Goal: Task Accomplishment & Management: Contribute content

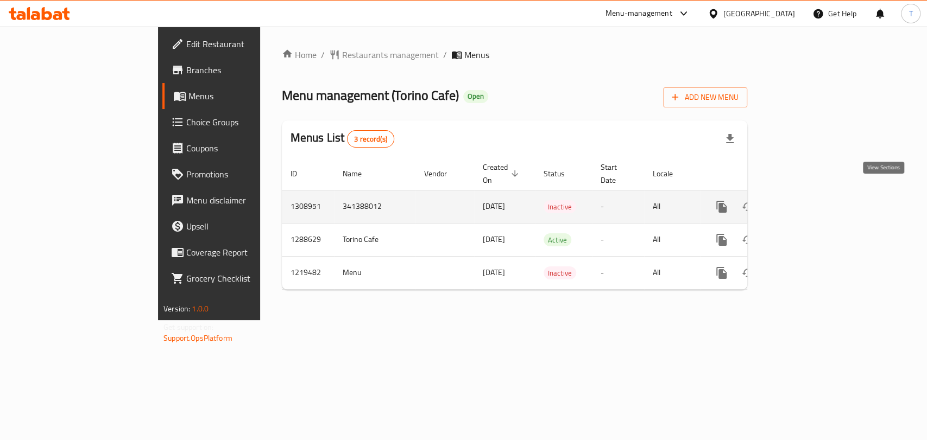
click at [813, 194] on link "enhanced table" at bounding box center [800, 207] width 26 height 26
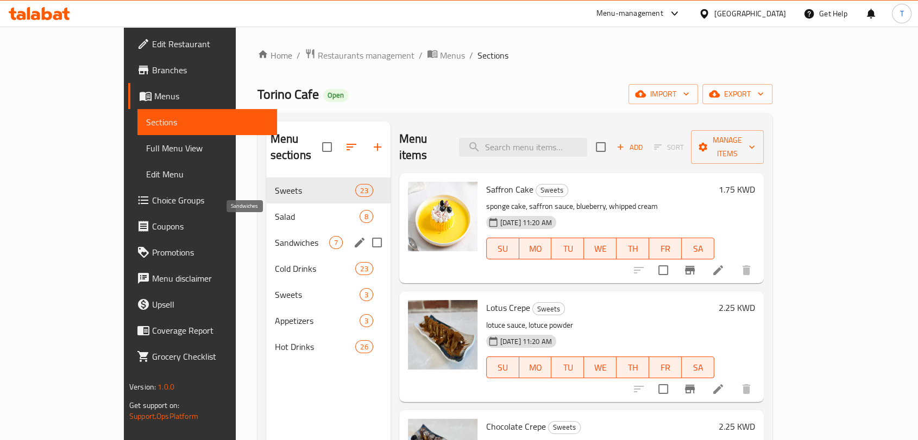
click at [275, 236] on span "Sandwiches" at bounding box center [302, 242] width 54 height 13
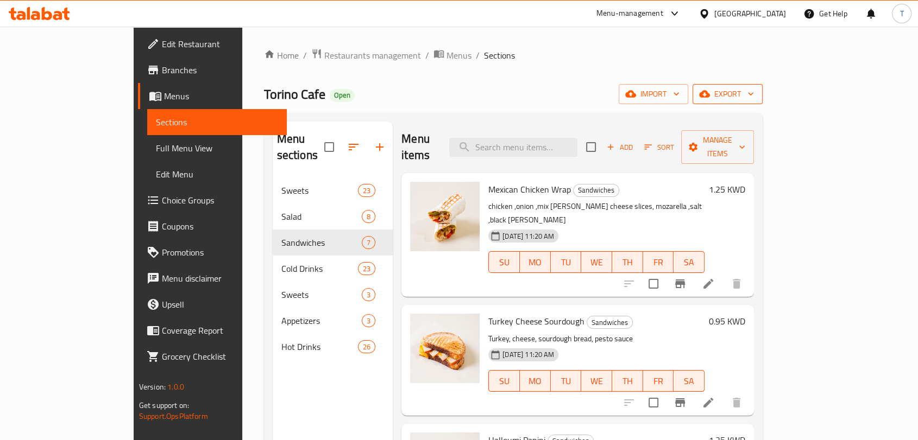
click at [754, 99] on span "export" at bounding box center [727, 94] width 53 height 14
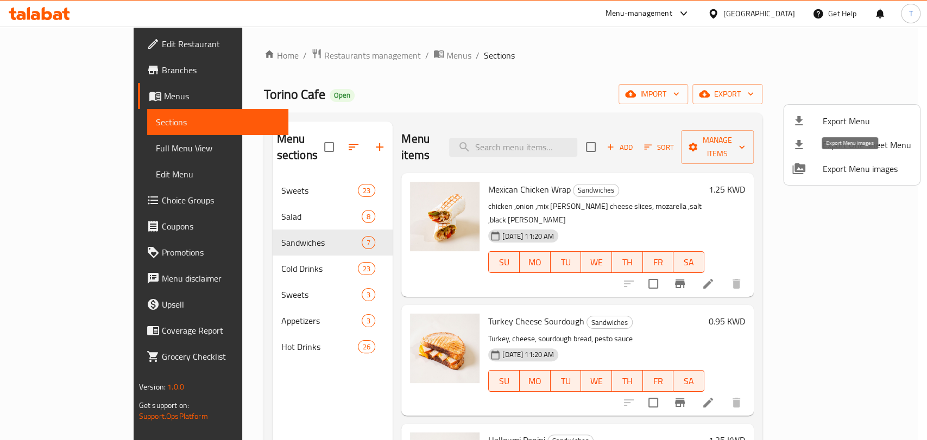
click at [833, 171] on span "Export Menu images" at bounding box center [867, 168] width 89 height 13
click at [356, 55] on div at bounding box center [463, 220] width 927 height 440
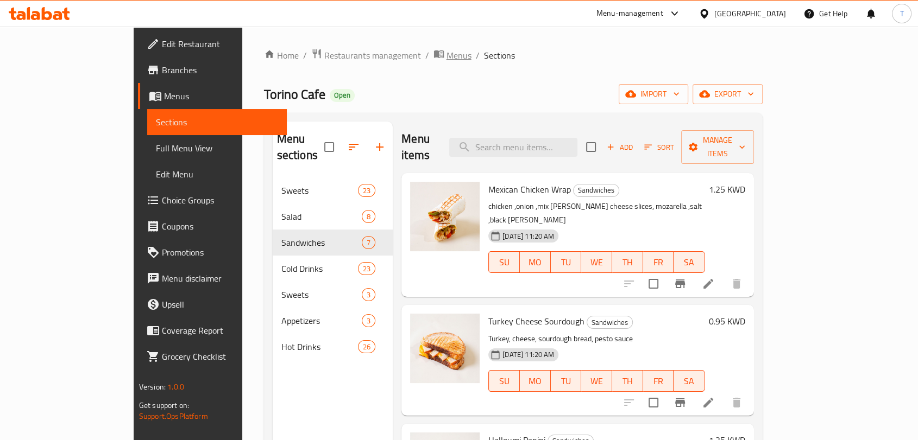
click at [446, 54] on span "Menus" at bounding box center [458, 55] width 25 height 13
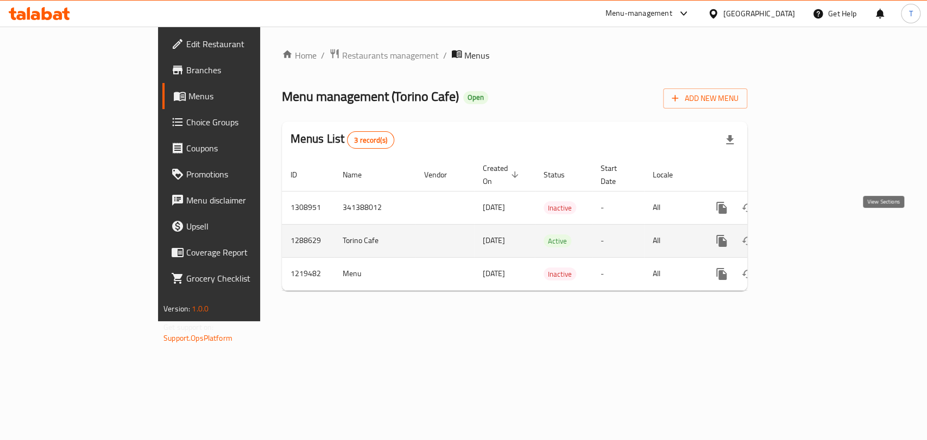
click at [806, 235] on icon "enhanced table" at bounding box center [799, 241] width 13 height 13
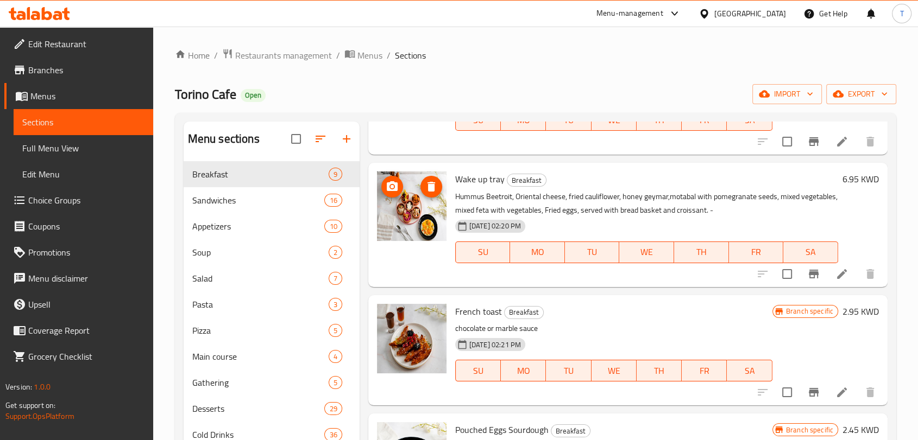
scroll to position [141, 0]
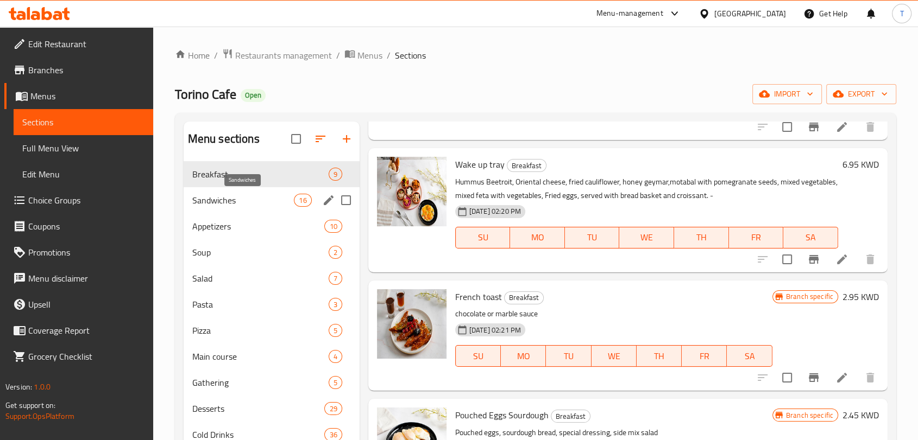
click at [245, 203] on span "Sandwiches" at bounding box center [243, 200] width 102 height 13
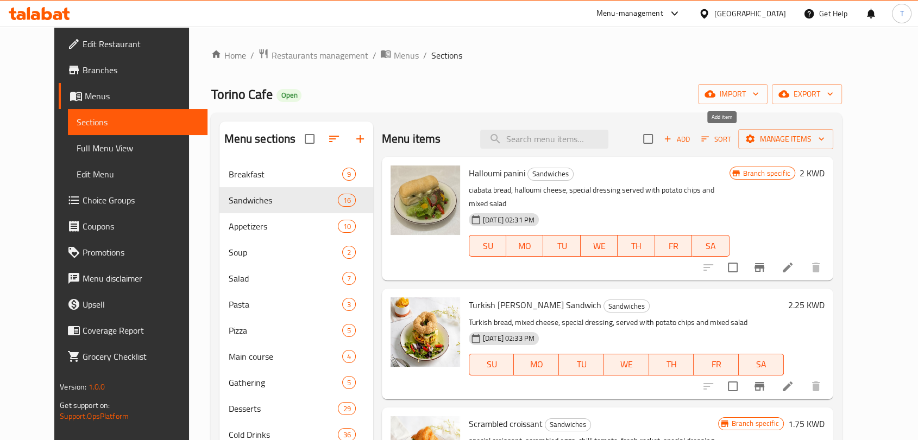
click at [691, 142] on span "Add" at bounding box center [676, 139] width 29 height 12
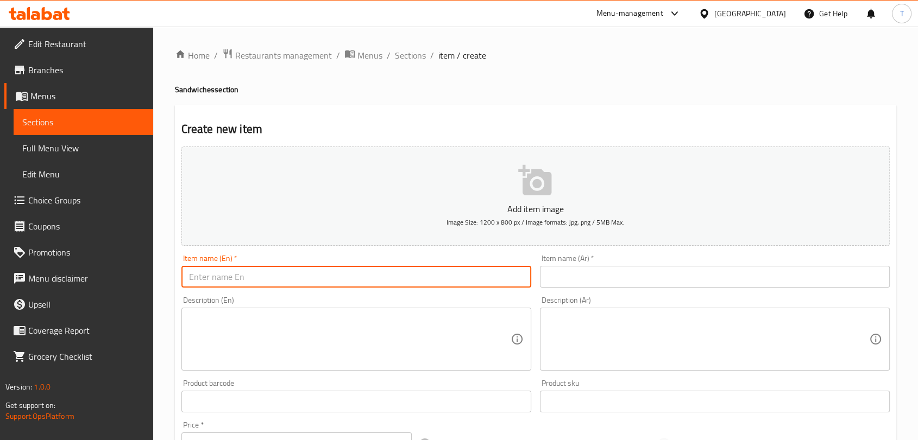
click at [327, 275] on input "text" at bounding box center [356, 277] width 350 height 22
paste input "mexican chicken wrap - ميكسيكان شيكن راب"
drag, startPoint x: 276, startPoint y: 278, endPoint x: 365, endPoint y: 274, distance: 89.1
click at [365, 274] on input "mexican chicken wrap - ميكسيكان شيكن راب" at bounding box center [356, 277] width 350 height 22
type input "mexican chicken wrap -"
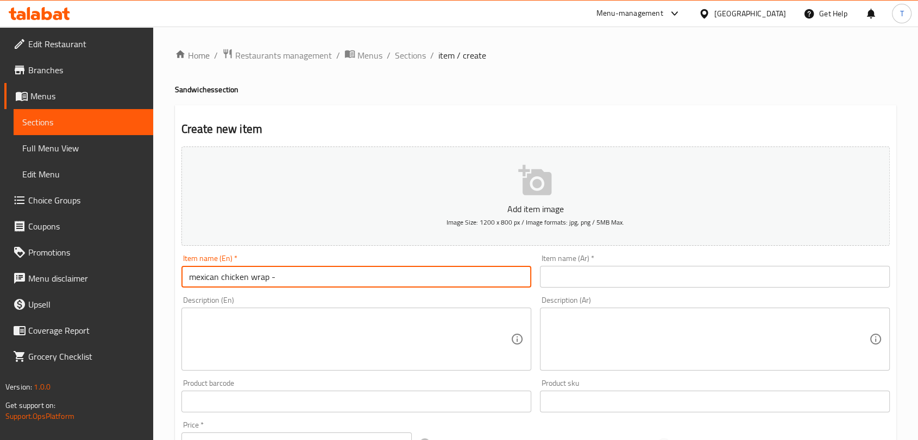
click at [610, 278] on input "text" at bounding box center [715, 277] width 350 height 22
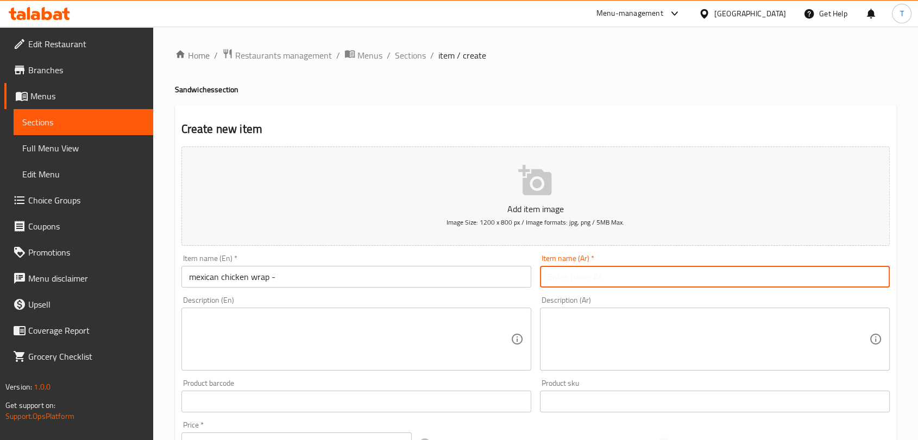
paste input "ميكسيكان شيكن راب"
type input "ميكسيكان شيكن راب"
click at [417, 271] on input "mexican chicken wrap -" at bounding box center [356, 277] width 350 height 22
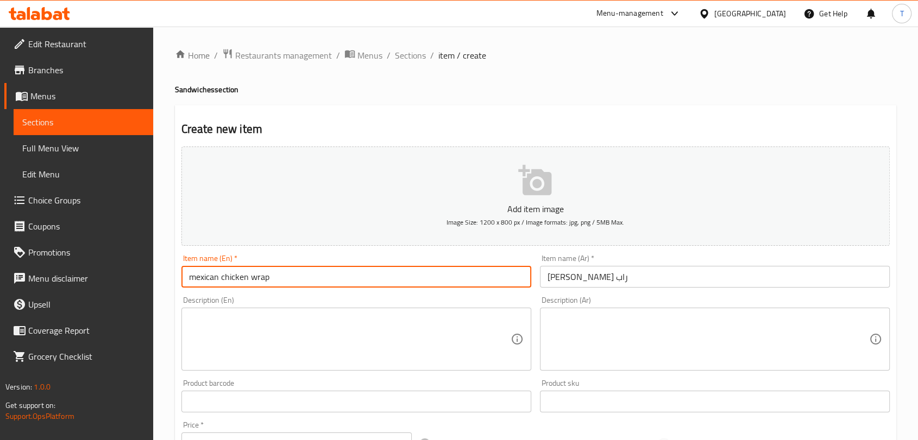
type input "mexican chicken wrap"
click at [348, 329] on textarea at bounding box center [349, 340] width 321 height 52
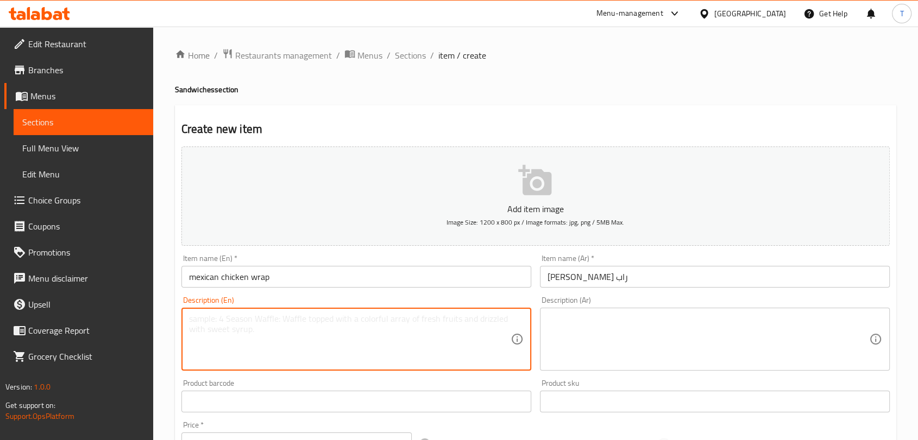
paste textarea "chicken ,onion ,mix peper ,cheder cheese slices, mozarella ,salt ,black peper"
type textarea "chicken ,onion ,mix peper ,cheder cheese slices, mozarella ,salt ,black peper"
click at [554, 337] on textarea at bounding box center [707, 340] width 321 height 52
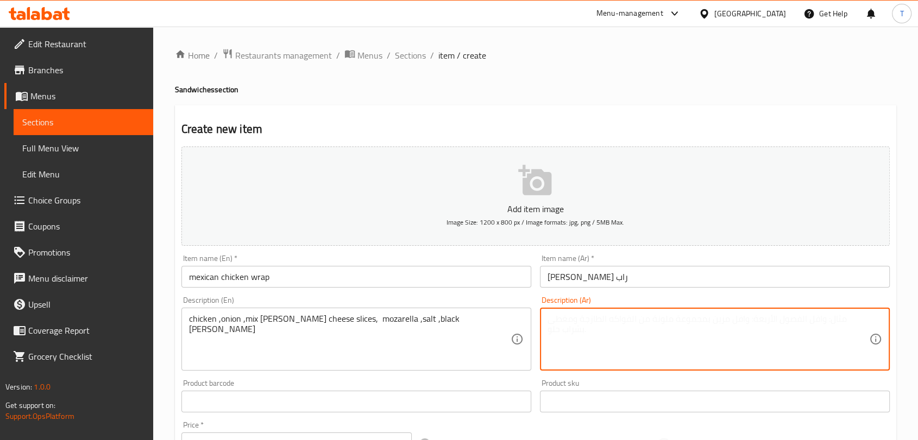
paste textarea "دجاج، بصل، فلفل مشكل، شرائح جبنة شيدر، موتزاريلا، ملح، فلفل أسود"
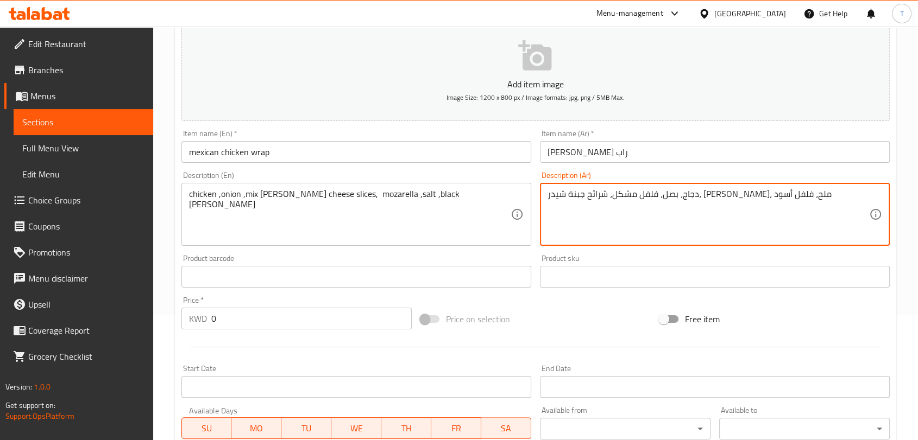
scroll to position [141, 0]
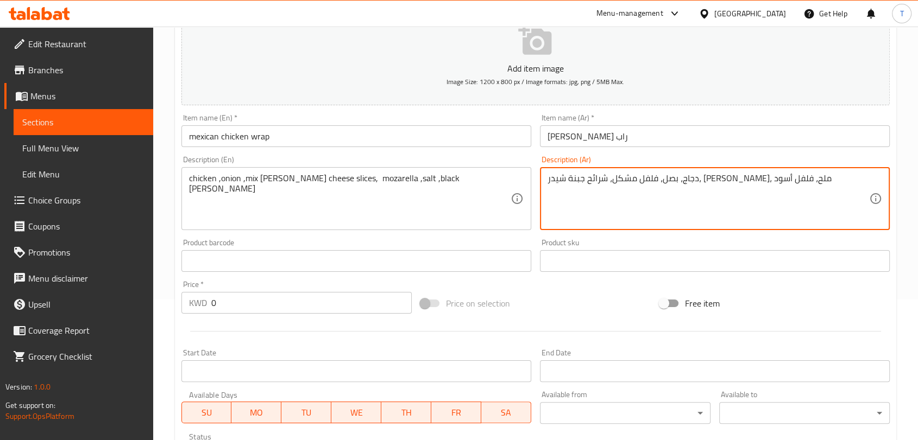
type textarea "دجاج، بصل، فلفل مشكل، شرائح جبنة شيدر، موتزاريلا، ملح، فلفل أسود"
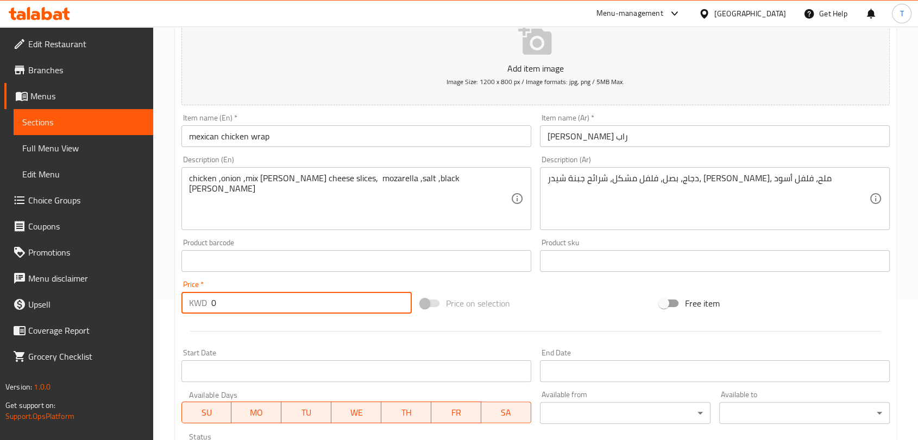
click at [321, 307] on input "0" at bounding box center [311, 303] width 200 height 22
click at [321, 306] on input "0" at bounding box center [311, 303] width 200 height 22
type input "-1"
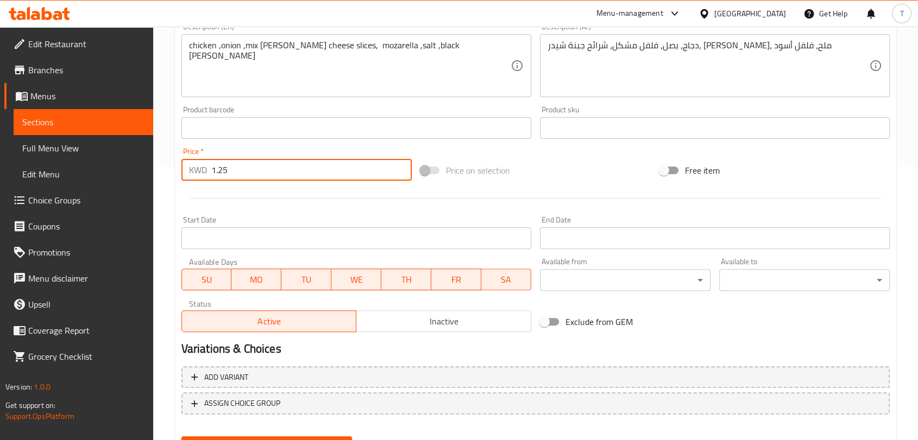
scroll to position [327, 0]
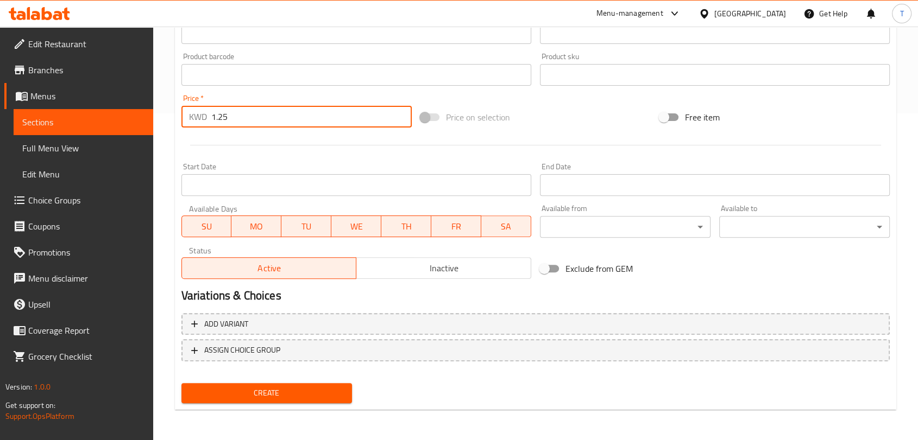
type input "1.25"
click at [405, 267] on span "Inactive" at bounding box center [444, 269] width 166 height 16
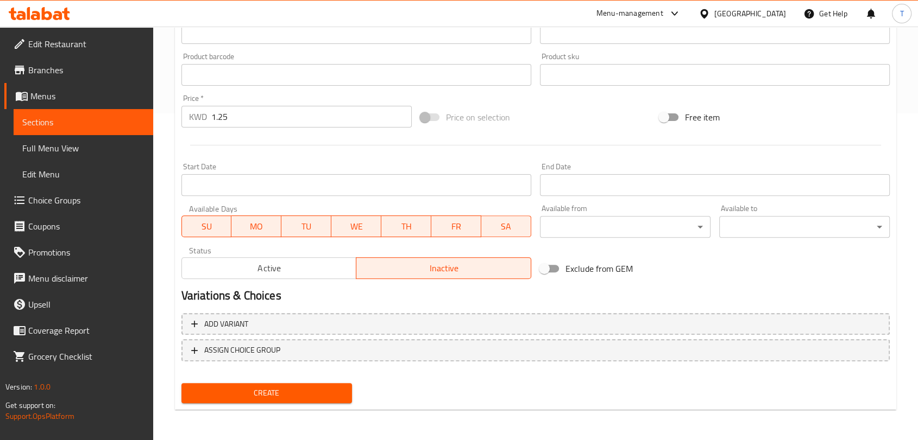
click at [286, 393] on span "Create" at bounding box center [266, 394] width 153 height 14
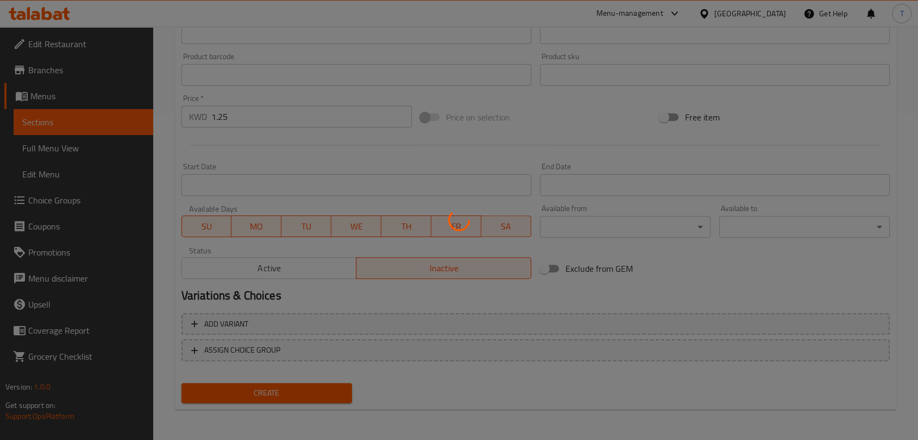
type input "0"
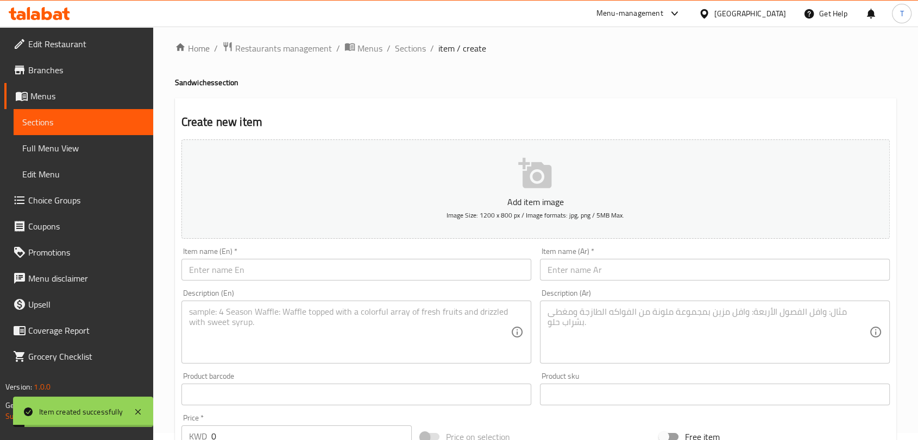
scroll to position [0, 0]
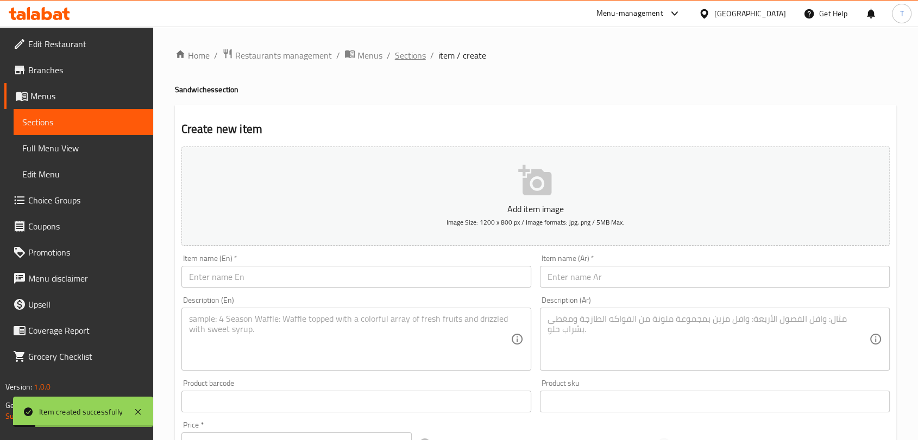
click at [410, 59] on span "Sections" at bounding box center [410, 55] width 31 height 13
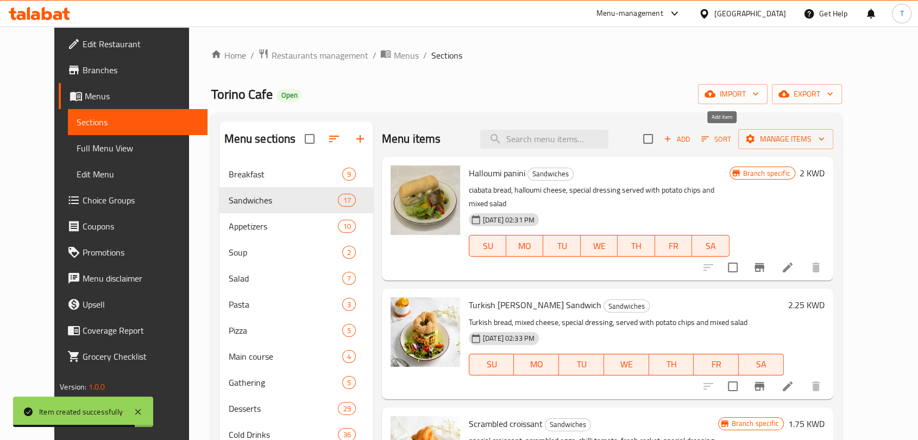
click at [691, 138] on span "Add" at bounding box center [676, 139] width 29 height 12
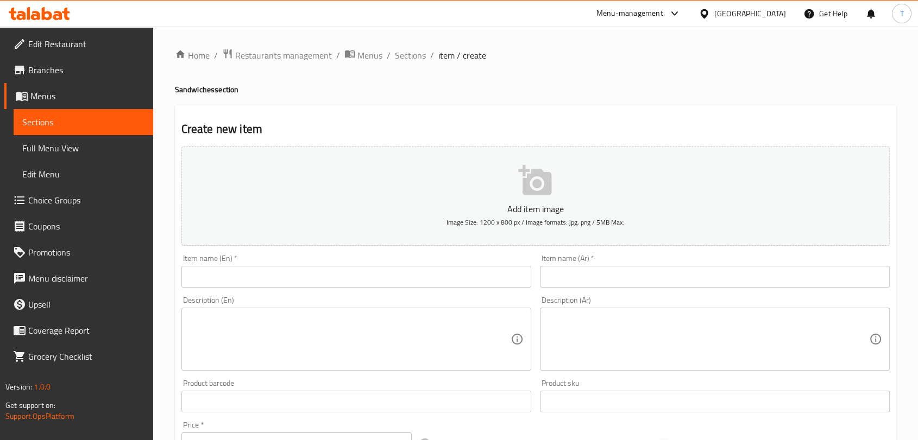
click at [387, 277] on input "text" at bounding box center [356, 277] width 350 height 22
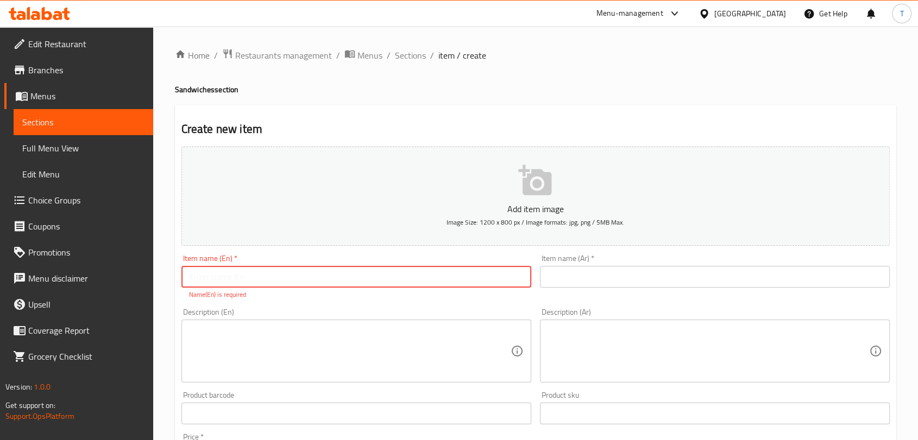
paste input "Turkey cheese sourdough - تيركي شيز ساوردو"
drag, startPoint x: 365, startPoint y: 276, endPoint x: 289, endPoint y: 275, distance: 75.5
click at [289, 275] on input "Turkey cheese sourdough - تيركي شيز ساوردو" at bounding box center [356, 277] width 350 height 22
type input "Turkey cheese sourdough -"
click at [565, 275] on input "text" at bounding box center [715, 277] width 350 height 22
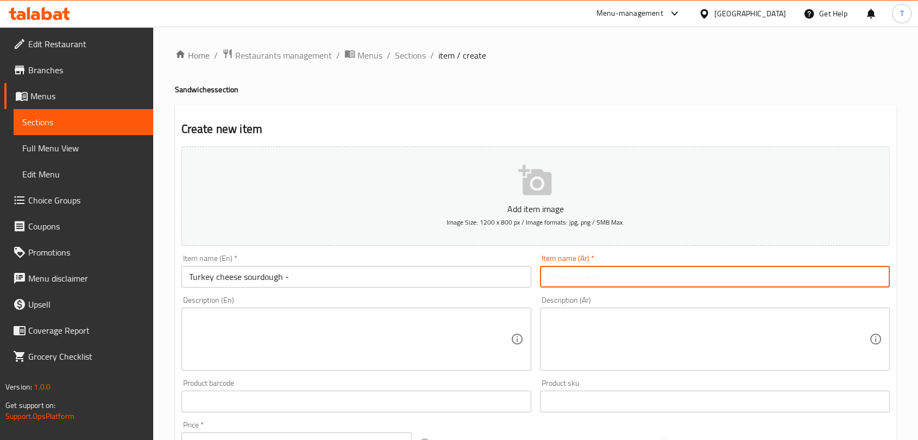
paste input "تيركي شيز ساوردو"
type input "تيركي شيز ساوردو"
click at [433, 276] on input "Turkey cheese sourdough -" at bounding box center [356, 277] width 350 height 22
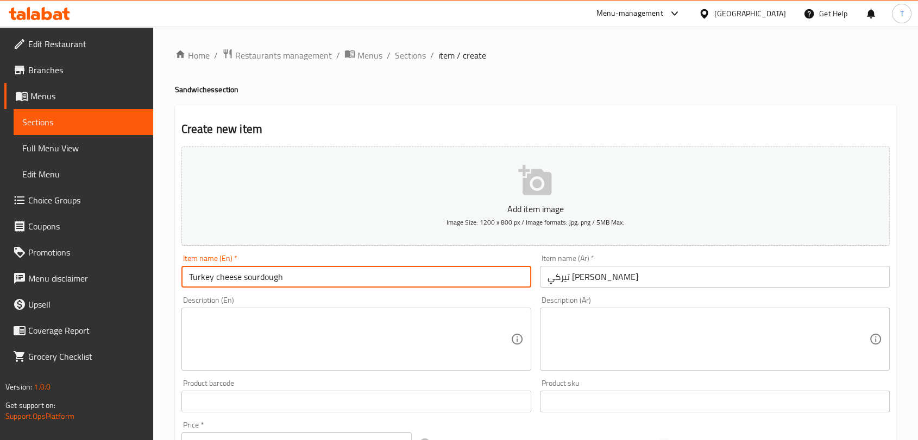
type input "Turkey cheese sourdough"
click at [335, 332] on textarea at bounding box center [349, 340] width 321 height 52
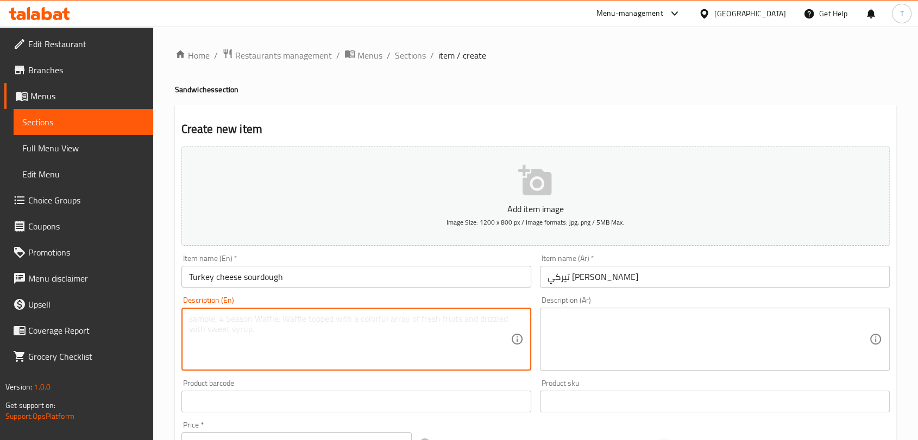
paste textarea "Turkey , cheese , sourdough bread, pesto sauce"
type textarea "Turkey , cheese , sourdough bread, pesto sauce"
click at [578, 326] on textarea at bounding box center [707, 340] width 321 height 52
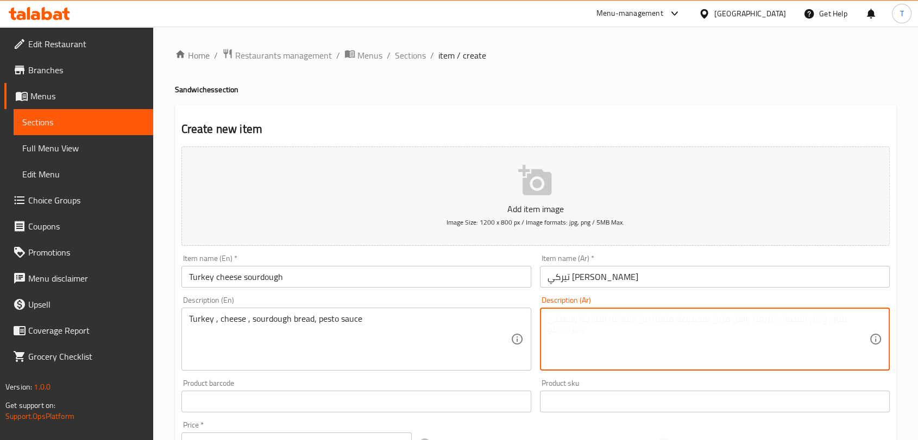
paste textarea "ديك رومي، جبن، خبز العجين المخمر، صلصة البيستو"
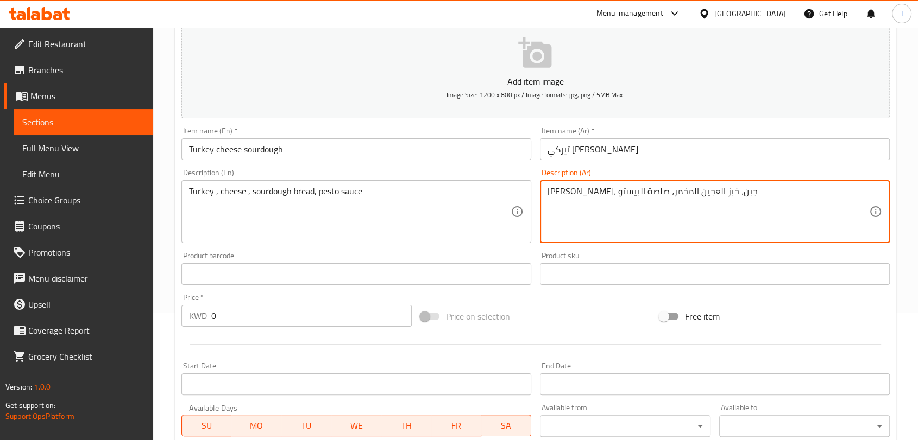
scroll to position [141, 0]
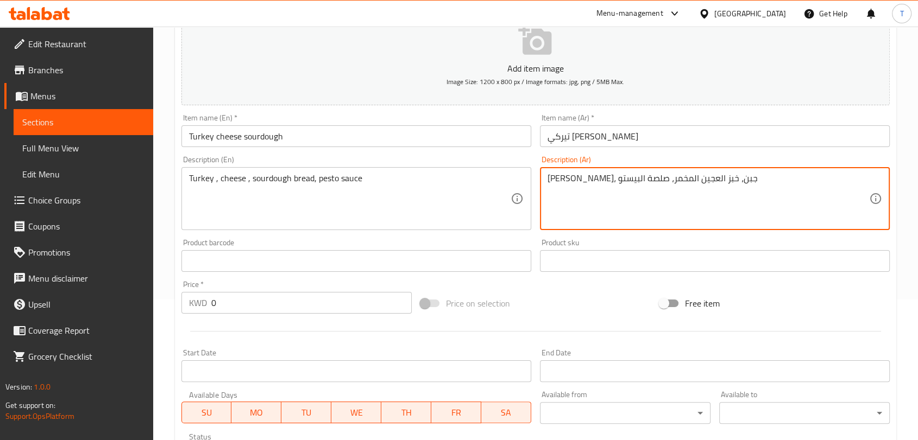
type textarea "ديك رومي، جبن، خبز العجين المخمر، صلصة البيستو"
click at [342, 301] on input "0" at bounding box center [311, 303] width 200 height 22
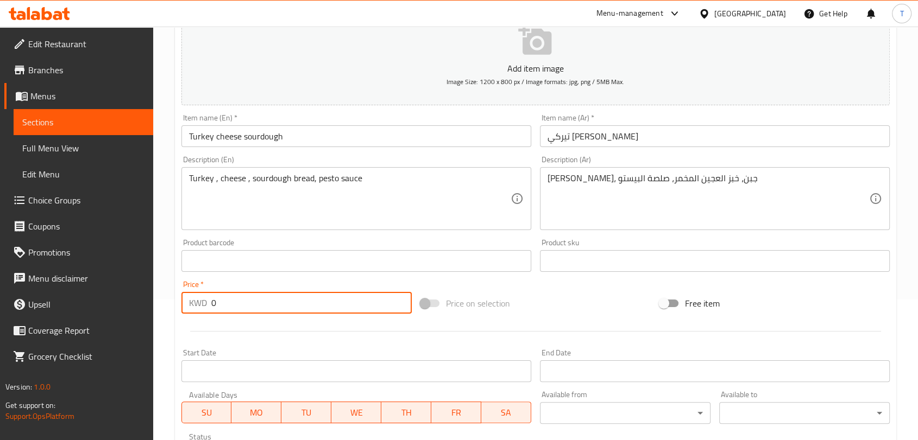
click at [342, 301] on input "0" at bounding box center [311, 303] width 200 height 22
click at [342, 299] on input "0" at bounding box center [311, 303] width 200 height 22
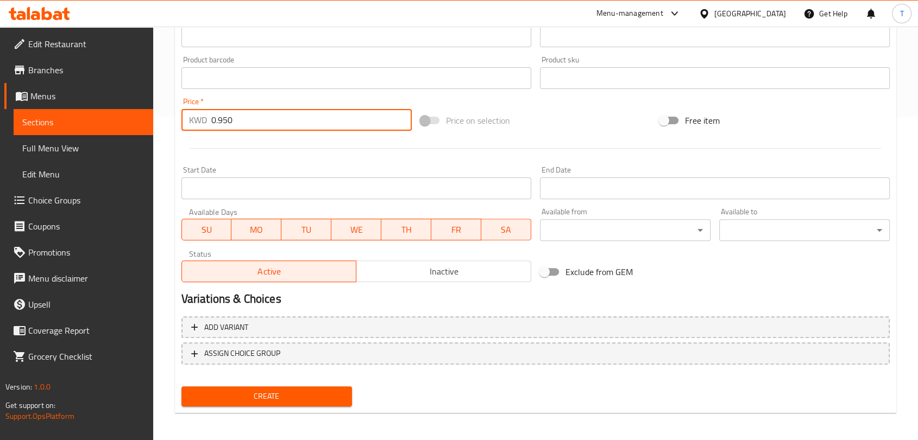
scroll to position [327, 0]
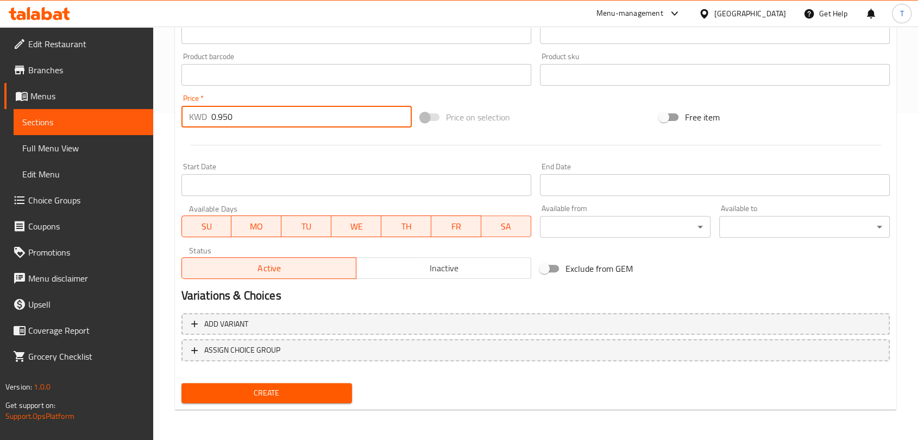
type input "0.950"
click at [404, 265] on button "Inactive" at bounding box center [443, 268] width 175 height 22
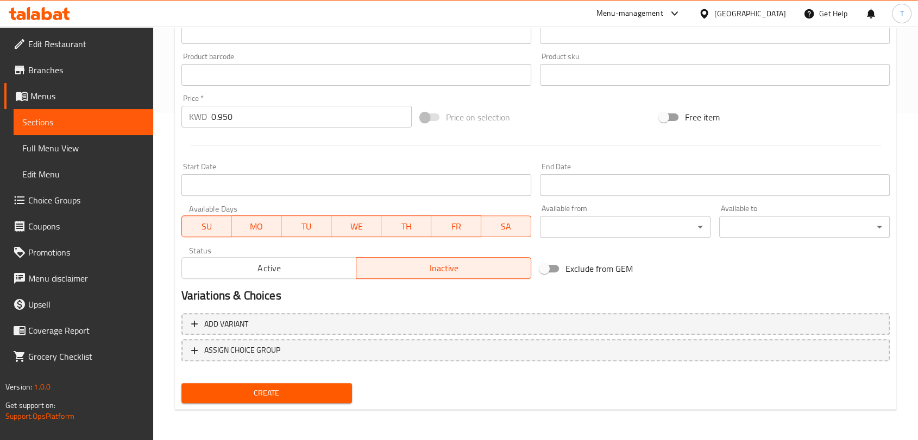
click at [326, 394] on span "Create" at bounding box center [266, 394] width 153 height 14
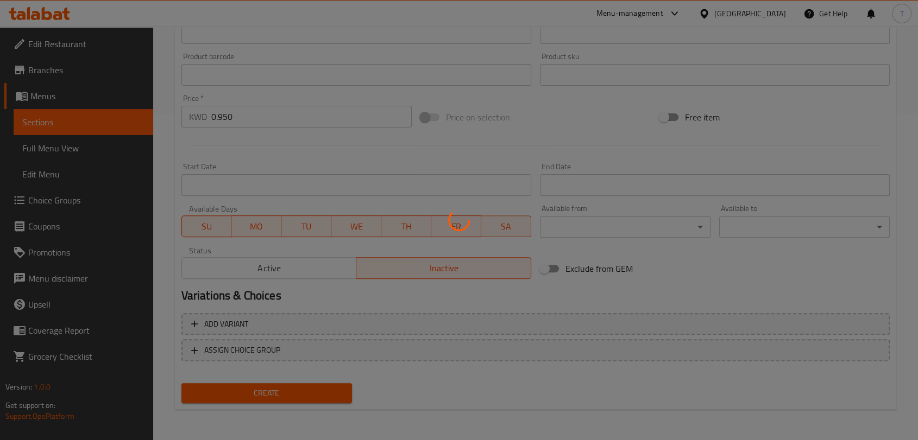
type input "0"
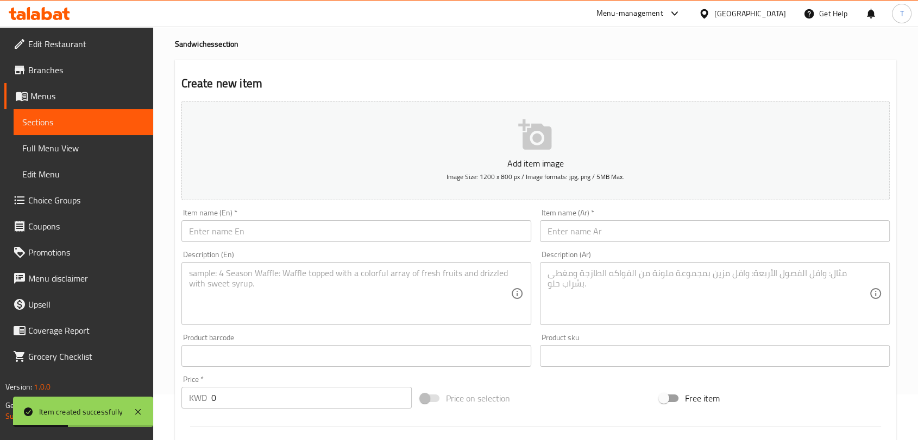
scroll to position [0, 0]
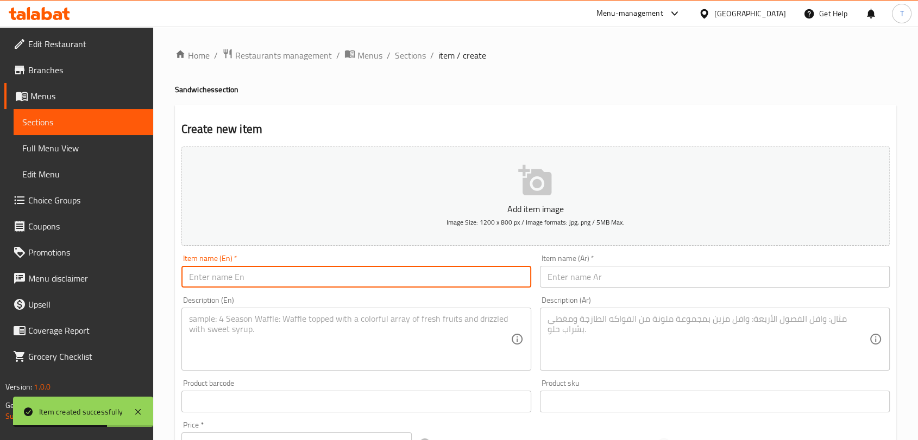
click at [362, 277] on input "text" at bounding box center [356, 277] width 350 height 22
click at [425, 319] on textarea at bounding box center [349, 340] width 321 height 52
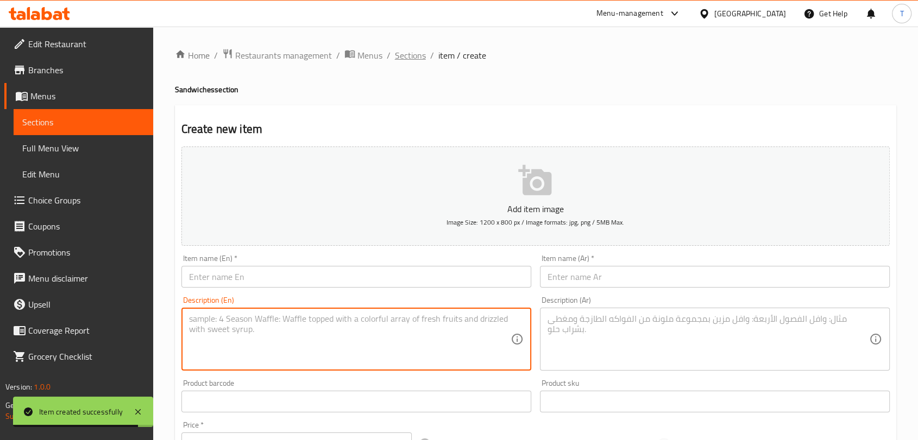
click at [409, 60] on span "Sections" at bounding box center [410, 55] width 31 height 13
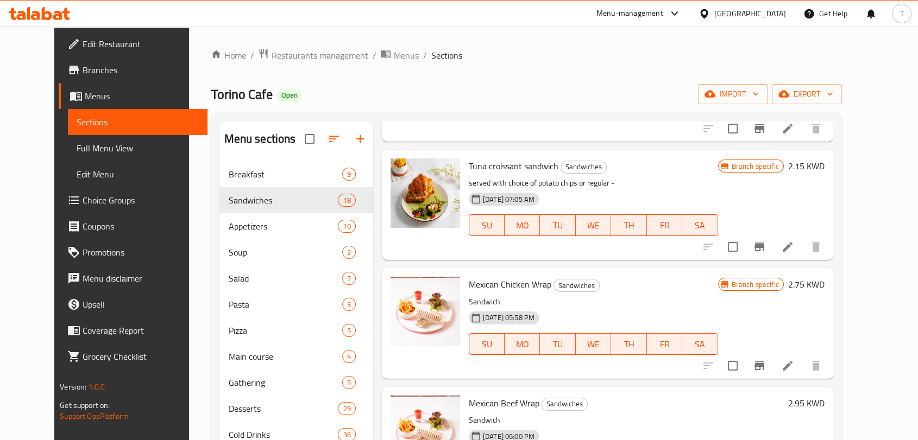
scroll to position [152, 0]
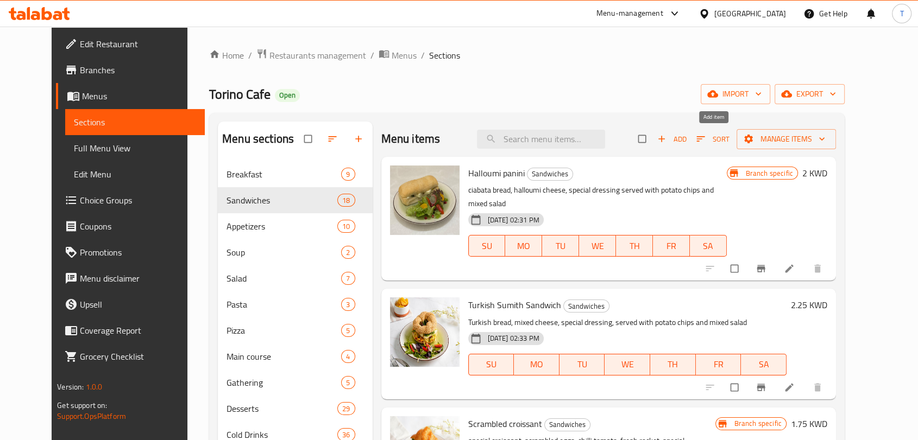
click at [686, 137] on span "Add" at bounding box center [671, 139] width 29 height 12
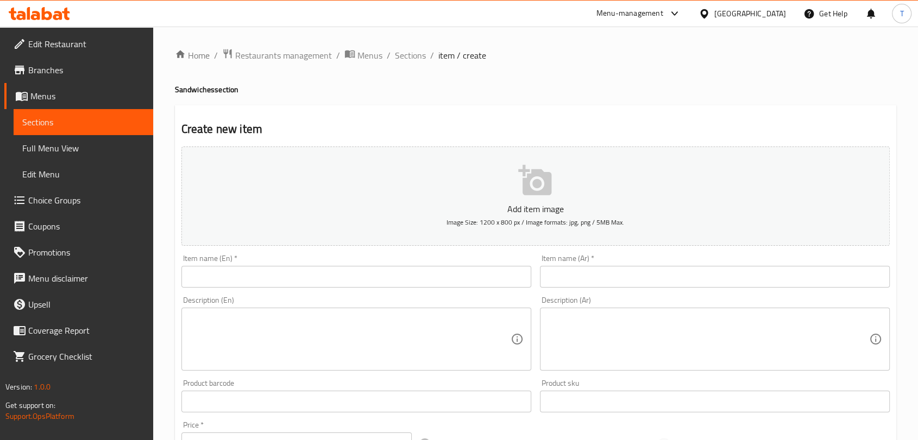
click at [438, 274] on input "text" at bounding box center [356, 277] width 350 height 22
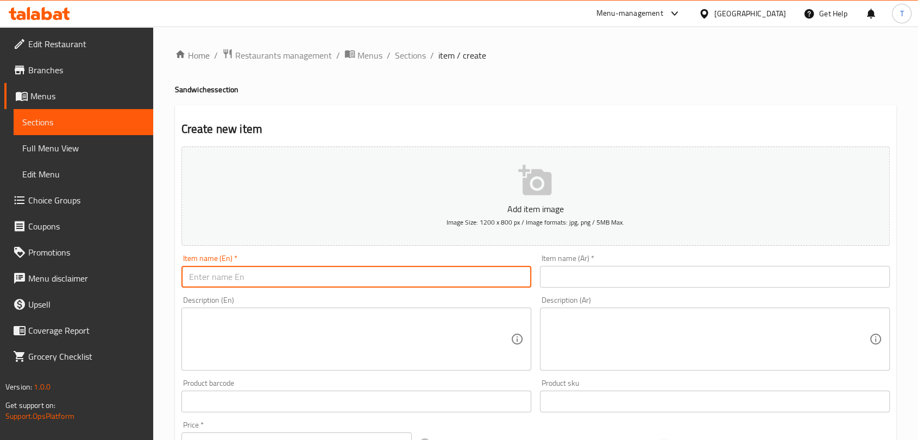
paste input "Halloumi panini - حلوم بانيني"
click at [324, 280] on input "Halloumi panini - حلوم بانيني" at bounding box center [356, 277] width 350 height 22
click at [324, 279] on input "Halloumi panini - حلوم بانيني" at bounding box center [356, 277] width 350 height 22
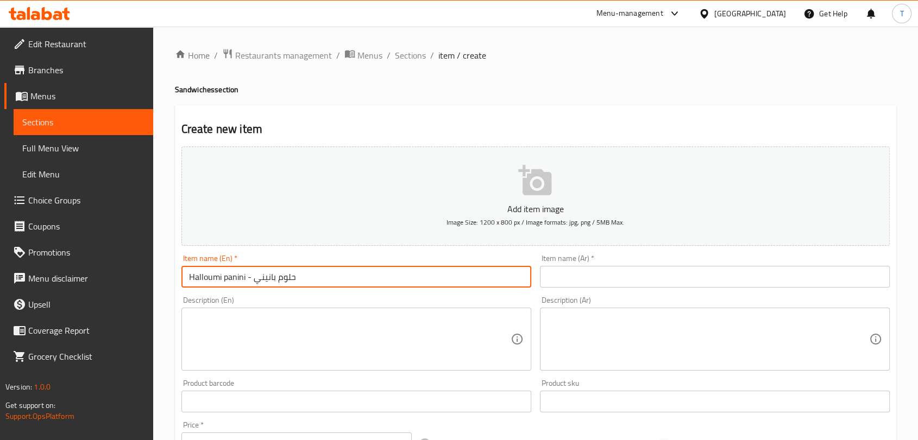
drag, startPoint x: 321, startPoint y: 279, endPoint x: 254, endPoint y: 277, distance: 67.3
click at [254, 277] on input "Halloumi panini - حلوم بانيني" at bounding box center [356, 277] width 350 height 22
type input "Halloumi panini -"
click at [555, 278] on input "text" at bounding box center [715, 277] width 350 height 22
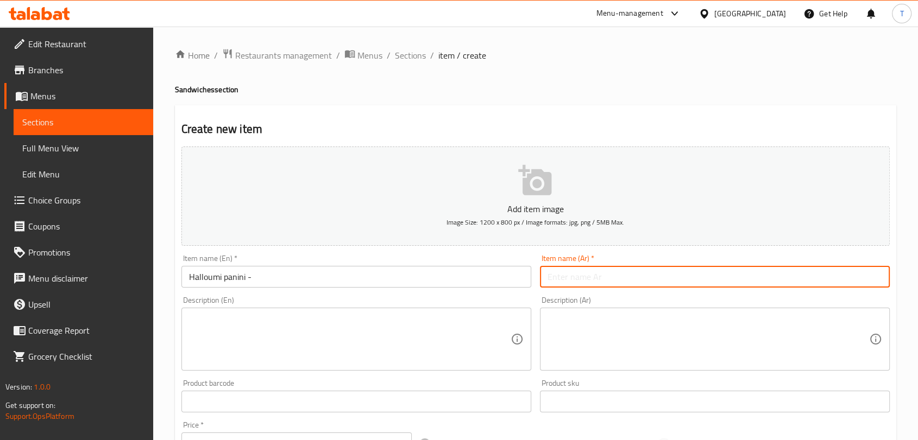
paste input "حلوم بانيني"
type input "حلوم بانيني"
click at [354, 271] on input "Halloumi panini -" at bounding box center [356, 277] width 350 height 22
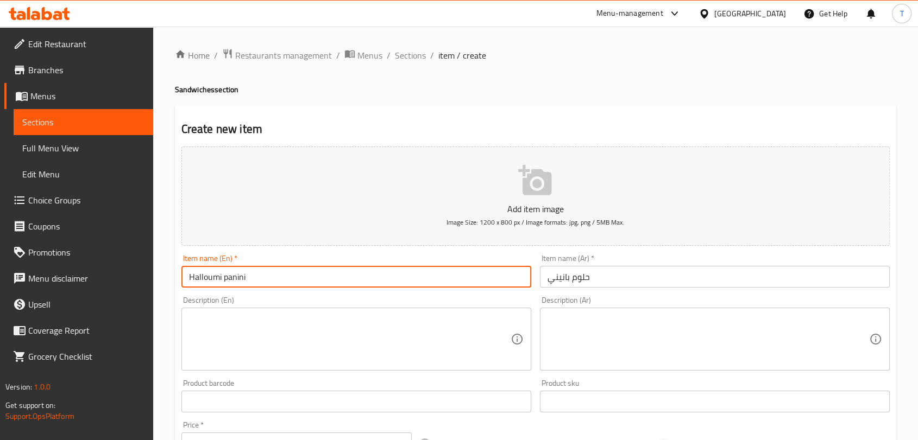
type input "Halloumi panini"
click at [348, 340] on textarea at bounding box center [349, 340] width 321 height 52
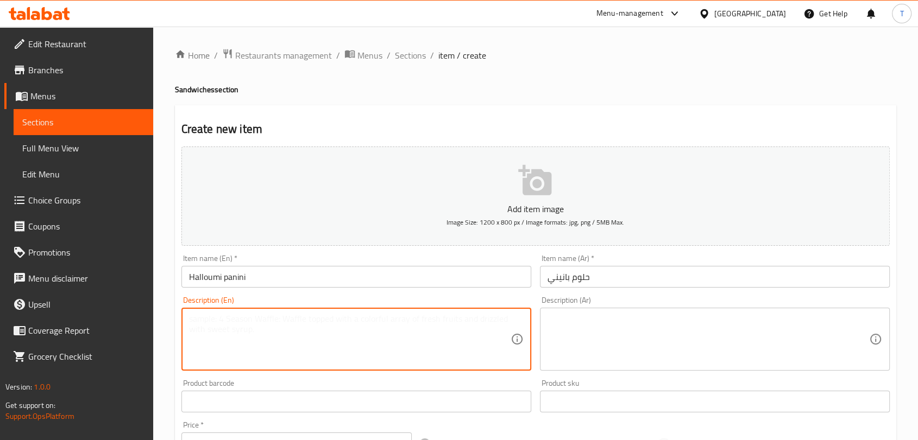
paste textarea "Brown Ciabatta bread, halloumi cheese, pesto sauce , Avocado"
type textarea "Brown Ciabatta bread, halloumi cheese, pesto sauce , Avocado"
click at [614, 340] on textarea at bounding box center [707, 340] width 321 height 52
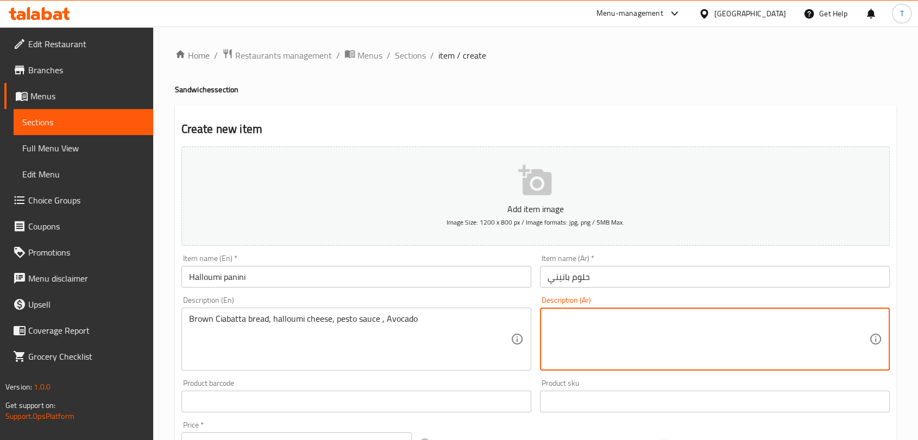
paste textarea "خبز شياباتا بني، جبنة حلومي، صلصة بيستو، أفوكادو"
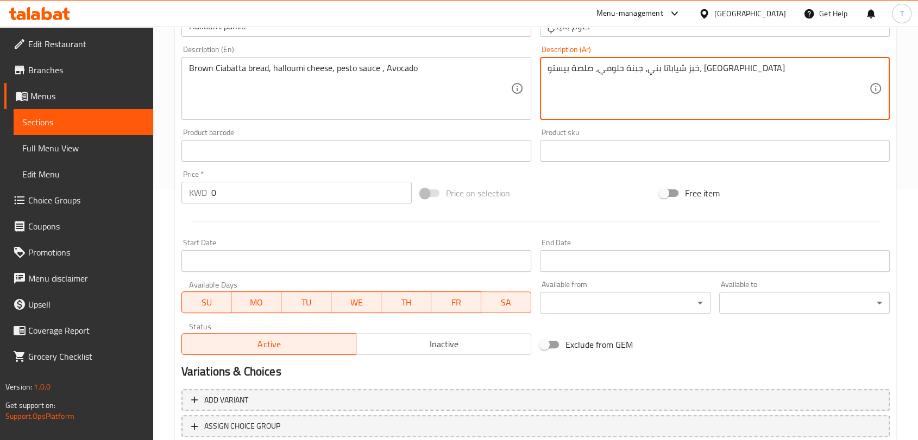
scroll to position [281, 0]
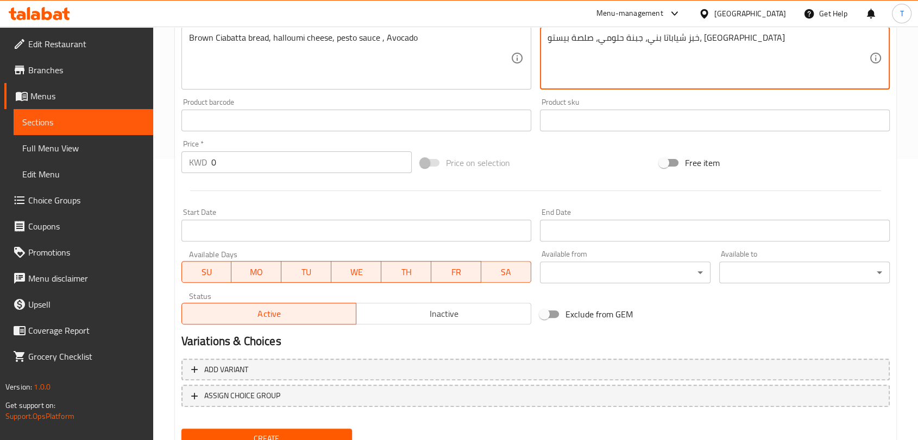
type textarea "خبز شياباتا بني، جبنة حلومي، صلصة بيستو، أفوكادو"
click at [305, 162] on input "0" at bounding box center [311, 162] width 200 height 22
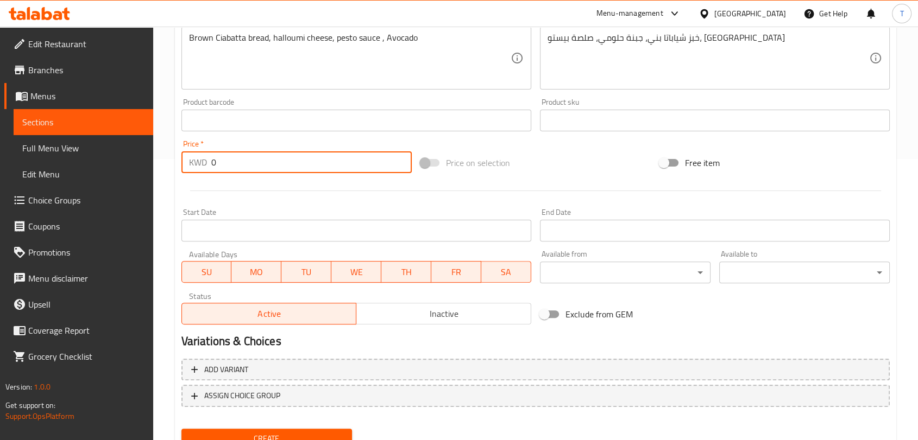
click at [305, 162] on input "0" at bounding box center [311, 162] width 200 height 22
type input "1.25"
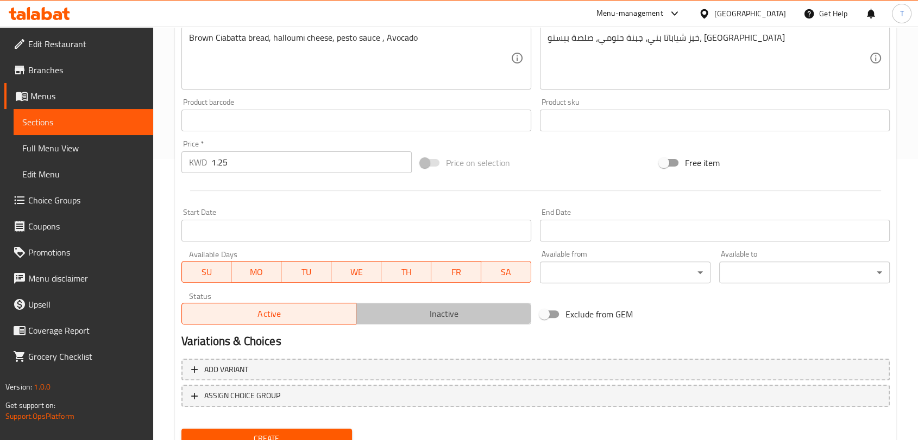
click at [406, 309] on span "Inactive" at bounding box center [444, 314] width 166 height 16
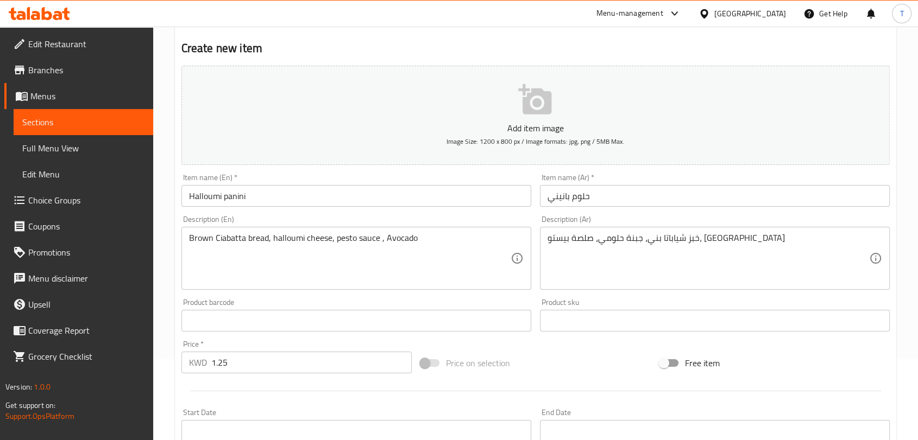
scroll to position [327, 0]
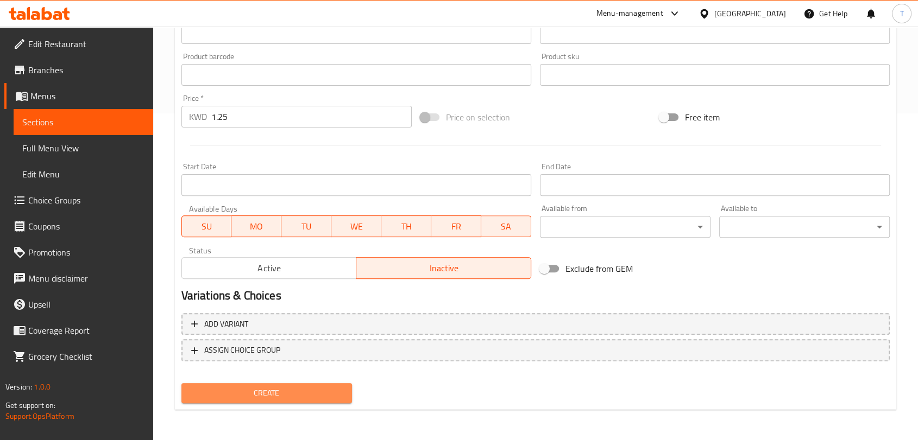
click at [308, 394] on span "Create" at bounding box center [266, 394] width 153 height 14
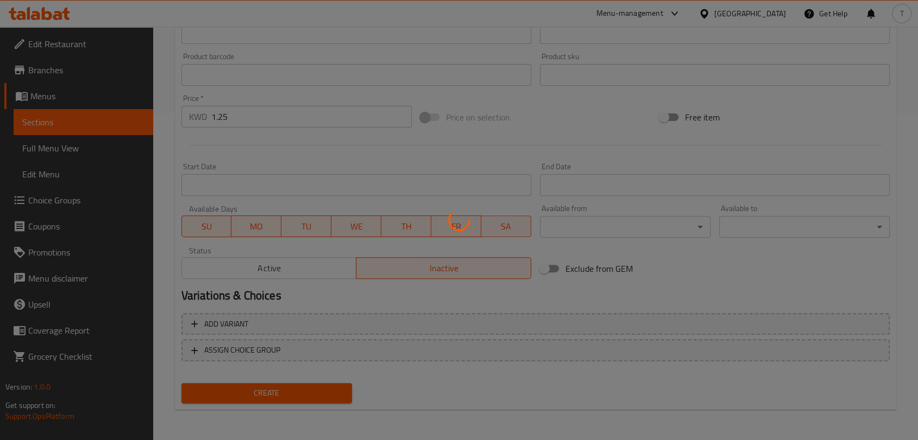
type input "0"
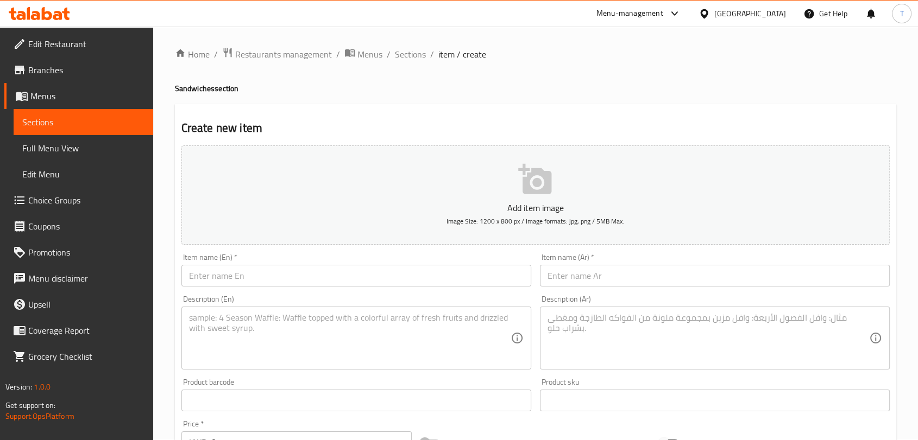
scroll to position [0, 0]
click at [415, 52] on span "Sections" at bounding box center [410, 55] width 31 height 13
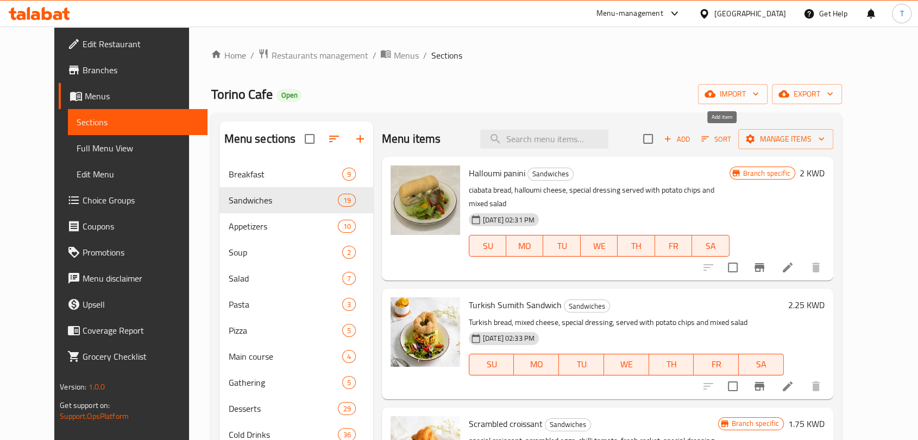
click at [694, 131] on button "Add" at bounding box center [676, 139] width 35 height 17
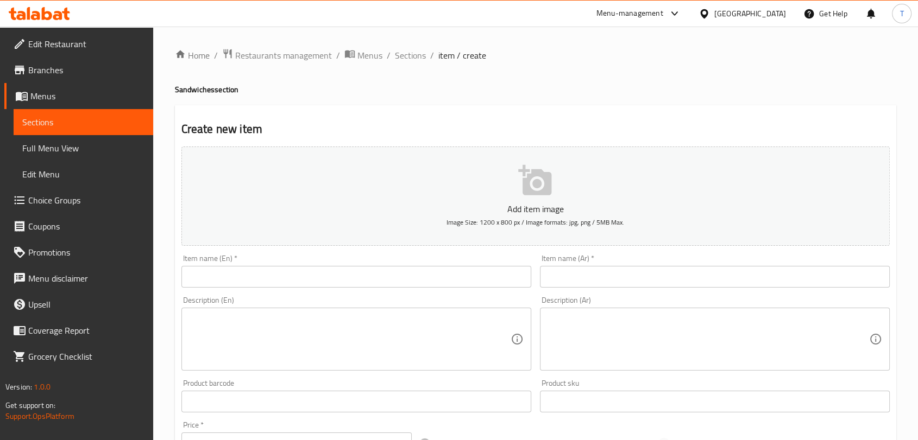
click at [350, 271] on input "text" at bounding box center [356, 277] width 350 height 22
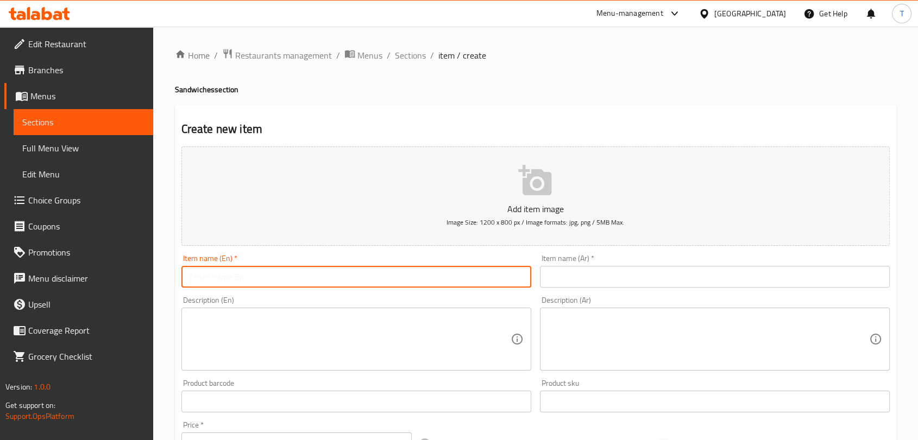
paste input "Halloumi croissant - حلوم كورواسون"
drag, startPoint x: 335, startPoint y: 275, endPoint x: 265, endPoint y: 273, distance: 70.1
click at [265, 273] on input "Halloumi croissant - حلوم كورواسون" at bounding box center [356, 277] width 350 height 22
type input "Halloumi croissant -"
click at [580, 282] on input "text" at bounding box center [715, 277] width 350 height 22
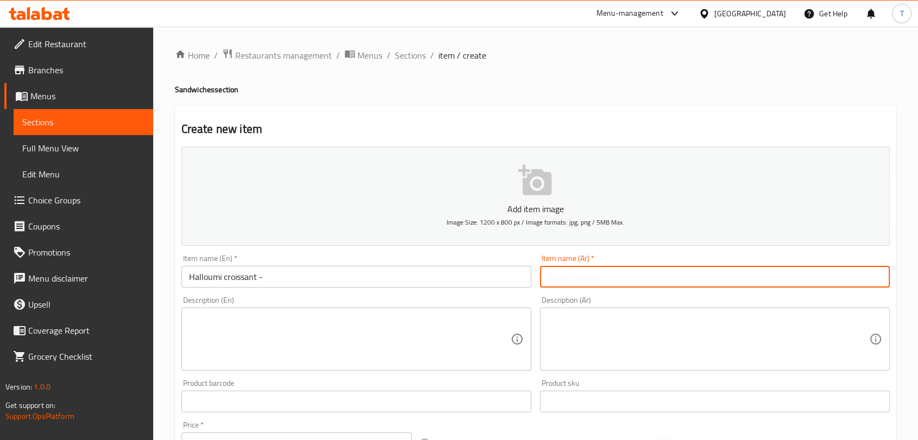
paste input "حلوم كورواسون"
type input "حلوم كورواسون"
click at [374, 268] on input "Halloumi croissant -" at bounding box center [356, 277] width 350 height 22
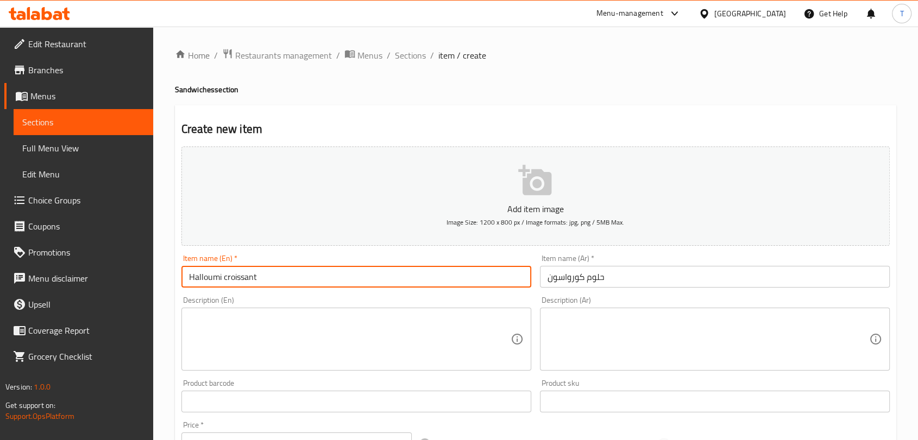
type input "Halloumi croissant"
click at [316, 342] on textarea at bounding box center [349, 340] width 321 height 52
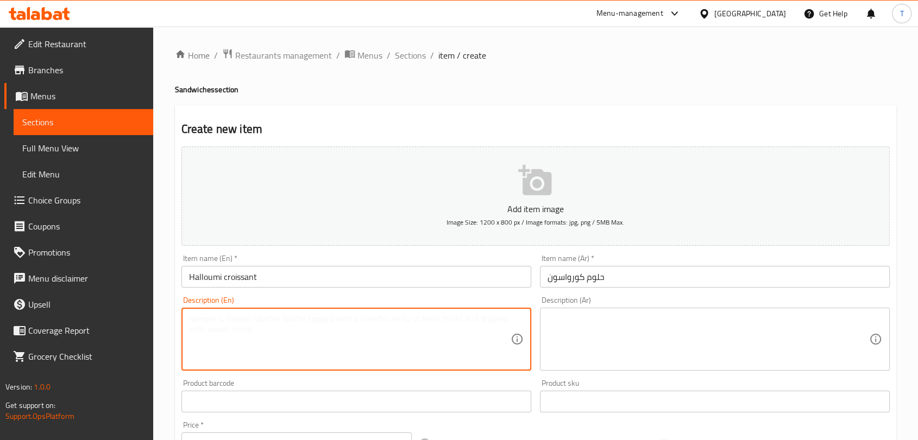
paste textarea "croissant,halloumi cheese, avocado,sauce pesto"
type textarea "croissant,halloumi cheese, avocado,sauce pesto"
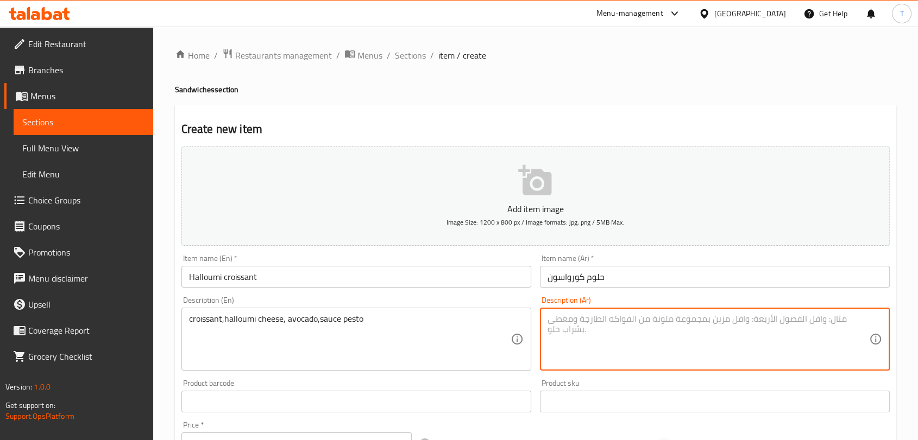
click at [623, 340] on textarea at bounding box center [707, 340] width 321 height 52
paste textarea "كرواسون، جبنة حلومي، أفوكادو، صلصة بيستو"
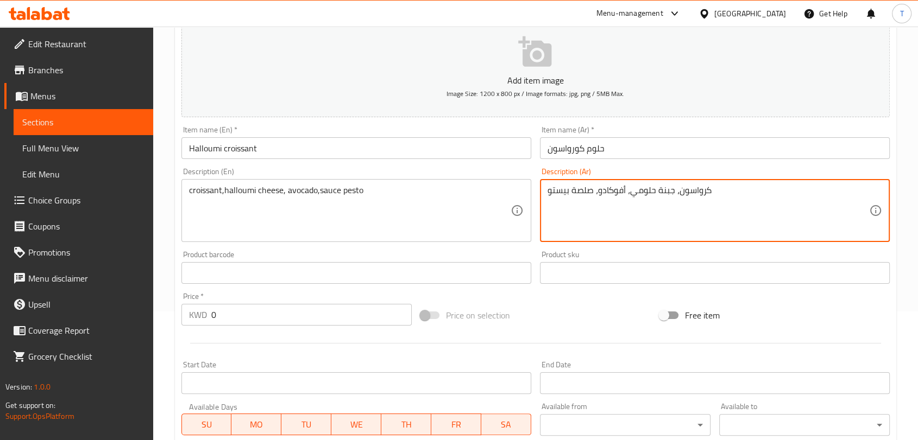
scroll to position [141, 0]
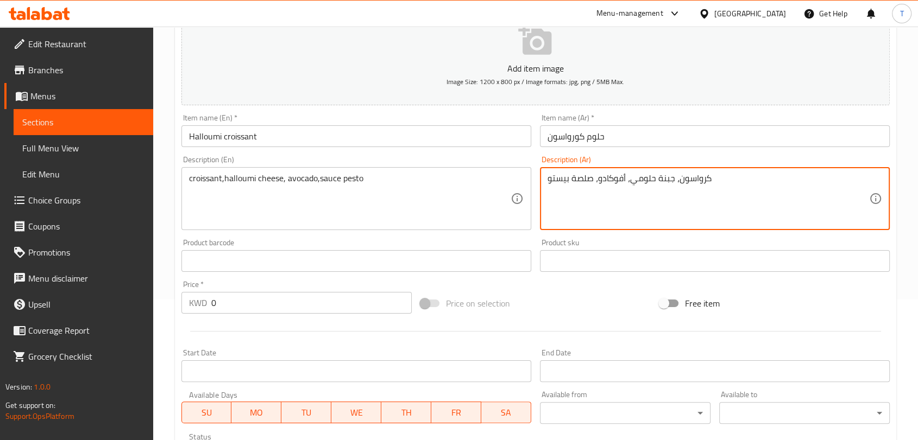
type textarea "كرواسون، جبنة حلومي، أفوكادو، صلصة بيستو"
click at [346, 300] on input "0" at bounding box center [311, 303] width 200 height 22
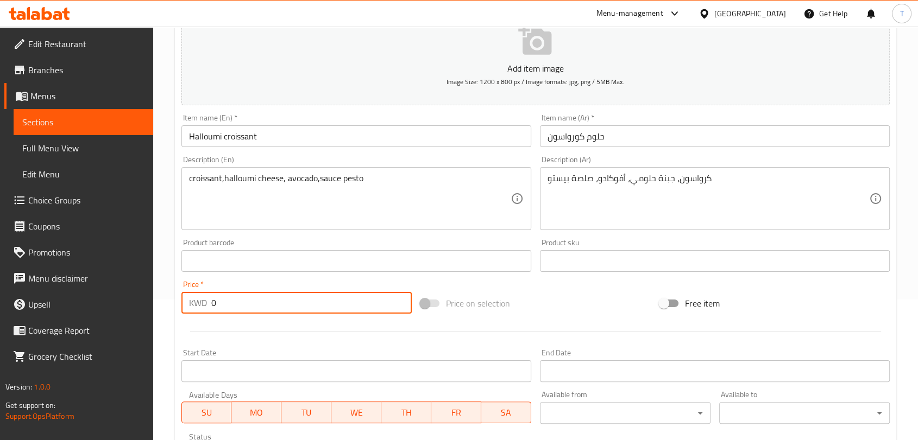
click at [346, 300] on input "0" at bounding box center [311, 303] width 200 height 22
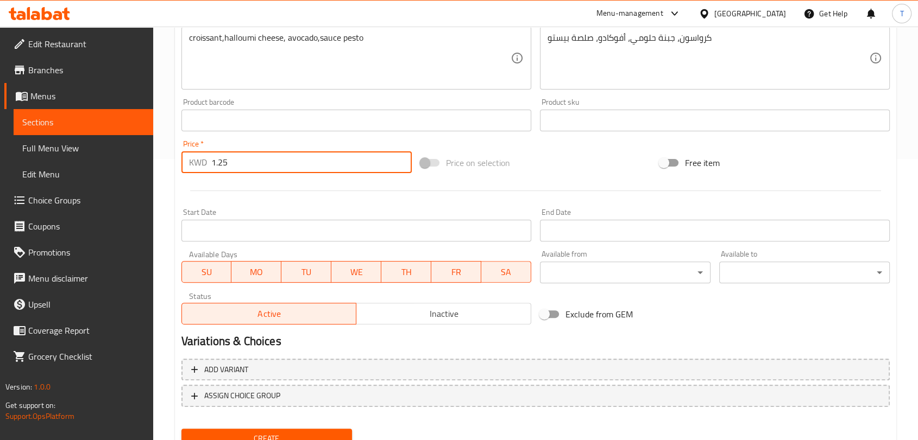
type input "1.25"
click at [406, 316] on span "Inactive" at bounding box center [444, 314] width 166 height 16
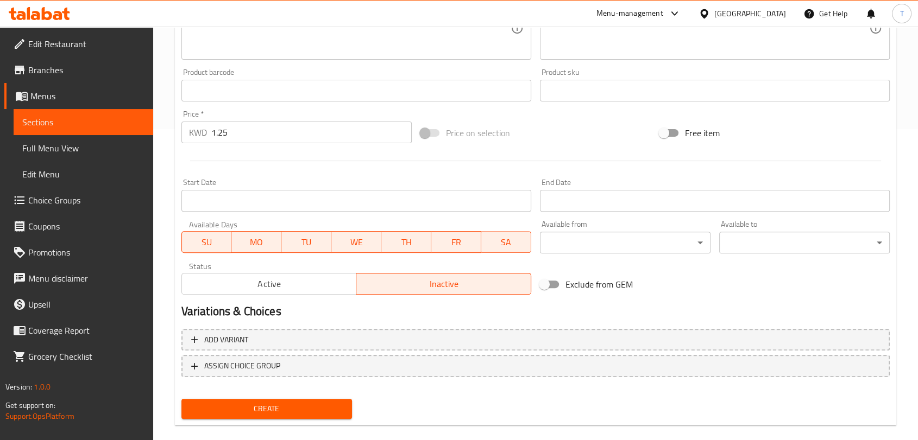
scroll to position [327, 0]
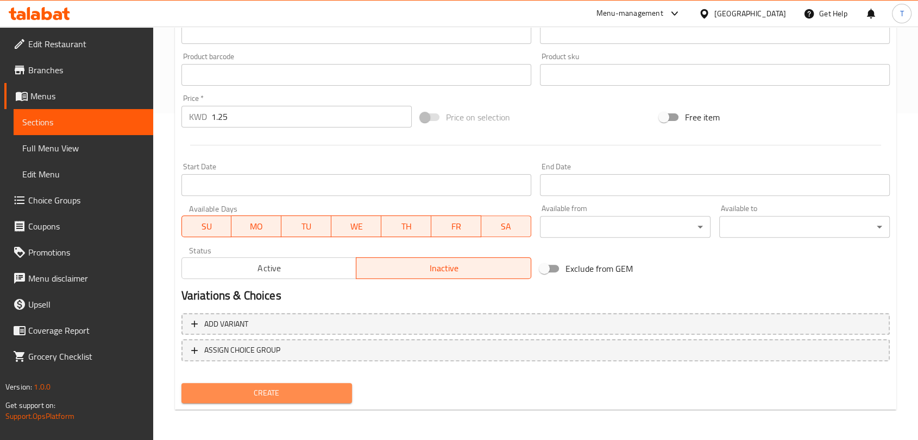
click at [326, 388] on span "Create" at bounding box center [266, 394] width 153 height 14
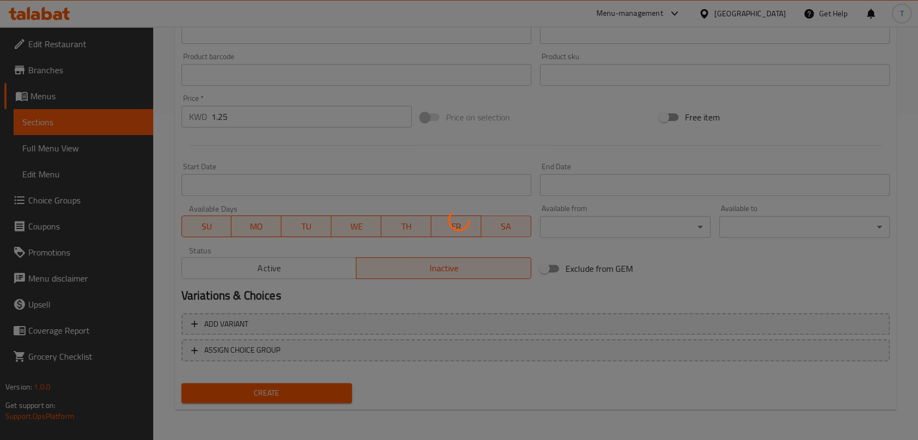
type input "0"
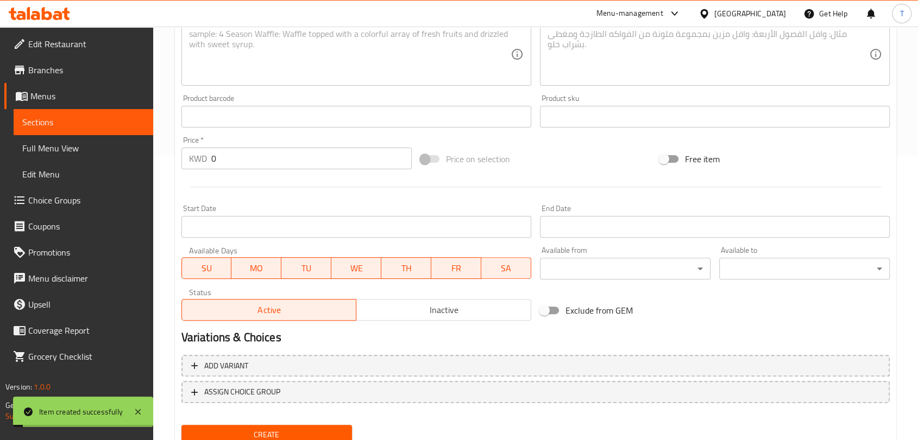
scroll to position [0, 0]
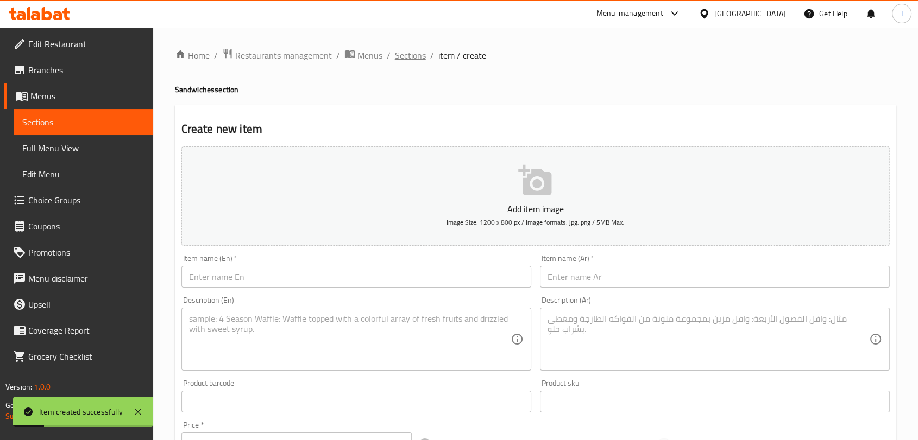
click at [405, 55] on span "Sections" at bounding box center [410, 55] width 31 height 13
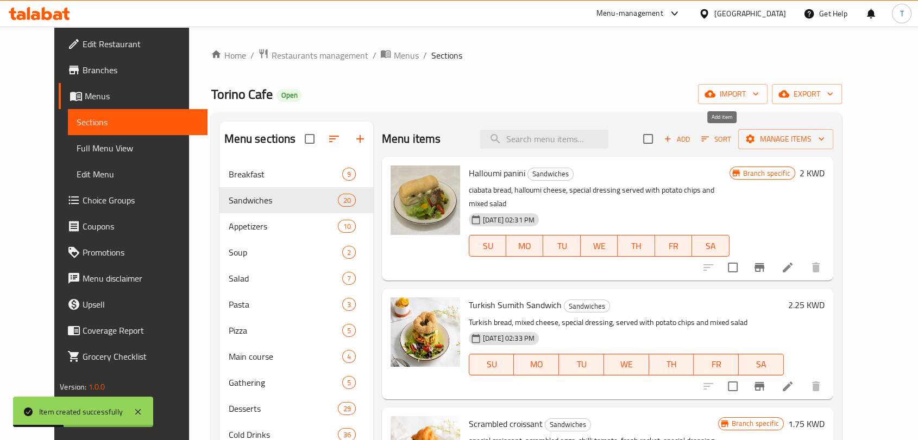
click at [691, 140] on span "Add" at bounding box center [676, 139] width 29 height 12
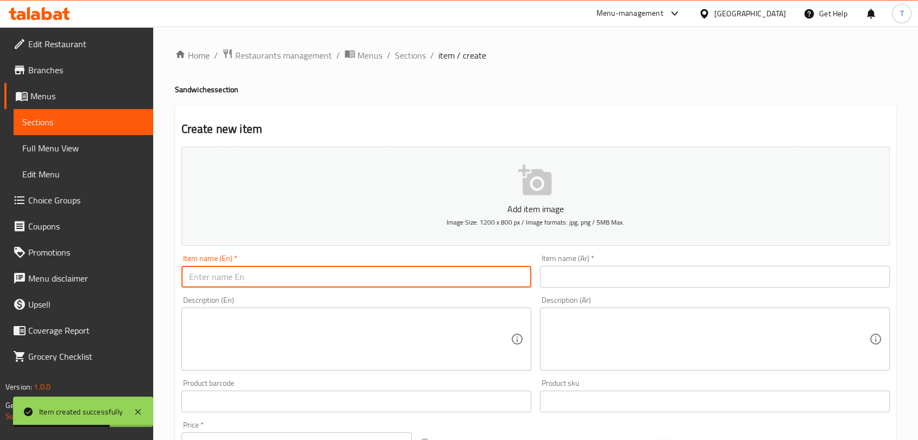
click at [352, 280] on input "text" at bounding box center [356, 277] width 350 height 22
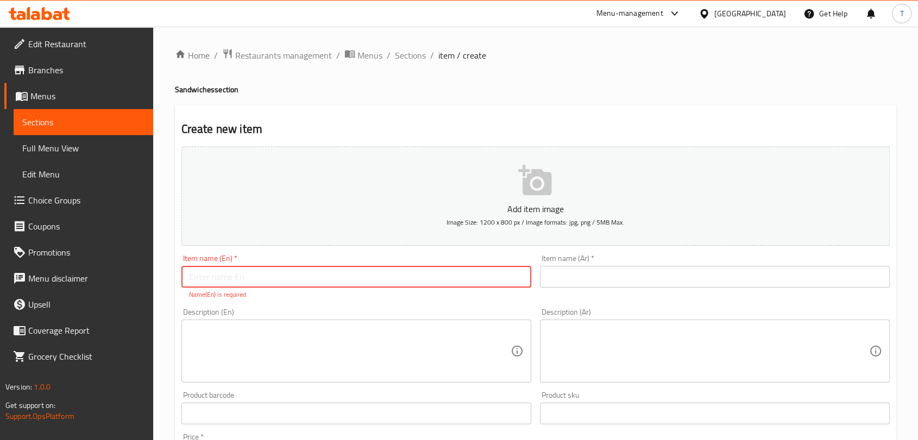
paste input "Classic Turkey Club Sandwich- كلاسيك كلوب ساندويتش"
click at [284, 238] on button "Add item image Image Size: 1200 x 800 px / Image formats: jpg, png / 5MB Max." at bounding box center [535, 196] width 708 height 99
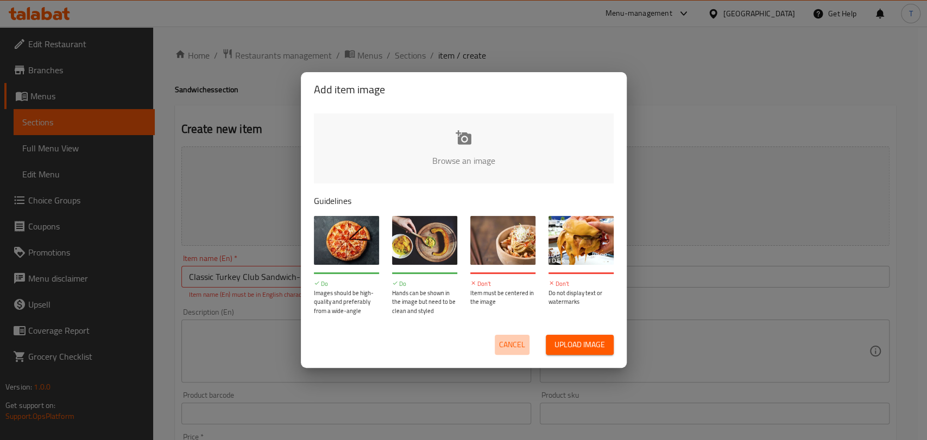
click at [514, 342] on span "Cancel" at bounding box center [512, 345] width 26 height 14
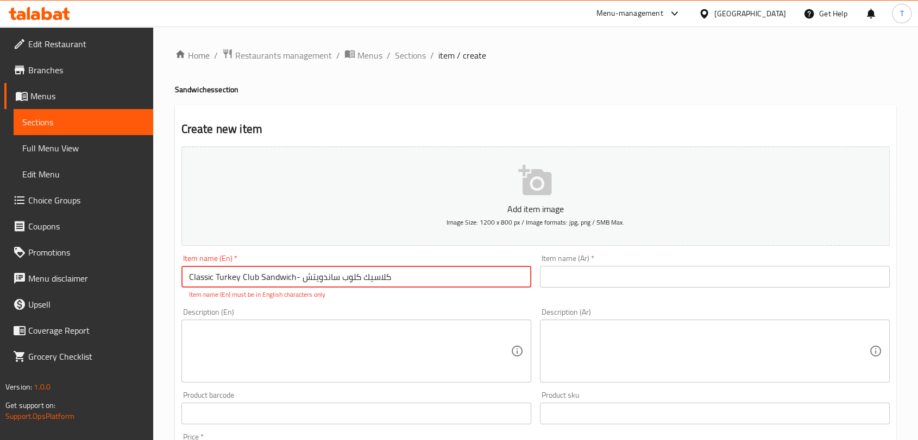
click at [415, 280] on input "Classic Turkey Club Sandwich- كلاسيك كلوب ساندويتش" at bounding box center [356, 277] width 350 height 22
drag, startPoint x: 415, startPoint y: 280, endPoint x: 313, endPoint y: 281, distance: 102.1
click at [313, 281] on input "Classic Turkey Club Sandwich- كلاسيك كلوب ساندويتش" at bounding box center [356, 277] width 350 height 22
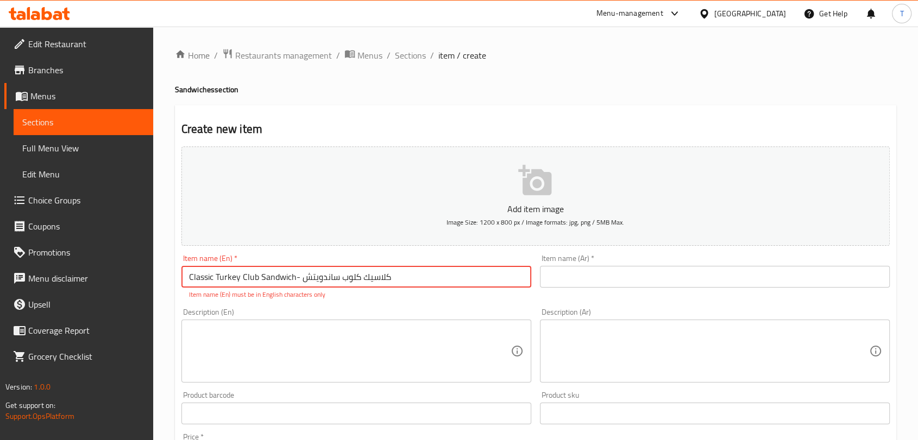
click at [437, 280] on input "Classic Turkey Club Sandwich- كلاسيك كلوب ساندويتش" at bounding box center [356, 277] width 350 height 22
drag, startPoint x: 404, startPoint y: 279, endPoint x: 300, endPoint y: 279, distance: 104.3
click at [300, 279] on input "Classic Turkey Club Sandwich- كلاسيك كلوب ساندويتش" at bounding box center [356, 277] width 350 height 22
type input "Classic Turkey Club Sandwich-"
click at [608, 283] on input "text" at bounding box center [715, 277] width 350 height 22
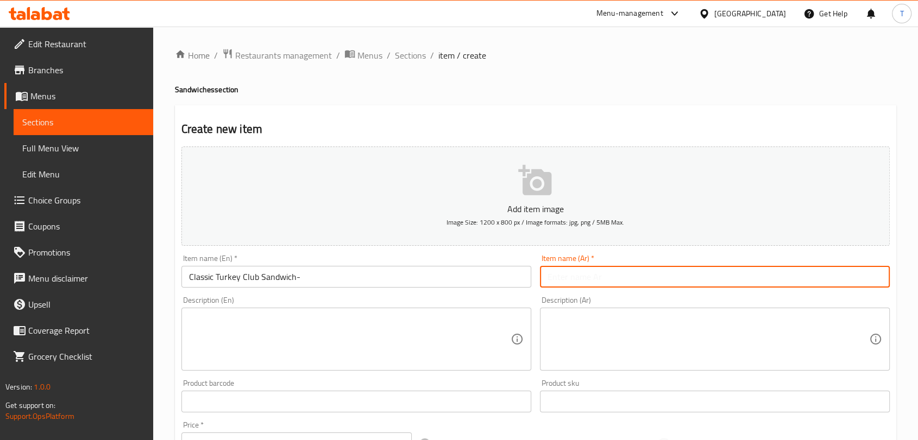
paste input "كلاسيك كلوب ساندويتش"
type input "كلاسيك كلوب ساندويتش"
click at [417, 281] on input "Classic Turkey Club Sandwich-" at bounding box center [356, 277] width 350 height 22
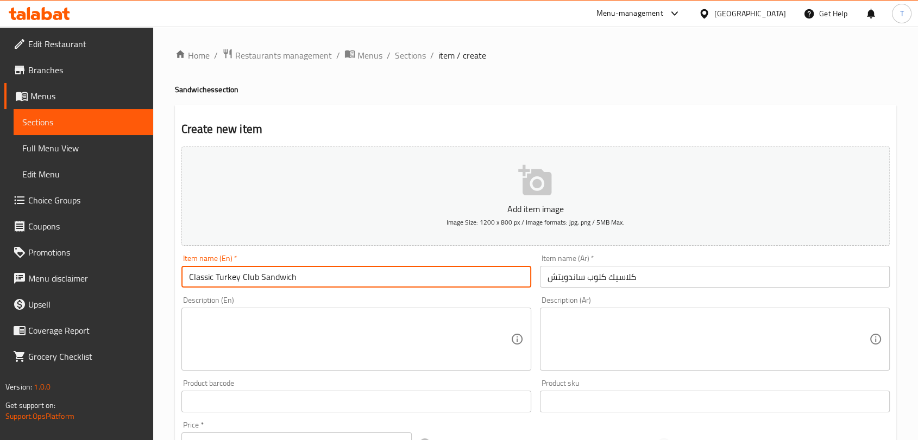
type input "Classic Turkey Club Sandwich"
click at [409, 323] on textarea at bounding box center [349, 340] width 321 height 52
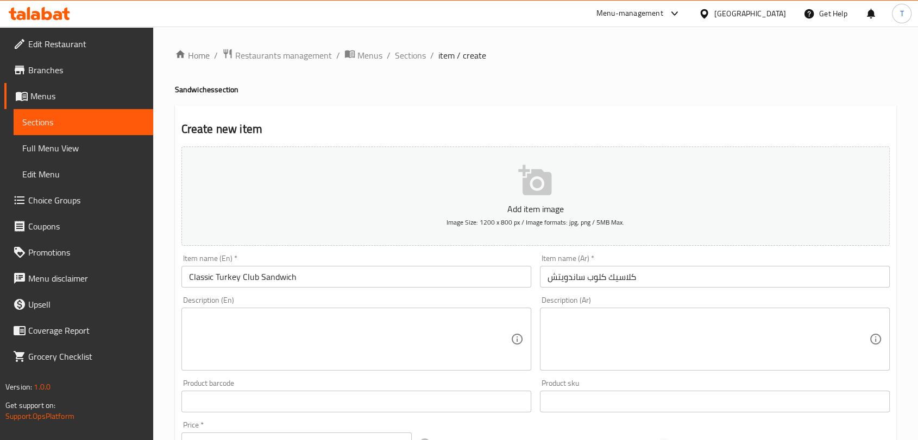
click at [408, 313] on div "Description (En)" at bounding box center [356, 339] width 350 height 63
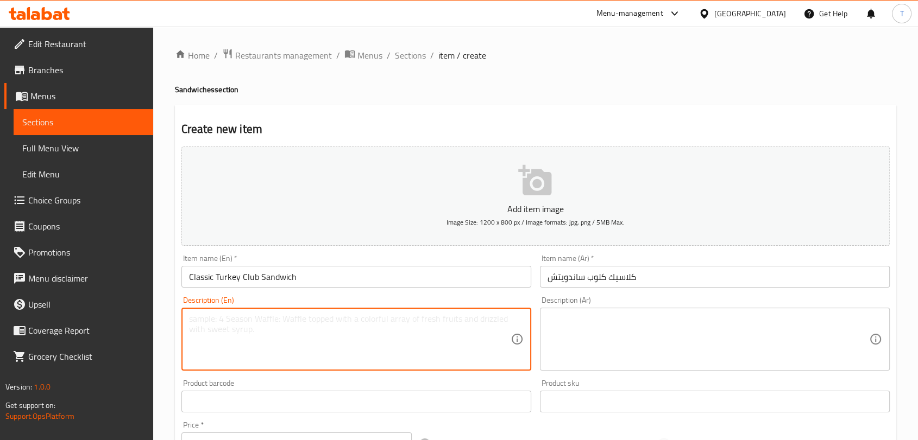
paste textarea "lettuce,tomato slice,cheddar cheese,chicken,turkey,white toast"
type textarea "lettuce,tomato slice,cheddar cheese,chicken,turkey,white toast"
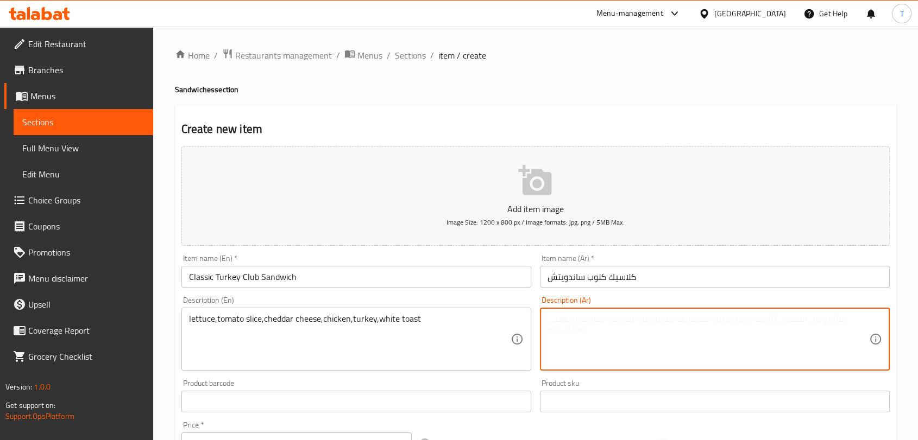
click at [627, 336] on textarea at bounding box center [707, 340] width 321 height 52
paste textarea "خس، شريحة طماطم، جبنة شيدر، دجاج، ديك رومي، خبز محمص أبيض"
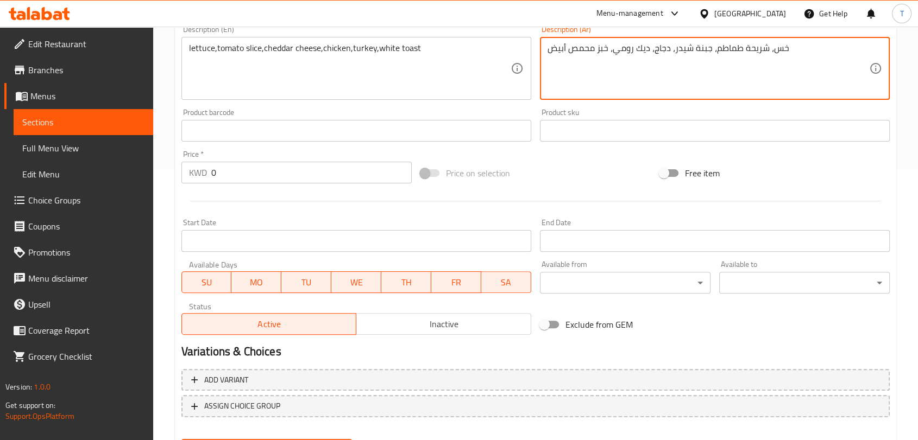
scroll to position [281, 0]
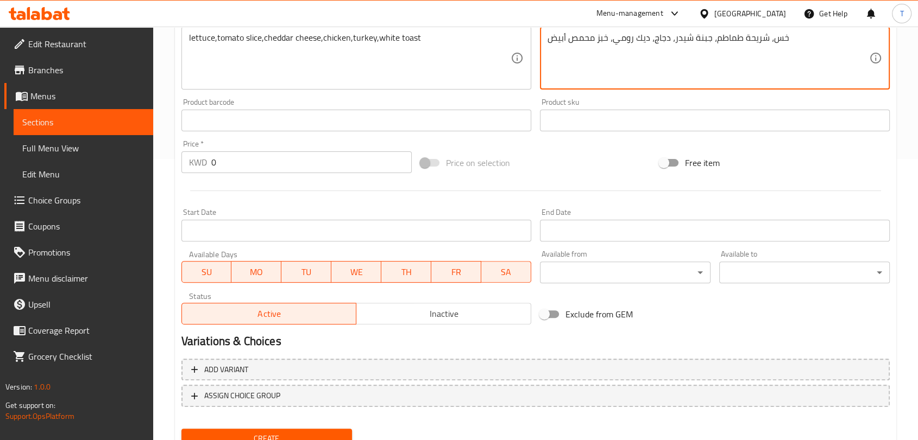
type textarea "خس، شريحة طماطم، جبنة شيدر، دجاج، ديك رومي، خبز محمص أبيض"
click at [296, 157] on input "0" at bounding box center [311, 162] width 200 height 22
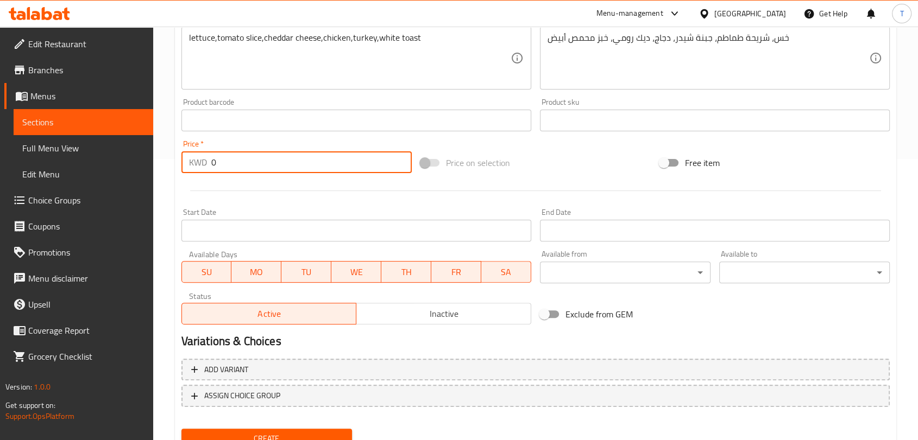
click at [296, 157] on input "0" at bounding box center [311, 162] width 200 height 22
type input "1.35"
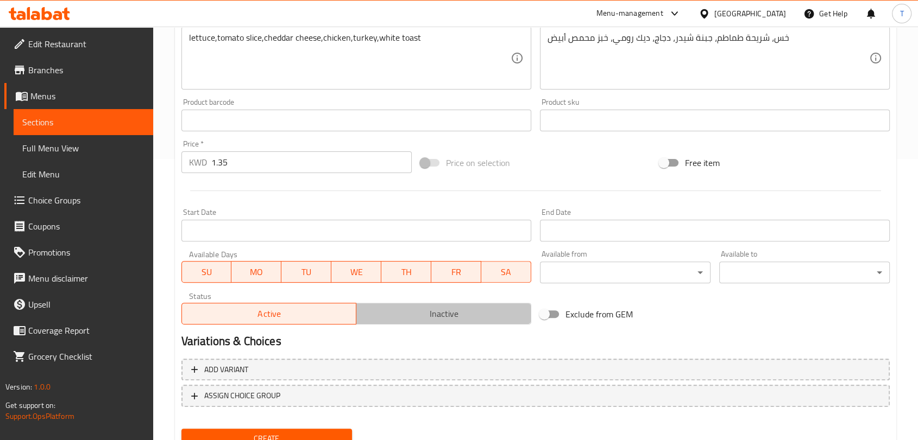
click at [377, 319] on span "Inactive" at bounding box center [444, 314] width 166 height 16
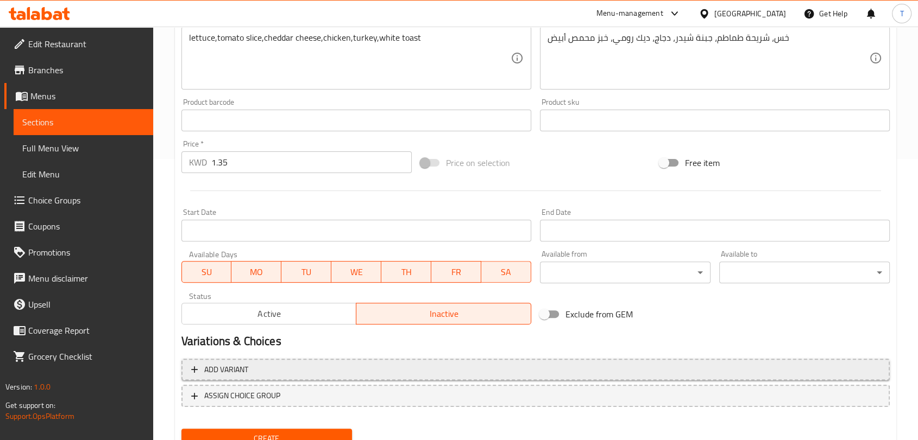
scroll to position [327, 0]
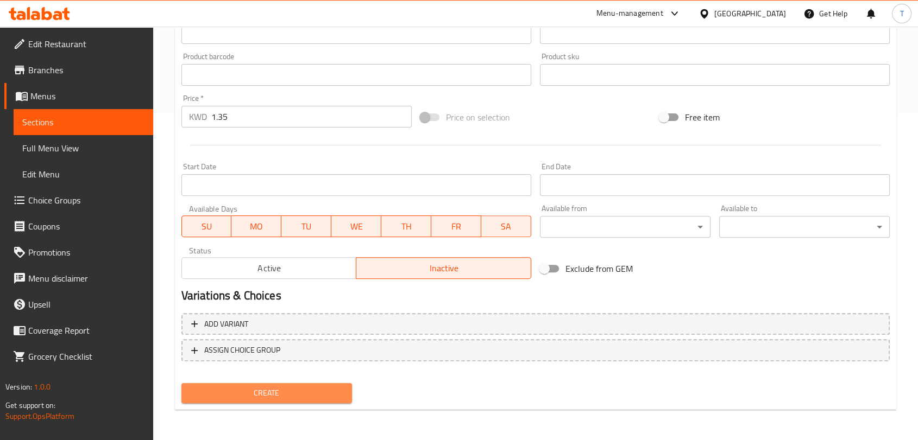
click at [340, 388] on span "Create" at bounding box center [266, 394] width 153 height 14
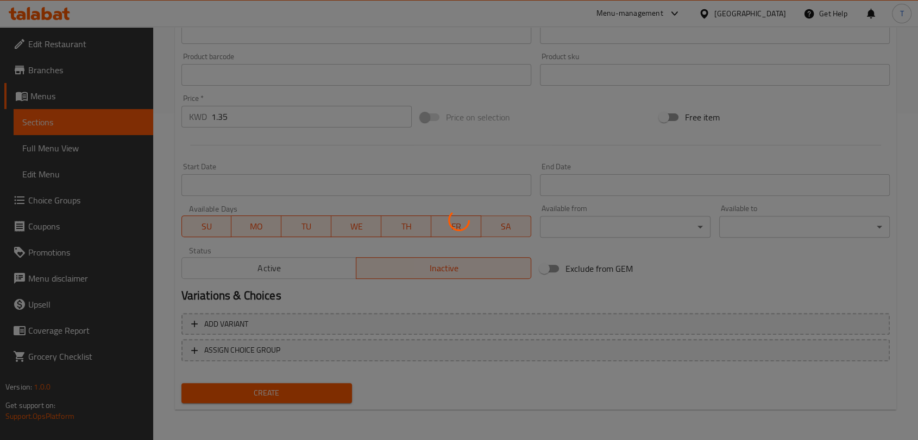
scroll to position [177, 0]
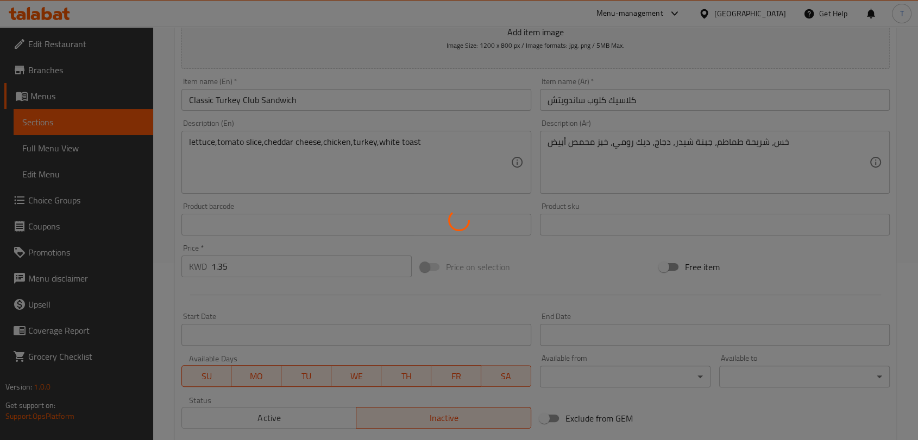
type input "0"
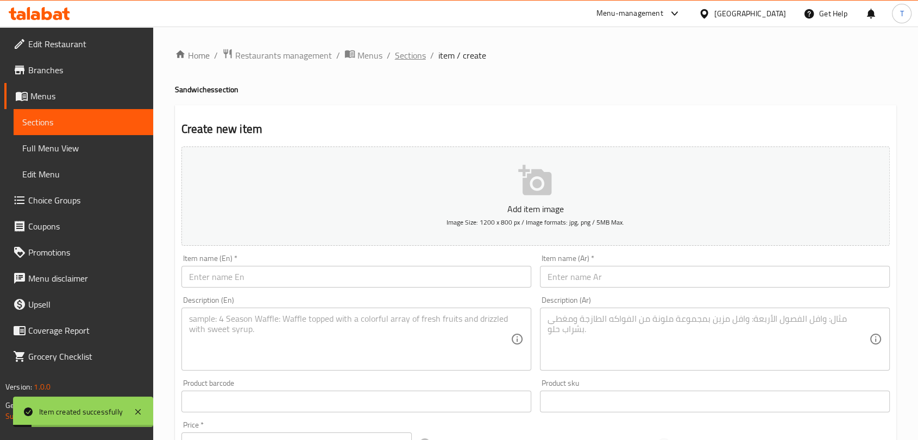
click at [422, 58] on span "Sections" at bounding box center [410, 55] width 31 height 13
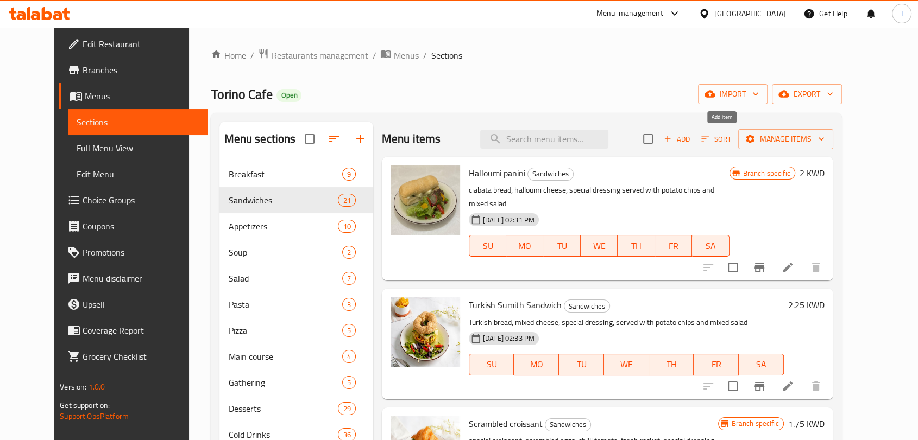
click at [691, 138] on span "Add" at bounding box center [676, 139] width 29 height 12
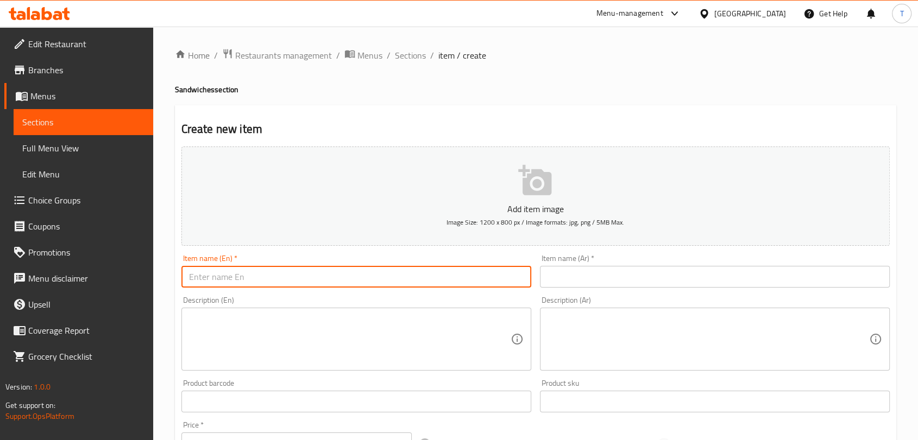
click at [327, 270] on input "text" at bounding box center [356, 277] width 350 height 22
paste input "Four cheese sandwich - فور تشيز ساندويتش"
drag, startPoint x: 294, startPoint y: 277, endPoint x: 327, endPoint y: 276, distance: 33.1
click at [332, 278] on input "Four cheese sandwich - فور تشيز ساندويتش" at bounding box center [356, 277] width 350 height 22
click at [344, 276] on input "Four cheese sandwich - فور تشيز ساندويتش" at bounding box center [356, 277] width 350 height 22
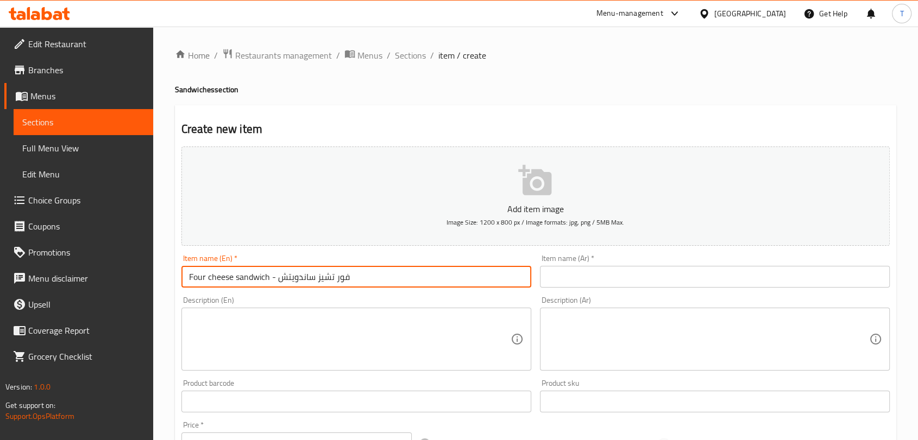
click at [350, 277] on input "Four cheese sandwich - فور تشيز ساندويتش" at bounding box center [356, 277] width 350 height 22
drag, startPoint x: 352, startPoint y: 277, endPoint x: 280, endPoint y: 280, distance: 72.3
click at [279, 281] on input "Four cheese sandwich - فور تشيز ساندويتش" at bounding box center [356, 277] width 350 height 22
type input "Four cheese sandwich -"
click at [546, 274] on input "text" at bounding box center [715, 277] width 350 height 22
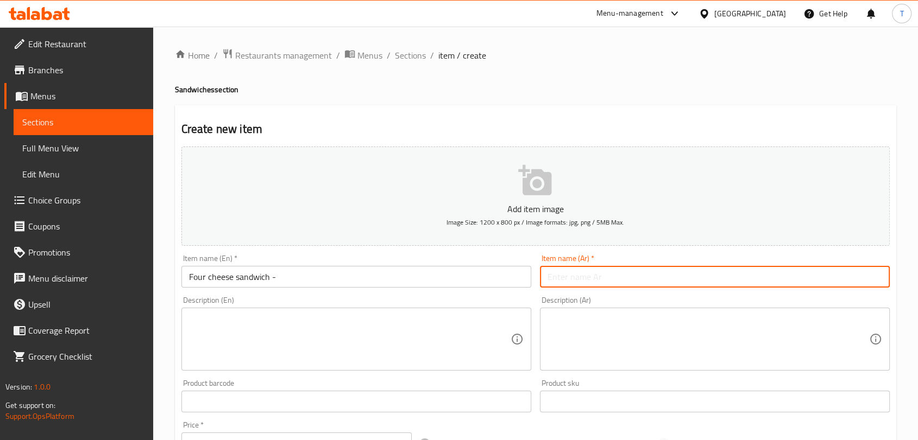
paste input "فور تشيز ساندويتش"
type input "فور تشيز ساندويتش"
click at [396, 276] on input "Four cheese sandwich -" at bounding box center [356, 277] width 350 height 22
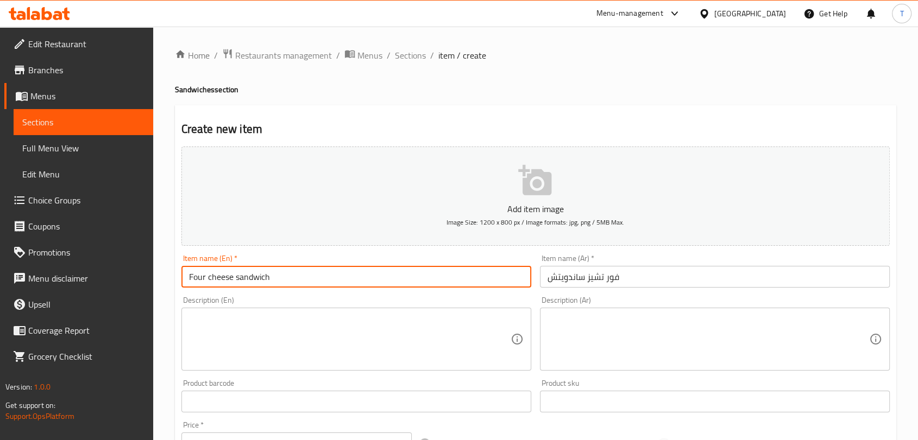
type input "Four cheese sandwich"
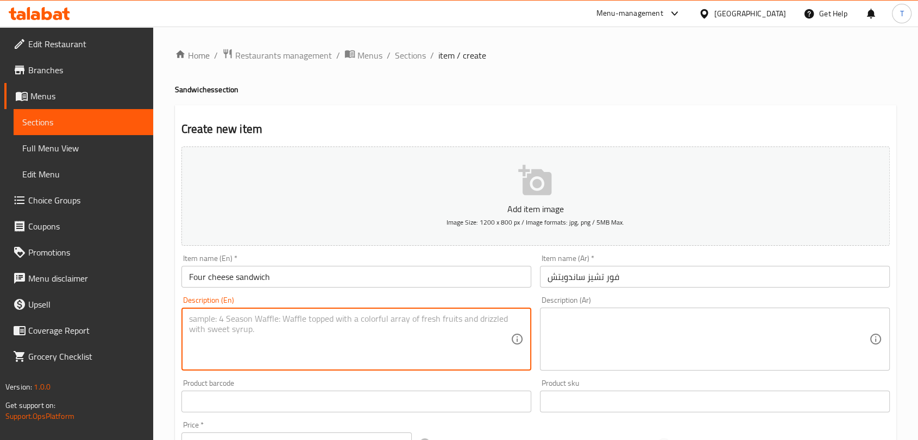
click at [375, 333] on textarea at bounding box center [349, 340] width 321 height 52
paste textarea "ciabatta bread, cheddar white ,mozarella,cheddar yellow, Emmental, pesto sauce"
type textarea "ciabatta bread, cheddar white ,mozarella,cheddar yellow, Emmental, pesto sauce"
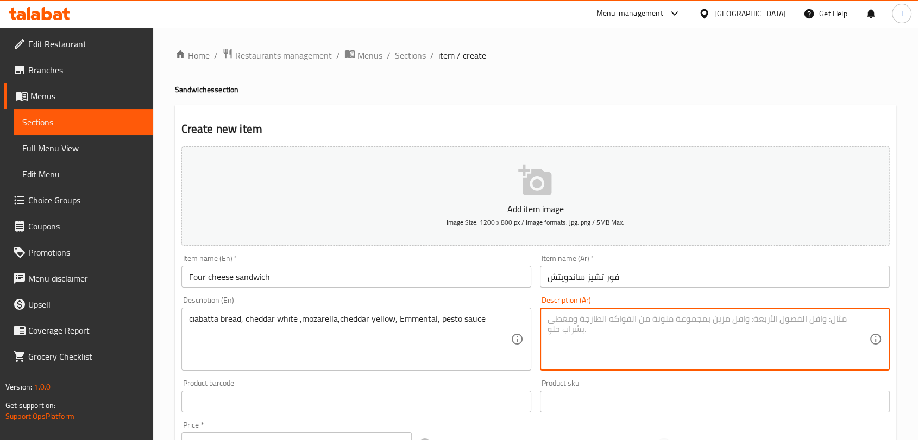
click at [556, 331] on textarea at bounding box center [707, 340] width 321 height 52
paste textarea "خبز الشيباتا، شيدر أبيض، موزاريلا، شيدر أصفر، إيمنتال، صوص بيستو"
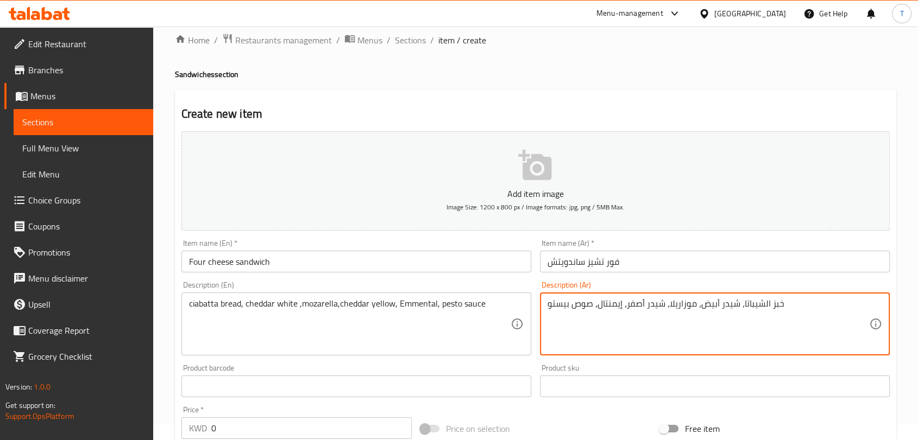
scroll to position [141, 0]
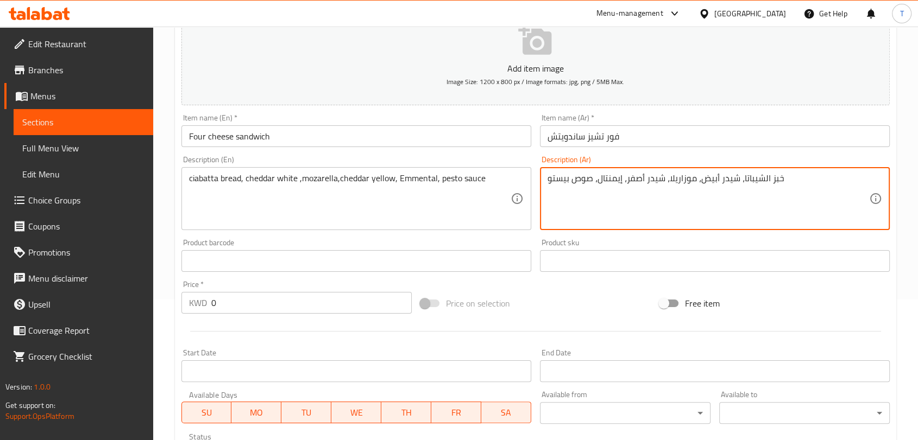
type textarea "خبز الشيباتا، شيدر أبيض، موزاريلا، شيدر أصفر، إيمنتال، صوص بيستو"
drag, startPoint x: 333, startPoint y: 316, endPoint x: 332, endPoint y: 308, distance: 7.7
click at [333, 313] on div "Price   * KWD 0 Price *" at bounding box center [296, 297] width 239 height 42
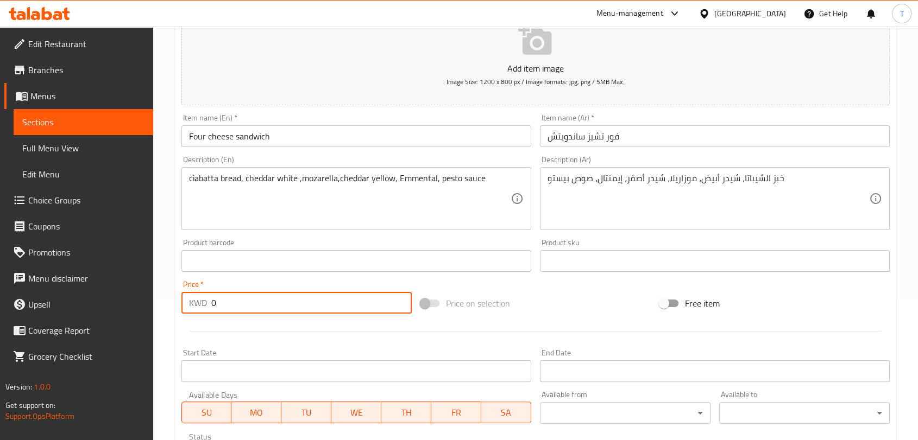
click at [332, 307] on input "0" at bounding box center [311, 303] width 200 height 22
click at [332, 306] on input "0" at bounding box center [311, 303] width 200 height 22
click at [331, 307] on input "0" at bounding box center [311, 303] width 200 height 22
type input "1.35"
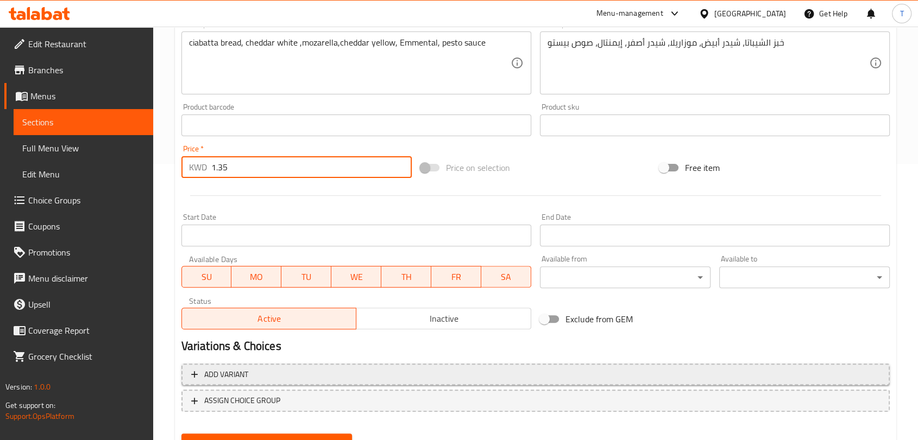
scroll to position [327, 0]
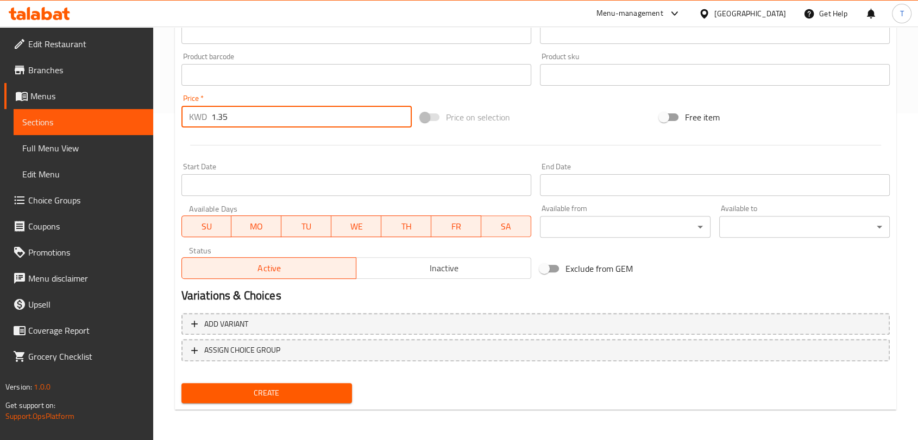
click at [420, 262] on span "Inactive" at bounding box center [444, 269] width 166 height 16
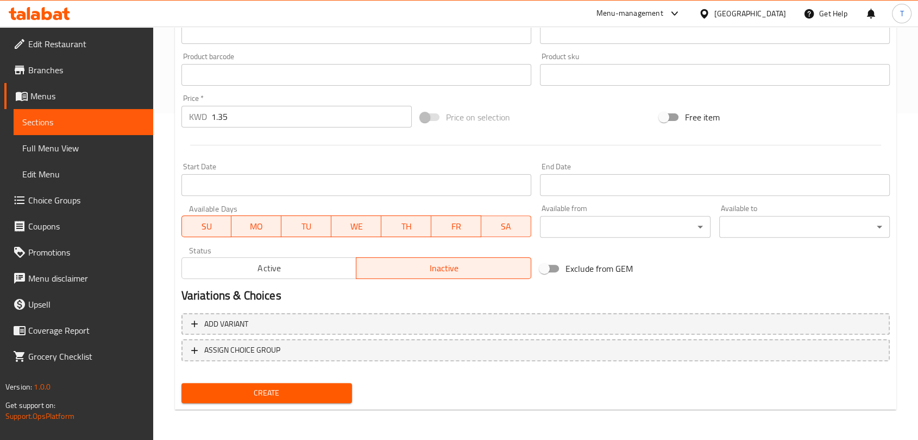
click at [289, 385] on button "Create" at bounding box center [266, 393] width 170 height 20
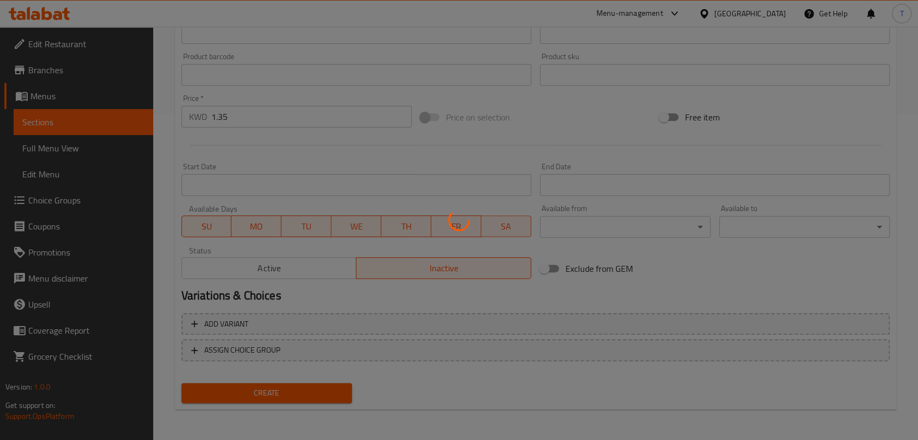
type input "0"
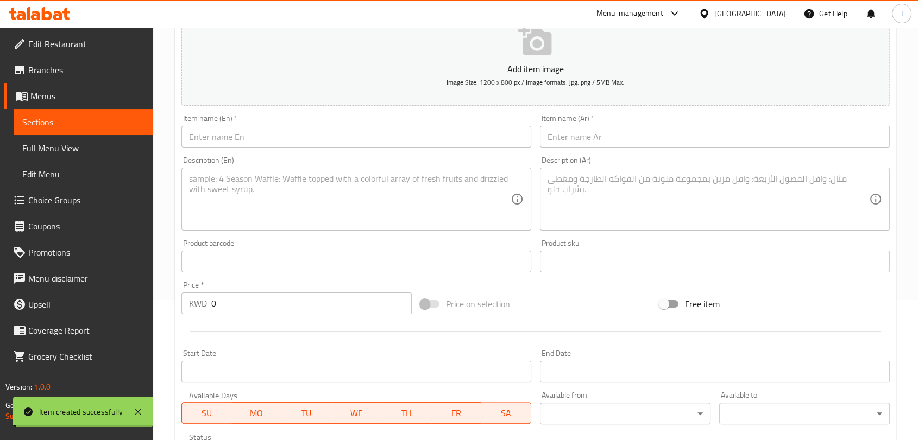
scroll to position [0, 0]
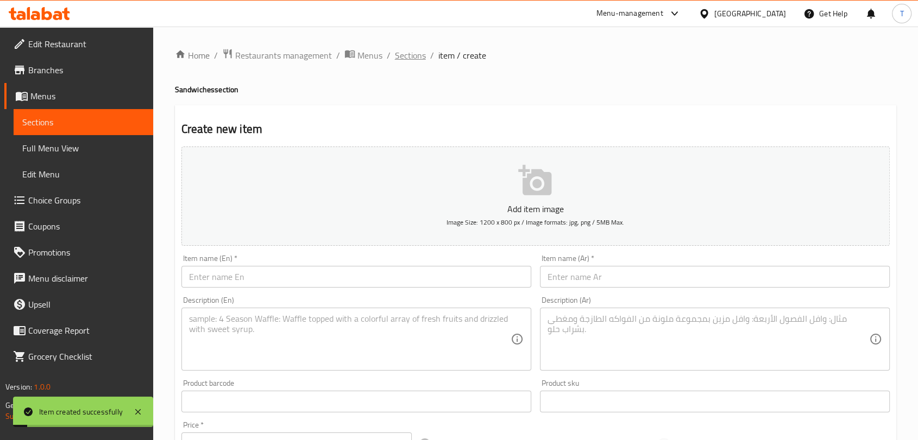
click at [412, 56] on span "Sections" at bounding box center [410, 55] width 31 height 13
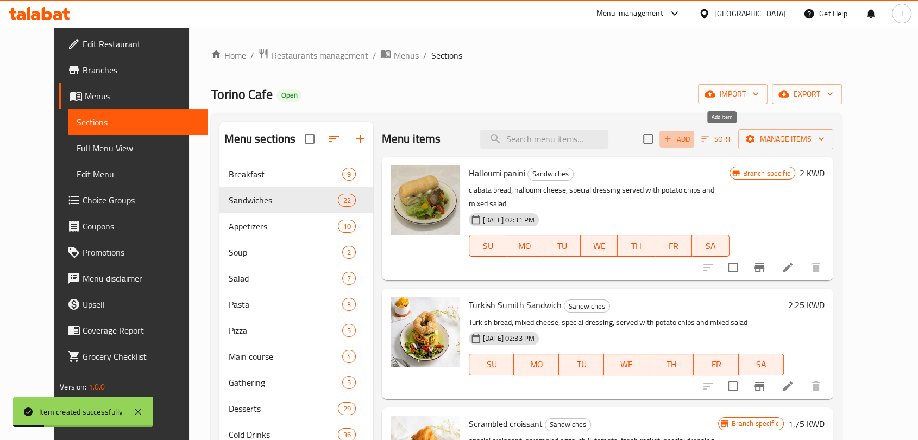
click at [691, 140] on span "Add" at bounding box center [676, 139] width 29 height 12
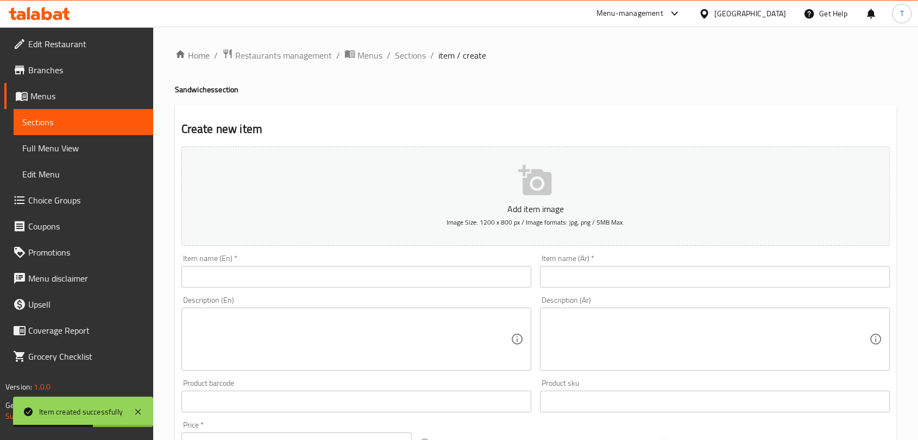
click at [310, 273] on input "text" at bounding box center [356, 277] width 350 height 22
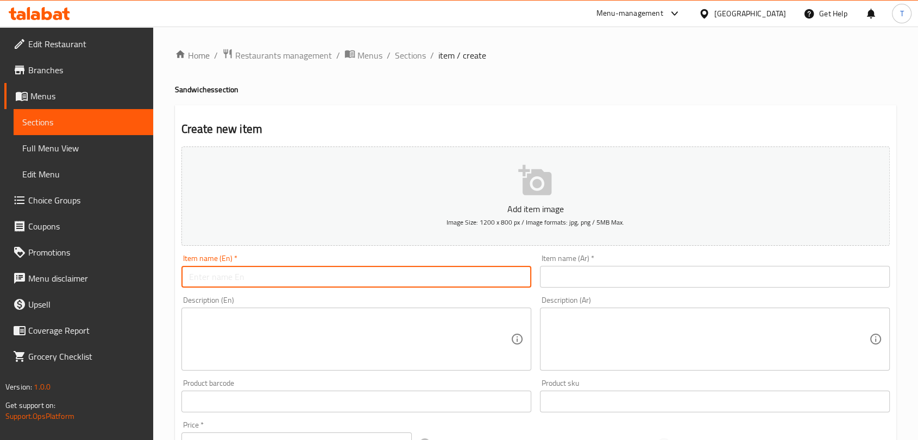
paste input "Chicken sliders - تشيكيين سلايدر"
drag, startPoint x: 338, startPoint y: 281, endPoint x: 249, endPoint y: 276, distance: 88.6
click at [249, 276] on input "Chicken sliders - تشيكيين سلايدر" at bounding box center [356, 277] width 350 height 22
type input "Chicken sliders -"
click at [577, 274] on input "text" at bounding box center [715, 277] width 350 height 22
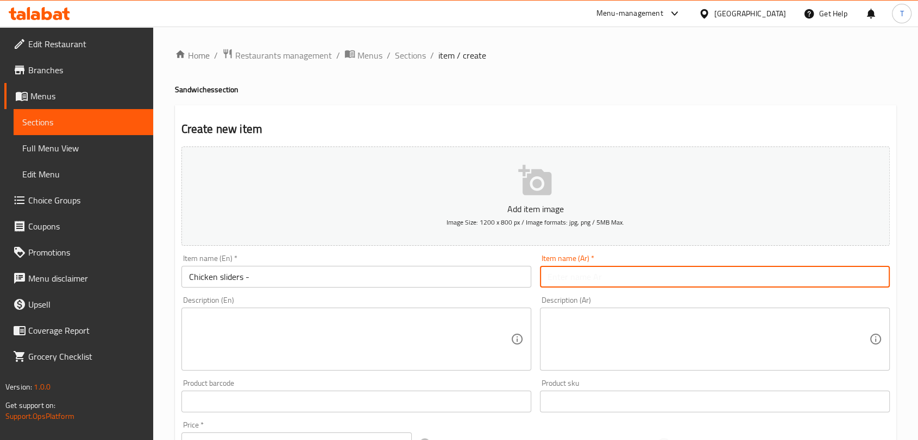
paste input "تشيكيين سلايدر"
type input "تشيكيين سلايدر"
click at [431, 270] on input "Chicken sliders -" at bounding box center [356, 277] width 350 height 22
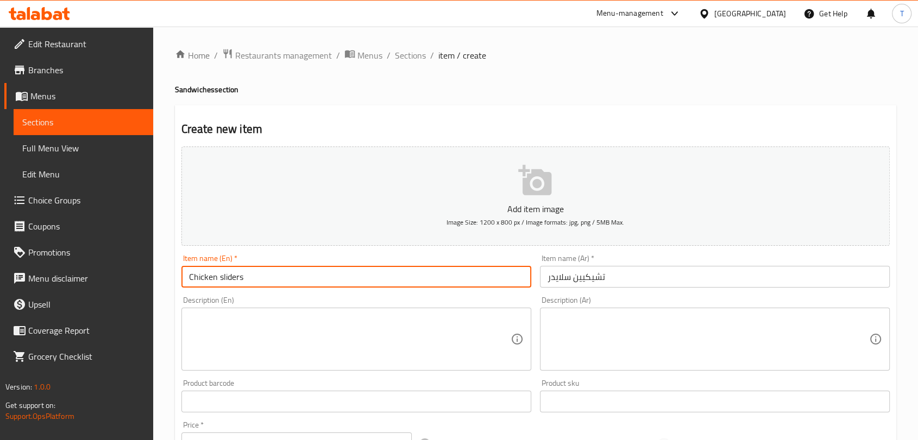
type input "Chicken sliders"
click at [440, 331] on textarea at bounding box center [349, 340] width 321 height 52
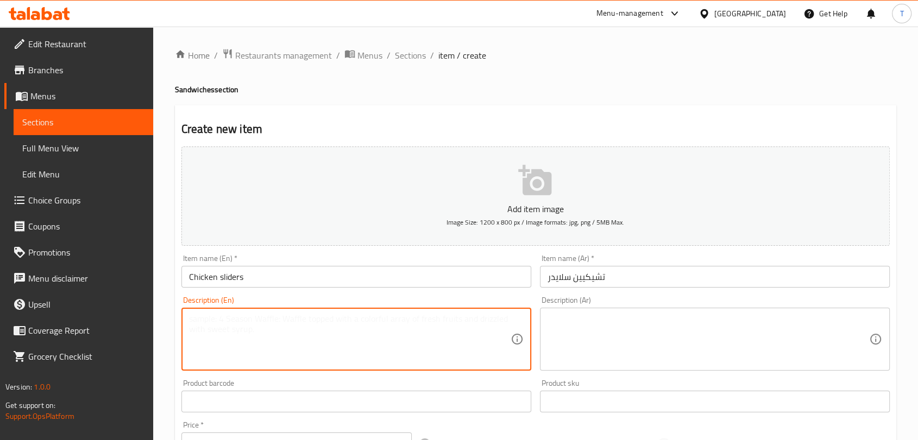
paste textarea "2 pcs mini potato bun, chicken , lettuce , burger sauce"
type textarea "2 pcs mini potato bun, chicken , lettuce , burger sauce"
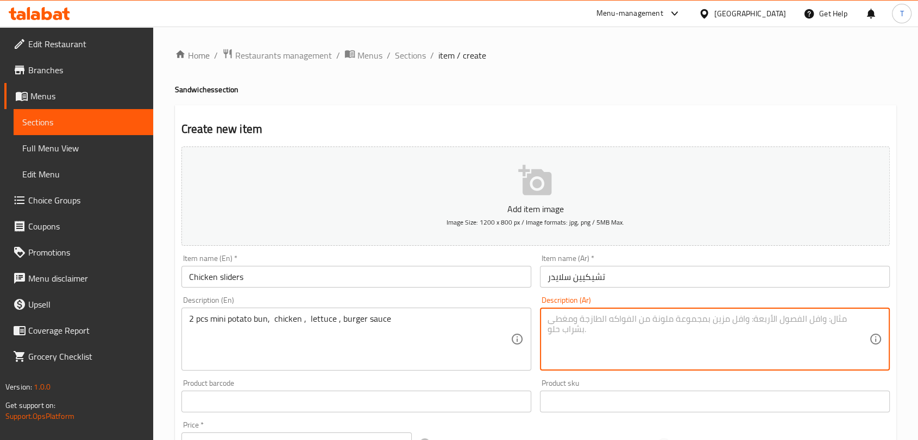
click at [621, 352] on textarea at bounding box center [707, 340] width 321 height 52
paste textarea "2 قطعة خبز بطاطس صغير، دجاج، خس، صلصة برجر"
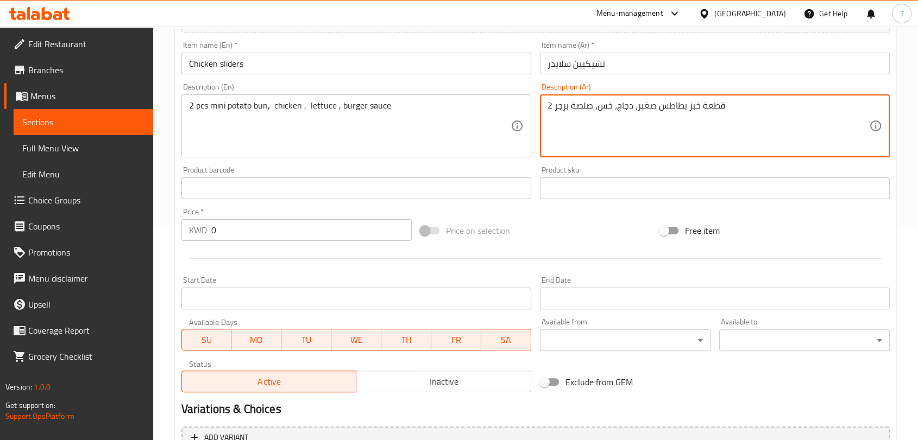
scroll to position [281, 0]
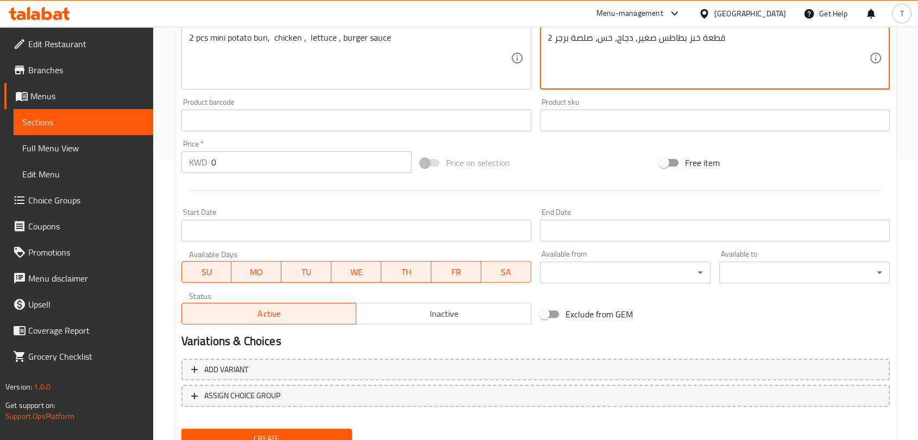
type textarea "2 قطعة خبز بطاطس صغير، دجاج، خس، صلصة برجر"
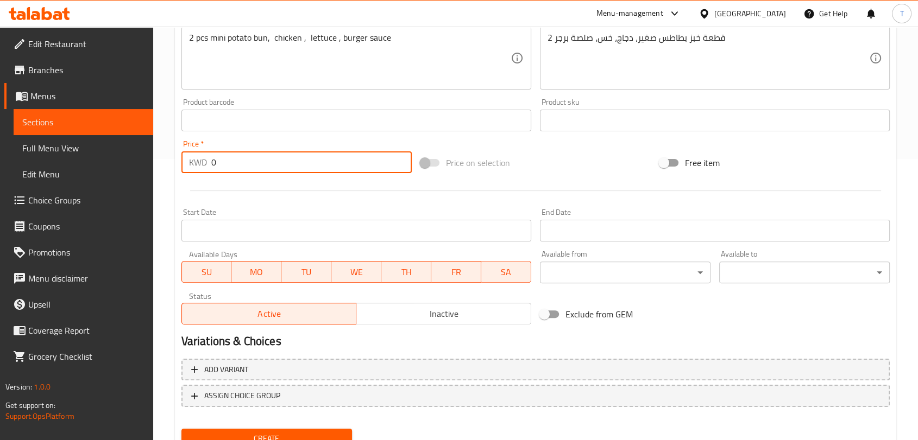
click at [287, 168] on input "0" at bounding box center [311, 162] width 200 height 22
drag, startPoint x: 288, startPoint y: 168, endPoint x: 276, endPoint y: 169, distance: 12.5
click at [276, 169] on input "0" at bounding box center [311, 162] width 200 height 22
type input "1.5"
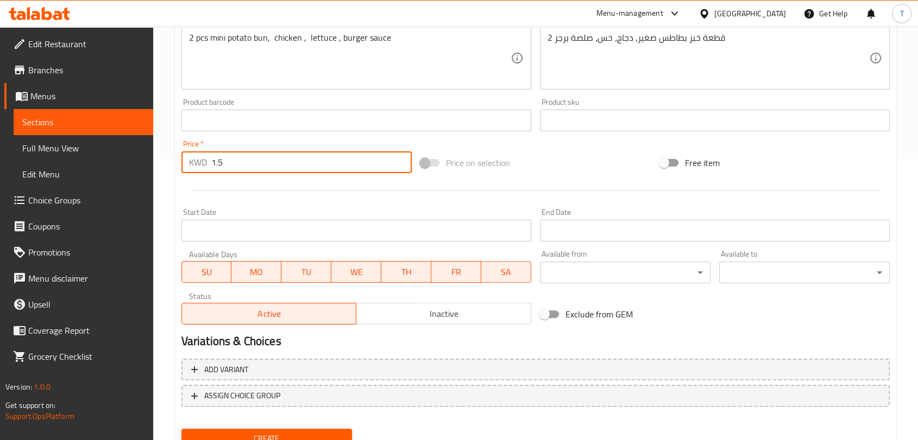
click at [471, 314] on span "Inactive" at bounding box center [444, 314] width 166 height 16
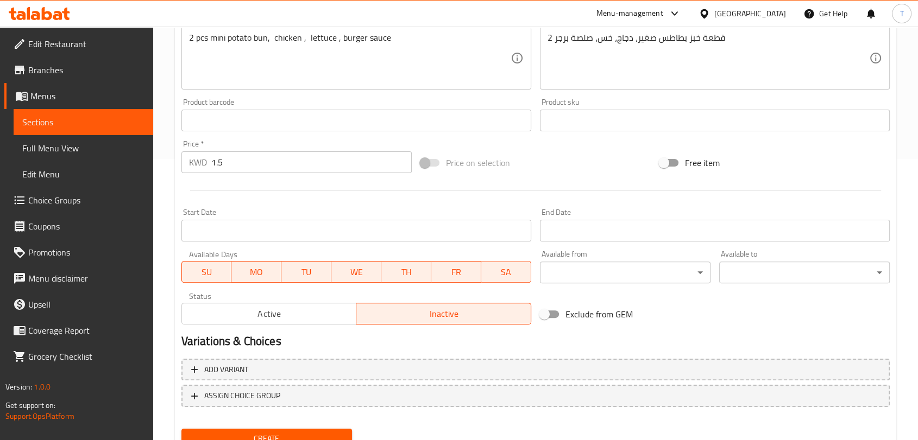
scroll to position [327, 0]
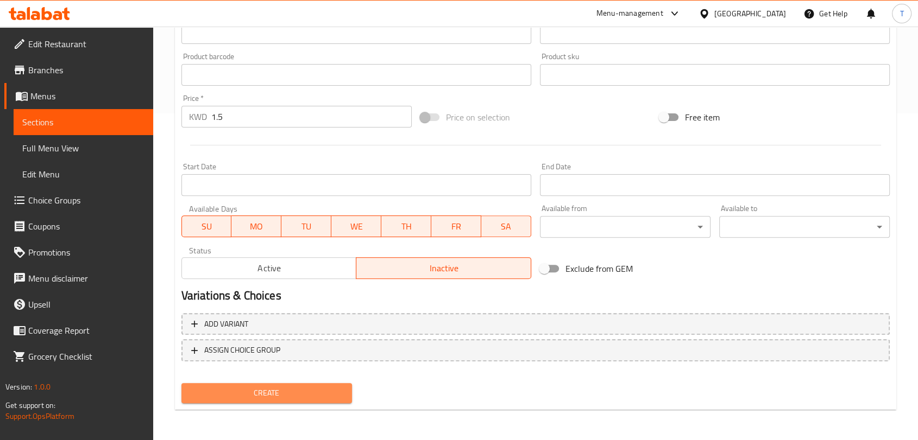
click at [335, 389] on span "Create" at bounding box center [266, 394] width 153 height 14
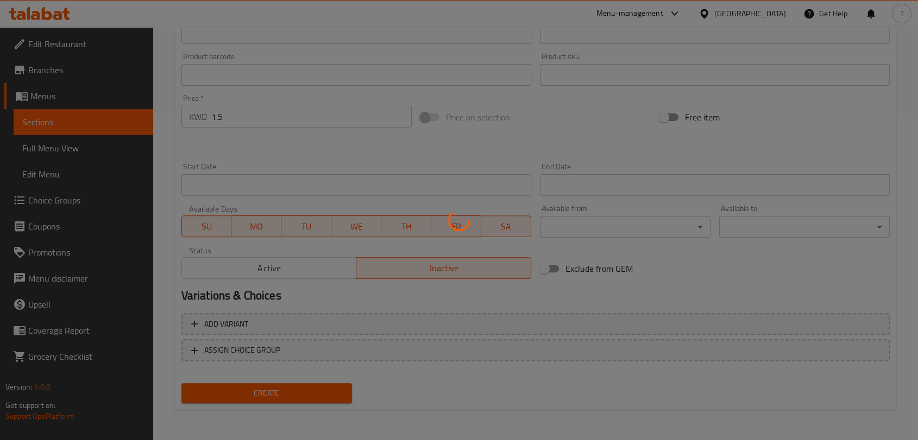
type input "0"
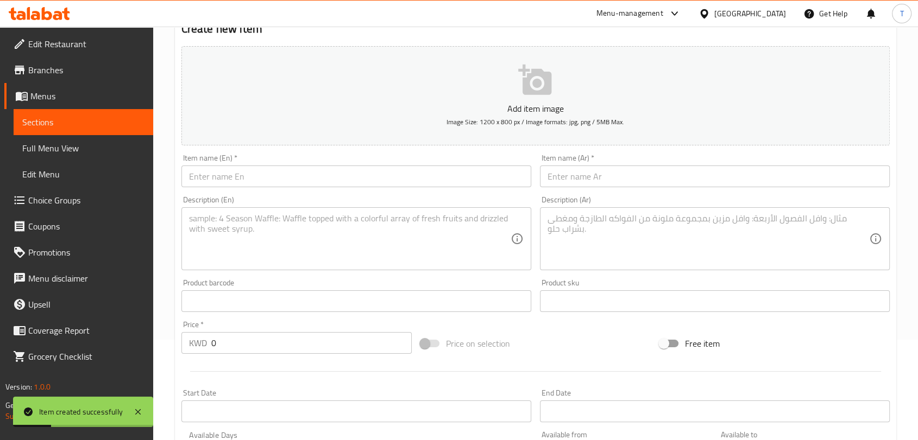
scroll to position [0, 0]
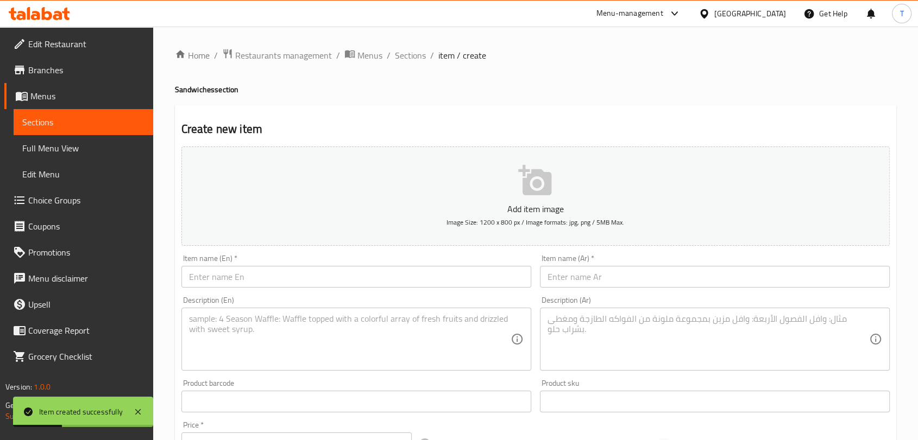
drag, startPoint x: 406, startPoint y: 59, endPoint x: 392, endPoint y: 84, distance: 28.4
click at [406, 59] on span "Sections" at bounding box center [410, 55] width 31 height 13
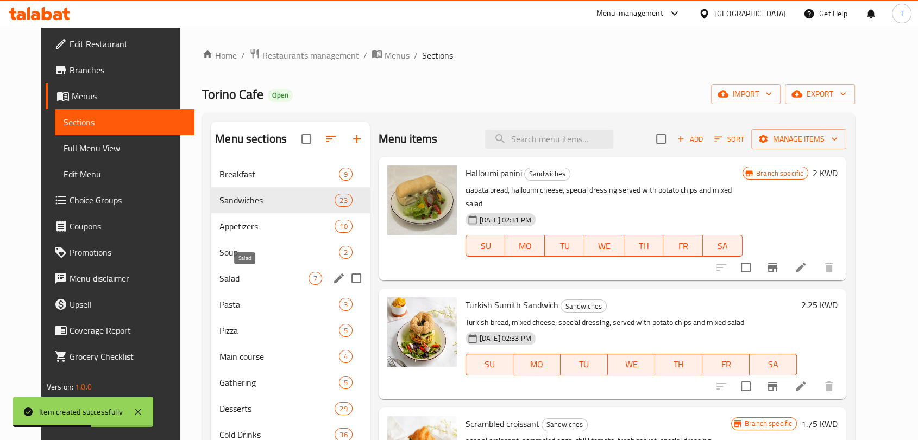
click at [247, 282] on span "Salad" at bounding box center [263, 278] width 89 height 13
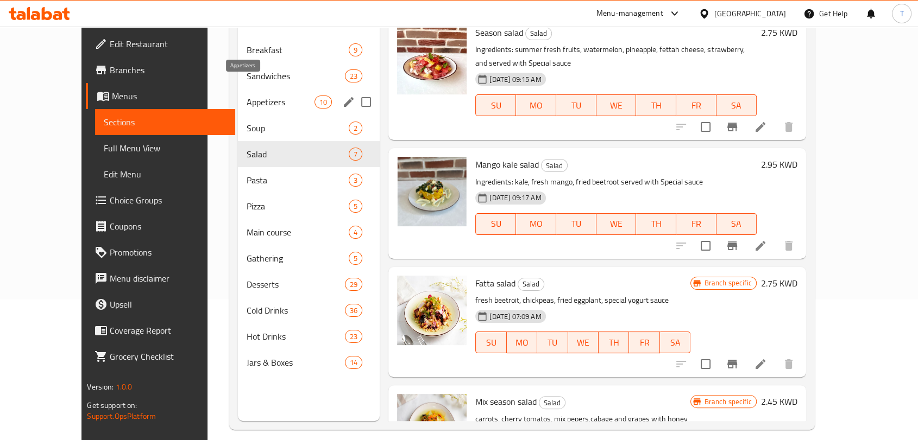
click at [247, 96] on span "Appetizers" at bounding box center [281, 102] width 68 height 13
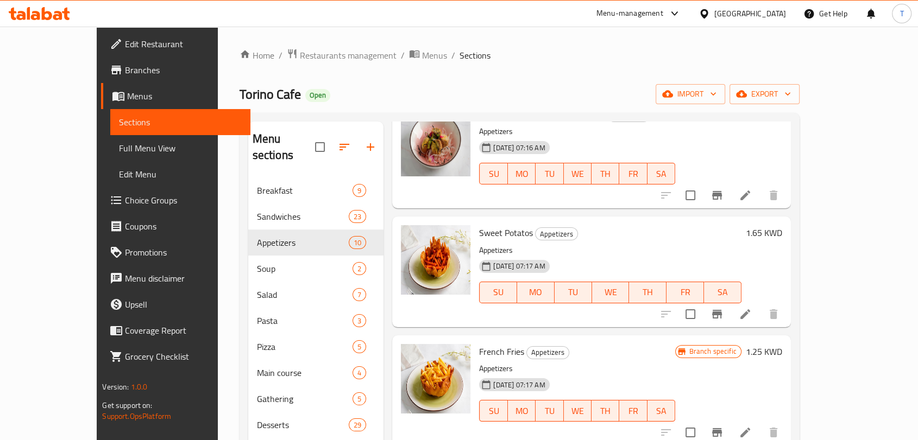
scroll to position [773, 0]
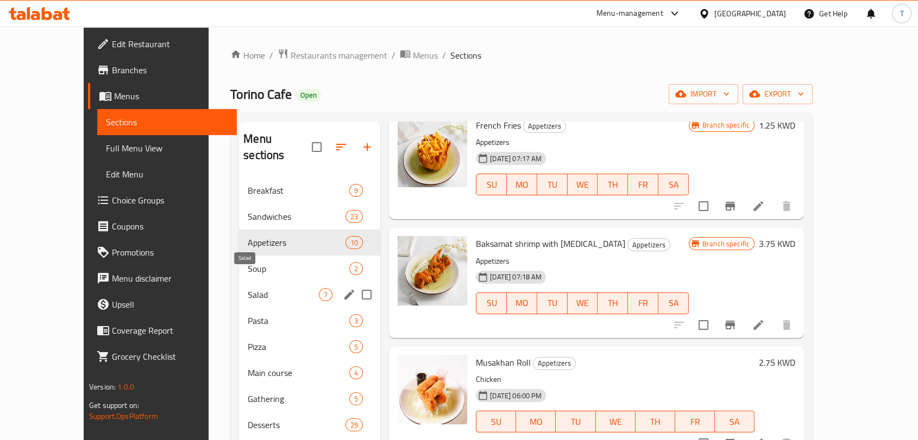
click at [248, 288] on span "Salad" at bounding box center [283, 294] width 71 height 13
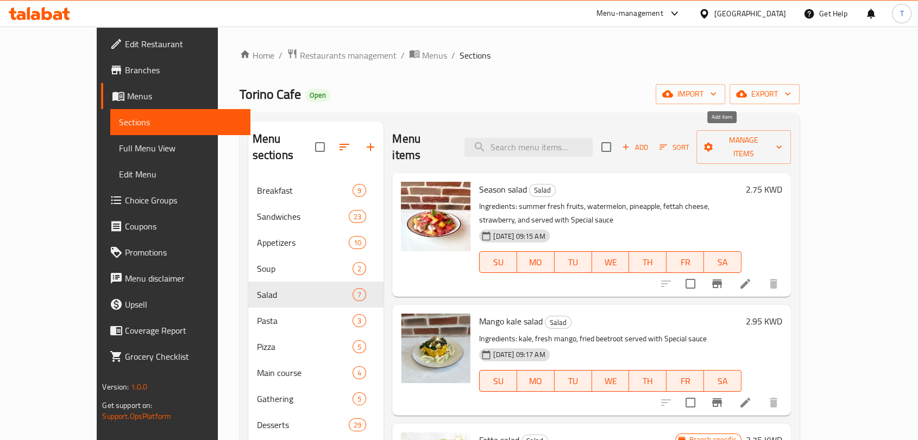
click at [649, 141] on span "Add" at bounding box center [634, 147] width 29 height 12
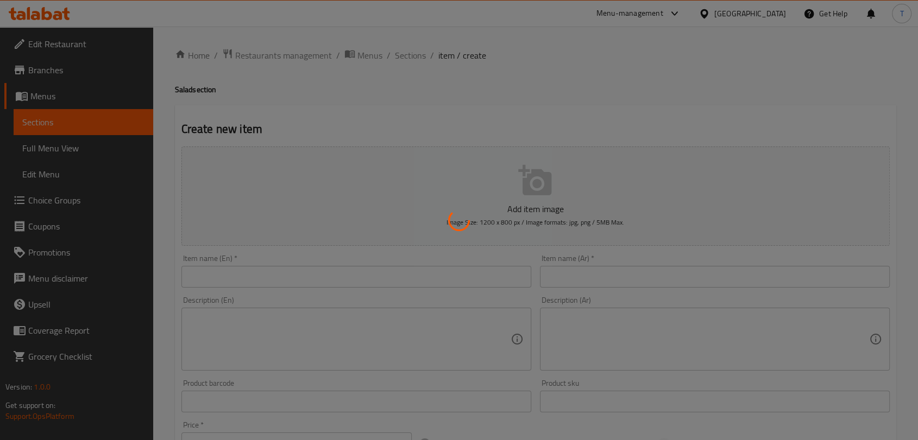
click at [436, 273] on div at bounding box center [459, 220] width 918 height 440
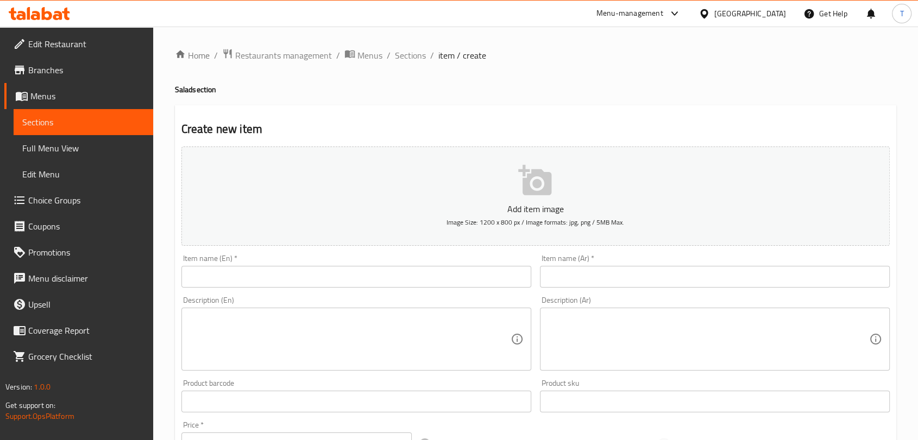
click at [438, 275] on input "text" at bounding box center [356, 277] width 350 height 22
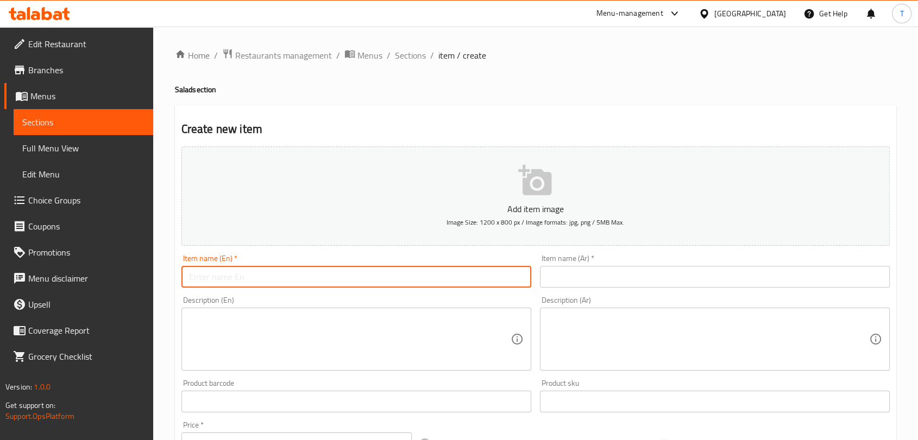
paste input "season salad - سلطة موسمية"
click at [352, 280] on input "season salad - سلطة موسمية" at bounding box center [356, 277] width 350 height 22
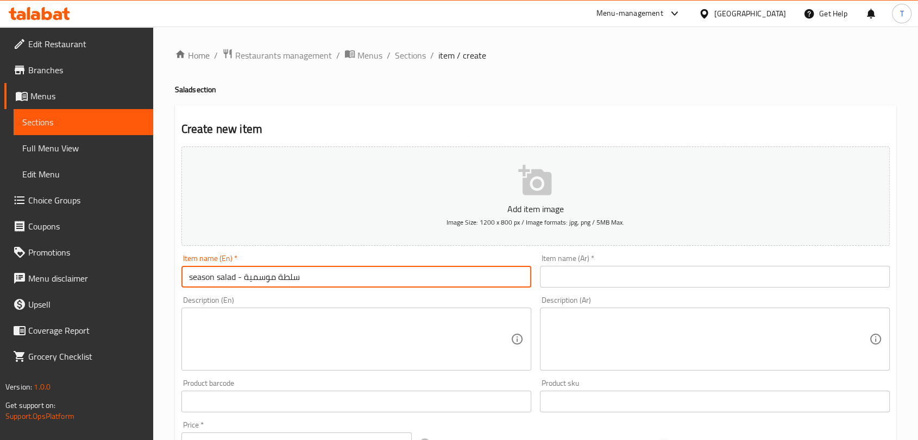
click at [352, 280] on input "season salad - سلطة موسمية" at bounding box center [356, 277] width 350 height 22
click at [335, 279] on input "season salad - سلطة موسمية" at bounding box center [356, 277] width 350 height 22
click at [302, 279] on input "season salad - سلطة موسمية" at bounding box center [356, 277] width 350 height 22
drag, startPoint x: 315, startPoint y: 276, endPoint x: 244, endPoint y: 275, distance: 71.7
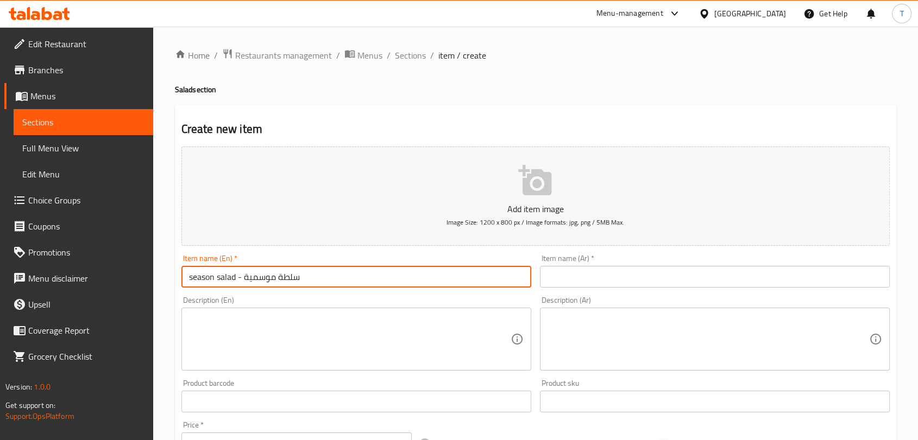
click at [244, 275] on input "season salad - سلطة موسمية" at bounding box center [356, 277] width 350 height 22
type input "season salad -"
click at [588, 282] on input "text" at bounding box center [715, 277] width 350 height 22
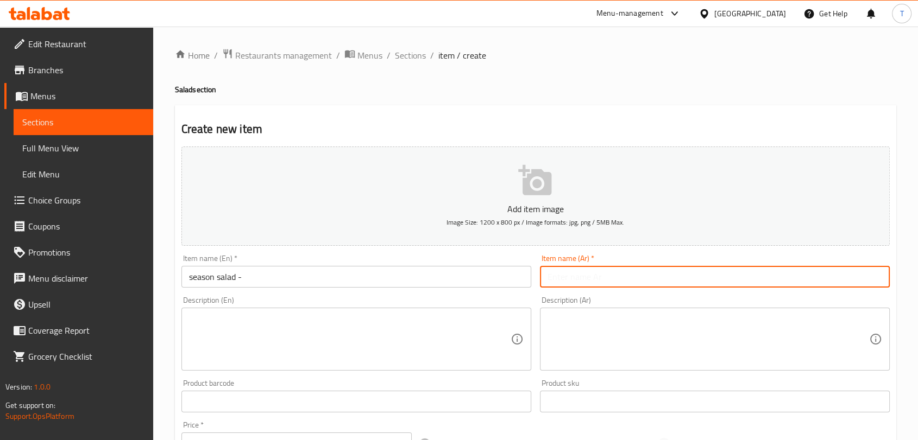
paste input "سلطة موسمية"
type input "سلطة موسمية"
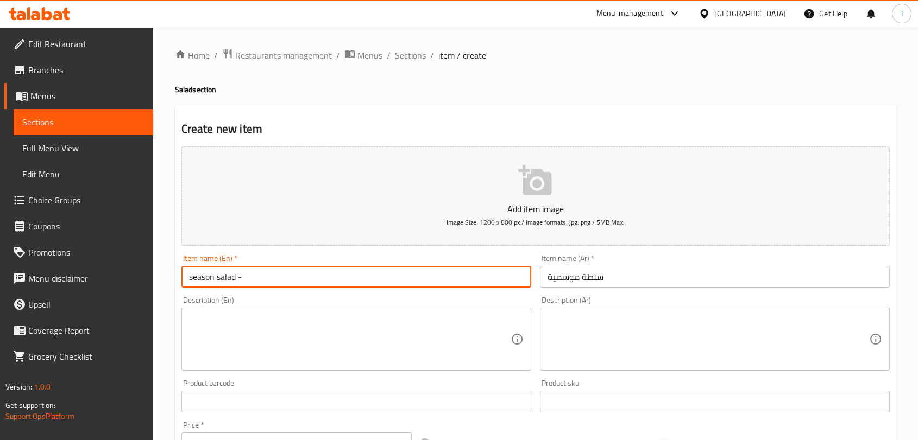
click at [429, 280] on input "season salad -" at bounding box center [356, 277] width 350 height 22
type input "season salad"
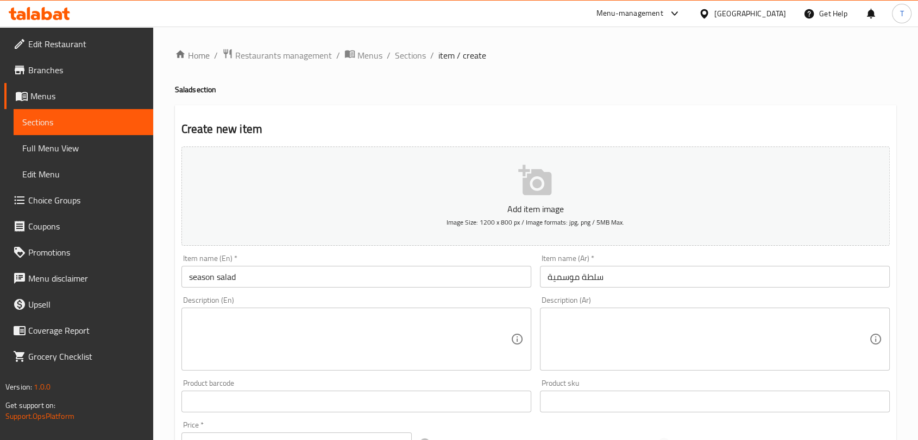
click at [361, 309] on div "Description (En) Description (En)" at bounding box center [356, 333] width 350 height 74
click at [361, 322] on textarea at bounding box center [349, 340] width 321 height 52
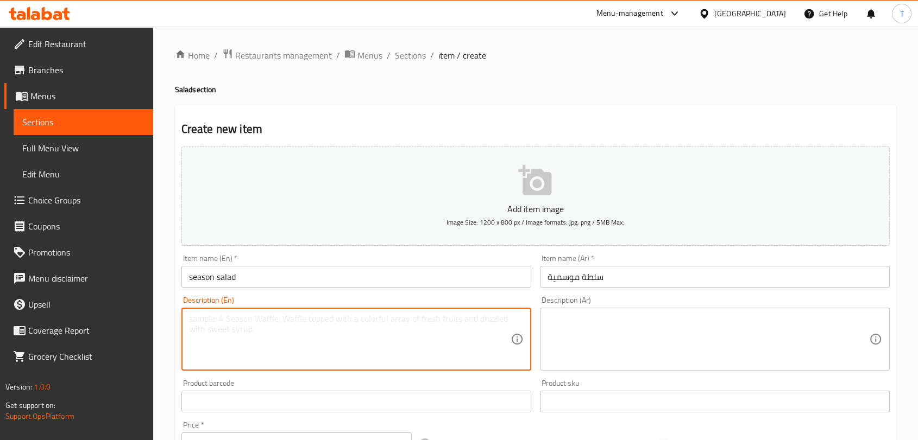
paste textarea "watermelon, pineaple, strawberry, fetta cheese, oregano, summak, mint leaves, s…"
type textarea "watermelon, pineaple, strawberry, fetta cheese, oregano, summak, mint leaves, s…"
click at [612, 342] on textarea at bounding box center [707, 340] width 321 height 52
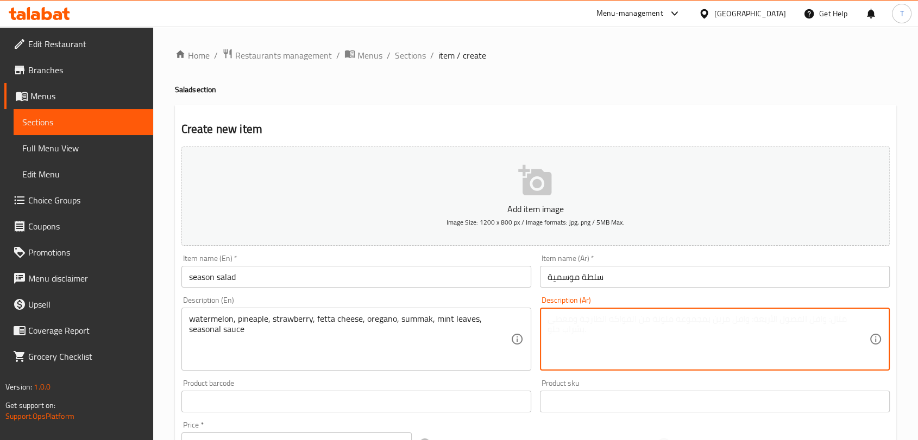
paste textarea "بطيخ، أناناس، فراولة، جبنة فيتا، زعتر، سماق، أوراق نعناع، ​​صلصة موسمية"
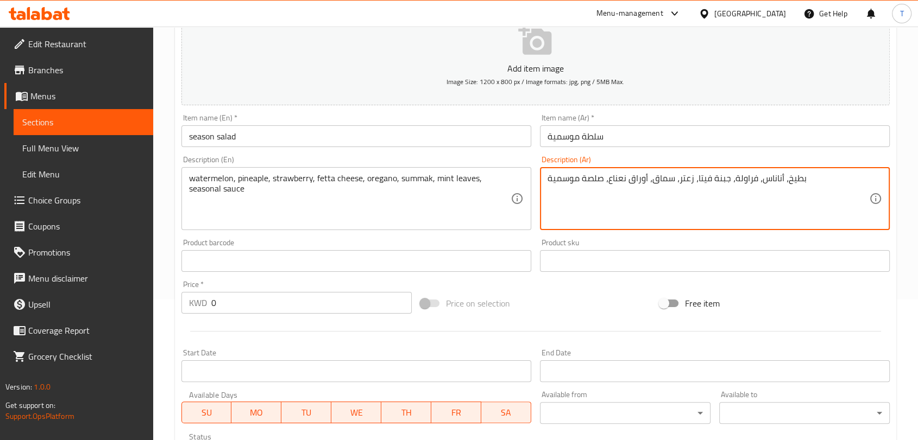
type textarea "بطيخ، أناناس، فراولة، جبنة فيتا، زعتر، سماق، أوراق نعناع، ​​صلصة موسمية"
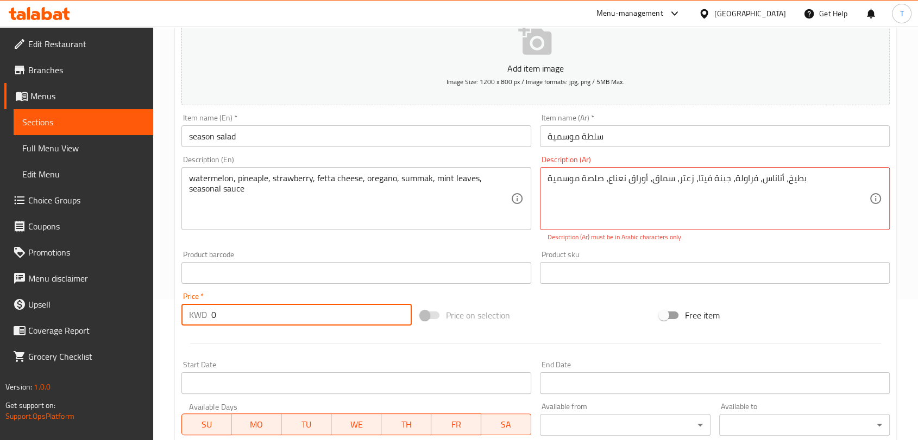
click at [326, 299] on div "Price   * KWD 0 Price *" at bounding box center [296, 309] width 230 height 33
click at [322, 298] on div "Price   * KWD 0 Price *" at bounding box center [296, 309] width 230 height 33
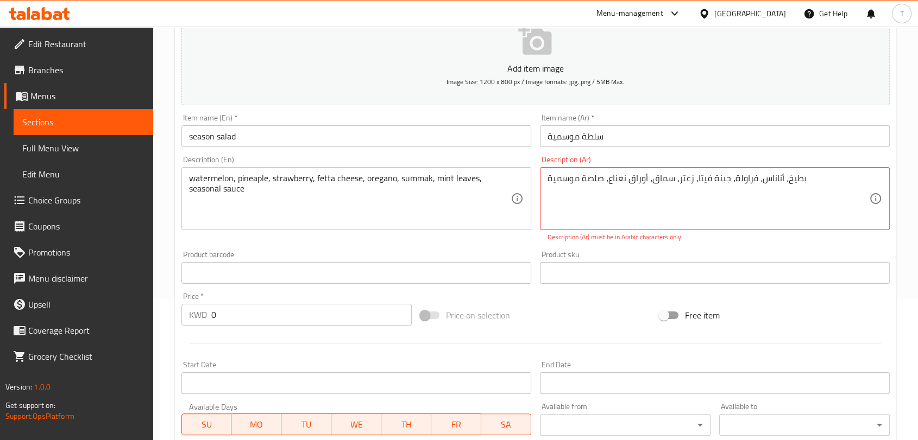
click at [321, 299] on div "Price   * KWD 0 Price *" at bounding box center [296, 309] width 230 height 33
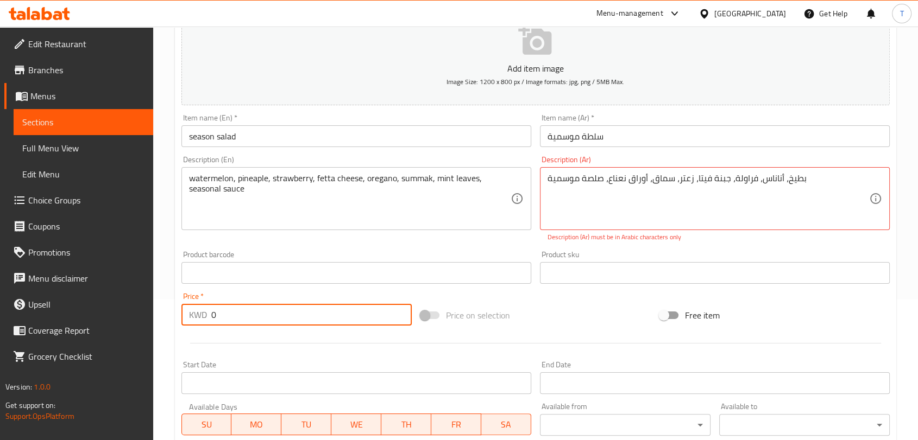
click at [314, 313] on input "0" at bounding box center [311, 315] width 200 height 22
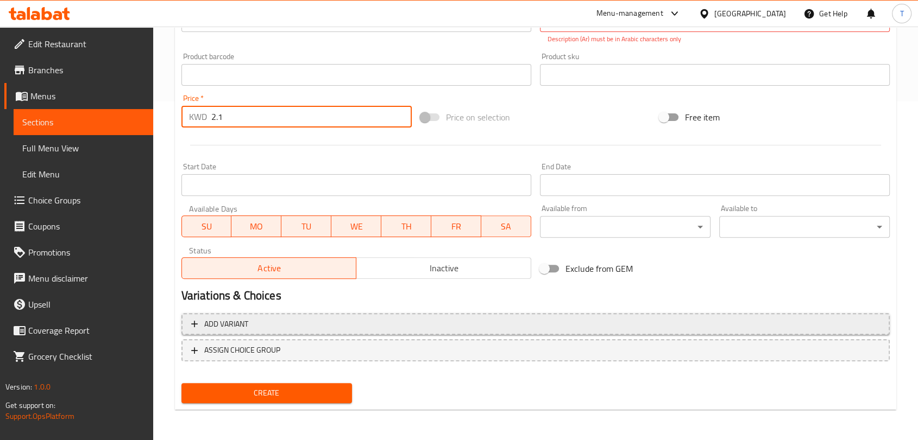
scroll to position [339, 0]
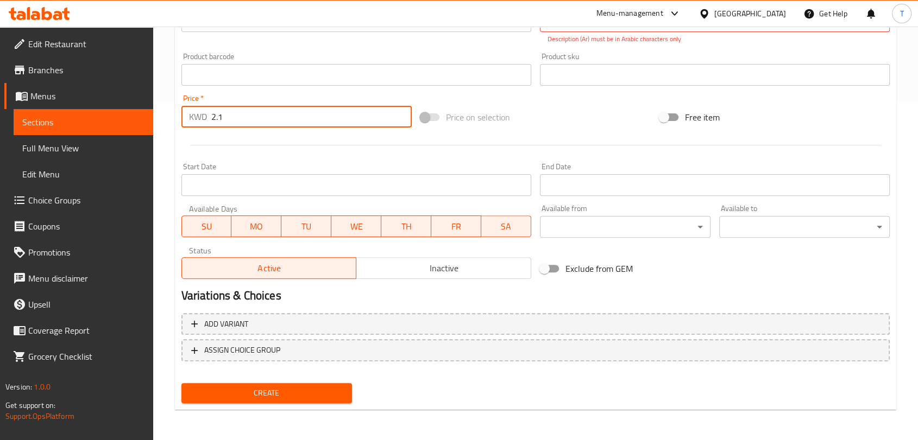
type input "2.1"
click at [384, 261] on span "Inactive" at bounding box center [444, 269] width 166 height 16
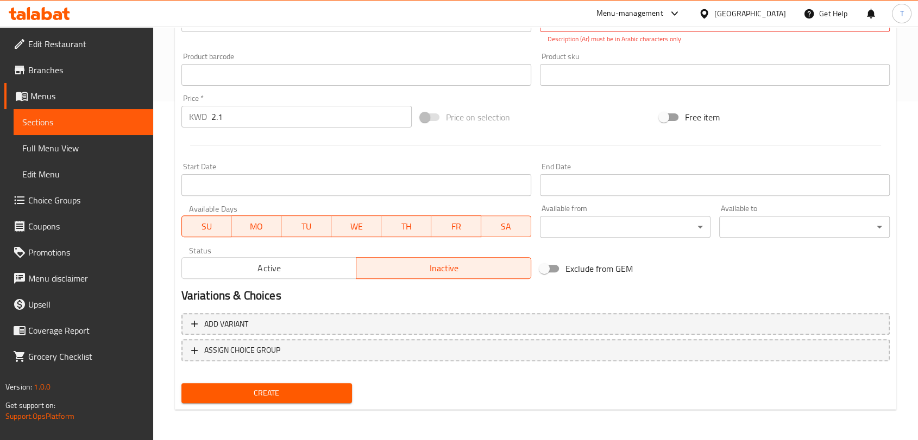
click at [304, 389] on span "Create" at bounding box center [266, 394] width 153 height 14
click at [315, 394] on span "Create" at bounding box center [266, 394] width 153 height 14
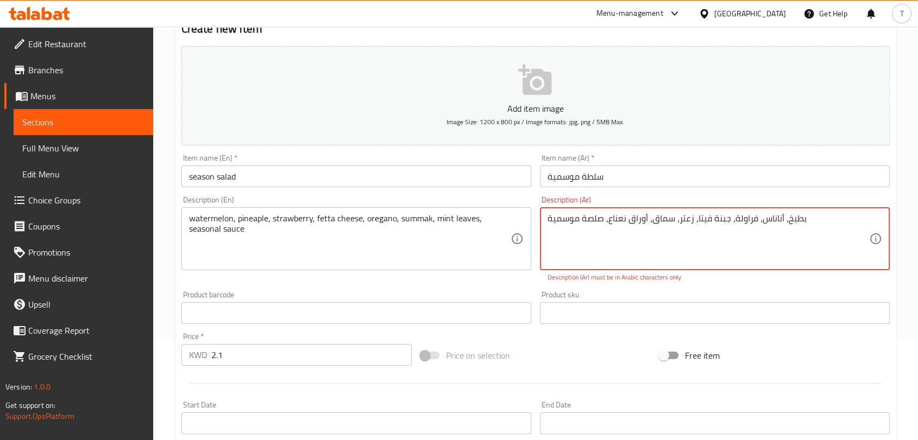
click at [547, 220] on textarea "بطيخ، أناناس، فراولة، جبنة فيتا، زعتر، سماق، أوراق نعناع، ​​صلصة موسمية" at bounding box center [707, 239] width 321 height 52
click at [813, 221] on textarea "بطيخ، أناناس، فراولة، جبنة فيتا، زعتر، سماق، أوراق نعناع، ​​صلصة موسمية" at bounding box center [707, 239] width 321 height 52
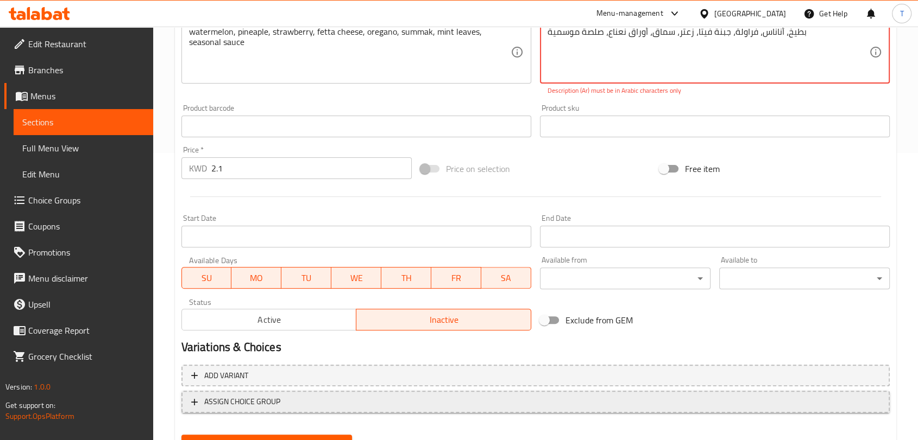
scroll to position [339, 0]
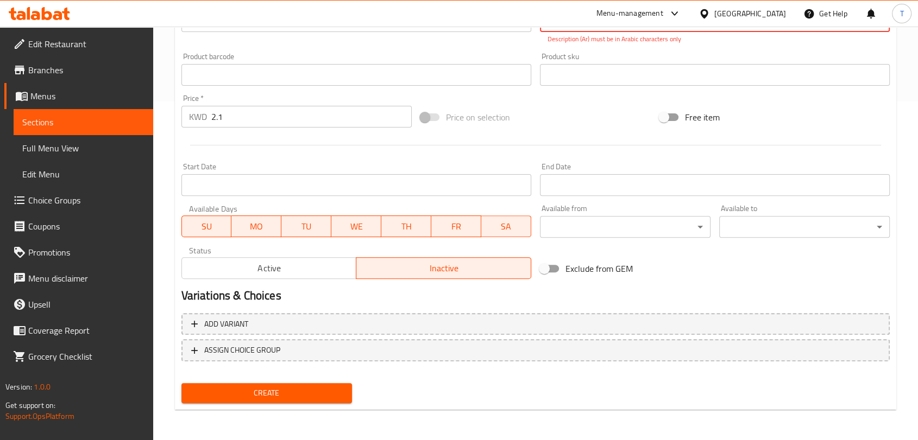
click at [308, 396] on span "Create" at bounding box center [266, 394] width 153 height 14
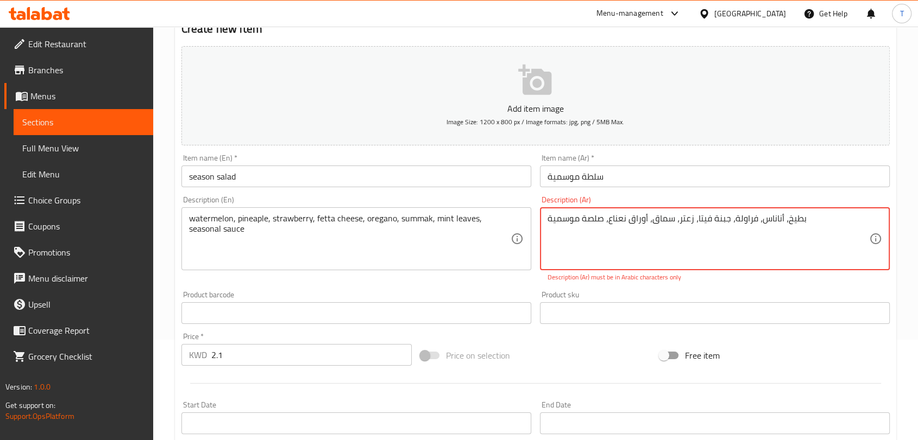
drag, startPoint x: 820, startPoint y: 218, endPoint x: 802, endPoint y: 221, distance: 18.1
click at [802, 221] on textarea "بطيخ، أناناس، فراولة، جبنة فيتا، زعتر، سماق، أوراق نعناع، ​​صلصة موسمية" at bounding box center [707, 239] width 321 height 52
type textarea "بطيخ، أناناس، فراولة، جبنة فيتا، زعتر، سماق، أوراق نعناع، ​​صلصة موسمية"
click at [800, 220] on textarea "بطيخ، أناناس، فراولة، جبنة فيتا، زعتر، سماق، أوراق نعناع، ​​صلصة موسمية" at bounding box center [707, 239] width 321 height 52
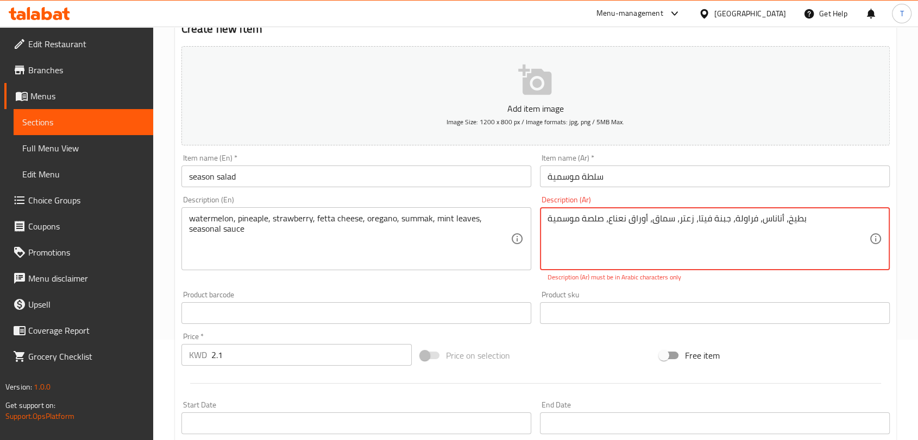
click at [800, 220] on textarea "بطيخ، أناناس، فراولة، جبنة فيتا، زعتر، سماق، أوراق نعناع، ​​صلصة موسمية" at bounding box center [707, 239] width 321 height 52
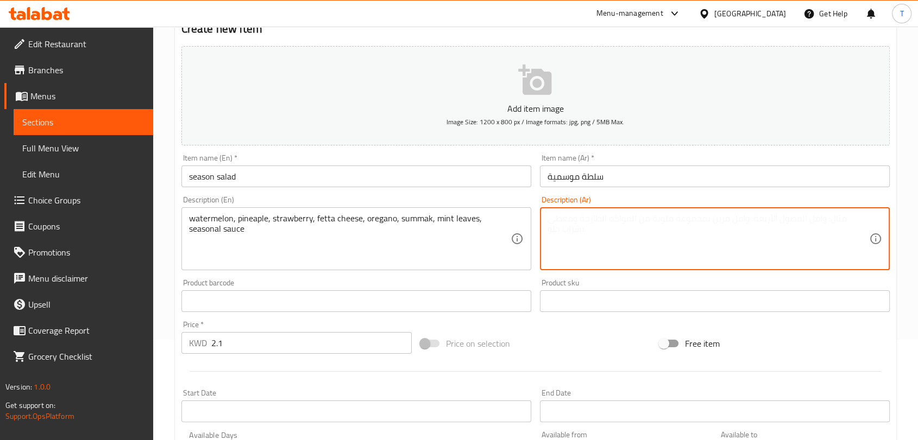
paste textarea "بطيخ، أناناس، فراولة، جبنة فيتا، زعتر، سماق، أوراق نعناع، ​​صلصة موسمية"
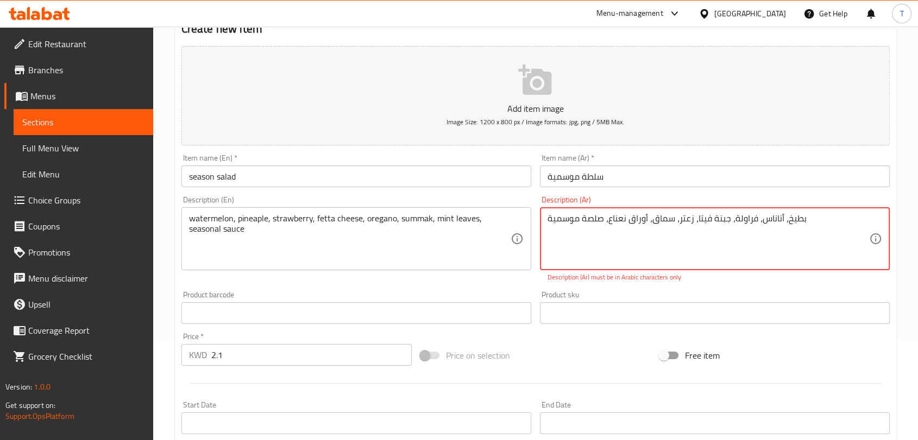
click at [784, 220] on textarea "بطيخ، أناناس، فراولة، جبنة فيتا، زعتر، سماق، أوراق نعناع، ​​صلصة موسمية" at bounding box center [707, 239] width 321 height 52
click at [757, 219] on textarea "بطيخ أناناس، فراولة، جبنة فيتا، زعتر، سماق، أوراق نعناع، ​​صلصة موسمية" at bounding box center [707, 239] width 321 height 52
click at [761, 220] on textarea "بطيخ أناناس، فراولة، جبنة فيتا، زعتر، سماق، أوراق نعناع، ​​صلصة موسمية" at bounding box center [707, 239] width 321 height 52
click at [732, 217] on textarea "بطيخ أناناس ، فراولة، جبنة فيتا، زعتر، سماق، أوراق نعناع، ​​صلصة موسمية" at bounding box center [707, 239] width 321 height 52
click at [695, 218] on textarea "بطيخ أناناس ، فراولة ، جبنة فيتا، زعتر، سماق، أوراق نعناع، ​​صلصة موسمية" at bounding box center [707, 239] width 321 height 52
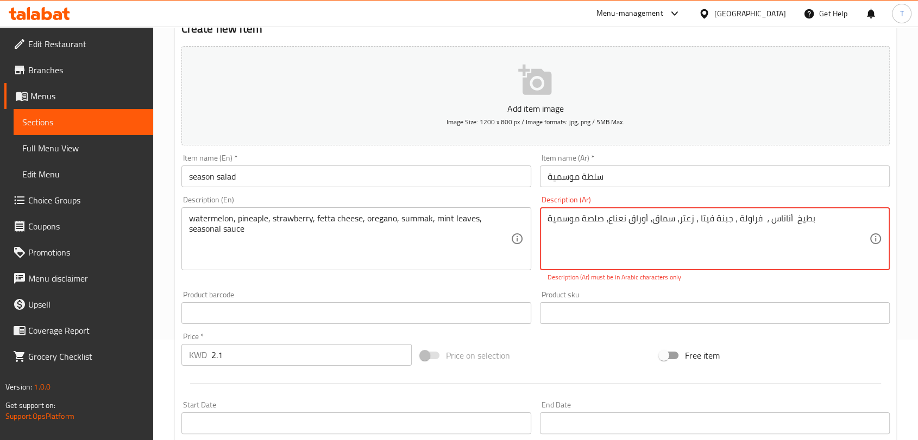
click at [678, 217] on textarea "بطيخ أناناس ، فراولة ، جبنة فيتا ، زعتر، سماق، أوراق نعناع، ​​صلصة موسمية" at bounding box center [707, 239] width 321 height 52
click at [651, 218] on textarea "بطيخ أناناس ، فراولة ، جبنة فيتا ، زعتر ، سماق، أوراق نعناع، ​​صلصة موسمية" at bounding box center [707, 239] width 321 height 52
click at [607, 218] on textarea "بطيخ أناناس ، فراولة ، جبنة فيتا ، زعتر ، سماق ، أوراق نعناع، ​​صلصة موسمية" at bounding box center [707, 239] width 321 height 52
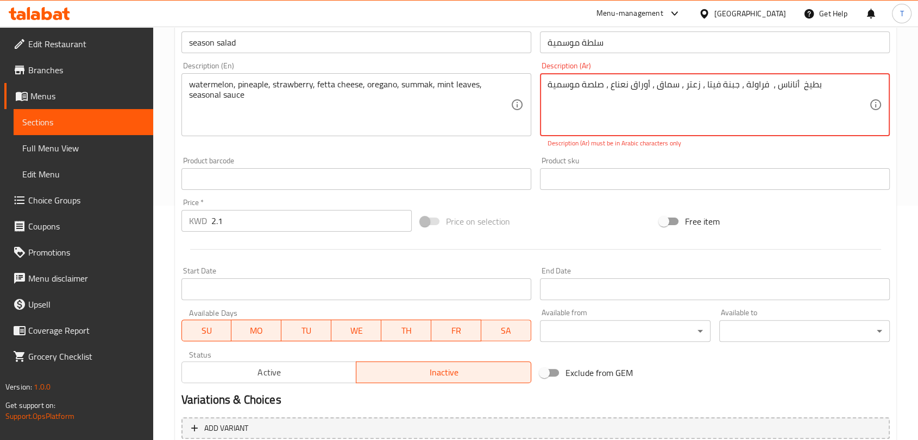
scroll to position [339, 0]
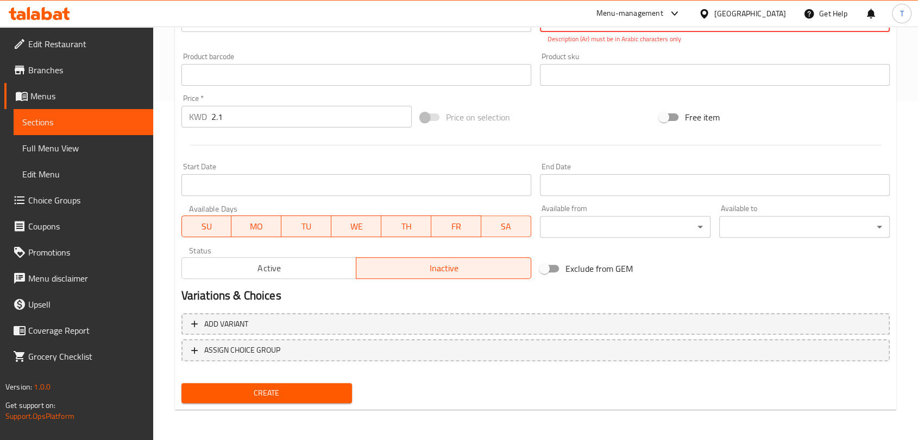
click at [283, 392] on span "Create" at bounding box center [266, 394] width 153 height 14
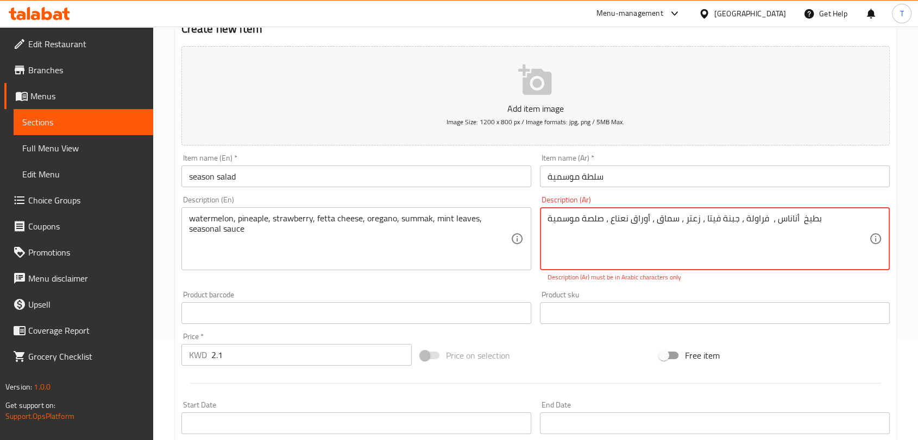
click at [635, 227] on textarea "بطيخ أناناس ، فراولة ، جبنة فيتا ، زعتر ، سماق ، أوراق نعناع ، ​​صلصة موسمية" at bounding box center [707, 239] width 321 height 52
click at [635, 226] on textarea "بطيخ أناناس ، فراولة ، جبنة فيتا ، زعتر ، سماق ، أوراق نعناع ، ​​صلصة موسمية" at bounding box center [707, 239] width 321 height 52
click at [635, 224] on textarea "بطيخ أناناس ، فراولة ، جبنة فيتا ، زعتر ، سماق ، أوراق نعناع ، ​​صلصة موسمية" at bounding box center [707, 239] width 321 height 52
click at [635, 223] on textarea "بطيخ أناناس ، فراولة ، جبنة فيتا ، زعتر ، سماق ، أوراق نعناع ، ​​صلصة موسمية" at bounding box center [707, 239] width 321 height 52
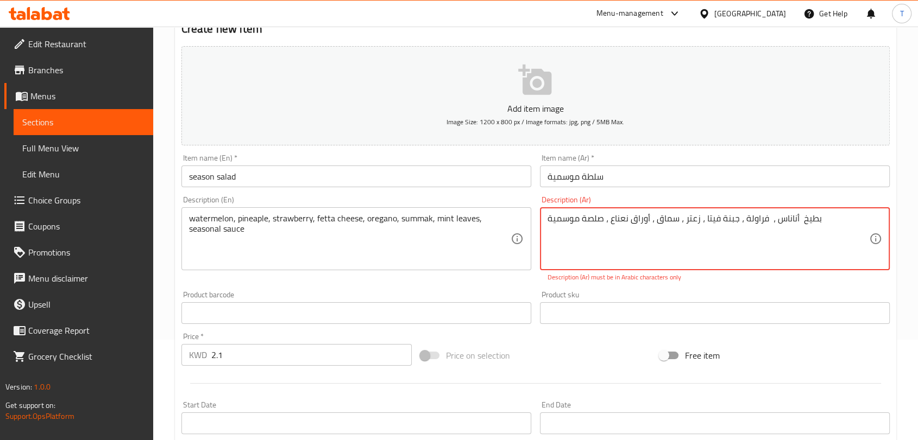
paste textarea "، أناناس، فراولة، جبنة فيتا، زعتر، سماق، أوراق نعناع"
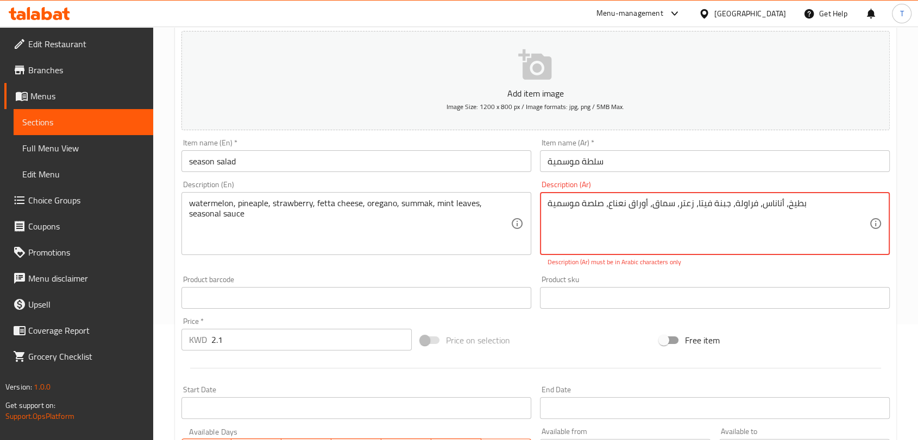
scroll to position [339, 0]
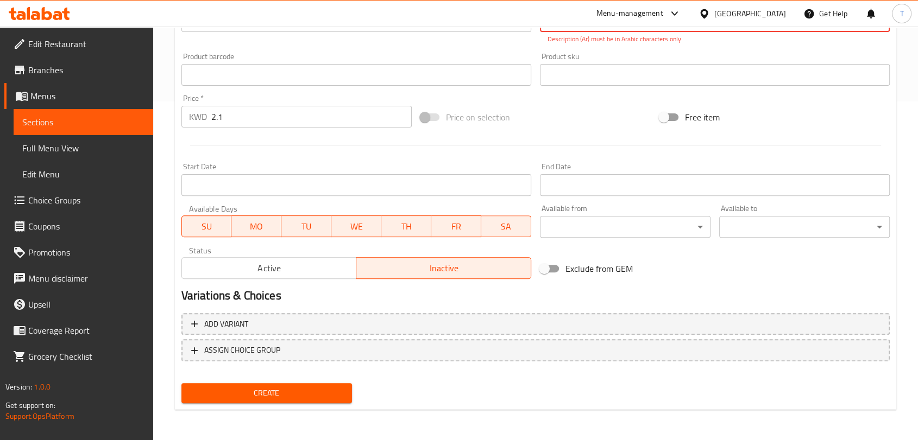
click at [298, 390] on span "Create" at bounding box center [266, 394] width 153 height 14
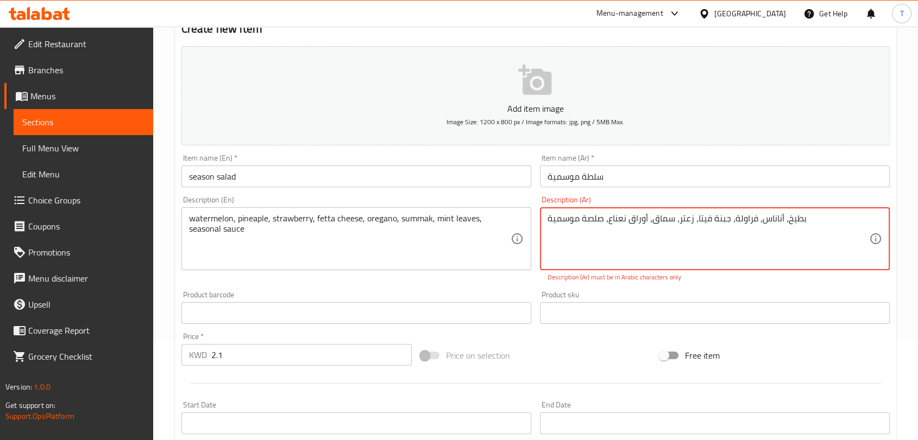
click at [815, 223] on textarea "بطيخ، أناناس، فراولة، جبنة فيتا، زعتر، سماق، أوراق نعناع، ​​صلصة موسمية" at bounding box center [707, 239] width 321 height 52
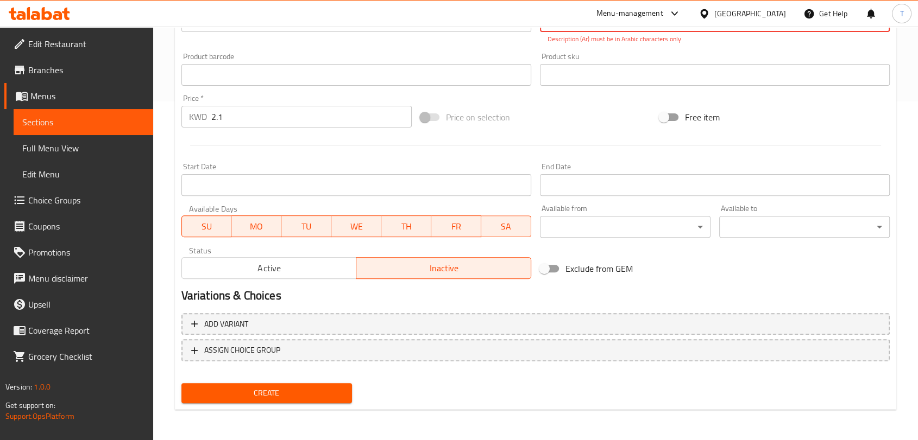
type textarea "بطيخ، أناناس، فراولة، جبنة فيتا، زعتر، سماق، أوراق نعناع، ​​صلصة موسمية"
click at [324, 391] on span "Create" at bounding box center [266, 394] width 153 height 14
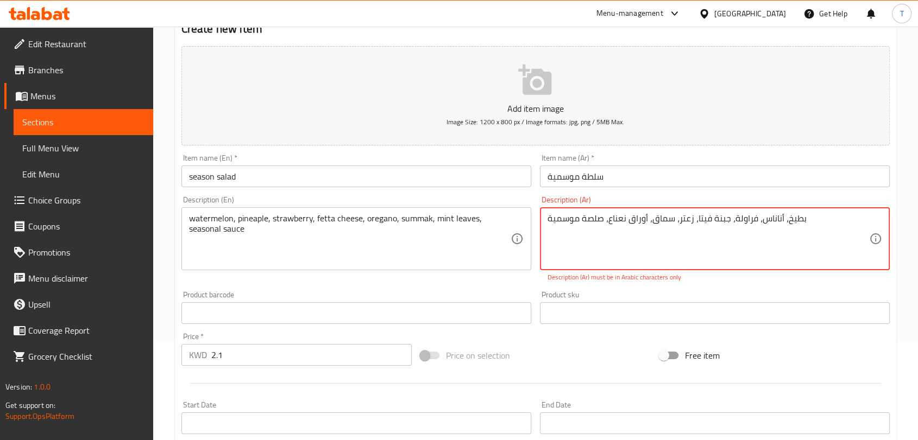
drag, startPoint x: 811, startPoint y: 221, endPoint x: 615, endPoint y: 216, distance: 195.5
click at [615, 216] on textarea "بطيخ، أناناس، فراولة، جبنة فيتا، زعتر، سماق، أوراق نعناع، ​​صلصة موسمية" at bounding box center [707, 239] width 321 height 52
drag, startPoint x: 608, startPoint y: 232, endPoint x: 615, endPoint y: 233, distance: 7.1
click at [609, 233] on textarea "بطيخ، أناناس، فراولة، جبنة فيتا، زعتر، سماق، أوراق نعناع، ​​صلصة موسمية" at bounding box center [707, 239] width 321 height 52
click at [684, 218] on textarea "بطيخ، أناناس، فراولة، جبنة فيتا، زعتر، سماق، أوراق نعناع، ​​صلصة موسمية" at bounding box center [707, 239] width 321 height 52
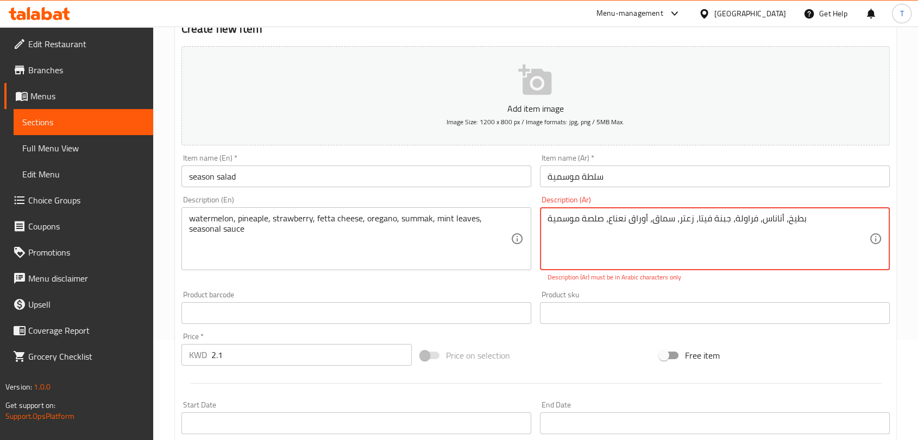
click at [684, 218] on textarea "بطيخ، أناناس، فراولة، جبنة فيتا، زعتر، سماق، أوراق نعناع، ​​صلصة موسمية" at bounding box center [707, 239] width 321 height 52
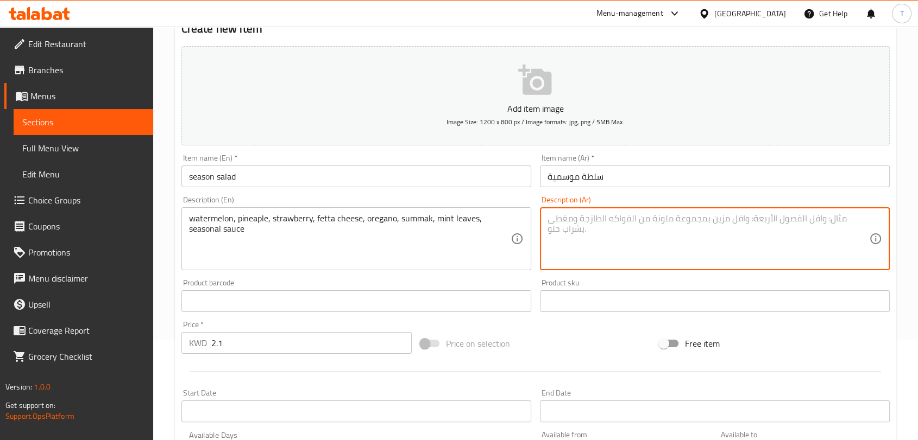
click at [608, 229] on textarea at bounding box center [707, 239] width 321 height 52
paste textarea "بطيخ، أناناس، فراولة، جبنة فيتا، زعتر، سماق، أوراق نعناع، ​​صلصة موسمية"
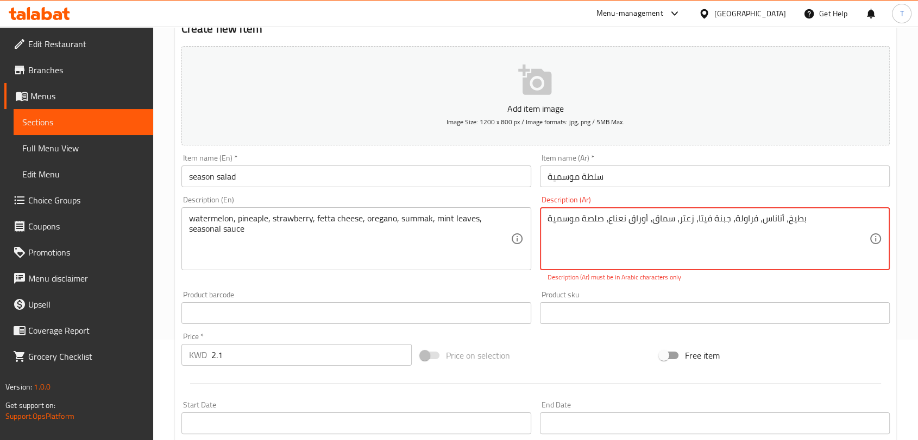
click at [784, 219] on textarea "بطيخ، أناناس، فراولة، جبنة فيتا، زعتر، سماق، أوراق نعناع، ​​صلصة موسمية" at bounding box center [707, 239] width 321 height 52
click at [759, 220] on textarea "بطيخ ، أناناس، فراولة، جبنة فيتا، زعتر، سماق، أوراق نعناع، ​​صلصة موسمية" at bounding box center [707, 239] width 321 height 52
drag, startPoint x: 782, startPoint y: 221, endPoint x: 788, endPoint y: 221, distance: 6.0
click at [788, 221] on textarea "بطيخ ، أناناس ، فراولة، جبنة فيتا، زعتر، سماق، أوراق نعناع، ​​صلصة موسمية" at bounding box center [707, 239] width 321 height 52
click at [759, 219] on textarea "بطيخ أناناس ، فراولة، جبنة فيتا، زعتر، سماق، أوراق نعناع، ​​صلصة موسمية" at bounding box center [707, 239] width 321 height 52
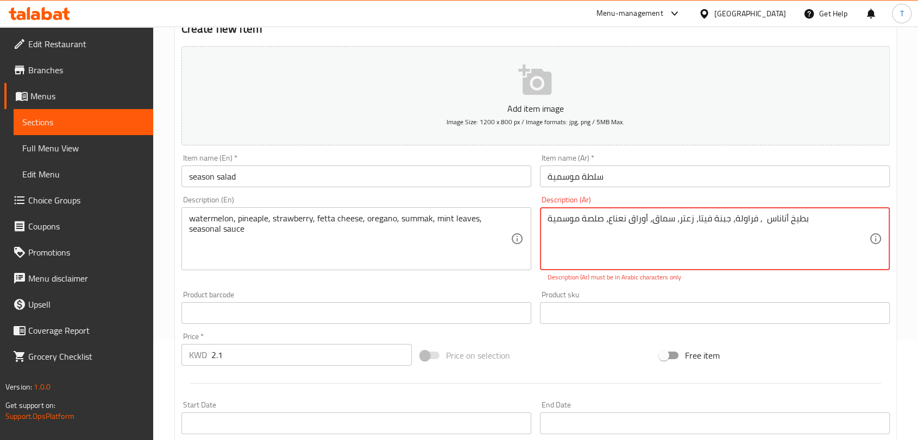
click at [786, 219] on textarea "بطيخ أناناس , فراولة، جبنة فيتا، زعتر، سماق، أوراق نعناع، ​​صلصة موسمية" at bounding box center [707, 239] width 321 height 52
click at [732, 219] on textarea "بطيخ , أناناس , فراولة، جبنة فيتا، زعتر، سماق، أوراق نعناع، ​​صلصة موسمية" at bounding box center [707, 239] width 321 height 52
click at [696, 219] on textarea "بطيخ , أناناس , فراولة ، جبنة فيتا، زعتر، سماق، أوراق نعناع، ​​صلصة موسمية" at bounding box center [707, 239] width 321 height 52
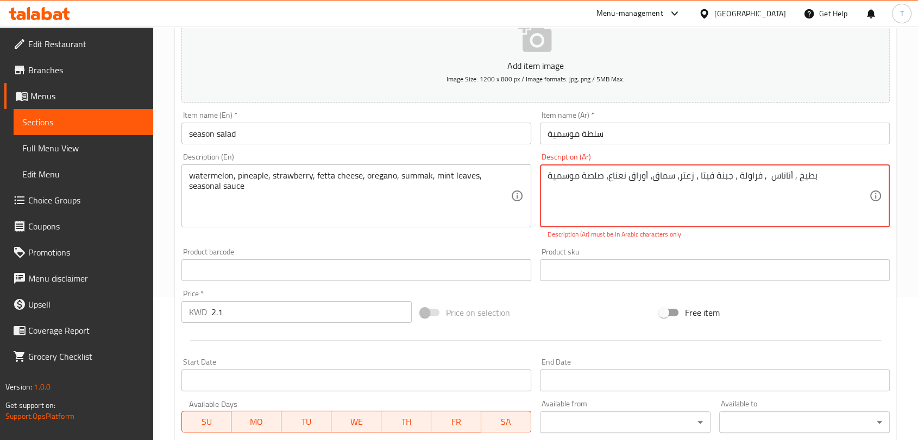
scroll to position [339, 0]
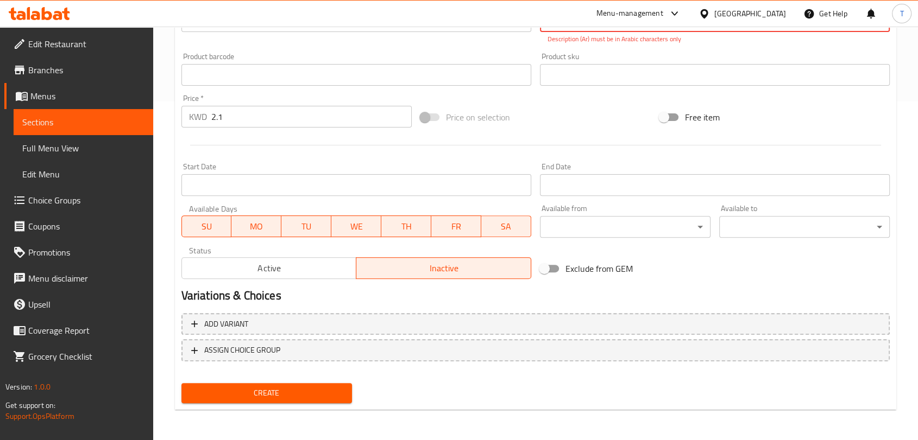
type textarea "بطيخ , أناناس , فراولة ، جبنة فيتا ، زعتر، سماق، أوراق نعناع، ​​صلصة موسمية"
click at [332, 387] on span "Create" at bounding box center [266, 394] width 153 height 14
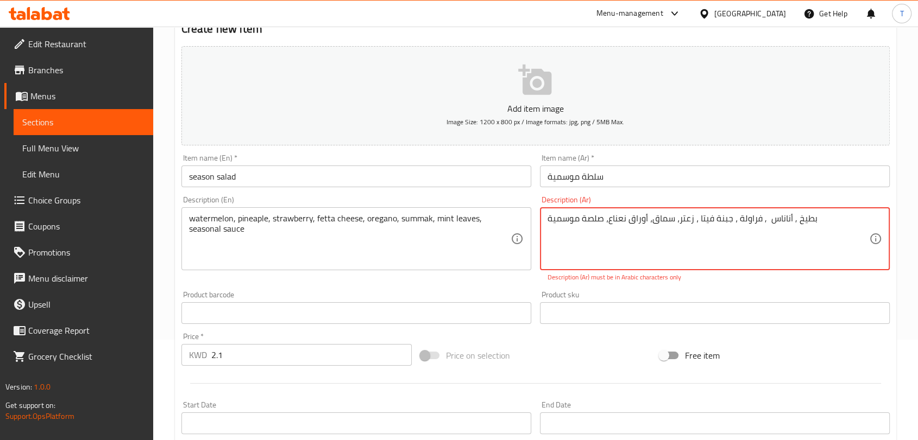
drag, startPoint x: 806, startPoint y: 218, endPoint x: 528, endPoint y: 213, distance: 277.5
click at [519, 217] on div "Add item image Image Size: 1200 x 800 px / Image formats: jpg, png / 5MB Max. I…" at bounding box center [535, 282] width 717 height 480
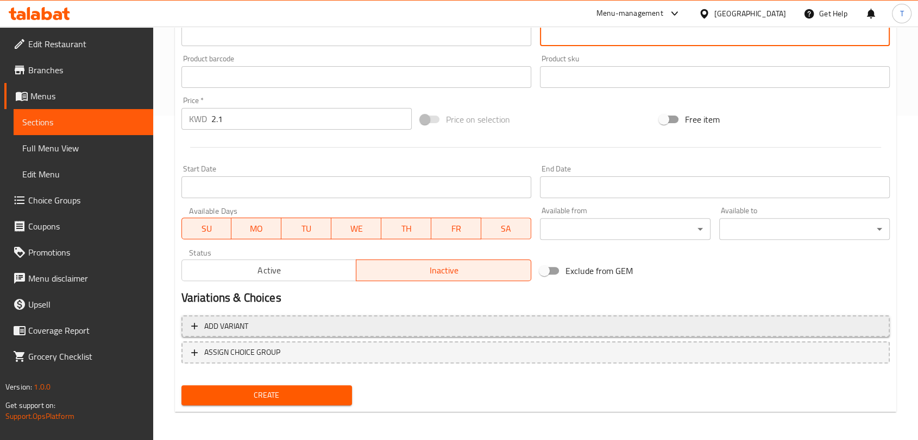
scroll to position [327, 0]
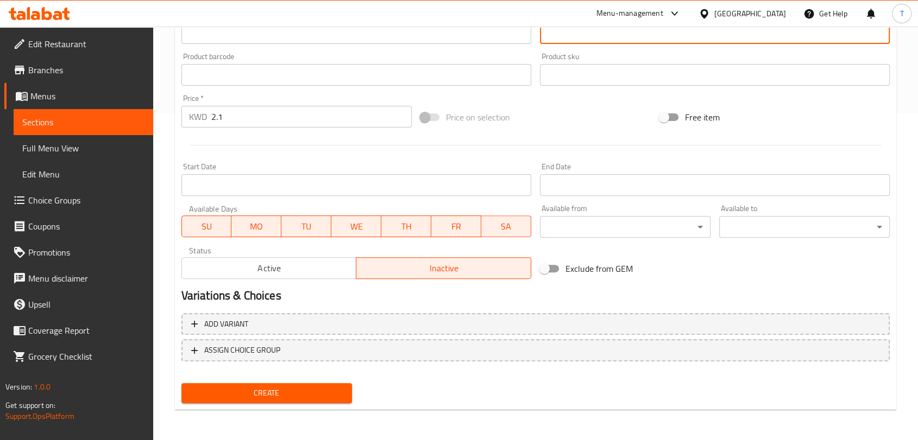
type textarea "بطيخ , أناناس , فراولة,جبن فيتا , زعتر , سماق , اوراق النعناع ,صلصة موسمية"
click at [291, 399] on span "Create" at bounding box center [266, 394] width 153 height 14
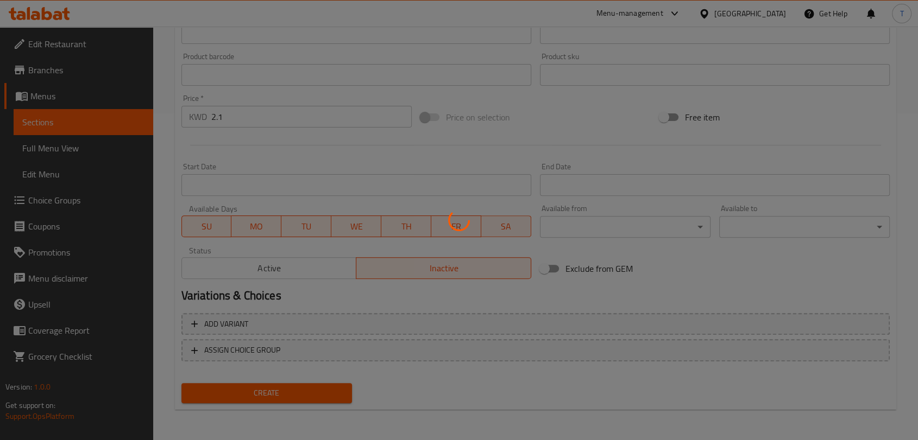
type input "0"
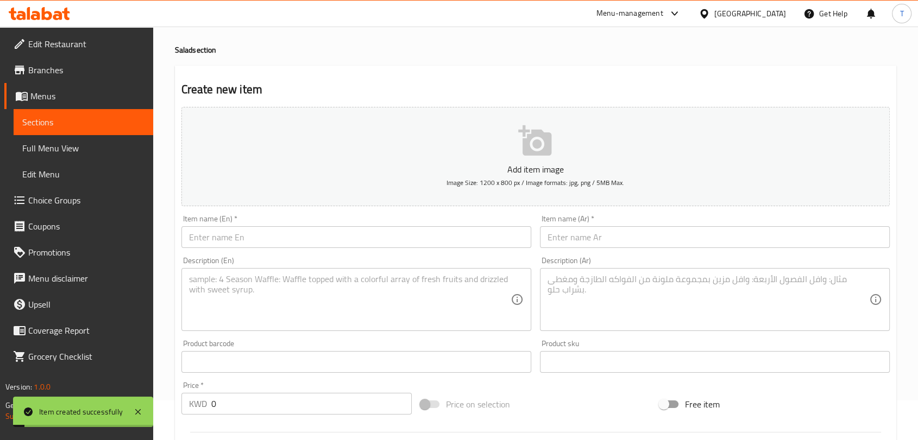
scroll to position [0, 0]
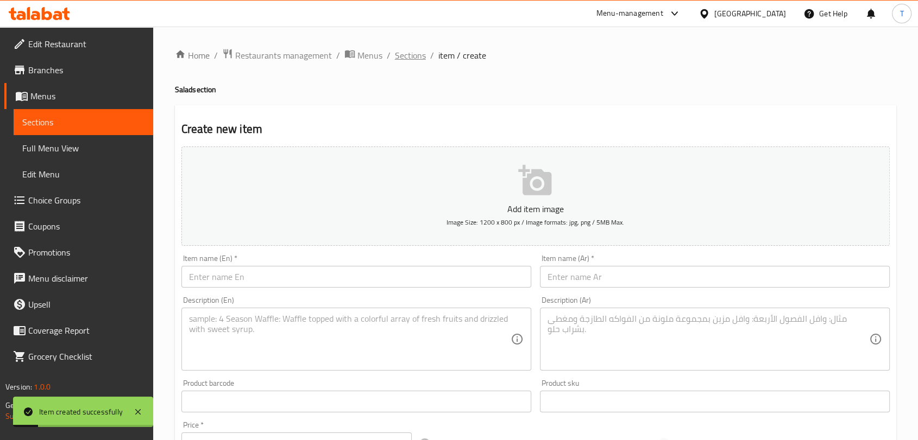
click at [414, 53] on span "Sections" at bounding box center [410, 55] width 31 height 13
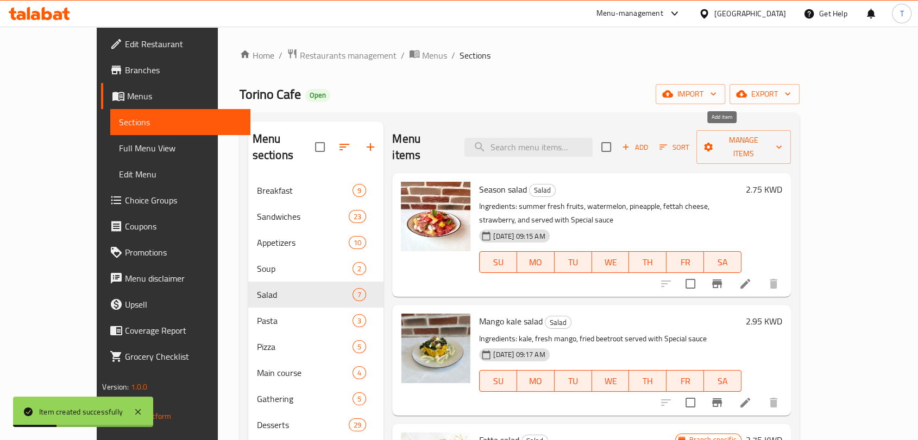
click at [649, 143] on span "Add" at bounding box center [634, 147] width 29 height 12
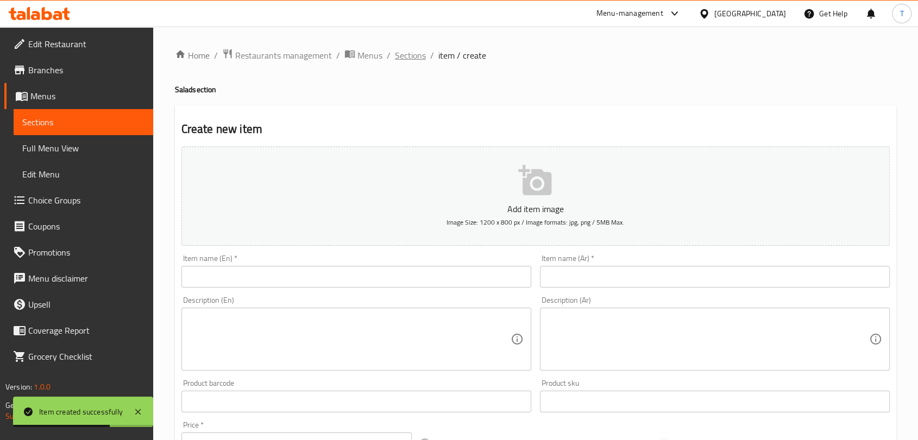
click at [407, 59] on span "Sections" at bounding box center [410, 55] width 31 height 13
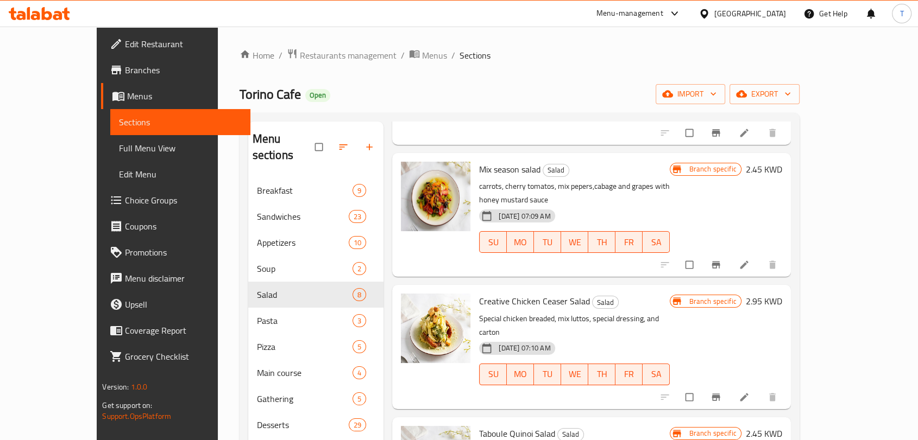
scroll to position [152, 0]
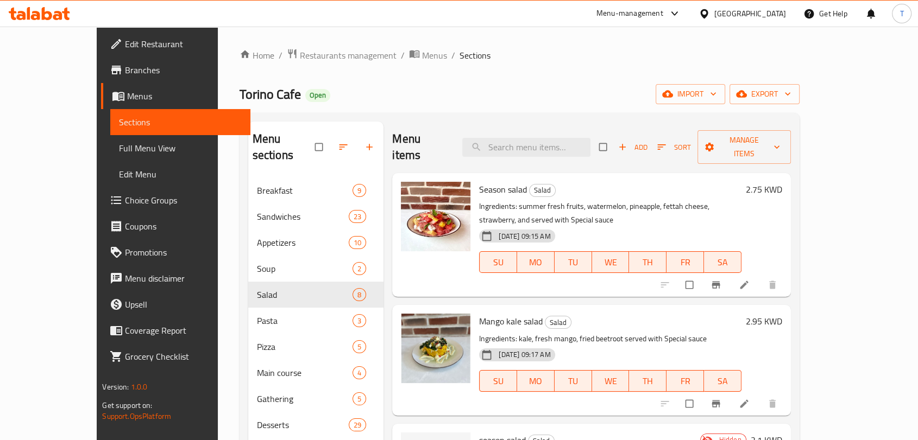
click at [66, 14] on icon at bounding box center [66, 14] width 8 height 12
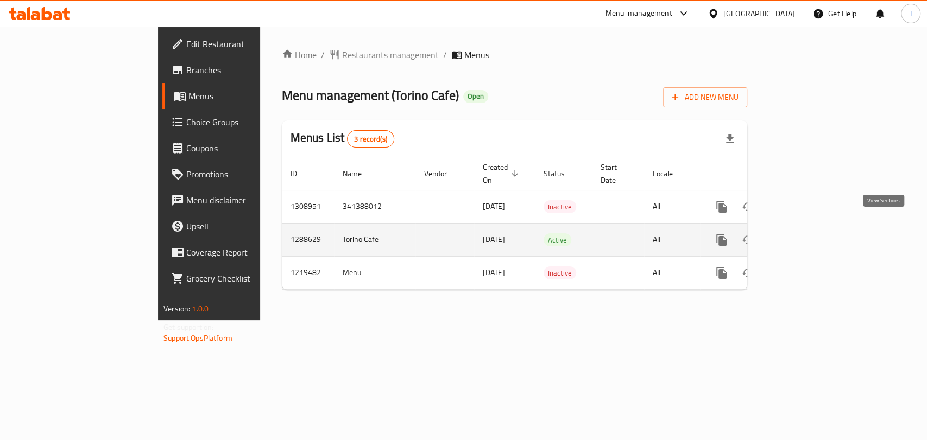
click at [806, 233] on icon "enhanced table" at bounding box center [799, 239] width 13 height 13
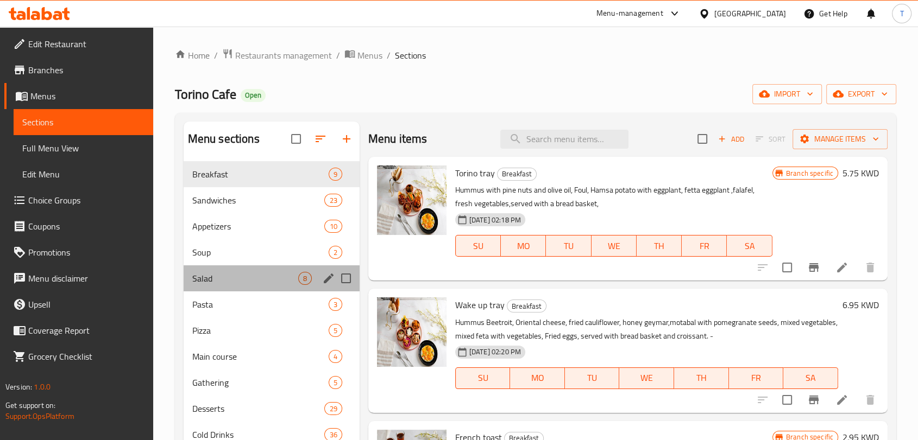
click at [241, 269] on div "Salad 8" at bounding box center [272, 279] width 176 height 26
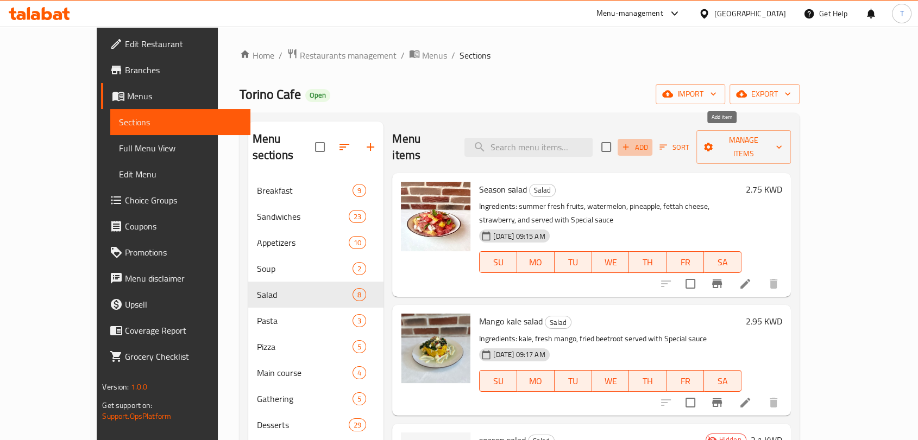
click at [649, 141] on span "Add" at bounding box center [634, 147] width 29 height 12
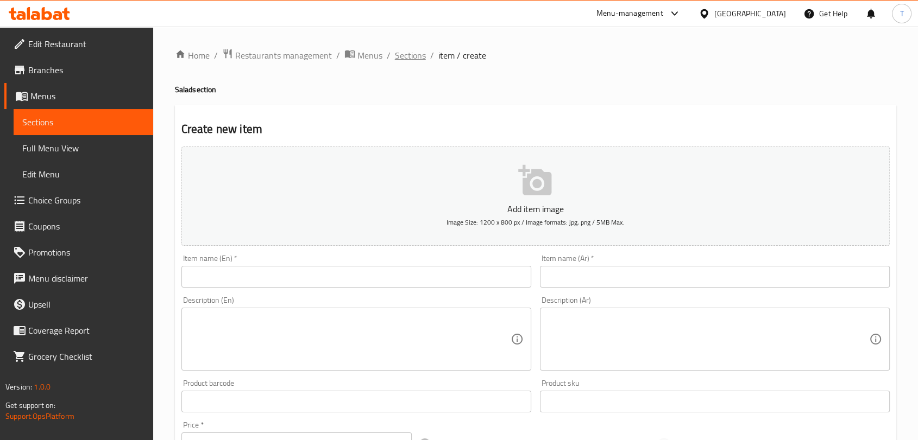
click at [416, 51] on span "Sections" at bounding box center [410, 55] width 31 height 13
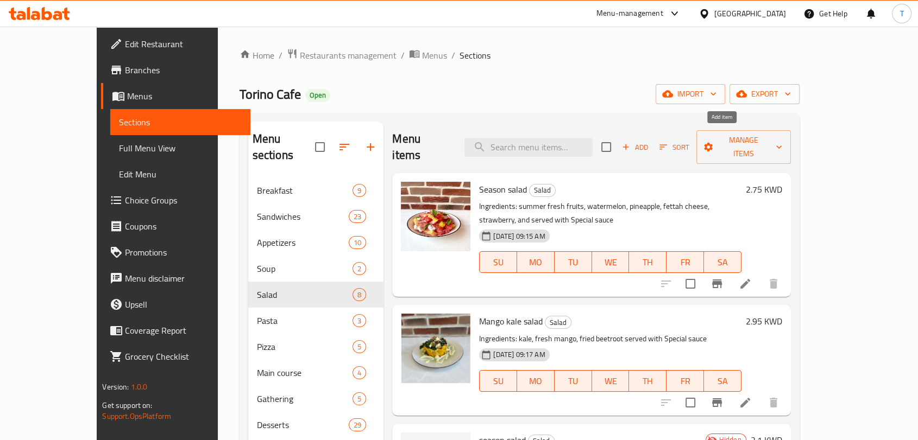
click at [649, 141] on span "Add" at bounding box center [634, 147] width 29 height 12
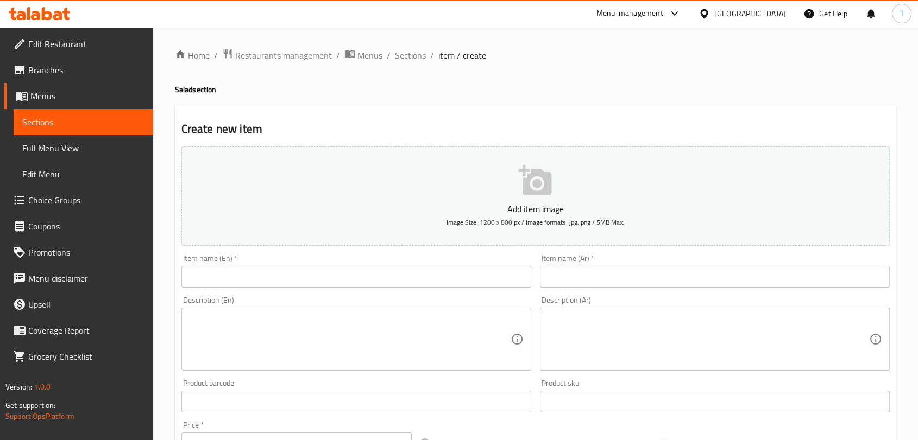
click at [437, 280] on input "text" at bounding box center [356, 277] width 350 height 22
click at [415, 59] on span "Sections" at bounding box center [410, 55] width 31 height 13
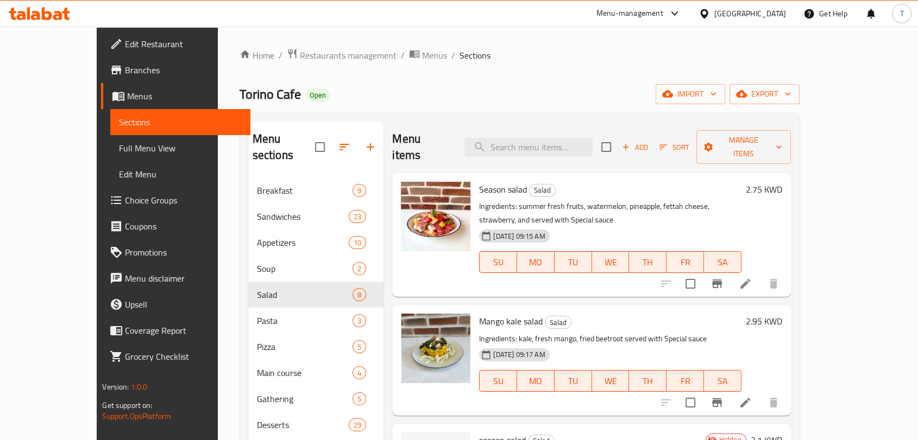
scroll to position [141, 0]
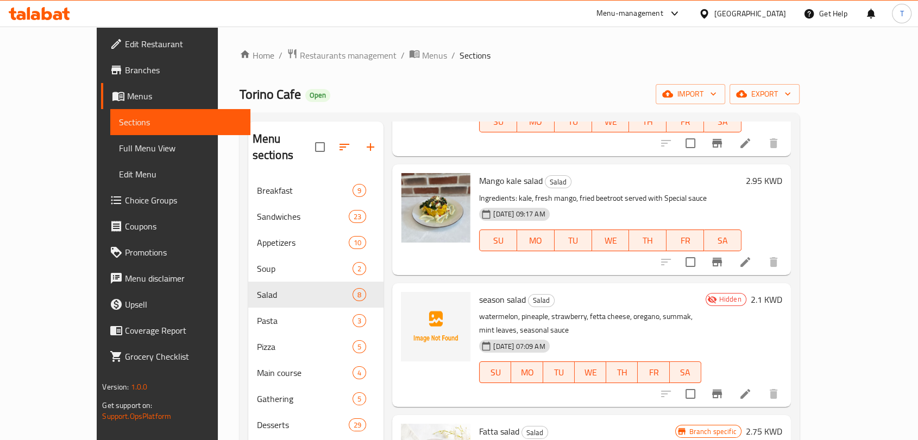
click at [760, 384] on li at bounding box center [745, 394] width 30 height 20
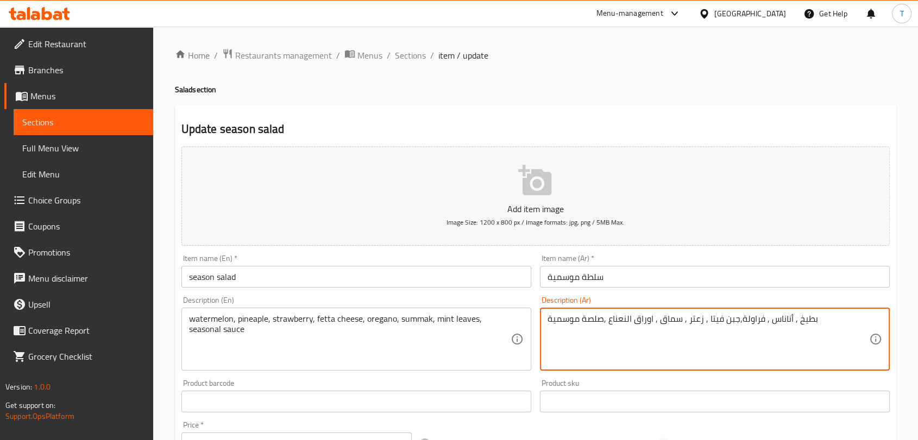
click at [678, 323] on textarea "بطيخ , أناناس , فراولة,جبن فيتا , زعتر , سماق , اوراق النعناع ,صلصة موسمية" at bounding box center [707, 340] width 321 height 52
click at [411, 55] on span "Sections" at bounding box center [410, 55] width 31 height 13
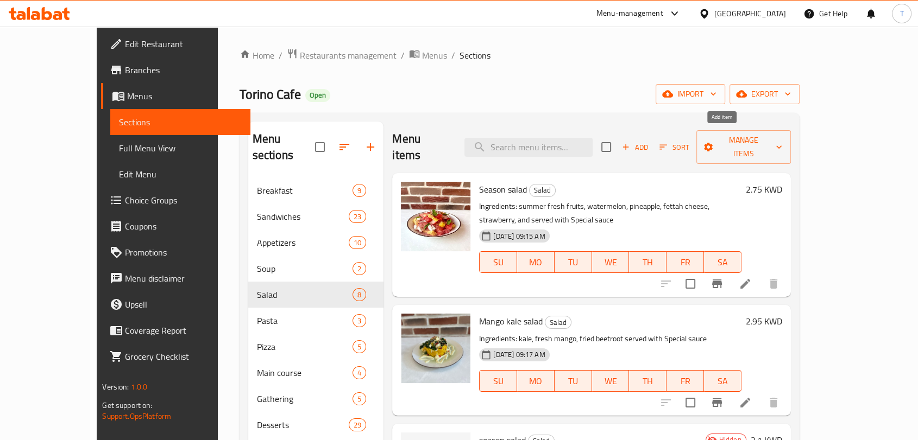
click at [649, 141] on span "Add" at bounding box center [634, 147] width 29 height 12
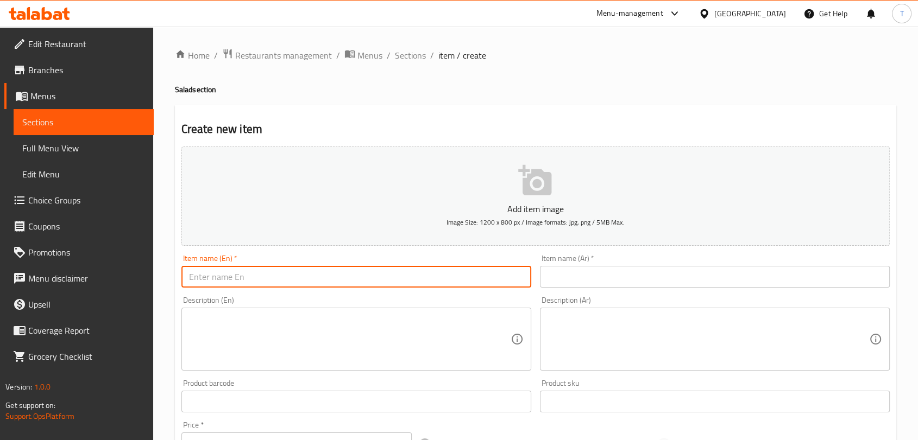
click at [384, 272] on input "text" at bounding box center [356, 277] width 350 height 22
paste input "Mini season salad - سلطة موسمية ميني"
click at [340, 279] on input "Mini season salad - سلطة موسمية ميني" at bounding box center [356, 277] width 350 height 22
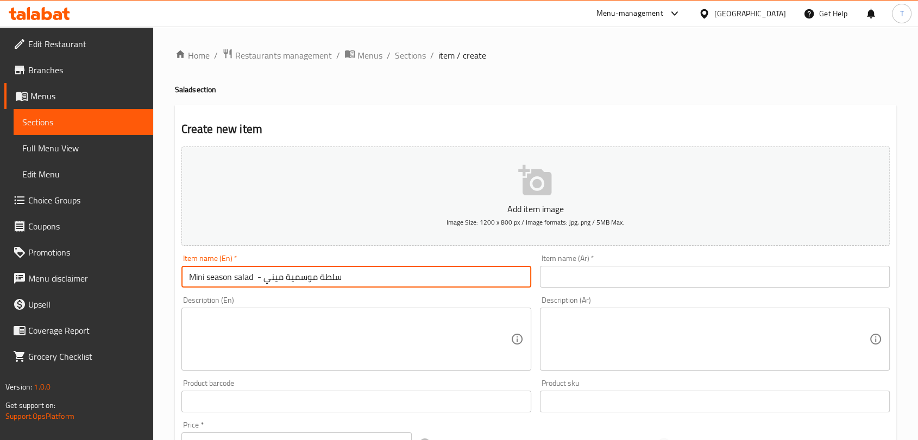
click at [350, 279] on input "Mini season salad - سلطة موسمية ميني" at bounding box center [356, 277] width 350 height 22
click at [363, 279] on input "Mini season salad - سلطة موسمية ميني" at bounding box center [356, 277] width 350 height 22
drag, startPoint x: 361, startPoint y: 279, endPoint x: 263, endPoint y: 277, distance: 97.2
click at [263, 277] on input "Mini season salad - سلطة موسمية ميني" at bounding box center [356, 277] width 350 height 22
type input "Mini season salad -"
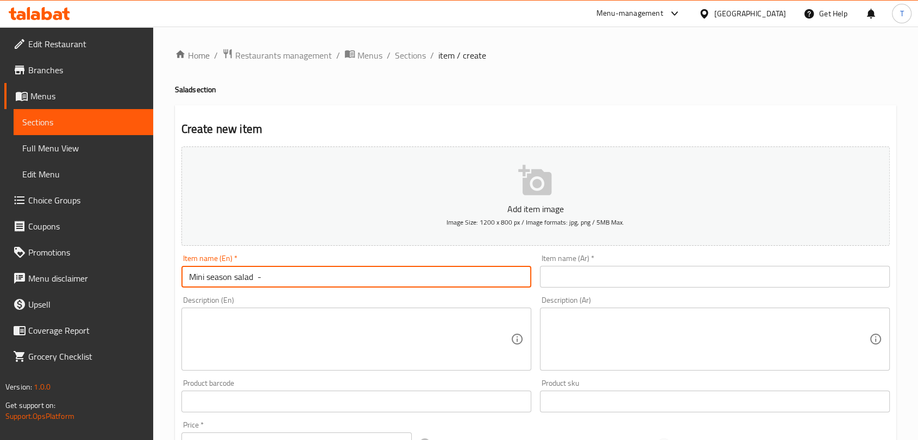
click at [555, 279] on input "text" at bounding box center [715, 277] width 350 height 22
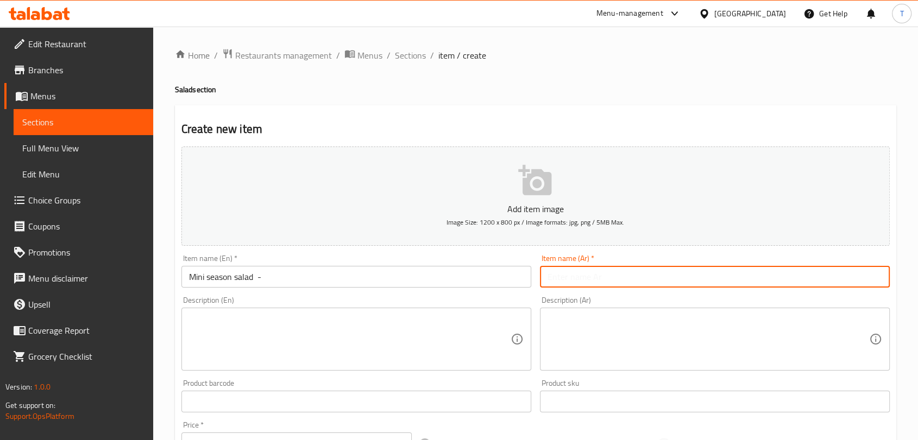
paste input "سلطة موسمية ميني"
type input "سلطة موسمية ميني"
click at [354, 269] on input "Mini season salad -" at bounding box center [356, 277] width 350 height 22
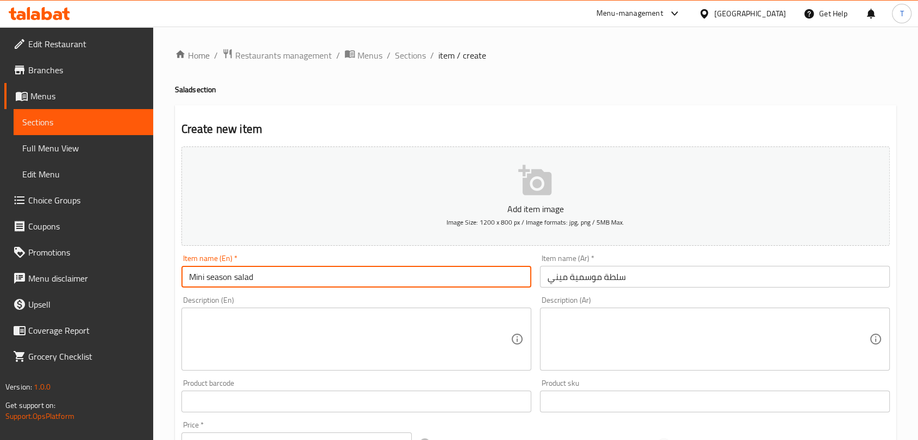
type input "Mini season salad"
click at [367, 314] on textarea at bounding box center [349, 340] width 321 height 52
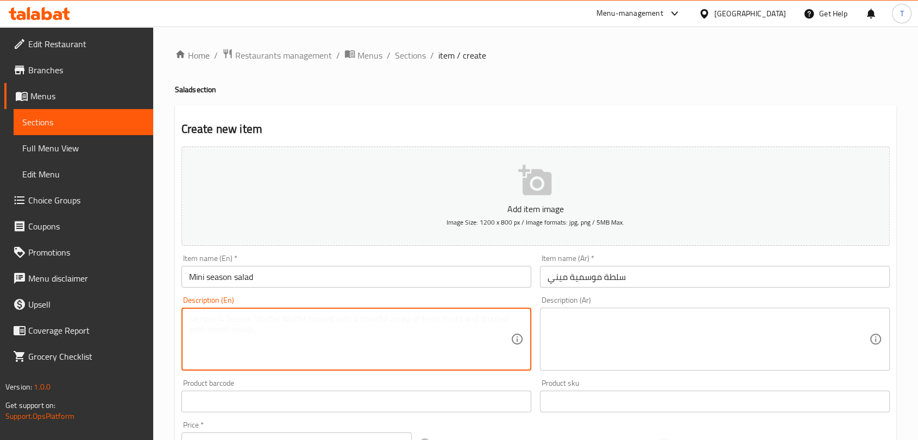
paste textarea "watermelon, pineaple, strawberry, fetta cheese, oregano, summak, mint leaves, s…"
type textarea "watermelon, pineaple, strawberry, fetta cheese, oregano, summak, mint leaves, s…"
click at [608, 327] on textarea at bounding box center [707, 340] width 321 height 52
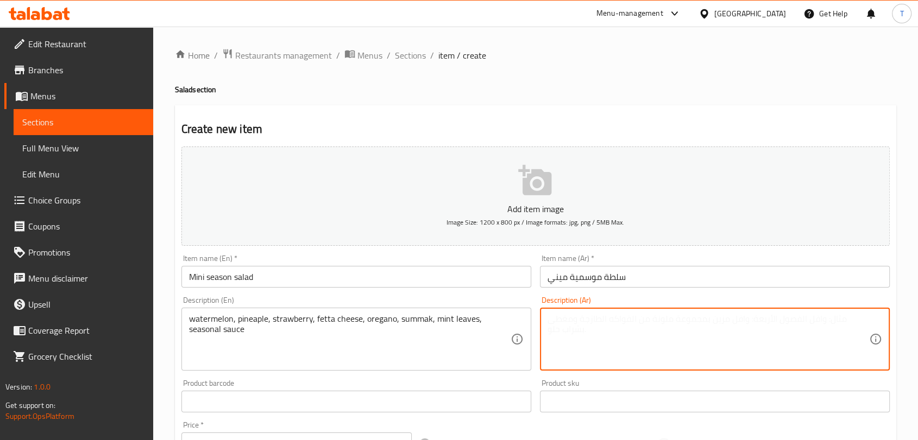
paste textarea "بطيخ , أناناس , فراولة,جبن فيتا , زعتر , سماق , اوراق النعناع ,صلصة موسمية"
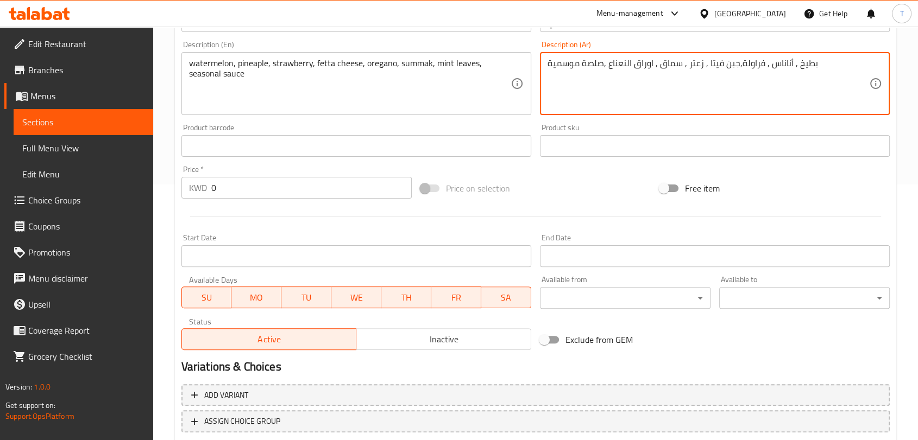
scroll to position [281, 0]
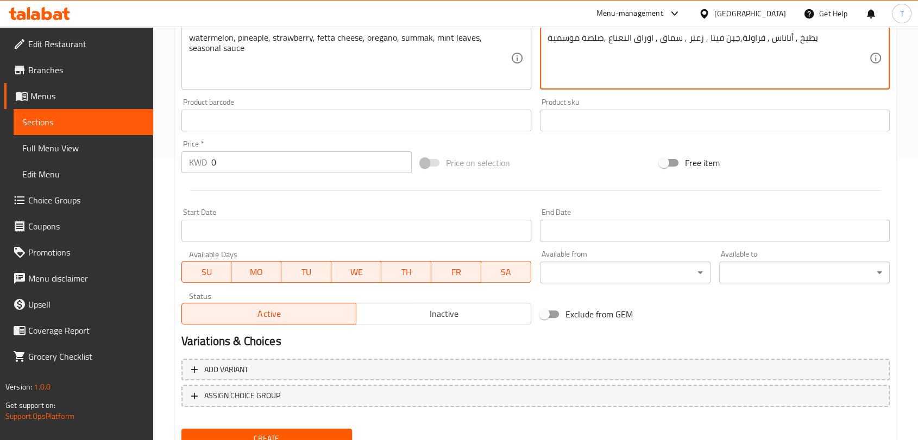
type textarea "بطيخ , أناناس , فراولة,جبن فيتا , زعتر , سماق , اوراق النعناع ,صلصة موسمية"
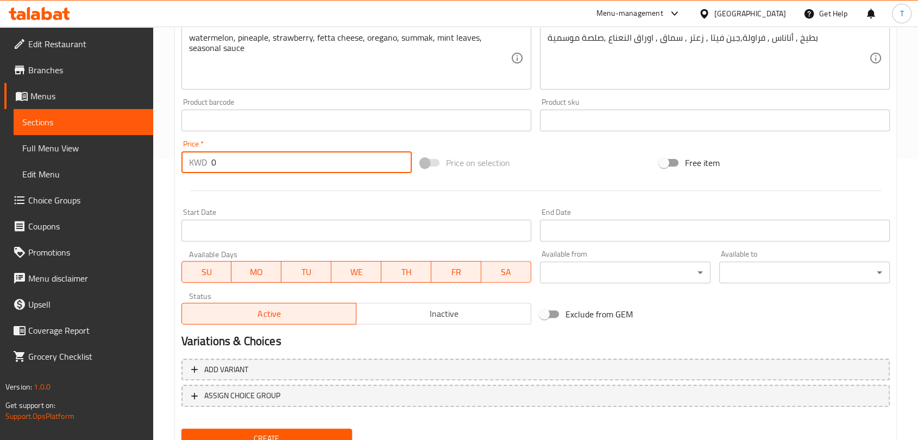
click at [305, 153] on input "0" at bounding box center [311, 162] width 200 height 22
click at [306, 154] on input "0" at bounding box center [311, 162] width 200 height 22
click at [307, 162] on input "0" at bounding box center [311, 162] width 200 height 22
drag, startPoint x: 309, startPoint y: 167, endPoint x: 302, endPoint y: 167, distance: 7.6
click at [309, 167] on input "0" at bounding box center [311, 162] width 200 height 22
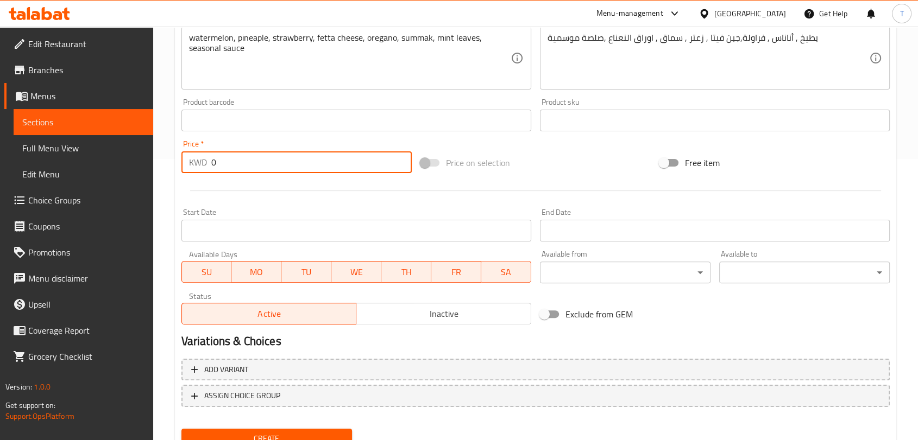
drag, startPoint x: 302, startPoint y: 167, endPoint x: 198, endPoint y: 168, distance: 104.3
click at [198, 168] on div "KWD 0 Price *" at bounding box center [296, 162] width 230 height 22
type input "1"
click at [475, 323] on button "Inactive" at bounding box center [443, 314] width 175 height 22
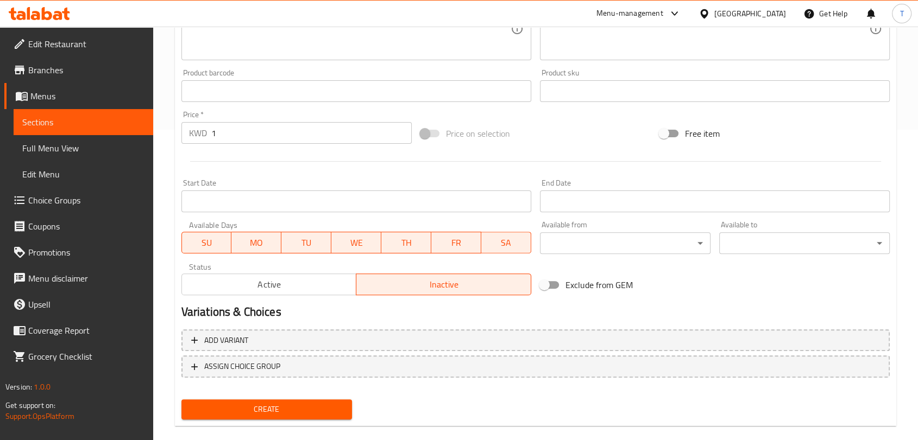
scroll to position [327, 0]
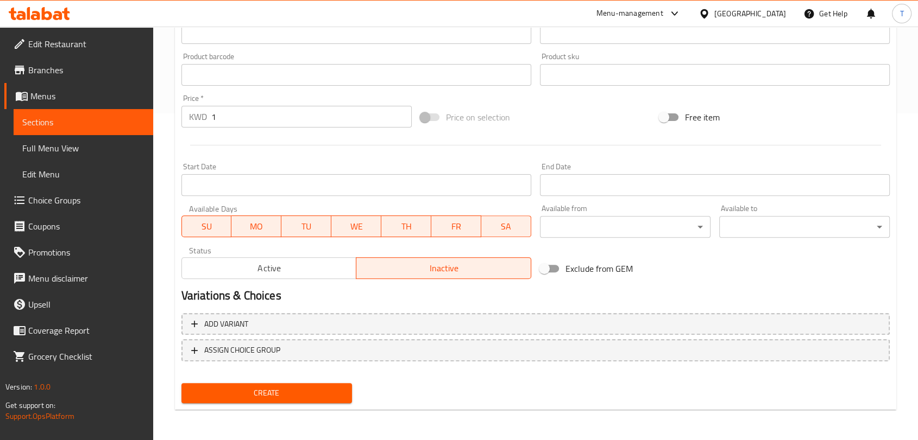
click at [324, 396] on span "Create" at bounding box center [266, 394] width 153 height 14
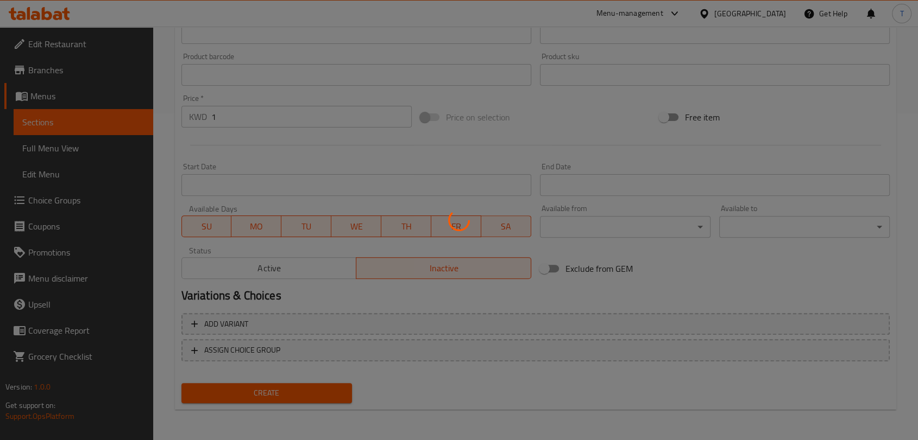
type input "0"
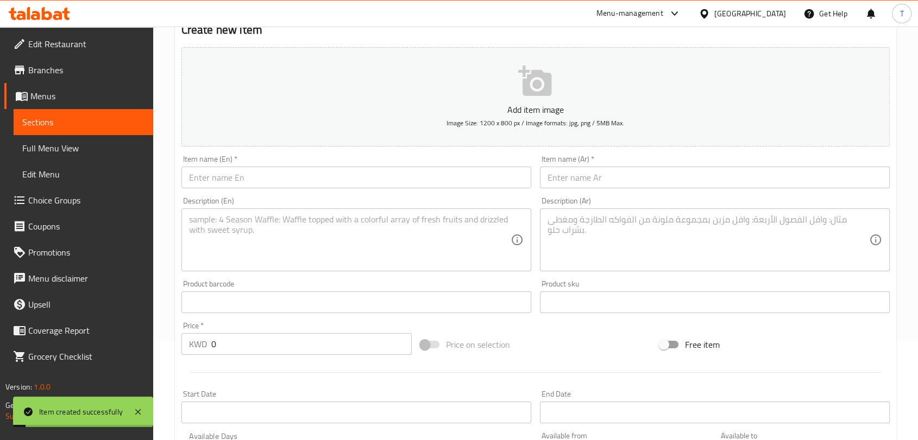
scroll to position [0, 0]
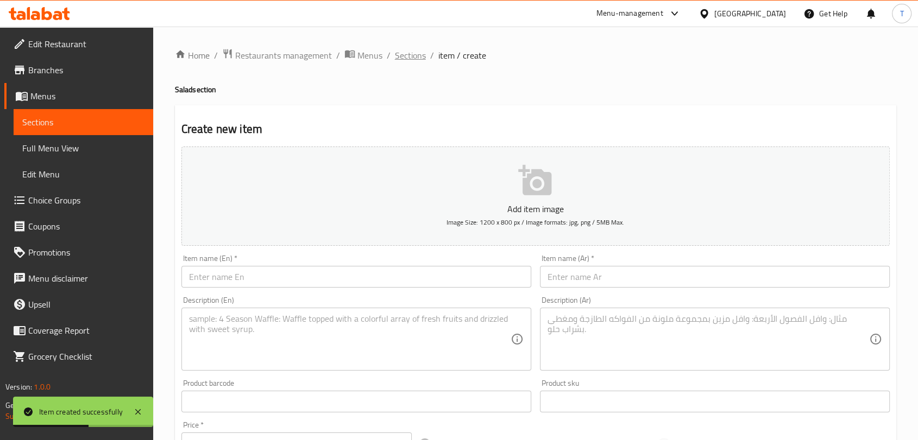
click at [418, 57] on span "Sections" at bounding box center [410, 55] width 31 height 13
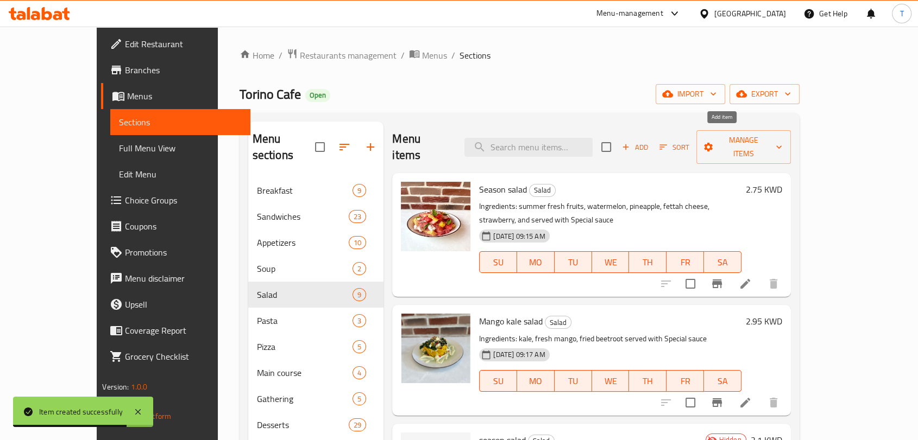
click at [649, 141] on span "Add" at bounding box center [634, 147] width 29 height 12
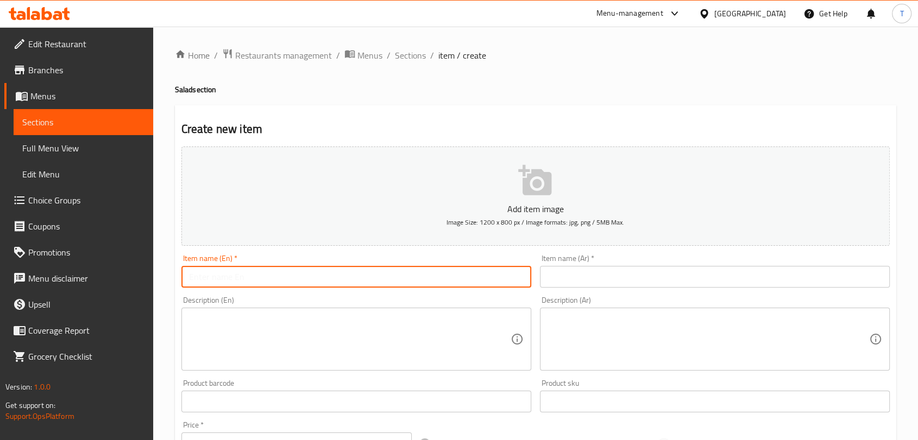
click at [313, 277] on input "text" at bounding box center [356, 277] width 350 height 22
paste input "Mini Chicken Ceaser Salad - تشيكن سيزر سلاد م"
drag, startPoint x: 380, startPoint y: 278, endPoint x: 293, endPoint y: 281, distance: 86.4
click at [293, 281] on input "Mini Chicken Ceaser Salad - تشيكن سيزر سلاد م" at bounding box center [356, 277] width 350 height 22
type input "Mini Chicken Ceaser Salad -"
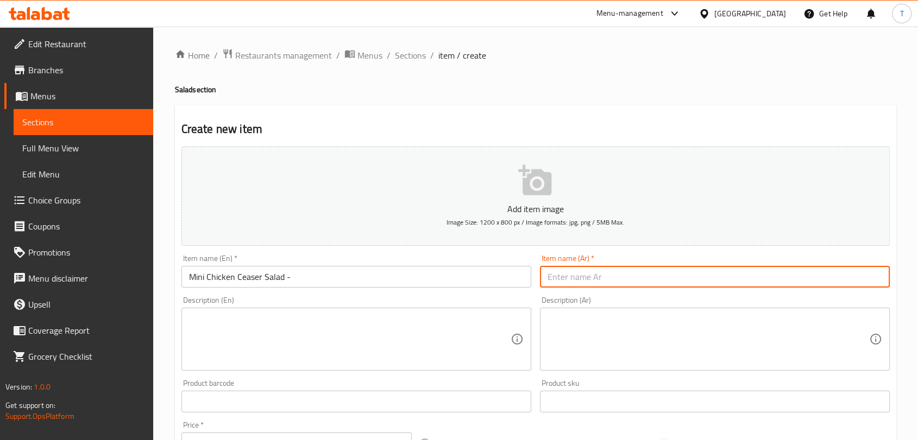
click at [554, 277] on input "text" at bounding box center [715, 277] width 350 height 22
paste input "تشيكن سيزر سلاد م"
drag, startPoint x: 553, startPoint y: 278, endPoint x: 539, endPoint y: 278, distance: 14.1
click at [540, 278] on input "تشيكن سيزر سلاد م" at bounding box center [715, 277] width 350 height 22
type input "تشيكن سيزر سلاد"
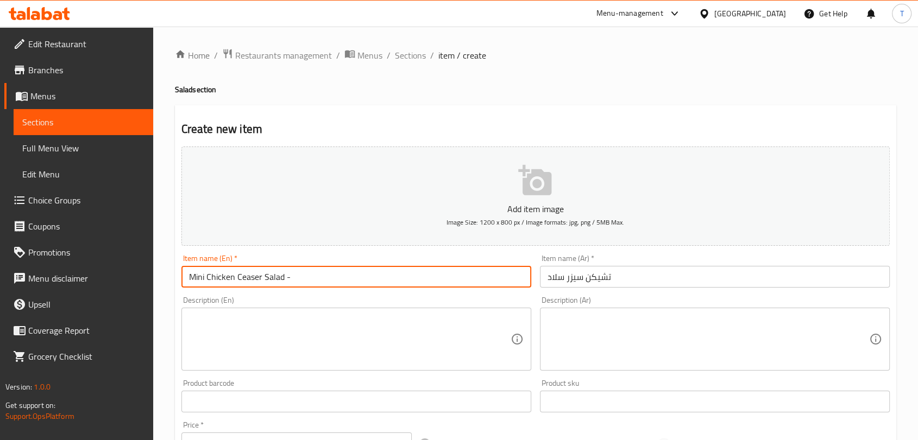
click at [397, 278] on input "Mini Chicken Ceaser Salad -" at bounding box center [356, 277] width 350 height 22
type input "Mini Chicken Ceaser Salad"
click at [439, 340] on textarea at bounding box center [349, 340] width 321 height 52
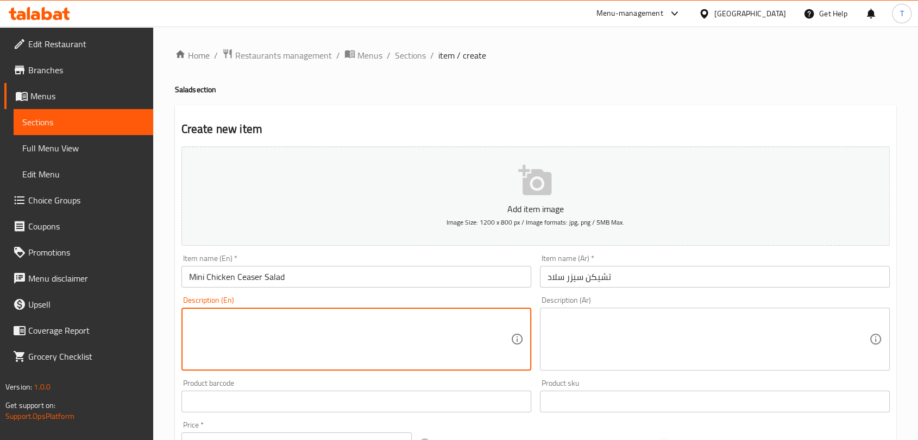
paste textarea "Special chicken breaded,mix lettuce,ceaser dressing ,crouton,parmesan cheese"
type textarea "Special chicken breaded,mix lettuce,ceaser dressing ,crouton,parmesan cheese"
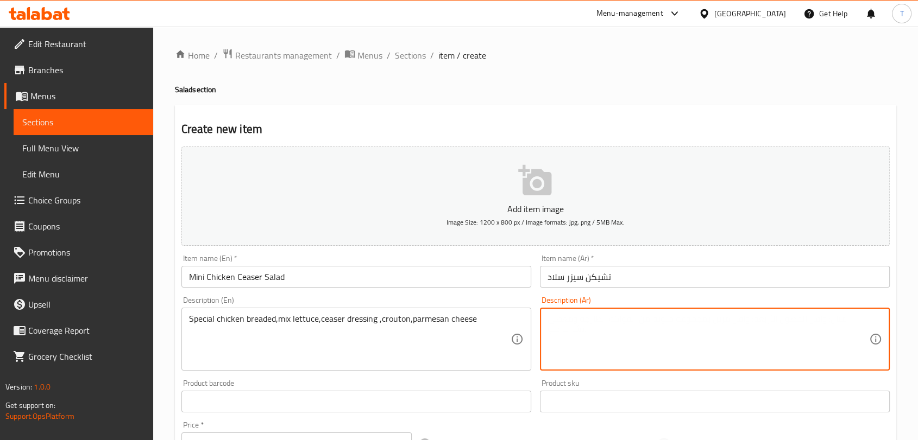
click at [660, 340] on textarea at bounding box center [707, 340] width 321 height 52
paste textarea "دجاج مقلي خاص، خس مشكل، صلصة سيزر، خبز محمص، جبن بارميزان"
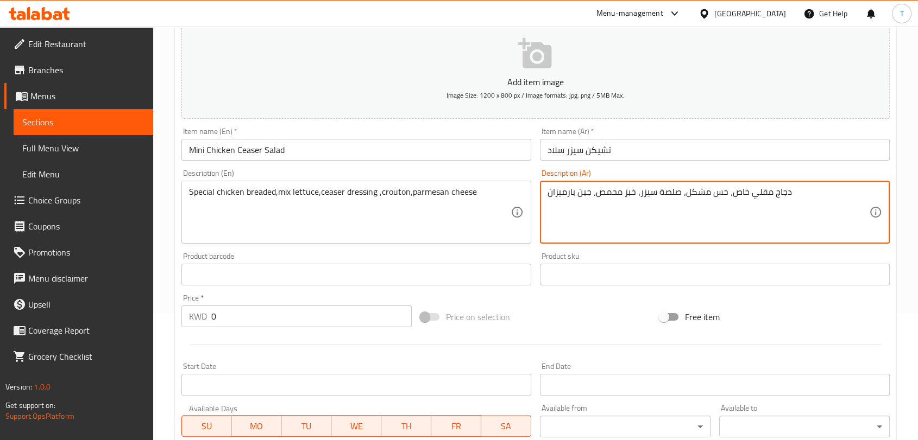
scroll to position [141, 0]
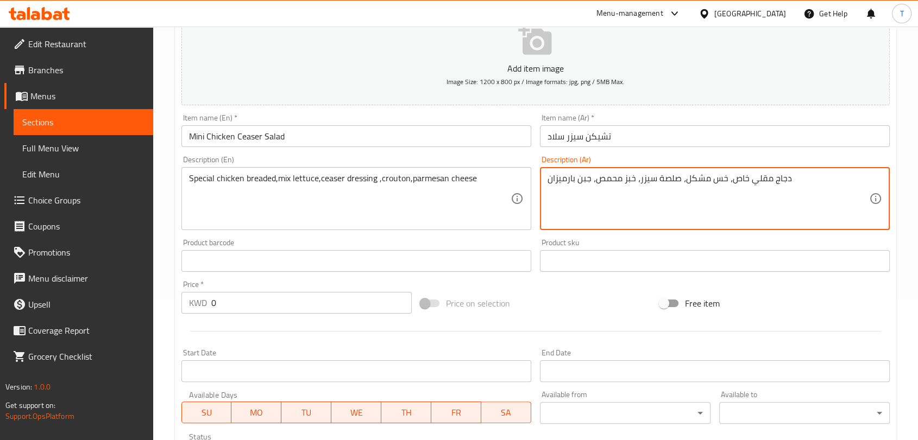
type textarea "دجاج مقلي خاص، خس مشكل، صلصة سيزر، خبز محمص، جبن بارميزان"
click at [262, 303] on input "0" at bounding box center [311, 303] width 200 height 22
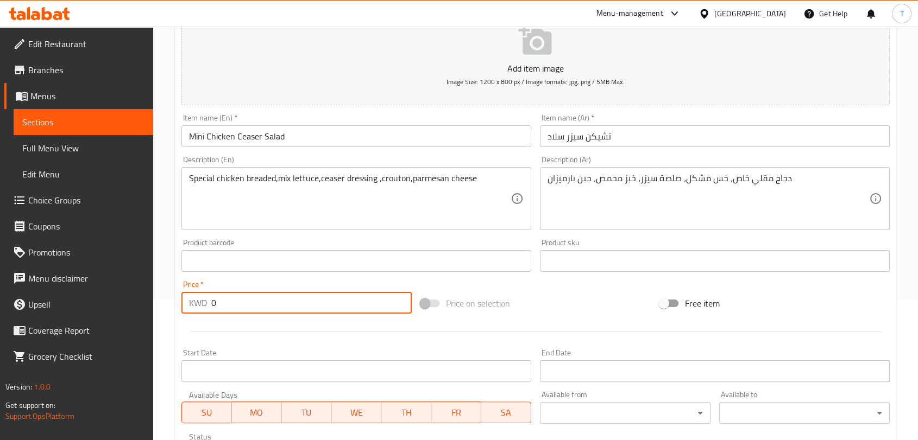
click at [262, 303] on input "0" at bounding box center [311, 303] width 200 height 22
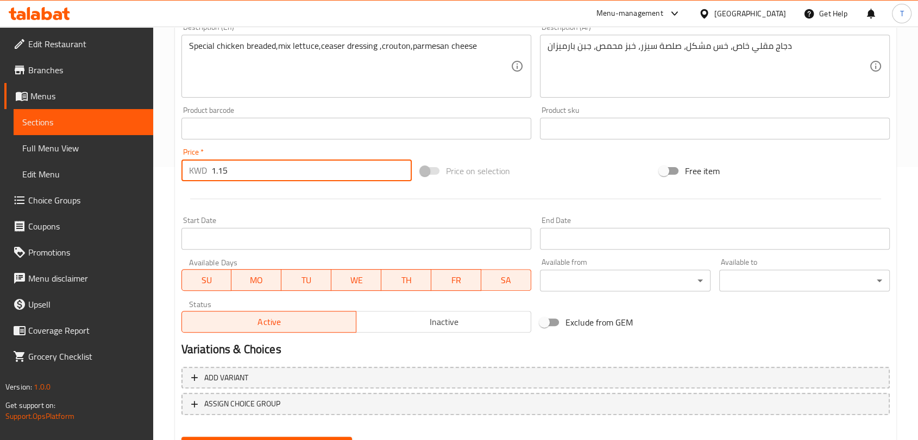
scroll to position [281, 0]
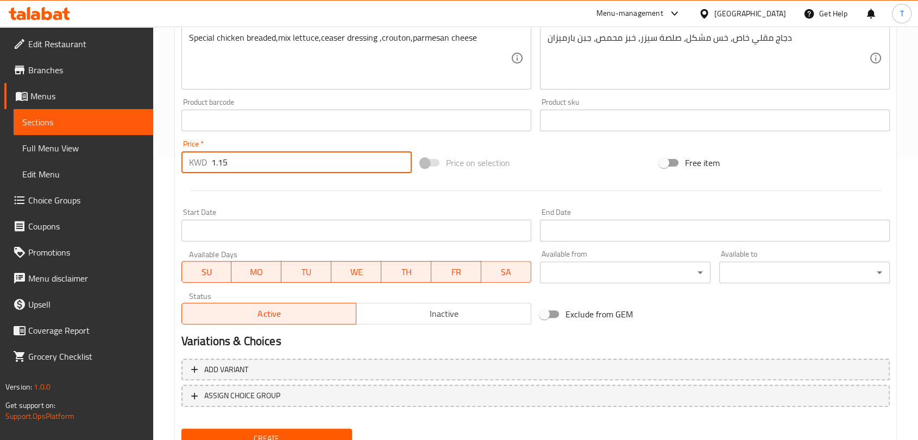
type input "1.15"
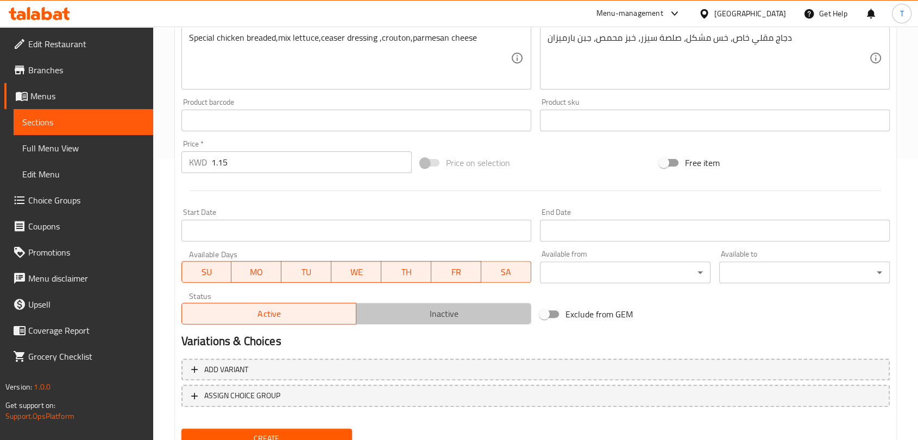
click at [418, 311] on span "Inactive" at bounding box center [444, 314] width 166 height 16
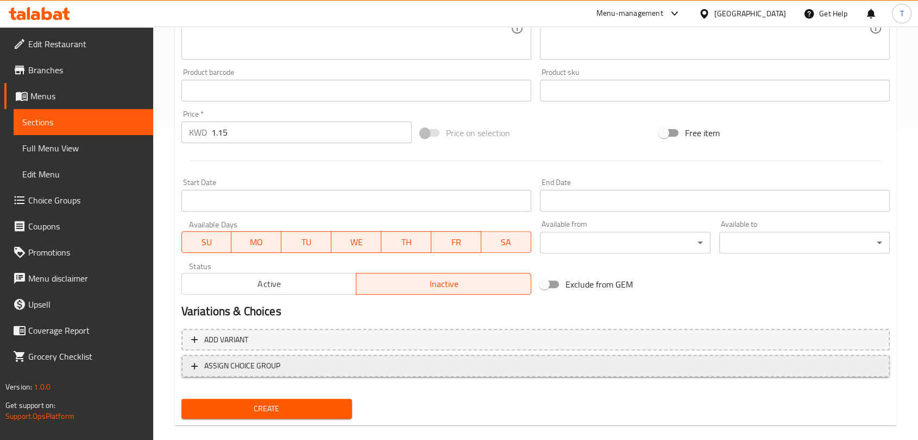
scroll to position [327, 0]
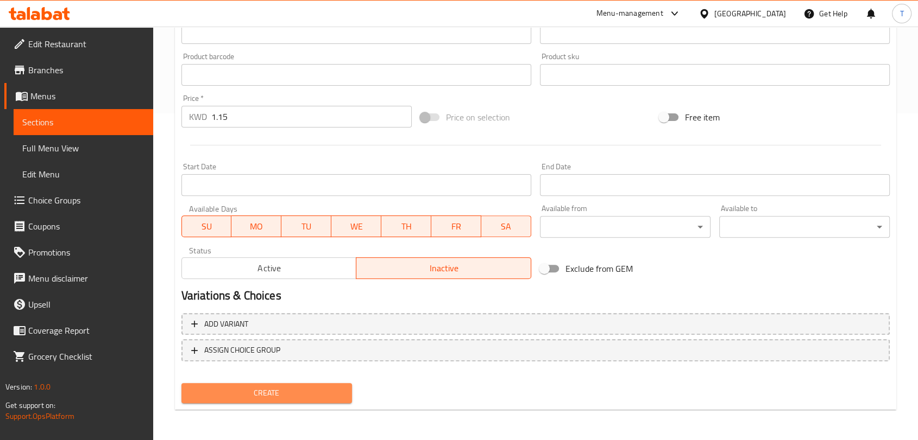
click at [317, 393] on span "Create" at bounding box center [266, 394] width 153 height 14
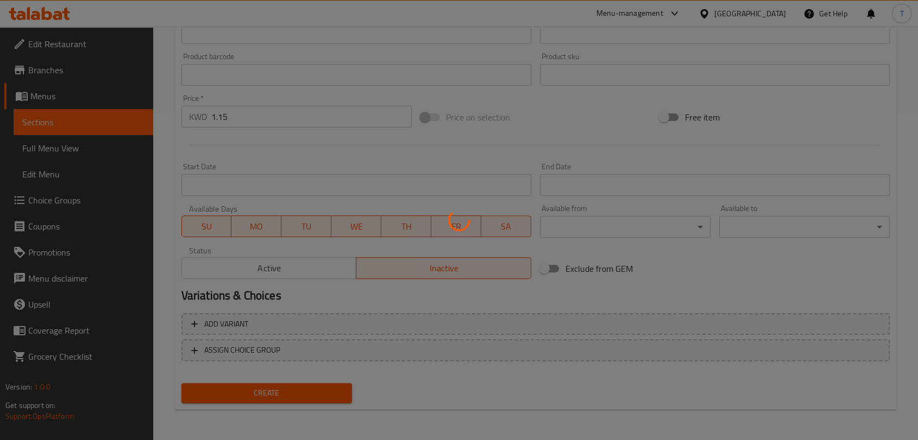
type input "0"
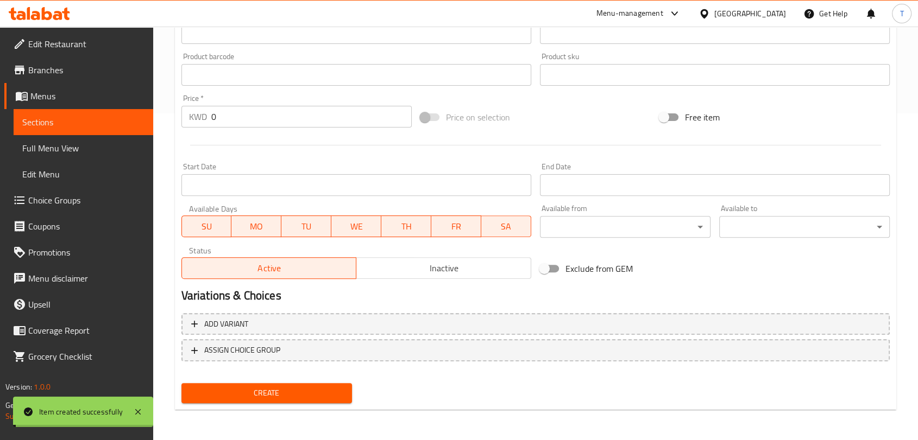
scroll to position [0, 0]
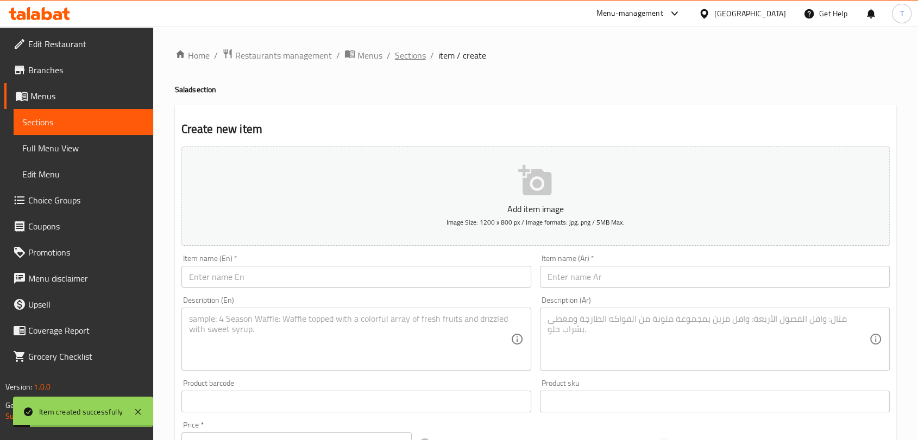
click at [404, 59] on span "Sections" at bounding box center [410, 55] width 31 height 13
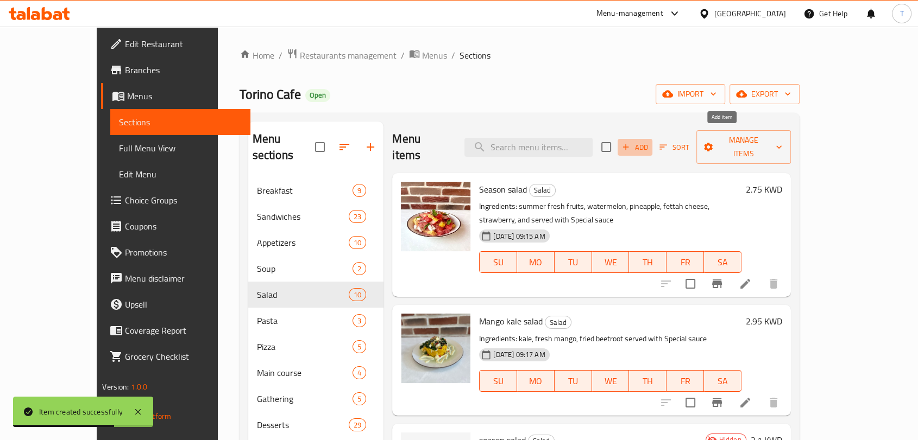
click at [649, 141] on span "Add" at bounding box center [634, 147] width 29 height 12
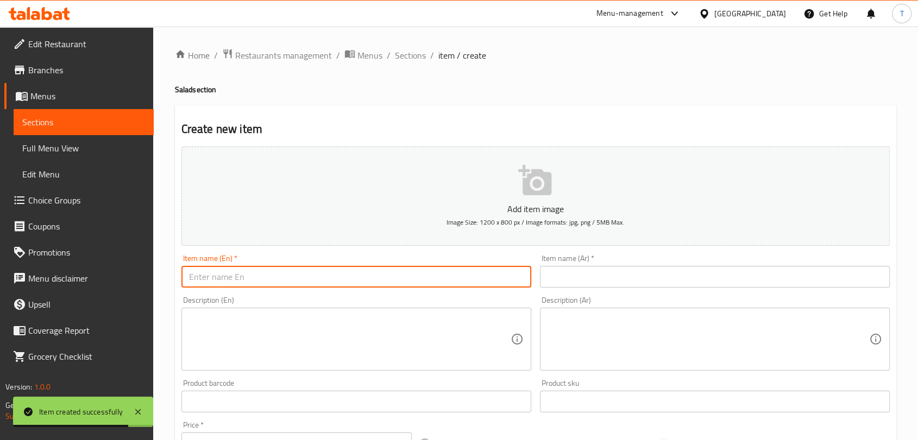
click at [389, 275] on input "text" at bounding box center [356, 277] width 350 height 22
paste input "Nachos Salad - ناشوز سلاد"
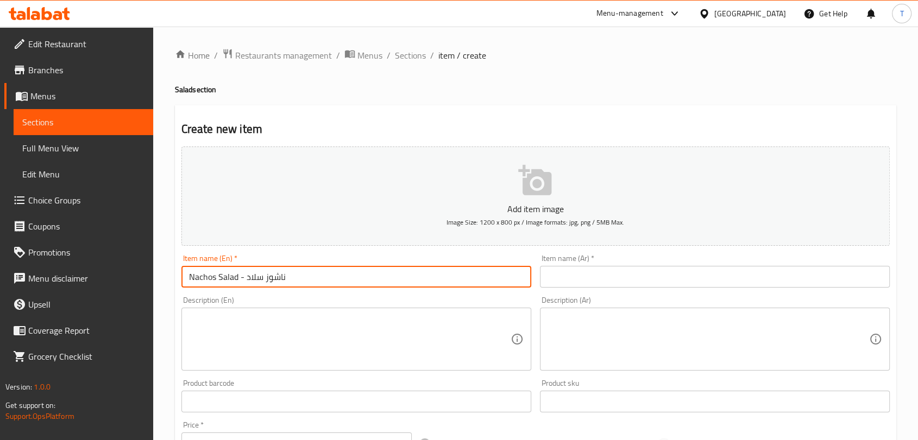
click at [374, 277] on input "Nachos Salad - ناشوز سلاد" at bounding box center [356, 277] width 350 height 22
click at [308, 275] on input "Nachos Salad - ناشوز سلاد" at bounding box center [356, 277] width 350 height 22
click at [306, 278] on input "Nachos Salad - ناشوز سلاد" at bounding box center [356, 277] width 350 height 22
drag, startPoint x: 303, startPoint y: 283, endPoint x: 244, endPoint y: 281, distance: 59.2
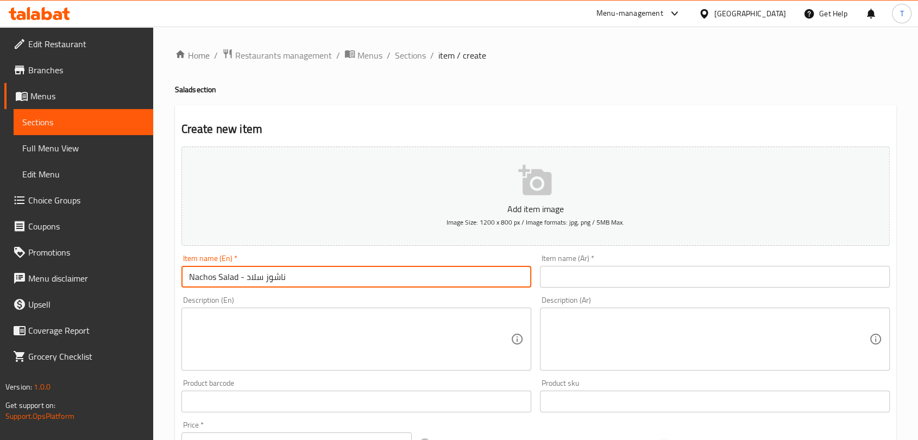
click at [244, 281] on input "Nachos Salad - ناشوز سلاد" at bounding box center [356, 277] width 350 height 22
type input "Nachos Salad -"
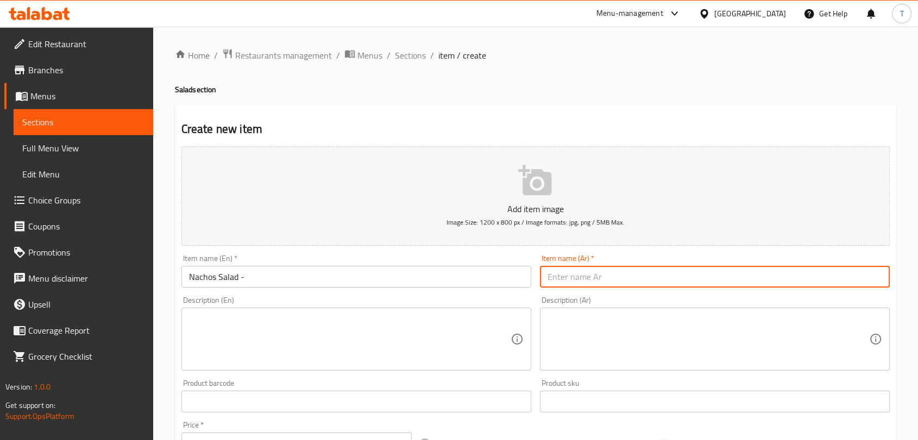
click at [613, 275] on input "text" at bounding box center [715, 277] width 350 height 22
paste input "ناشوز سلاد"
type input "ناشوز سلاد"
click at [369, 281] on input "Nachos Salad -" at bounding box center [356, 277] width 350 height 22
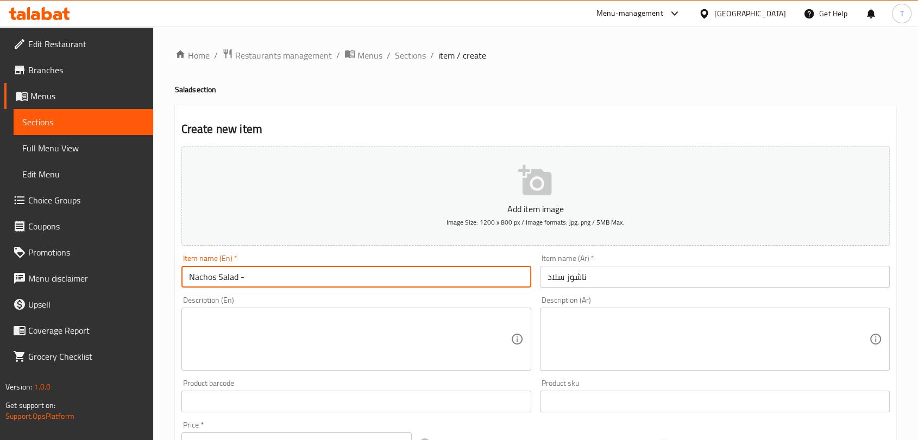
click at [369, 281] on input "Nachos Salad -" at bounding box center [356, 277] width 350 height 22
type input "Nachos Salad"
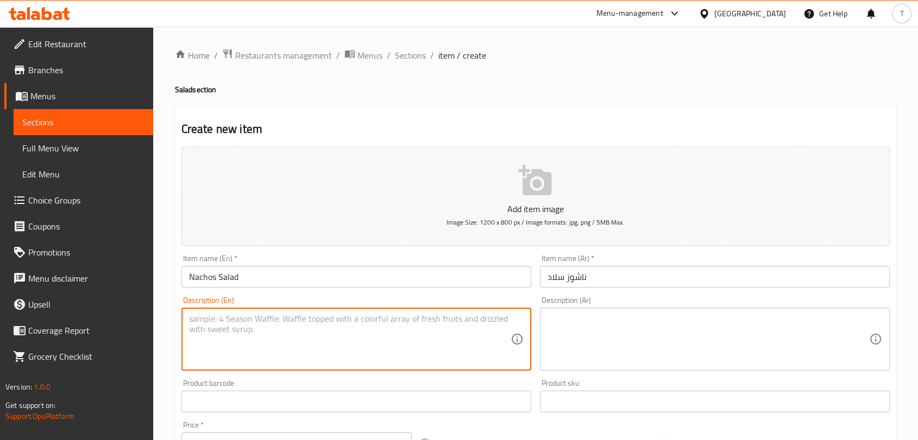
click at [360, 322] on textarea at bounding box center [349, 340] width 321 height 52
paste textarea "Nacho , sweet corn, carrots, cabage,mix peper, lettuce ,Ranch dressing"
type textarea "Nacho , sweet corn, carrots, cabage,mix peper, lettuce ,Ranch dressing"
click at [604, 320] on textarea at bounding box center [707, 340] width 321 height 52
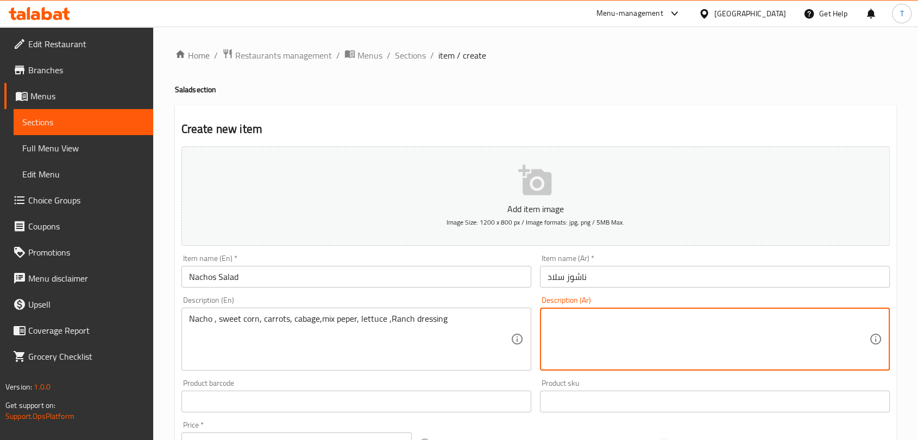
paste textarea "ناتشو، ذرة حلوة، جزر، ملفوف، فلفل مشكل، خس، صلصة رانش"
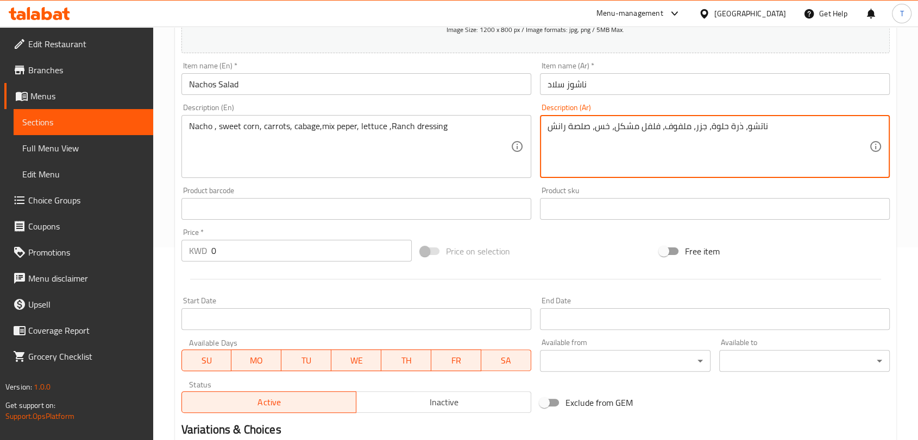
scroll to position [281, 0]
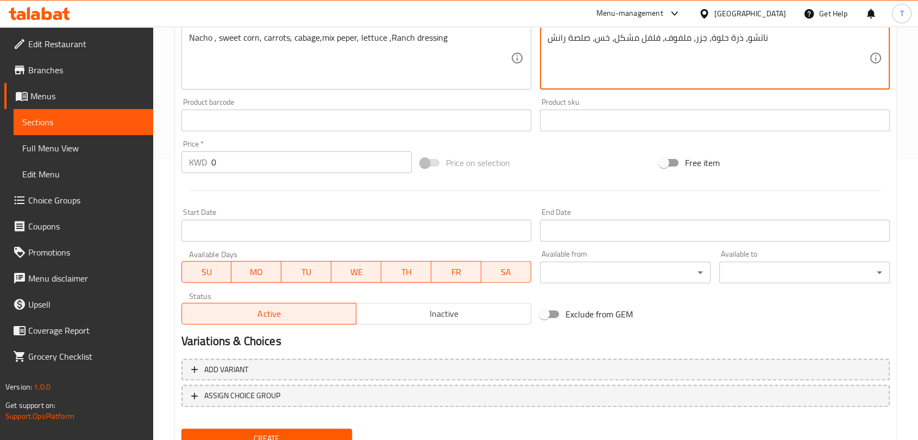
type textarea "ناتشو، ذرة حلوة، جزر، ملفوف، فلفل مشكل، خس، صلصة رانش"
click at [329, 165] on input "0" at bounding box center [311, 162] width 200 height 22
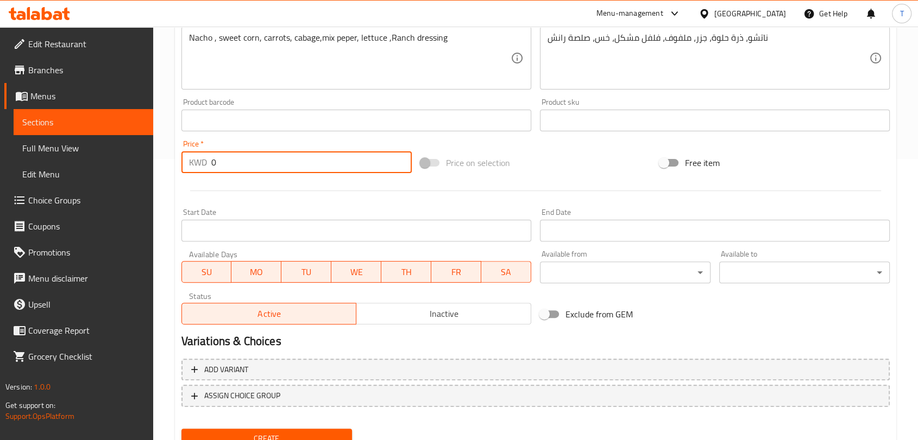
click at [328, 163] on input "0" at bounding box center [311, 162] width 200 height 22
type input "2.1"
click at [452, 313] on span "Inactive" at bounding box center [444, 314] width 166 height 16
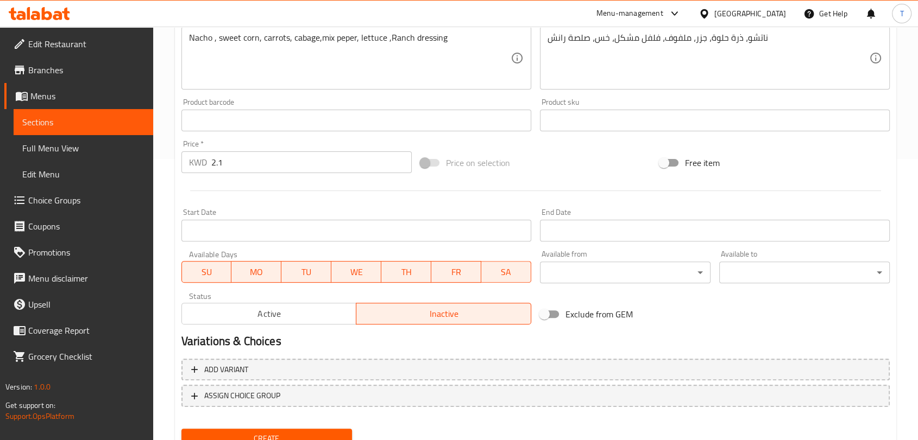
click at [316, 429] on button "Create" at bounding box center [266, 439] width 170 height 20
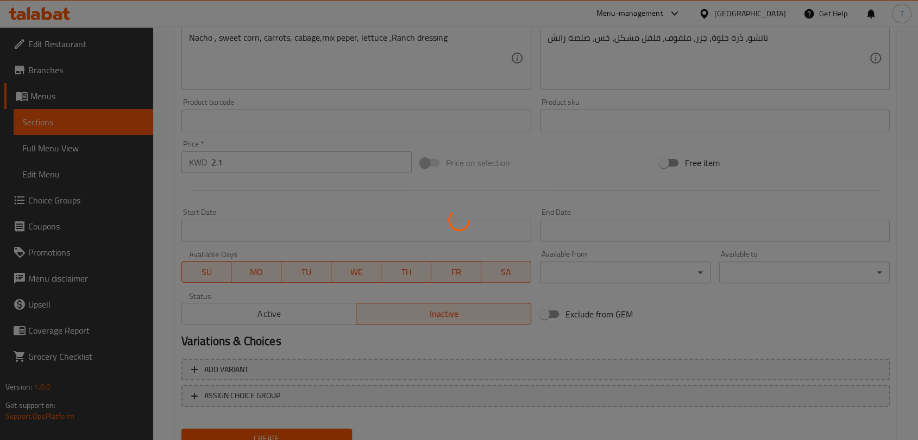
type input "0"
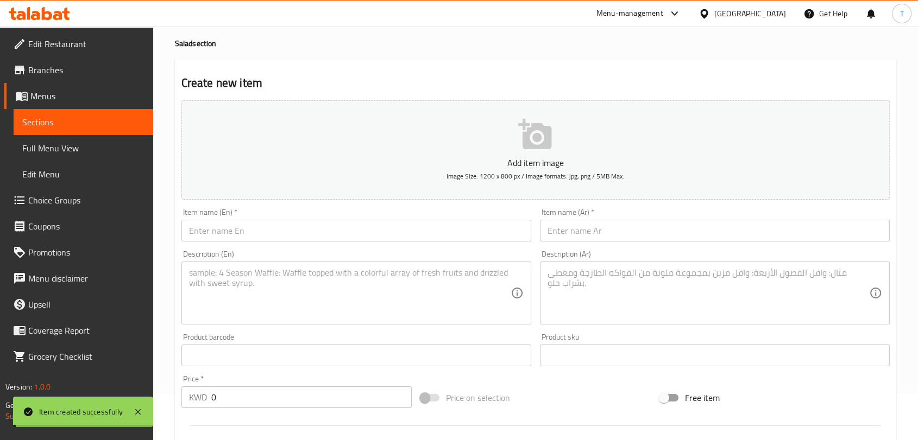
scroll to position [0, 0]
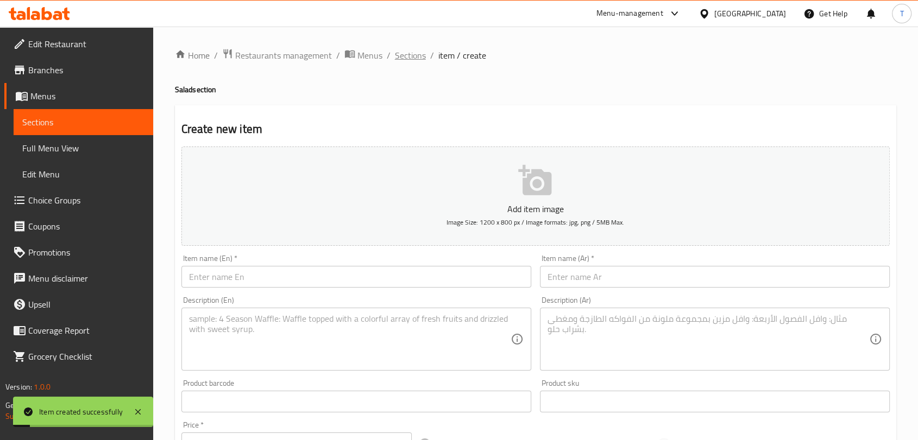
click at [409, 51] on span "Sections" at bounding box center [410, 55] width 31 height 13
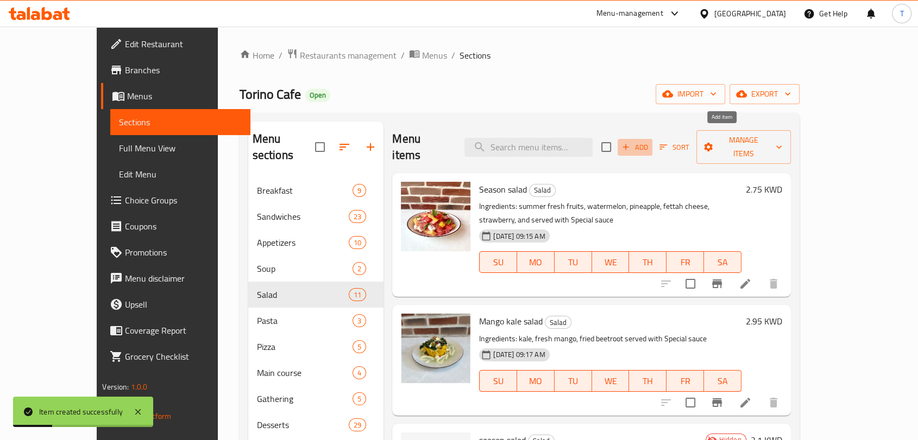
click at [649, 141] on span "Add" at bounding box center [634, 147] width 29 height 12
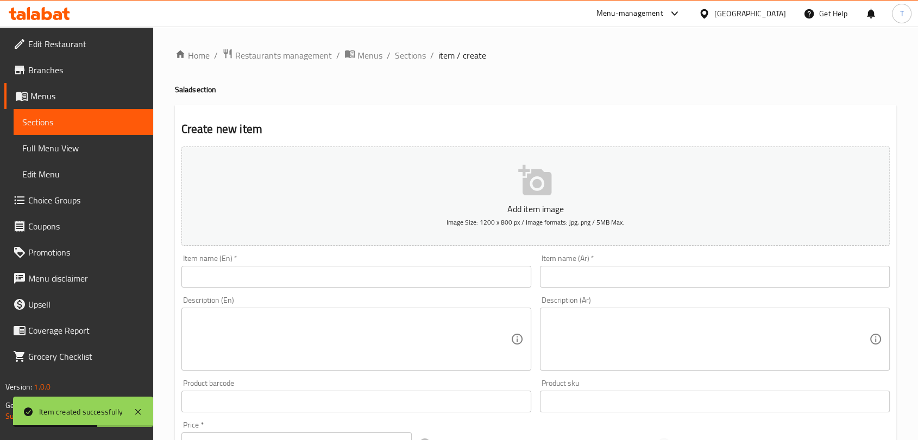
click at [382, 267] on input "text" at bounding box center [356, 277] width 350 height 22
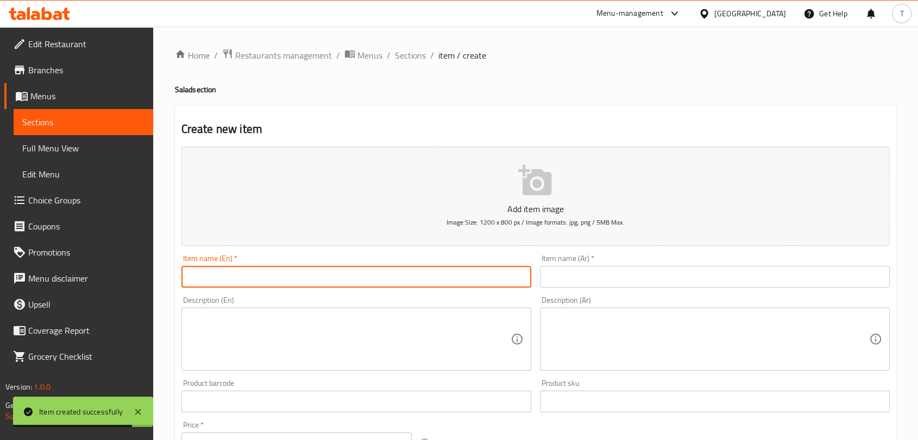
paste input "Mini Nachos Salad - ميني ناشوز سلاد"
drag, startPoint x: 336, startPoint y: 279, endPoint x: 263, endPoint y: 276, distance: 73.3
click at [263, 276] on input "Mini Nachos Salad - ميني ناشوز سلاد" at bounding box center [356, 277] width 350 height 22
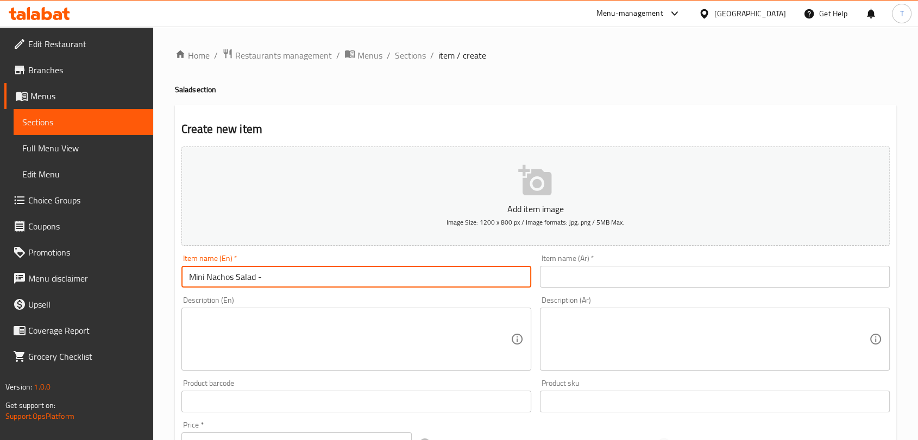
type input "Mini Nachos Salad -"
click at [591, 283] on input "text" at bounding box center [715, 277] width 350 height 22
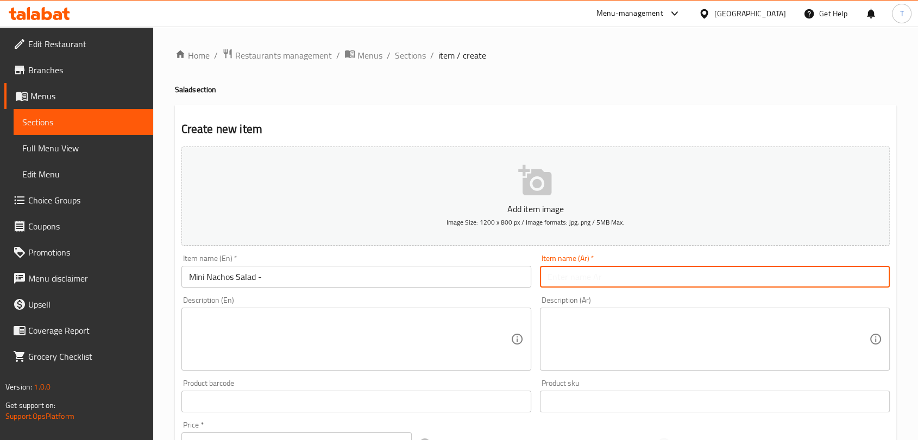
paste input "[PERSON_NAME] سلاد"
type input "[PERSON_NAME] سلاد"
click at [427, 268] on input "Mini Nachos Salad -" at bounding box center [356, 277] width 350 height 22
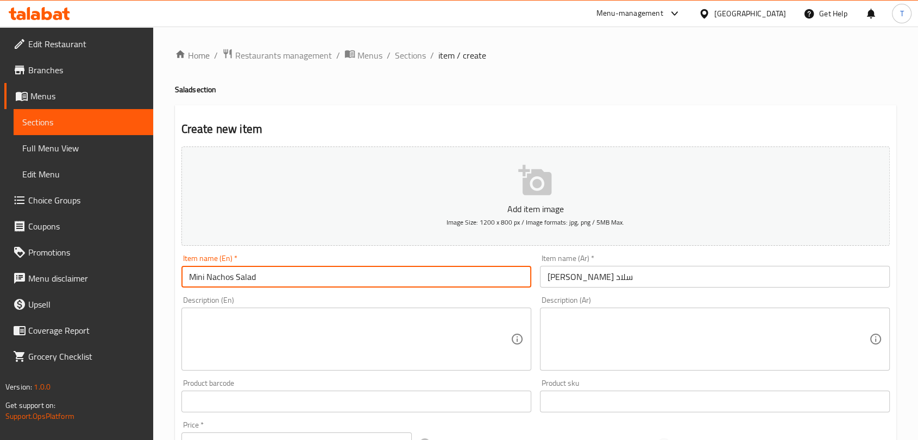
type input "Mini Nachos Salad"
click at [403, 330] on textarea at bounding box center [349, 340] width 321 height 52
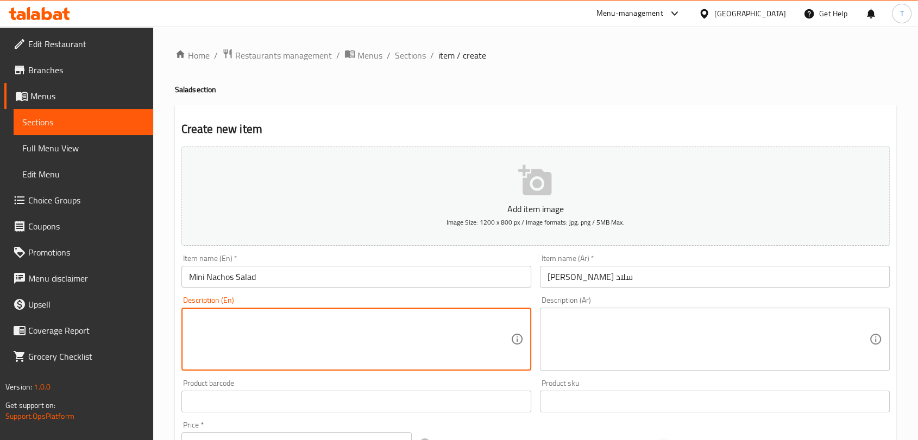
paste textarea "Nacho , sweet corn, carrots, cabage,mix peper, lettuce ,Ranch dressing"
type textarea "Nacho , sweet corn, carrots, cabage,mix peper, lettuce ,Ranch dressing"
click at [621, 336] on textarea at bounding box center [707, 340] width 321 height 52
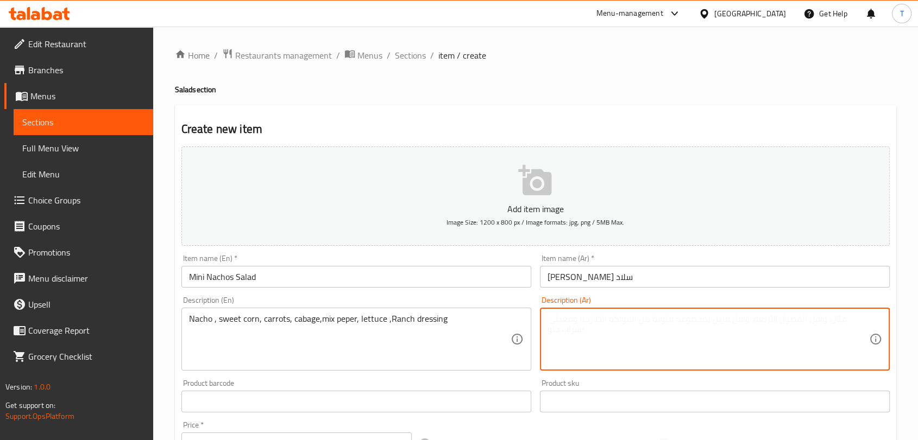
paste textarea "ناتشو، ذرة حلوة، جزر، ملفوف، فلفل مشكل، خس، صلصة رانش"
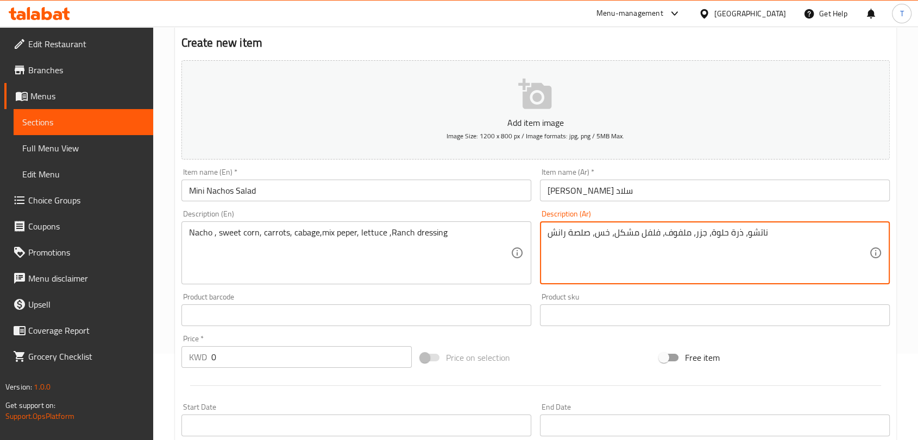
scroll to position [141, 0]
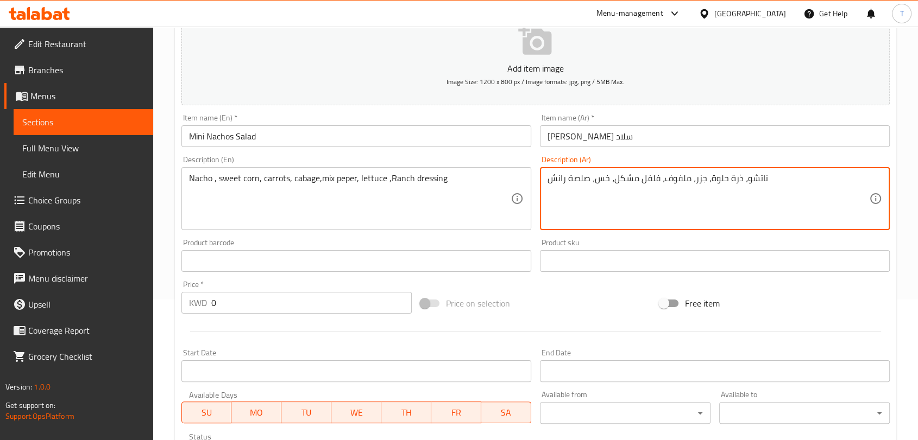
type textarea "ناتشو، ذرة حلوة، جزر، ملفوف، فلفل مشكل، خس، صلصة رانش"
click at [356, 302] on input "0" at bounding box center [311, 303] width 200 height 22
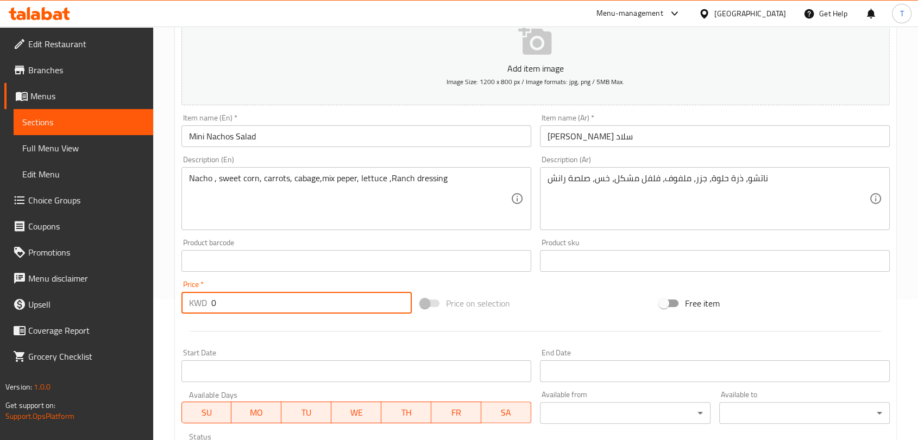
click at [356, 302] on input "0" at bounding box center [311, 303] width 200 height 22
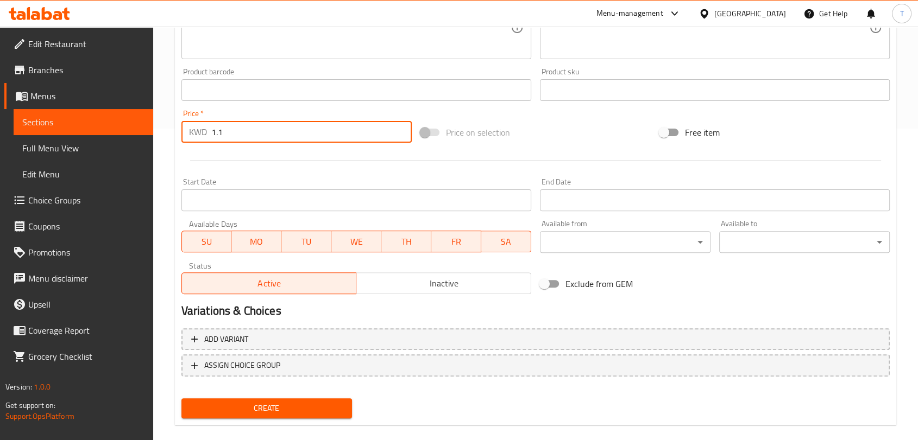
scroll to position [327, 0]
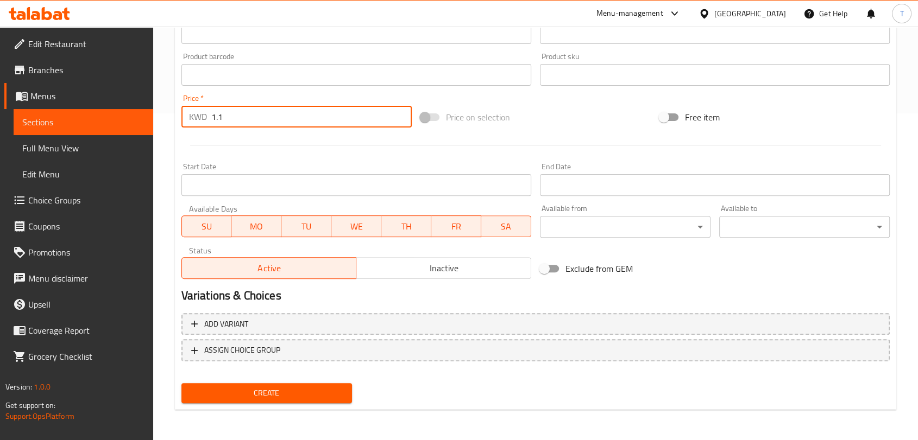
type input "1.1"
click at [413, 270] on span "Inactive" at bounding box center [444, 269] width 166 height 16
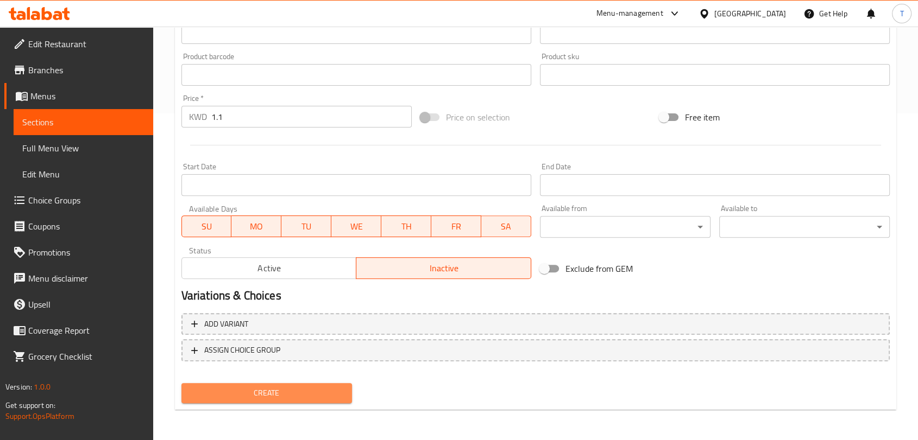
drag, startPoint x: 320, startPoint y: 388, endPoint x: 325, endPoint y: 351, distance: 37.2
click at [320, 388] on span "Create" at bounding box center [266, 394] width 153 height 14
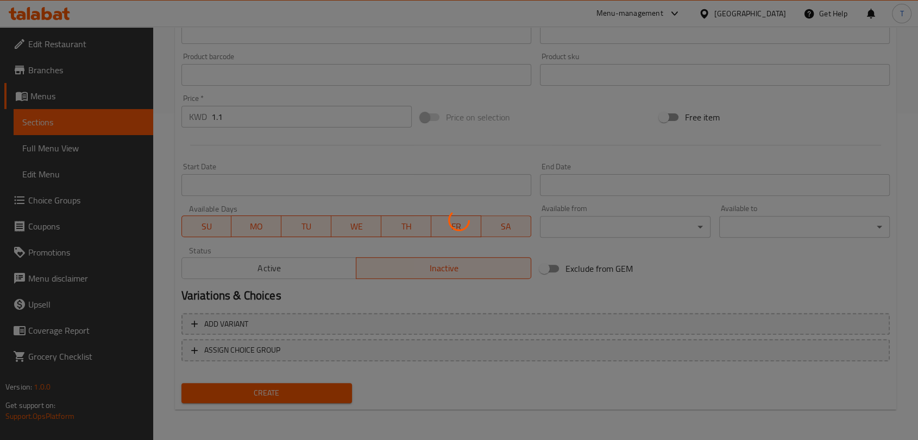
scroll to position [57, 0]
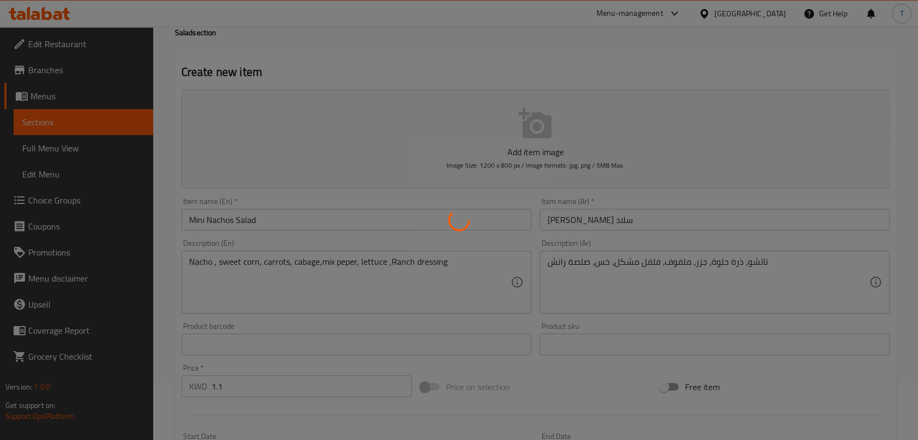
type input "0"
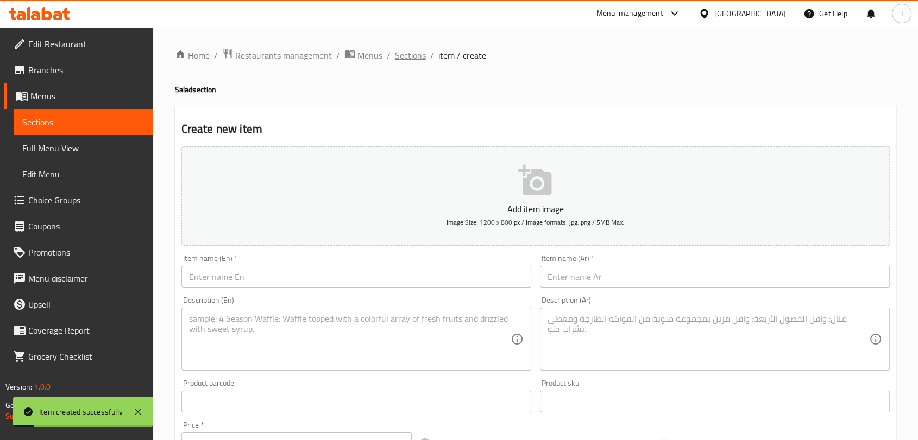
click at [396, 58] on span "Sections" at bounding box center [410, 55] width 31 height 13
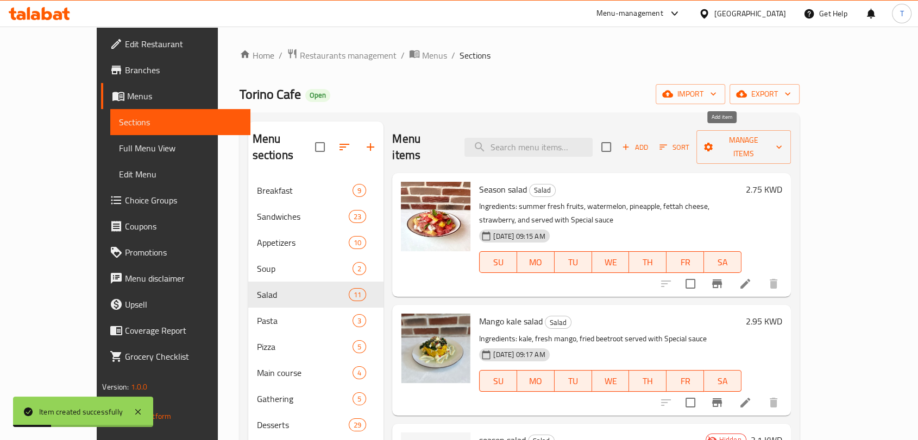
click at [649, 141] on span "Add" at bounding box center [634, 147] width 29 height 12
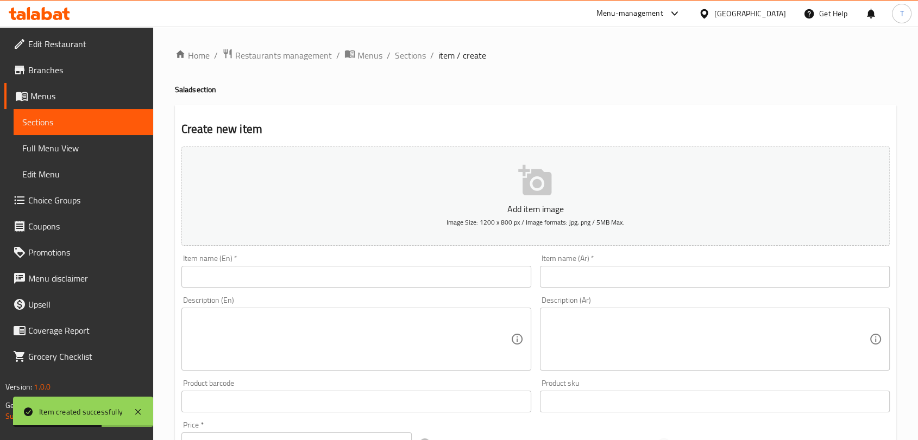
click at [343, 279] on input "text" at bounding box center [356, 277] width 350 height 22
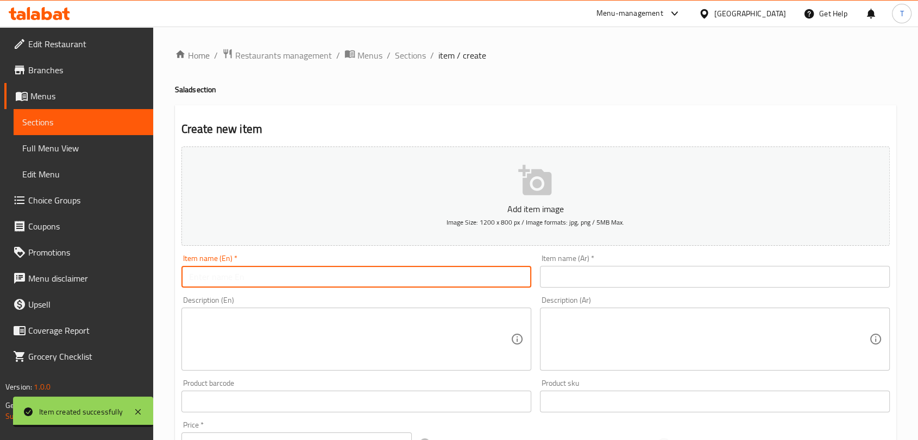
paste input "Mango Kale salad- مانغو كيل سلاد"
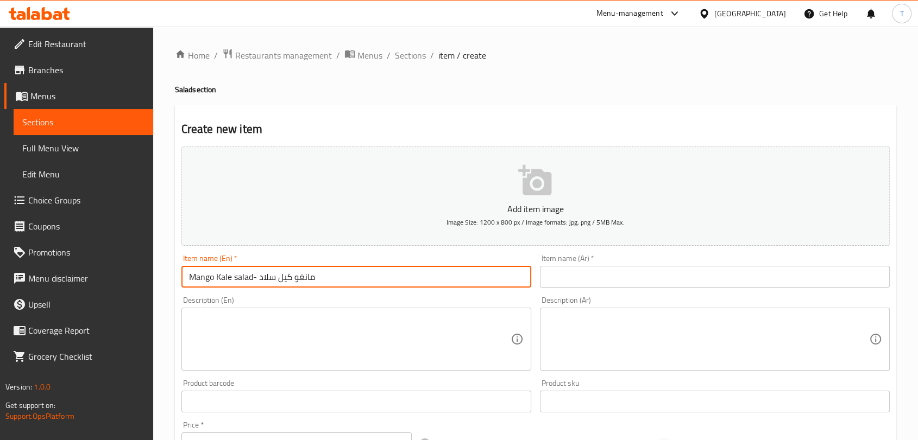
click at [373, 275] on input "Mango Kale salad- مانغو كيل سلاد" at bounding box center [356, 277] width 350 height 22
click at [371, 276] on input "Mango Kale salad- مانغو كيل سلاد" at bounding box center [356, 277] width 350 height 22
drag, startPoint x: 313, startPoint y: 281, endPoint x: 259, endPoint y: 279, distance: 54.3
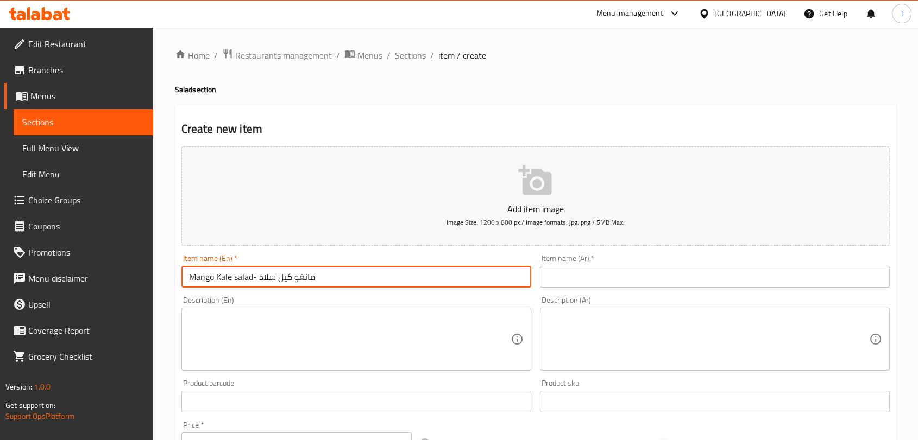
click at [259, 279] on input "Mango Kale salad- مانغو كيل سلاد" at bounding box center [356, 277] width 350 height 22
type input "Mango Kale salad-"
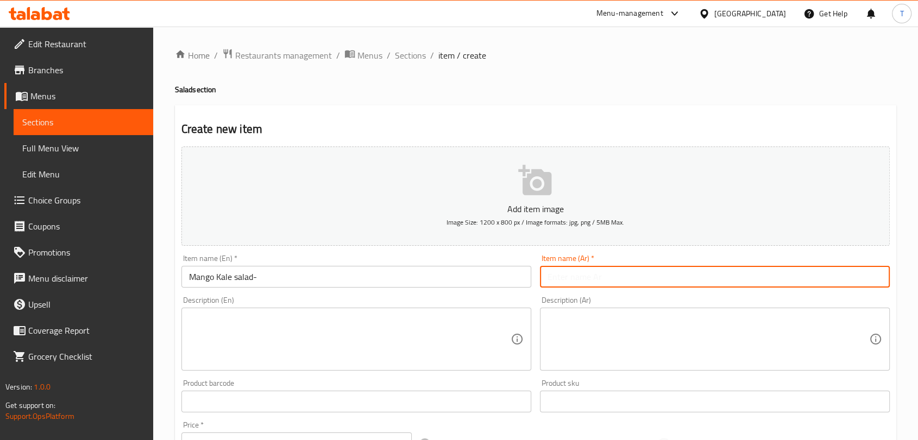
click at [616, 274] on input "text" at bounding box center [715, 277] width 350 height 22
paste input "مانغو كيل سلاد"
type input "مانغو كيل سلاد"
click at [396, 275] on input "Mango Kale salad-" at bounding box center [356, 277] width 350 height 22
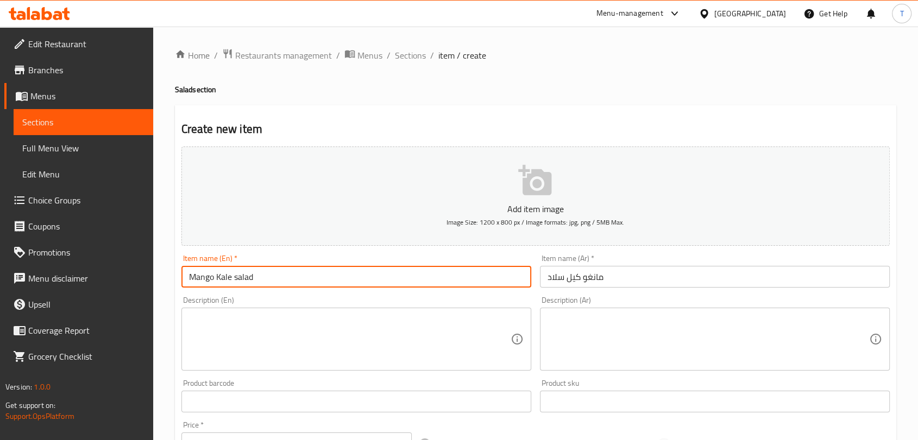
type input "Mango Kale salad"
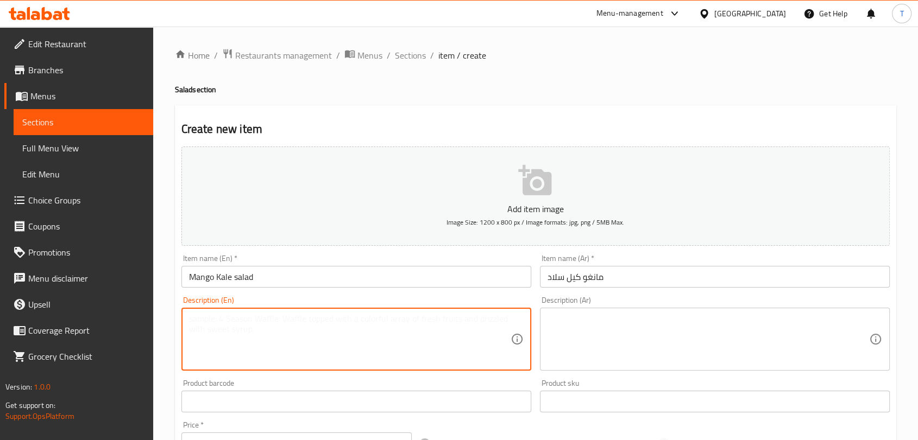
click at [388, 319] on textarea at bounding box center [349, 340] width 321 height 52
paste textarea "kale leaves, mango cubes, orange slice, pommegrenate seeds, wallnuts, sesame, f…"
type textarea "kale leaves, mango cubes, orange slice, pommegrenate seeds, wallnuts, sesame, f…"
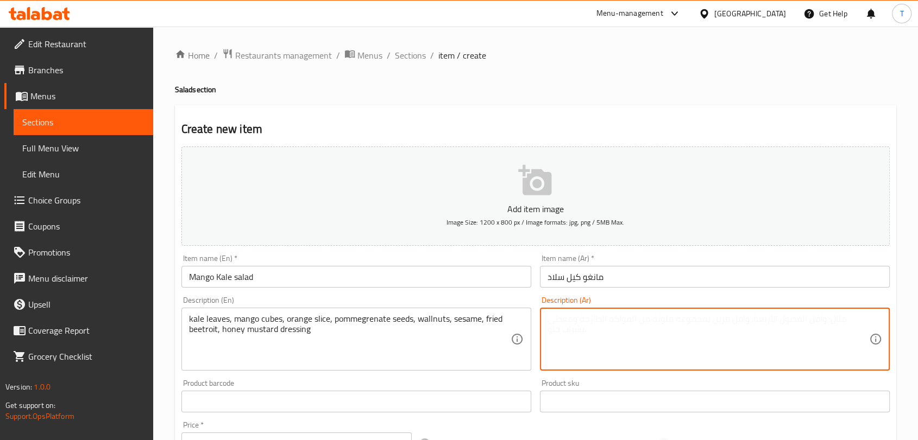
click at [585, 325] on textarea at bounding box center [707, 340] width 321 height 52
paste textarea "أوراق الكرنب، مكعبات المانجو، شريحة البرتقال، بذور الرمان، الجوز، السمسم، البنج…"
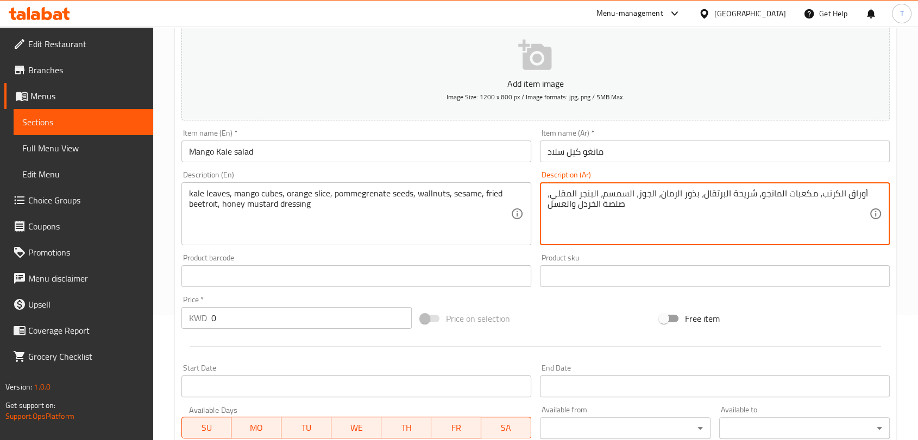
scroll to position [141, 0]
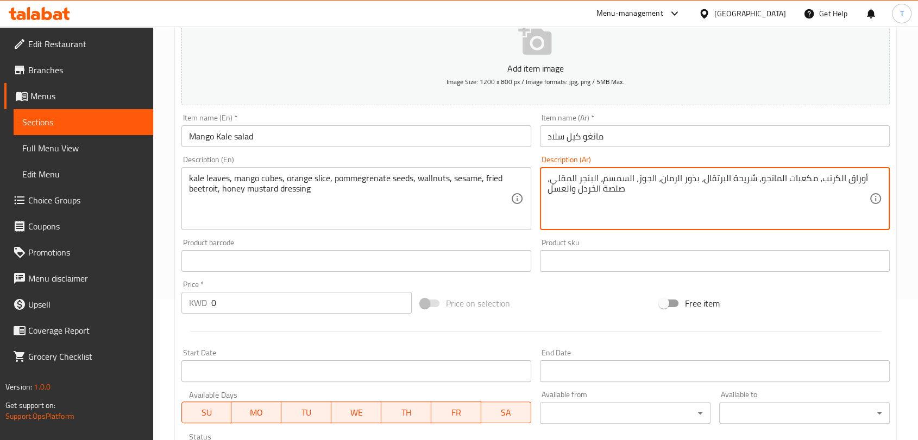
type textarea "أوراق الكرنب، مكعبات المانجو، شريحة البرتقال، بذور الرمان، الجوز، السمسم، البنج…"
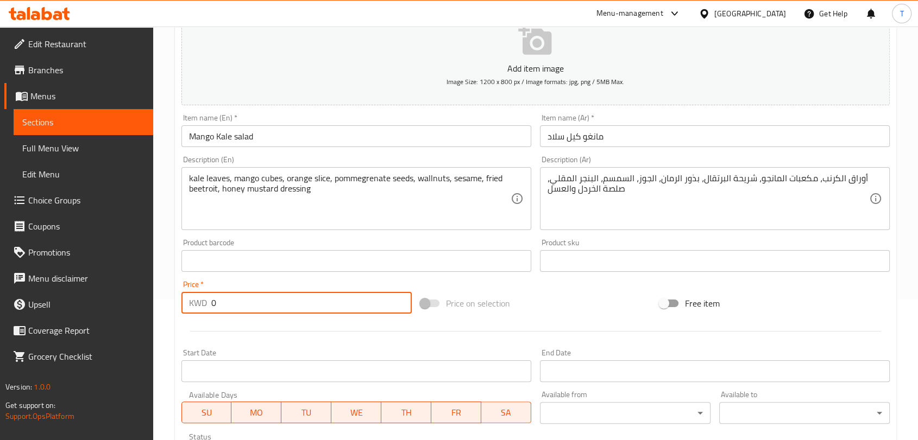
drag, startPoint x: 287, startPoint y: 301, endPoint x: 205, endPoint y: 305, distance: 82.1
click at [205, 305] on div "KWD 0 Price *" at bounding box center [296, 303] width 230 height 22
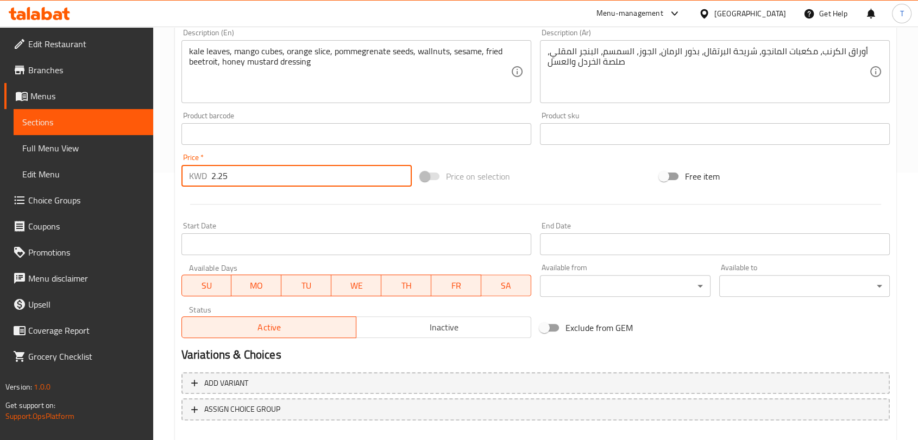
scroll to position [281, 0]
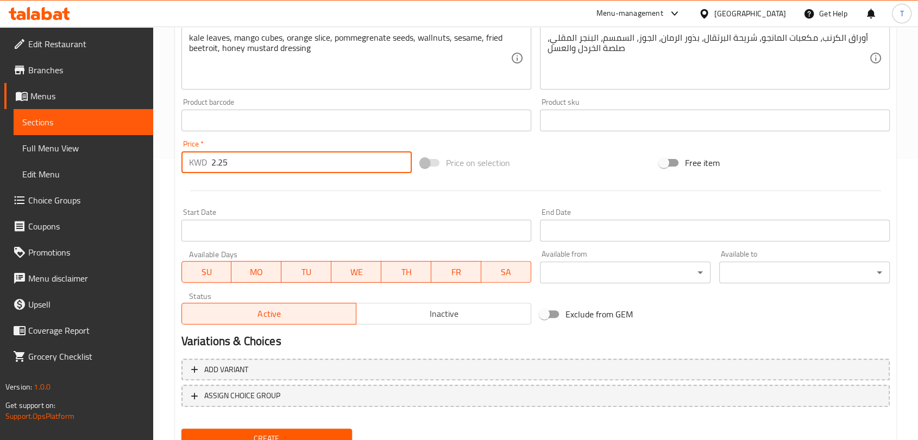
type input "2.25"
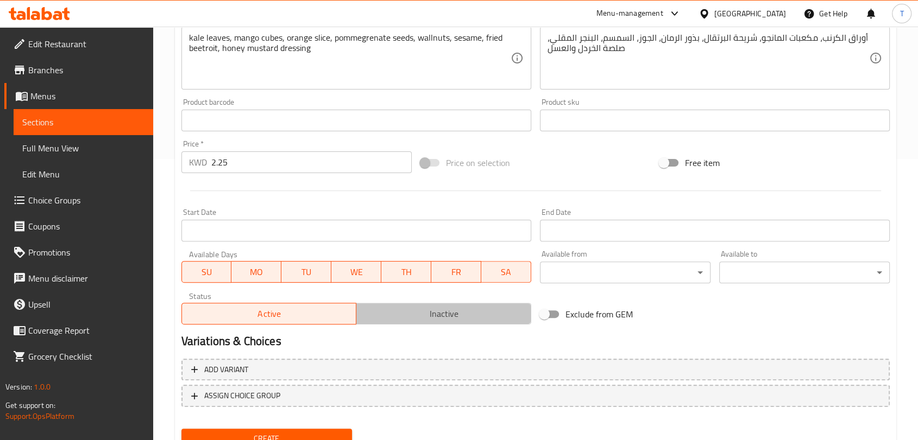
click at [395, 312] on span "Inactive" at bounding box center [444, 314] width 166 height 16
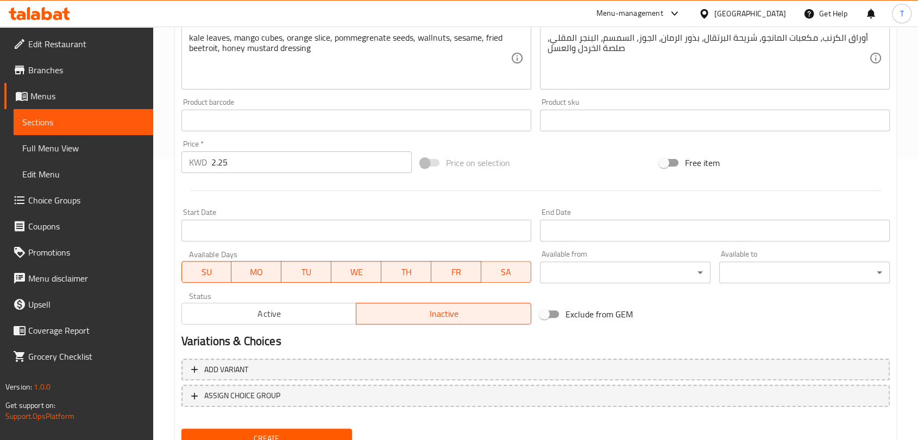
scroll to position [327, 0]
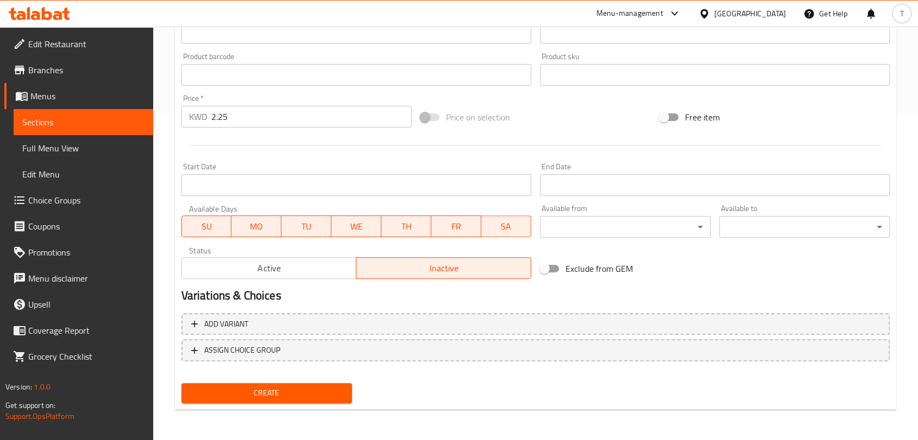
click at [318, 385] on button "Create" at bounding box center [266, 393] width 170 height 20
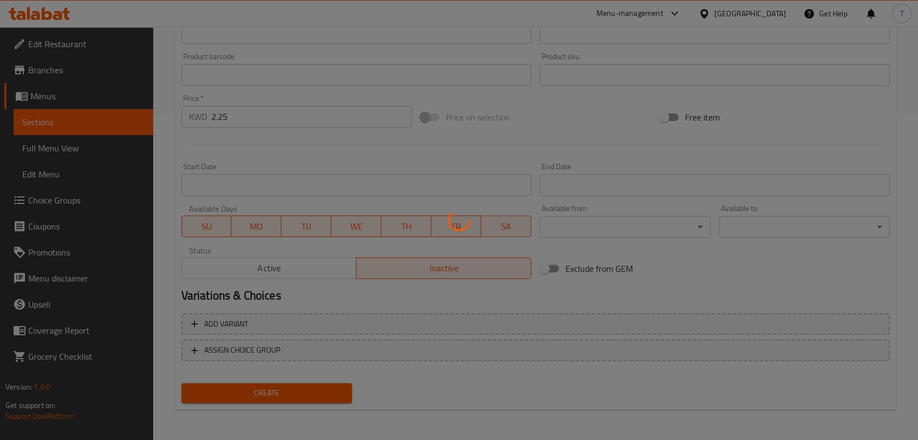
type input "0"
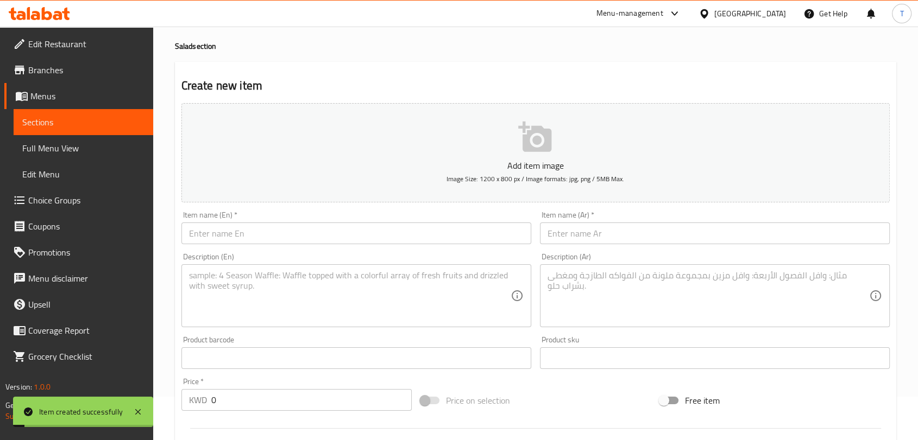
scroll to position [0, 0]
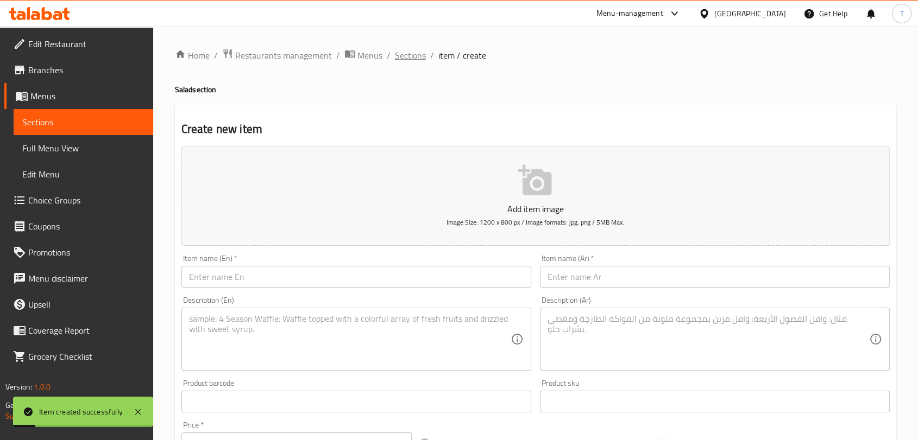
click at [422, 59] on span "Sections" at bounding box center [410, 55] width 31 height 13
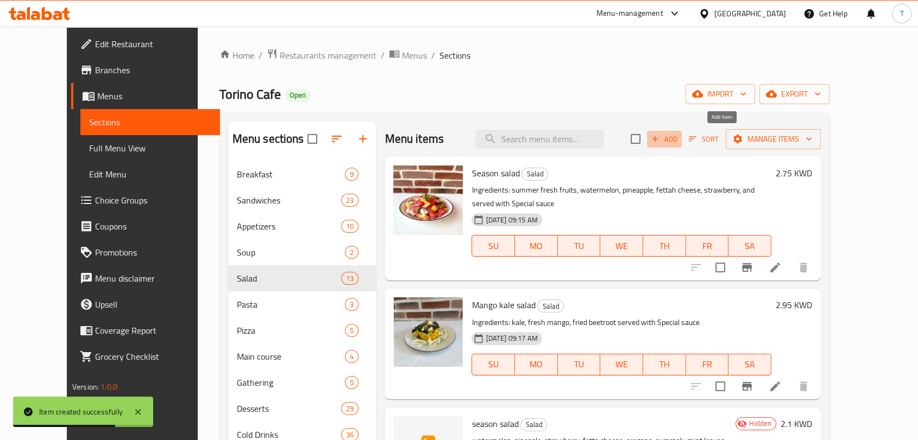
click at [679, 142] on span "Add" at bounding box center [663, 139] width 29 height 12
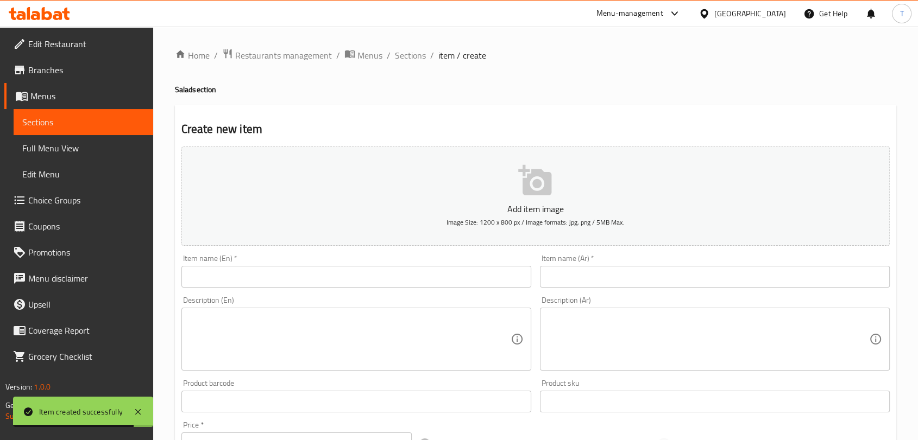
click at [465, 271] on input "text" at bounding box center [356, 277] width 350 height 22
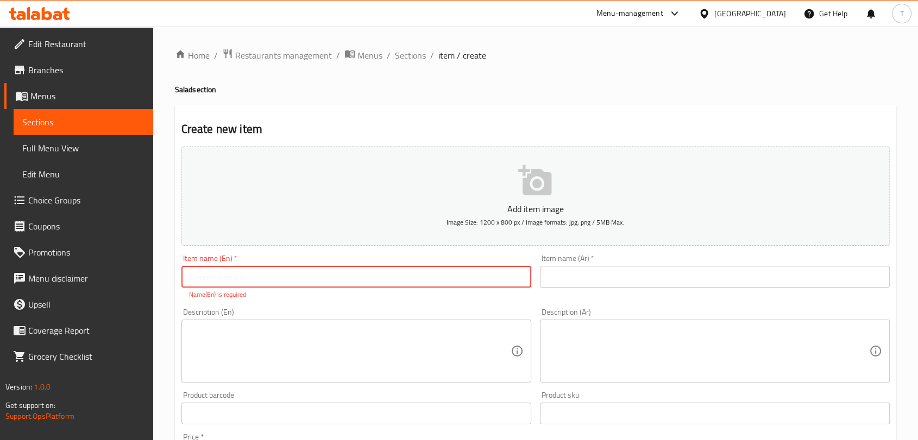
paste input "Mini Mango Kale salad- ميني مانغو كيل سلاد"
drag, startPoint x: 278, startPoint y: 277, endPoint x: 374, endPoint y: 278, distance: 96.1
click at [374, 278] on input "Mini Mango Kale salad- ميني مانغو كيل سلاد" at bounding box center [356, 277] width 350 height 22
type input "Mini Mango Kale salad-"
click at [586, 282] on input "text" at bounding box center [715, 277] width 350 height 22
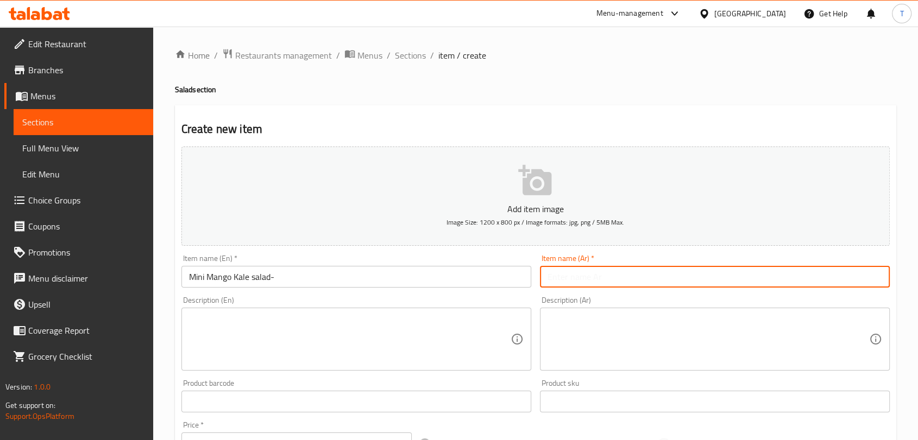
paste input "[PERSON_NAME]"
type input "[PERSON_NAME]"
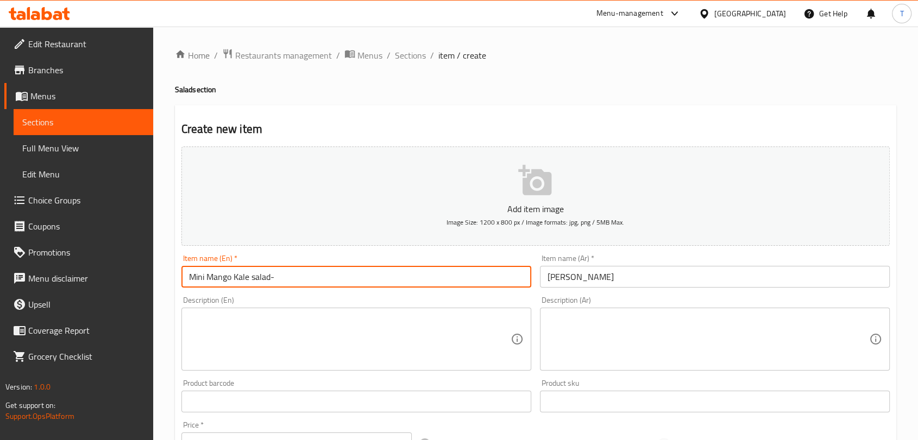
click at [435, 276] on input "Mini Mango Kale salad-" at bounding box center [356, 277] width 350 height 22
click at [276, 277] on input "Mini Mango Kale salad-" at bounding box center [356, 277] width 350 height 22
type input "Mini Mango Kale salad"
click at [288, 319] on textarea at bounding box center [349, 340] width 321 height 52
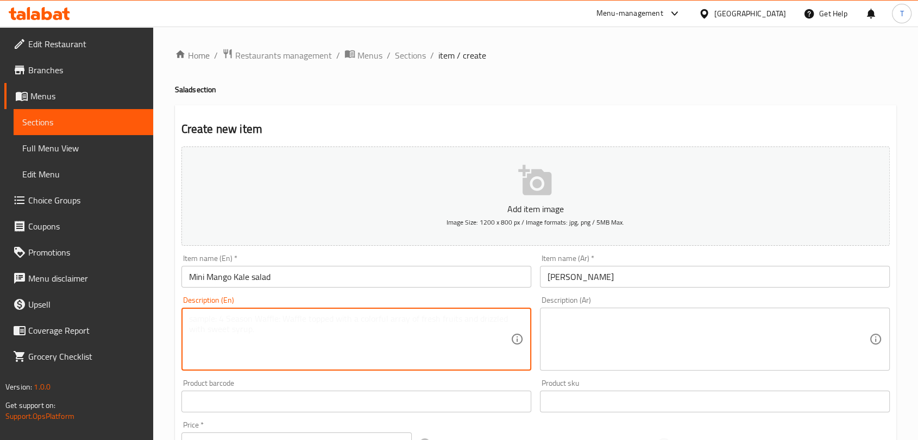
paste textarea "kale leaves, mango cubes, orange slice, pommegrenate seeds, wallnuts, sesame, f…"
type textarea "kale leaves, mango cubes, orange slice, pommegrenate seeds, wallnuts, sesame, f…"
click at [598, 324] on textarea at bounding box center [707, 340] width 321 height 52
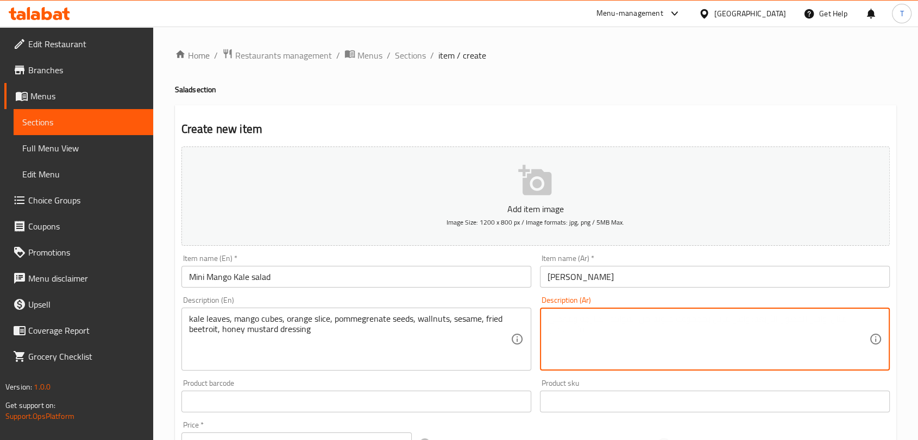
paste textarea "أوراق الكرنب، مكعبات المانجو، شريحة البرتقال، بذور الرمان، الجوز، السمسم، البنج…"
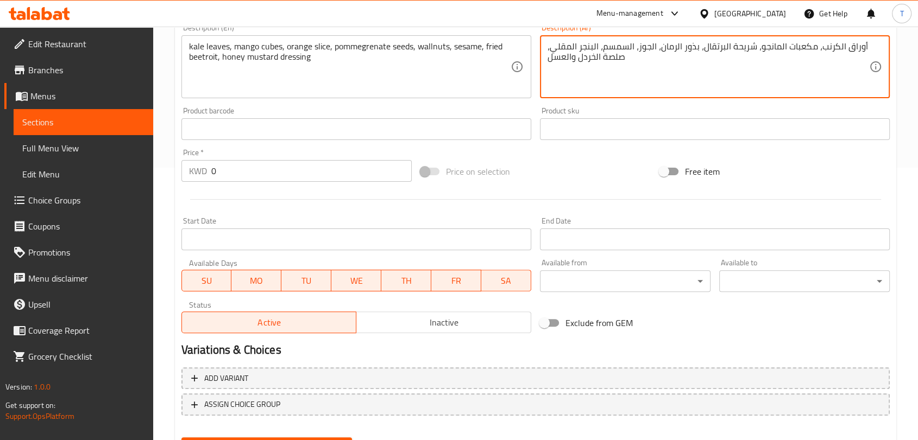
scroll to position [281, 0]
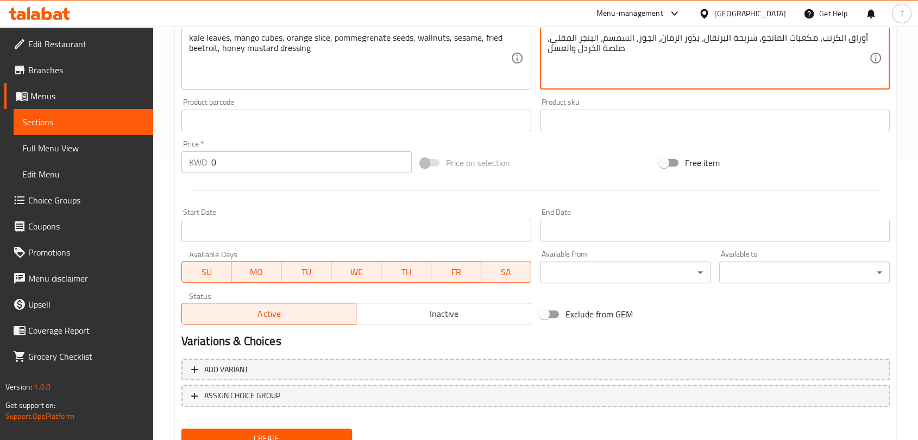
type textarea "أوراق الكرنب، مكعبات المانجو، شريحة البرتقال، بذور الرمان، الجوز، السمسم، البنج…"
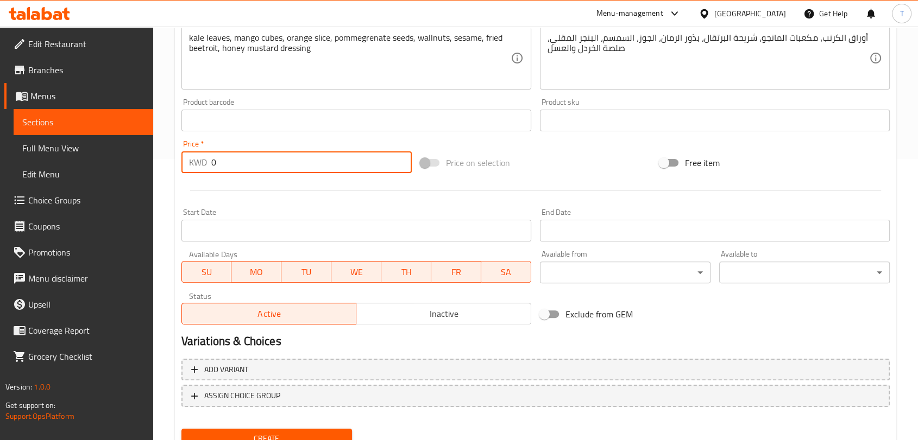
drag, startPoint x: 241, startPoint y: 162, endPoint x: 203, endPoint y: 162, distance: 38.0
click at [203, 162] on div "KWD 0 Price *" at bounding box center [296, 162] width 230 height 22
type input "1.15"
click at [419, 314] on span "Inactive" at bounding box center [444, 314] width 166 height 16
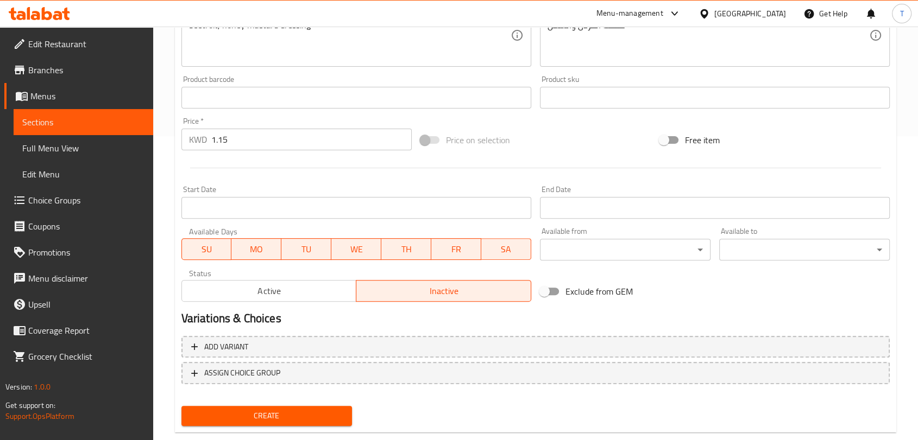
scroll to position [327, 0]
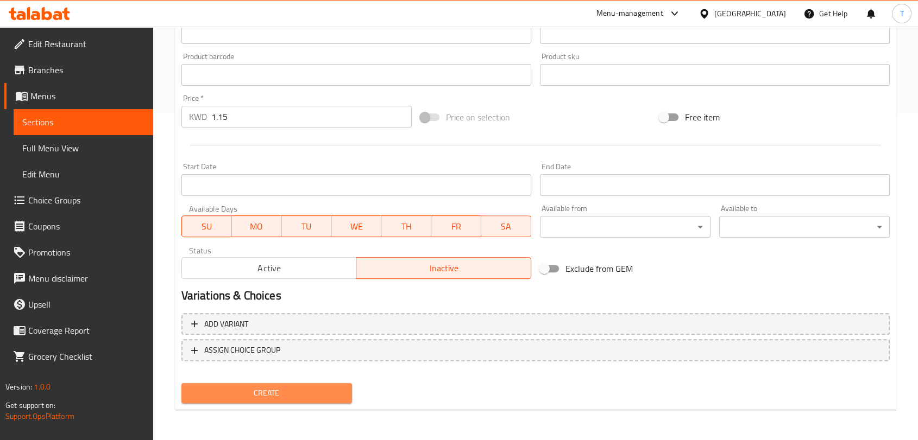
click at [327, 387] on span "Create" at bounding box center [266, 394] width 153 height 14
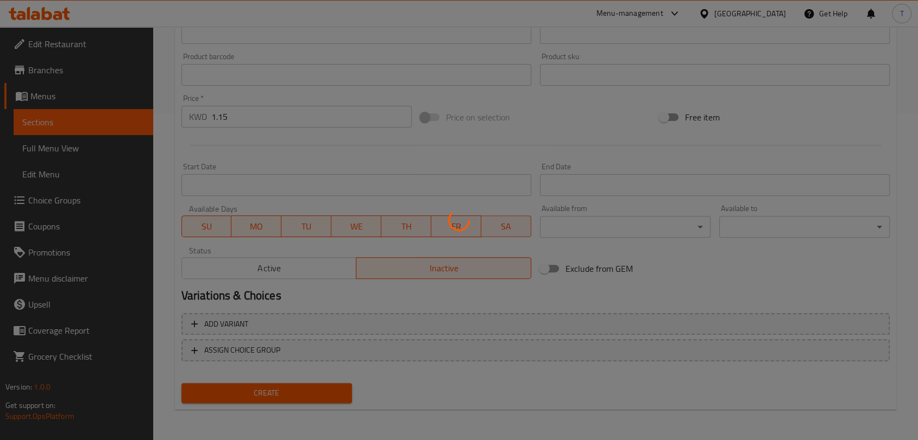
type input "0"
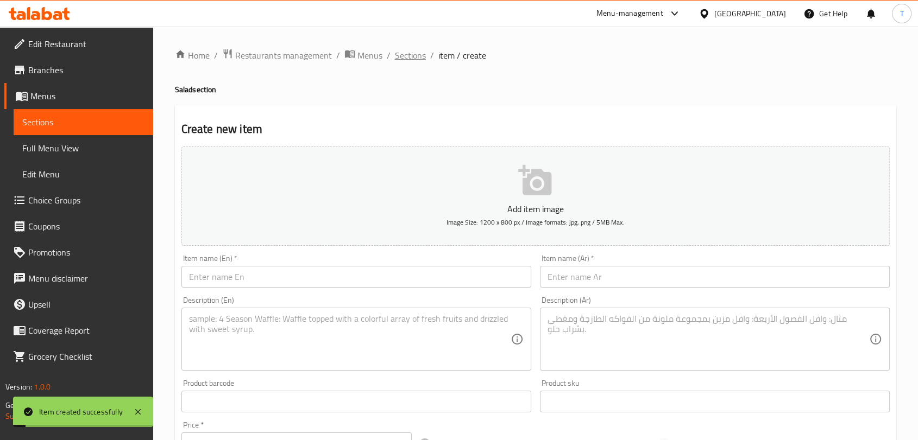
click at [408, 54] on span "Sections" at bounding box center [410, 55] width 31 height 13
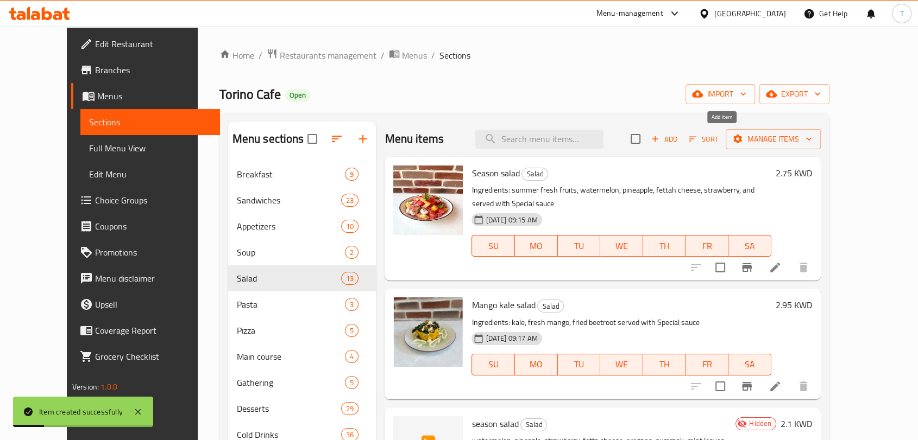
click at [679, 137] on span "Add" at bounding box center [663, 139] width 29 height 12
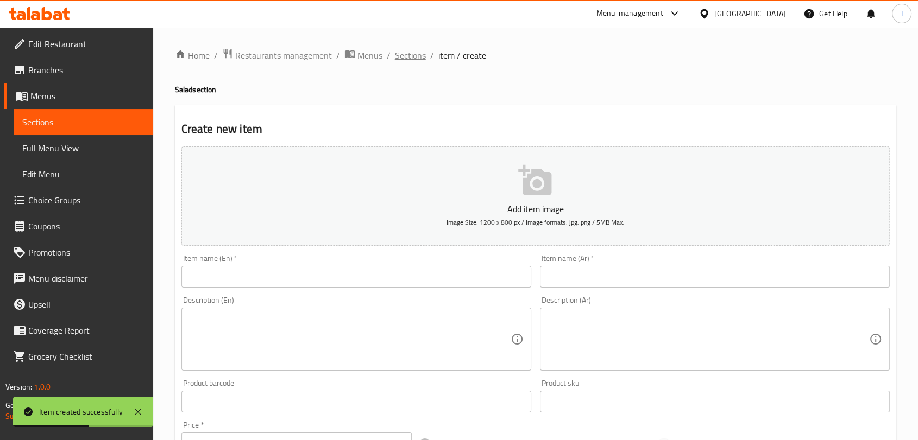
click at [409, 61] on span "Sections" at bounding box center [410, 55] width 31 height 13
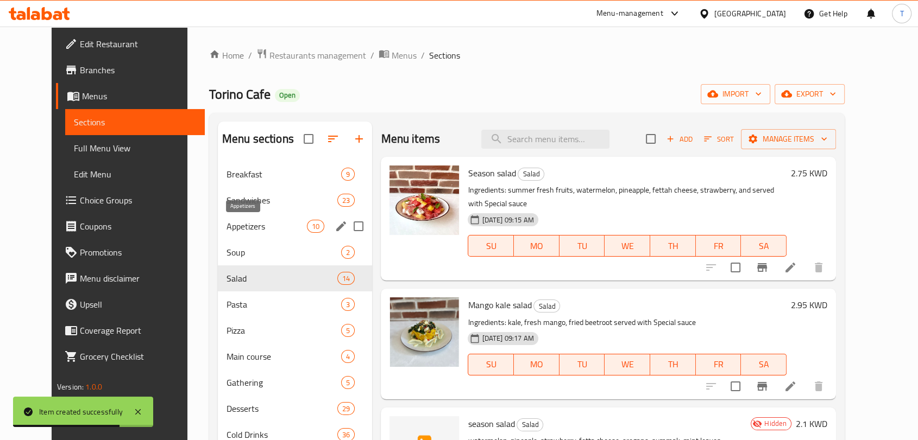
click at [250, 230] on span "Appetizers" at bounding box center [266, 226] width 80 height 13
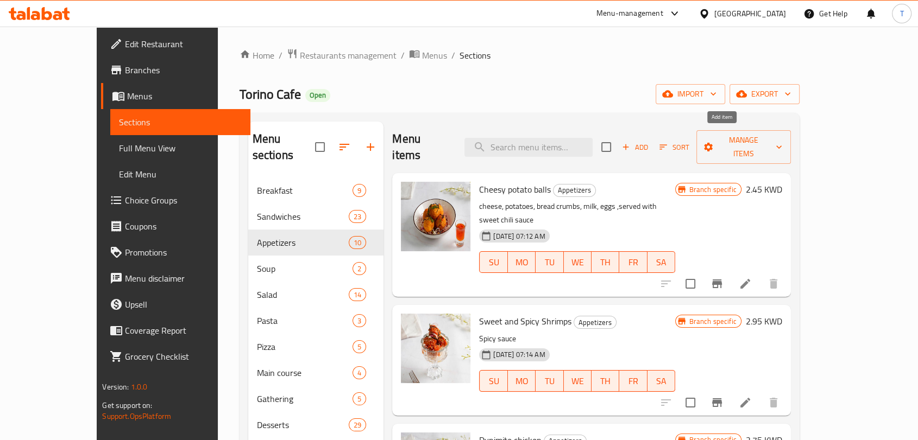
click at [649, 141] on span "Add" at bounding box center [634, 147] width 29 height 12
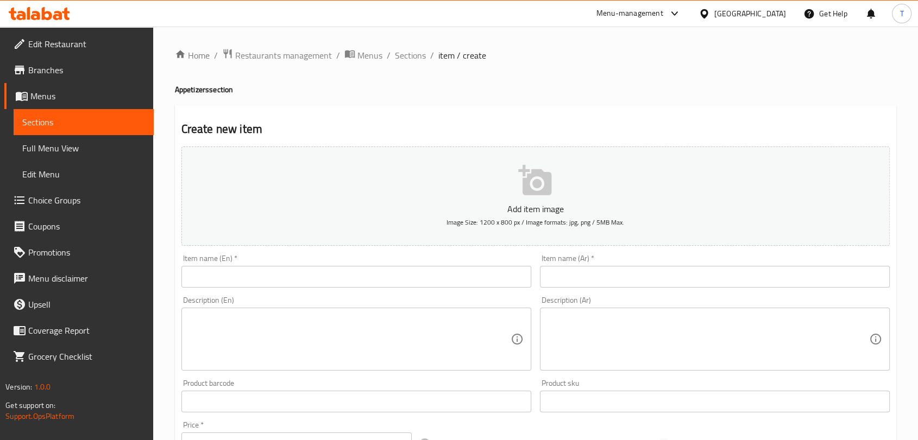
click at [436, 276] on input "text" at bounding box center [356, 277] width 350 height 22
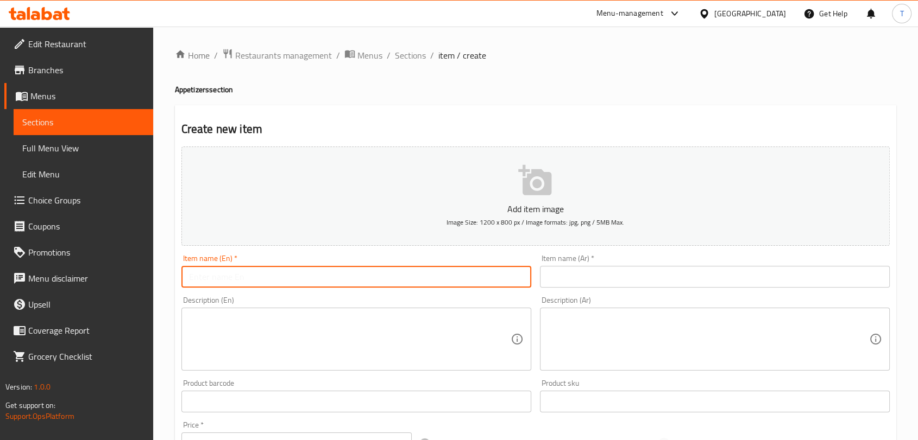
paste input "Sweet Potatos - [PERSON_NAME]"
drag, startPoint x: 319, startPoint y: 281, endPoint x: 247, endPoint y: 278, distance: 71.7
click at [247, 278] on input "Sweet Potatos - [PERSON_NAME]" at bounding box center [356, 277] width 350 height 22
type input "Sweet Potatos -"
click at [629, 282] on input "text" at bounding box center [715, 277] width 350 height 22
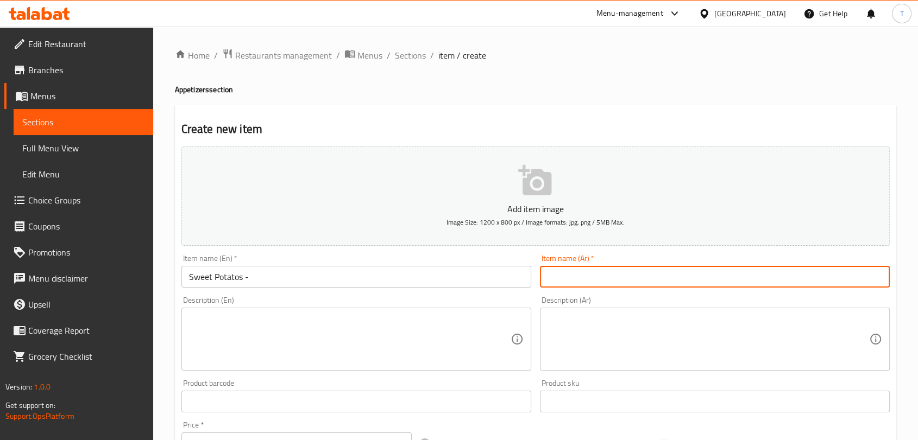
paste input "[PERSON_NAME]"
type input "[PERSON_NAME]"
click at [440, 277] on input "Sweet Potatos -" at bounding box center [356, 277] width 350 height 22
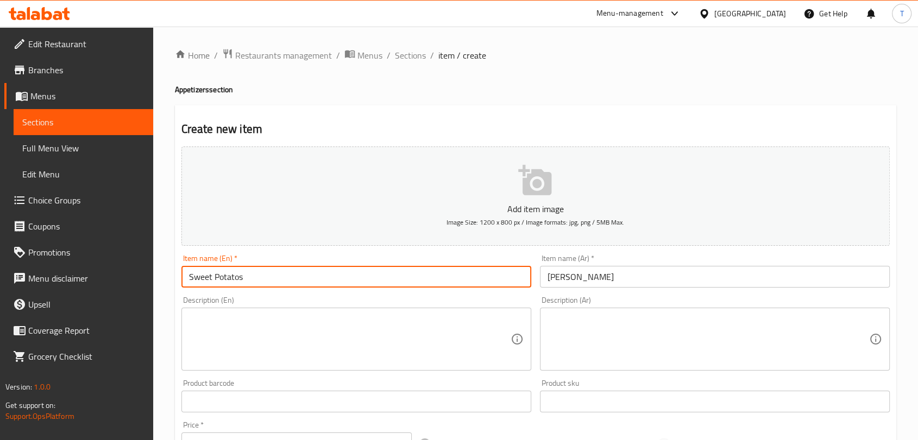
type input "Sweet Potatos"
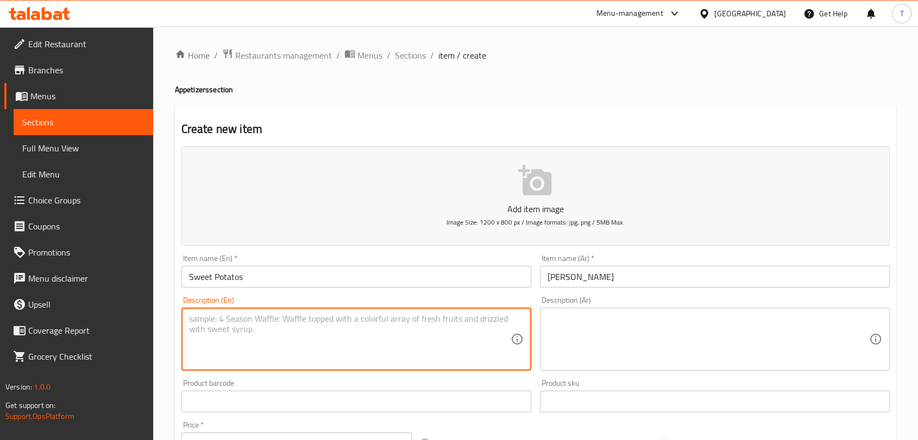
click at [389, 332] on textarea at bounding box center [349, 340] width 321 height 52
paste textarea "sweet potato"
type textarea "sweet potato"
click at [596, 338] on textarea at bounding box center [707, 340] width 321 height 52
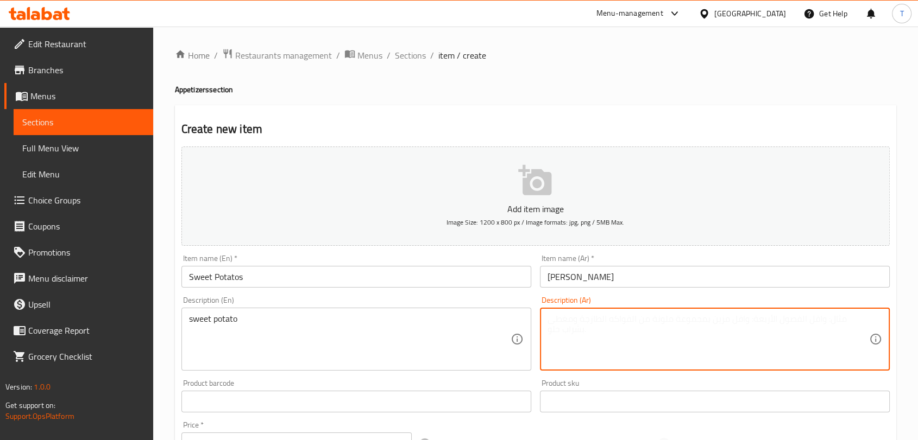
paste textarea "البطاطا الحلوة"
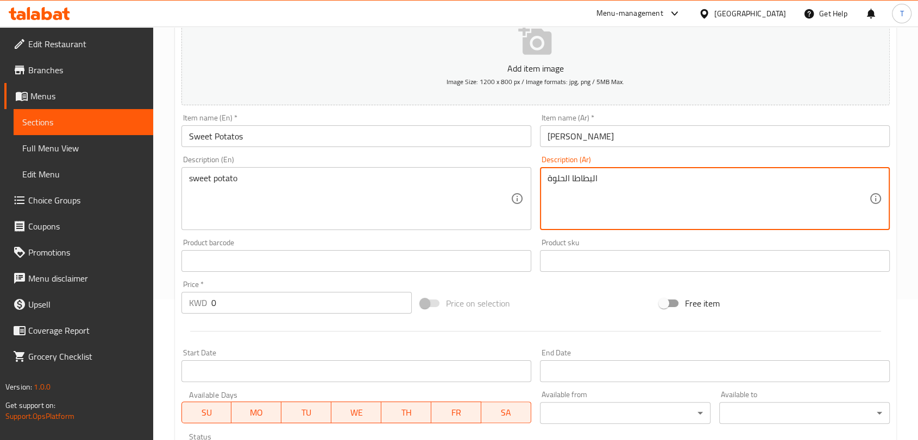
type textarea "البطاطا الحلوة"
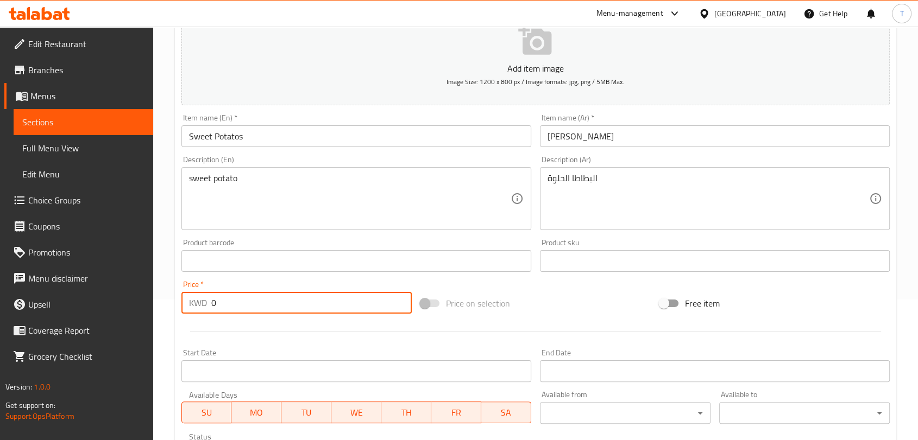
drag, startPoint x: 338, startPoint y: 297, endPoint x: 233, endPoint y: 305, distance: 105.6
click at [233, 305] on input "0" at bounding box center [311, 303] width 200 height 22
drag, startPoint x: 234, startPoint y: 306, endPoint x: 190, endPoint y: 309, distance: 44.1
click at [190, 309] on div "KWD 0 Price *" at bounding box center [296, 303] width 230 height 22
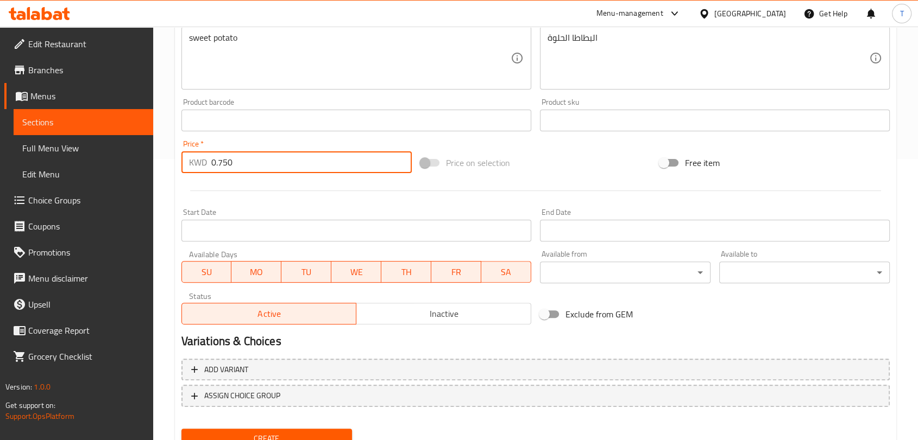
type input "0.750"
click at [414, 318] on span "Inactive" at bounding box center [444, 314] width 166 height 16
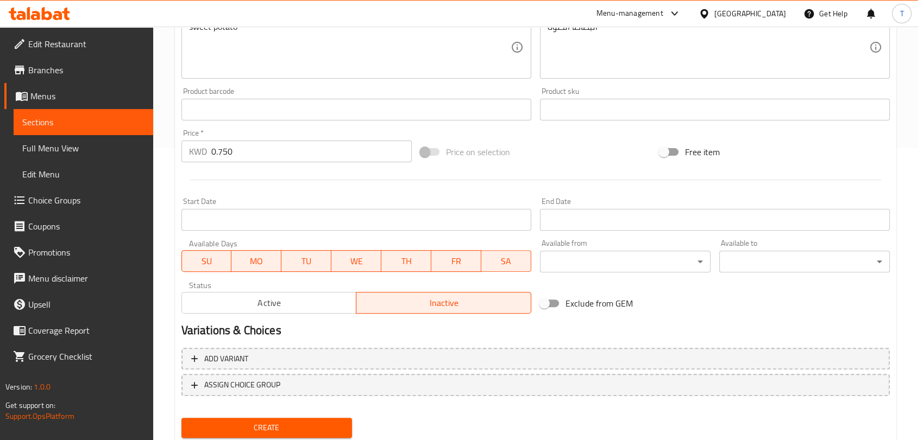
scroll to position [327, 0]
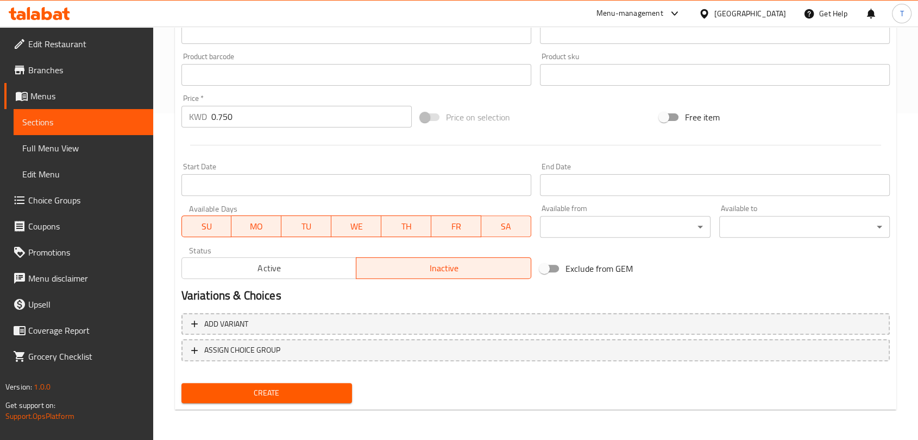
click at [317, 388] on span "Create" at bounding box center [266, 394] width 153 height 14
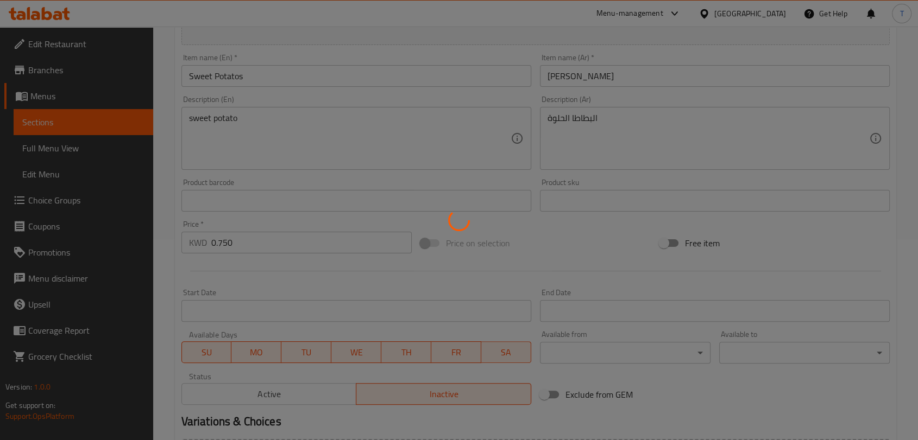
type input "0"
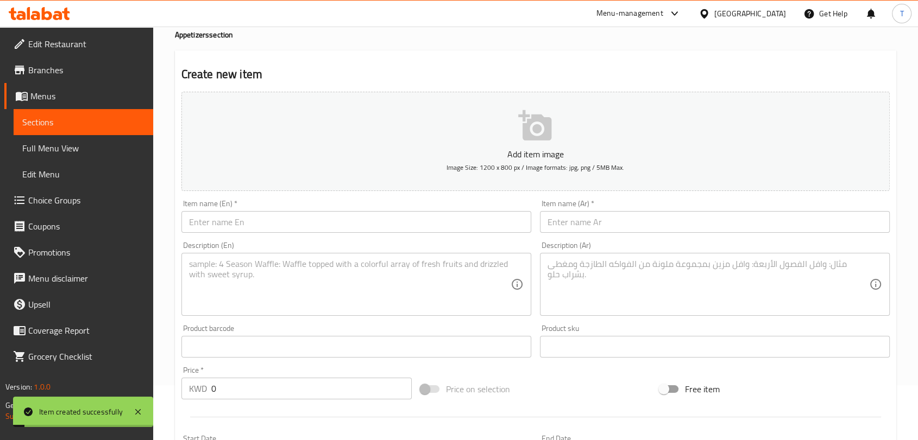
scroll to position [0, 0]
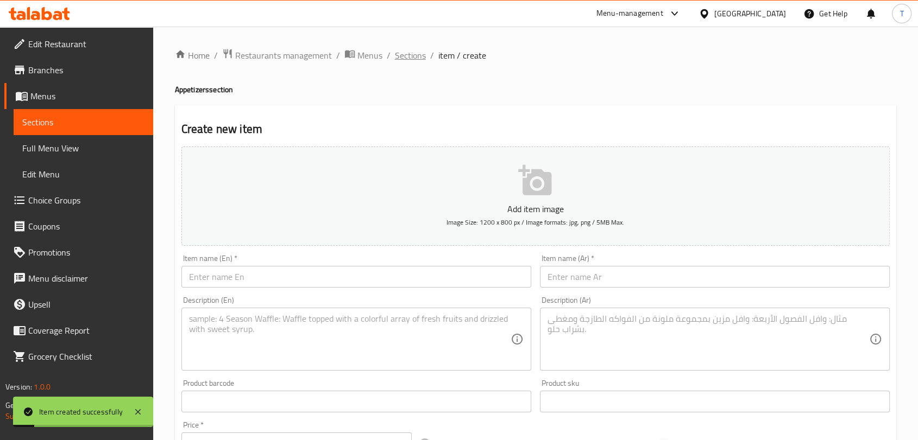
click at [421, 49] on span "Sections" at bounding box center [410, 55] width 31 height 13
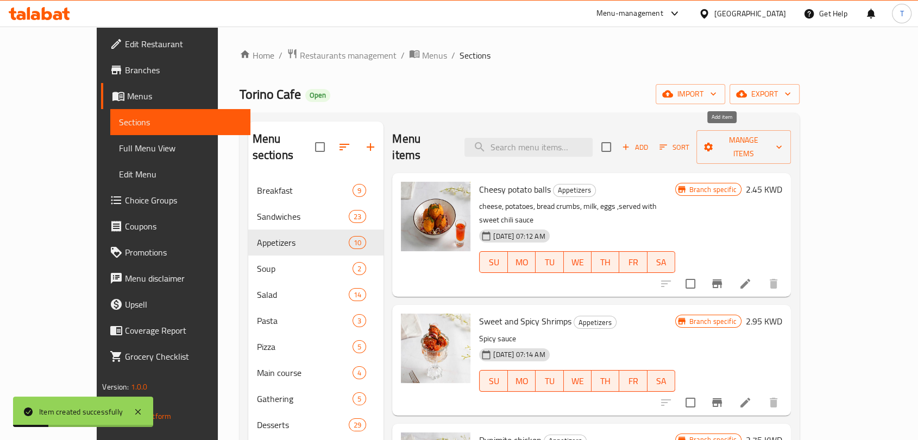
click at [649, 141] on span "Add" at bounding box center [634, 147] width 29 height 12
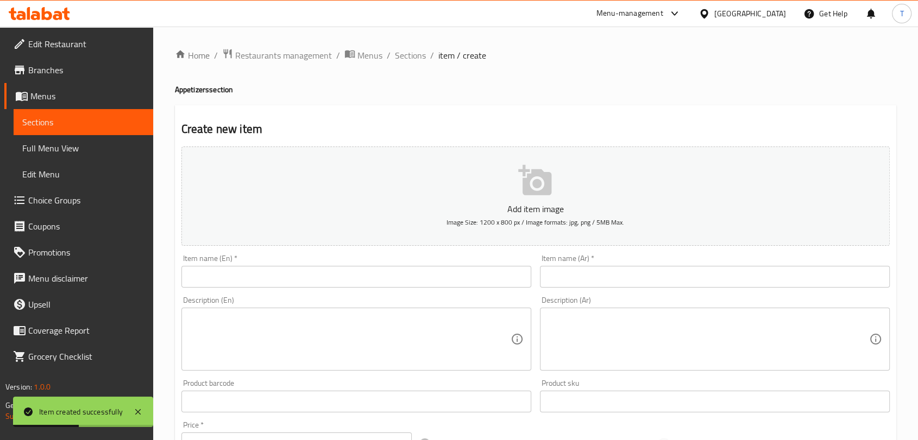
click at [321, 286] on input "text" at bounding box center [356, 277] width 350 height 22
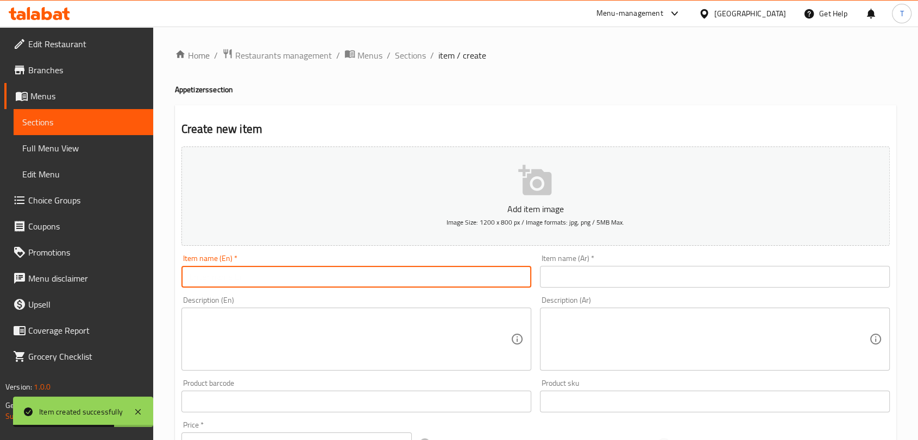
paste input "البطاطا الحلوة"
type input "ا"
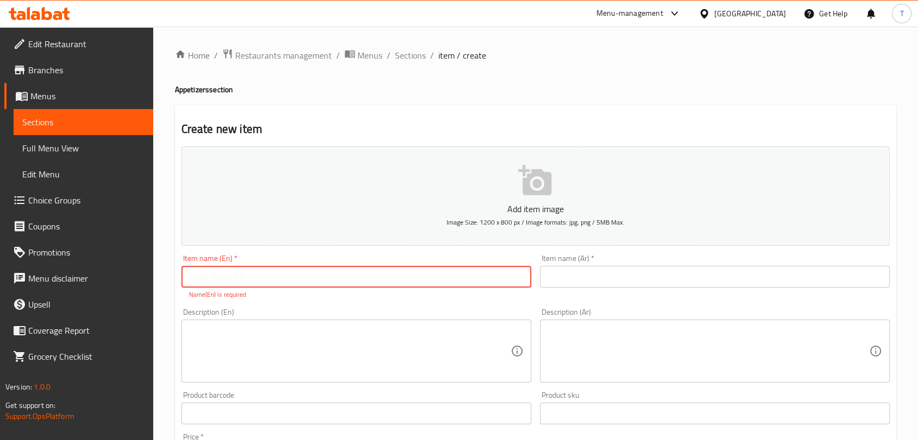
paste input "French Fries - [PERSON_NAME]"
drag, startPoint x: 258, startPoint y: 277, endPoint x: 304, endPoint y: 277, distance: 46.2
click at [304, 277] on input "French Fries - [PERSON_NAME]" at bounding box center [356, 277] width 350 height 22
type input "French Fries -"
click at [590, 275] on input "text" at bounding box center [715, 277] width 350 height 22
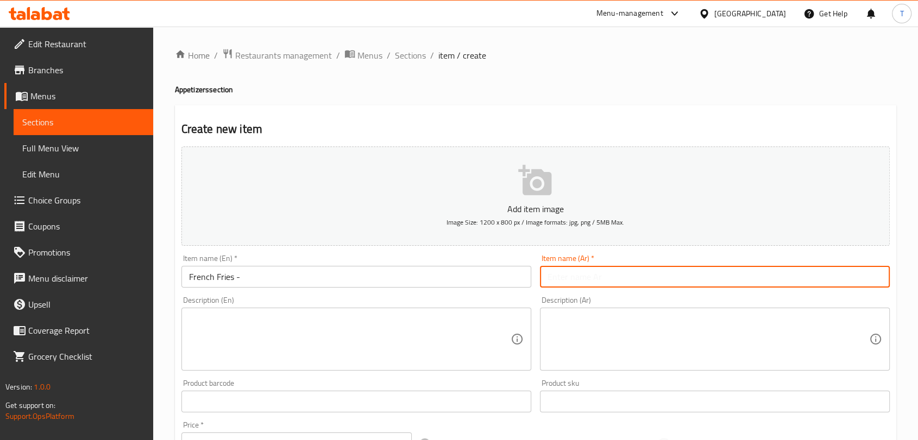
paste input "[PERSON_NAME]"
type input "[PERSON_NAME]"
click at [428, 270] on input "French Fries -" at bounding box center [356, 277] width 350 height 22
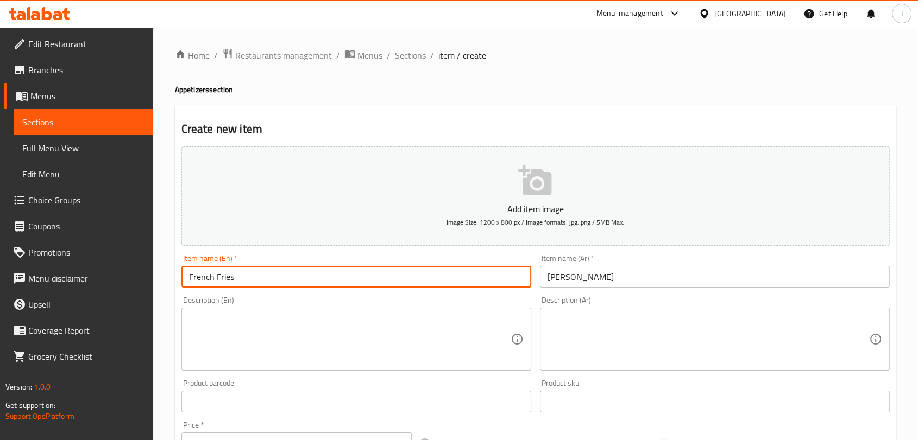
type input "French Fries"
click at [385, 314] on textarea at bounding box center [349, 340] width 321 height 52
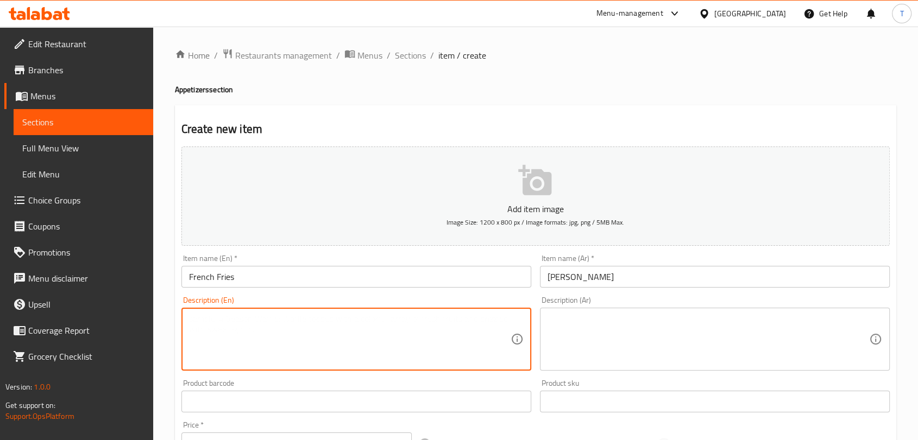
paste textarea "French fries"
type textarea "French fries"
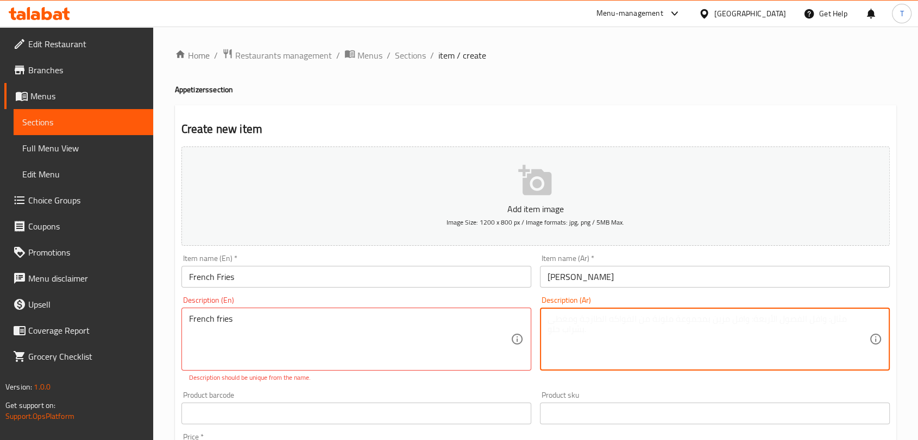
click at [574, 345] on textarea at bounding box center [707, 340] width 321 height 52
paste textarea "بطاطس مقلية"
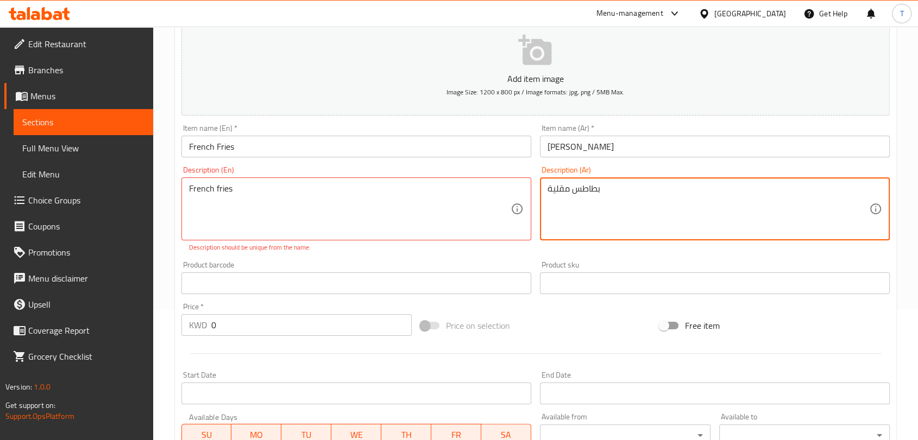
scroll to position [141, 0]
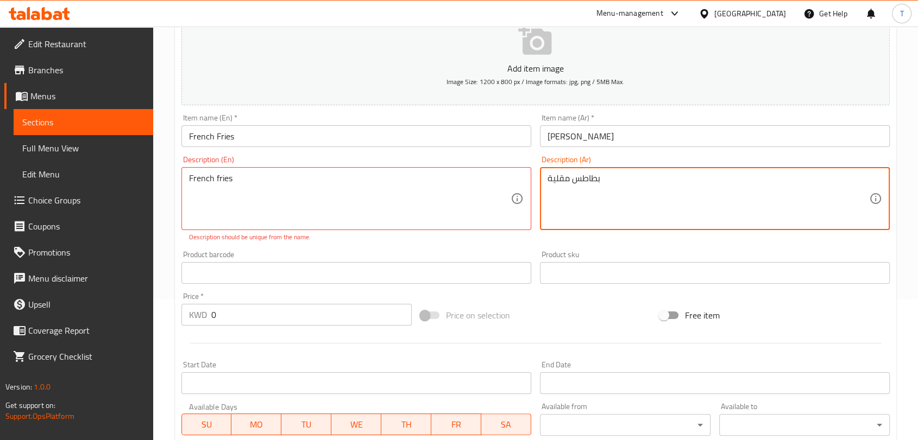
type textarea "بطاطس مقلية"
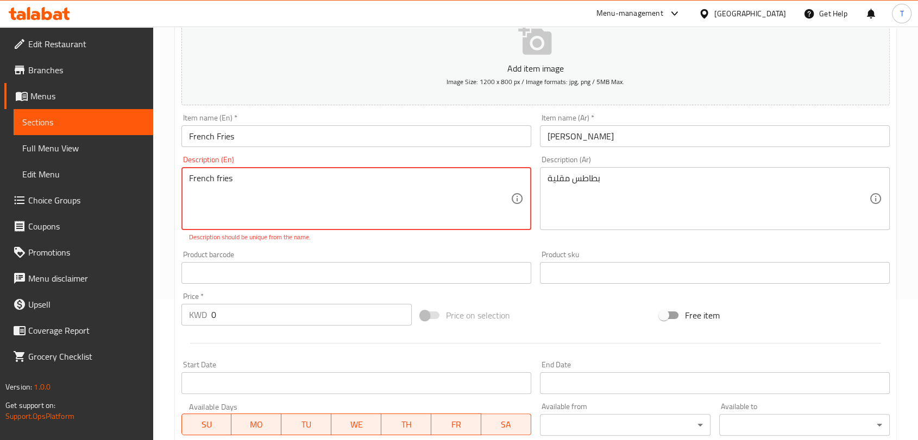
drag, startPoint x: 213, startPoint y: 178, endPoint x: 180, endPoint y: 174, distance: 33.4
click at [180, 174] on div "Description (En) French fries Description (En) Description should be unique fro…" at bounding box center [356, 198] width 358 height 95
click at [375, 203] on textarea "Fries" at bounding box center [349, 199] width 321 height 52
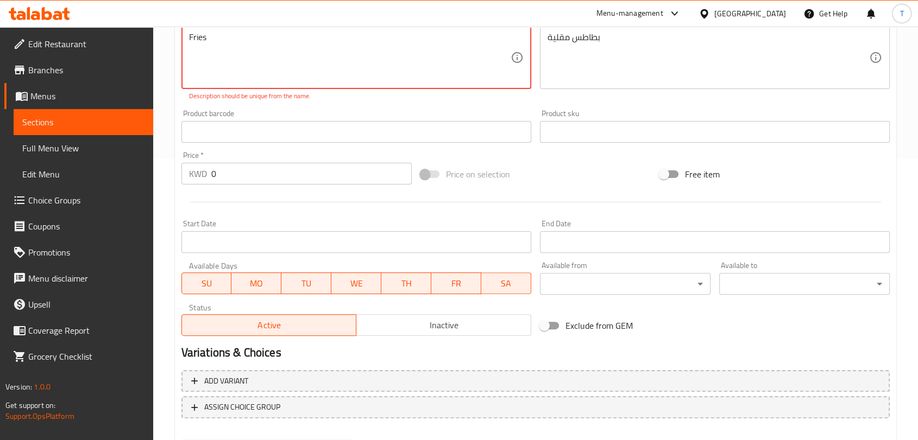
scroll to position [339, 0]
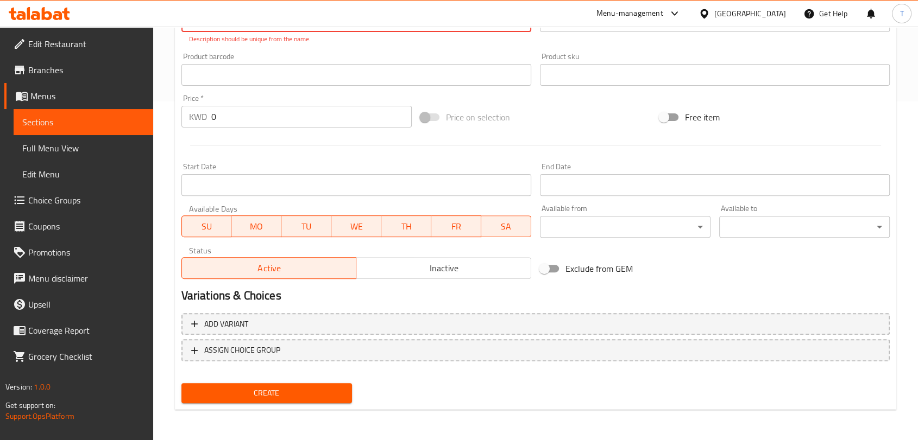
type textarea "Fries"
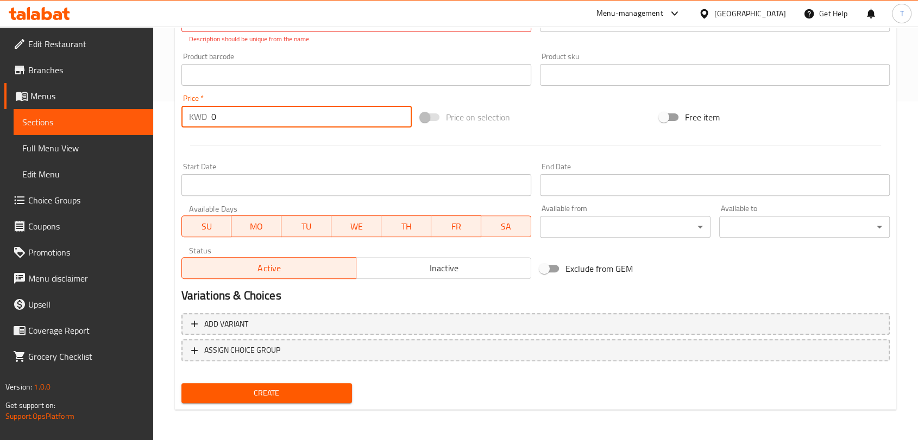
drag, startPoint x: 290, startPoint y: 108, endPoint x: 200, endPoint y: 109, distance: 90.1
click at [200, 109] on div "KWD 0 Price *" at bounding box center [296, 117] width 230 height 22
type input "0.75"
click at [382, 266] on span "Inactive" at bounding box center [444, 269] width 166 height 16
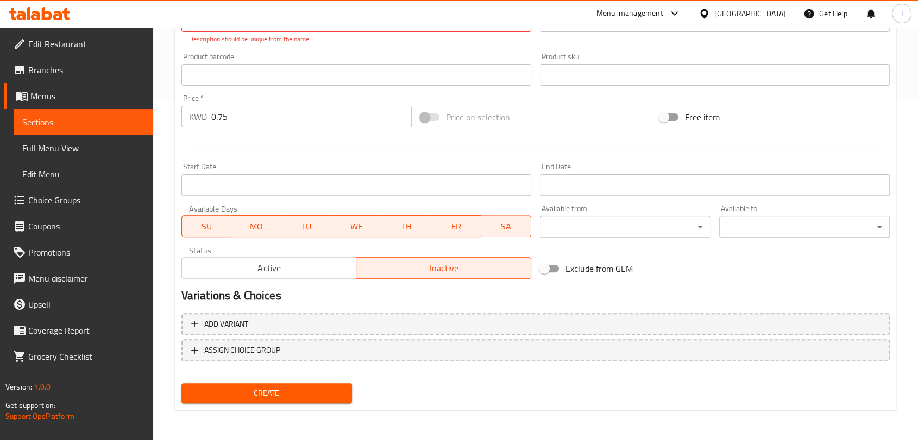
click at [330, 394] on span "Create" at bounding box center [266, 394] width 153 height 14
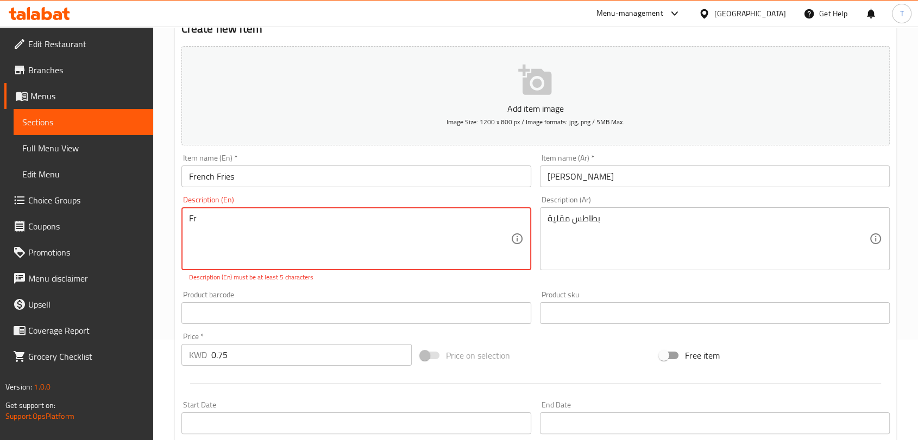
type textarea "F"
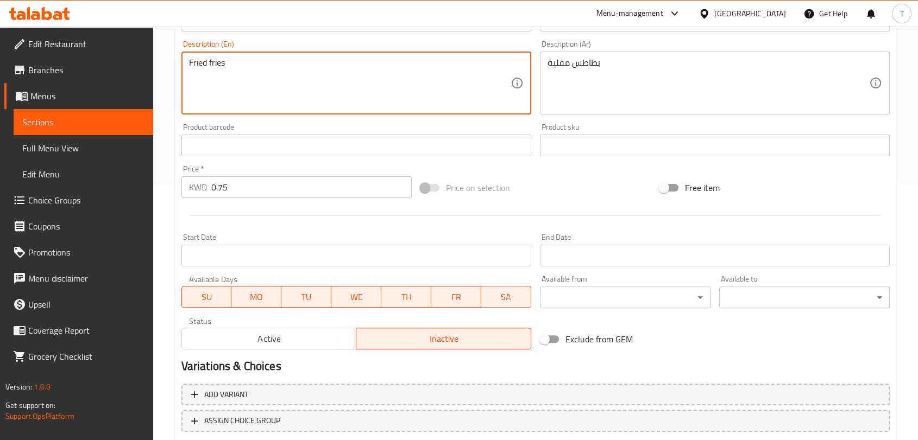
scroll to position [327, 0]
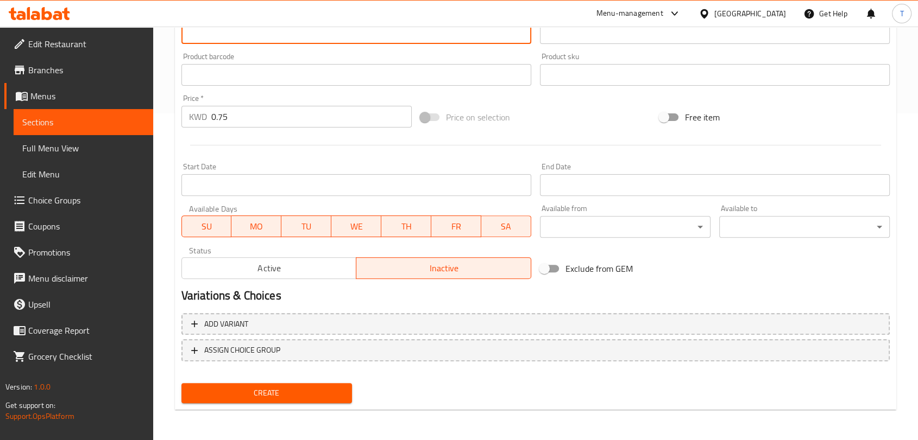
type textarea "Fried fries"
click at [315, 388] on span "Create" at bounding box center [266, 394] width 153 height 14
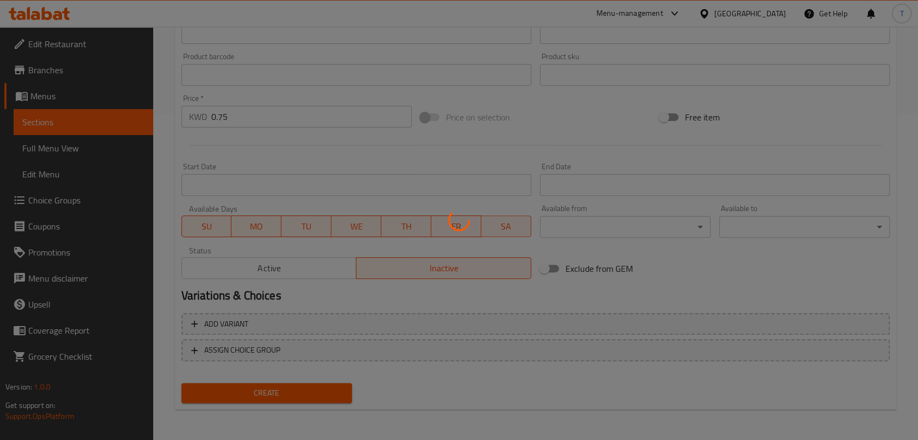
type input "0"
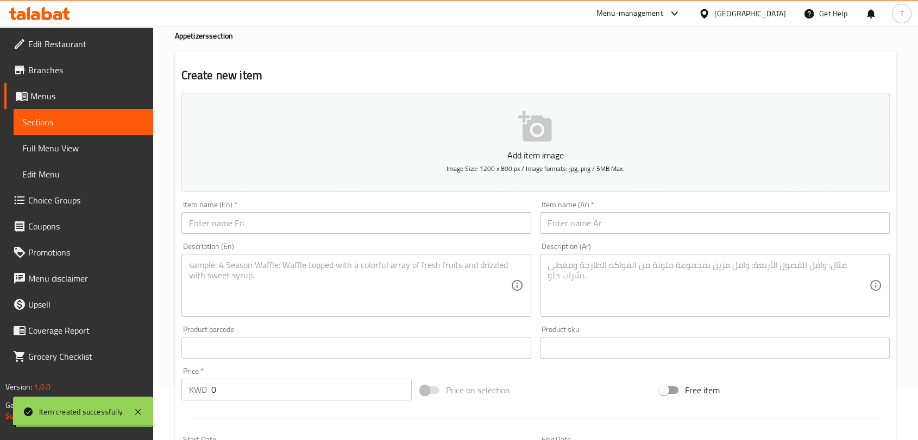
scroll to position [0, 0]
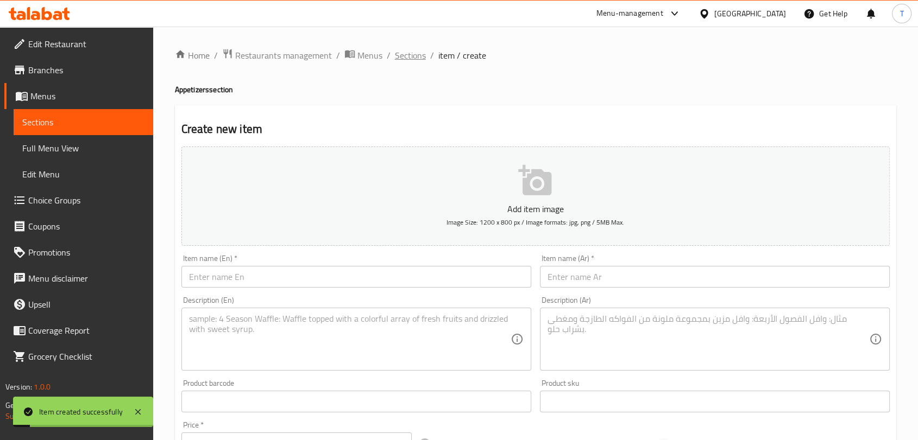
click at [400, 59] on span "Sections" at bounding box center [410, 55] width 31 height 13
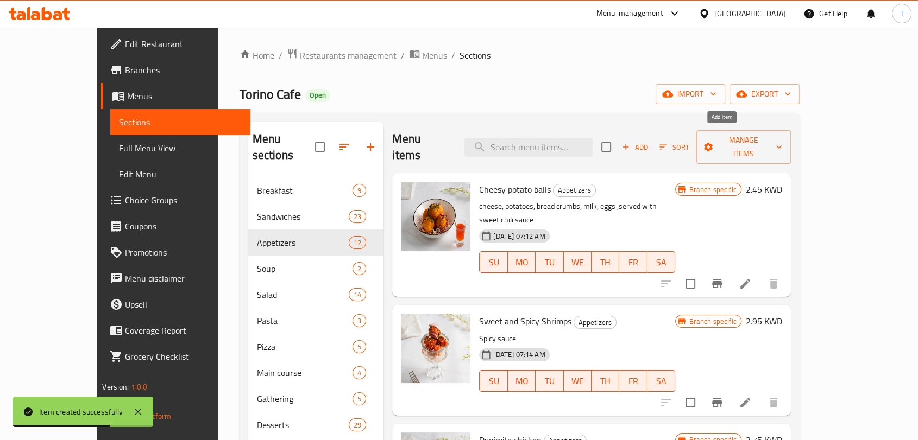
click at [649, 141] on span "Add" at bounding box center [634, 147] width 29 height 12
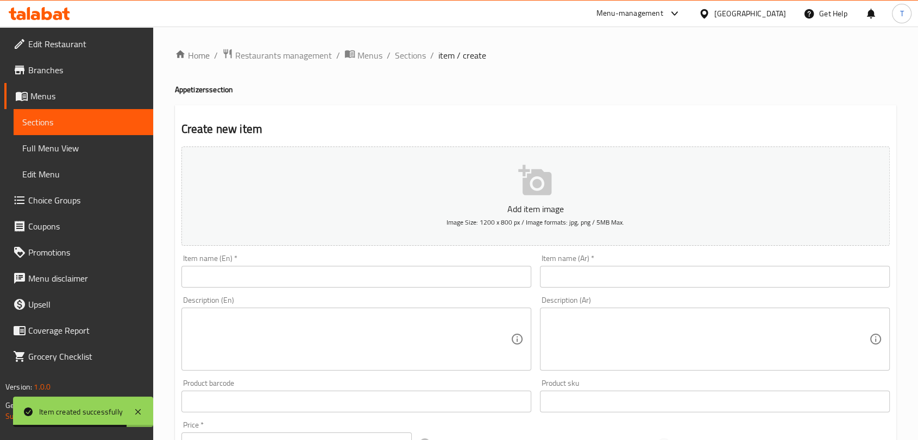
click at [388, 273] on input "text" at bounding box center [356, 277] width 350 height 22
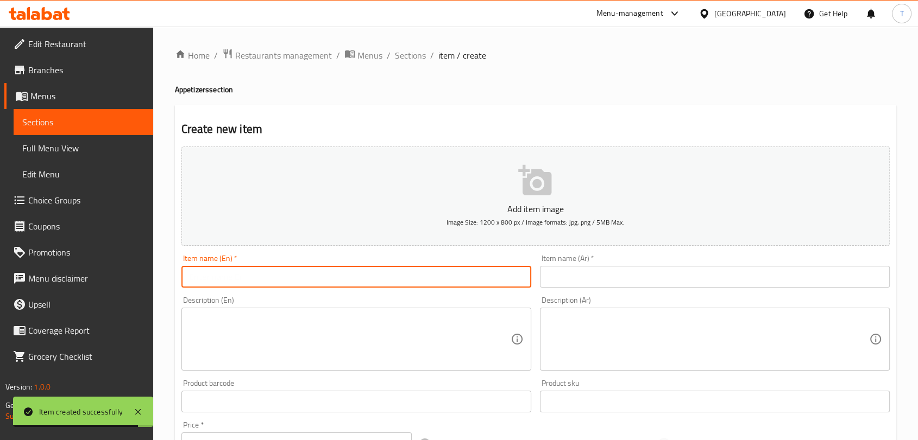
paste input "Cheesy potato balls - شيزي بوتيتو بولز"
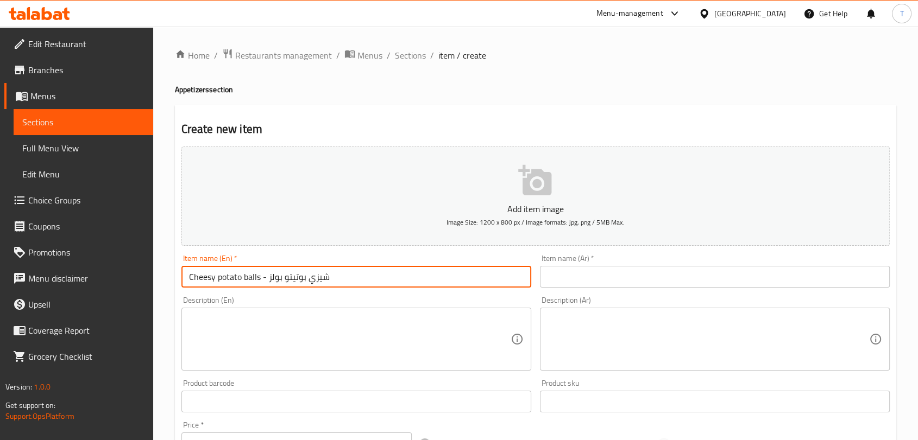
drag, startPoint x: 361, startPoint y: 275, endPoint x: 267, endPoint y: 281, distance: 94.1
click at [267, 281] on input "Cheesy potato balls - شيزي بوتيتو بولز" at bounding box center [356, 277] width 350 height 22
type input "Cheesy potato balls -"
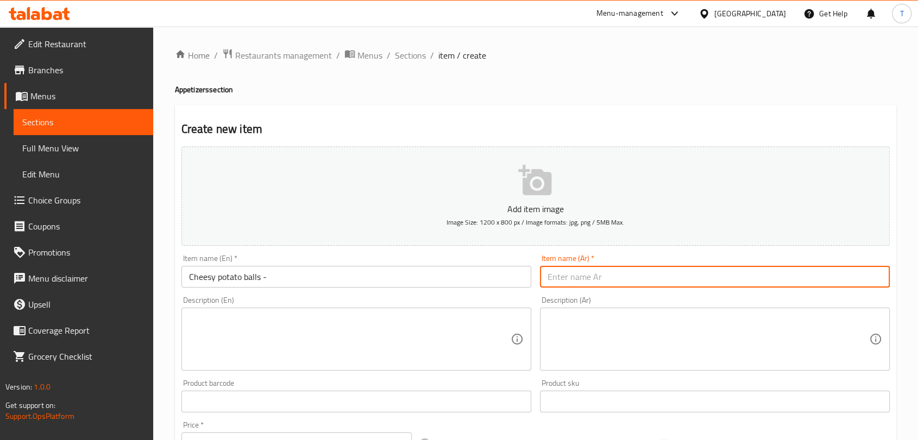
click at [627, 277] on input "text" at bounding box center [715, 277] width 350 height 22
paste input "[PERSON_NAME]"
type input "[PERSON_NAME]"
click at [427, 277] on input "Cheesy potato balls -" at bounding box center [356, 277] width 350 height 22
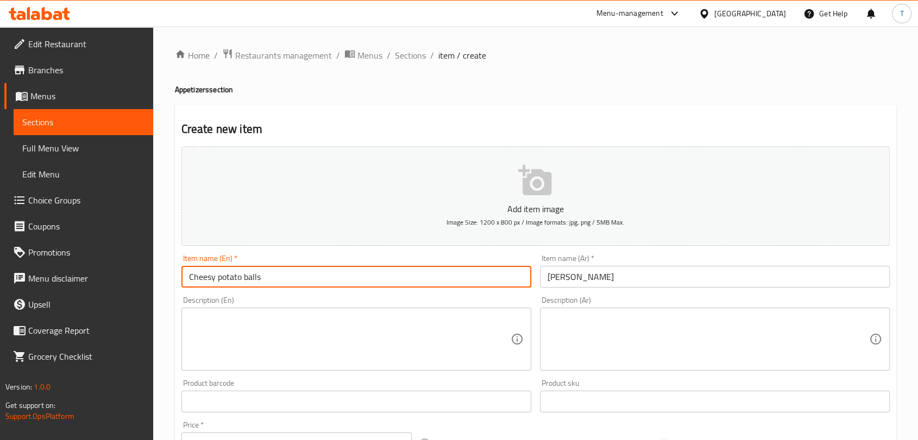
type input "Cheesy potato balls"
click at [378, 348] on textarea at bounding box center [349, 340] width 321 height 52
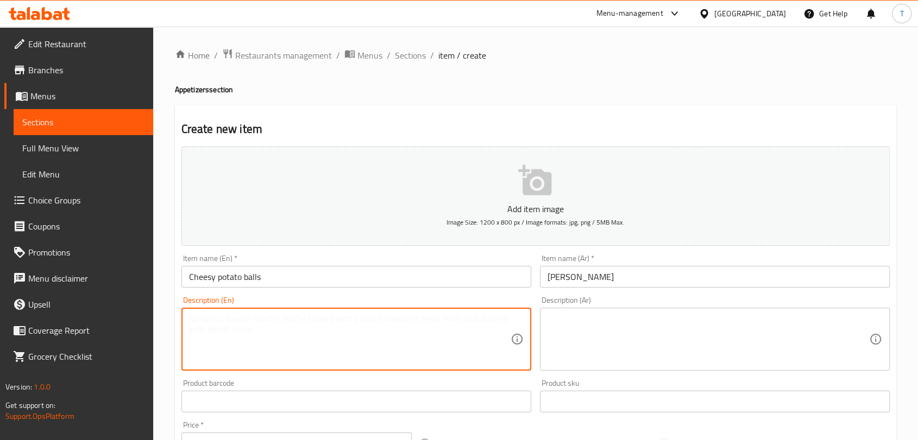
paste textarea "cheese, potato's , crumbs, sweet chilly sauce"
type textarea "cheese, potato's , crumbs, sweet chilly sauce"
click at [702, 337] on textarea at bounding box center [707, 340] width 321 height 52
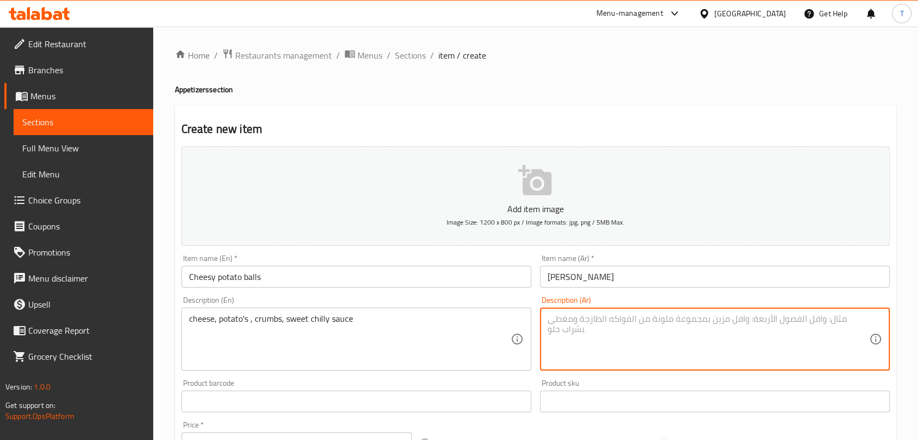
click at [609, 334] on textarea at bounding box center [707, 340] width 321 height 52
paste textarea "الجبن، البطاطس، الفتات، صلصة الفلفل الحلو"
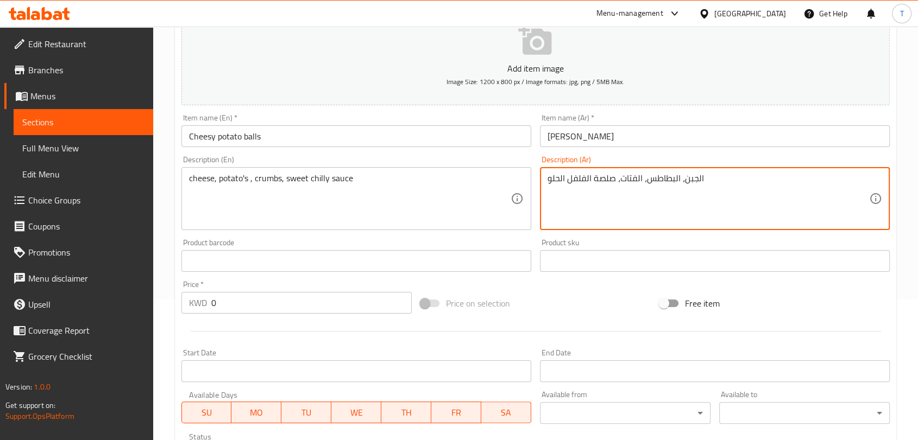
type textarea "الجبن، البطاطس، الفتات، صلصة الفلفل الحلو"
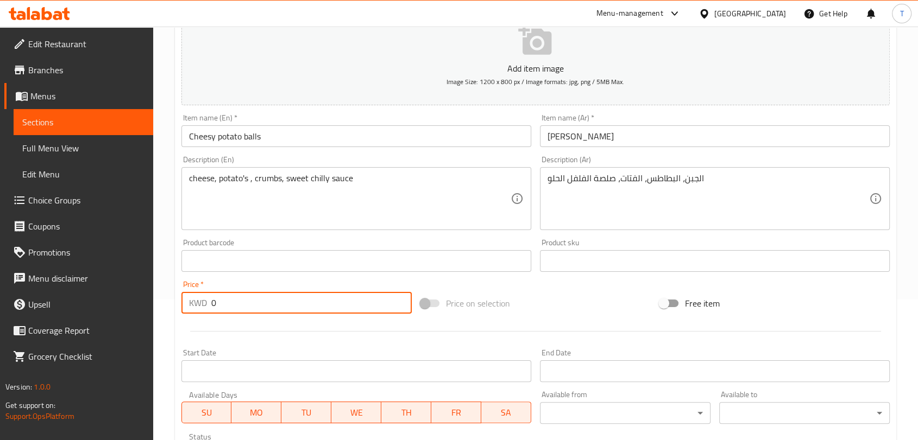
drag, startPoint x: 343, startPoint y: 304, endPoint x: 197, endPoint y: 301, distance: 145.5
click at [197, 301] on div "KWD 0 Price *" at bounding box center [296, 303] width 230 height 22
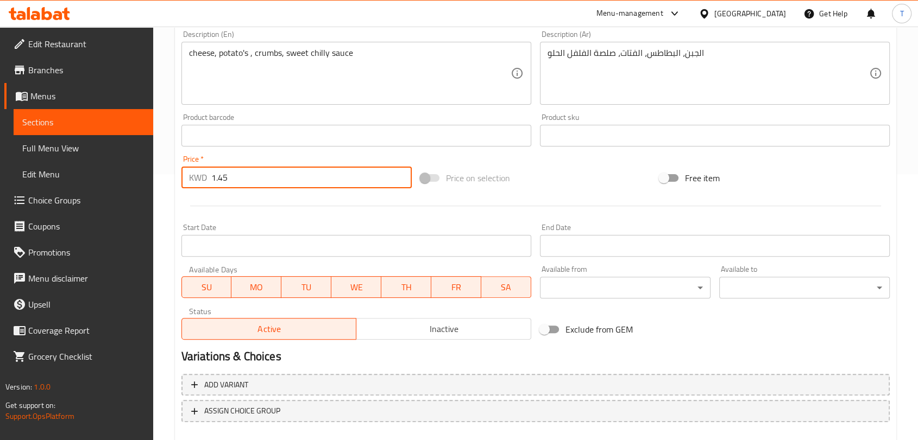
scroll to position [281, 0]
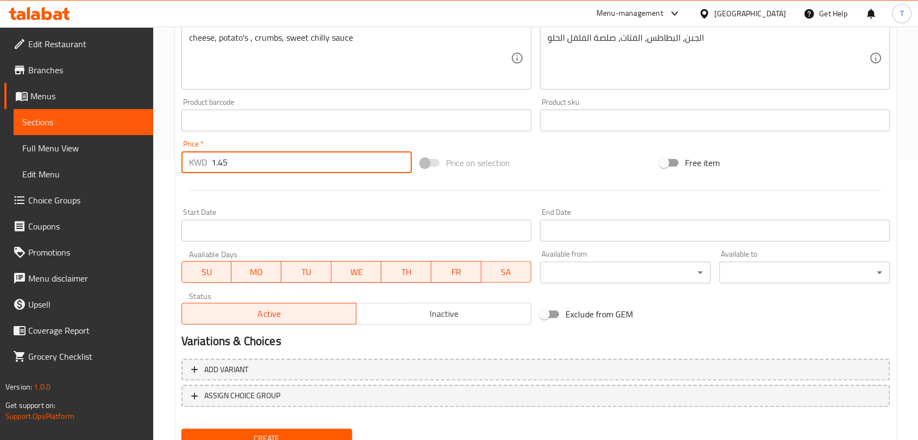
type input "1.45"
click at [453, 314] on span "Inactive" at bounding box center [444, 314] width 166 height 16
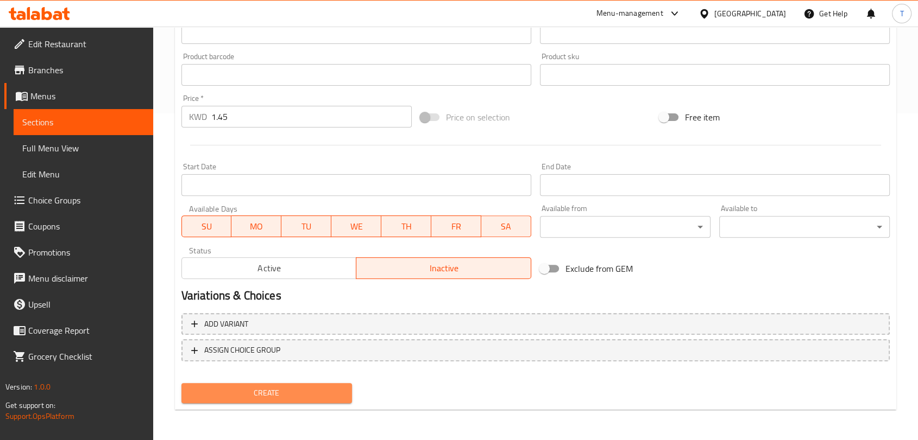
click at [302, 390] on span "Create" at bounding box center [266, 394] width 153 height 14
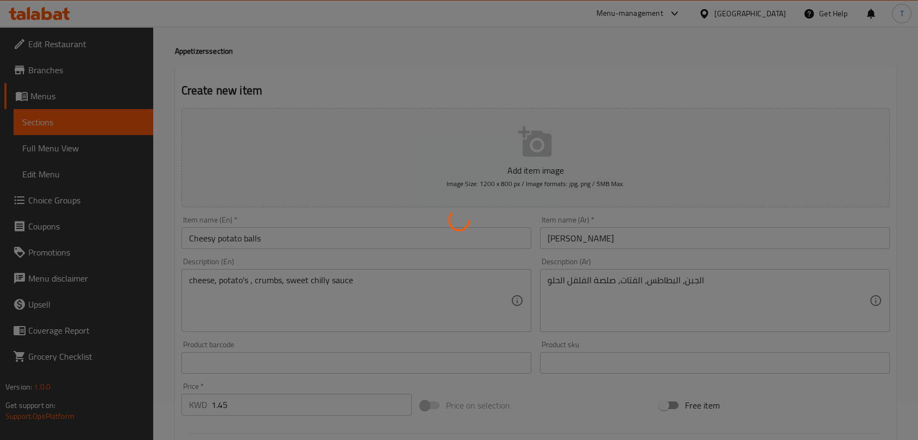
scroll to position [0, 0]
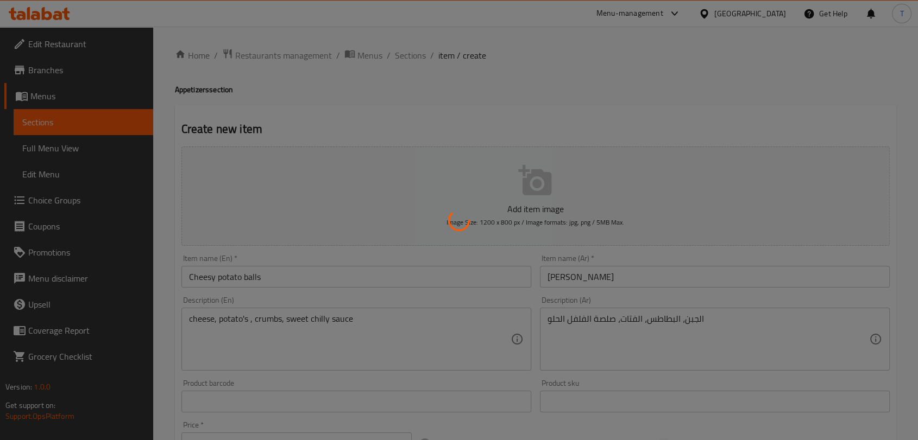
type input "0"
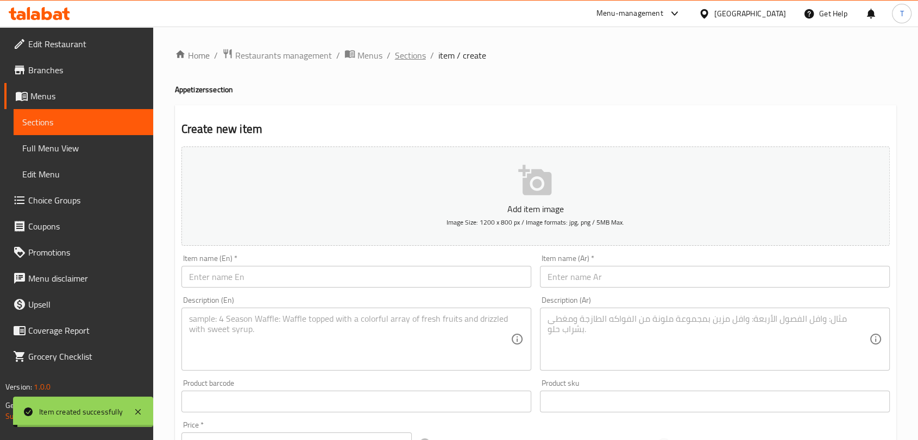
click at [423, 58] on span "Sections" at bounding box center [410, 55] width 31 height 13
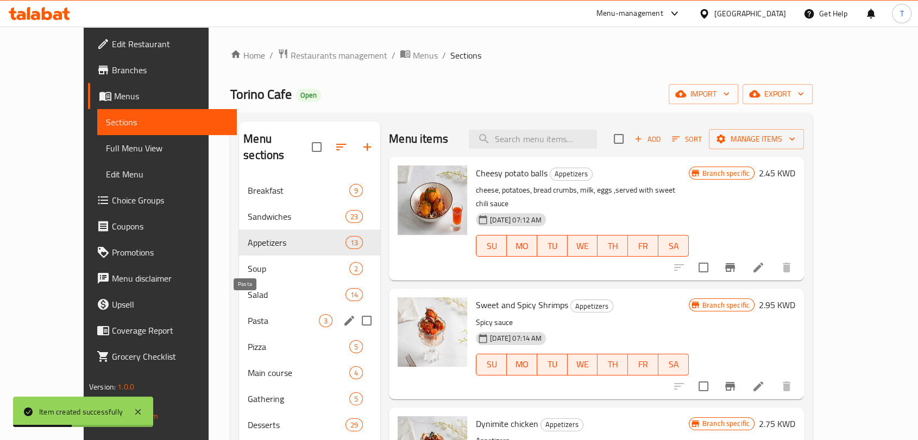
click at [248, 314] on span "Pasta" at bounding box center [283, 320] width 71 height 13
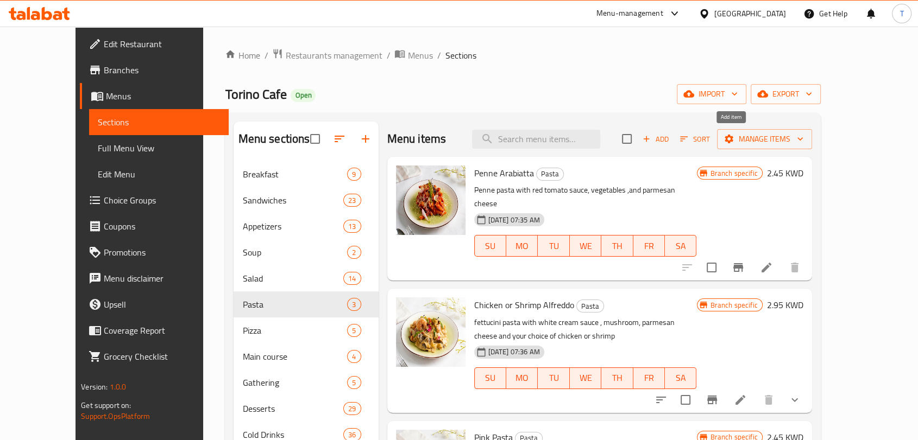
click at [670, 140] on span "Add" at bounding box center [655, 139] width 29 height 12
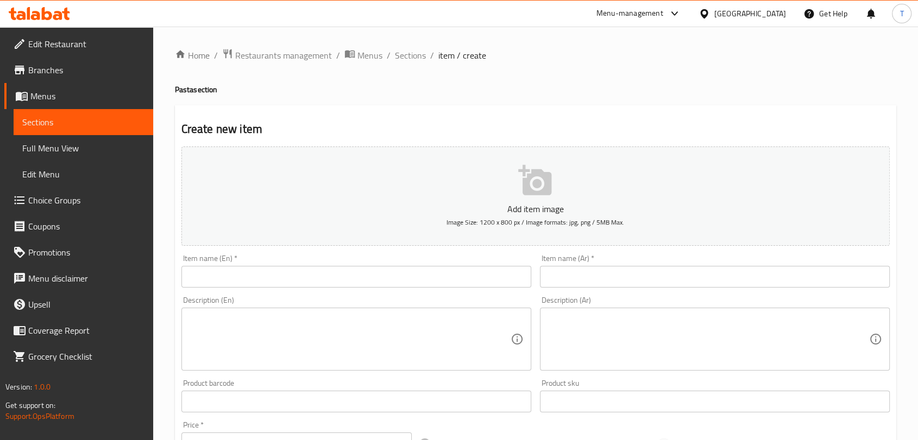
click at [474, 273] on input "text" at bounding box center [356, 277] width 350 height 22
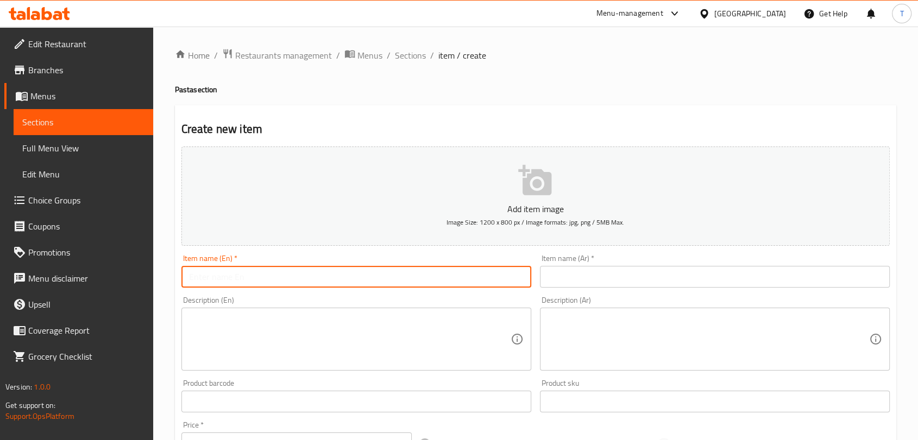
paste input "Penne Arabiatta - بيني أرابياتا"
drag, startPoint x: 330, startPoint y: 275, endPoint x: 254, endPoint y: 277, distance: 76.6
click at [254, 277] on input "Penne Arabiatta - بيني أرابياتا" at bounding box center [356, 277] width 350 height 22
type input "Penne Arabiatta -"
click at [598, 280] on input "text" at bounding box center [715, 277] width 350 height 22
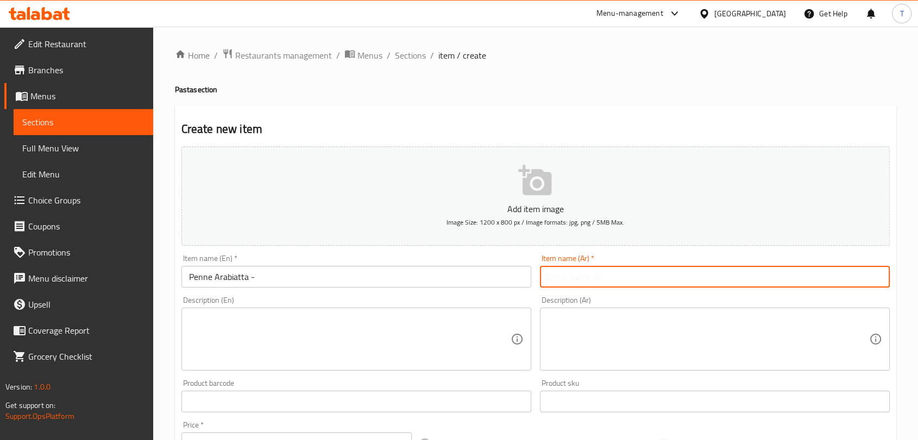
paste input "بيني أرابياتا"
type input "بيني أرابياتا"
click at [376, 280] on input "Penne Arabiatta -" at bounding box center [356, 277] width 350 height 22
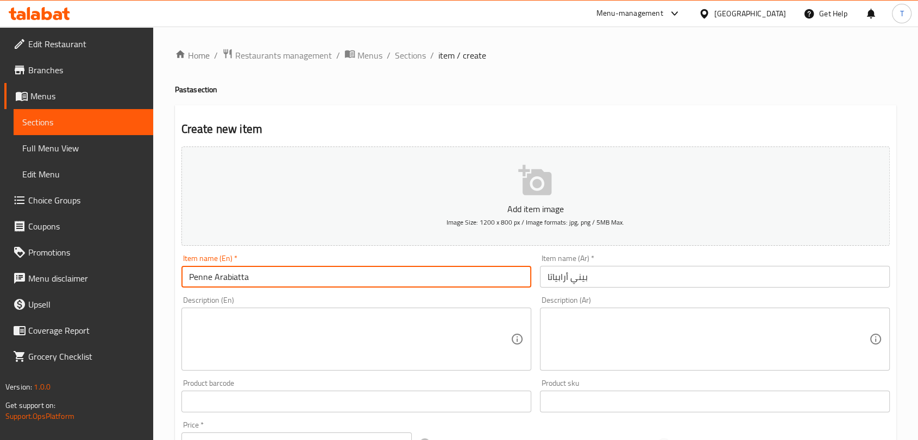
type input "Penne Arabiatta"
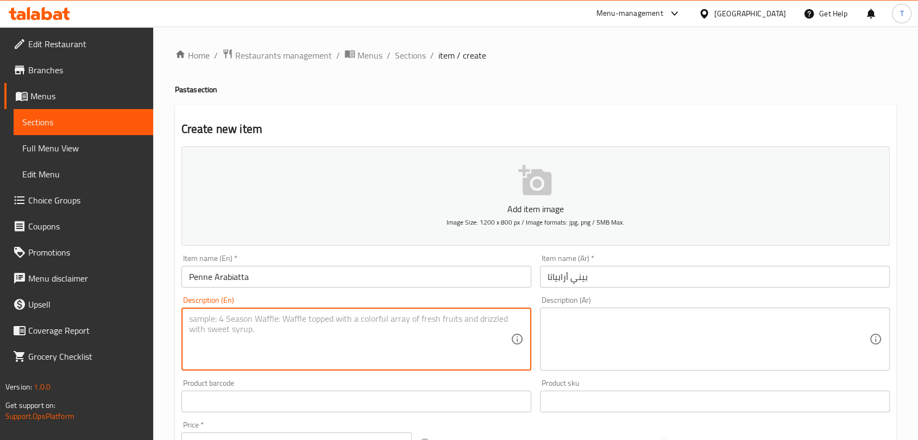
click at [356, 331] on textarea at bounding box center [349, 340] width 321 height 52
paste textarea "penne pasta ,tomato sauce ,garlic ,onion ,parmesan cheese,salt,black peper,oreg…"
type textarea "penne pasta ,tomato sauce ,garlic ,onion ,parmesan cheese,salt,black peper,oreg…"
click at [570, 341] on textarea at bounding box center [707, 340] width 321 height 52
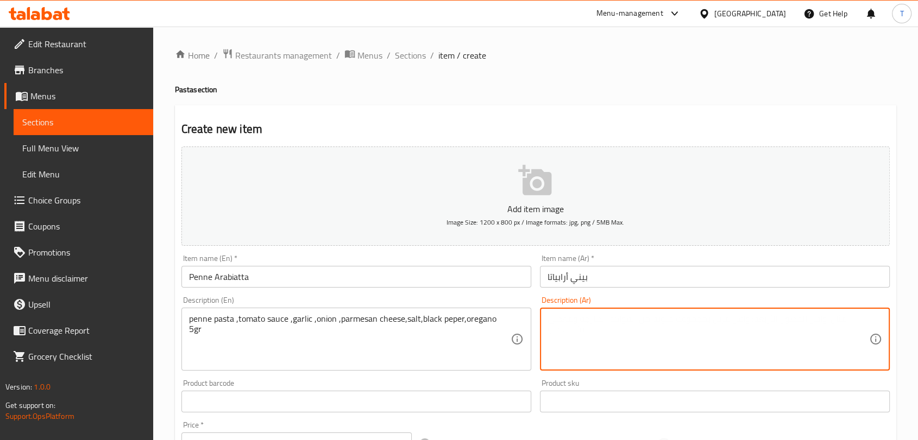
paste textarea "معكرونة بيني، صلصة طماطم، ثوم، بصل، جبنة بارميزان، ملح، فلفل أسود، زعتر 5 غرام"
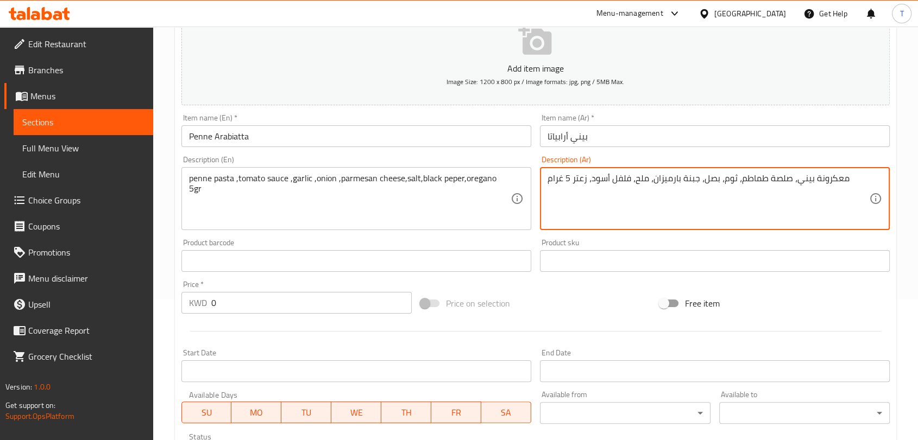
type textarea "معكرونة بيني، صلصة طماطم، ثوم، بصل، جبنة بارميزان، ملح، فلفل أسود، زعتر 5 غرام"
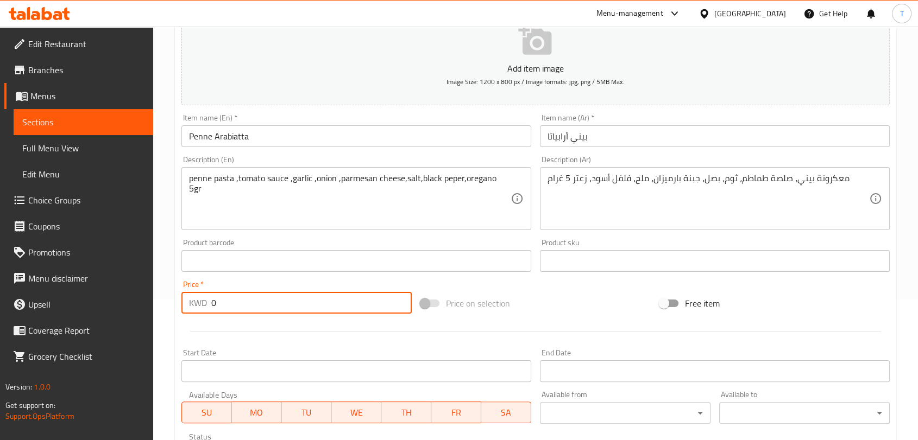
drag, startPoint x: 331, startPoint y: 304, endPoint x: 320, endPoint y: 304, distance: 11.4
click at [331, 304] on input "0" at bounding box center [311, 303] width 200 height 22
click at [320, 304] on input "0" at bounding box center [311, 303] width 200 height 22
drag, startPoint x: 320, startPoint y: 304, endPoint x: 272, endPoint y: 301, distance: 47.9
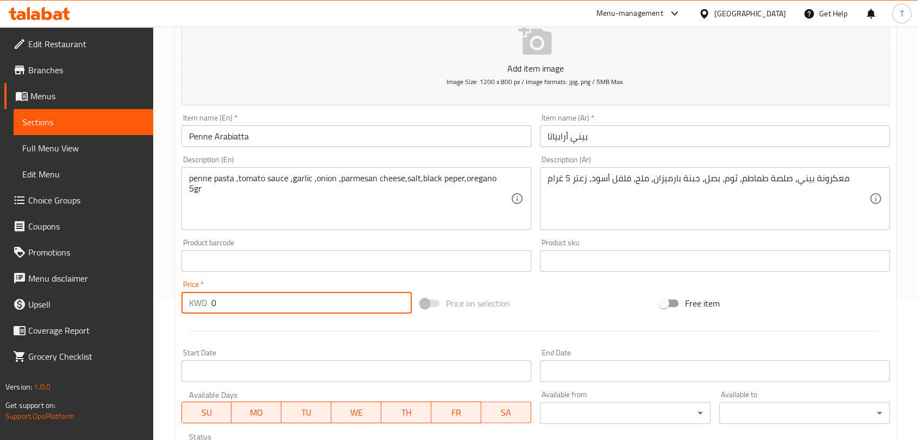
click at [272, 302] on input "0" at bounding box center [311, 303] width 200 height 22
type input "1.95"
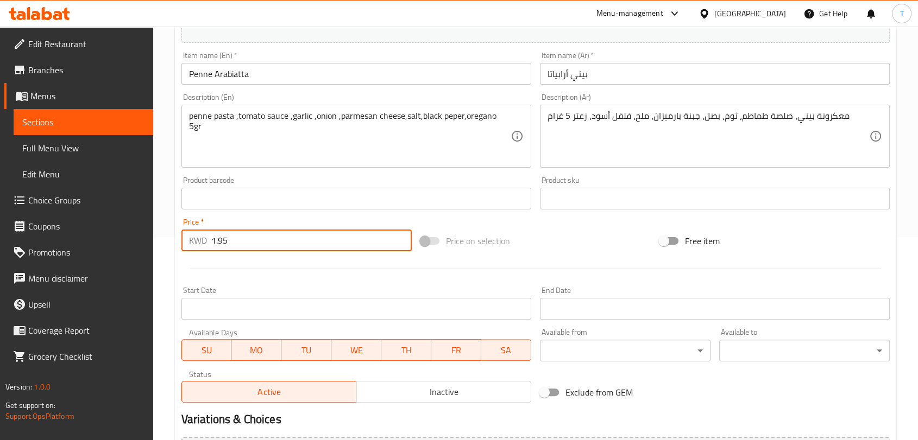
scroll to position [281, 0]
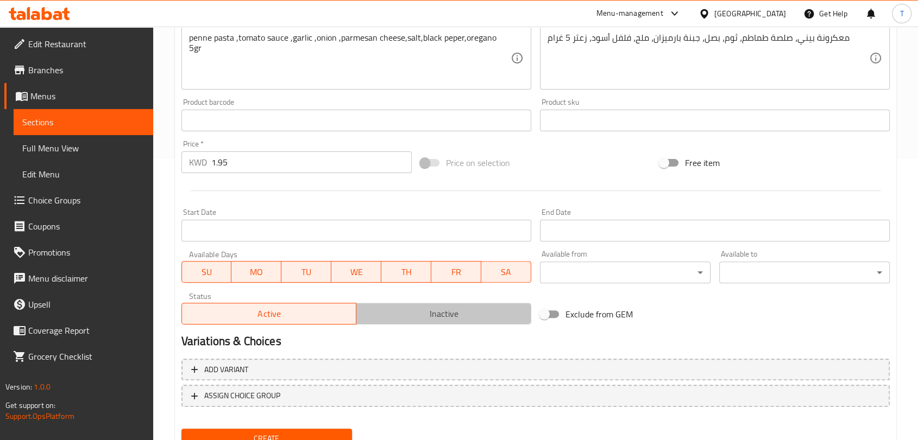
drag, startPoint x: 376, startPoint y: 317, endPoint x: 359, endPoint y: 331, distance: 22.0
click at [376, 316] on span "Inactive" at bounding box center [444, 314] width 166 height 16
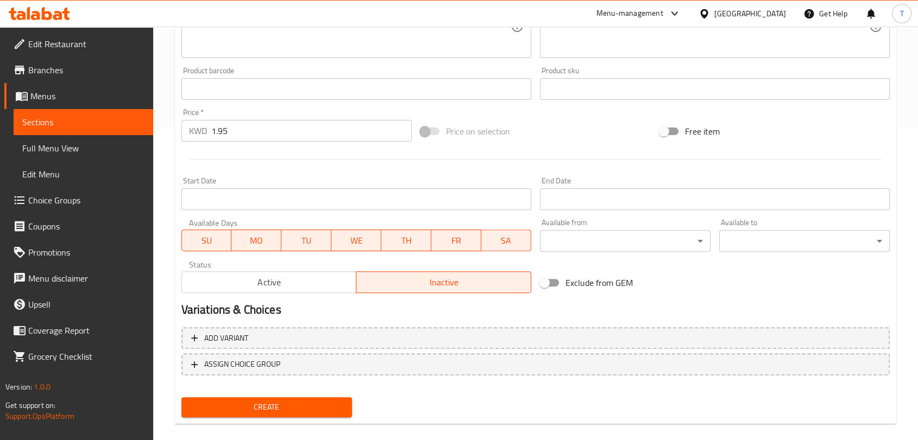
scroll to position [327, 0]
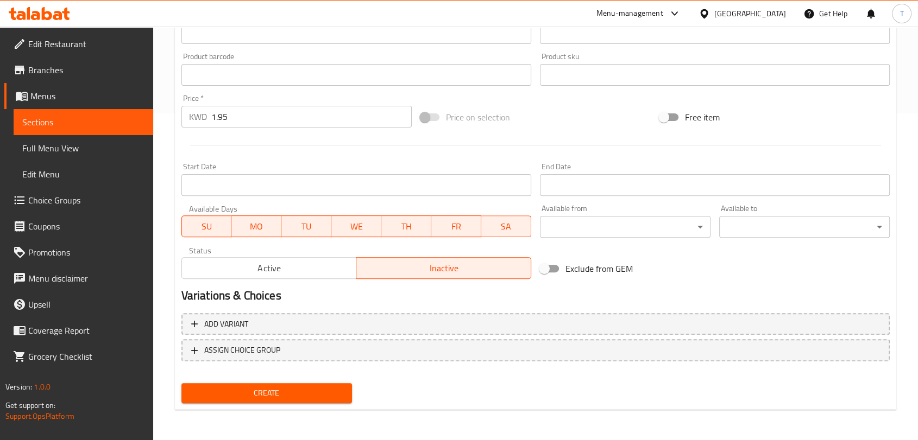
click at [308, 387] on span "Create" at bounding box center [266, 394] width 153 height 14
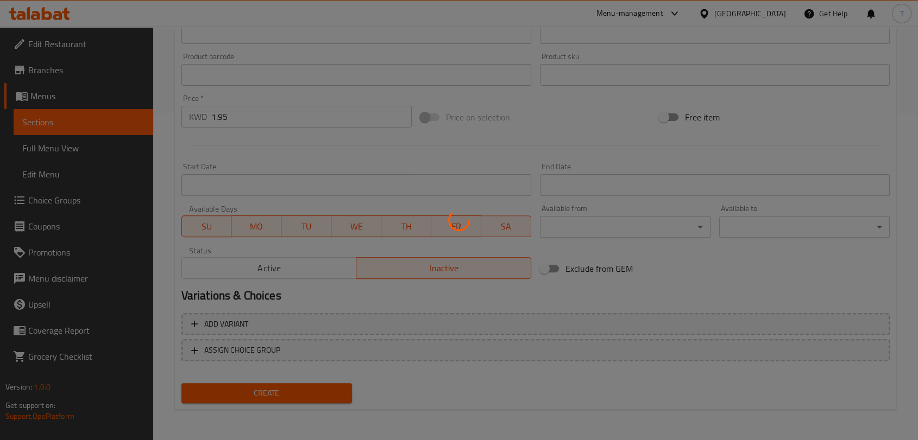
type input "0"
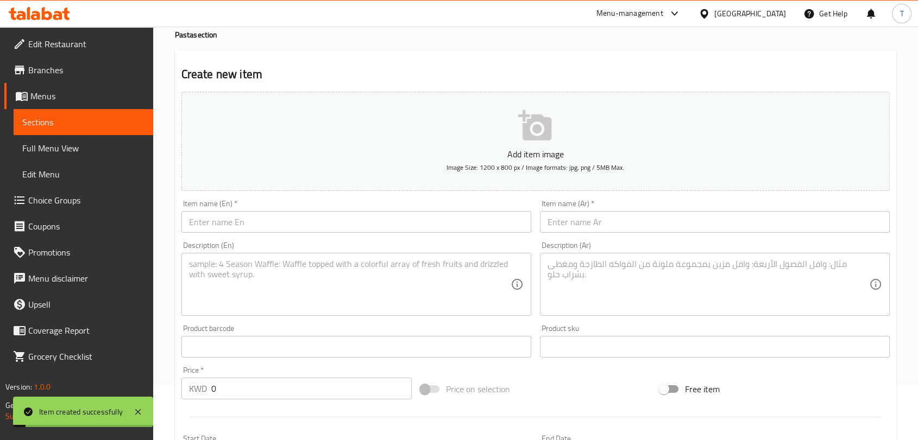
scroll to position [0, 0]
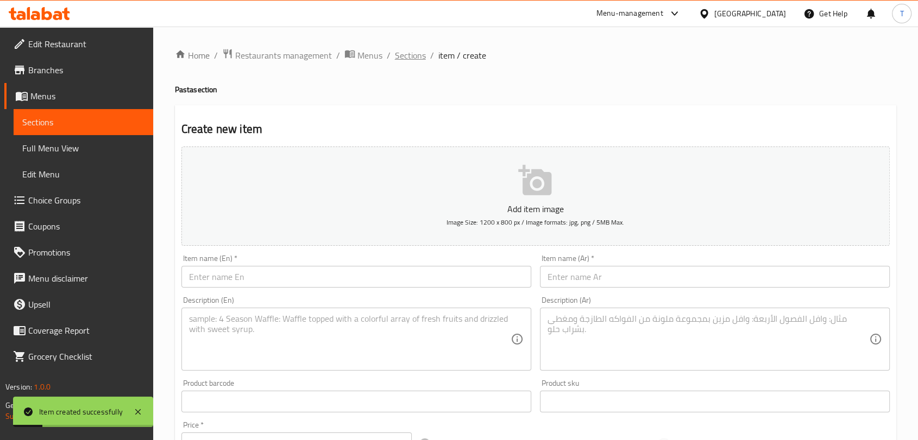
click at [419, 56] on span "Sections" at bounding box center [410, 55] width 31 height 13
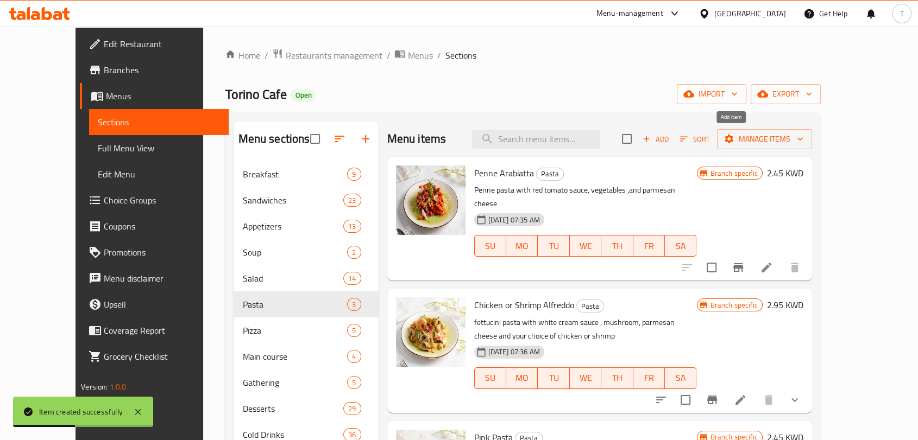
click at [670, 141] on span "Add" at bounding box center [655, 139] width 29 height 12
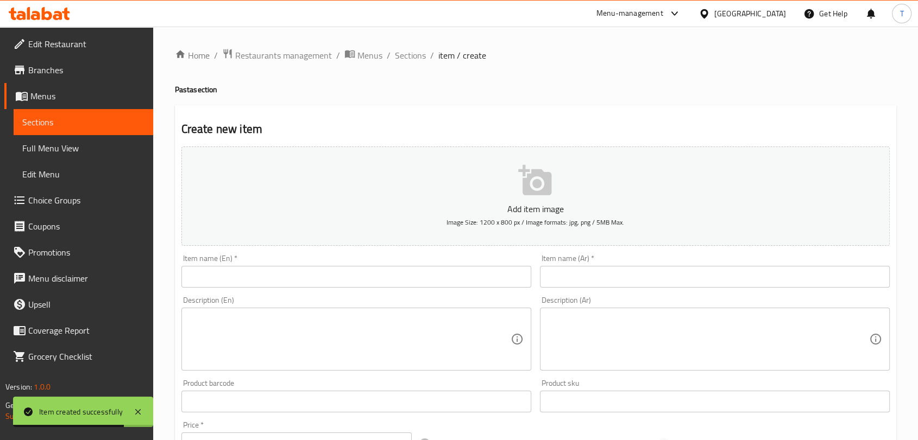
click at [342, 282] on input "text" at bounding box center [356, 277] width 350 height 22
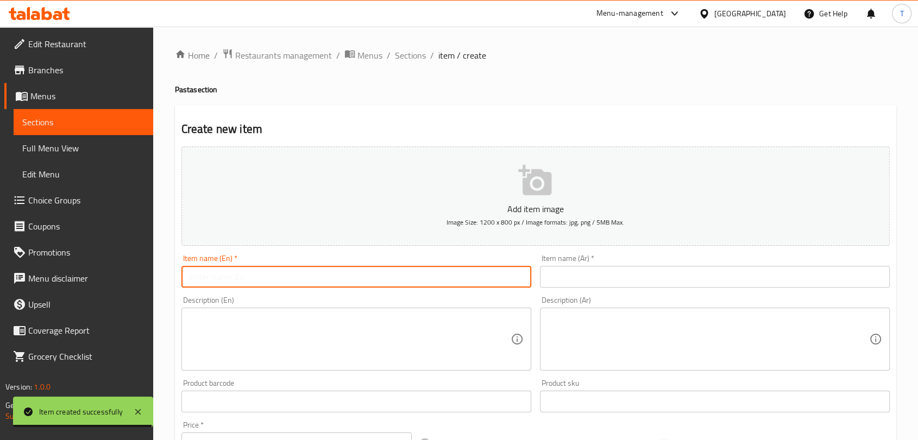
paste input "Chicken Alfreddo - تشيكن ألفريدو"
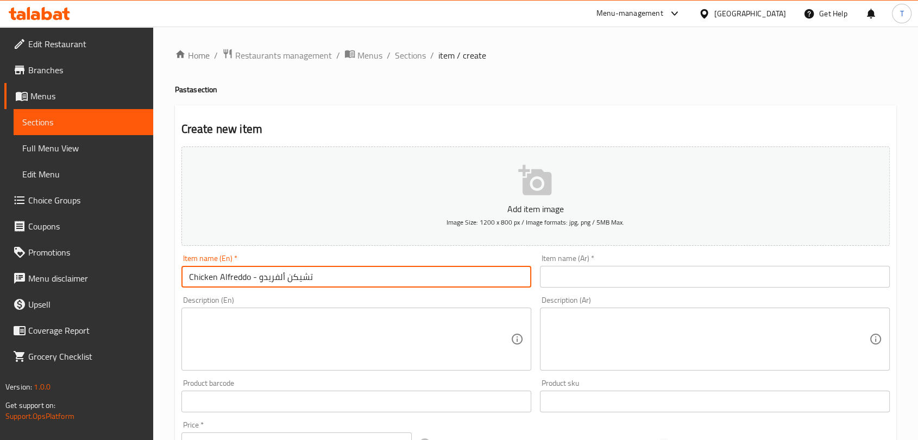
drag, startPoint x: 348, startPoint y: 275, endPoint x: 256, endPoint y: 277, distance: 92.3
click at [256, 277] on input "Chicken Alfreddo - تشيكن ألفريدو" at bounding box center [356, 277] width 350 height 22
type input "Chicken Alfreddo -"
click at [561, 275] on input "text" at bounding box center [715, 277] width 350 height 22
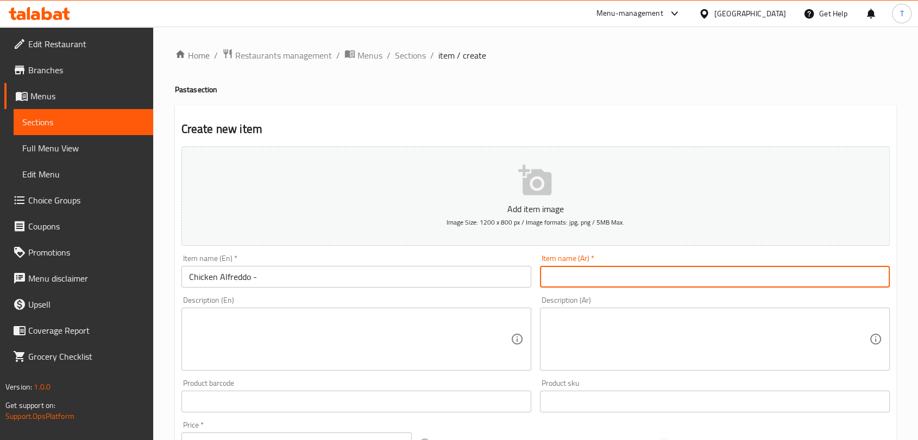
paste input "تشيكن ألفريدو"
type input "تشيكن ألفريدو"
click at [393, 276] on input "Chicken Alfreddo -" at bounding box center [356, 277] width 350 height 22
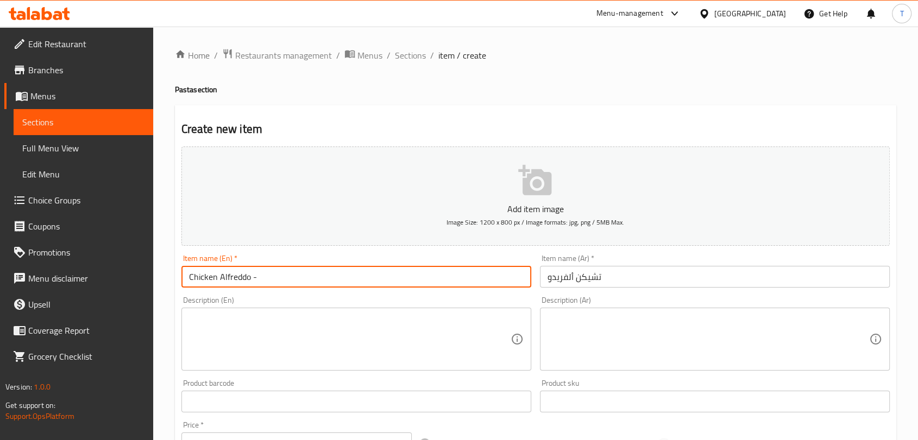
click at [392, 276] on input "Chicken Alfreddo -" at bounding box center [356, 277] width 350 height 22
type input "Chicken Alfreddo"
click at [386, 347] on textarea at bounding box center [349, 340] width 321 height 52
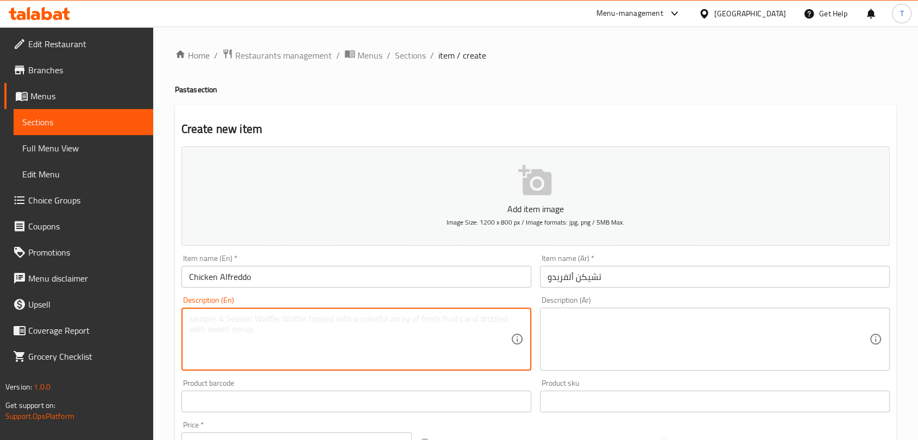
paste textarea "white sauce, mushroom, parmesan cheese, chicken, fettuccini pasta"
type textarea "white sauce, mushroom, parmesan cheese, chicken, fettuccini pasta"
click at [589, 319] on textarea at bounding box center [707, 340] width 321 height 52
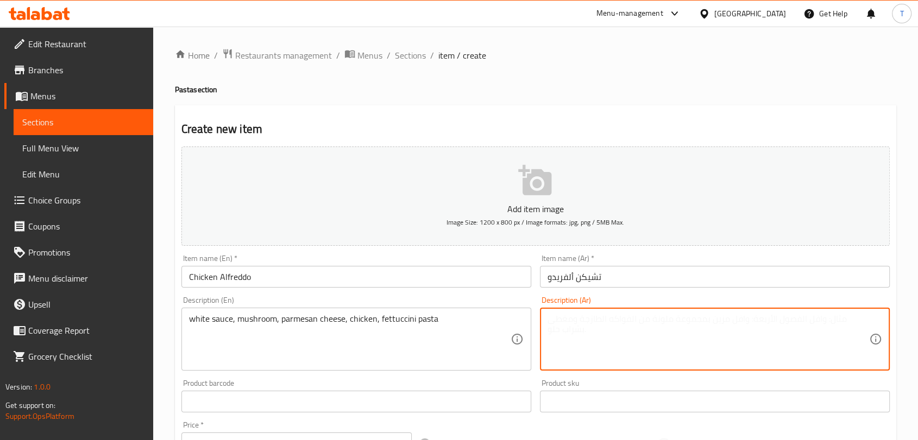
paste textarea "صلصة بيضاء، مشروم، جبنة بارميزان، دجاج، مكرونة فيتوتشيني"
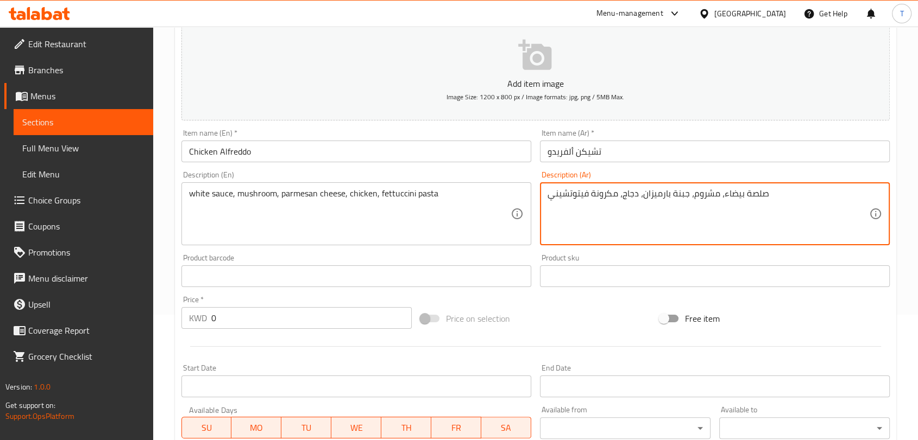
scroll to position [141, 0]
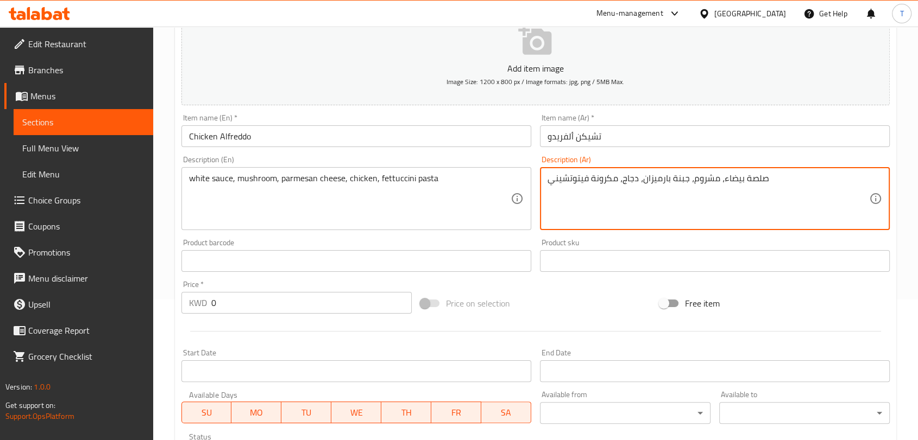
type textarea "صلصة بيضاء، مشروم، جبنة بارميزان، دجاج، مكرونة فيتوتشيني"
click at [350, 302] on input "0" at bounding box center [311, 303] width 200 height 22
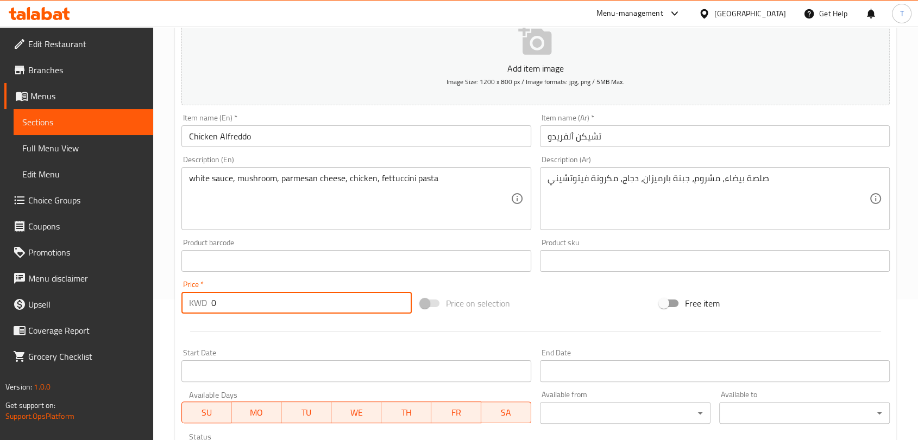
click at [349, 302] on input "0" at bounding box center [311, 303] width 200 height 22
type input "2.25"
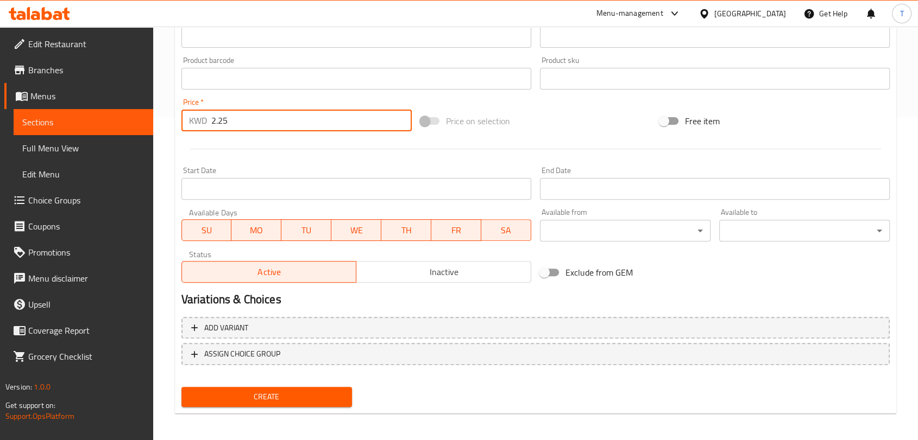
scroll to position [327, 0]
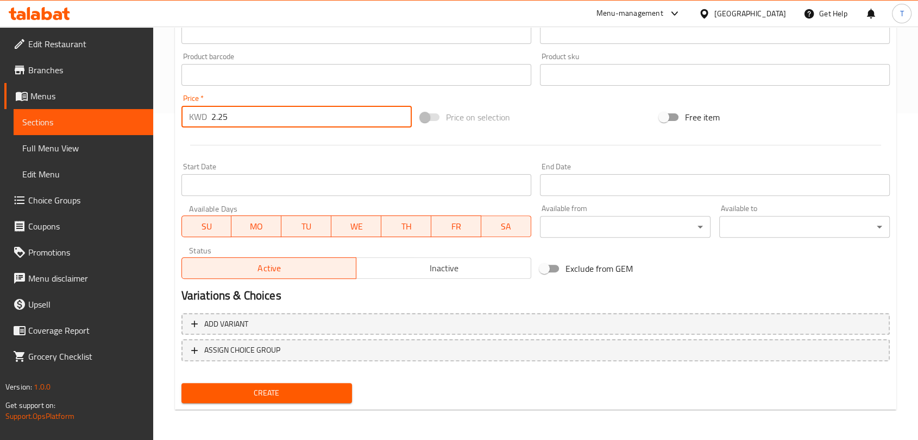
click at [414, 270] on span "Inactive" at bounding box center [444, 269] width 166 height 16
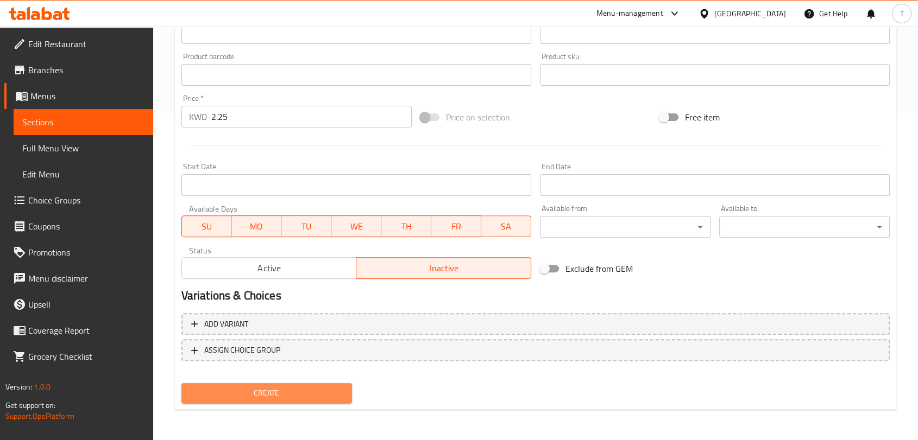
click at [323, 392] on span "Create" at bounding box center [266, 394] width 153 height 14
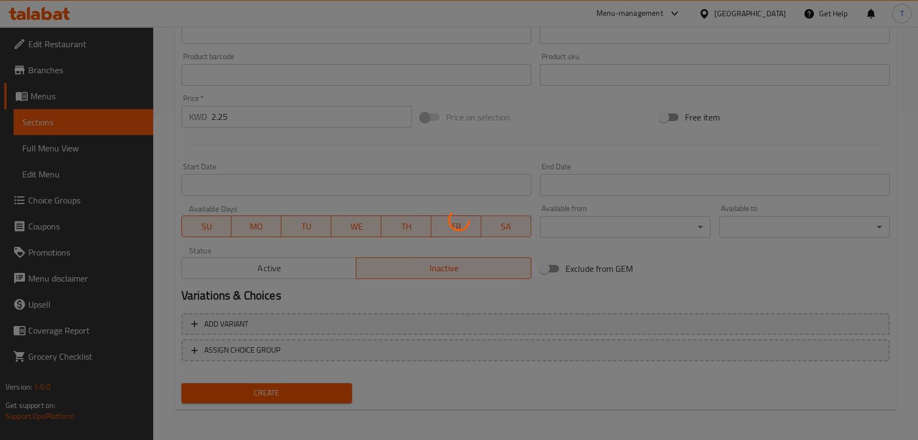
type input "0"
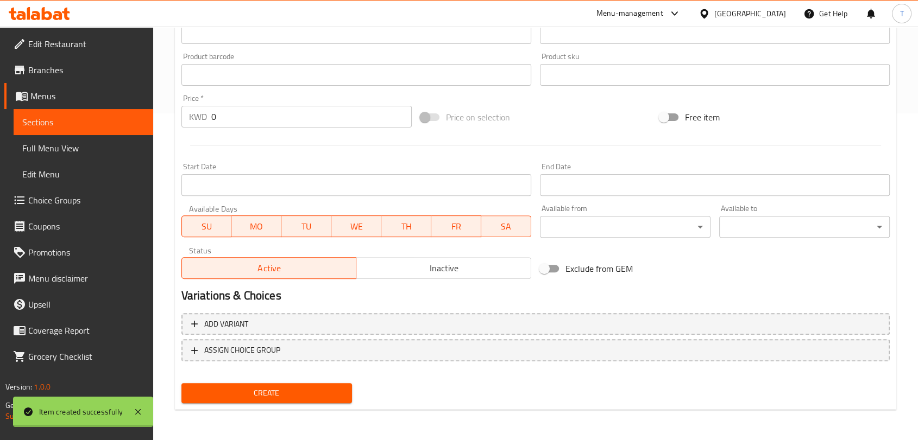
scroll to position [0, 0]
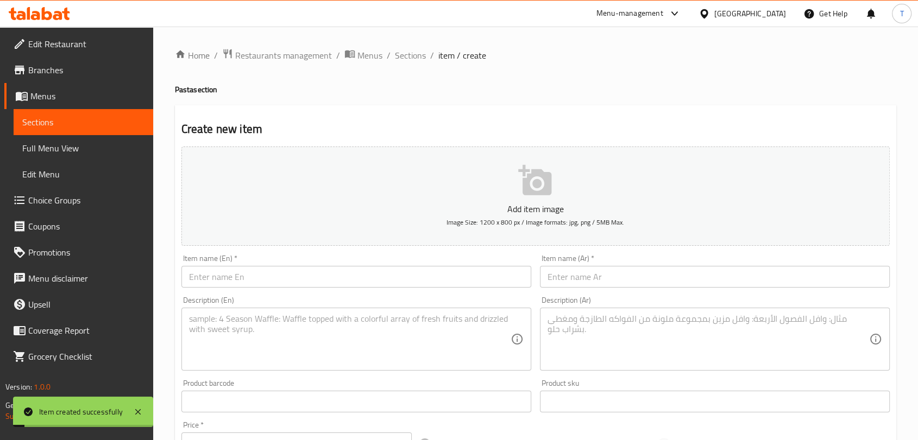
click at [432, 48] on ol "Home / Restaurants management / Menus / Sections / item / create" at bounding box center [535, 55] width 721 height 14
click at [421, 54] on span "Sections" at bounding box center [410, 55] width 31 height 13
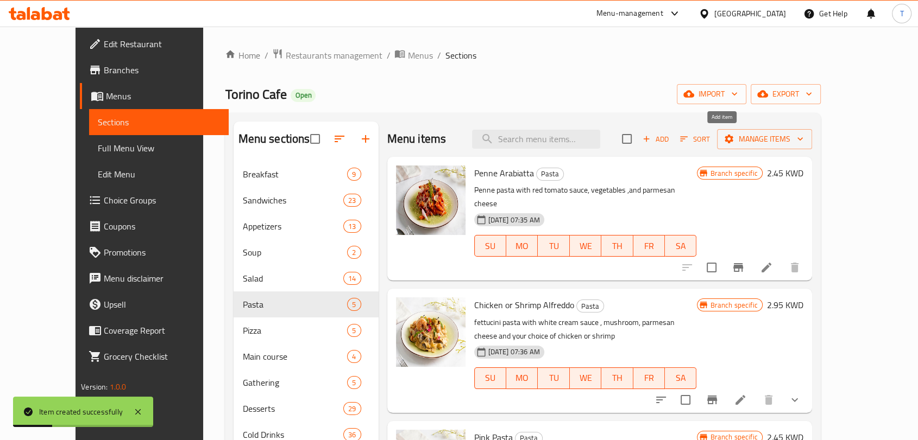
click at [673, 131] on button "Add" at bounding box center [655, 139] width 35 height 17
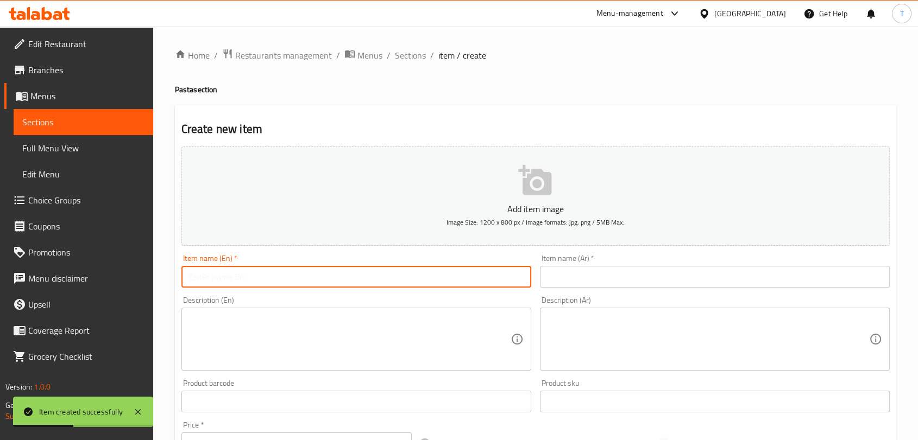
click at [441, 278] on input "text" at bounding box center [356, 277] width 350 height 22
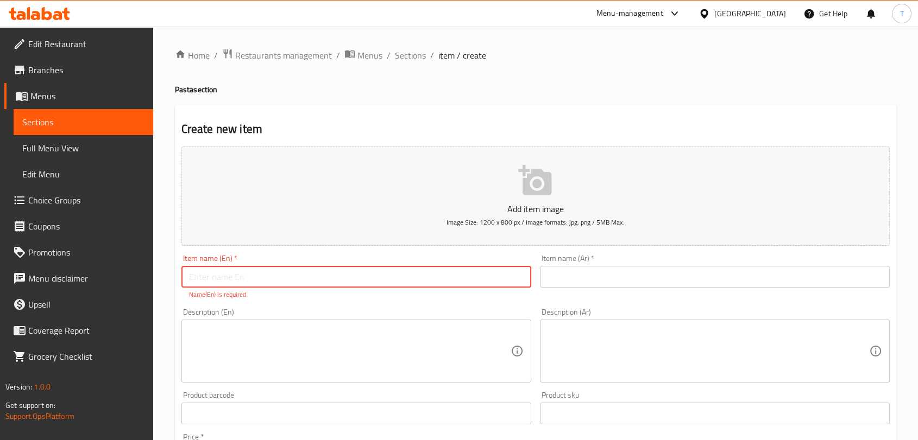
paste input "Pink Pasta - بنك باستا"
drag, startPoint x: 277, startPoint y: 282, endPoint x: 233, endPoint y: 280, distance: 44.1
click at [233, 280] on input "Pink Pasta - بنك باستا" at bounding box center [356, 277] width 350 height 22
type input "Pink Pasta -"
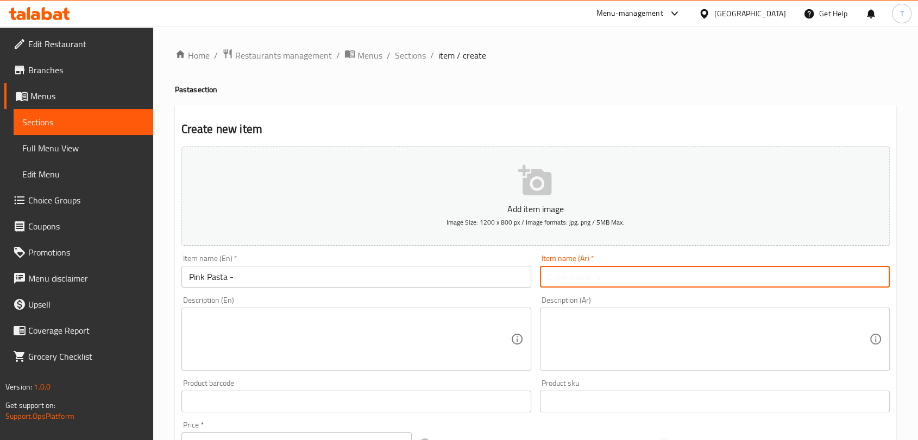
click at [570, 278] on input "text" at bounding box center [715, 277] width 350 height 22
paste input "بنك باستا"
type input "بنك باستا"
click at [435, 273] on input "Pink Pasta -" at bounding box center [356, 277] width 350 height 22
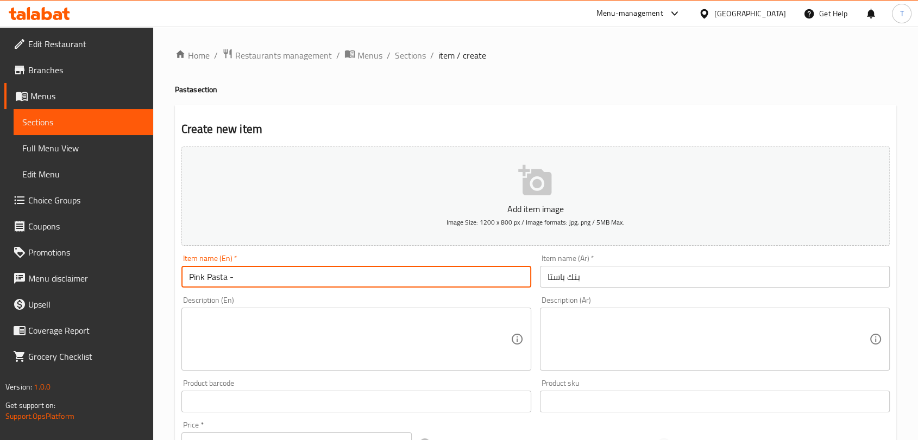
click at [435, 273] on input "Pink Pasta -" at bounding box center [356, 277] width 350 height 22
type input "Pink Pasta"
click at [429, 326] on textarea at bounding box center [349, 340] width 321 height 52
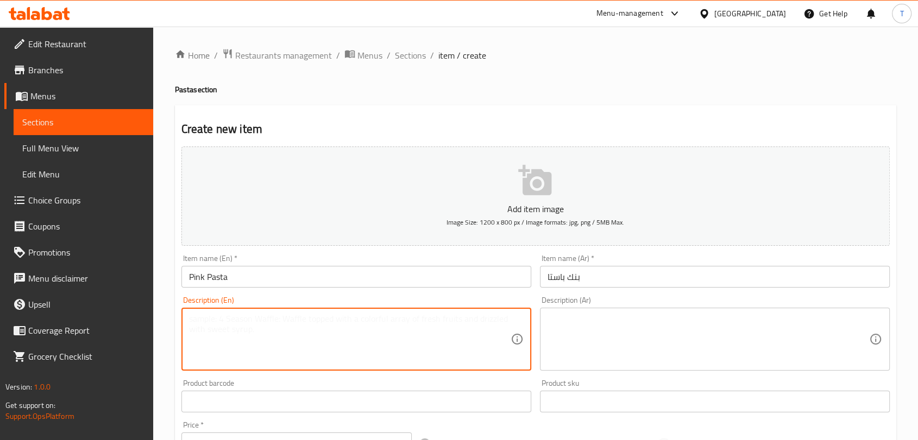
paste textarea "pink sauce, cooking cream,mozarella cheese, parmesan cheese"
type textarea "pink sauce, cooking cream,mozarella cheese, parmesan cheese"
click at [564, 317] on textarea at bounding box center [707, 340] width 321 height 52
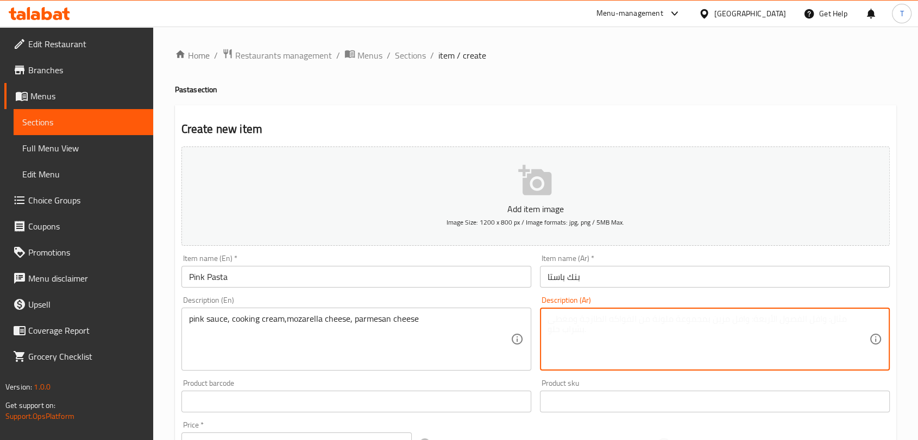
paste textarea "صلصة وردية، كريمة طبخ، جبنة موزاريلا، جبنة بارميزان"
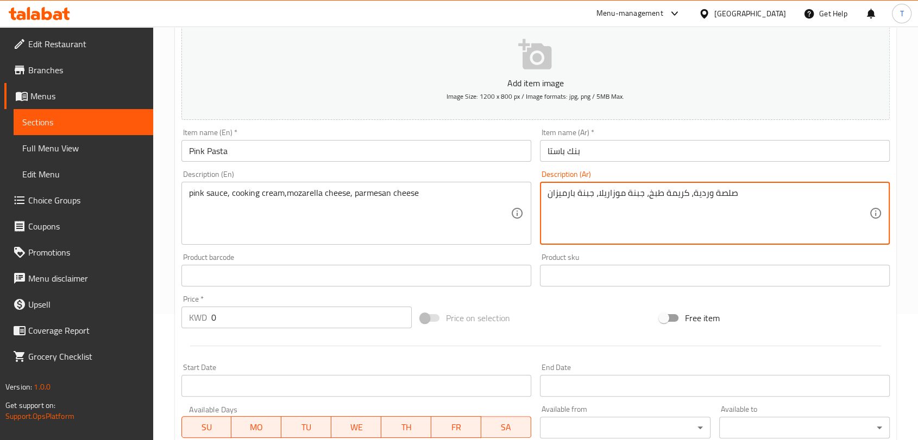
scroll to position [141, 0]
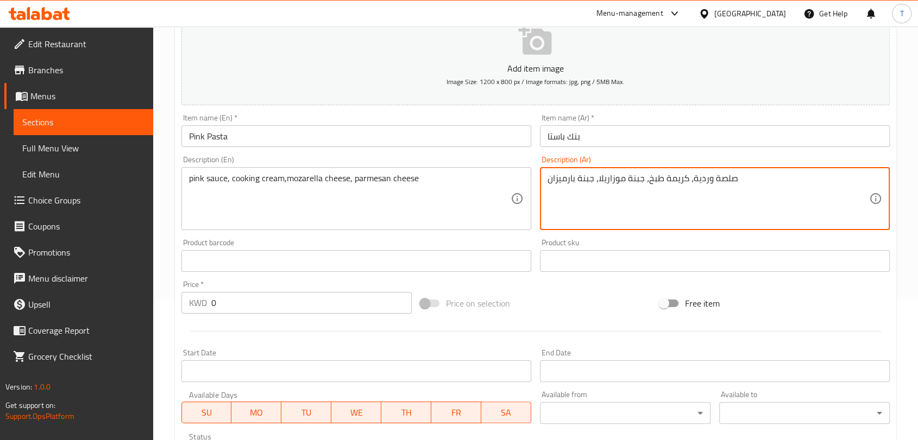
type textarea "صلصة وردية، كريمة طبخ، جبنة موزاريلا، جبنة بارميزان"
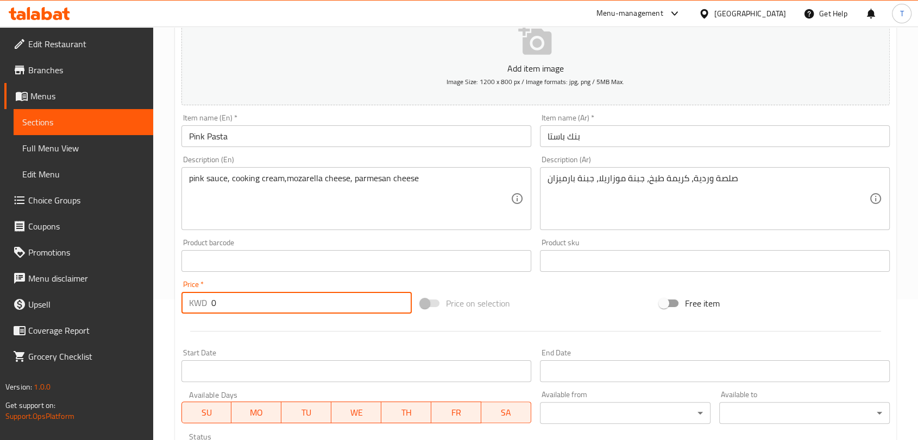
drag, startPoint x: 300, startPoint y: 308, endPoint x: 180, endPoint y: 305, distance: 119.5
click at [180, 305] on div "Price   * KWD 0 Price *" at bounding box center [296, 297] width 239 height 42
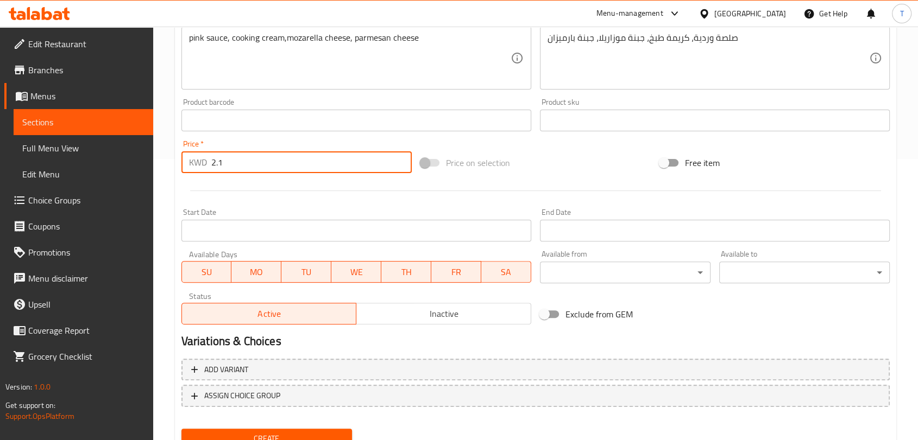
type input "2.1"
click at [402, 314] on span "Inactive" at bounding box center [444, 314] width 166 height 16
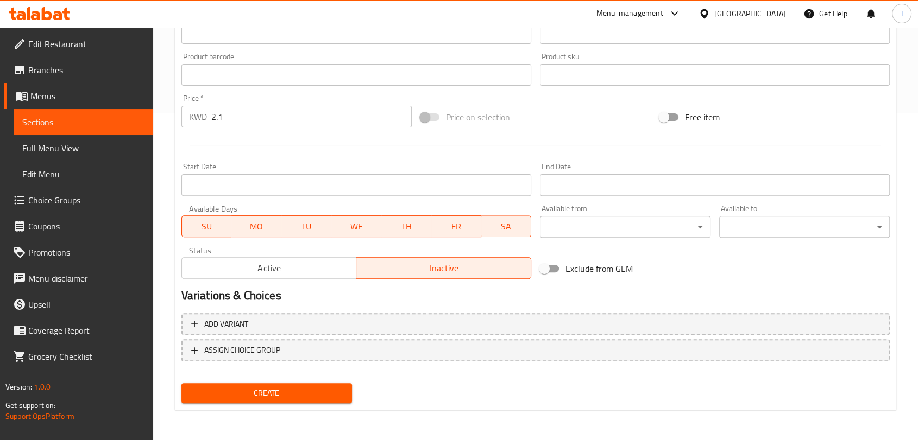
click at [282, 389] on span "Create" at bounding box center [266, 394] width 153 height 14
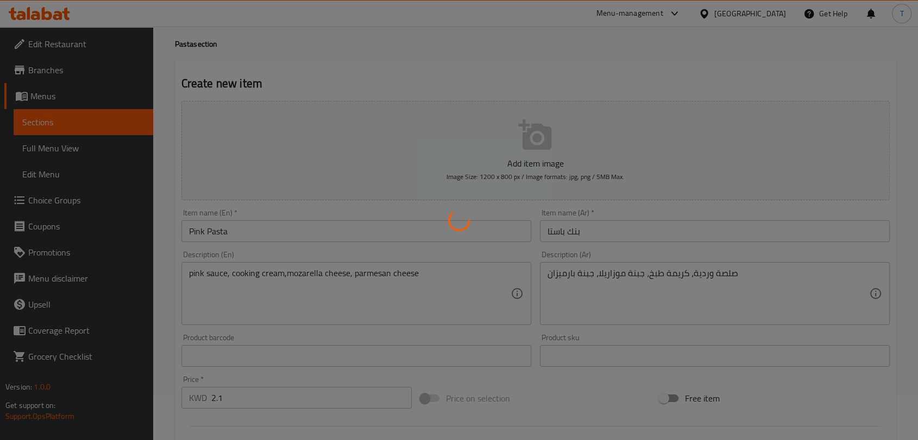
type input "0"
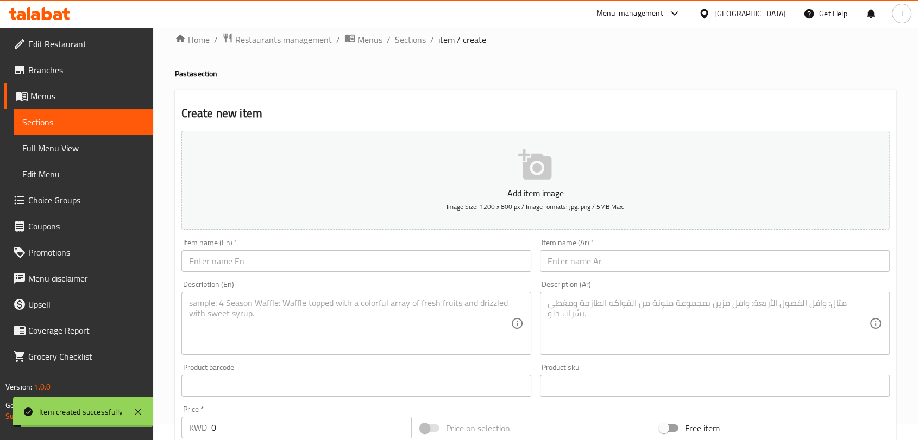
scroll to position [0, 0]
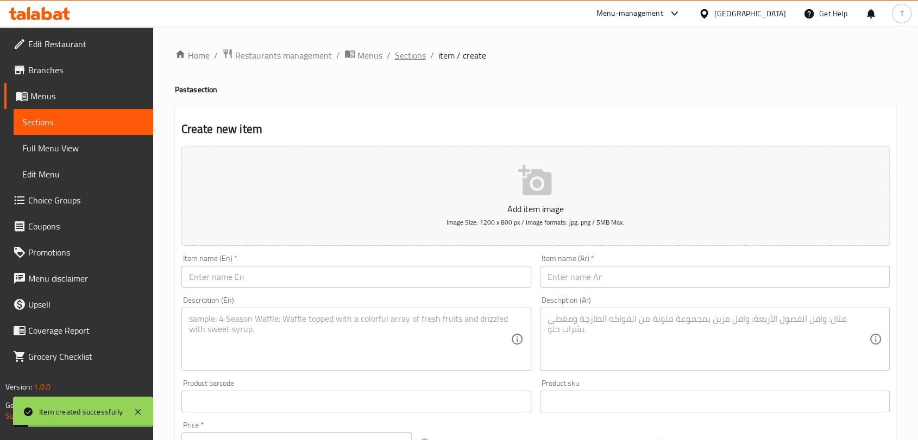
click at [408, 54] on span "Sections" at bounding box center [410, 55] width 31 height 13
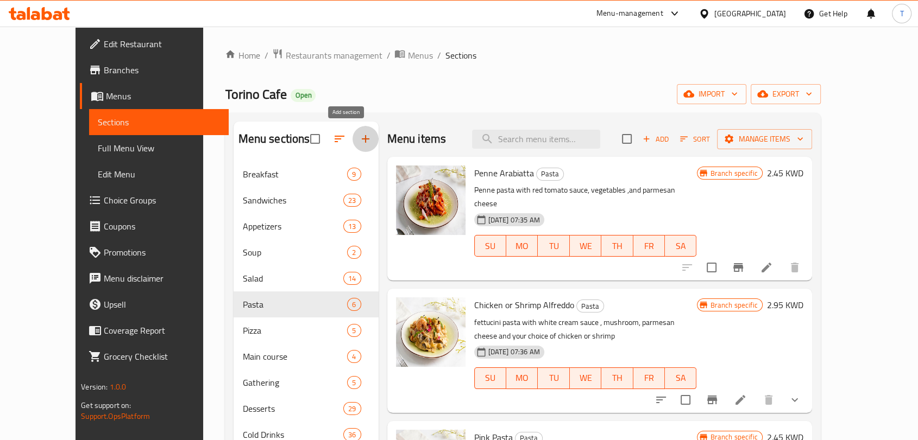
click at [359, 136] on icon "button" at bounding box center [365, 138] width 13 height 13
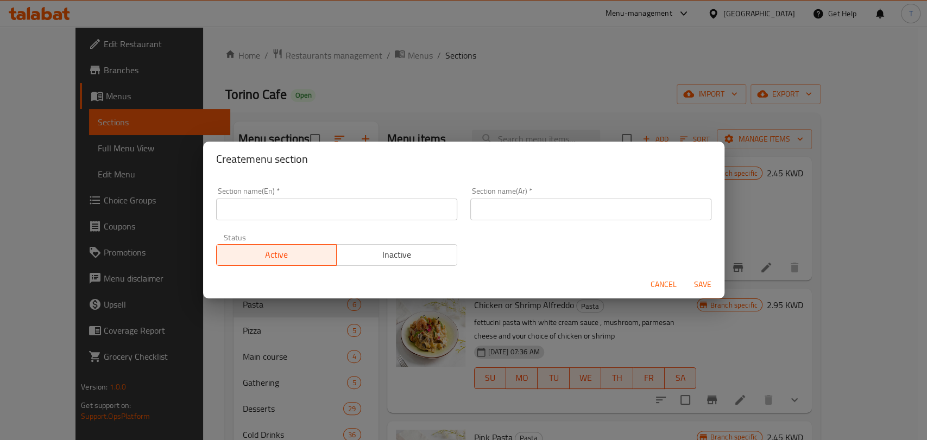
click at [326, 216] on input "text" at bounding box center [336, 210] width 241 height 22
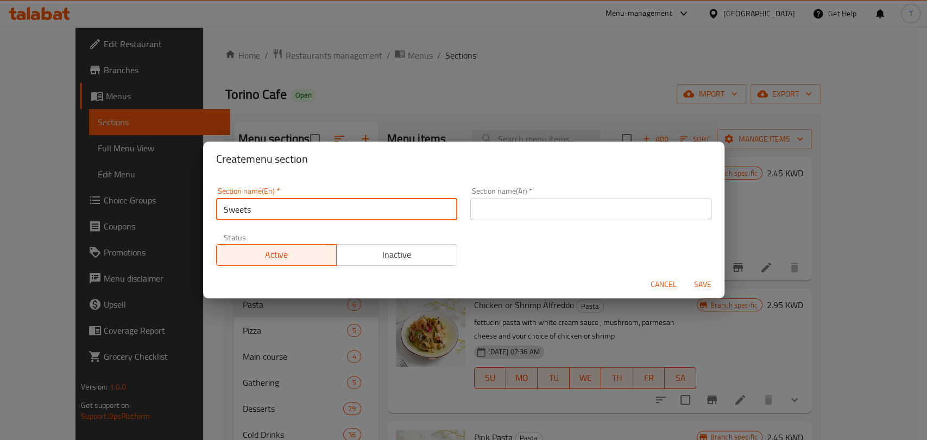
type input "Sweets"
click at [382, 260] on span "Inactive" at bounding box center [397, 255] width 112 height 16
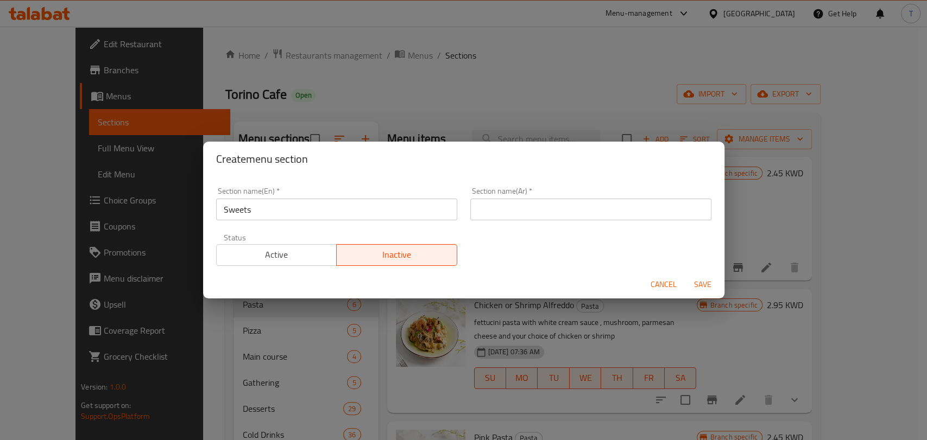
click at [701, 285] on span "Save" at bounding box center [703, 285] width 26 height 14
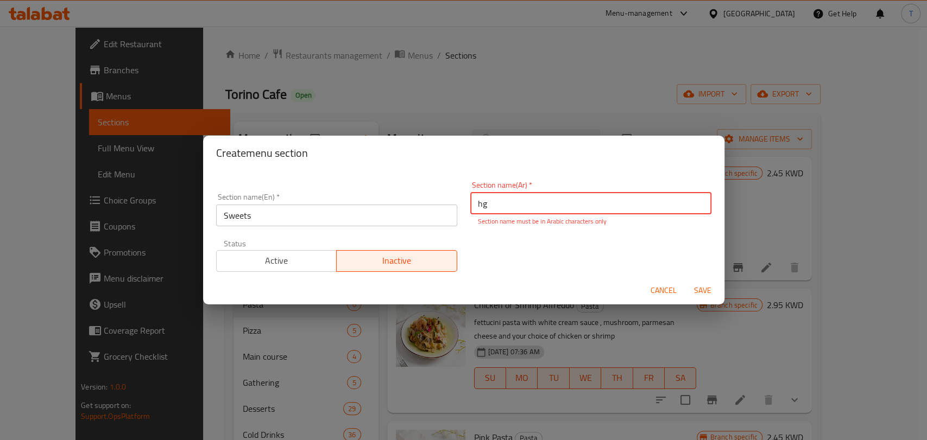
type input "h"
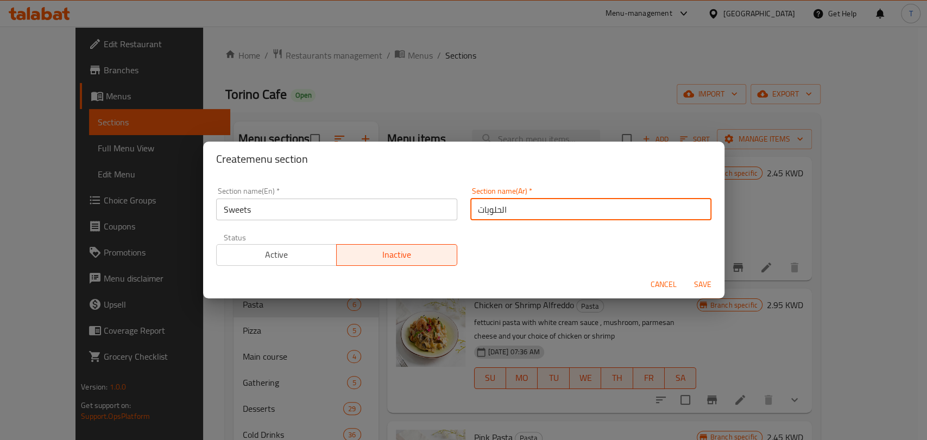
type input "الحلويات"
click at [699, 285] on span "Save" at bounding box center [703, 285] width 26 height 14
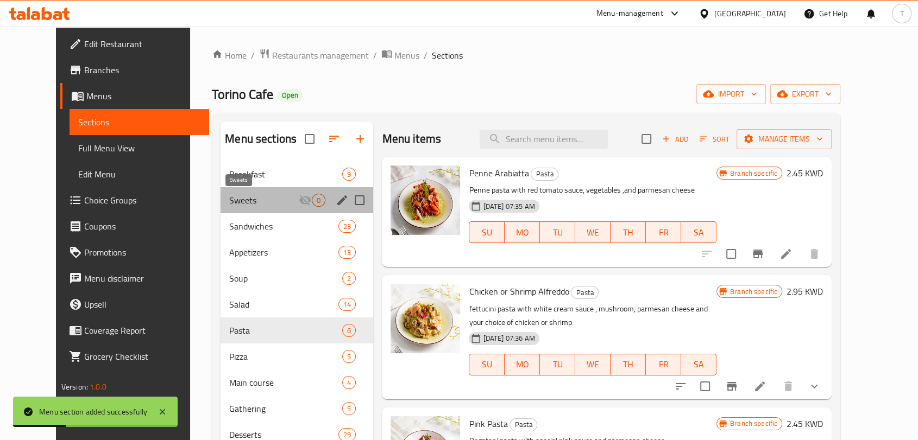
click at [250, 200] on span "Sweets" at bounding box center [264, 200] width 70 height 13
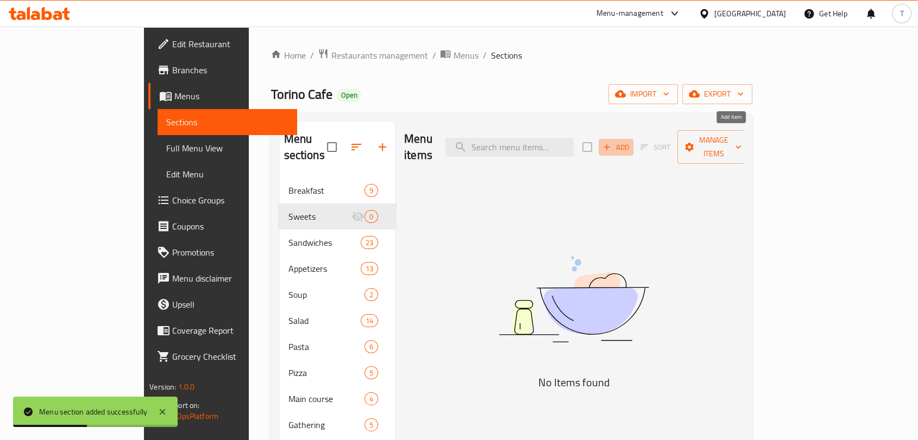
click at [630, 141] on span "Add" at bounding box center [615, 147] width 29 height 12
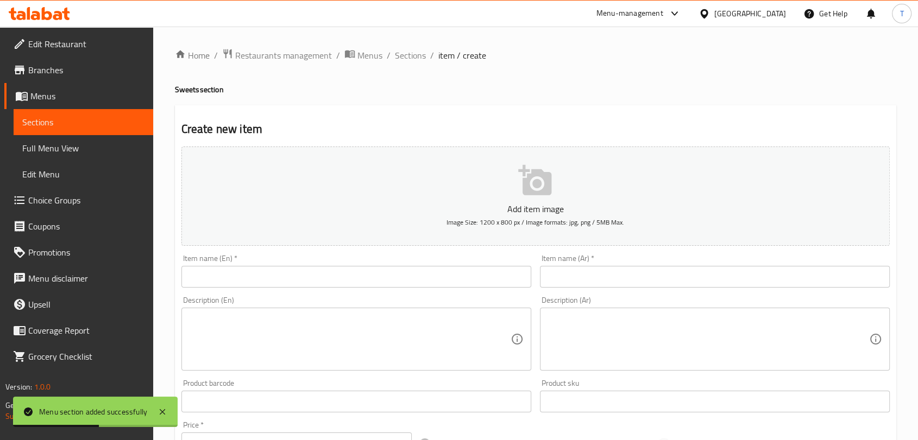
click at [413, 281] on input "text" at bounding box center [356, 277] width 350 height 22
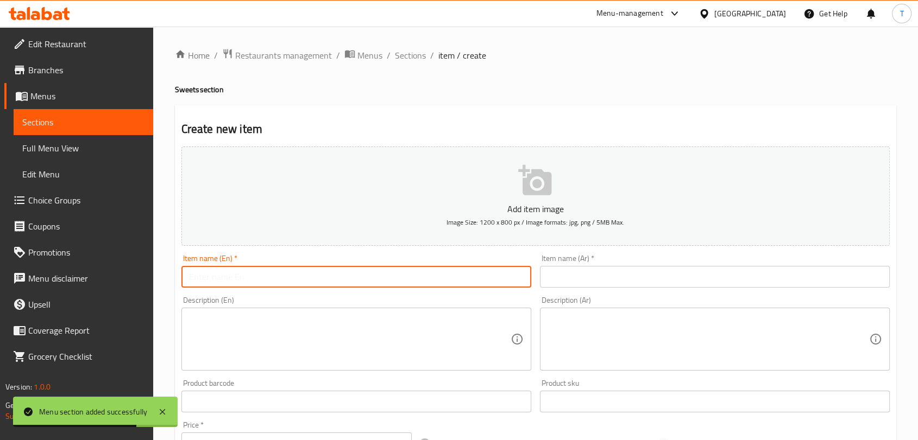
paste input "Saffron Cake - كيك زعفران"
click at [354, 281] on input "Saffron Cake - كيك زعفران" at bounding box center [356, 277] width 350 height 22
click at [353, 281] on input "Saffron Cake - كيك زعفران" at bounding box center [356, 277] width 350 height 22
click at [353, 280] on input "Saffron Cake - كيك زعفران" at bounding box center [356, 277] width 350 height 22
click at [353, 279] on input "Saffron Cake - كيك زعفران" at bounding box center [356, 277] width 350 height 22
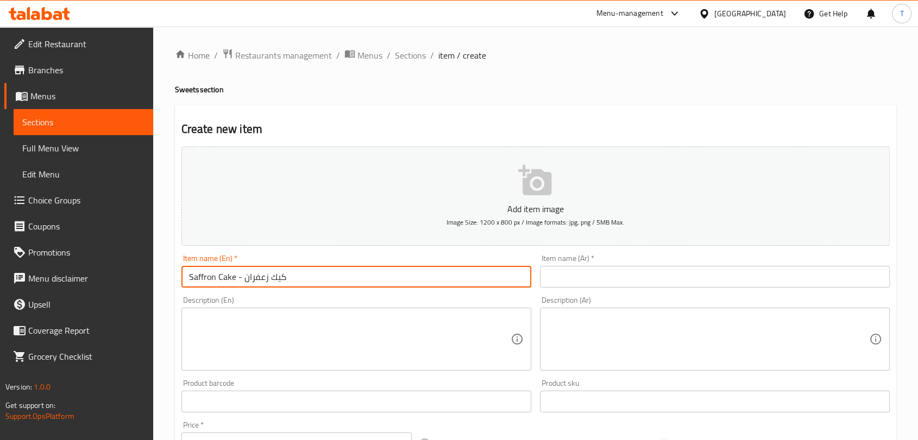
drag, startPoint x: 316, startPoint y: 276, endPoint x: 243, endPoint y: 280, distance: 72.9
click at [243, 280] on input "Saffron Cake - كيك زعفران" at bounding box center [356, 277] width 350 height 22
type input "Saffron Cake -"
click at [597, 281] on input "text" at bounding box center [715, 277] width 350 height 22
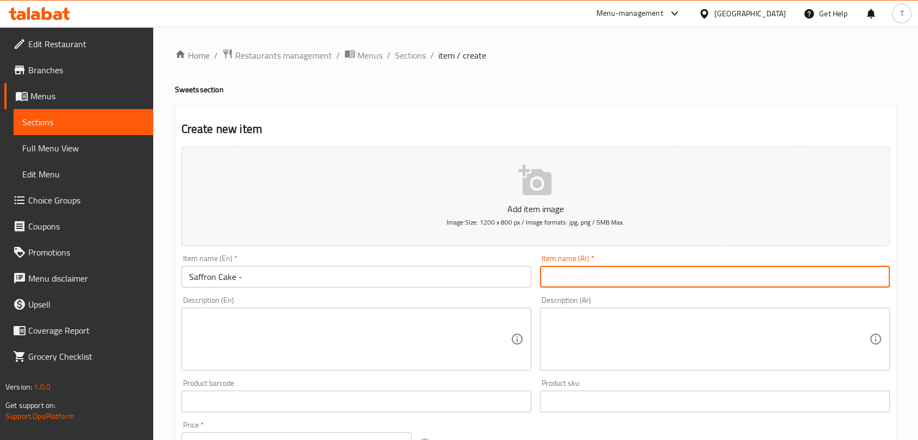
paste input "كيك زعفران"
type input "كيك زعفران"
click at [391, 283] on input "Saffron Cake -" at bounding box center [356, 277] width 350 height 22
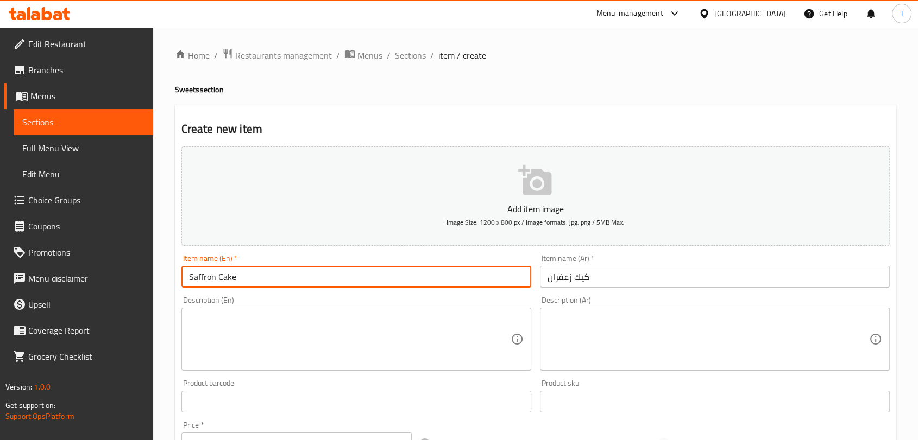
type input "Saffron Cake"
click at [382, 327] on textarea at bounding box center [349, 340] width 321 height 52
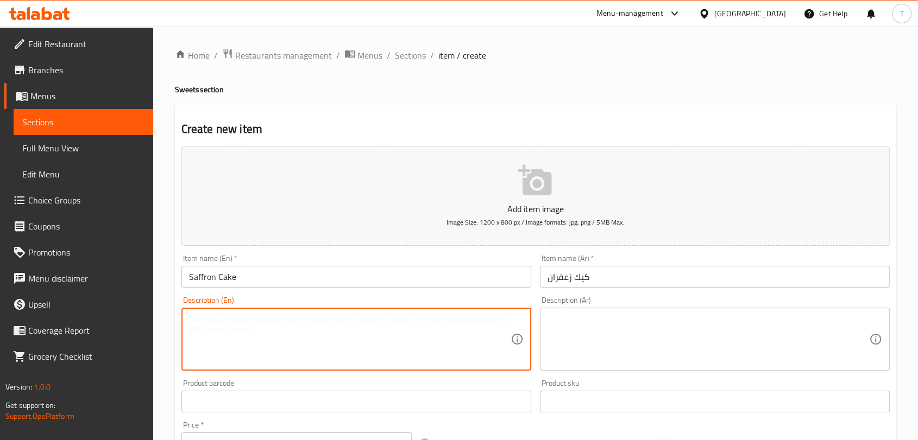
paste textarea "sponge cake ,saffron sauce, blueberry,whipped cream"
type textarea "sponge cake ,saffron sauce, blueberry,whipped cream"
click at [658, 345] on textarea at bounding box center [707, 340] width 321 height 52
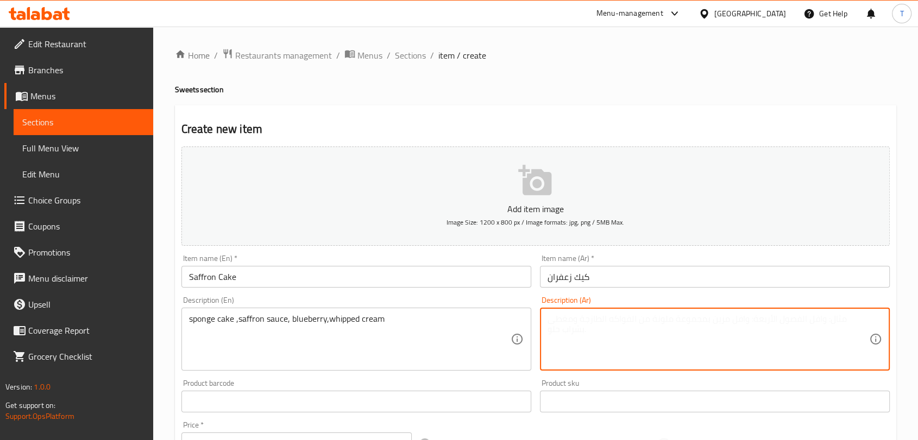
paste textarea "كيكة اسفنجية، صلصة الزعفران، توت أزرق، كريمة مخفوقة"
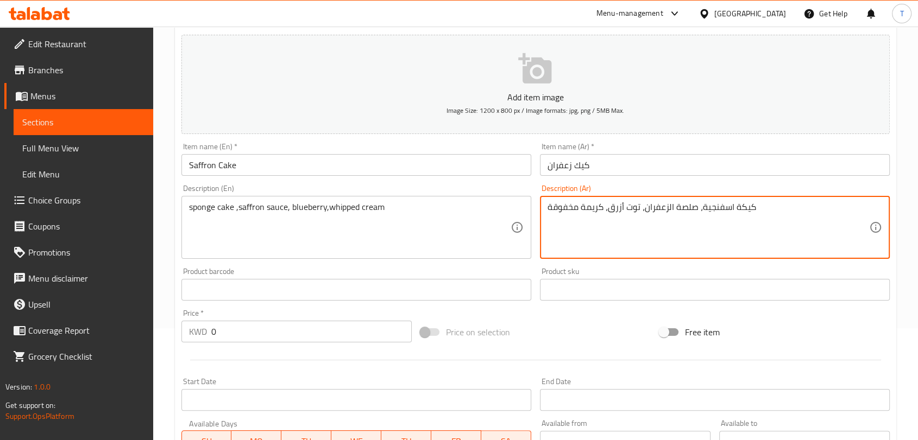
scroll to position [141, 0]
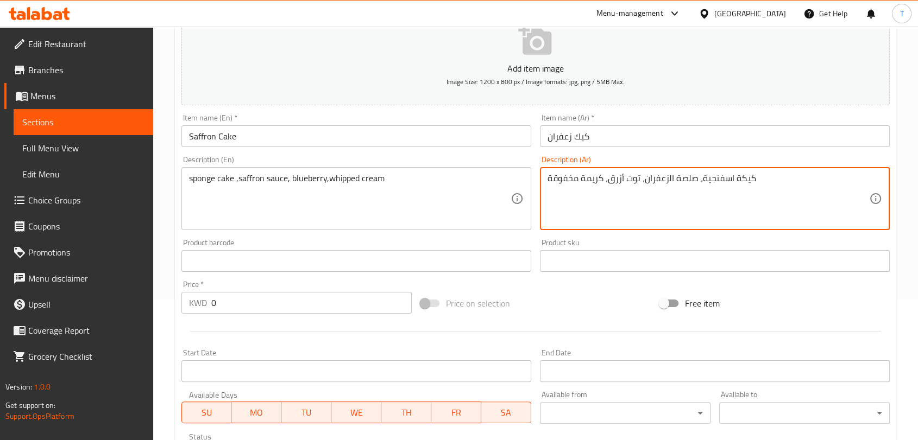
type textarea "كيكة اسفنجية، صلصة الزعفران، توت أزرق، كريمة مخفوقة"
click at [350, 304] on input "0" at bounding box center [311, 303] width 200 height 22
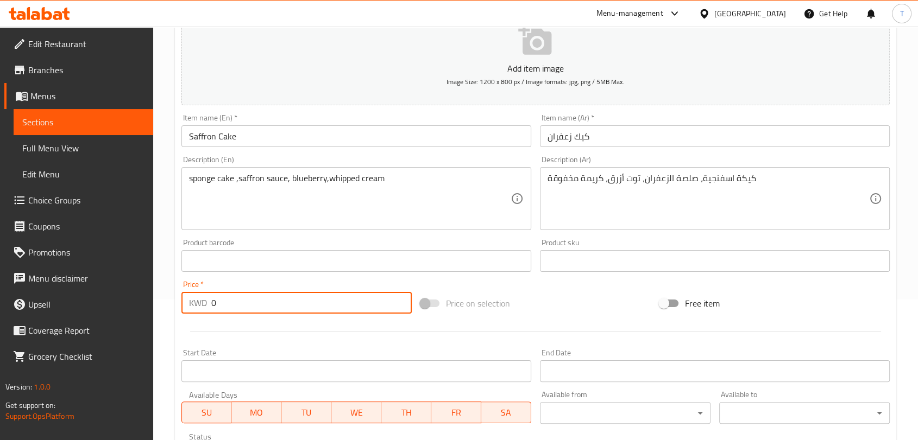
drag, startPoint x: 356, startPoint y: 302, endPoint x: 195, endPoint y: 294, distance: 161.0
click at [195, 294] on div "KWD 0 Price *" at bounding box center [296, 303] width 230 height 22
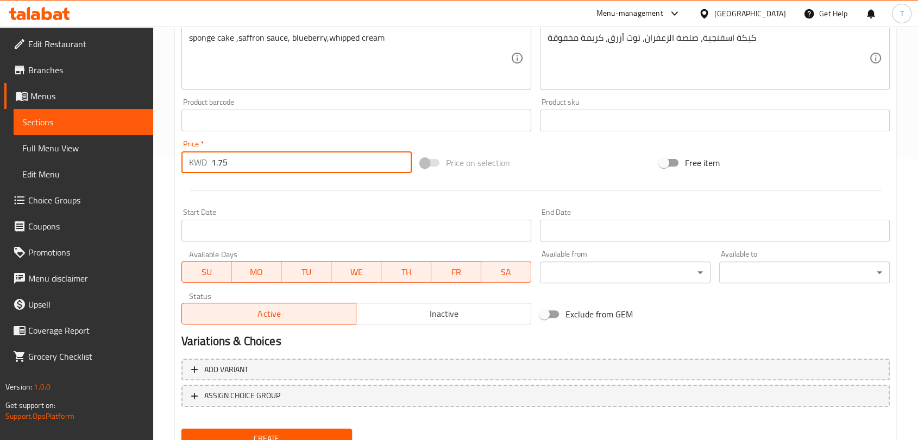
type input "1.75"
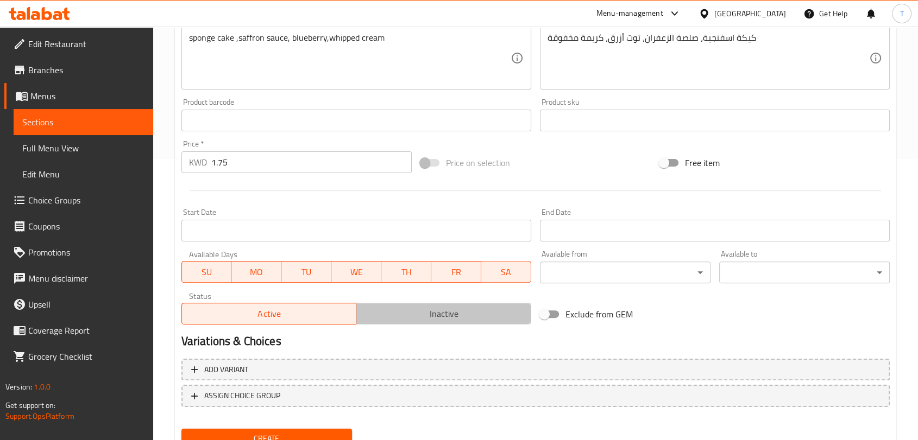
click at [416, 308] on span "Inactive" at bounding box center [444, 314] width 166 height 16
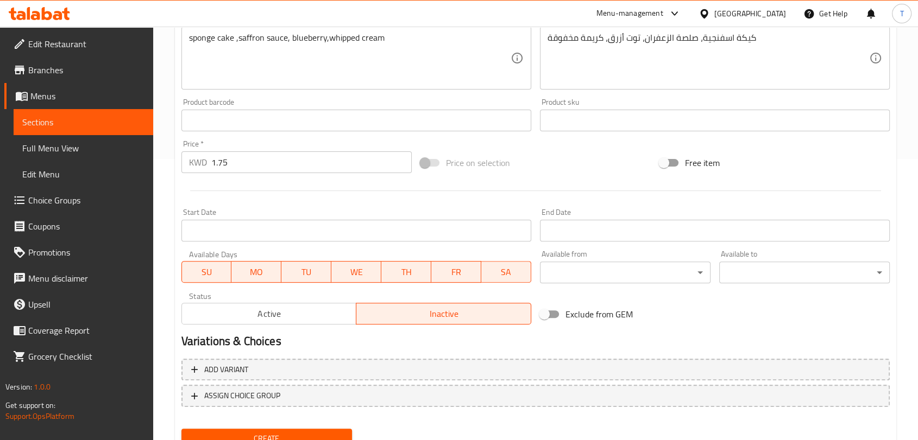
scroll to position [327, 0]
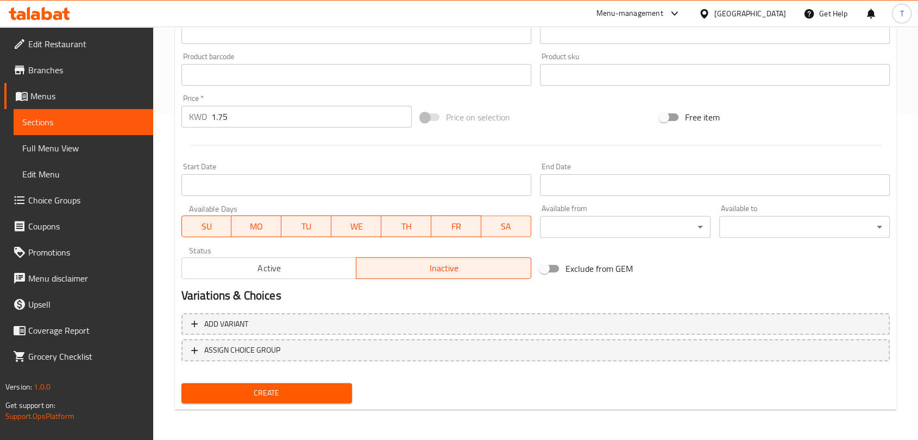
click at [285, 388] on span "Create" at bounding box center [266, 394] width 153 height 14
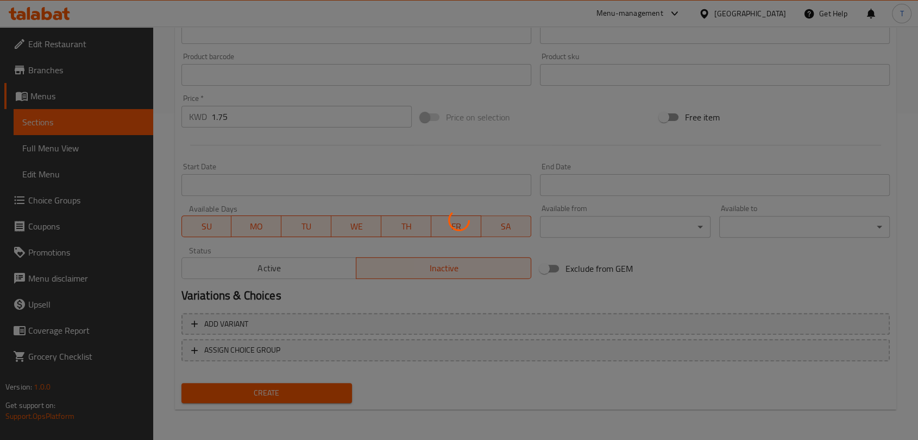
type input "0"
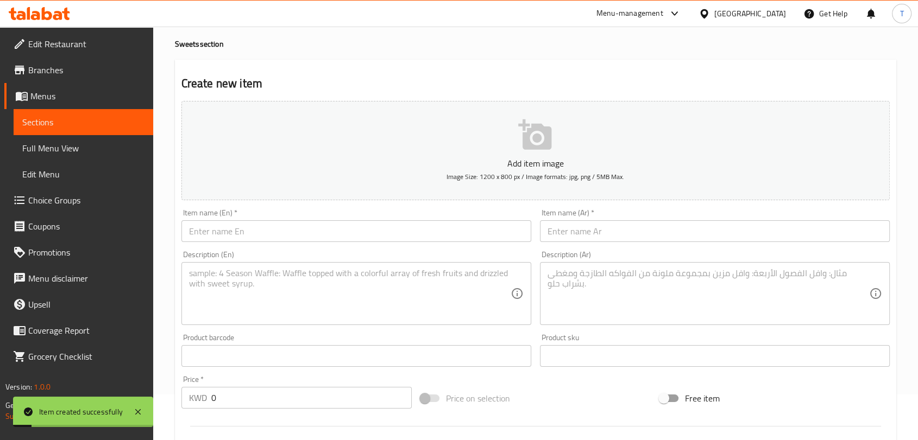
scroll to position [0, 0]
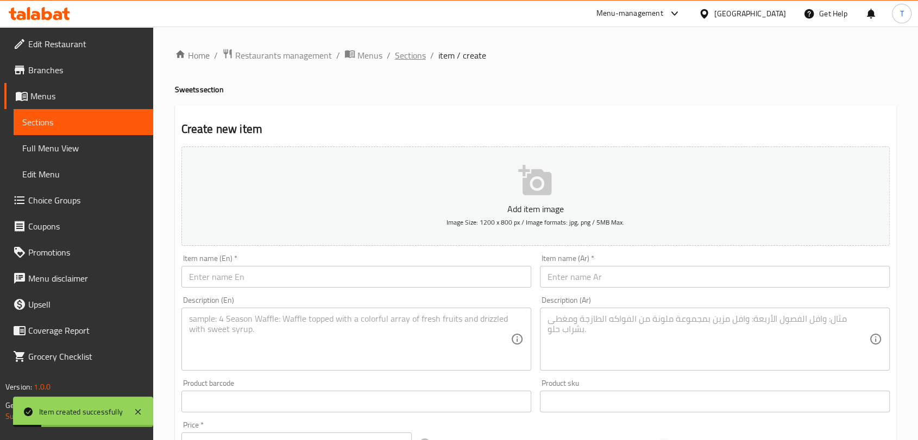
click at [410, 58] on span "Sections" at bounding box center [410, 55] width 31 height 13
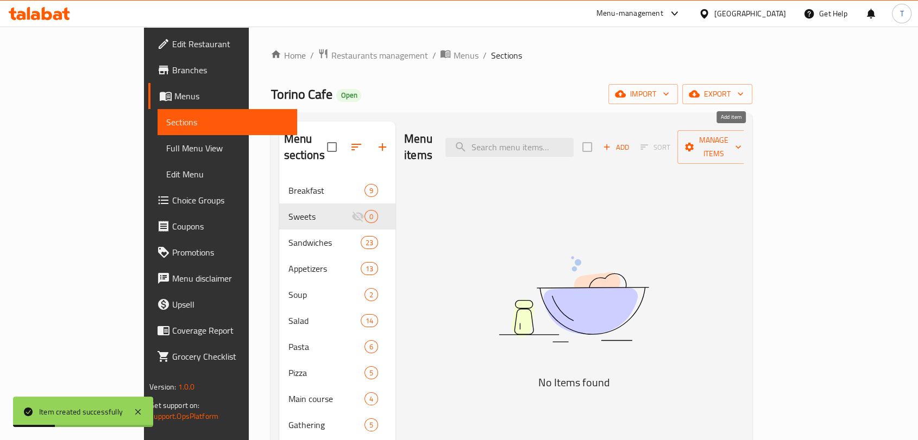
click at [630, 141] on span "Add" at bounding box center [615, 147] width 29 height 12
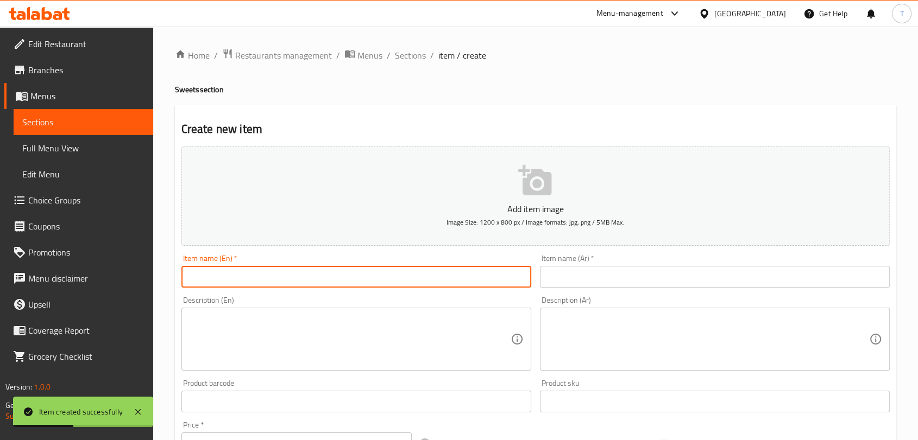
click at [477, 277] on input "text" at bounding box center [356, 277] width 350 height 22
paste input "lotus crepe - [PERSON_NAME]"
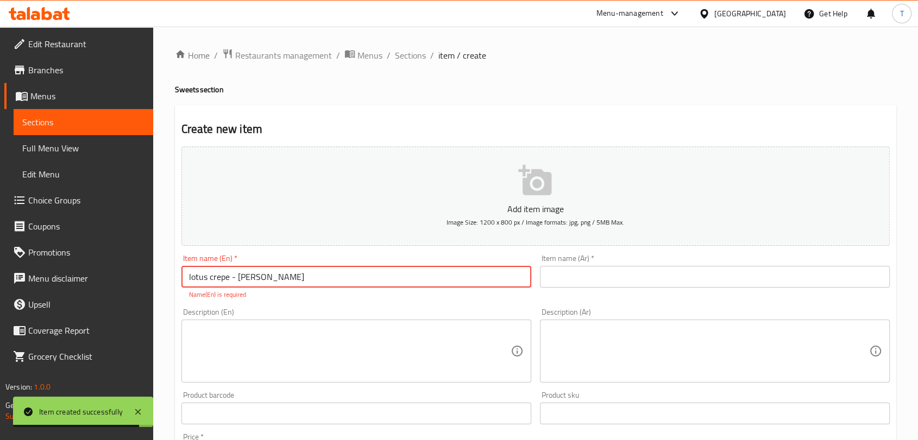
drag, startPoint x: 238, startPoint y: 279, endPoint x: 292, endPoint y: 279, distance: 53.2
click at [292, 279] on input "lotus crepe - [PERSON_NAME]" at bounding box center [356, 277] width 350 height 22
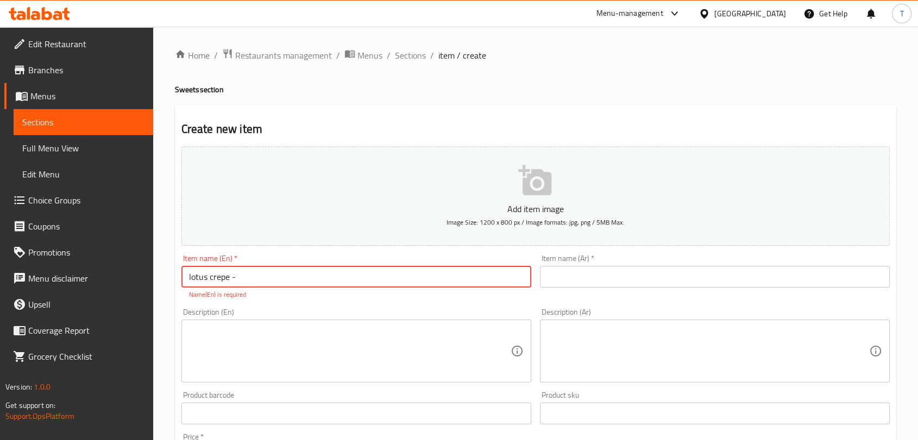
type input "lotus crepe -"
click at [558, 275] on input "text" at bounding box center [715, 277] width 350 height 22
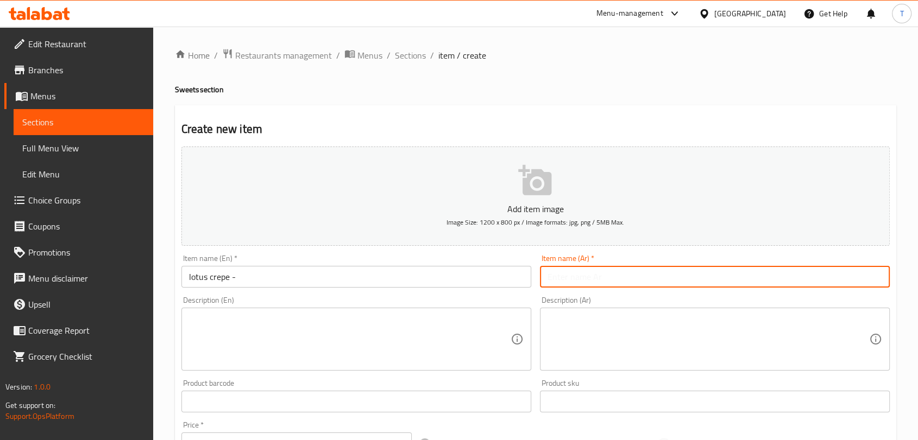
paste input "[PERSON_NAME]"
type input "[PERSON_NAME]"
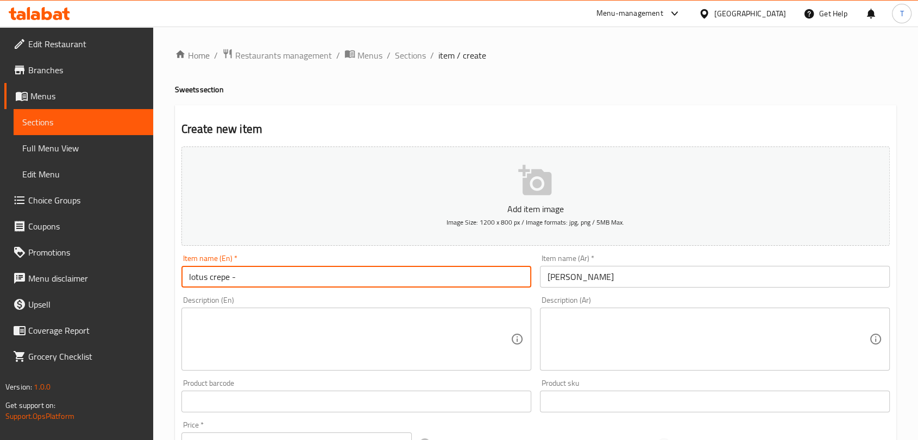
click at [382, 276] on input "lotus crepe -" at bounding box center [356, 277] width 350 height 22
type input "lotus crepe"
click at [389, 343] on textarea at bounding box center [349, 340] width 321 height 52
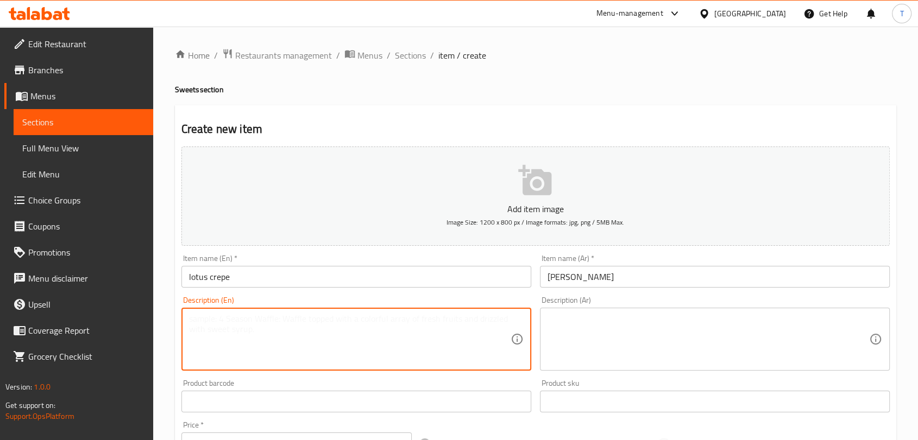
click at [267, 327] on textarea at bounding box center [349, 340] width 321 height 52
click at [274, 314] on textarea at bounding box center [349, 340] width 321 height 52
paste textarea "lotuce sauce, lotuce powder"
type textarea "lotuce sauce, lotuce powder"
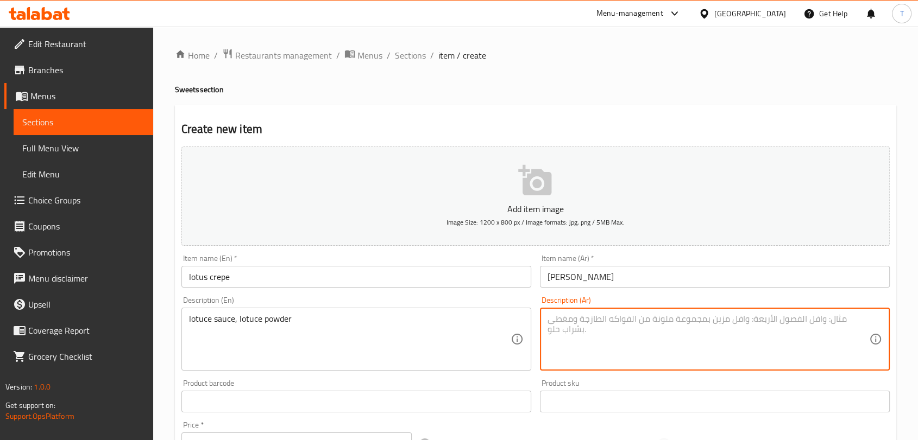
click at [611, 336] on textarea at bounding box center [707, 340] width 321 height 52
paste textarea "صلصة اللوتس، مسحوق اللوتس"
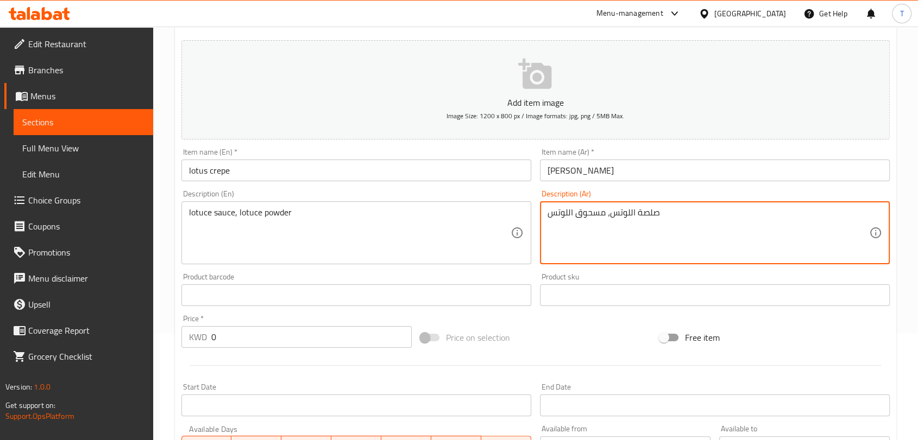
scroll to position [141, 0]
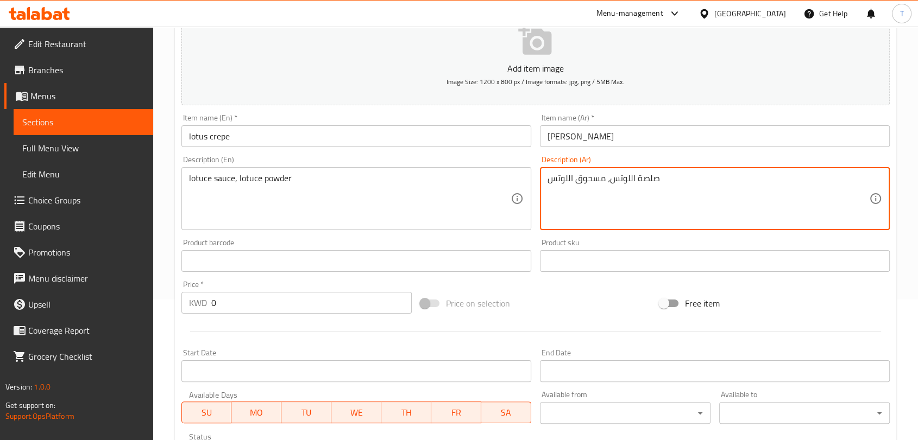
type textarea "صلصة اللوتس، مسحوق اللوتس"
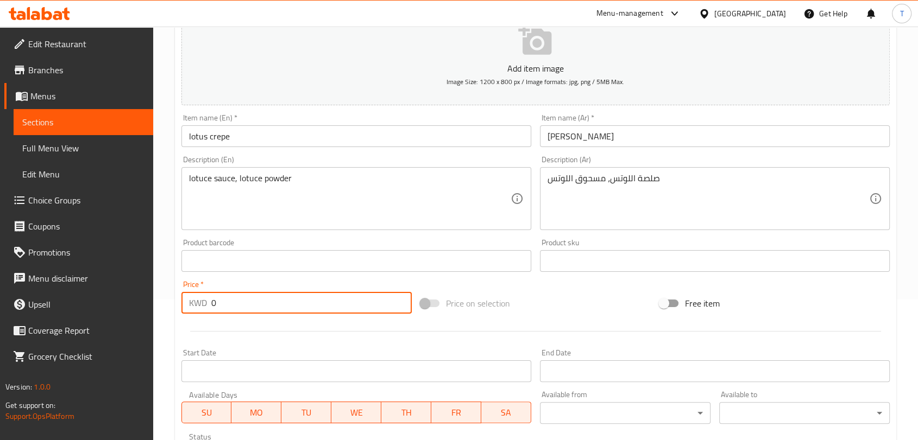
click at [343, 304] on input "0" at bounding box center [311, 303] width 200 height 22
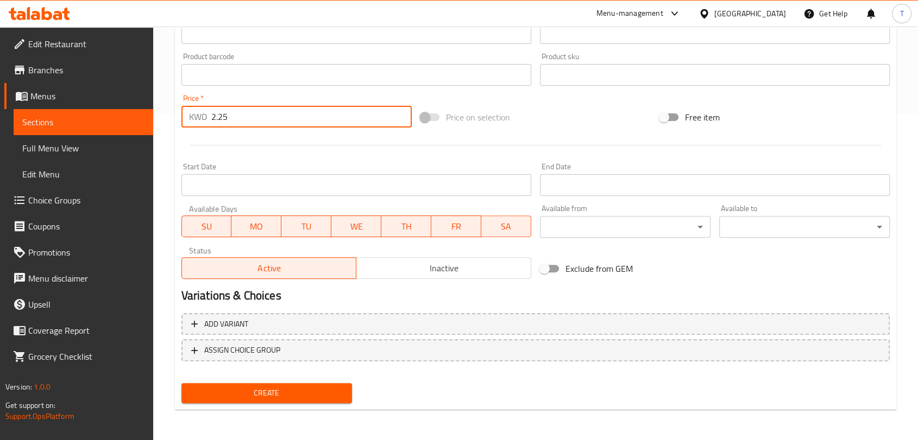
type input "2.25"
click at [406, 269] on span "Inactive" at bounding box center [444, 269] width 166 height 16
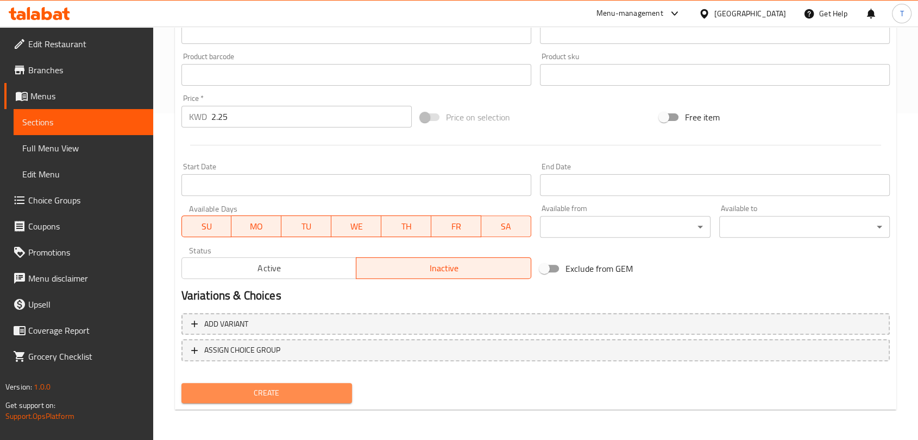
click at [302, 399] on span "Create" at bounding box center [266, 394] width 153 height 14
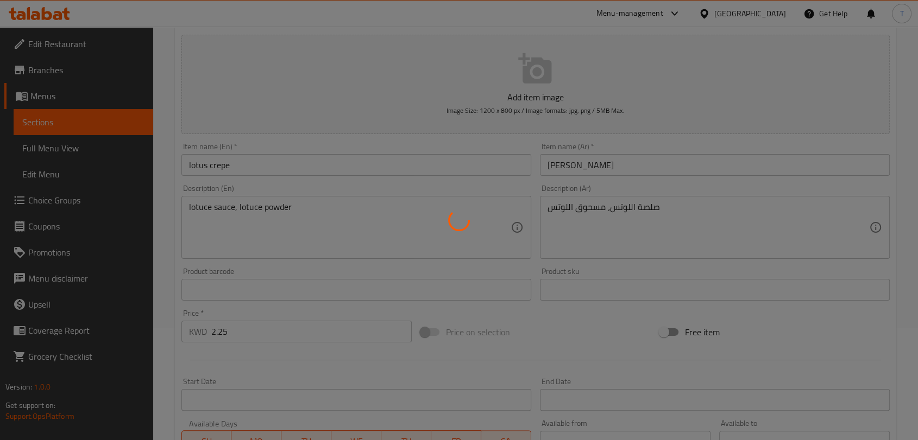
scroll to position [0, 0]
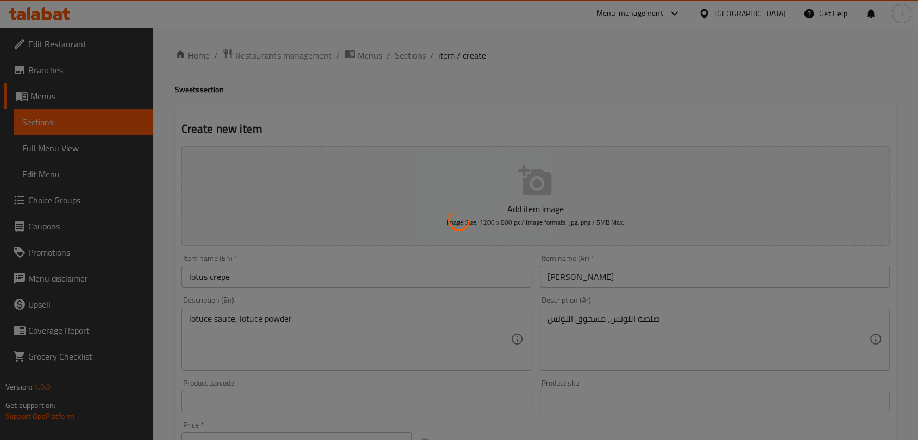
type input "0"
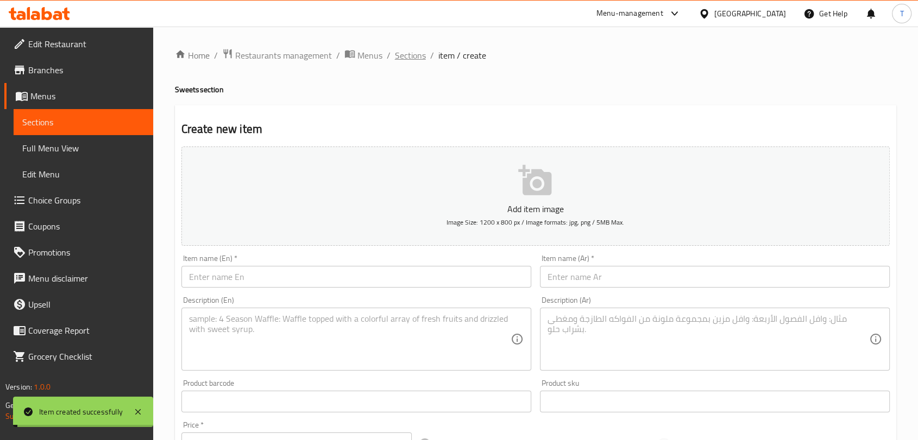
click at [414, 58] on span "Sections" at bounding box center [410, 55] width 31 height 13
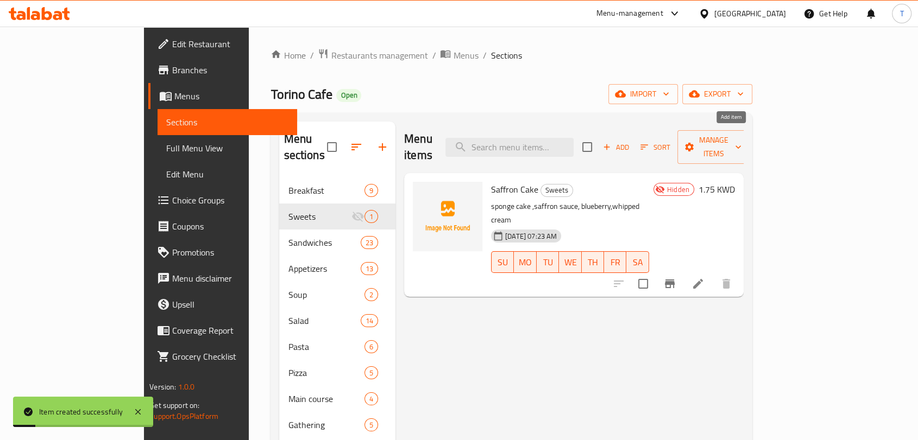
click at [630, 141] on span "Add" at bounding box center [615, 147] width 29 height 12
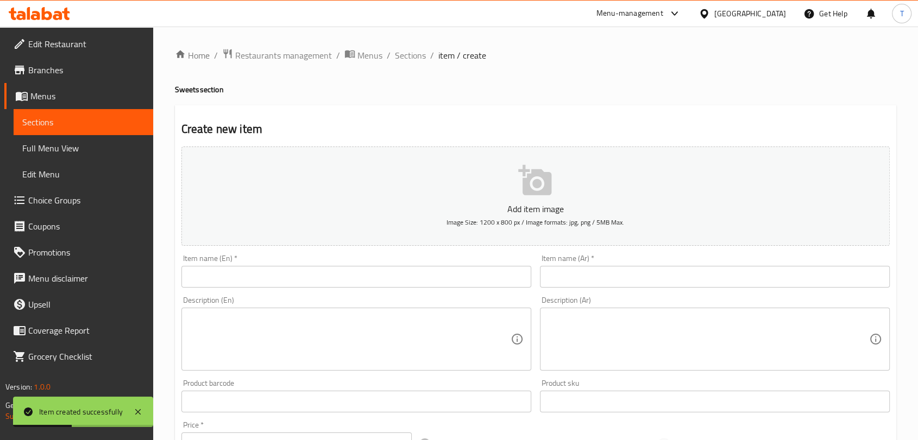
click at [388, 274] on input "text" at bounding box center [356, 277] width 350 height 22
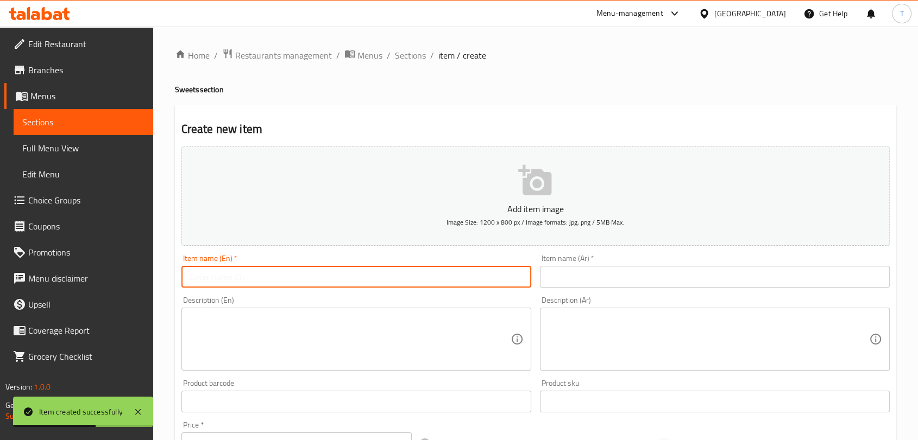
paste input "chocolate crepe - شوكلت كريب"
drag, startPoint x: 309, startPoint y: 279, endPoint x: 252, endPoint y: 279, distance: 57.0
click at [252, 279] on input "chocolate crepe - شوكلت كريب" at bounding box center [356, 277] width 350 height 22
type input "chocolate crepe -"
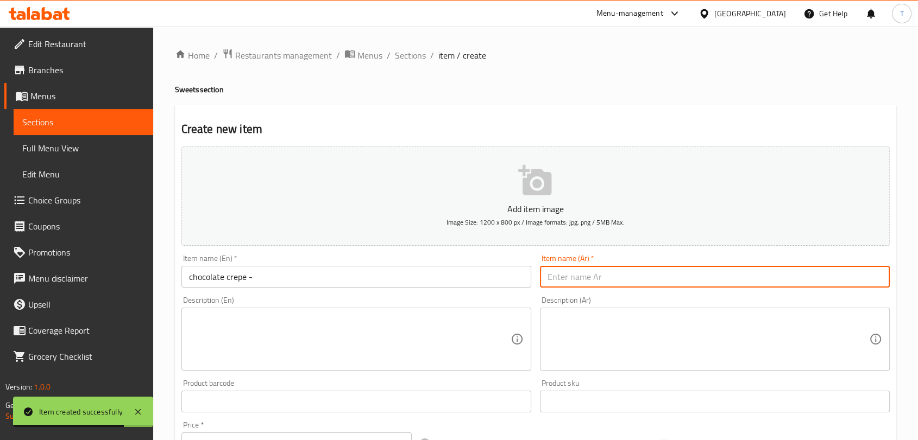
click at [606, 273] on input "text" at bounding box center [715, 277] width 350 height 22
paste input "شوكلت كريب"
type input "شوكلت كريب"
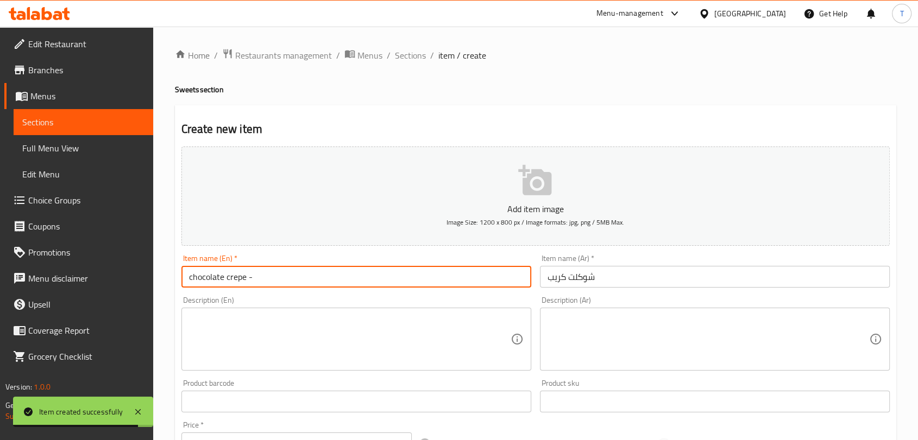
click at [345, 274] on input "chocolate crepe -" at bounding box center [356, 277] width 350 height 22
type input "chocolate crepe"
click at [369, 331] on textarea at bounding box center [349, 340] width 321 height 52
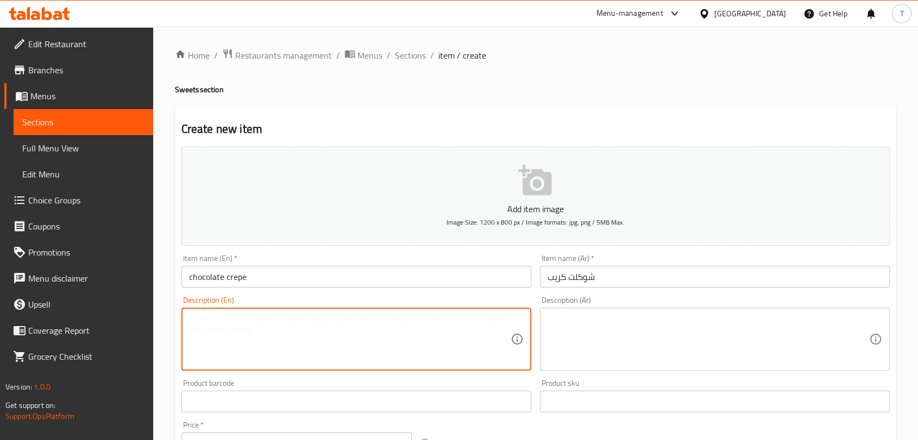
paste textarea "chocolate sauce,strawberry , blueberry"
type textarea "chocolate sauce,strawberry , blueberry"
click at [658, 330] on textarea at bounding box center [707, 340] width 321 height 52
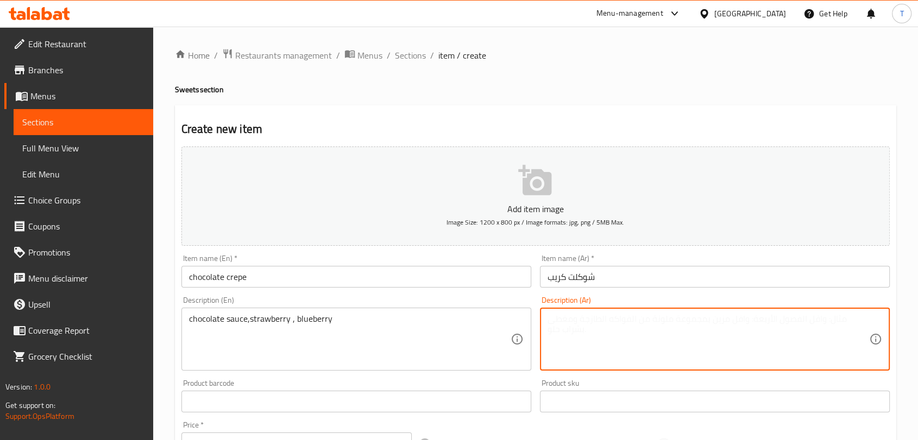
paste textarea "صلصة الشوكولاتة، الفراولة، التوت الأزرق"
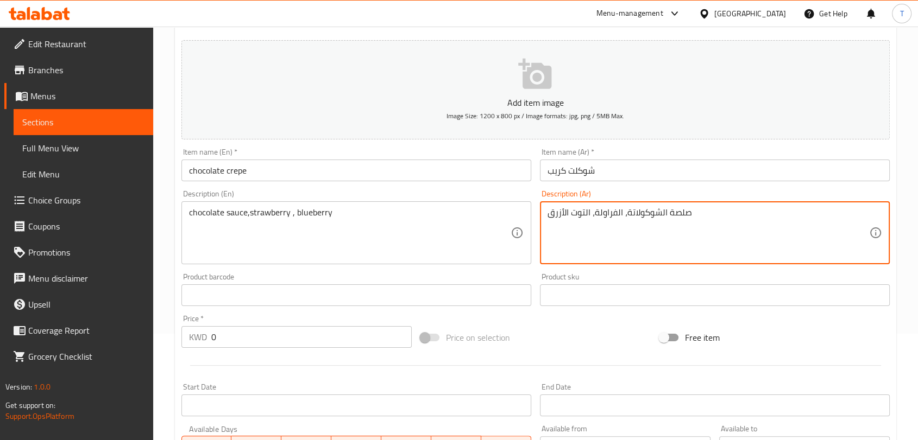
scroll to position [141, 0]
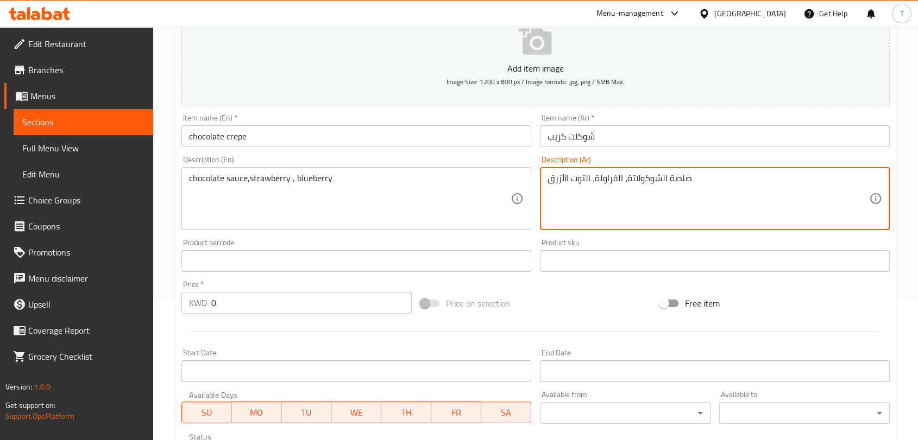
type textarea "صلصة الشوكولاتة، الفراولة، التوت الأزرق"
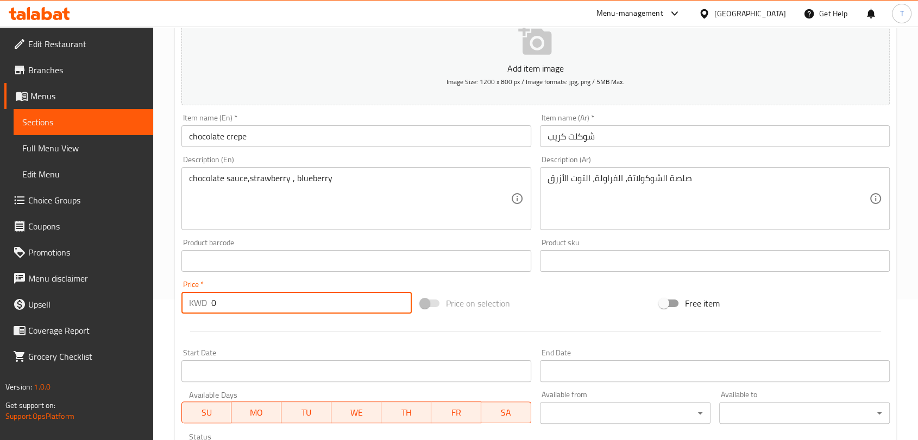
drag, startPoint x: 212, startPoint y: 307, endPoint x: 155, endPoint y: 307, distance: 56.5
click at [156, 307] on div "Home / Restaurants management / Menus / Sections / item / create Sweets section…" at bounding box center [535, 256] width 765 height 741
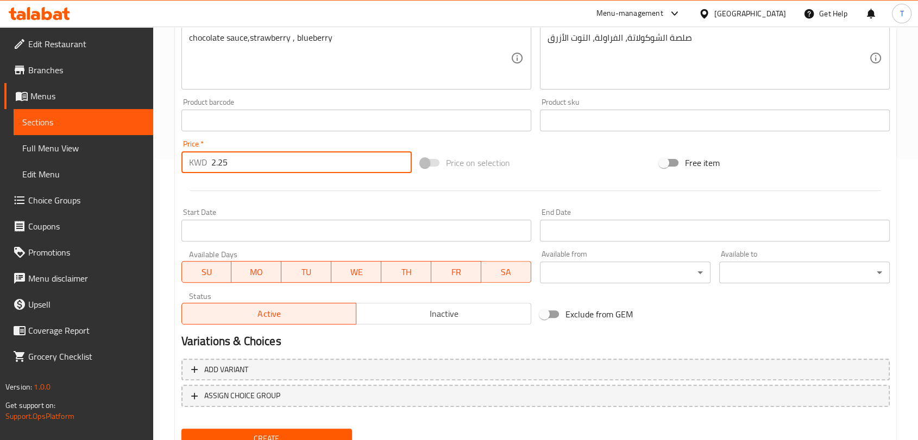
type input "2.25"
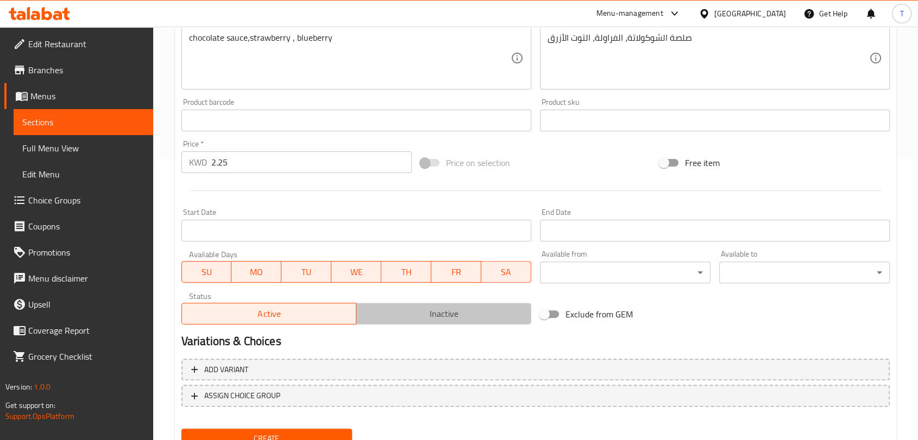
click at [387, 311] on span "Inactive" at bounding box center [444, 314] width 166 height 16
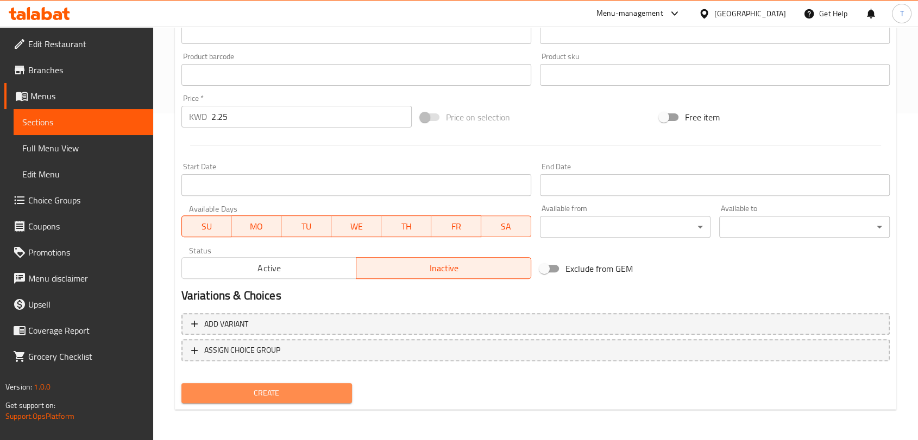
click at [313, 393] on span "Create" at bounding box center [266, 394] width 153 height 14
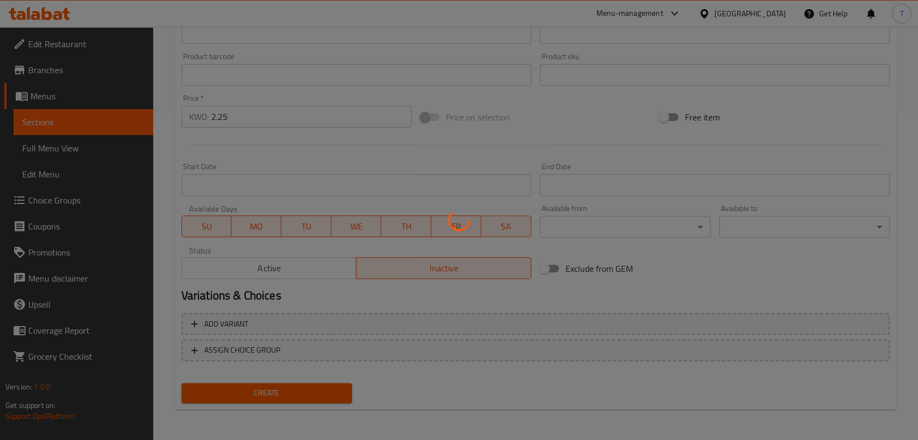
scroll to position [86, 0]
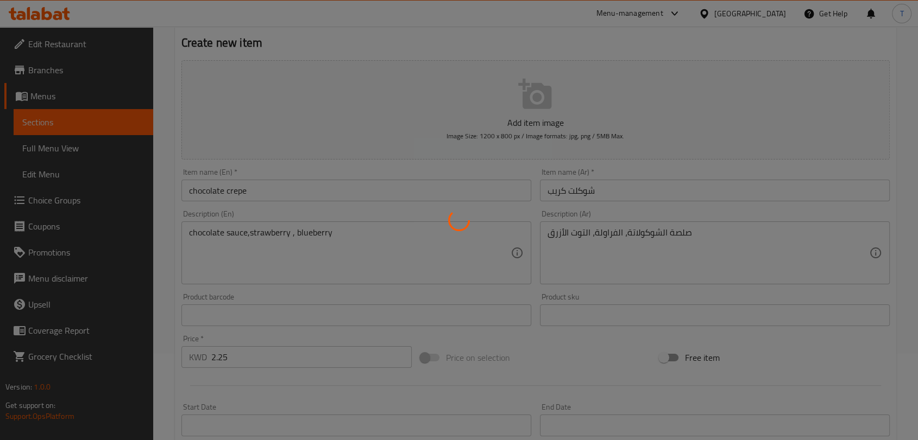
type input "0"
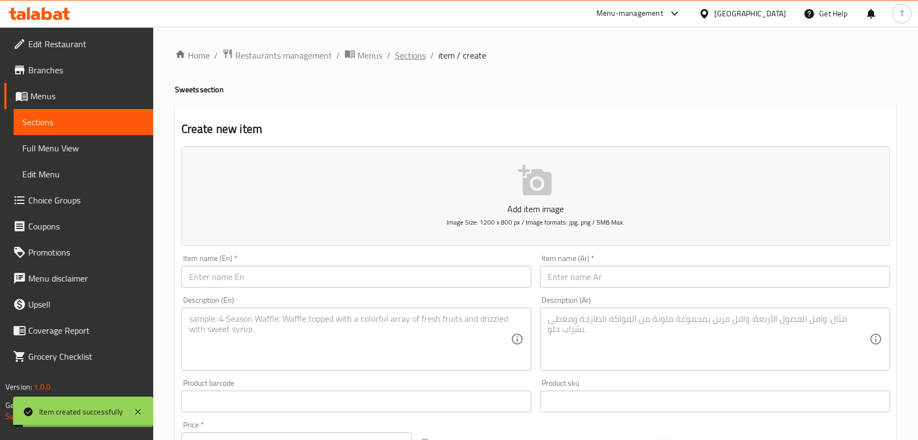
click at [412, 59] on span "Sections" at bounding box center [410, 55] width 31 height 13
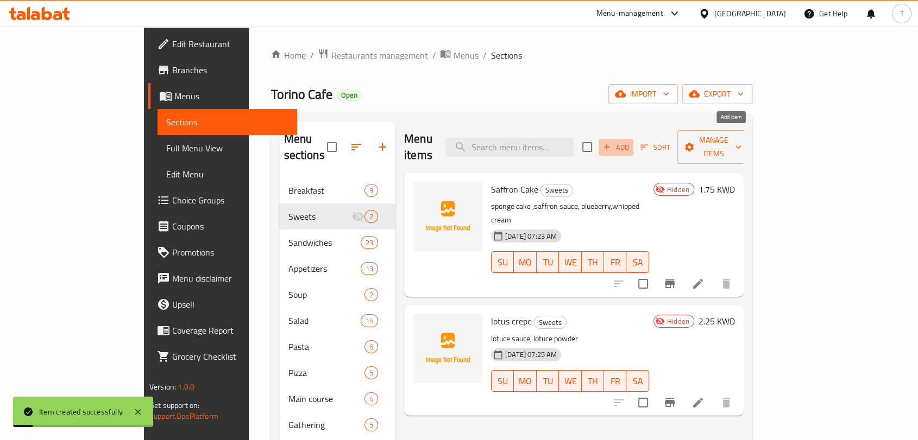
click at [630, 141] on span "Add" at bounding box center [615, 147] width 29 height 12
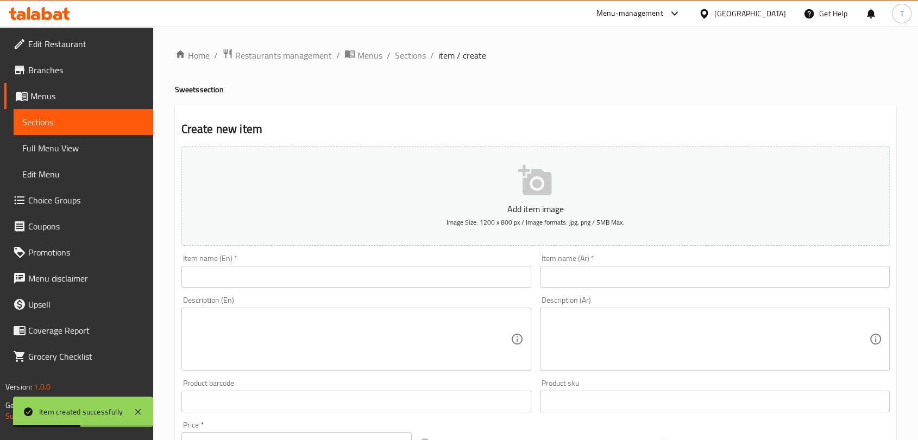
click at [461, 266] on div "Item name (En)   * Item name (En) *" at bounding box center [356, 271] width 350 height 33
click at [460, 279] on input "text" at bounding box center [356, 277] width 350 height 22
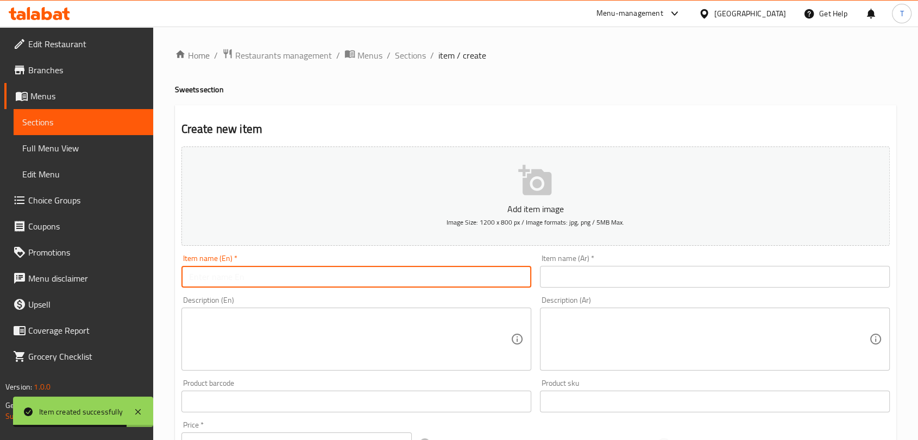
paste input "kinder crepe - [PERSON_NAME]"
drag, startPoint x: 307, startPoint y: 273, endPoint x: 241, endPoint y: 279, distance: 67.0
click at [241, 279] on input "kinder crepe - [PERSON_NAME]" at bounding box center [356, 277] width 350 height 22
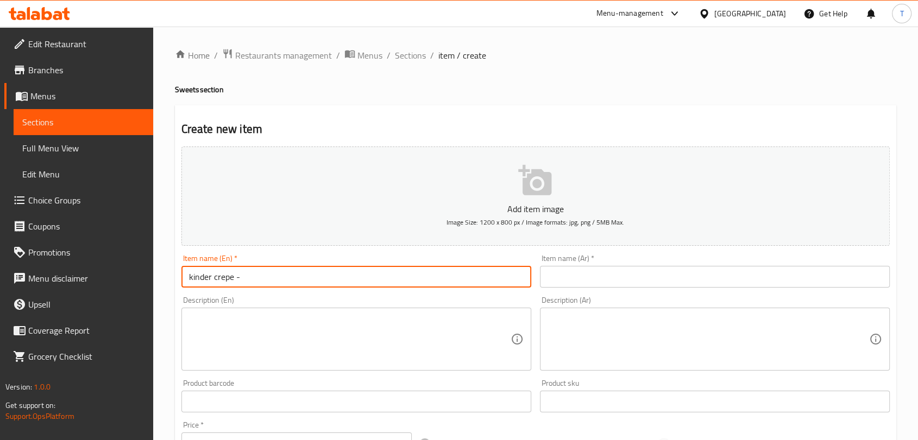
type input "kinder crepe -"
click at [604, 277] on input "text" at bounding box center [715, 277] width 350 height 22
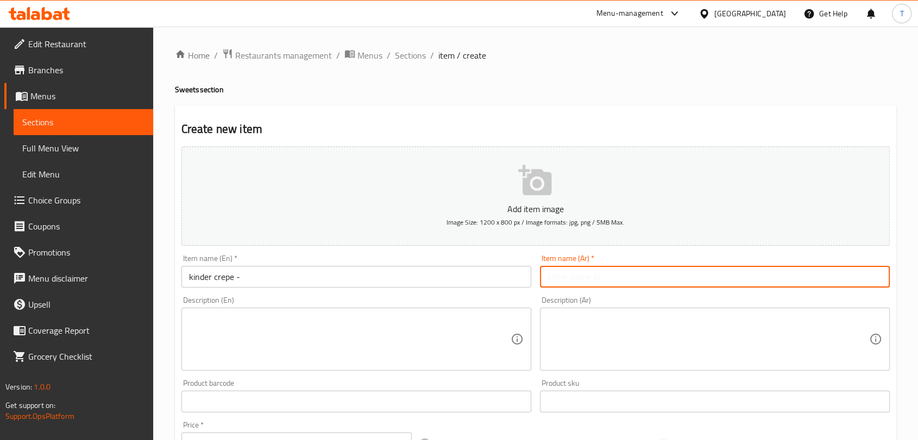
paste input "[PERSON_NAME]"
type input "[PERSON_NAME]"
click at [418, 274] on input "kinder crepe -" at bounding box center [356, 277] width 350 height 22
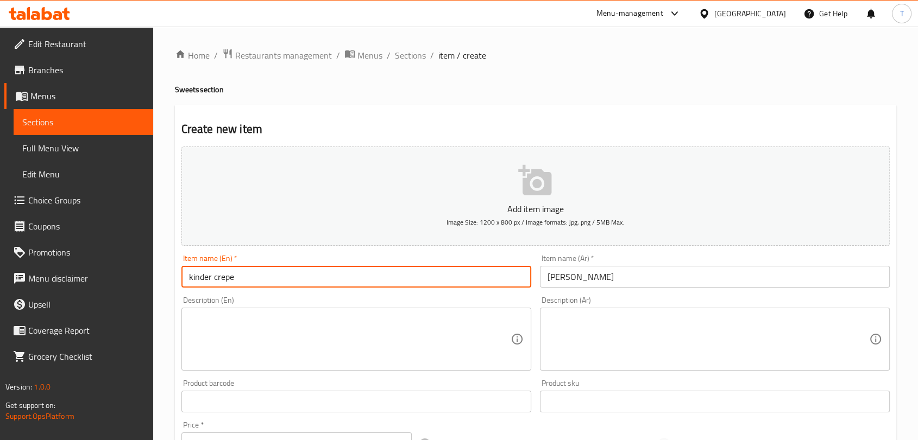
type input "kinder crepe"
click at [369, 346] on textarea at bounding box center [349, 340] width 321 height 52
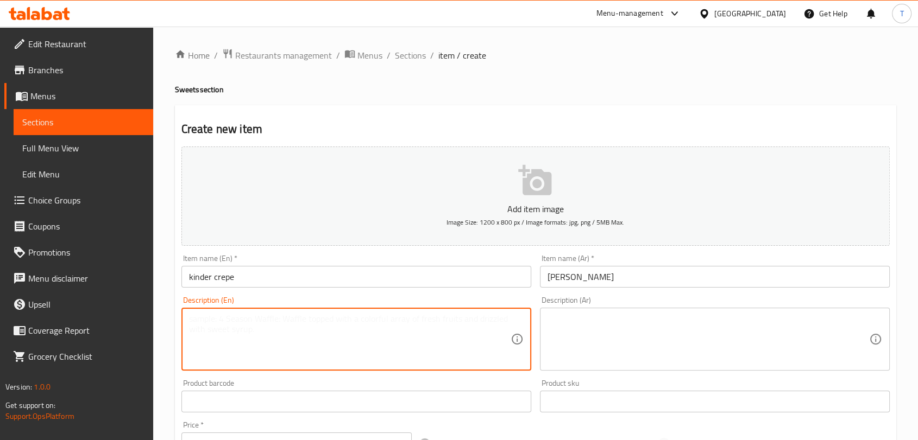
paste textarea "kinder sauce,chocolate sauce, kinder chocolate"
type textarea "kinder sauce,chocolate sauce, kinder chocolate"
click at [600, 312] on div "Description (Ar)" at bounding box center [715, 339] width 350 height 63
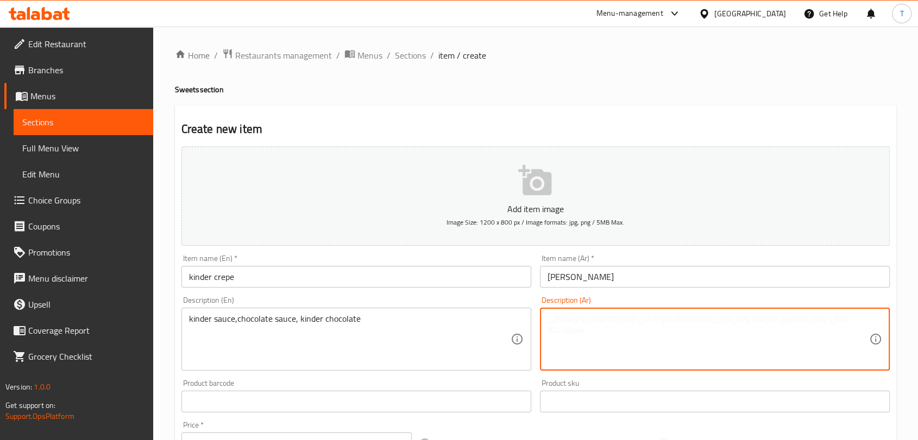
paste textarea "صلصة كيندر، صلصة الشوكولاتة، شوكولاتة كيندر"
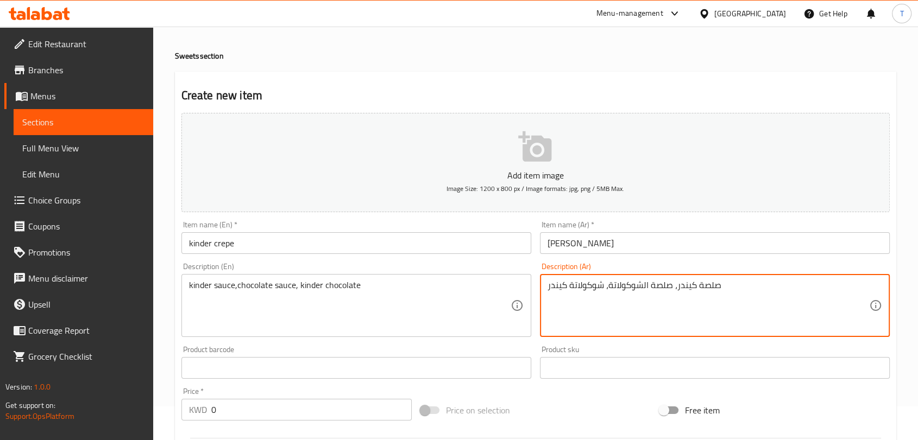
scroll to position [141, 0]
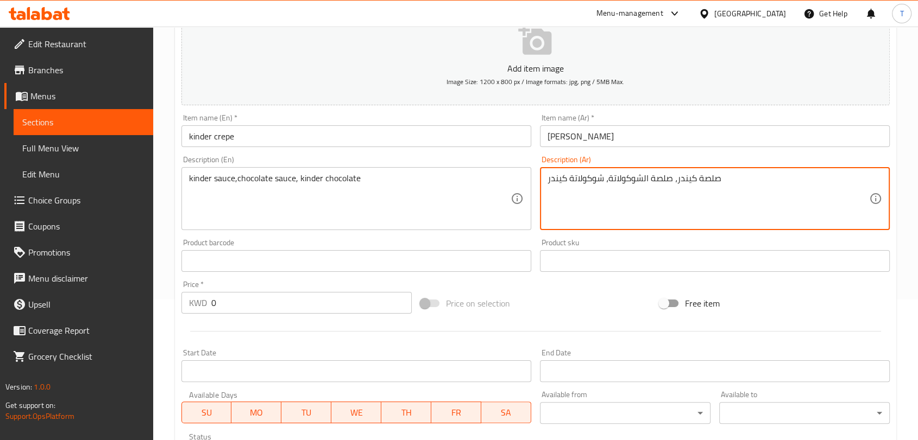
type textarea "صلصة كيندر، صلصة الشوكولاتة، شوكولاتة كيندر"
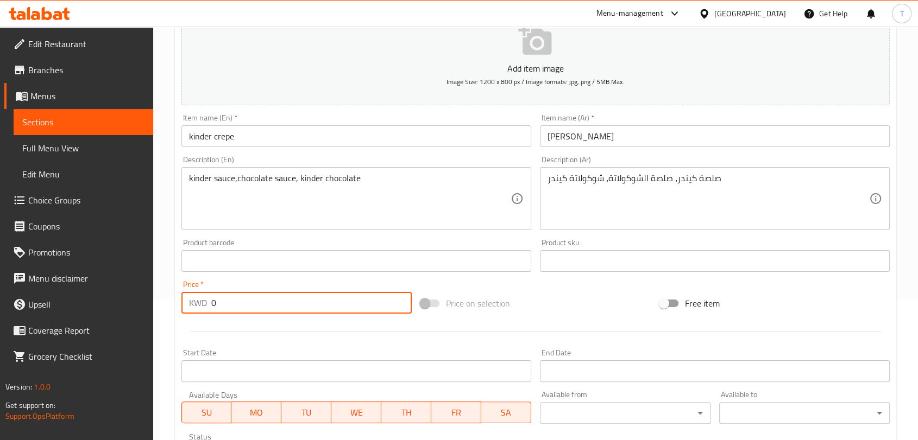
drag, startPoint x: 318, startPoint y: 303, endPoint x: 210, endPoint y: 303, distance: 108.1
click at [210, 303] on div "KWD 0 Price *" at bounding box center [296, 303] width 230 height 22
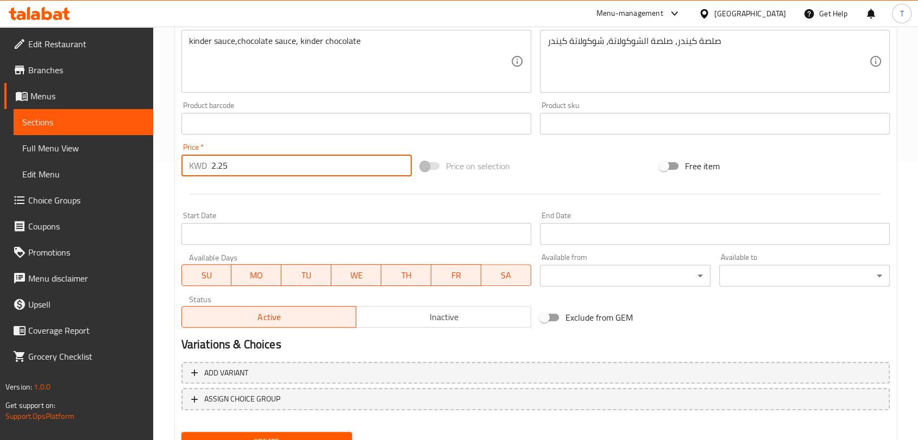
scroll to position [327, 0]
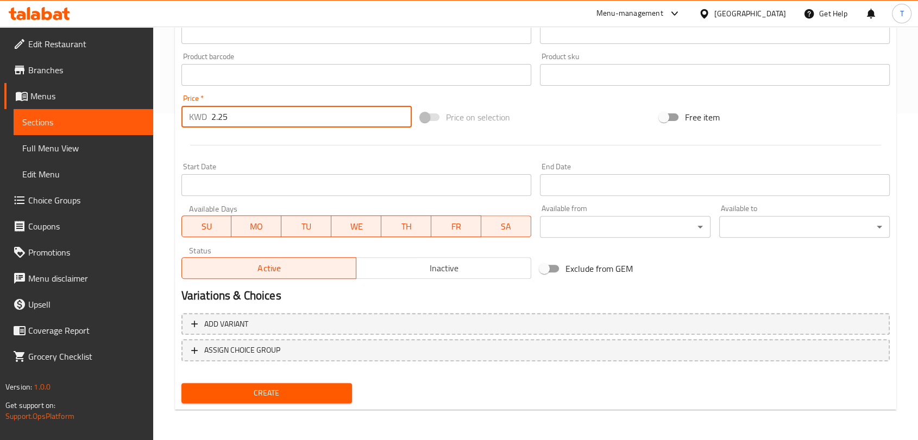
type input "2.25"
click at [400, 254] on div "Active Inactive" at bounding box center [356, 263] width 350 height 33
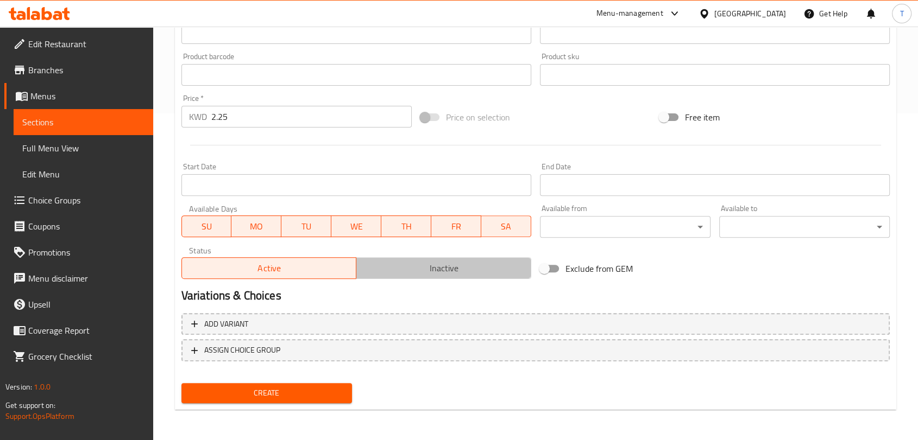
click at [402, 261] on span "Inactive" at bounding box center [444, 269] width 166 height 16
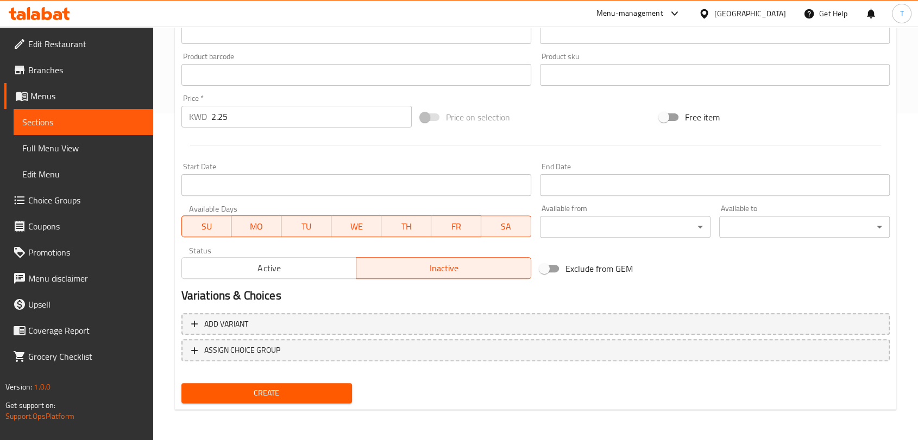
click at [299, 390] on span "Create" at bounding box center [266, 394] width 153 height 14
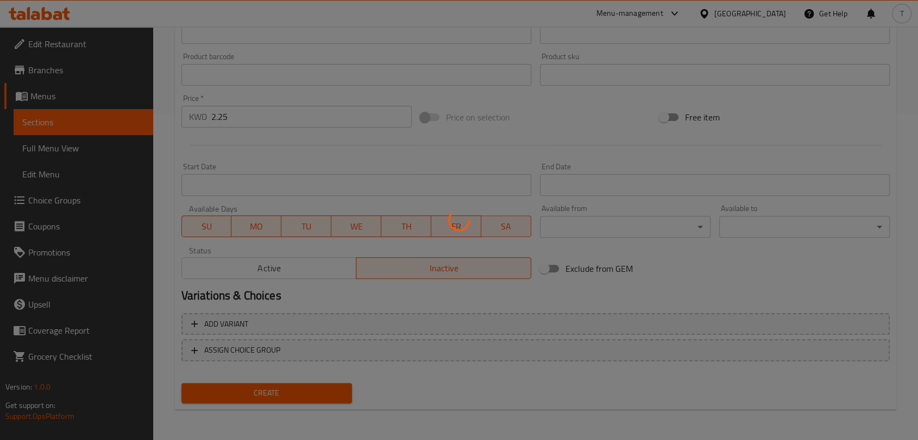
type input "0"
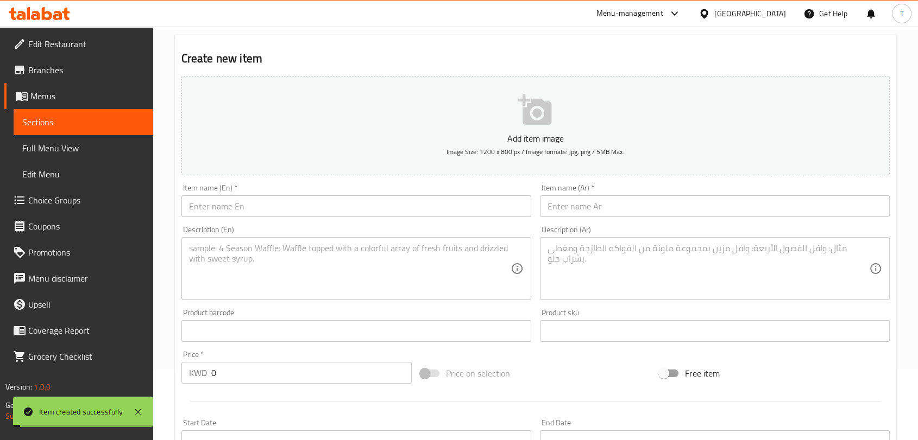
scroll to position [0, 0]
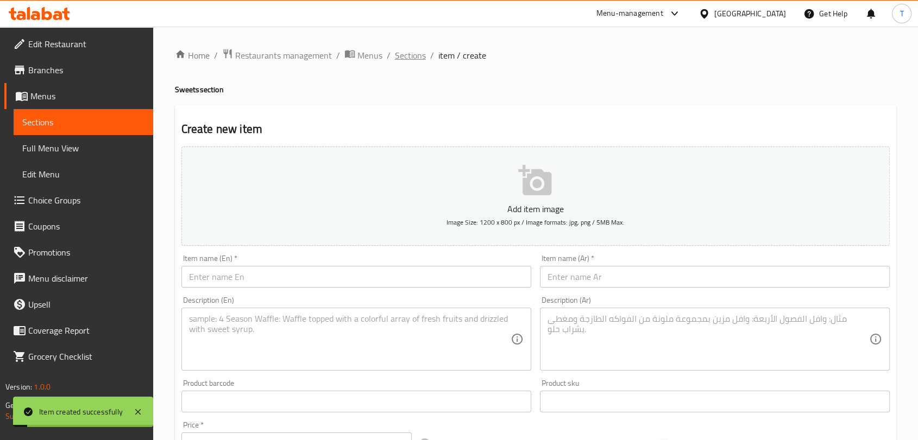
click at [414, 56] on span "Sections" at bounding box center [410, 55] width 31 height 13
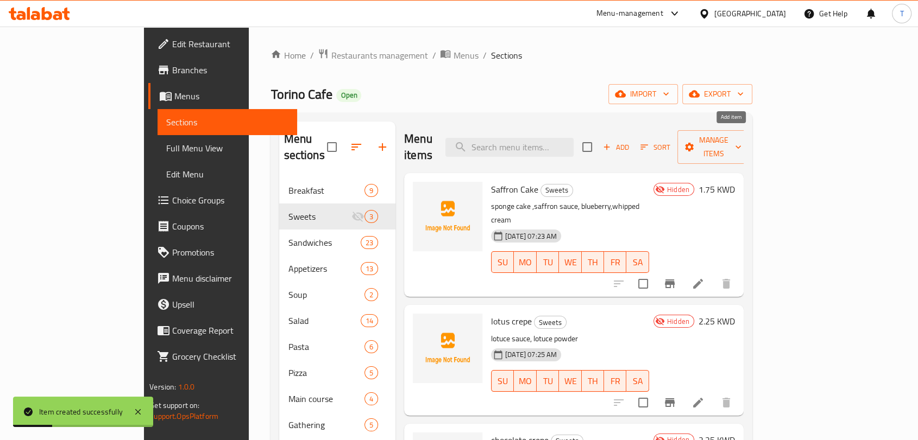
click at [630, 141] on span "Add" at bounding box center [615, 147] width 29 height 12
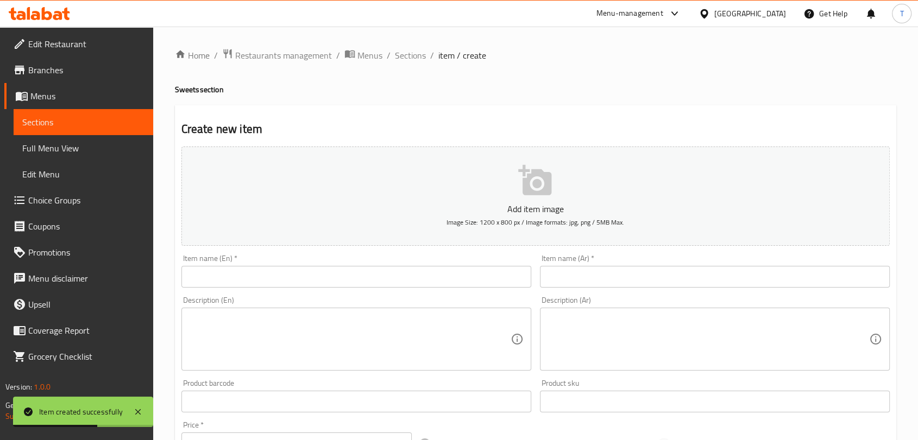
click at [309, 280] on input "text" at bounding box center [356, 277] width 350 height 22
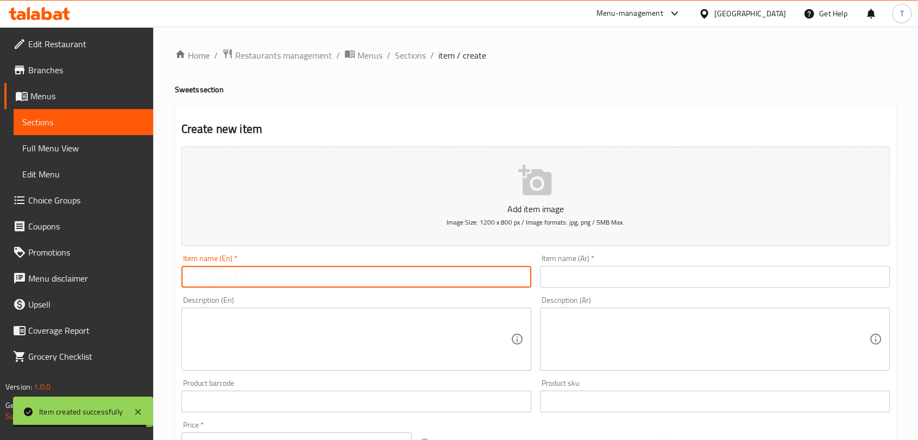
paste input "pistachio crepe - بيستاشيو كريب"
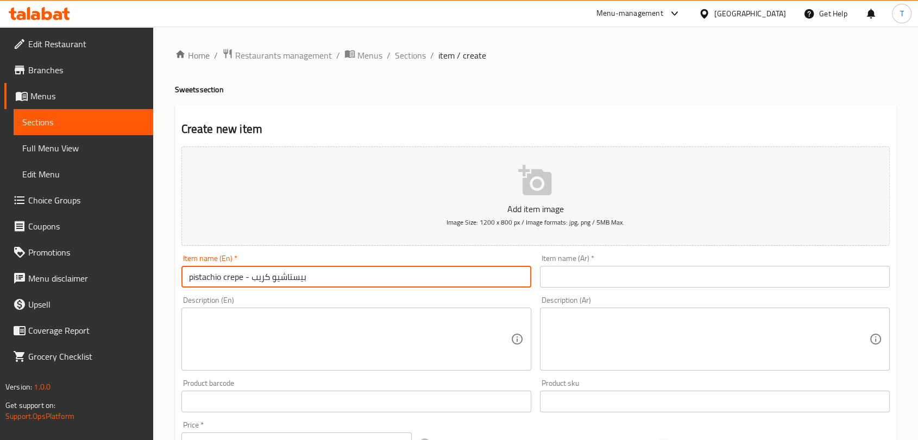
click at [254, 281] on input "pistachio crepe - بيستاشيو كريب" at bounding box center [356, 277] width 350 height 22
type input "pistachio crepe -"
click at [638, 280] on input "text" at bounding box center [715, 277] width 350 height 22
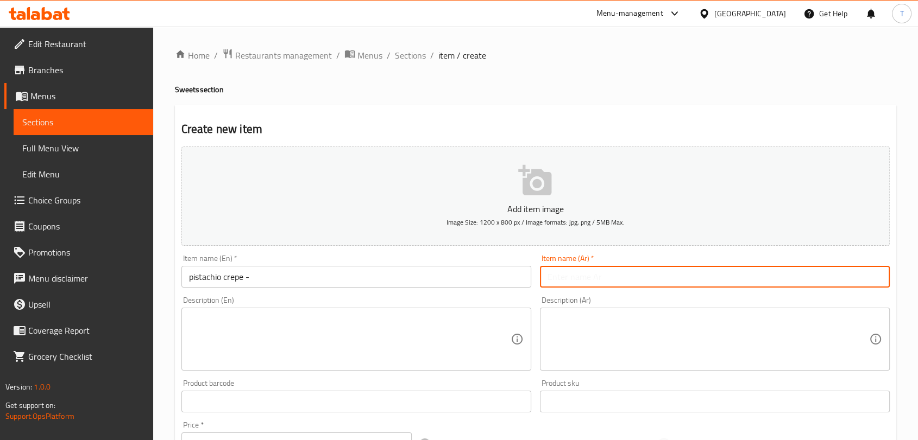
paste input "[PERSON_NAME]"
type input "[PERSON_NAME]"
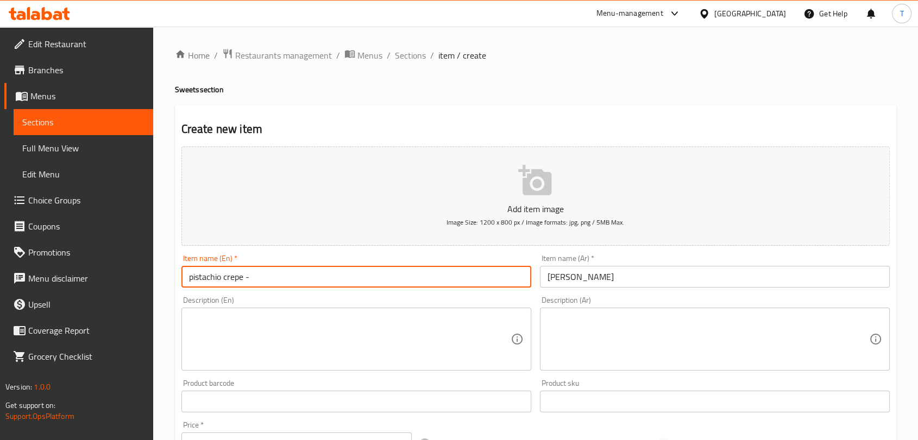
click at [346, 276] on input "pistachio crepe -" at bounding box center [356, 277] width 350 height 22
type input "pistachio crepe"
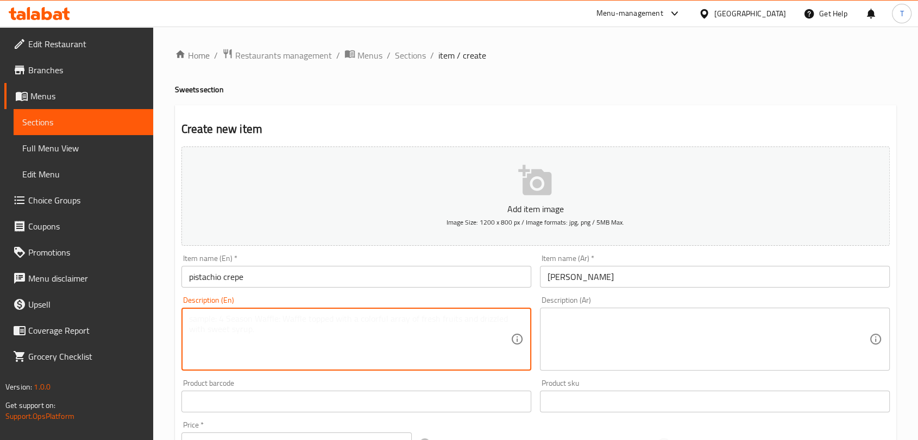
click at [378, 337] on textarea at bounding box center [349, 340] width 321 height 52
paste textarea "pistachio sauce, pistachio powder"
type textarea "pistachio sauce, pistachio powder"
click at [656, 326] on textarea at bounding box center [707, 340] width 321 height 52
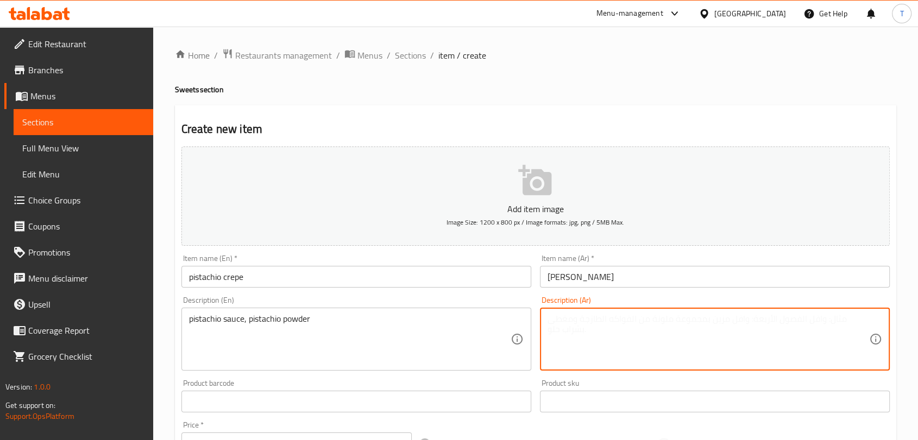
paste textarea "صلصة الفستق، مسحوق الفستق"
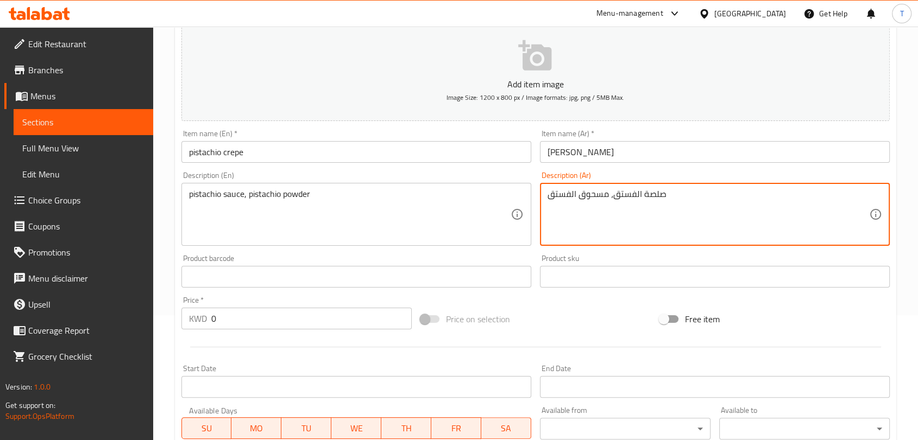
scroll to position [141, 0]
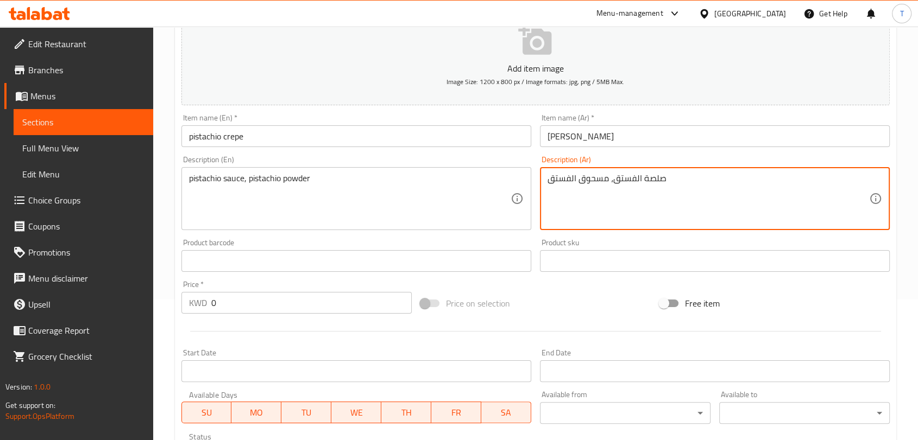
type textarea "صلصة الفستق، مسحوق الفستق"
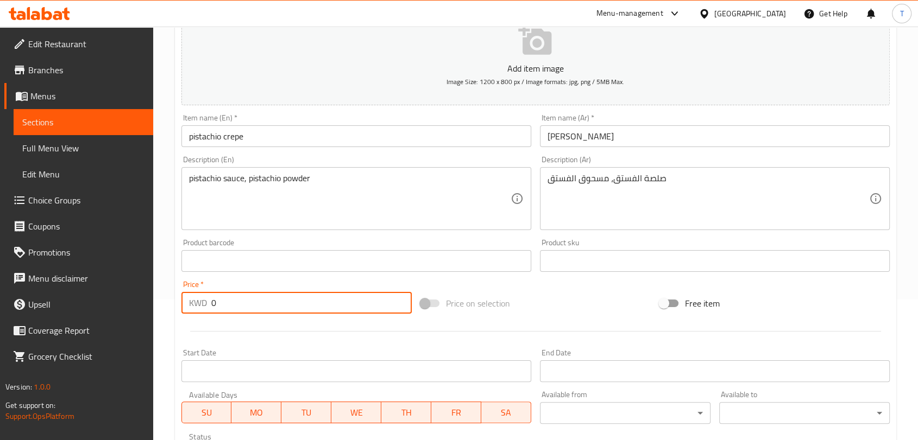
click at [341, 309] on input "0" at bounding box center [311, 303] width 200 height 22
drag, startPoint x: 340, startPoint y: 306, endPoint x: 317, endPoint y: 305, distance: 23.4
click at [340, 305] on input "0" at bounding box center [311, 303] width 200 height 22
drag, startPoint x: 317, startPoint y: 305, endPoint x: 200, endPoint y: 304, distance: 116.2
click at [200, 304] on div "KWD 0 Price *" at bounding box center [296, 303] width 230 height 22
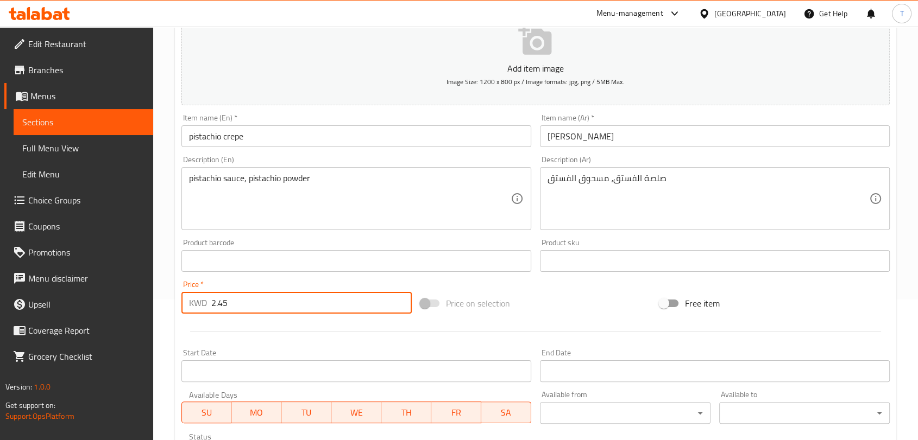
type input "2.45"
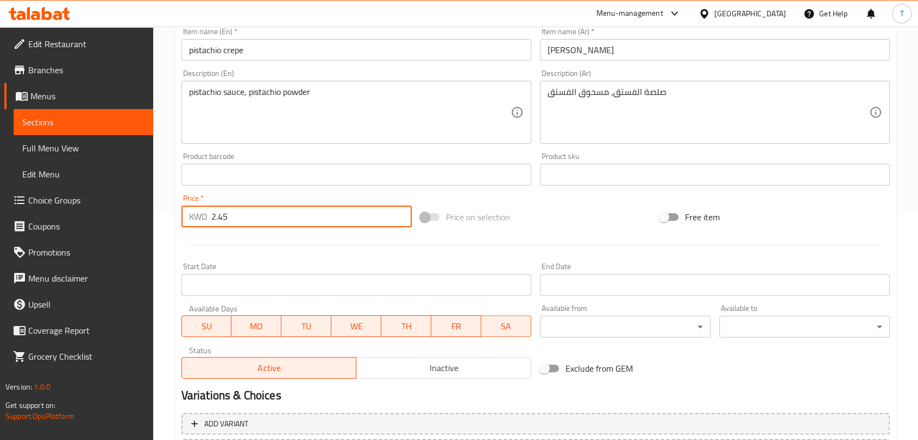
scroll to position [327, 0]
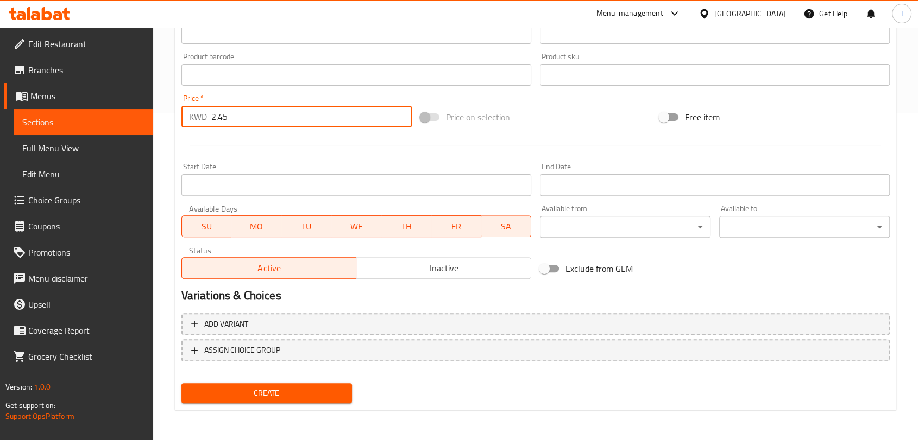
click at [403, 273] on span "Inactive" at bounding box center [444, 269] width 166 height 16
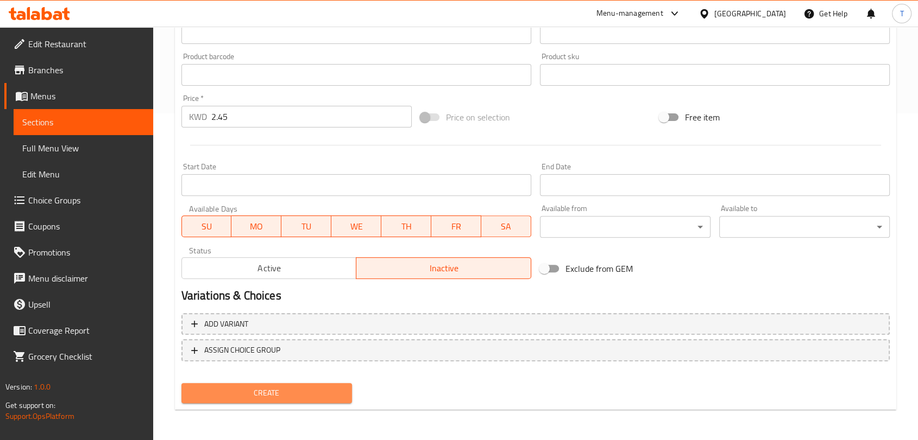
click at [299, 393] on span "Create" at bounding box center [266, 394] width 153 height 14
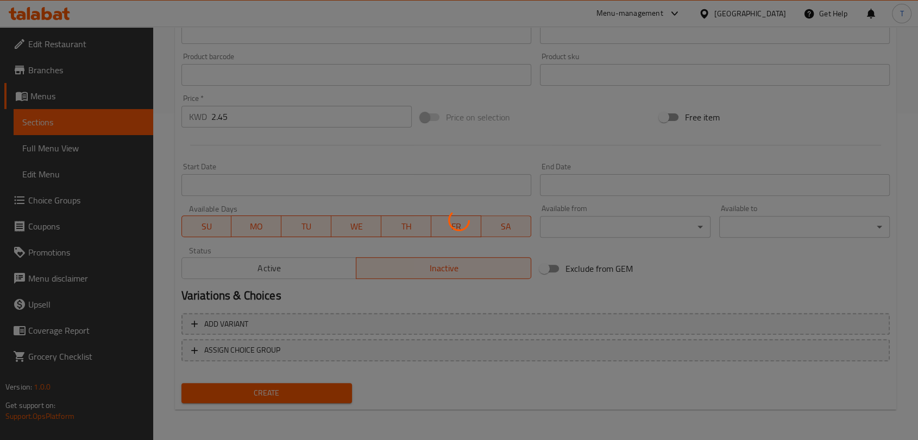
type input "0"
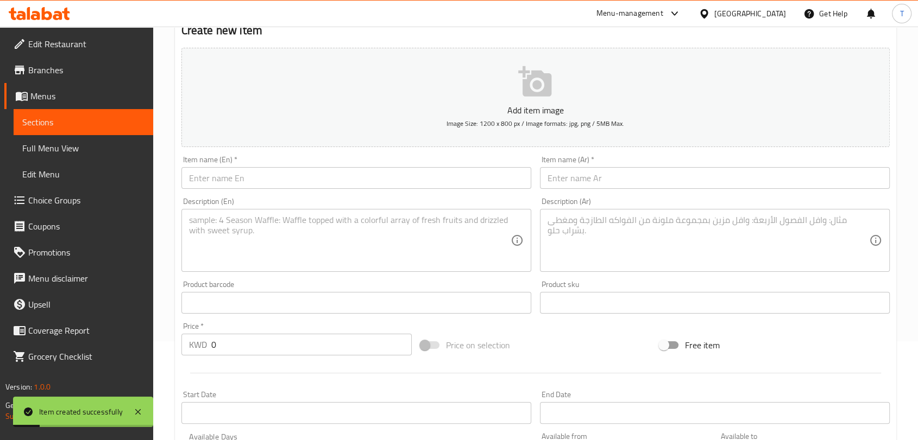
scroll to position [0, 0]
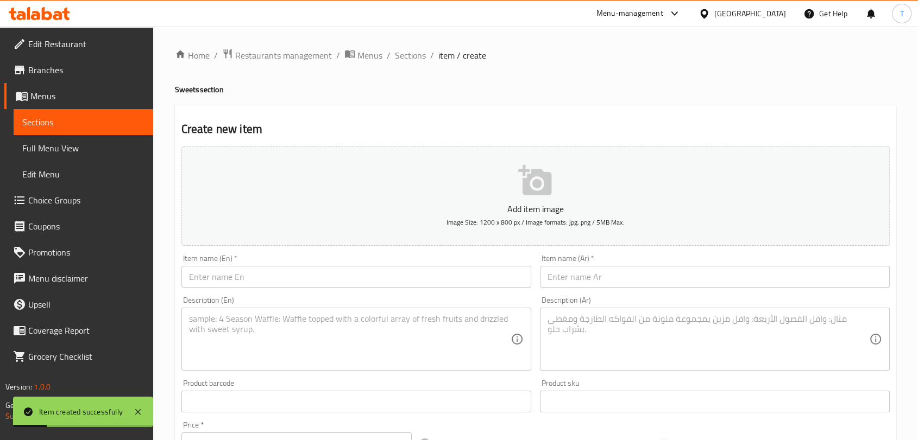
click at [425, 48] on ol "Home / Restaurants management / Menus / Sections / item / create" at bounding box center [535, 55] width 721 height 14
click at [416, 59] on span "Sections" at bounding box center [410, 55] width 31 height 13
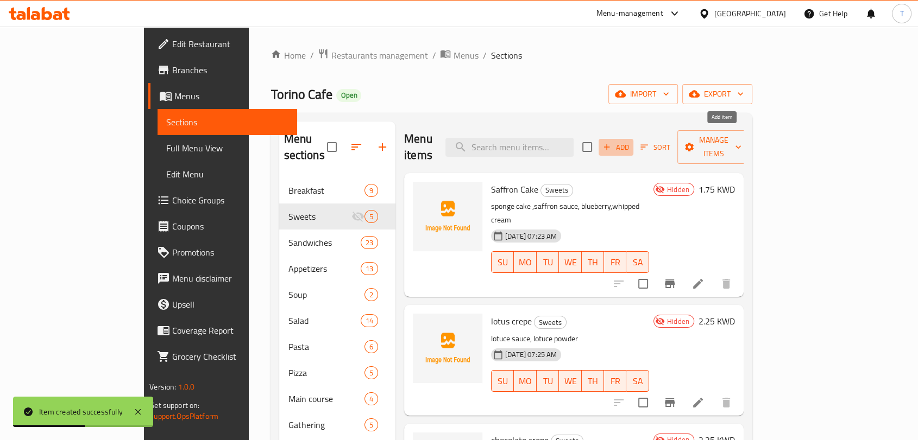
click at [630, 141] on span "Add" at bounding box center [615, 147] width 29 height 12
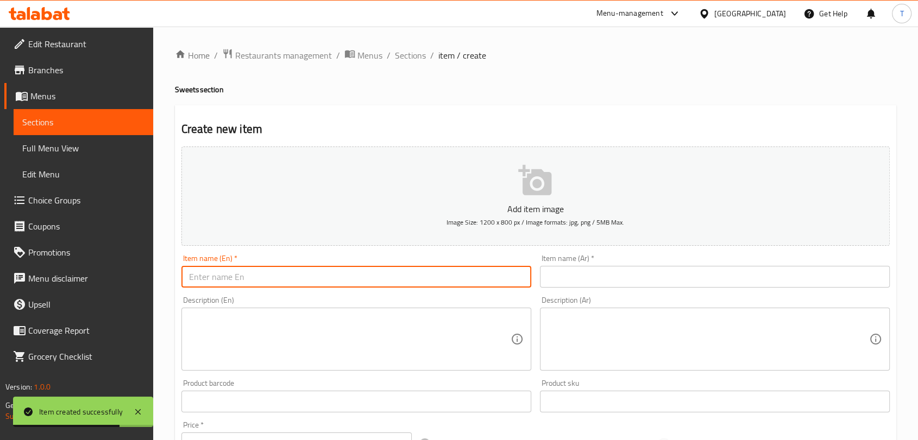
click at [369, 273] on input "text" at bounding box center [356, 277] width 350 height 22
paste input "Profiterol - بروفيت رول"
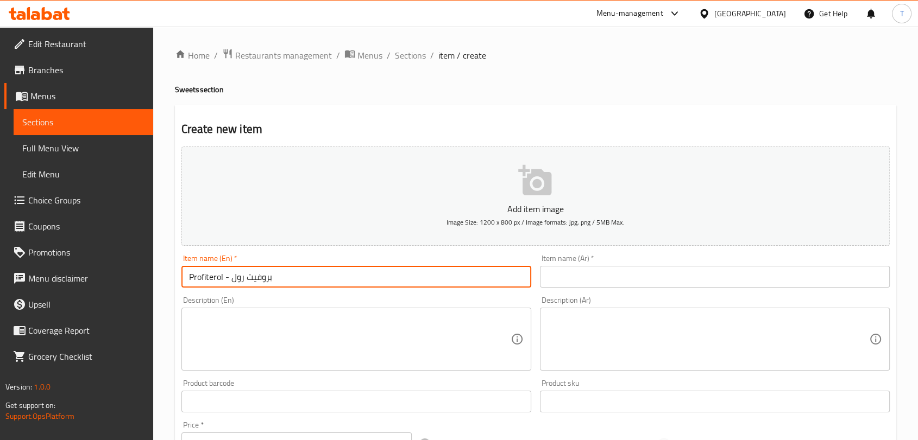
drag, startPoint x: 287, startPoint y: 277, endPoint x: 230, endPoint y: 282, distance: 56.7
click at [230, 282] on input "Profiterol - بروفيت رول" at bounding box center [356, 277] width 350 height 22
type input "Profiterol -"
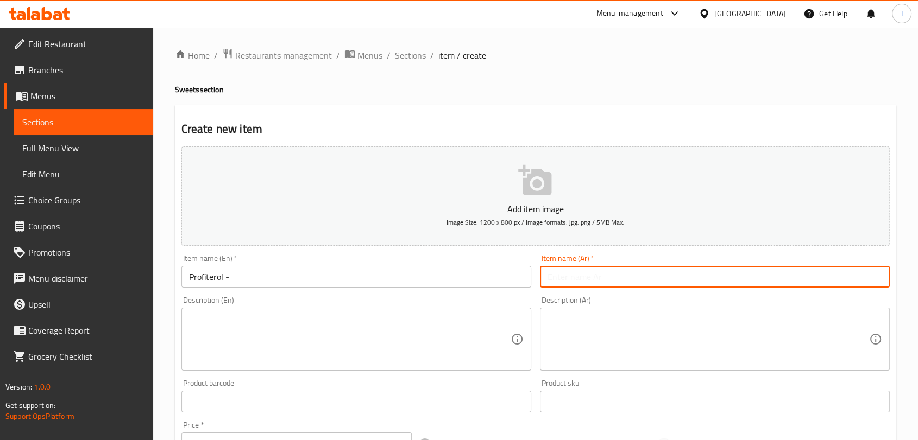
click at [627, 279] on input "text" at bounding box center [715, 277] width 350 height 22
paste input "بروفيت رول"
type input "بروفيت رول"
click at [419, 274] on input "Profiterol -" at bounding box center [356, 277] width 350 height 22
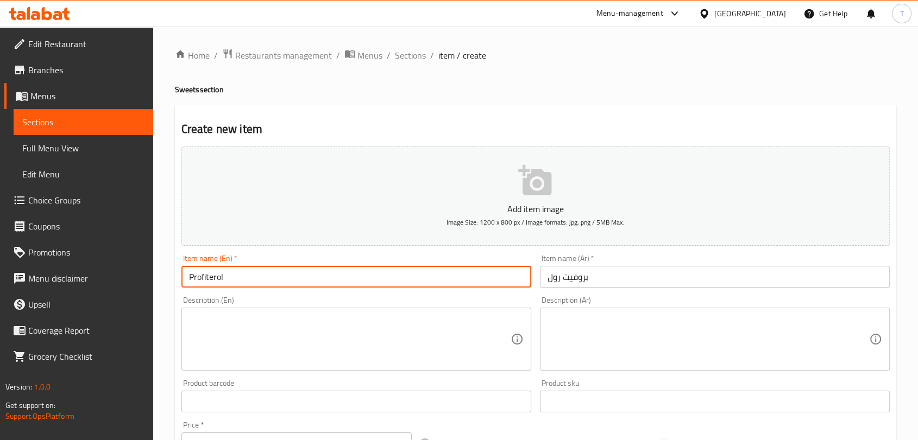
type input "Profiterol"
click at [417, 312] on div "Description (En)" at bounding box center [356, 339] width 350 height 63
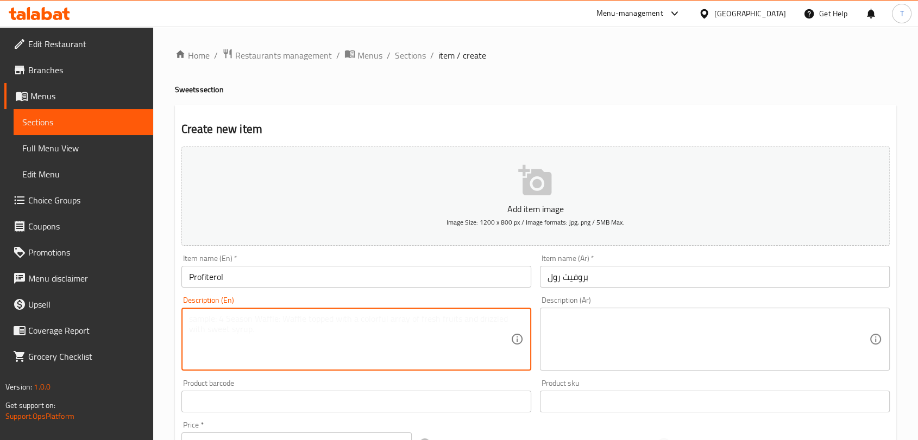
paste textarea "profiterol with custard and chocolate sauce served with strawberry and blueberry"
type textarea "profiterol with custard and chocolate sauce served with strawberry and blueberry"
click at [603, 353] on textarea at bounding box center [707, 340] width 321 height 52
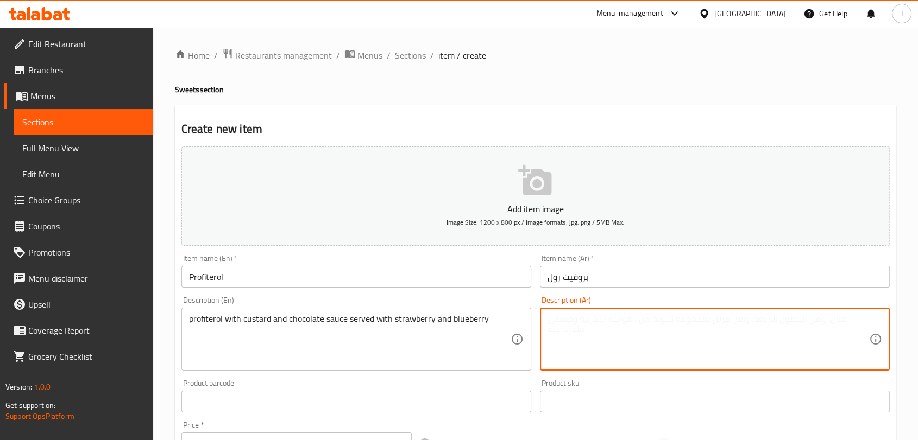
paste textarea "بروفيترول مع الكاسترد وصلصة الشوكولاتة، يقدم مع الفراولة والتوت الأزرق"
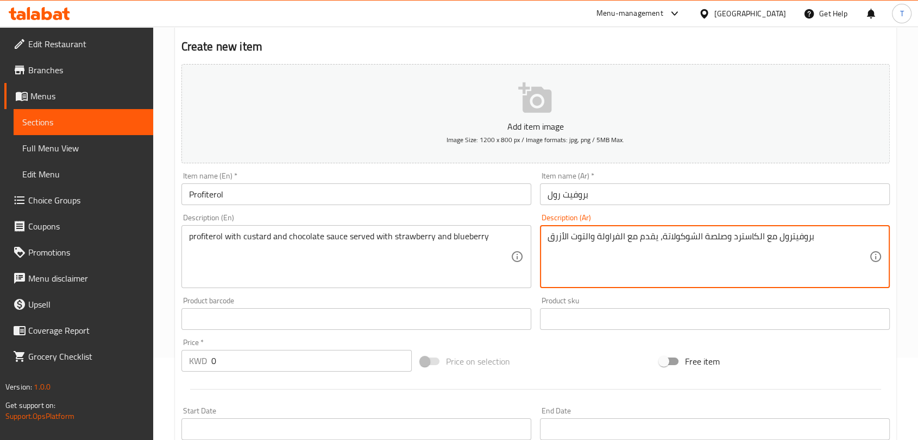
scroll to position [141, 0]
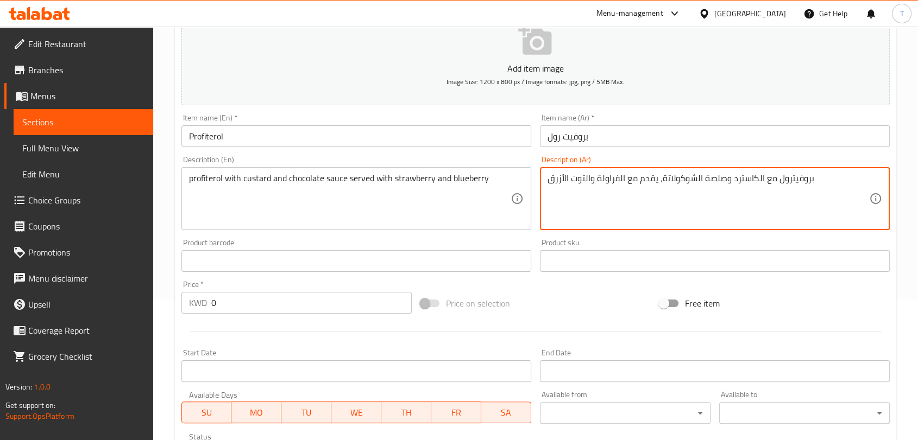
type textarea "بروفيترول مع الكاسترد وصلصة الشوكولاتة، يقدم مع الفراولة والتوت الأزرق"
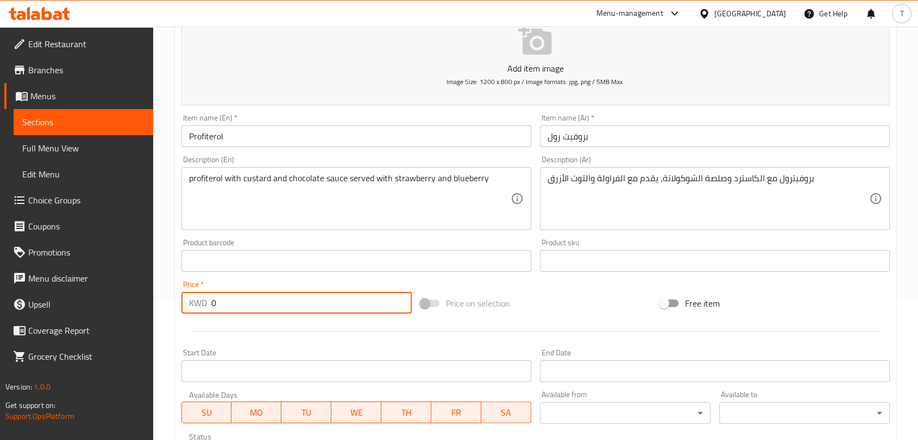
drag, startPoint x: 227, startPoint y: 305, endPoint x: 164, endPoint y: 300, distance: 63.2
click at [162, 304] on div "Home / Restaurants management / Menus / Sections / item / create Sweets section…" at bounding box center [535, 256] width 765 height 741
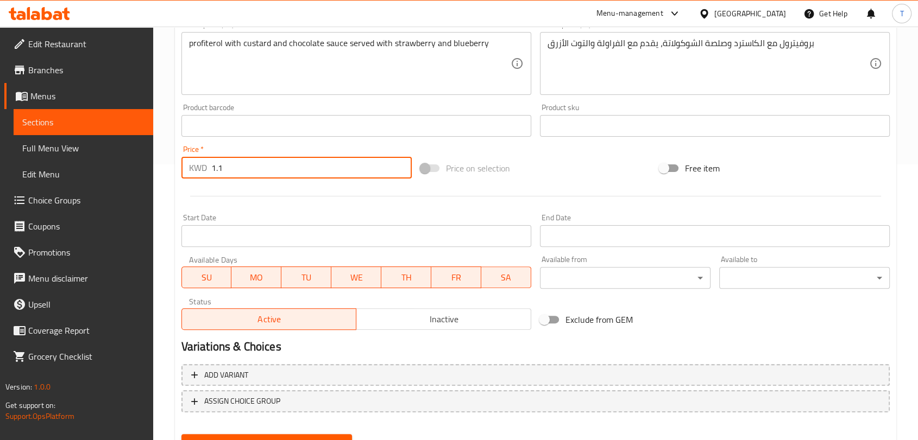
scroll to position [327, 0]
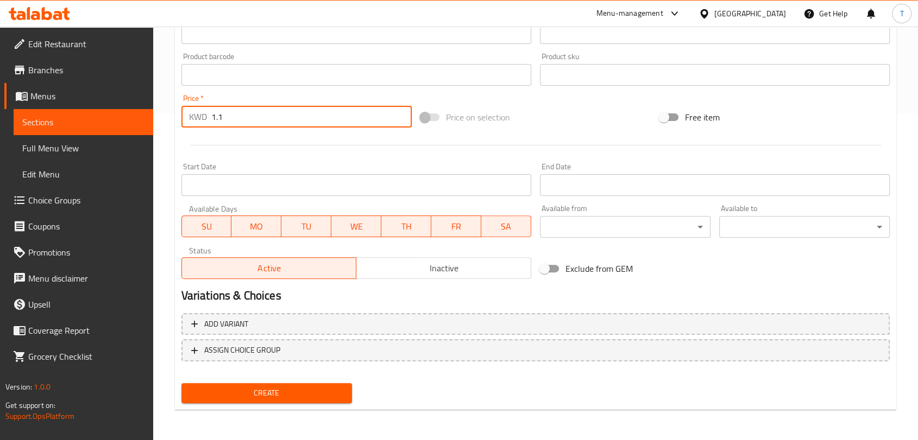
type input "1.1"
click at [395, 269] on span "Inactive" at bounding box center [444, 269] width 166 height 16
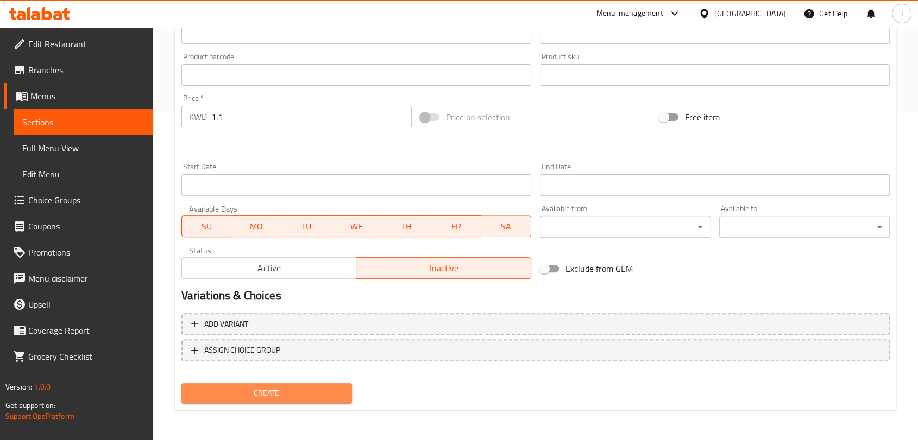
click at [343, 397] on span "Create" at bounding box center [266, 394] width 153 height 14
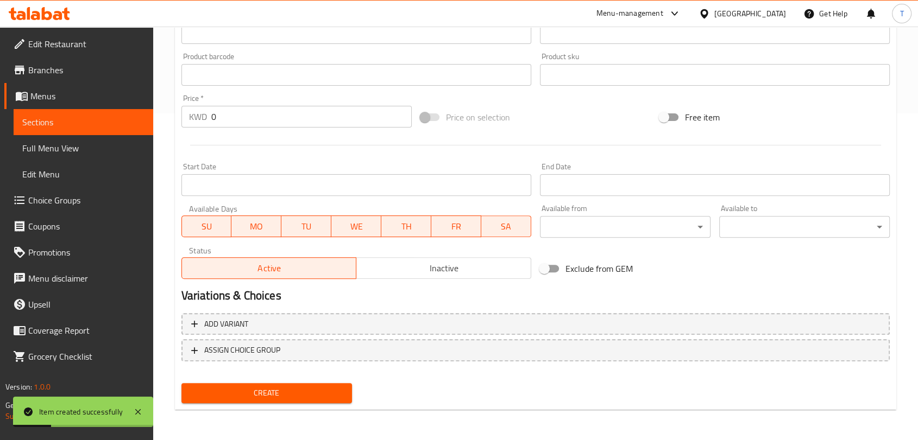
scroll to position [0, 0]
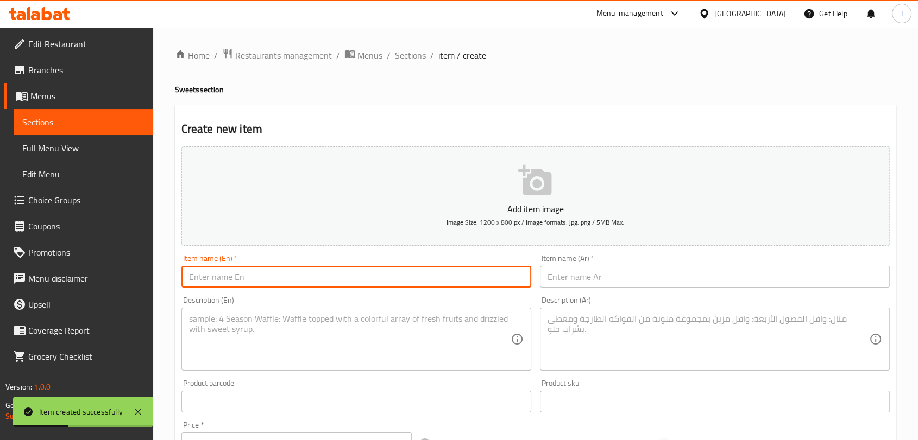
click at [382, 276] on input "text" at bounding box center [356, 277] width 350 height 22
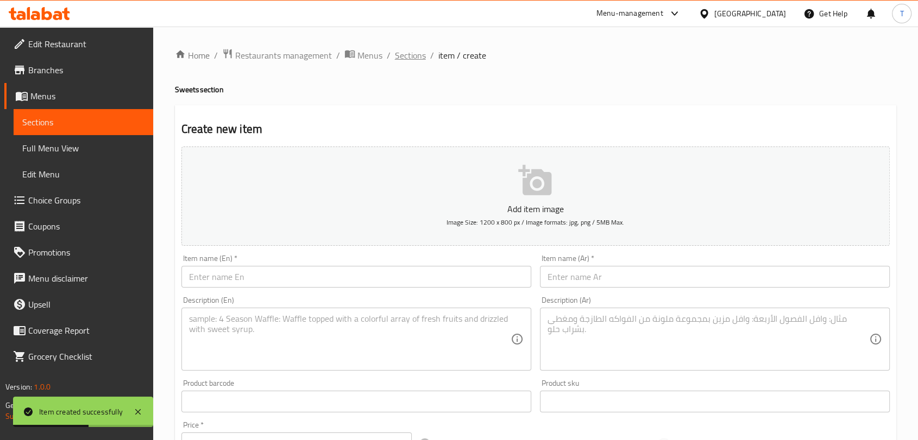
click at [416, 52] on span "Sections" at bounding box center [410, 55] width 31 height 13
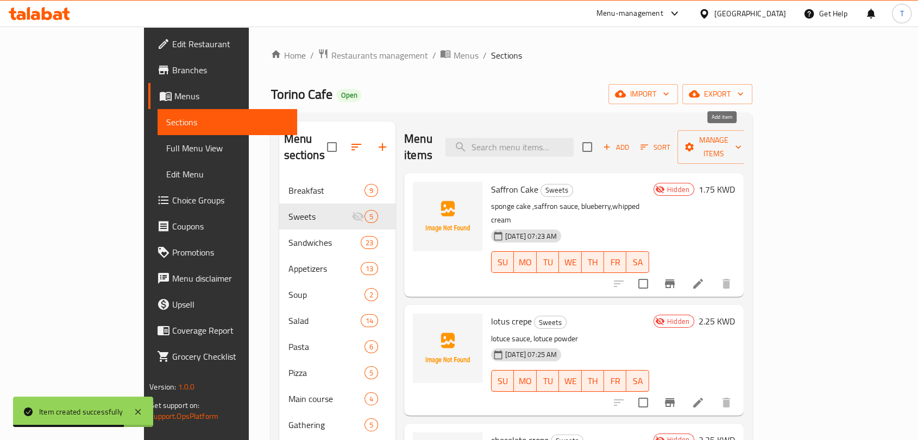
click at [630, 141] on span "Add" at bounding box center [615, 147] width 29 height 12
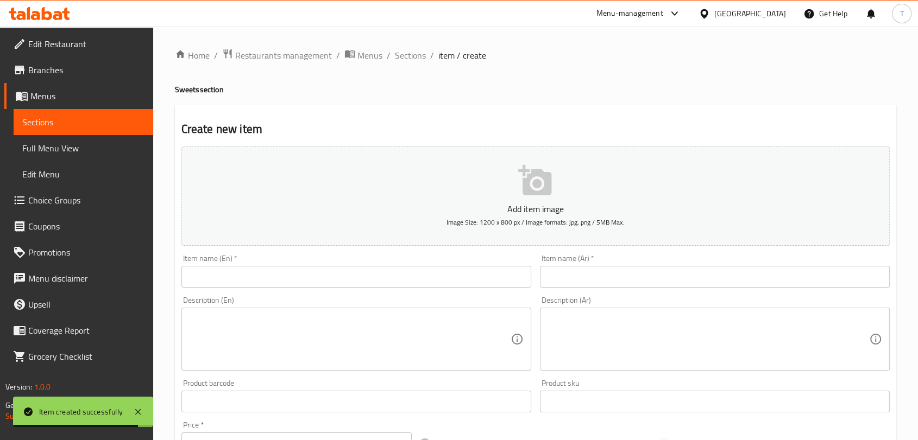
click at [418, 279] on input "text" at bounding box center [356, 277] width 350 height 22
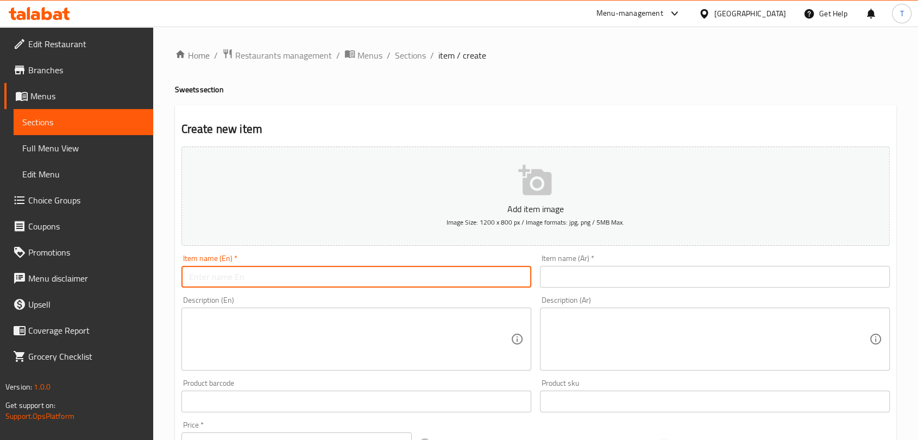
paste input "Mini Tart - ميني تارت"
drag, startPoint x: 309, startPoint y: 273, endPoint x: 226, endPoint y: 279, distance: 83.3
click at [226, 279] on input "Mini Tart - ميني تارت" at bounding box center [356, 277] width 350 height 22
click at [570, 280] on input "text" at bounding box center [715, 277] width 350 height 22
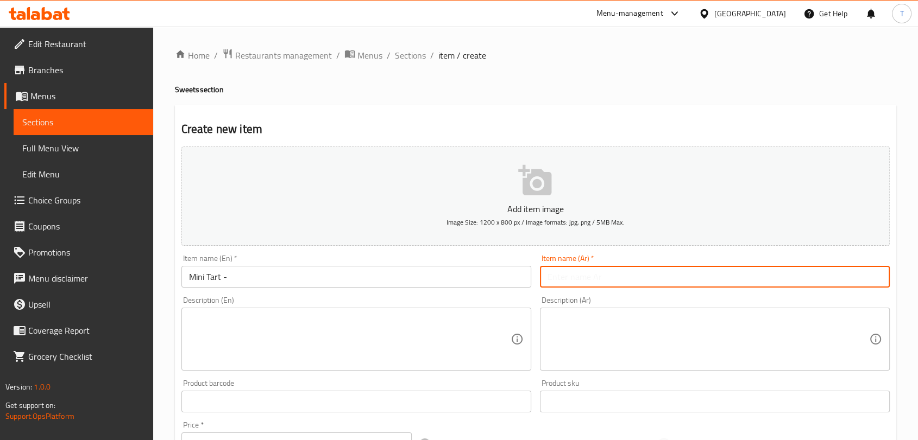
paste input "ميني تارت"
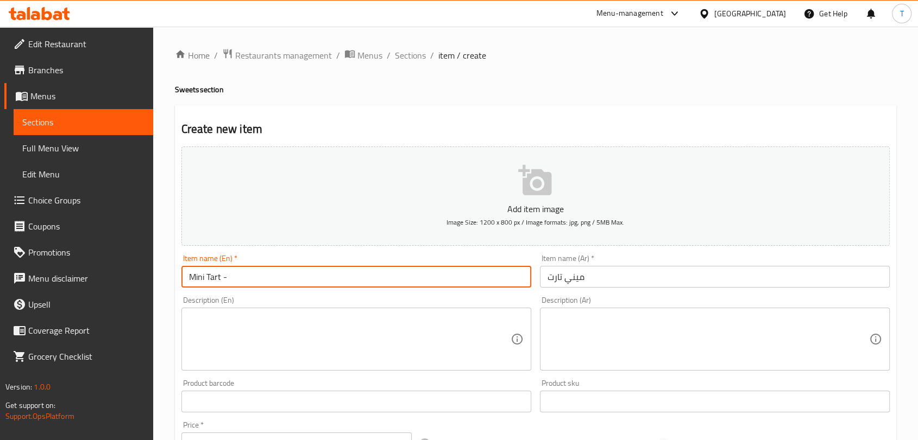
click at [404, 273] on input "Mini Tart -" at bounding box center [356, 277] width 350 height 22
click at [415, 331] on textarea at bounding box center [349, 340] width 321 height 52
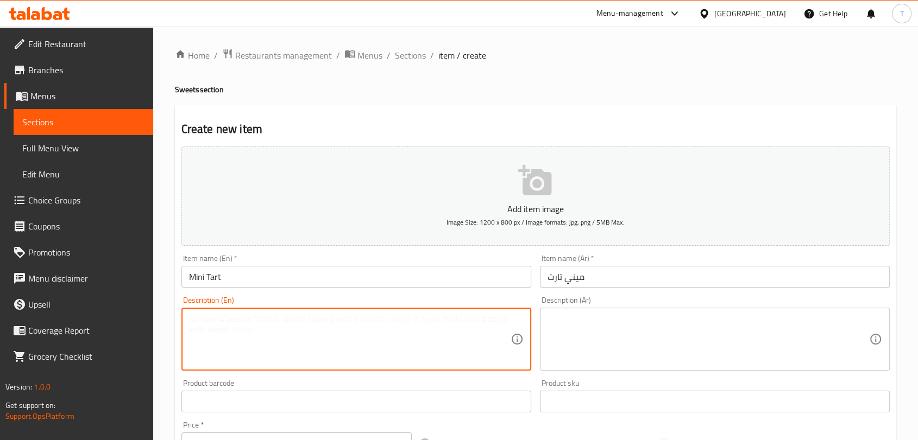
paste textarea "2 pcs mini tart with mix fruits and choco sauce and custard"
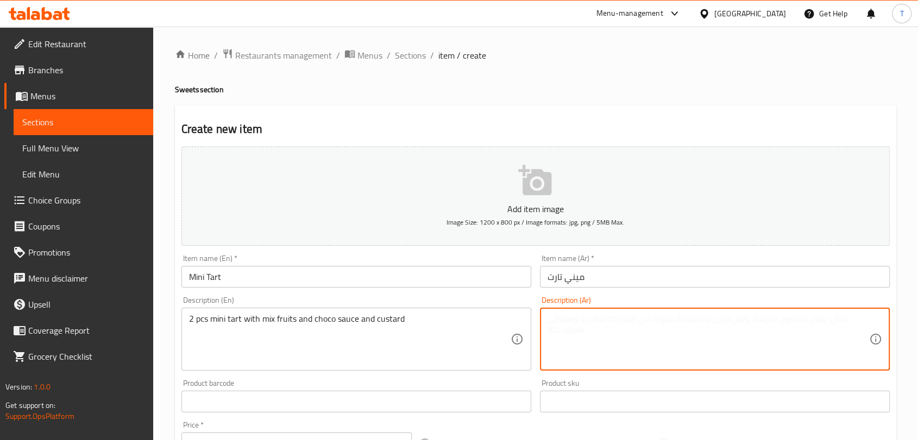
click at [645, 357] on textarea at bounding box center [707, 340] width 321 height 52
paste textarea "قطعتين من الفطائر الصغيرة مع مزيج من الفواكه وصلصة الشوكولاتة والكاسترد"
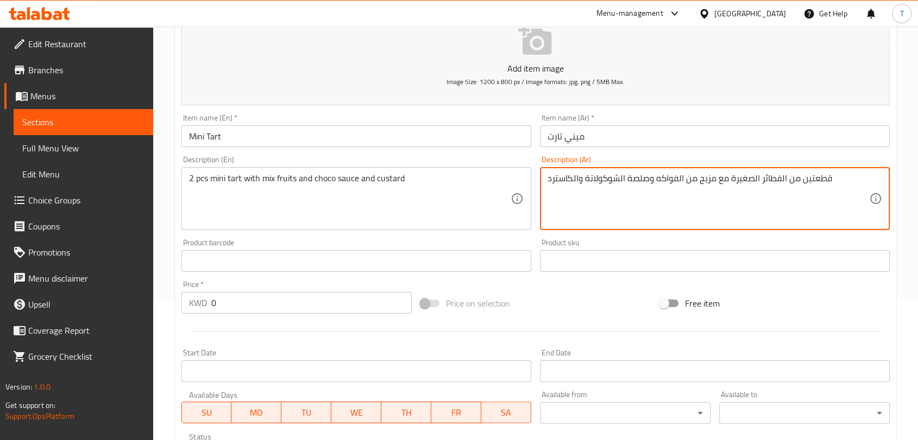
click at [301, 301] on input "0" at bounding box center [311, 303] width 200 height 22
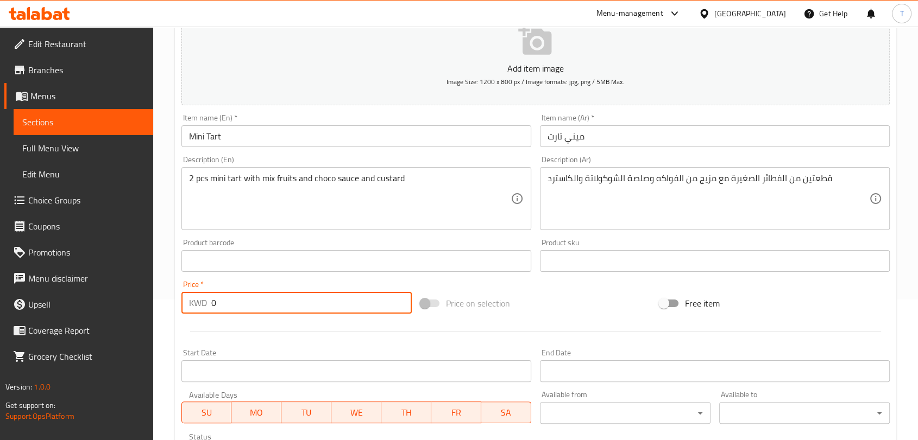
click at [301, 301] on input "0" at bounding box center [311, 303] width 200 height 22
click at [300, 301] on input "0" at bounding box center [311, 303] width 200 height 22
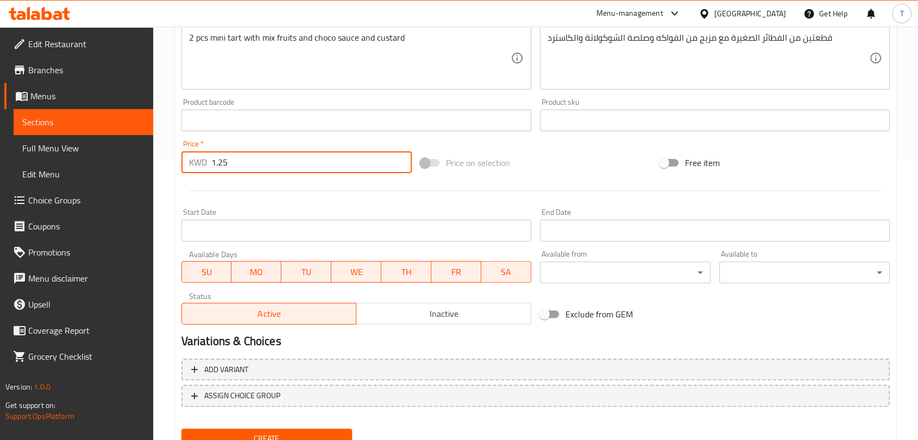
click at [382, 314] on span "Inactive" at bounding box center [444, 314] width 166 height 16
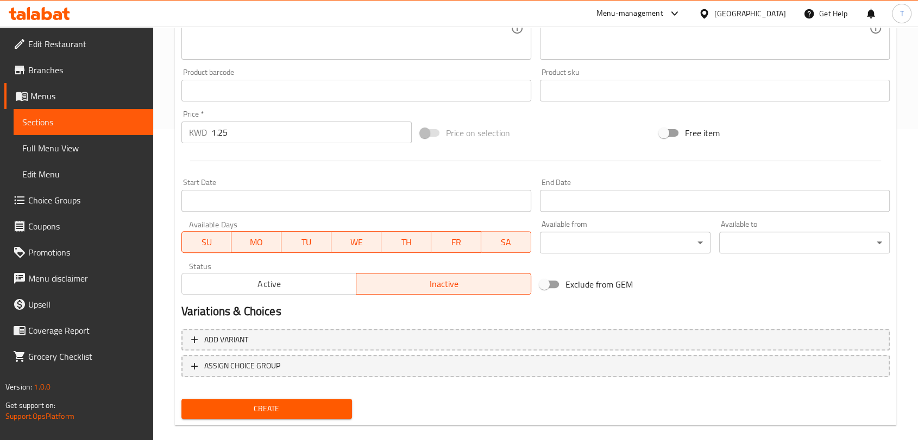
scroll to position [327, 0]
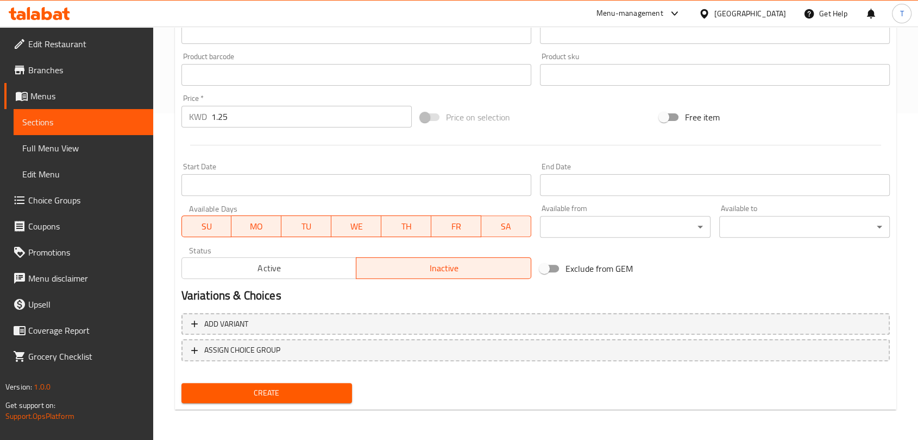
click at [291, 391] on span "Create" at bounding box center [266, 394] width 153 height 14
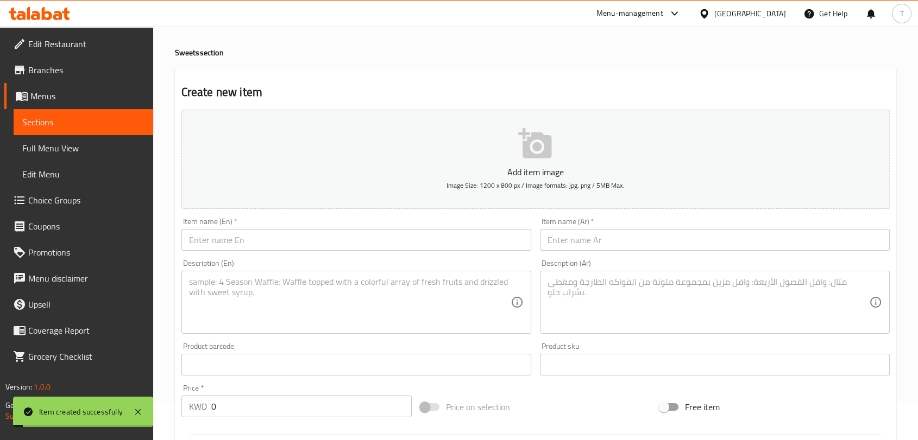
scroll to position [0, 0]
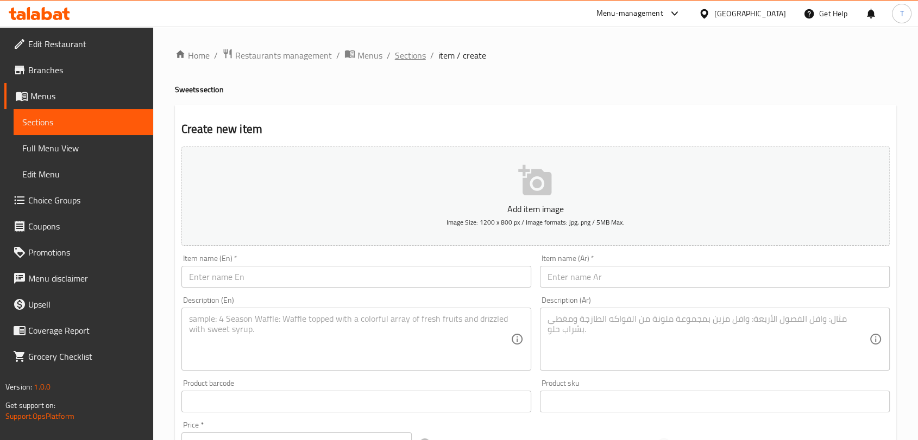
click at [413, 58] on span "Sections" at bounding box center [410, 55] width 31 height 13
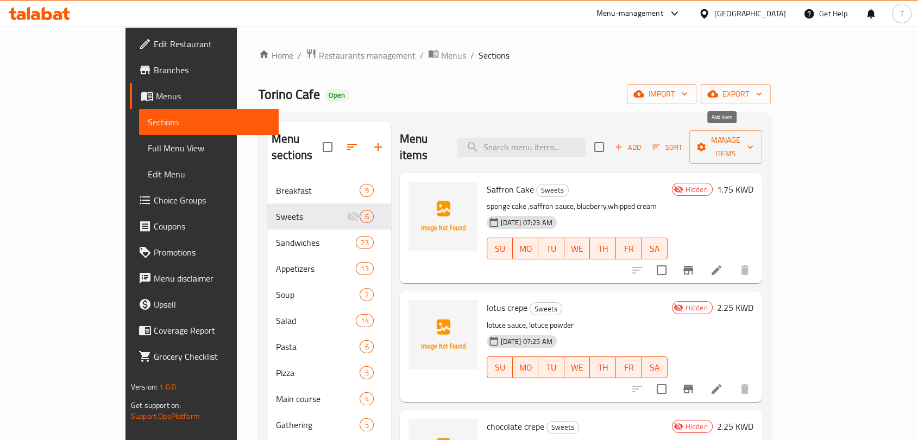
click at [642, 141] on span "Add" at bounding box center [627, 147] width 29 height 12
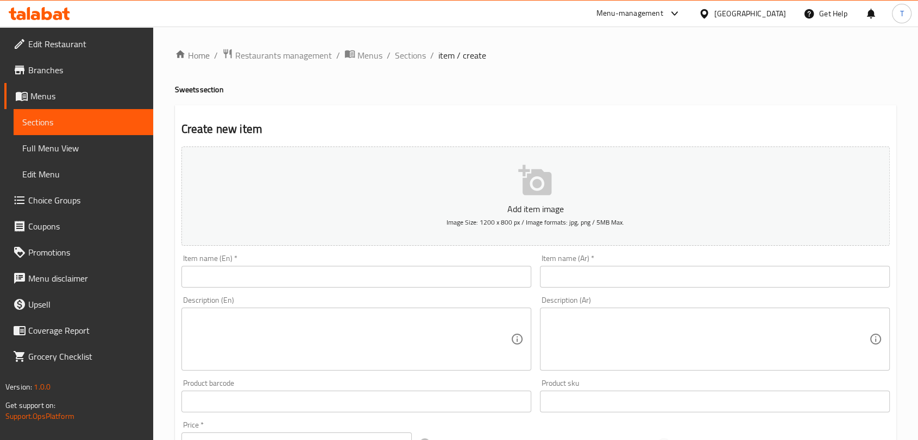
click at [402, 276] on input "text" at bounding box center [356, 277] width 350 height 22
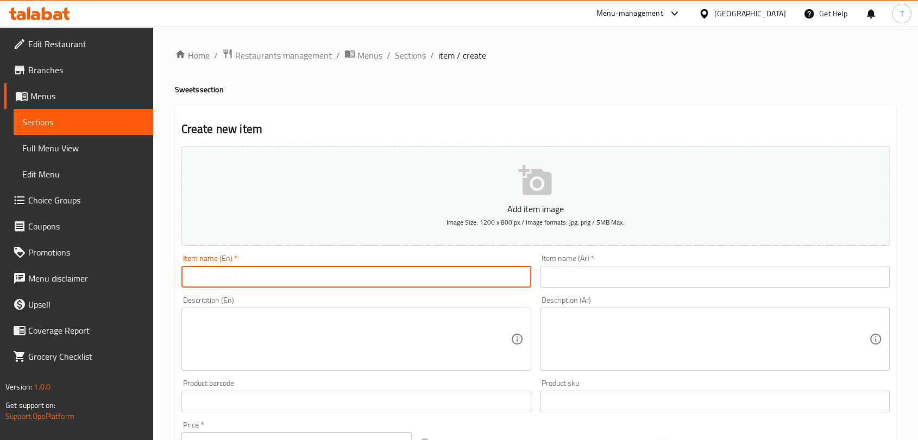
paste input "Chocolate Cookies - شوكليت كوكيز"
click at [587, 279] on input "text" at bounding box center [715, 277] width 350 height 22
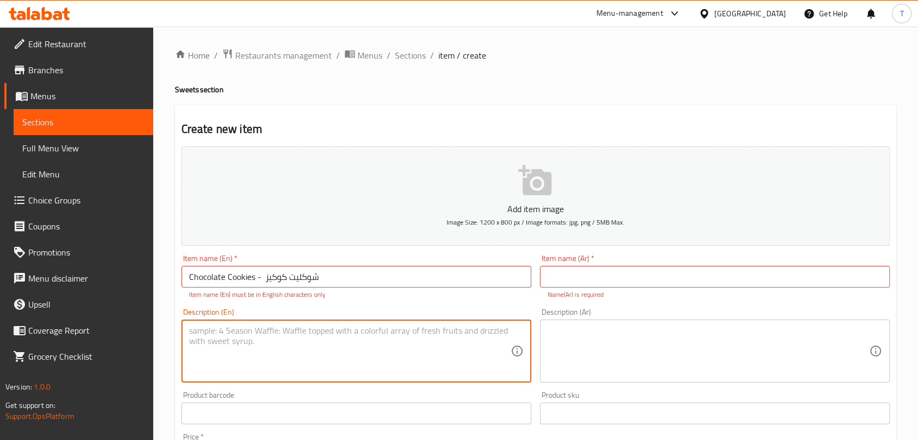
click at [344, 358] on textarea at bounding box center [349, 352] width 321 height 52
click at [344, 357] on textarea at bounding box center [349, 352] width 321 height 52
paste textarea "3 pcs of Hot Chocolate Cookies with Choco Sauce"
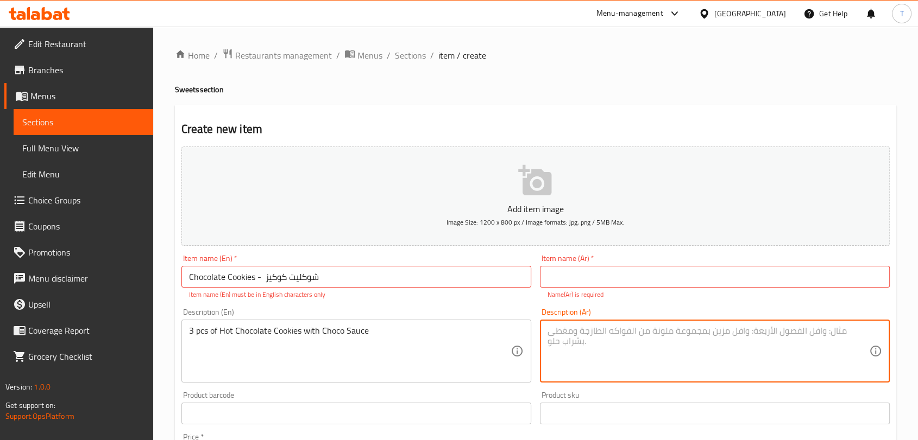
click at [599, 358] on textarea at bounding box center [707, 352] width 321 height 52
paste textarea "3 قطع من كوكيز الشوكولاتة الساخنة مع صلصة الشوكولات"
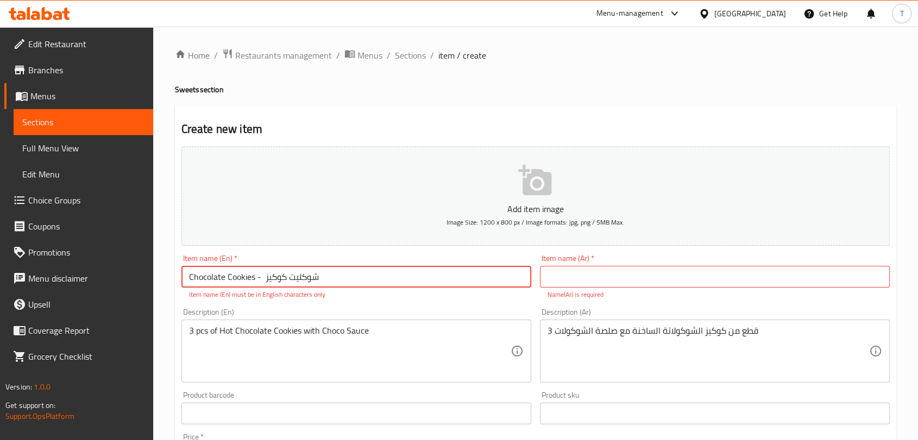
drag, startPoint x: 416, startPoint y: 277, endPoint x: 263, endPoint y: 279, distance: 152.6
click at [263, 279] on input "Chocolate Cookies - شوكليت كوكيز" at bounding box center [356, 277] width 350 height 22
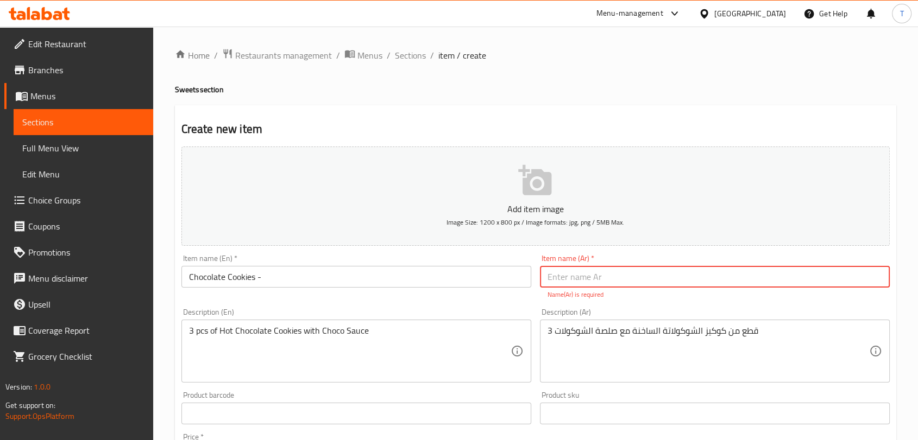
click at [667, 279] on input "text" at bounding box center [715, 277] width 350 height 22
paste input "شوكليت كوكيز"
click at [399, 281] on input "Chocolate Cookies -" at bounding box center [356, 277] width 350 height 22
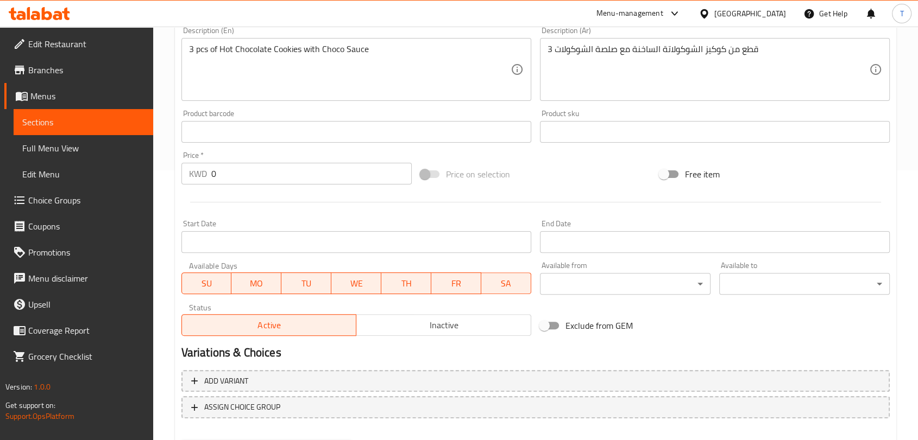
scroll to position [281, 0]
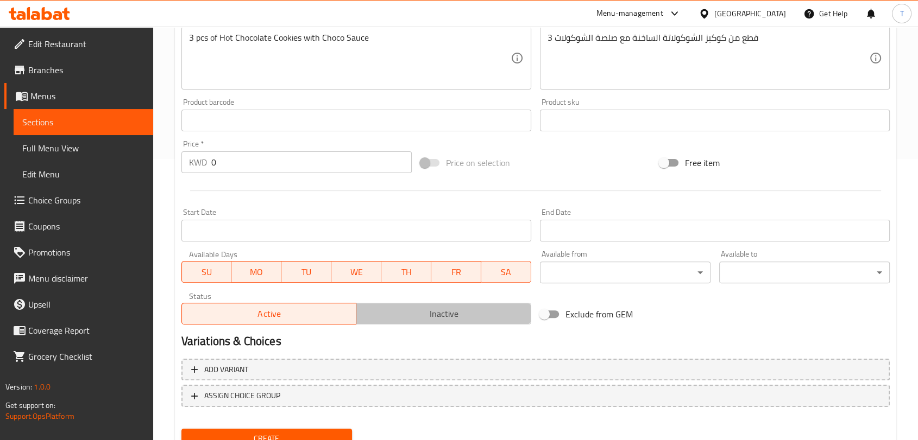
click at [391, 311] on span "Inactive" at bounding box center [444, 314] width 166 height 16
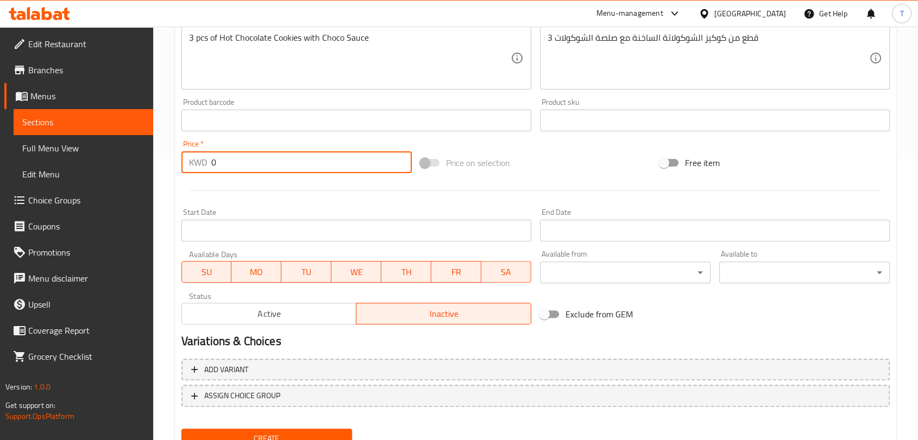
drag, startPoint x: 257, startPoint y: 162, endPoint x: 157, endPoint y: 170, distance: 100.3
click at [157, 170] on div "Home / Restaurants management / Menus / Sections / item / create Sweets section…" at bounding box center [535, 115] width 765 height 741
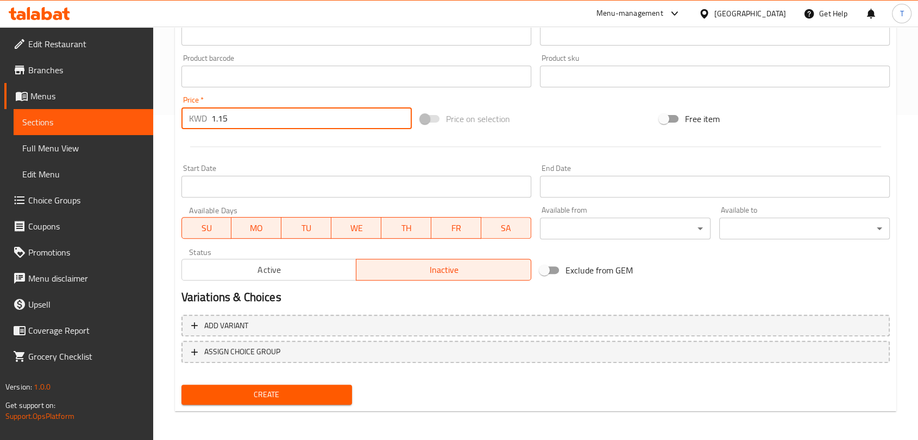
scroll to position [327, 0]
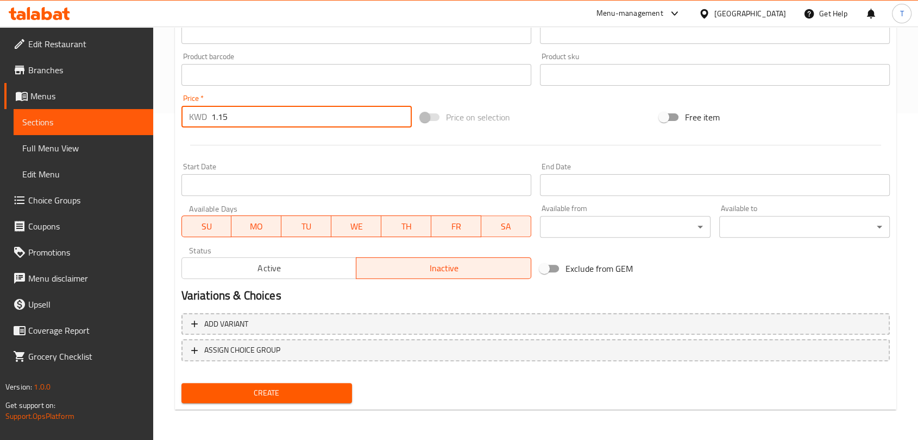
click at [284, 394] on span "Create" at bounding box center [266, 394] width 153 height 14
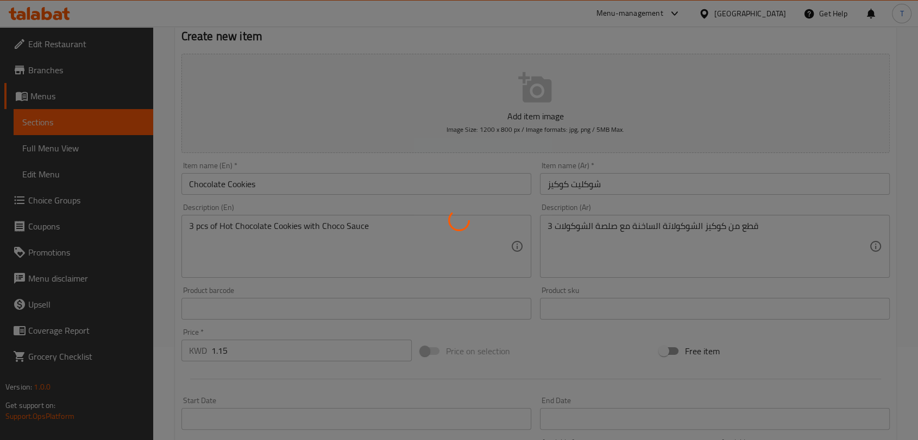
scroll to position [0, 0]
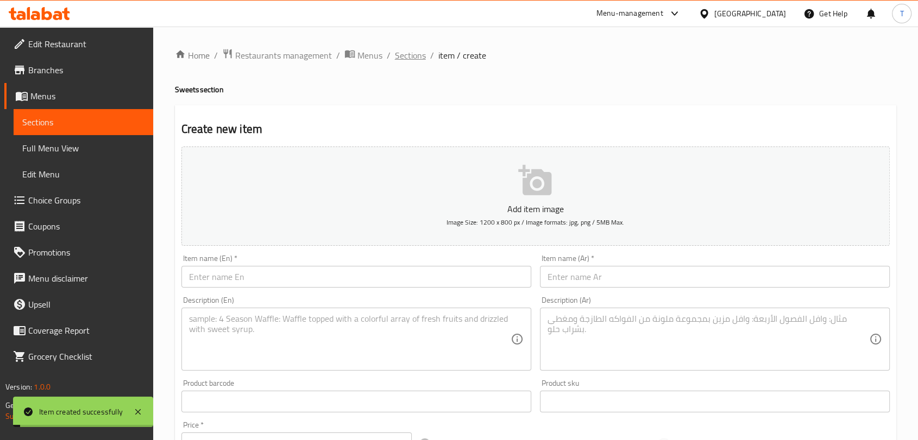
click at [414, 56] on span "Sections" at bounding box center [410, 55] width 31 height 13
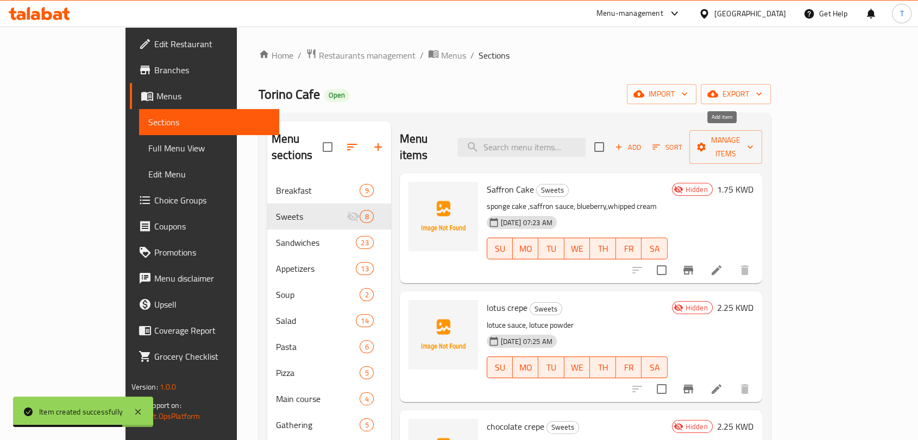
click at [642, 141] on span "Add" at bounding box center [627, 147] width 29 height 12
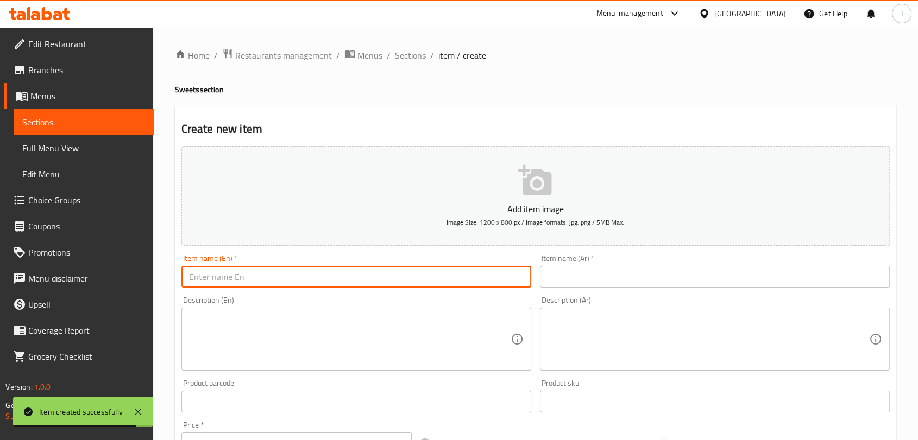
click at [409, 279] on input "text" at bounding box center [356, 277] width 350 height 22
paste input "San Sebastian Cheesecake - سان سبيستيان تشيز كيك"
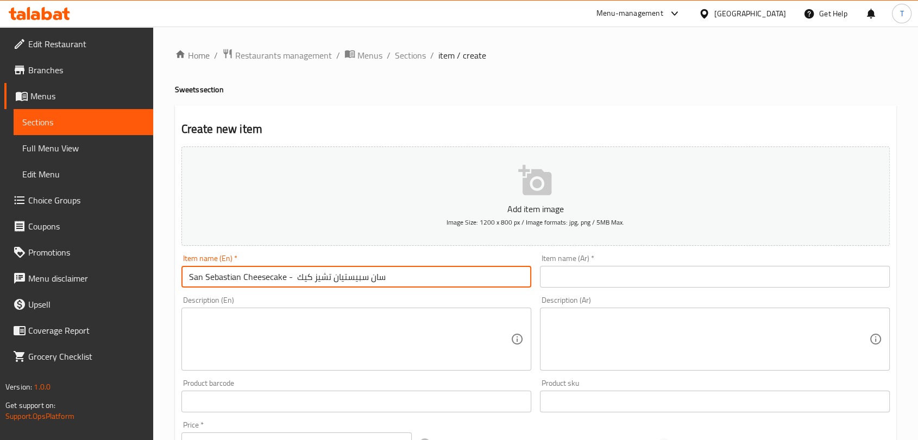
drag, startPoint x: 406, startPoint y: 276, endPoint x: 294, endPoint y: 279, distance: 111.3
click at [294, 279] on input "San Sebastian Cheesecake - سان سبيستيان تشيز كيك" at bounding box center [356, 277] width 350 height 22
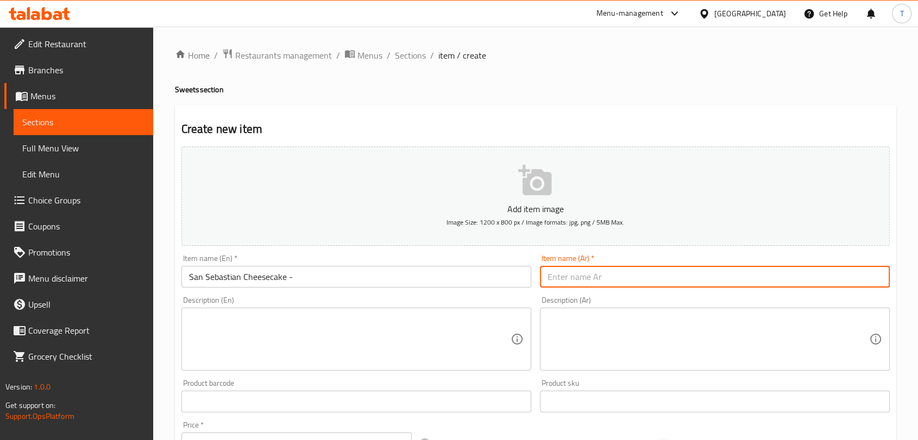
click at [574, 283] on input "text" at bounding box center [715, 277] width 350 height 22
paste input "سان سبيستيان تشيز كيك"
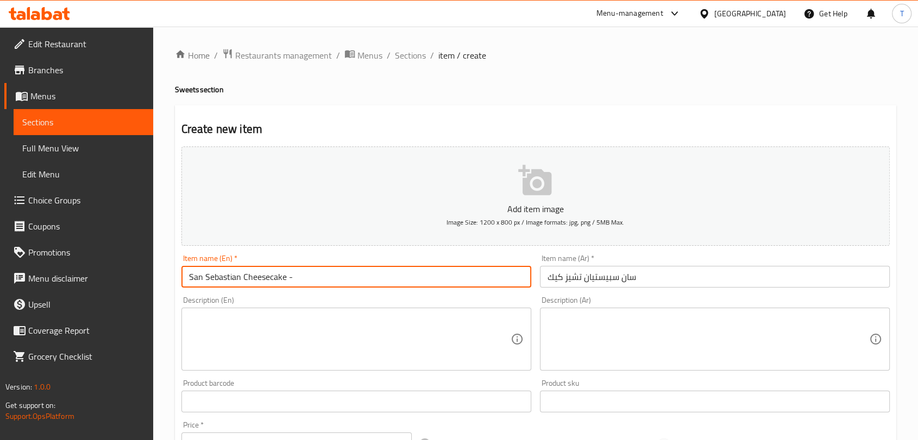
click at [406, 277] on input "San Sebastian Cheesecake -" at bounding box center [356, 277] width 350 height 22
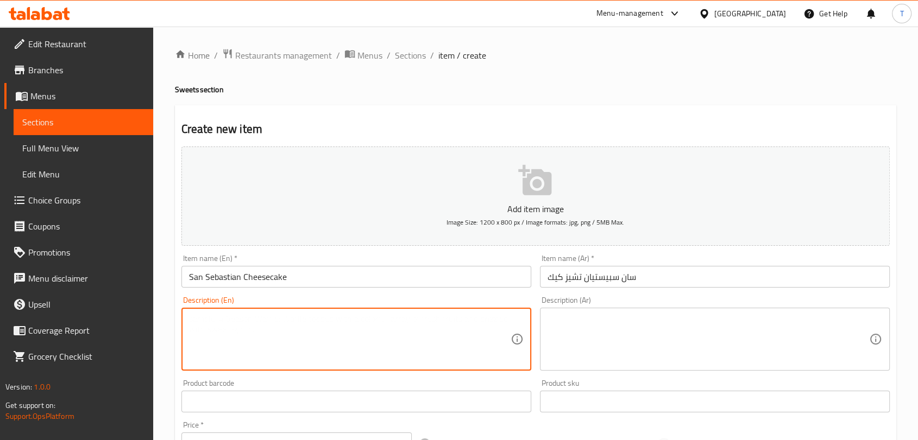
click at [368, 336] on textarea at bounding box center [349, 340] width 321 height 52
paste textarea "San Sebastian Cheese Cake with Marble Chocolate Sauce ( Milk and white chocolat…"
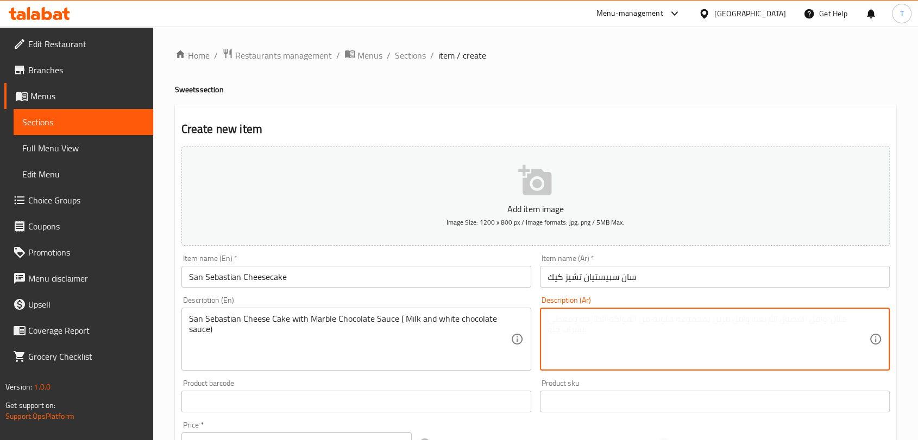
click at [568, 332] on textarea at bounding box center [707, 340] width 321 height 52
paste textarea "كعكة الجبن سان سيباستيان مع صلصة الشوكولاتة الرخامية (صلصة الشوكولاتة بالحليب و…"
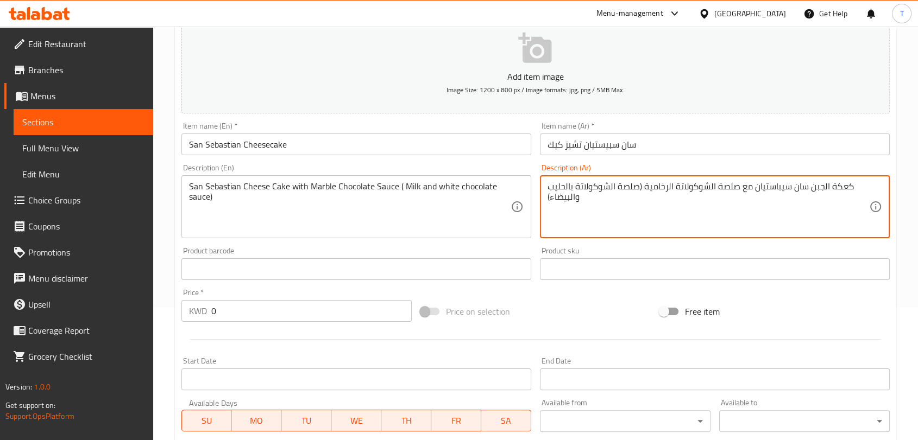
scroll to position [141, 0]
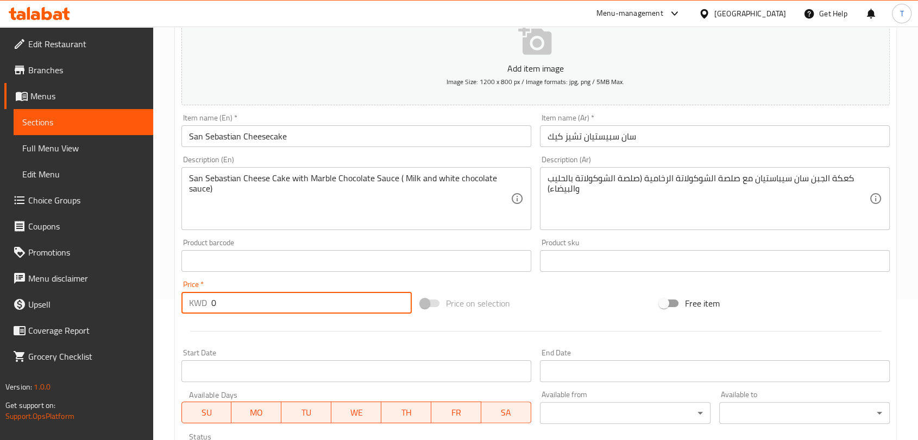
drag, startPoint x: 340, startPoint y: 299, endPoint x: 217, endPoint y: 305, distance: 123.9
click at [217, 305] on input "0" at bounding box center [311, 303] width 200 height 22
drag, startPoint x: 230, startPoint y: 305, endPoint x: 179, endPoint y: 302, distance: 51.1
click at [179, 302] on div "Price   * KWD 0 Price *" at bounding box center [296, 297] width 239 height 42
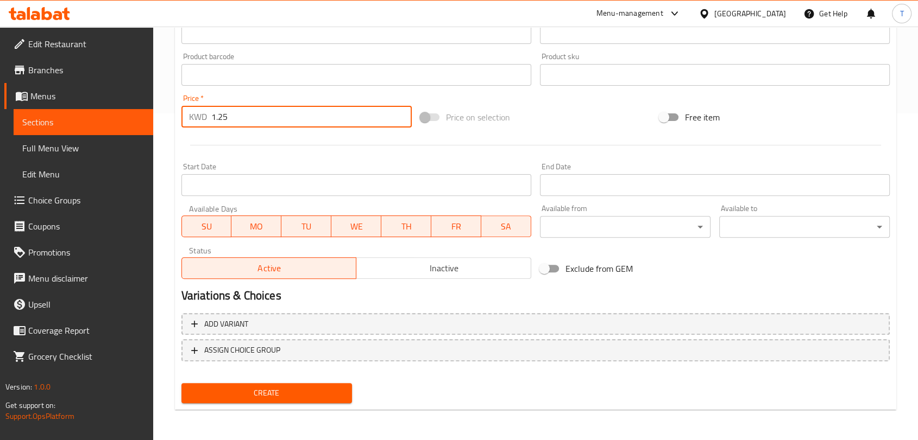
click at [384, 270] on span "Inactive" at bounding box center [444, 269] width 166 height 16
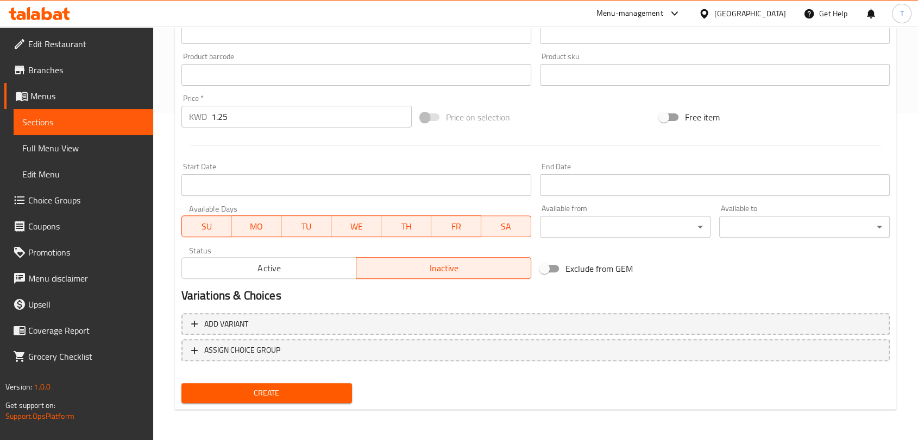
click at [294, 387] on span "Create" at bounding box center [266, 394] width 153 height 14
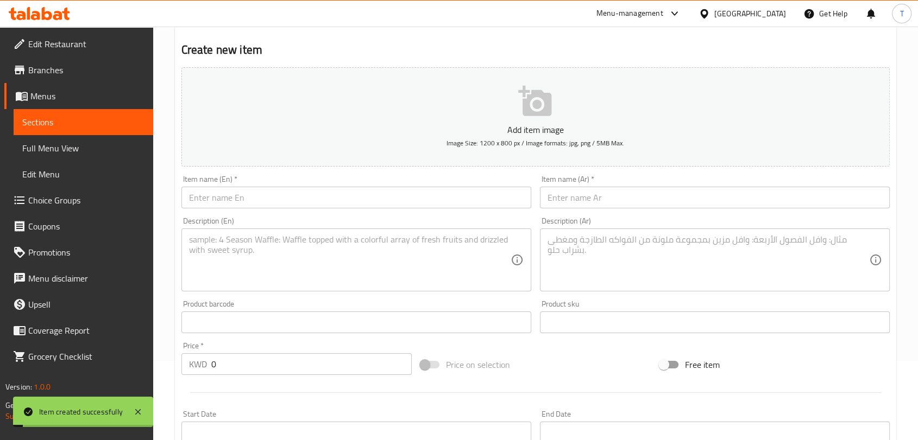
scroll to position [0, 0]
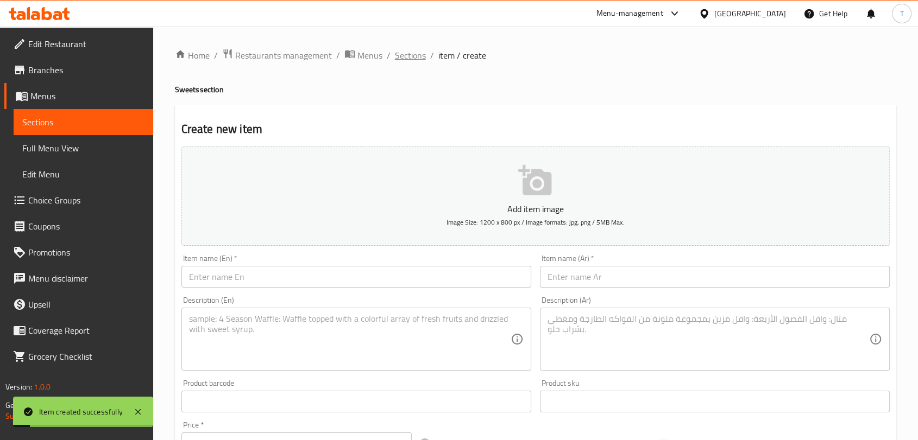
click at [410, 57] on span "Sections" at bounding box center [410, 55] width 31 height 13
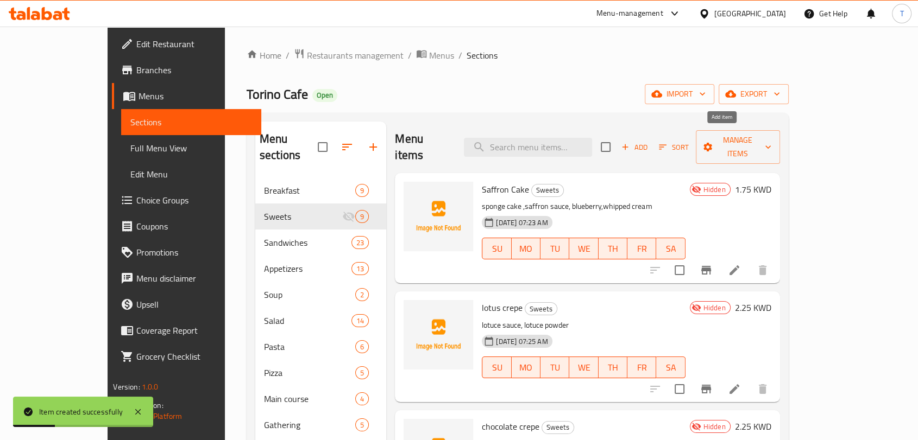
click at [649, 141] on span "Add" at bounding box center [634, 147] width 29 height 12
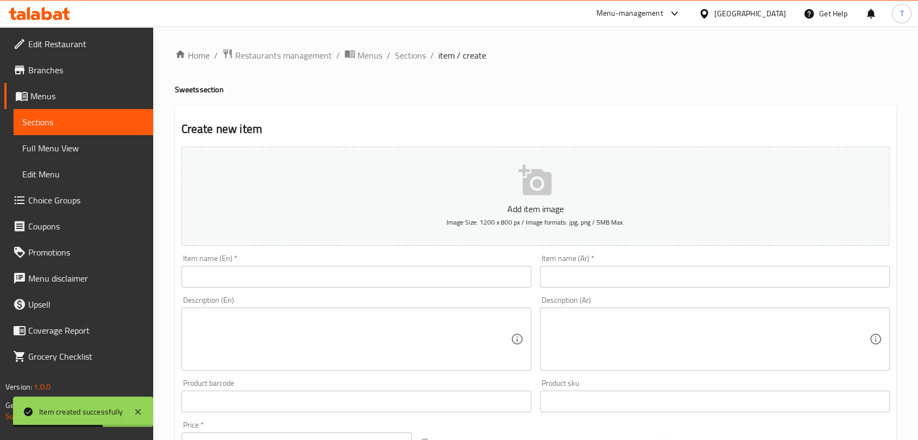
click at [461, 284] on input "text" at bounding box center [356, 277] width 350 height 22
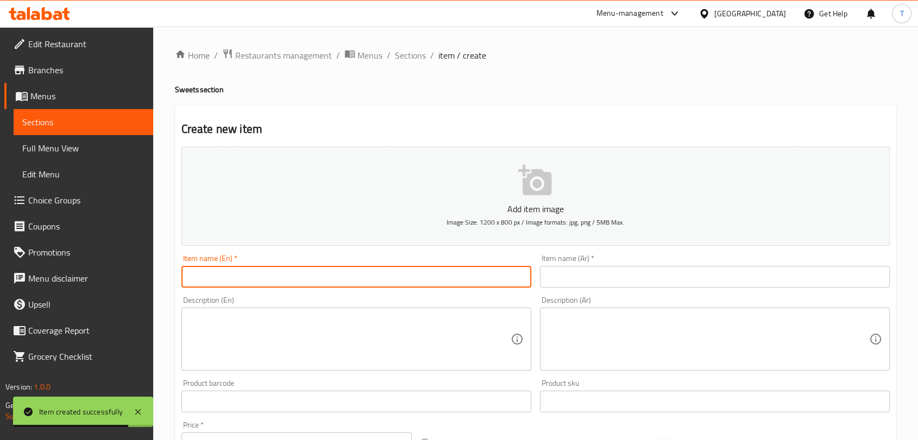
paste input "Chocolate delight - شوكوليت ديلايت"
click at [580, 282] on input "text" at bounding box center [715, 277] width 350 height 22
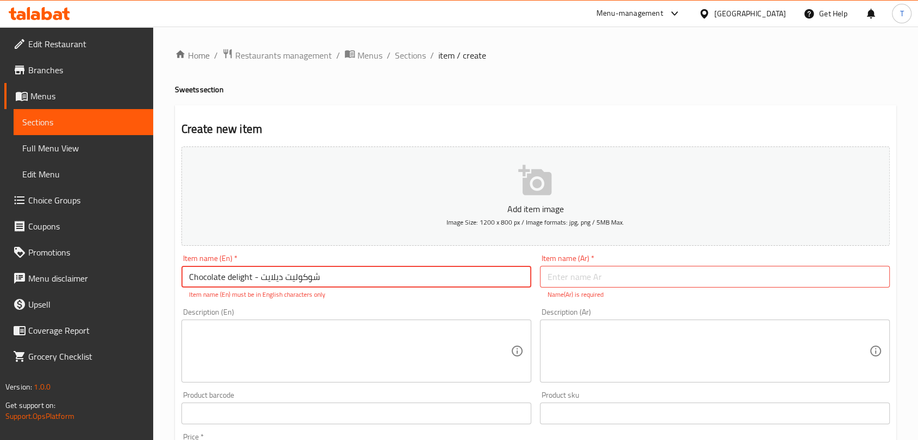
drag, startPoint x: 355, startPoint y: 281, endPoint x: 260, endPoint y: 276, distance: 95.7
click at [260, 276] on input "Chocolate delight - شوكوليت ديلايت" at bounding box center [356, 277] width 350 height 22
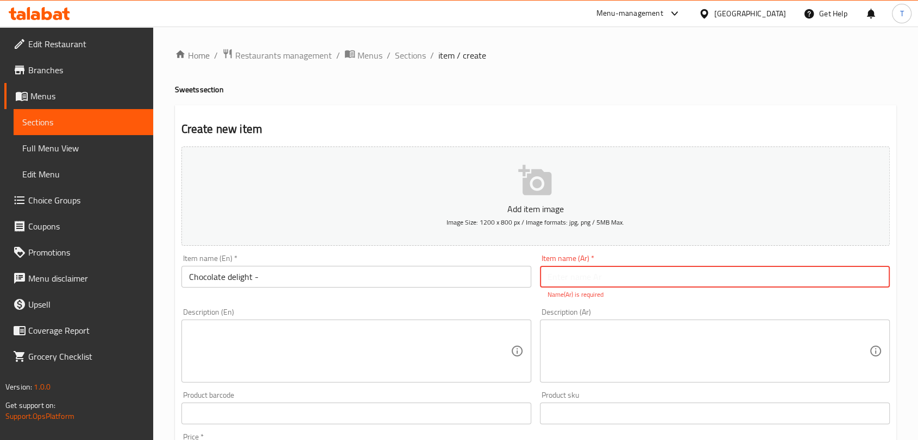
click at [568, 277] on input "text" at bounding box center [715, 277] width 350 height 22
paste input "شوكوليت ديلايت"
click at [388, 279] on input "Chocolate delight -" at bounding box center [356, 277] width 350 height 22
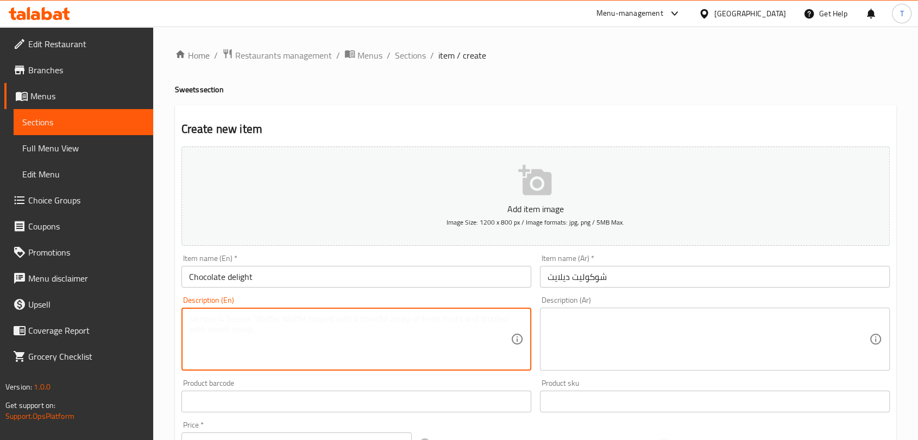
click at [353, 323] on textarea at bounding box center [349, 340] width 321 height 52
paste textarea "chocolate cake with nuts and choco sauce"
click at [573, 330] on textarea at bounding box center [707, 340] width 321 height 52
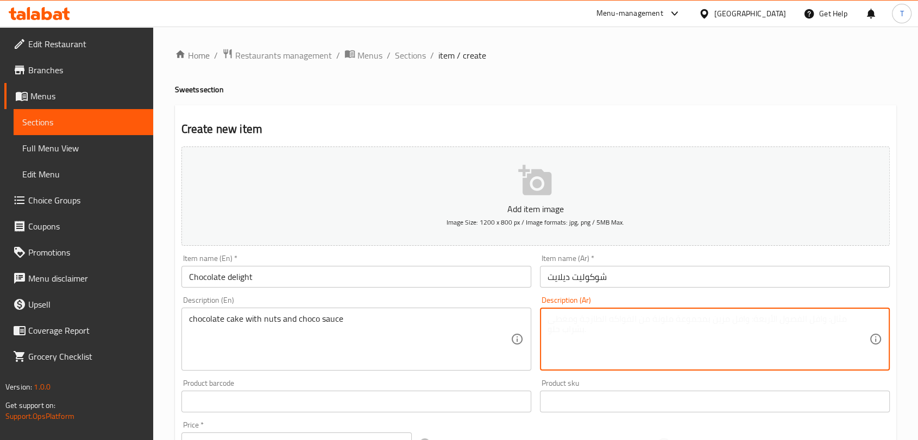
paste textarea "كعكة الشوكولاتة مع المكسرات وصلصة الشوكولاتة"
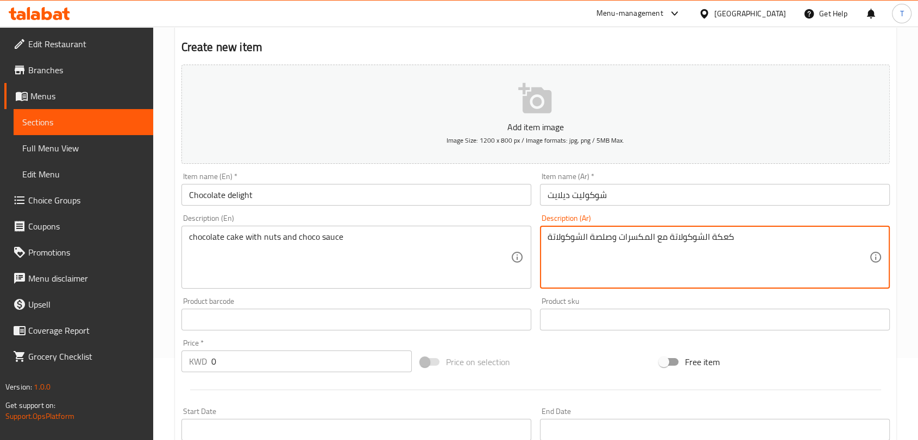
scroll to position [141, 0]
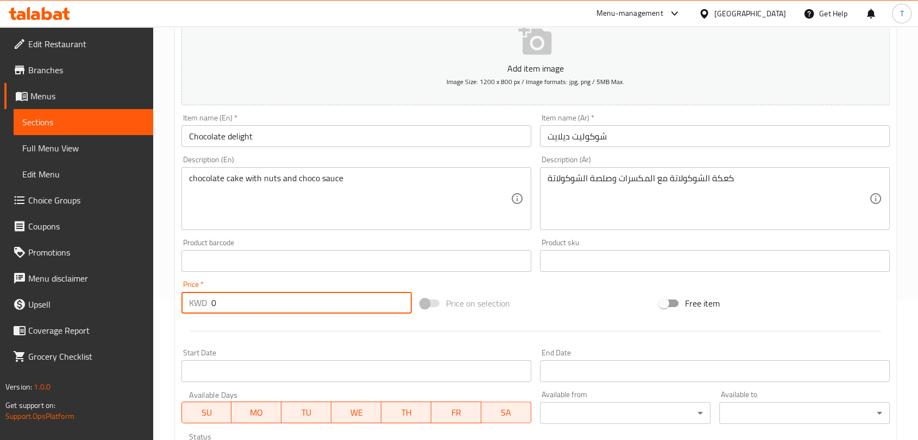
drag, startPoint x: 303, startPoint y: 301, endPoint x: 201, endPoint y: 299, distance: 102.1
click at [203, 299] on div "KWD 0 Price *" at bounding box center [296, 303] width 230 height 22
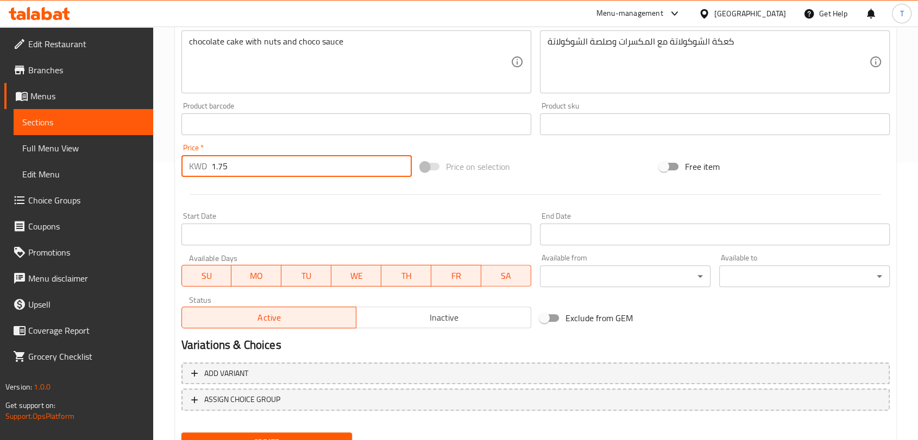
scroll to position [327, 0]
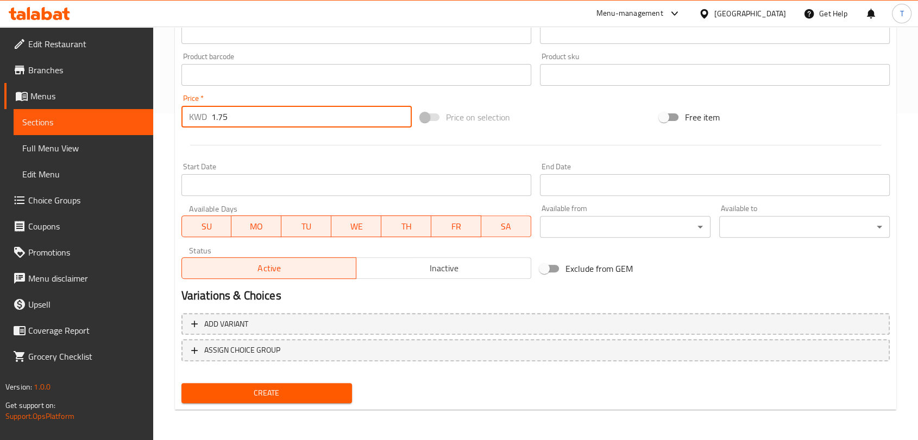
click at [464, 269] on span "Inactive" at bounding box center [444, 269] width 166 height 16
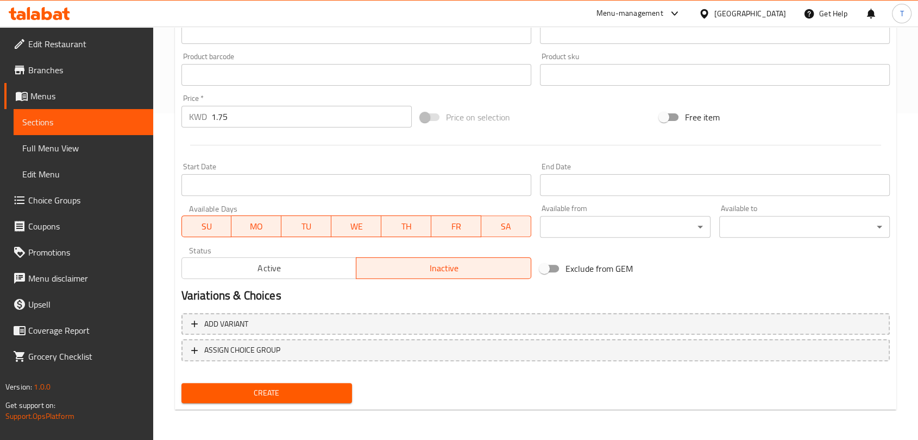
click at [258, 395] on span "Create" at bounding box center [266, 394] width 153 height 14
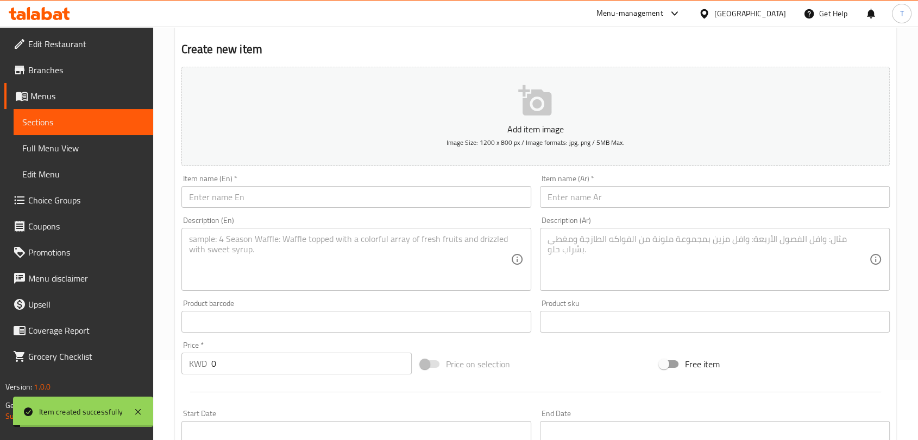
scroll to position [0, 0]
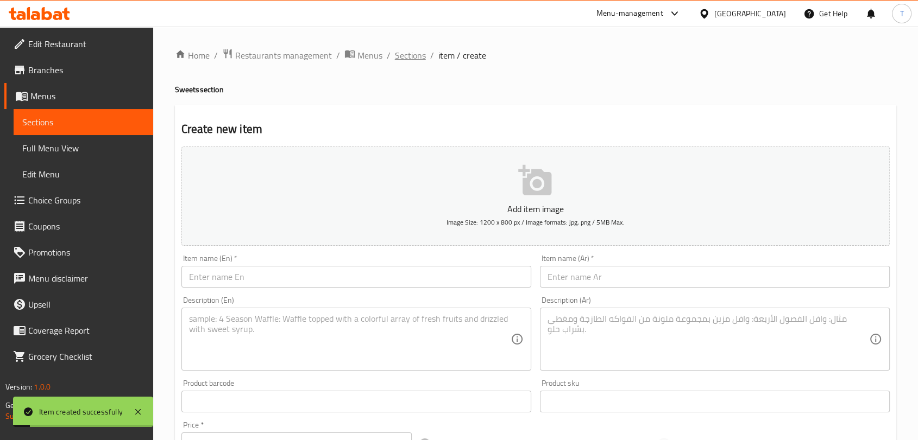
click at [424, 56] on span "Sections" at bounding box center [410, 55] width 31 height 13
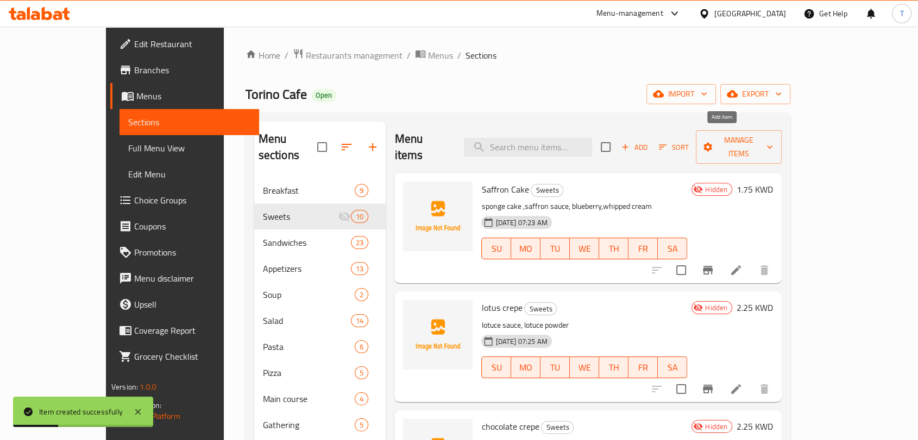
click at [649, 141] on span "Add" at bounding box center [634, 147] width 29 height 12
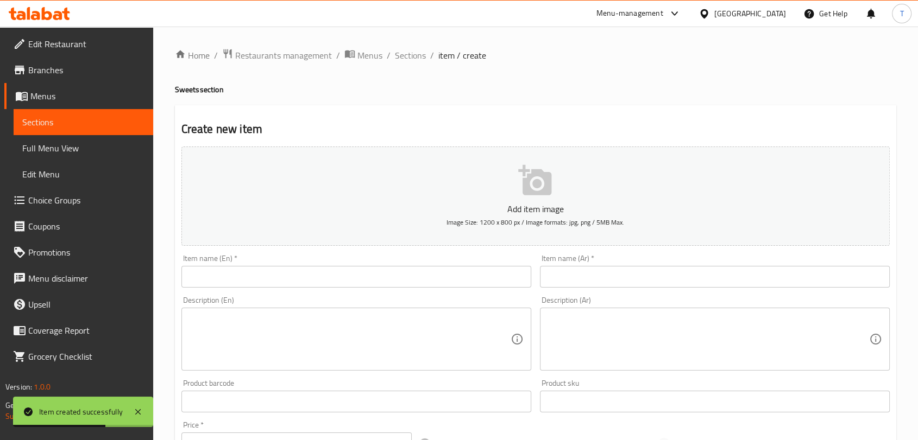
click at [443, 278] on input "text" at bounding box center [356, 277] width 350 height 22
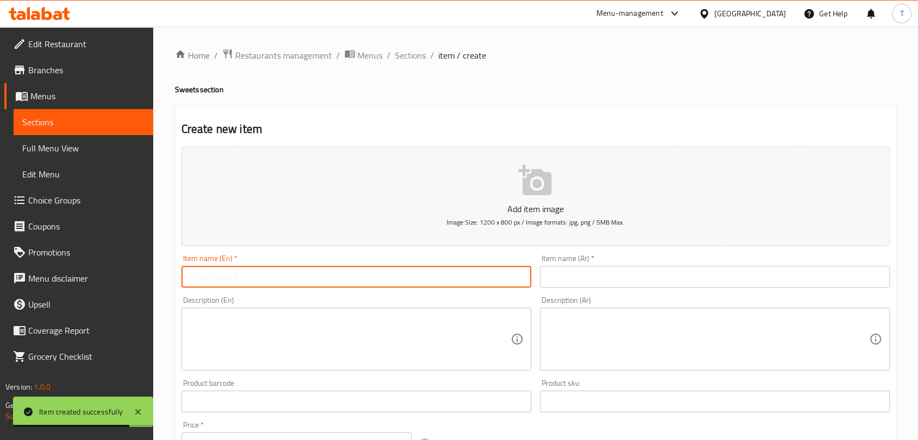
paste input "Molten - مولتن"
drag, startPoint x: 278, startPoint y: 279, endPoint x: 223, endPoint y: 283, distance: 55.0
click at [223, 283] on input "Molten - مولتن" at bounding box center [356, 277] width 350 height 22
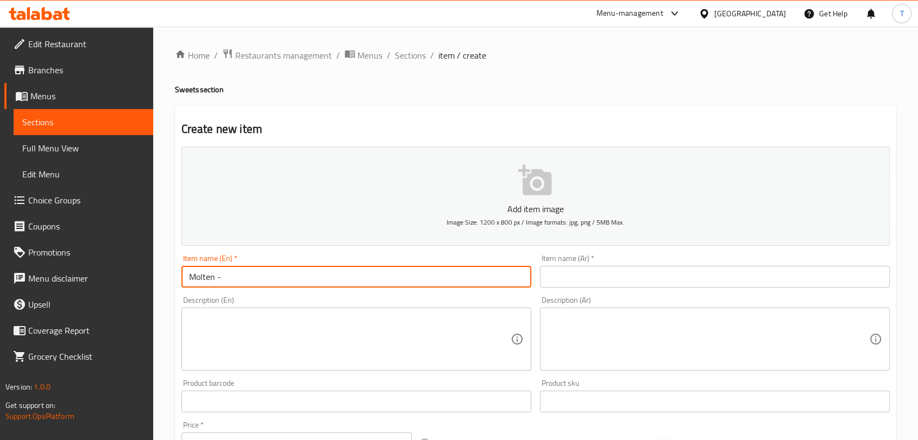
click at [615, 271] on input "text" at bounding box center [715, 277] width 350 height 22
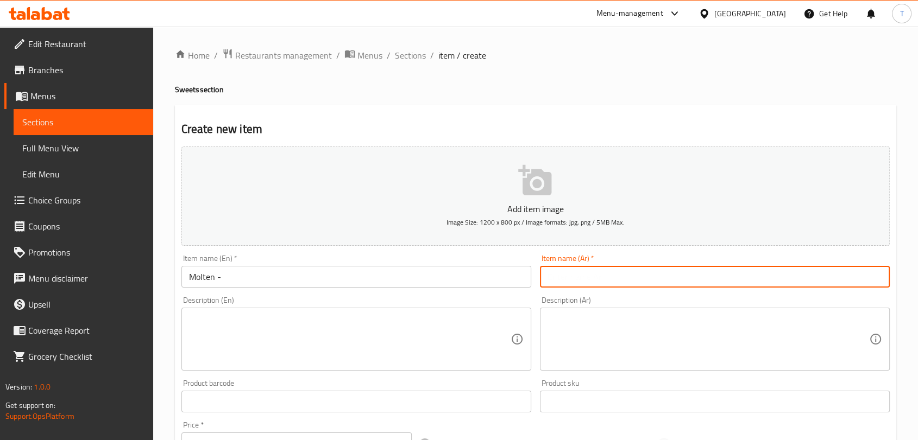
paste input "مولتن"
click at [335, 271] on input "Molten -" at bounding box center [356, 277] width 350 height 22
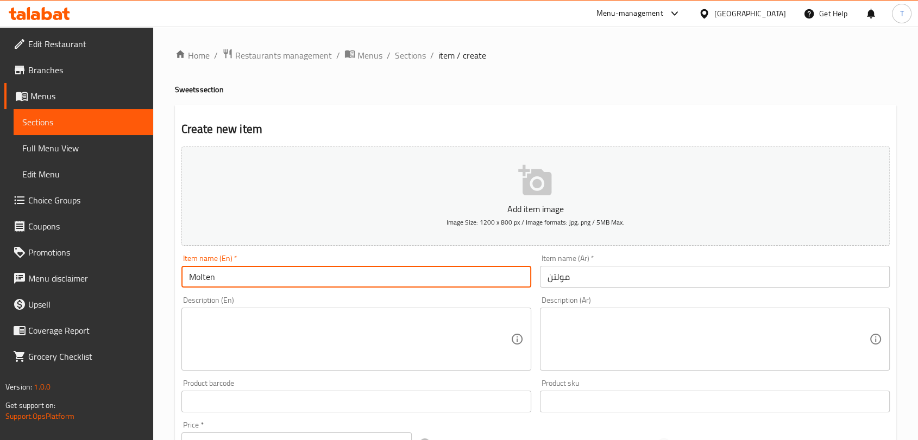
click at [317, 336] on textarea at bounding box center [349, 340] width 321 height 52
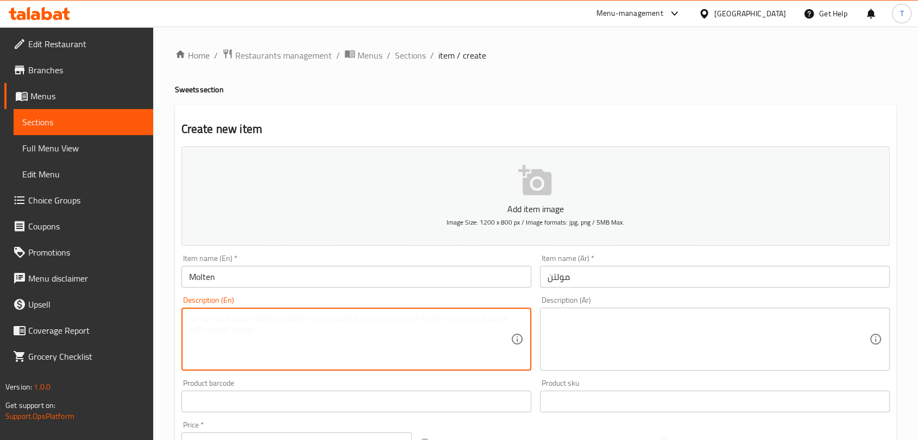
paste textarea "molten cake with choco sauce"
click at [599, 327] on textarea at bounding box center [707, 340] width 321 height 52
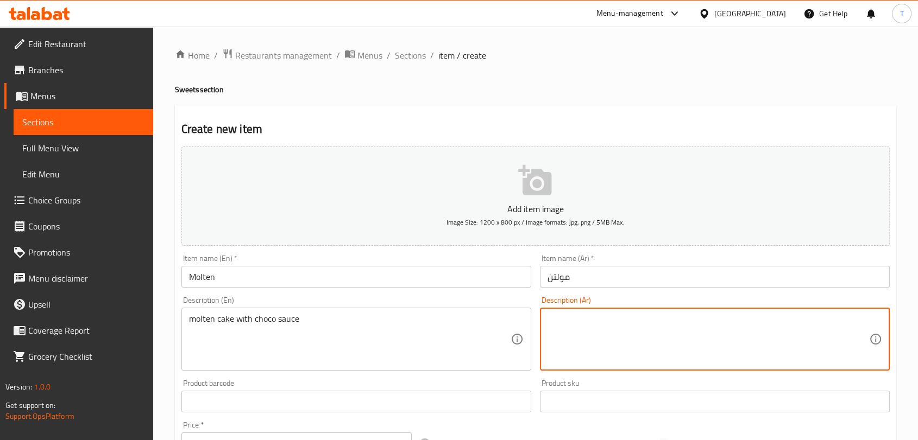
paste textarea "مولتن كيك مع صلصة الشوكولاتة"
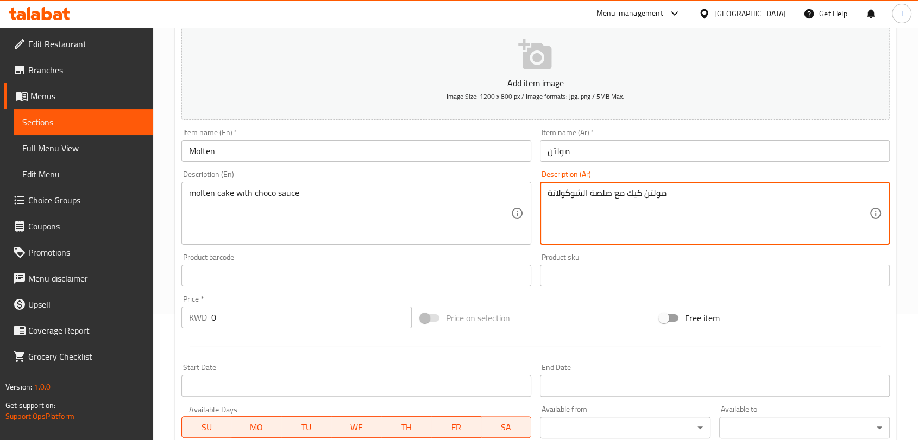
scroll to position [141, 0]
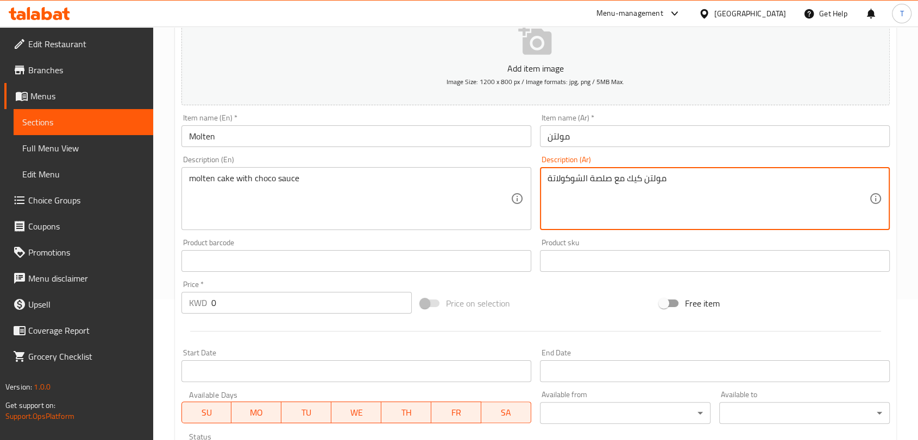
drag, startPoint x: 339, startPoint y: 299, endPoint x: 330, endPoint y: 301, distance: 8.8
click at [338, 300] on input "0" at bounding box center [311, 303] width 200 height 22
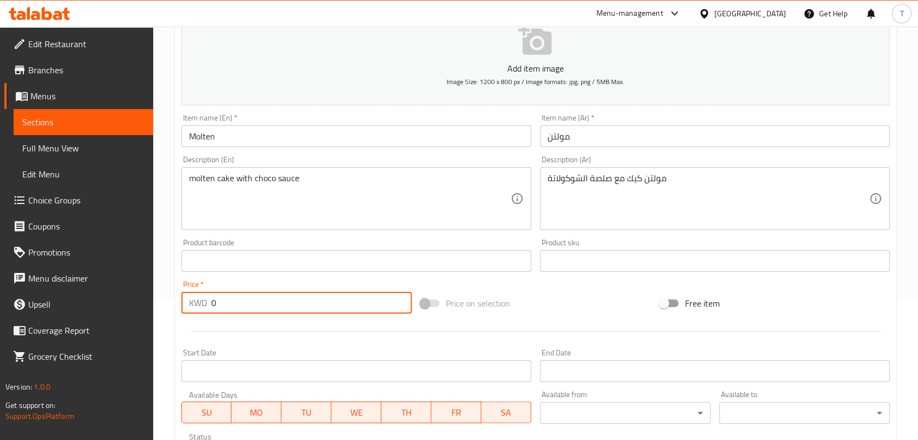
click at [330, 301] on input "0" at bounding box center [311, 303] width 200 height 22
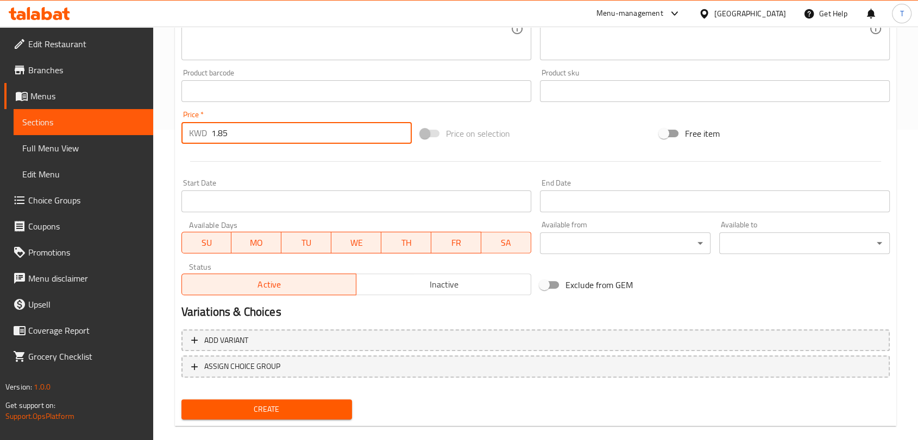
scroll to position [327, 0]
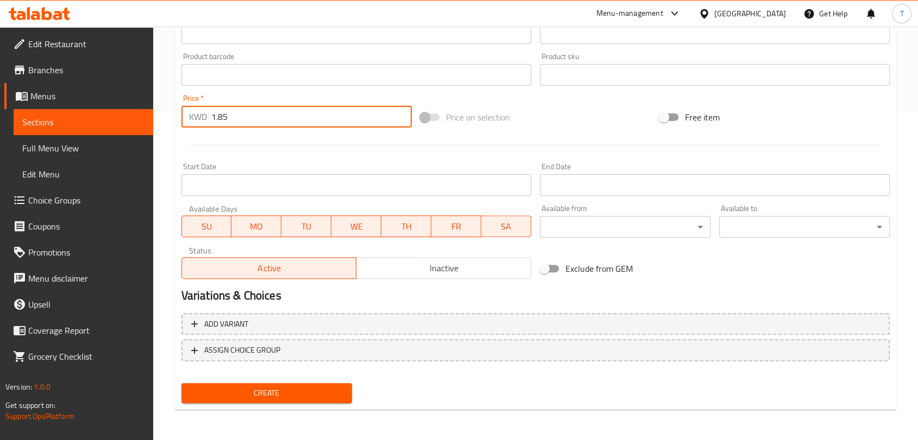
click at [407, 266] on span "Inactive" at bounding box center [444, 269] width 166 height 16
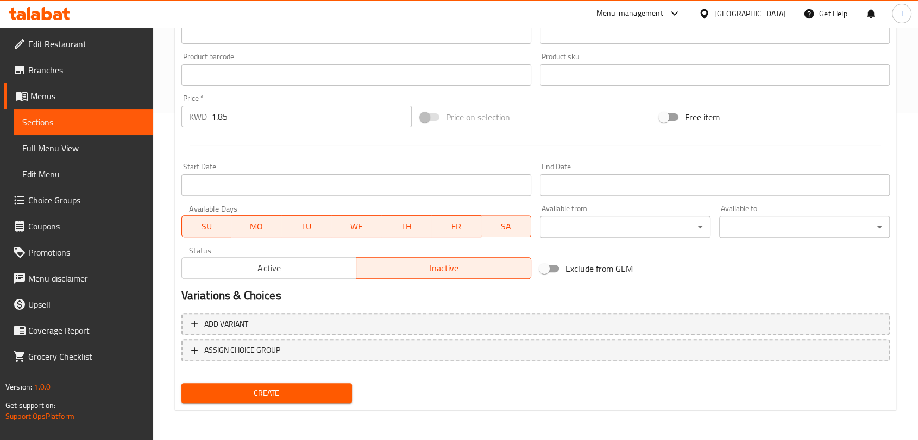
click at [309, 389] on span "Create" at bounding box center [266, 394] width 153 height 14
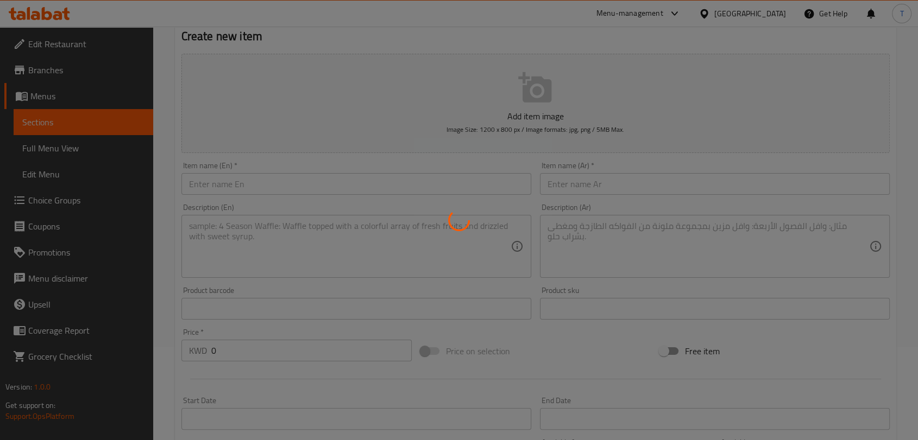
scroll to position [0, 0]
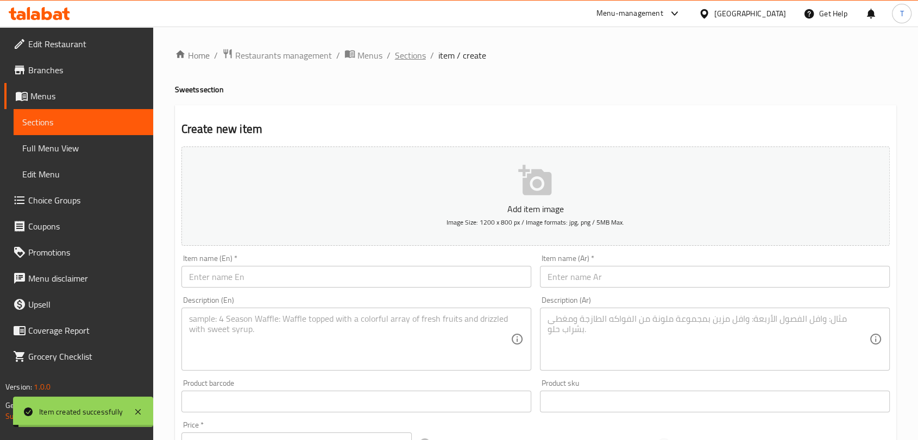
click at [405, 60] on span "Sections" at bounding box center [410, 55] width 31 height 13
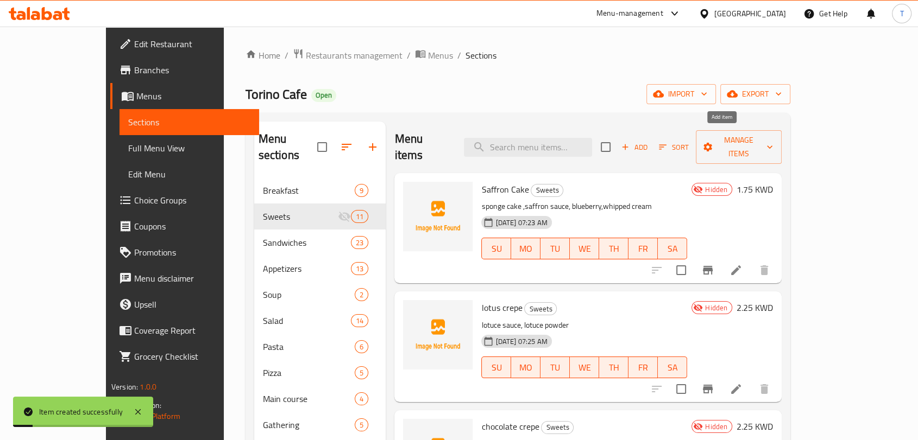
click at [649, 141] on span "Add" at bounding box center [634, 147] width 29 height 12
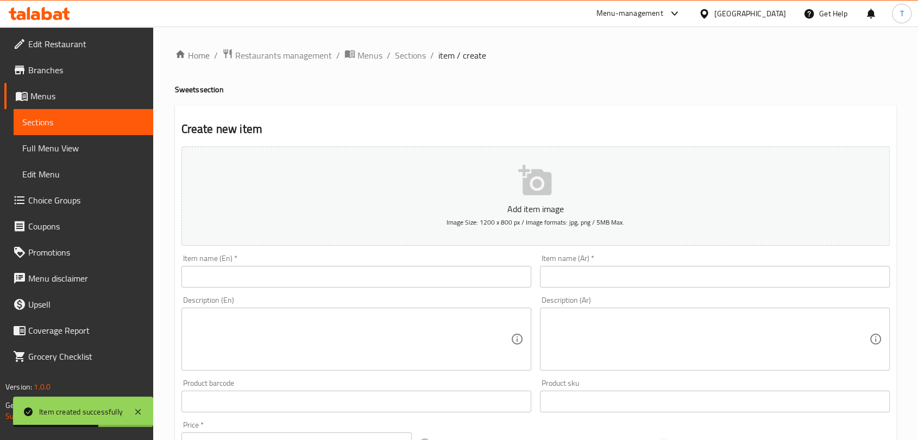
click at [431, 283] on input "text" at bounding box center [356, 277] width 350 height 22
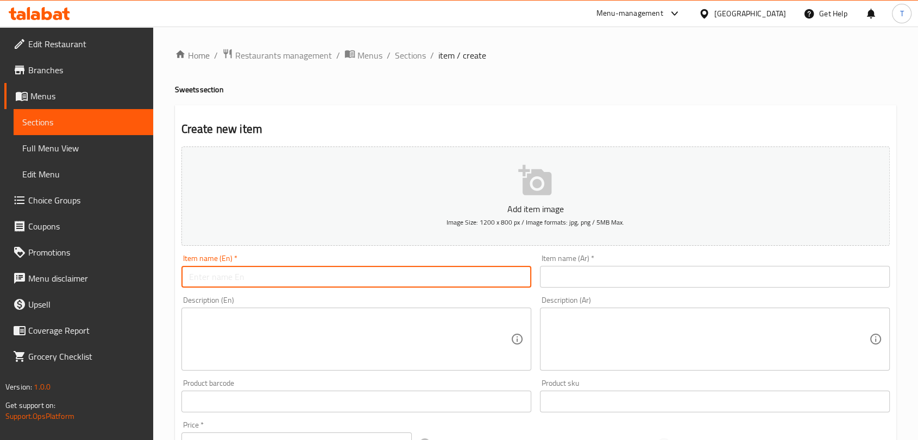
paste input "Strawberry Cheese Cake - فراولة تشيز كيك"
drag, startPoint x: 369, startPoint y: 282, endPoint x: 287, endPoint y: 282, distance: 82.0
click at [287, 282] on input "Strawberry Cheese Cake - فراولة تشيز كيك" at bounding box center [356, 277] width 350 height 22
click at [598, 276] on input "text" at bounding box center [715, 277] width 350 height 22
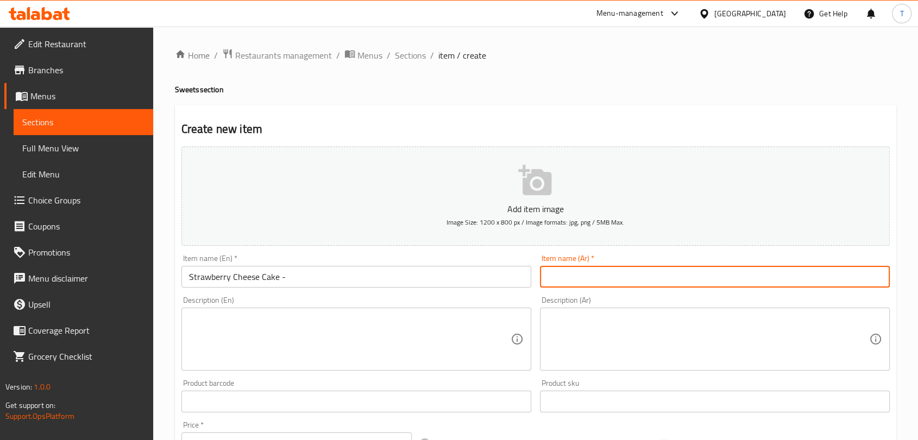
paste input "فراولة تشيز كيك"
click at [316, 280] on input "Strawberry Cheese Cake -" at bounding box center [356, 277] width 350 height 22
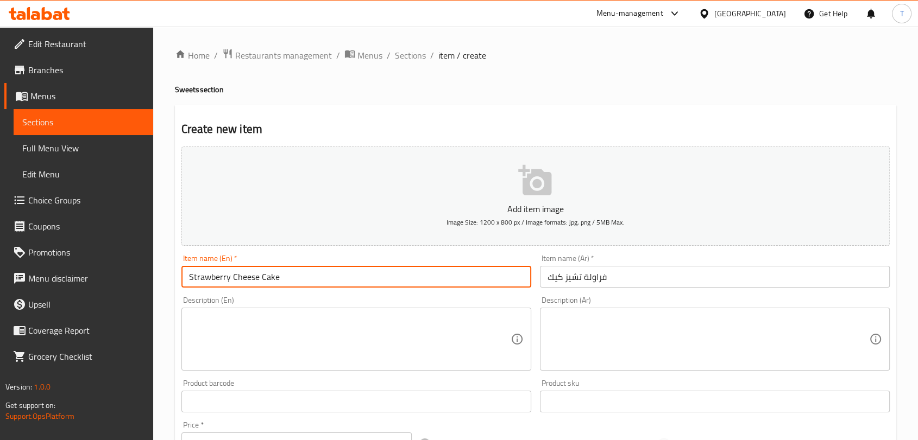
click at [278, 318] on textarea at bounding box center [349, 340] width 321 height 52
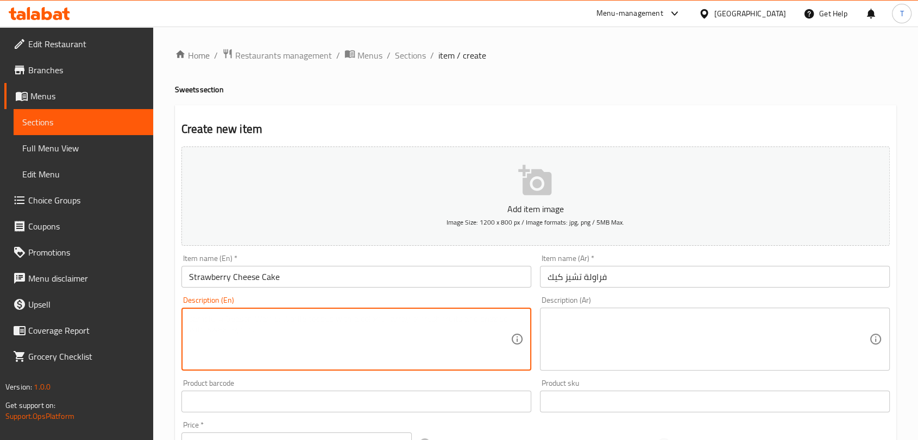
paste textarea "Strawberry Cheese Cake"
click at [582, 330] on textarea at bounding box center [707, 340] width 321 height 52
click at [573, 328] on textarea at bounding box center [707, 340] width 321 height 52
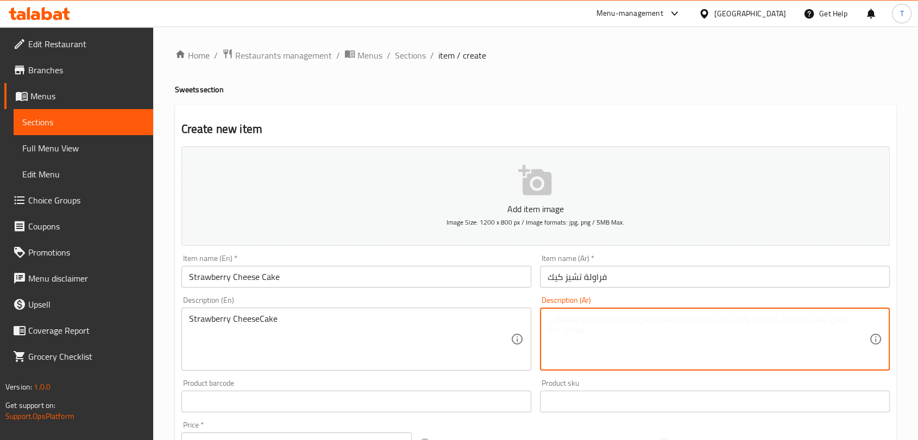
paste textarea "كعكة الجبن بالفراولة"
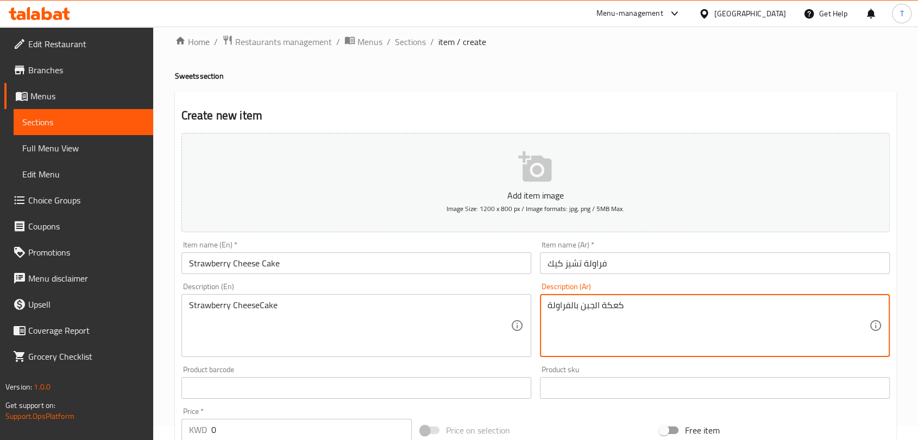
scroll to position [281, 0]
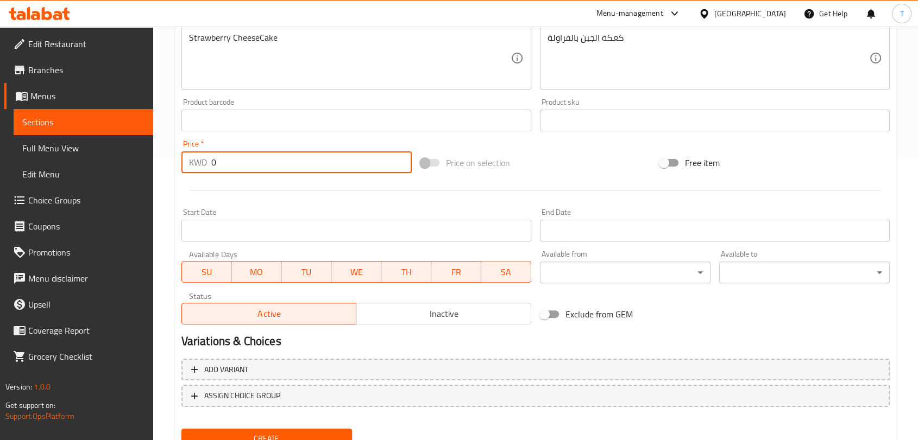
drag, startPoint x: 278, startPoint y: 160, endPoint x: 183, endPoint y: 157, distance: 95.0
click at [182, 159] on div "KWD 0 Price *" at bounding box center [296, 162] width 230 height 22
click at [391, 313] on span "Inactive" at bounding box center [444, 314] width 166 height 16
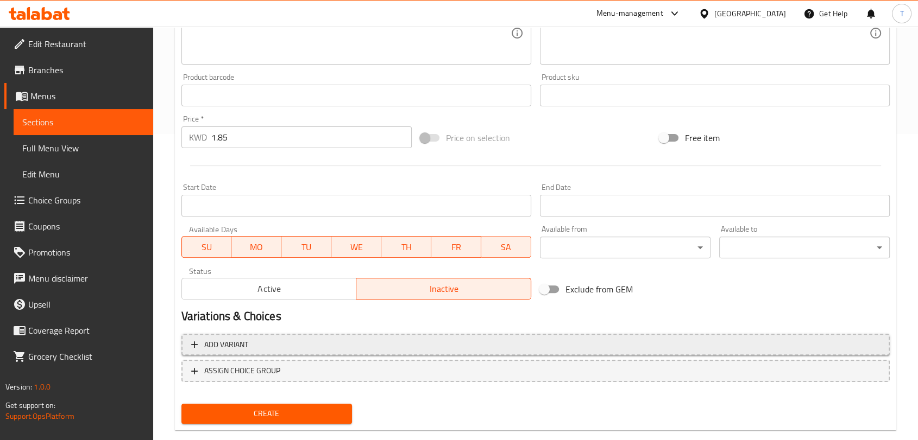
scroll to position [327, 0]
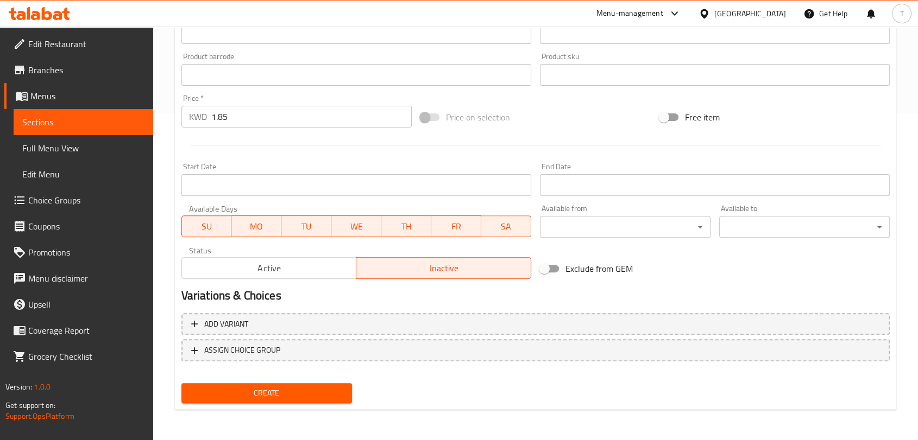
click at [308, 379] on div "Create" at bounding box center [266, 393] width 179 height 29
click at [309, 393] on span "Create" at bounding box center [266, 394] width 153 height 14
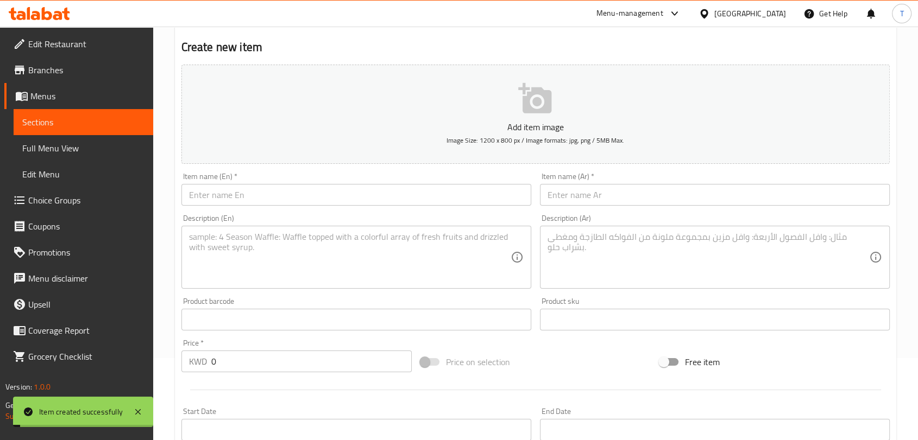
scroll to position [0, 0]
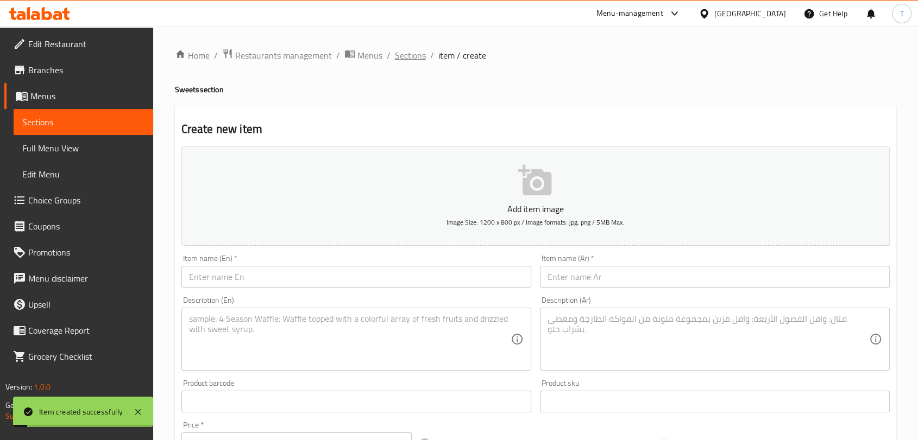
click at [408, 53] on span "Sections" at bounding box center [410, 55] width 31 height 13
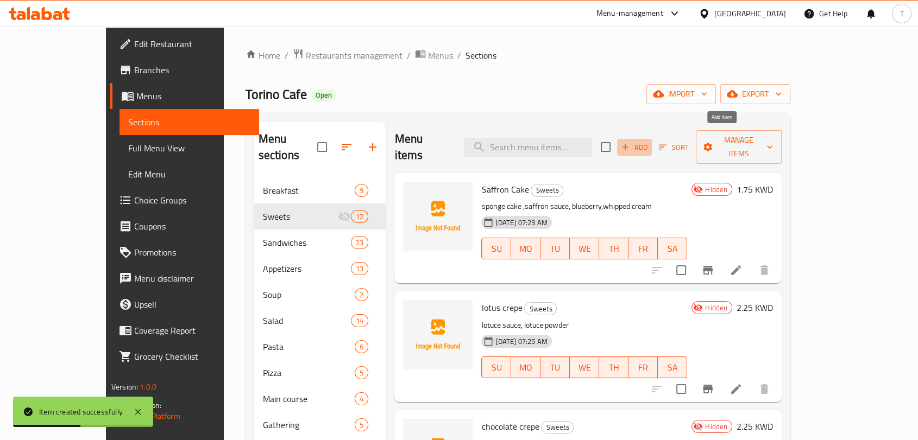
click at [649, 141] on span "Add" at bounding box center [634, 147] width 29 height 12
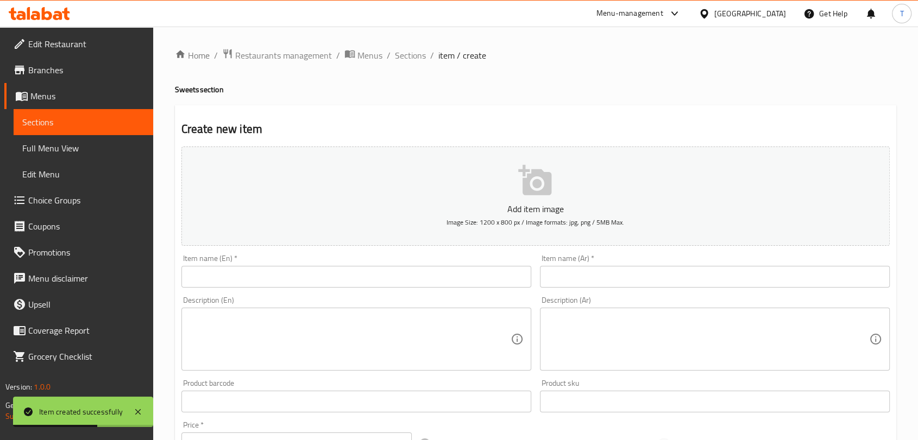
click at [404, 281] on input "text" at bounding box center [356, 277] width 350 height 22
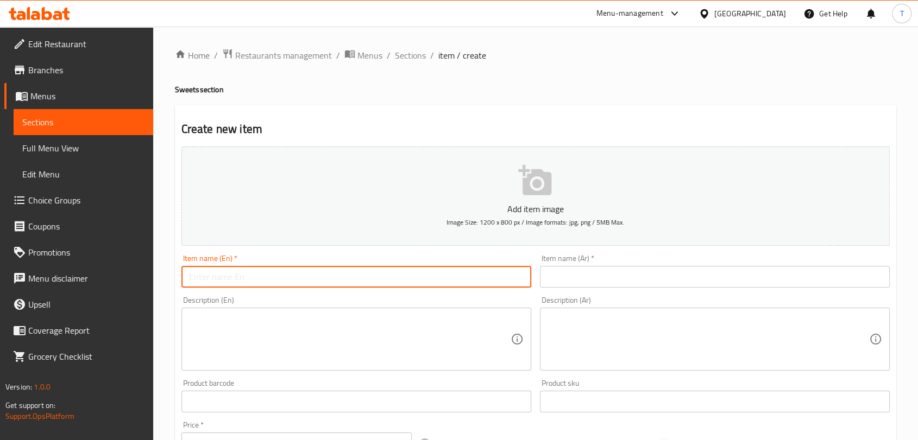
paste input "Pomegrenate Cheese Cake"
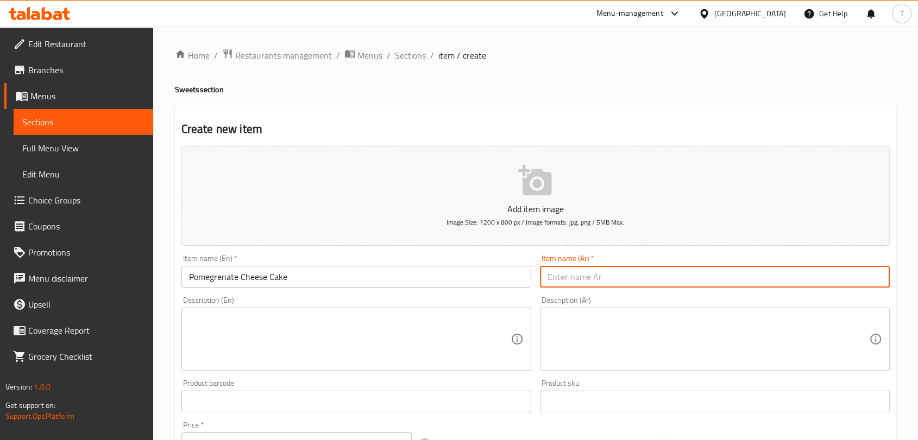
click at [571, 275] on input "text" at bounding box center [715, 277] width 350 height 22
paste input "كعكة الجبن بالرمان"
click at [366, 331] on textarea at bounding box center [349, 340] width 321 height 52
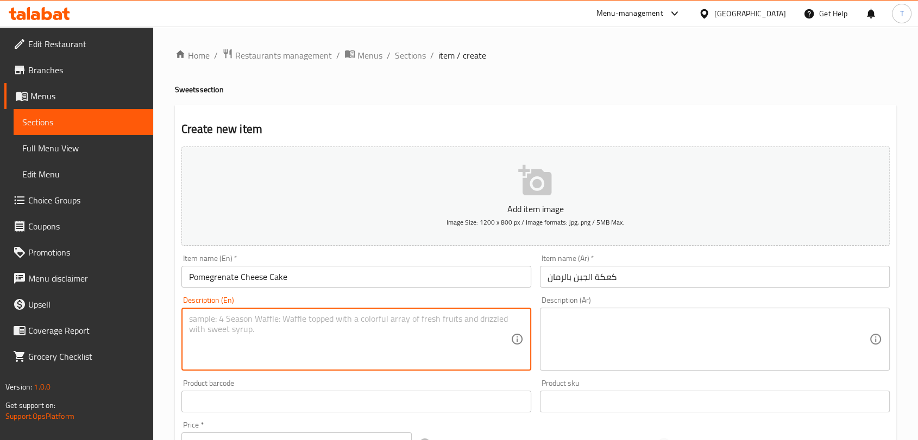
paste textarea "Pomegrenate Cheese Cake"
click at [270, 319] on textarea "Pomegrenate Cheese Cake" at bounding box center [349, 340] width 321 height 52
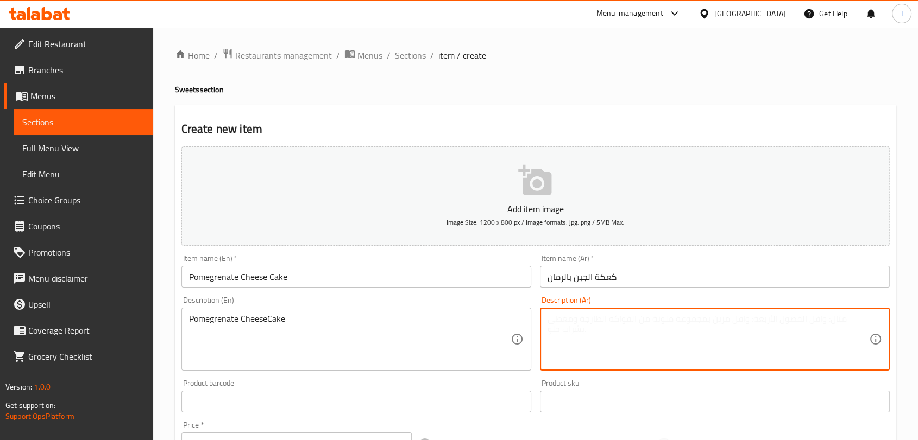
drag, startPoint x: 672, startPoint y: 316, endPoint x: 671, endPoint y: 324, distance: 8.2
click at [672, 322] on textarea at bounding box center [707, 340] width 321 height 52
paste
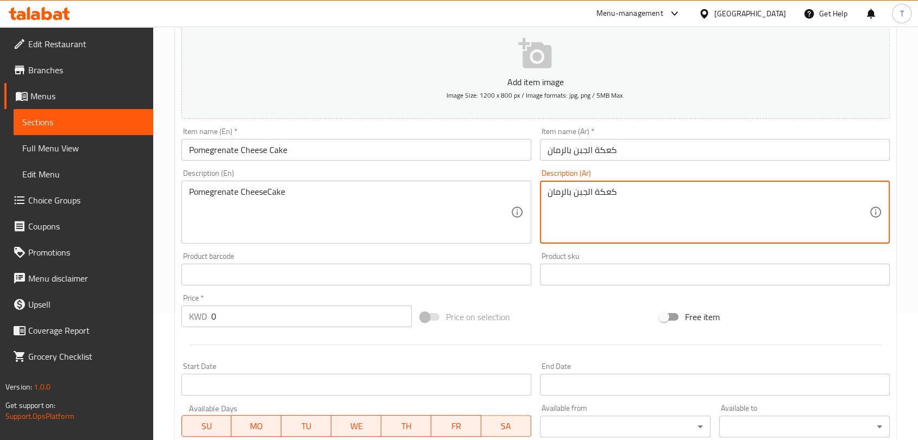
scroll to position [141, 0]
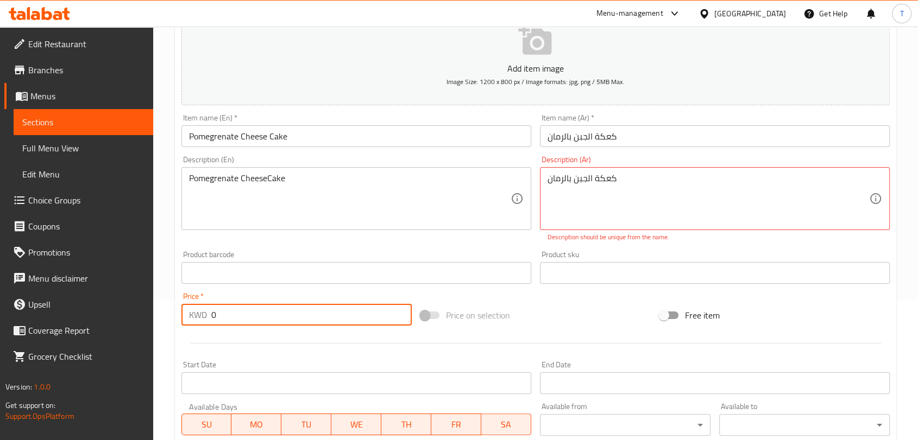
drag, startPoint x: 308, startPoint y: 301, endPoint x: 200, endPoint y: 313, distance: 109.2
click at [200, 313] on div "KWD 0 Price *" at bounding box center [296, 315] width 230 height 22
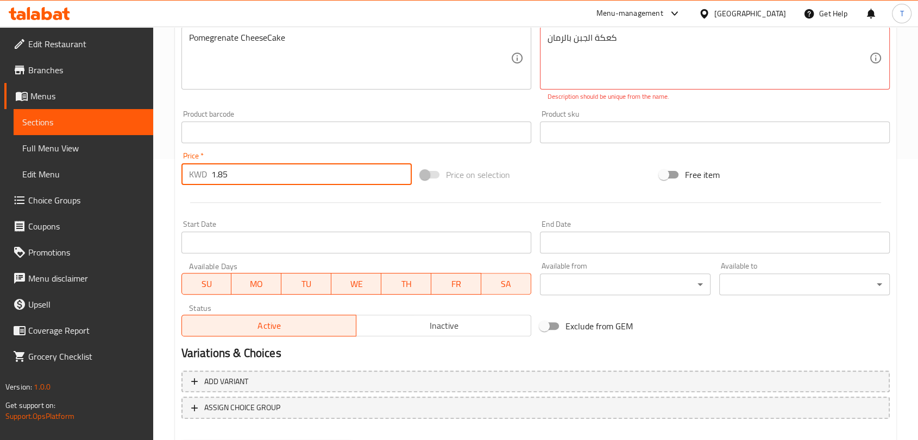
click at [404, 324] on span "Inactive" at bounding box center [444, 326] width 166 height 16
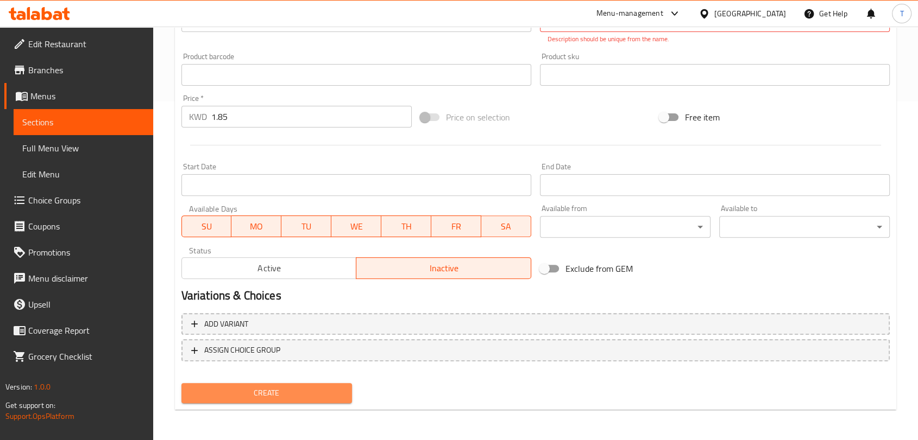
click at [297, 398] on span "Create" at bounding box center [266, 394] width 153 height 14
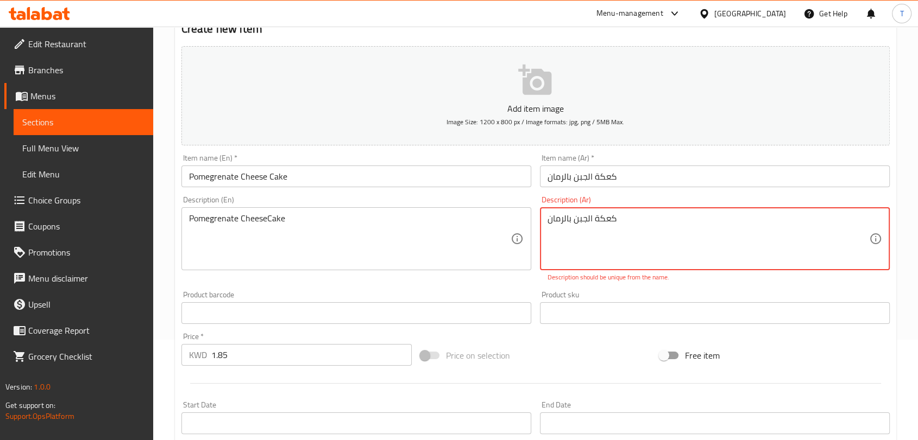
drag, startPoint x: 598, startPoint y: 218, endPoint x: 590, endPoint y: 218, distance: 8.1
click at [590, 218] on textarea "كعكة الجبن بالرمان" at bounding box center [707, 239] width 321 height 52
click at [645, 228] on textarea "كعكة الجبن بالرمان" at bounding box center [707, 239] width 321 height 52
drag, startPoint x: 593, startPoint y: 219, endPoint x: 601, endPoint y: 219, distance: 7.1
click at [599, 219] on textarea "كعكة الجبن بالرمان" at bounding box center [707, 239] width 321 height 52
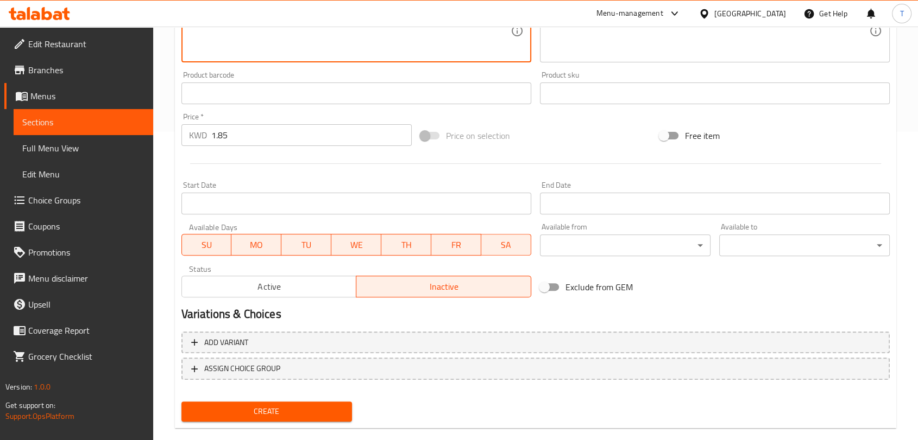
scroll to position [327, 0]
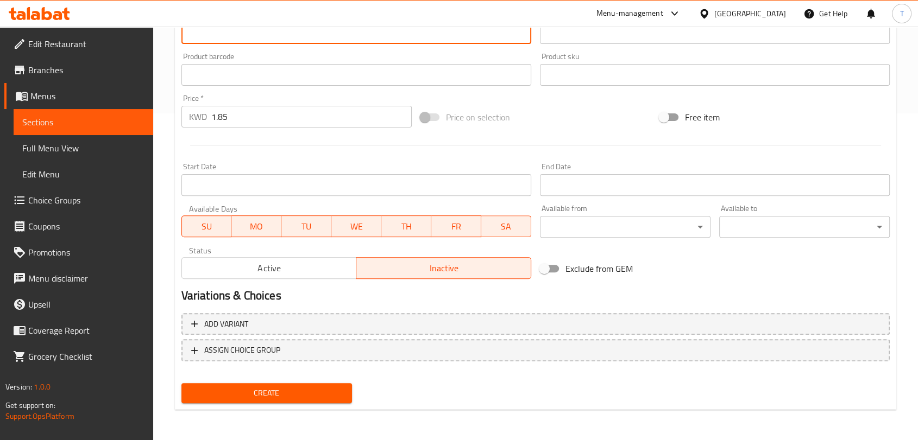
click at [330, 390] on span "Create" at bounding box center [266, 394] width 153 height 14
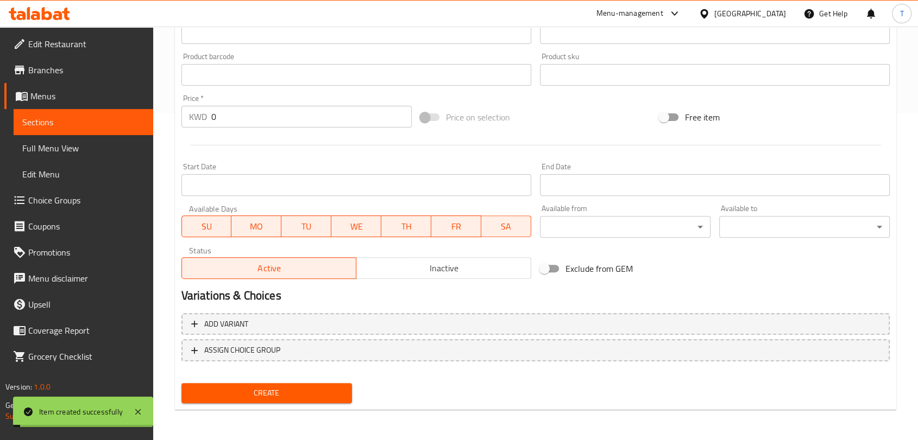
scroll to position [0, 0]
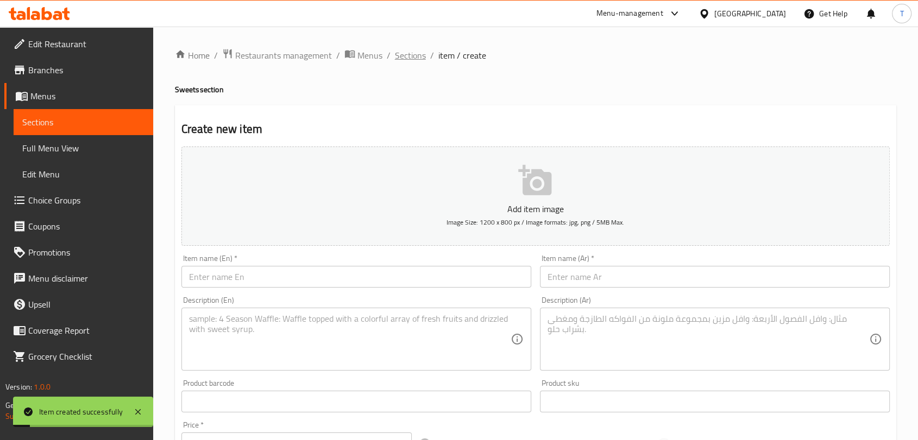
click at [414, 56] on span "Sections" at bounding box center [410, 55] width 31 height 13
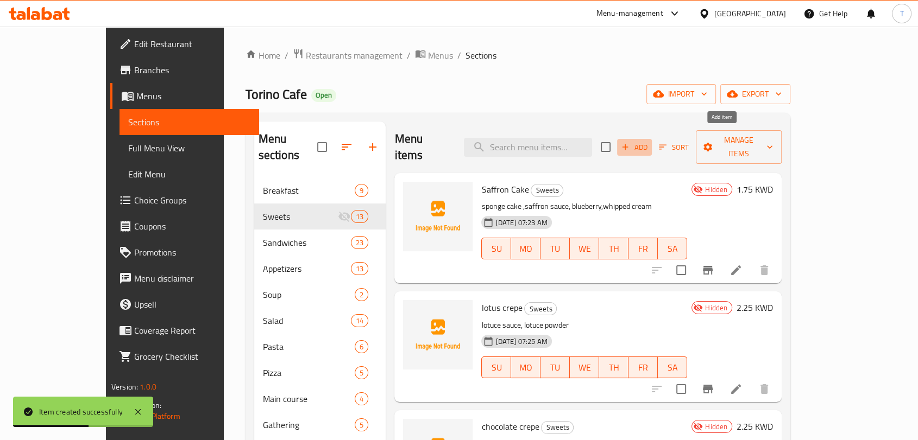
click at [649, 141] on span "Add" at bounding box center [634, 147] width 29 height 12
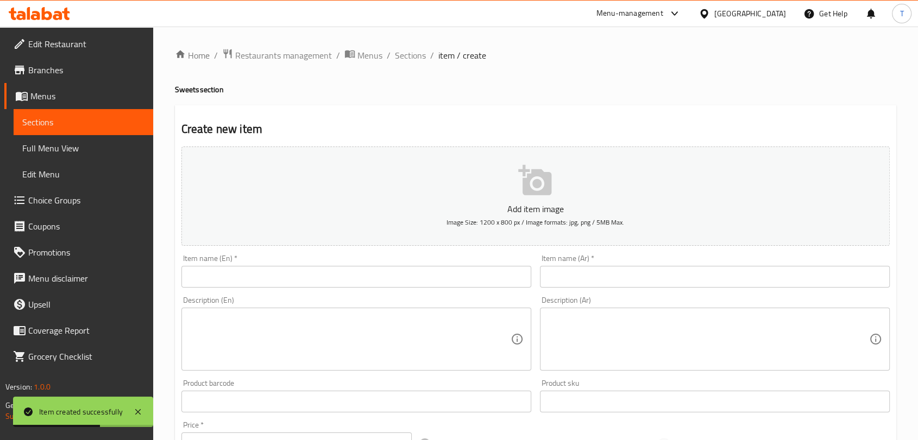
click at [403, 277] on input "text" at bounding box center [356, 277] width 350 height 22
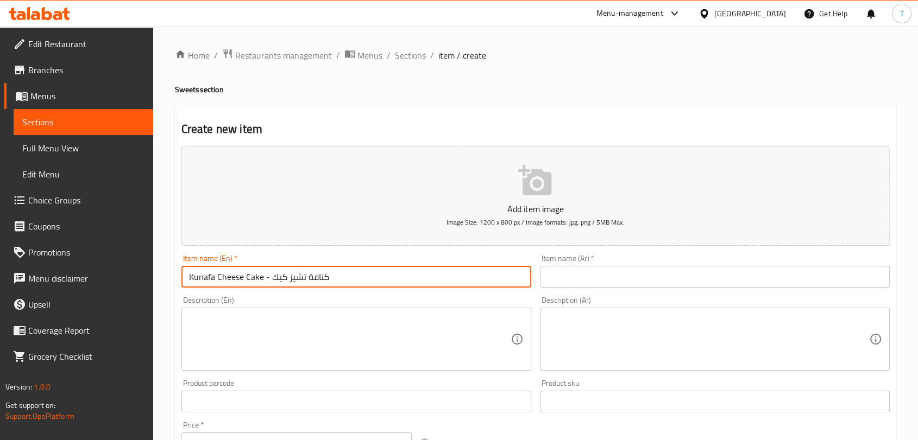
drag, startPoint x: 273, startPoint y: 277, endPoint x: 352, endPoint y: 277, distance: 79.3
click at [352, 277] on input "Kunafa Cheese Cake - كنافة تشيز كيك" at bounding box center [356, 277] width 350 height 22
click at [572, 274] on input "text" at bounding box center [715, 277] width 350 height 22
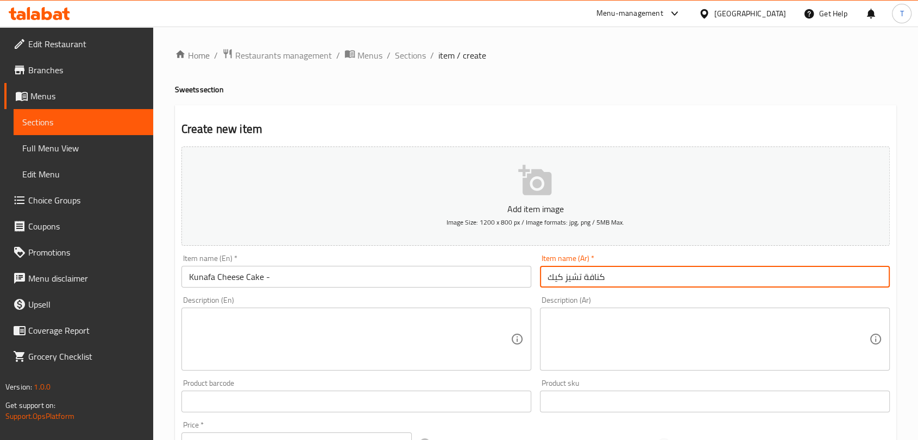
click at [283, 279] on input "Kunafa Cheese Cake -" at bounding box center [356, 277] width 350 height 22
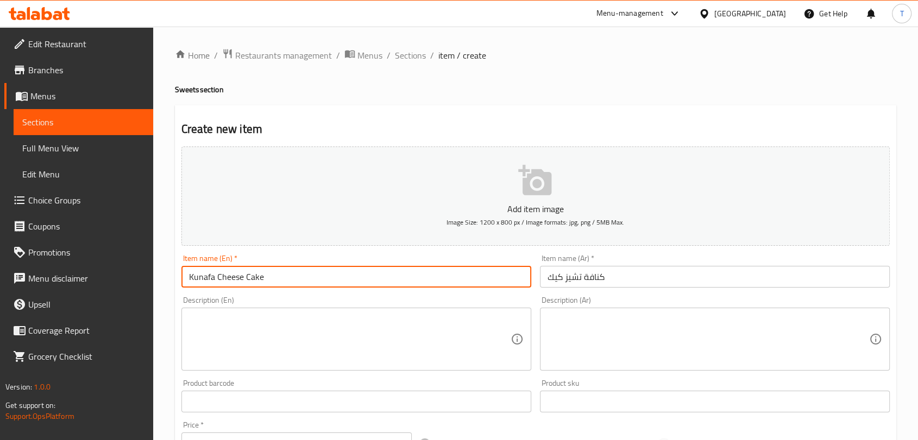
click at [293, 321] on textarea at bounding box center [349, 340] width 321 height 52
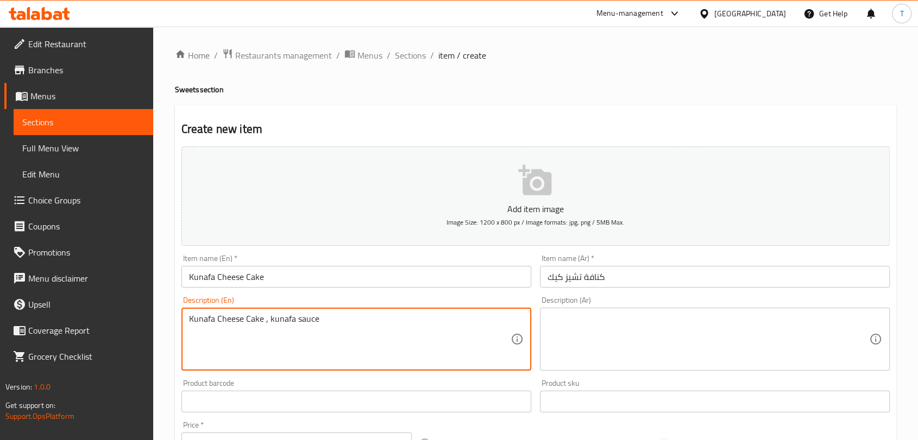
click at [588, 326] on textarea at bounding box center [707, 340] width 321 height 52
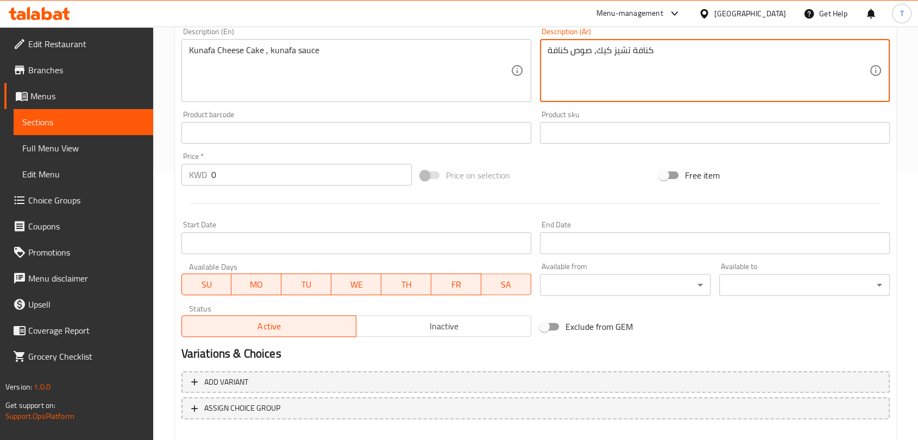
scroll to position [281, 0]
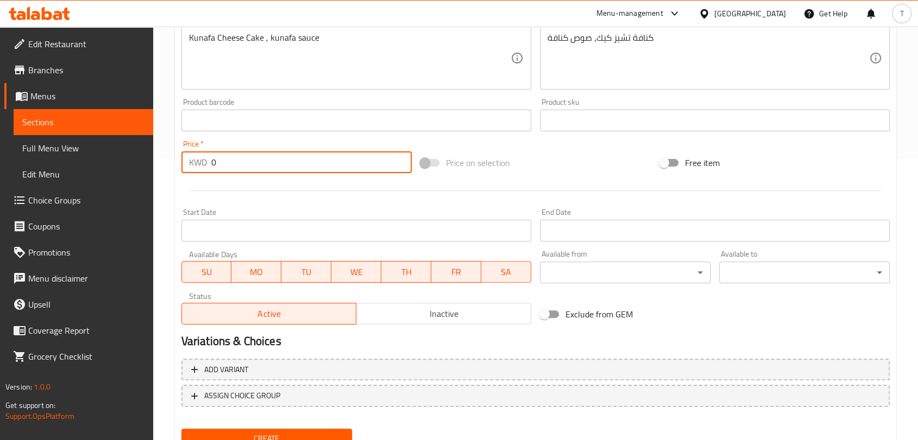
drag, startPoint x: 243, startPoint y: 160, endPoint x: 200, endPoint y: 166, distance: 43.8
click at [199, 164] on div "KWD 0 Price *" at bounding box center [296, 162] width 230 height 22
click at [391, 321] on span "Inactive" at bounding box center [444, 314] width 166 height 16
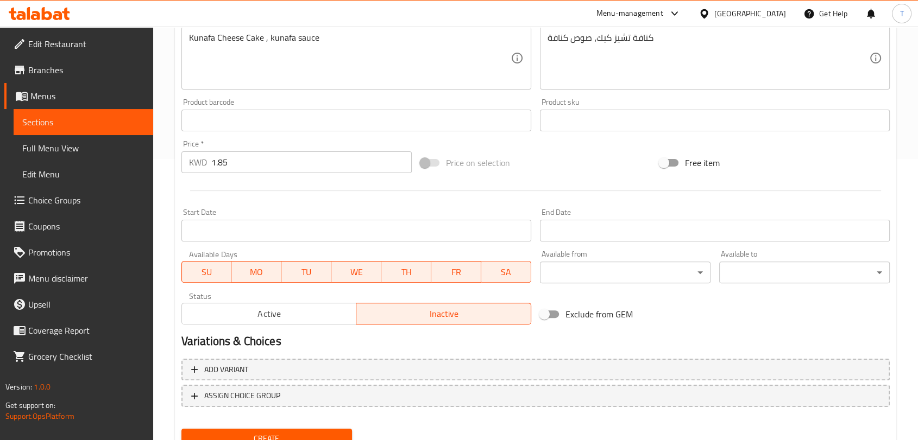
click at [332, 429] on div "Create" at bounding box center [266, 439] width 179 height 29
click at [333, 429] on button "Create" at bounding box center [266, 439] width 170 height 20
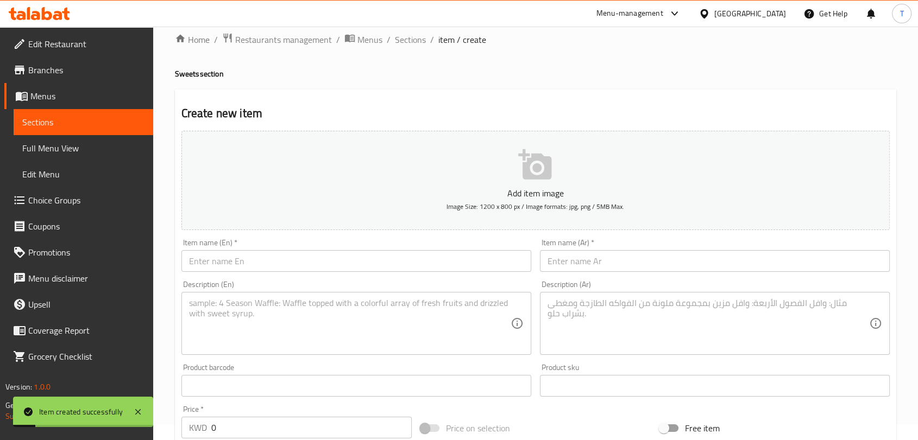
scroll to position [0, 0]
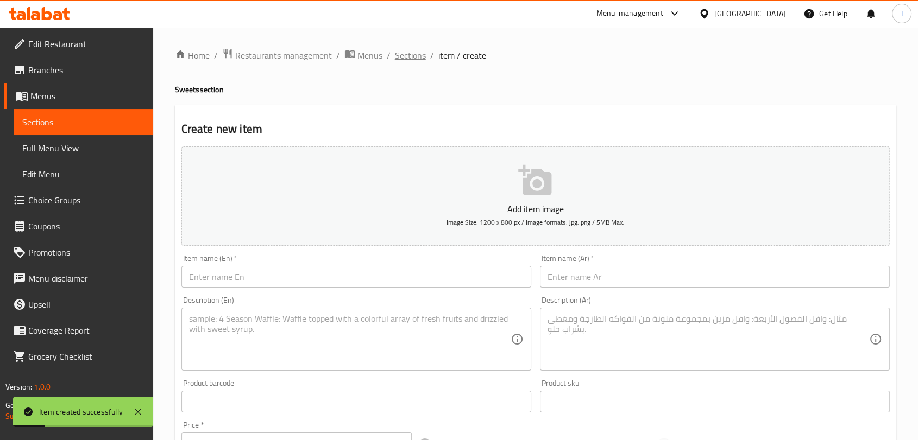
click at [410, 56] on span "Sections" at bounding box center [410, 55] width 31 height 13
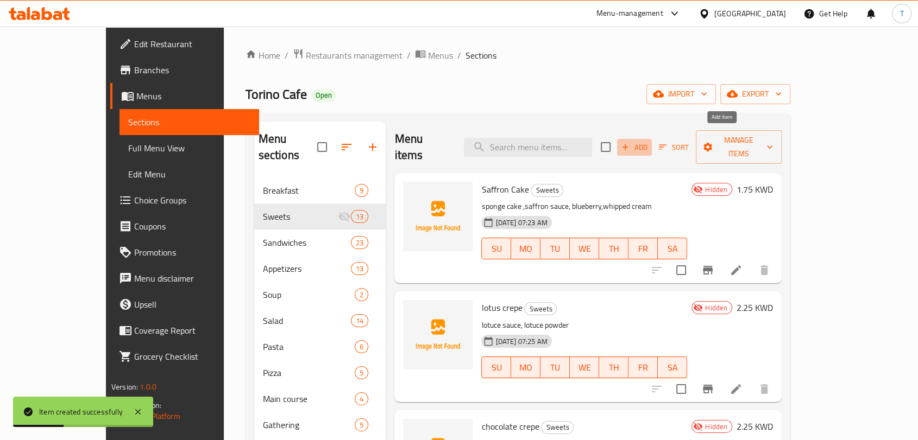
click at [630, 142] on icon "button" at bounding box center [625, 147] width 10 height 10
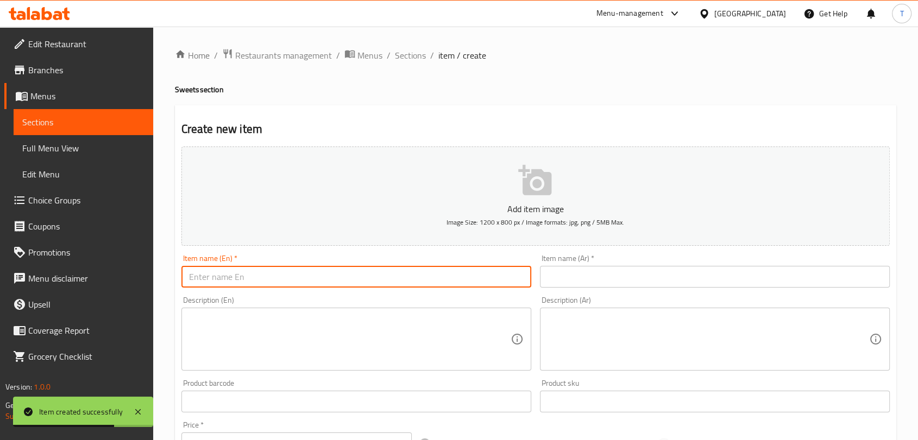
click at [394, 283] on input "text" at bounding box center [356, 277] width 350 height 22
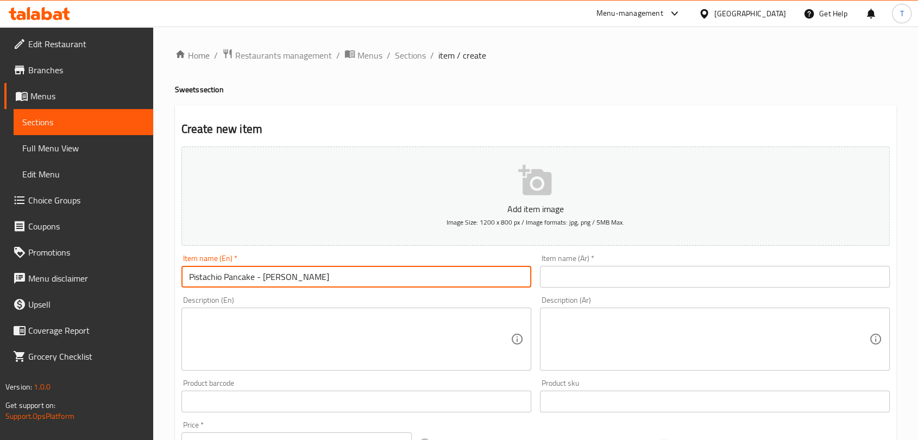
drag, startPoint x: 261, startPoint y: 277, endPoint x: 326, endPoint y: 281, distance: 65.2
click at [326, 281] on input "Pistachio Pancake - [PERSON_NAME]" at bounding box center [356, 277] width 350 height 22
click at [578, 275] on input "text" at bounding box center [715, 277] width 350 height 22
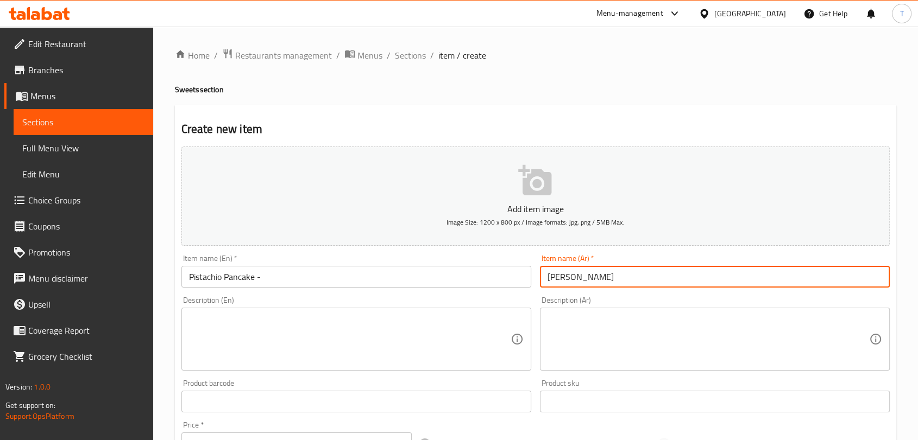
click at [257, 278] on input "Pistachio Pancake -" at bounding box center [356, 277] width 350 height 22
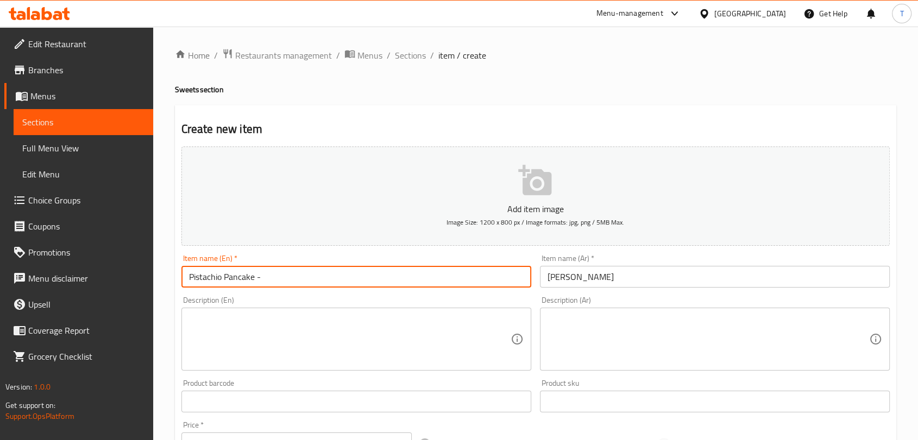
click at [267, 277] on input "Pistachio Pancake -" at bounding box center [356, 277] width 350 height 22
click at [262, 327] on textarea at bounding box center [349, 340] width 321 height 52
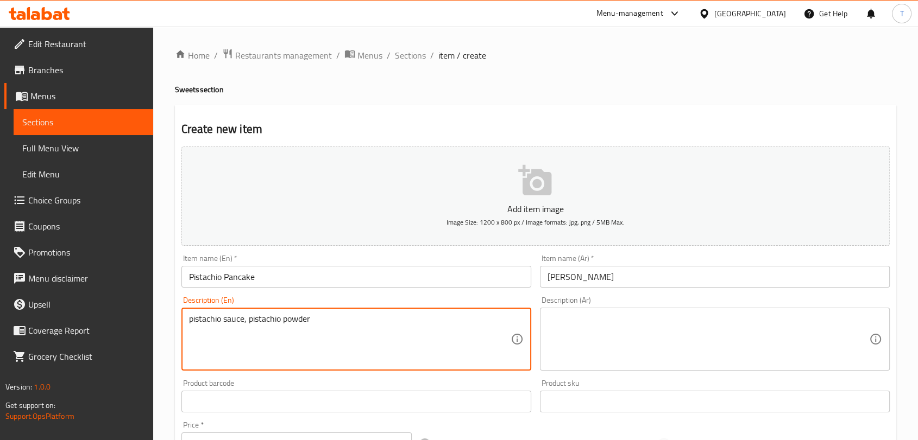
click at [599, 334] on textarea at bounding box center [707, 340] width 321 height 52
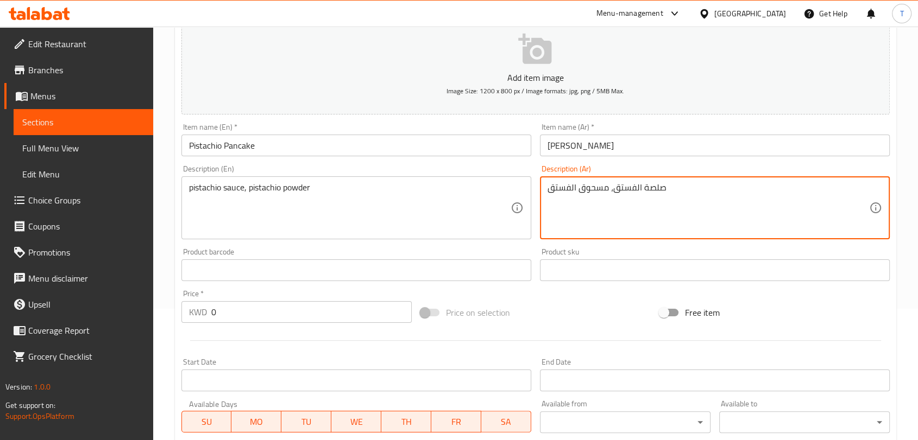
scroll to position [141, 0]
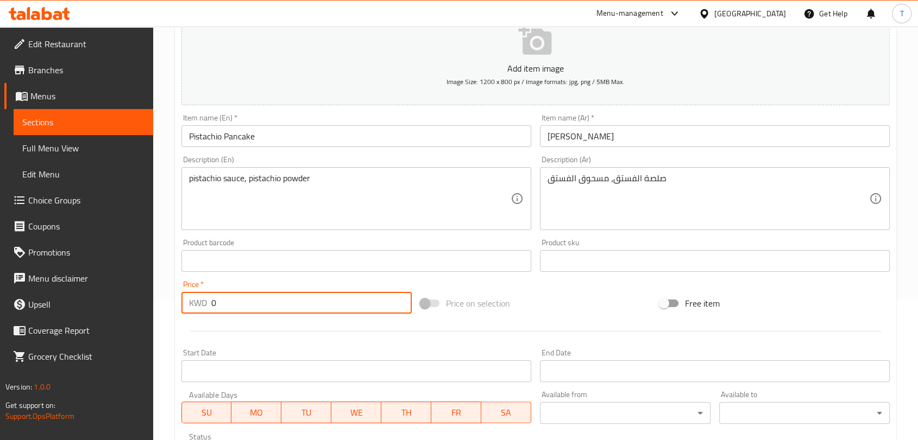
drag, startPoint x: 321, startPoint y: 301, endPoint x: 176, endPoint y: 305, distance: 145.0
click at [176, 305] on div "Create new item Add item image Image Size: 1200 x 800 px / Image formats: jpg, …" at bounding box center [535, 281] width 721 height 632
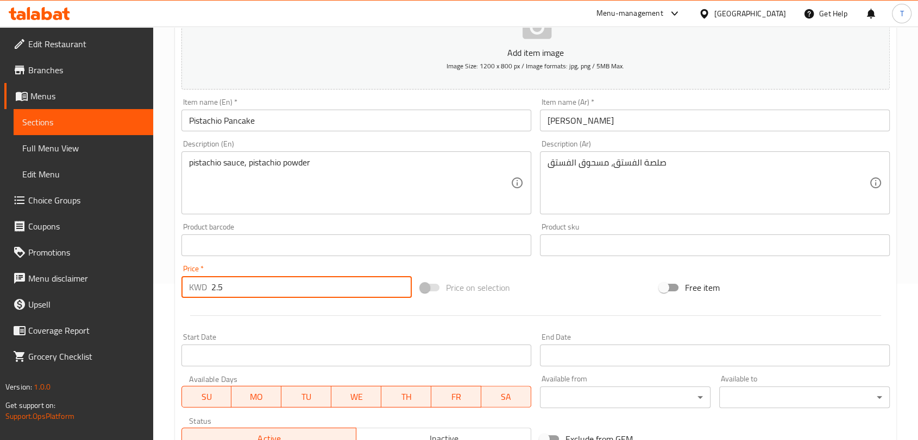
scroll to position [281, 0]
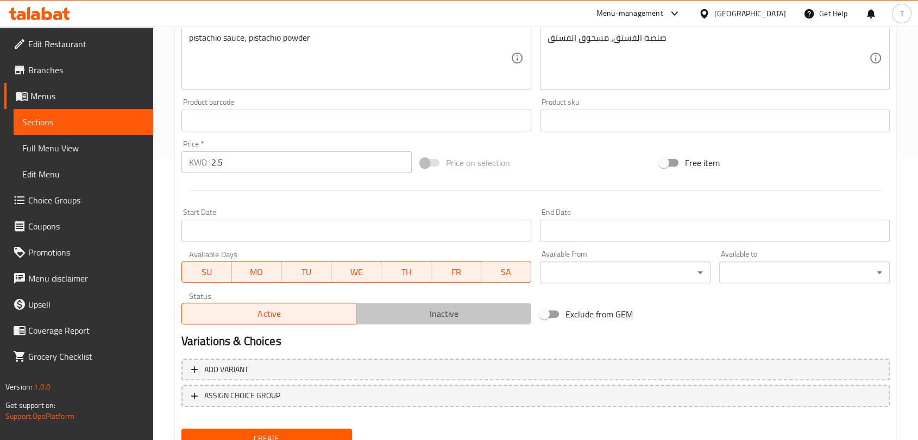
click at [392, 312] on span "Inactive" at bounding box center [444, 314] width 166 height 16
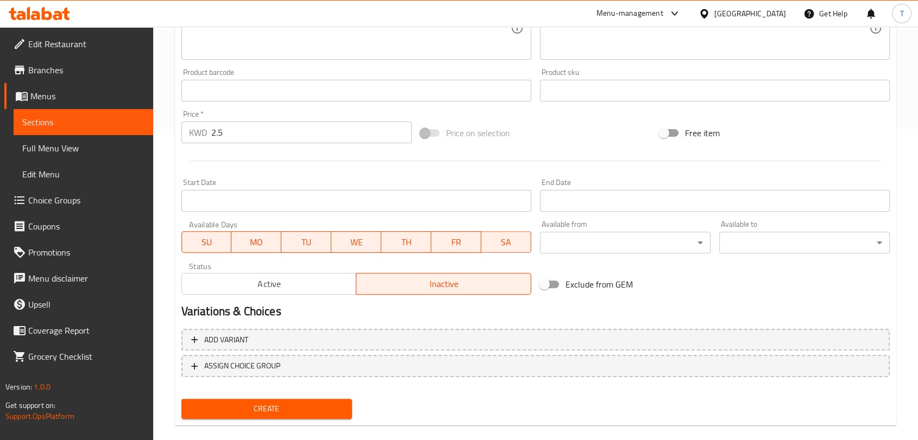
scroll to position [327, 0]
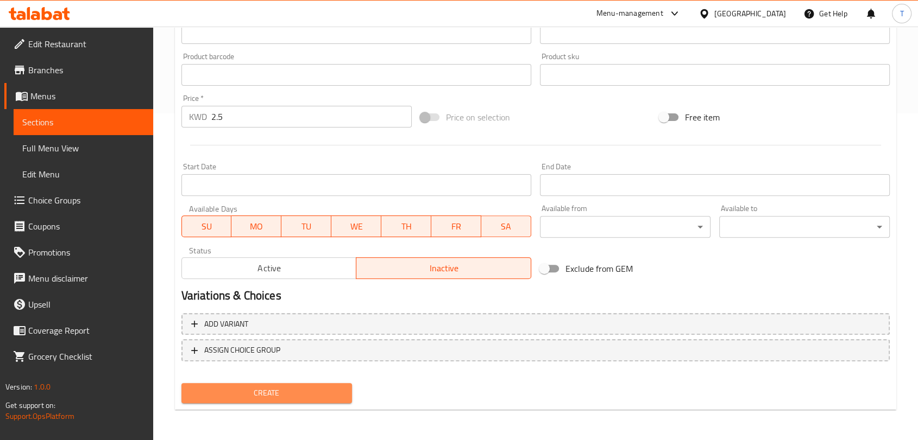
click at [334, 387] on span "Create" at bounding box center [266, 394] width 153 height 14
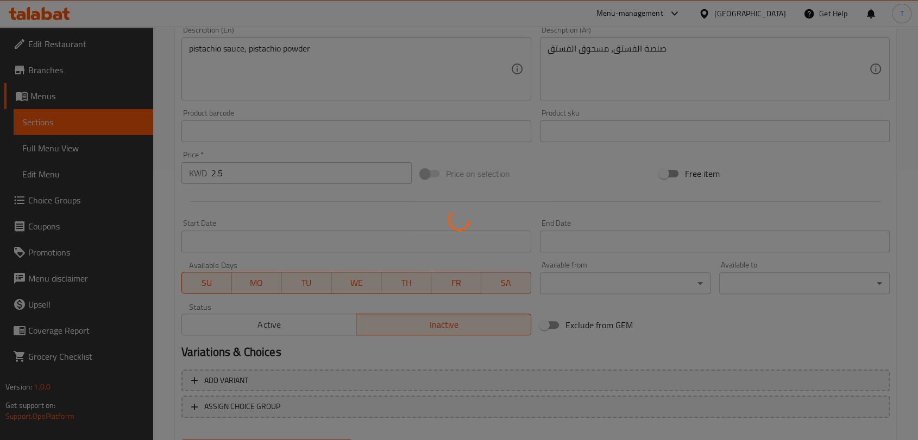
scroll to position [0, 0]
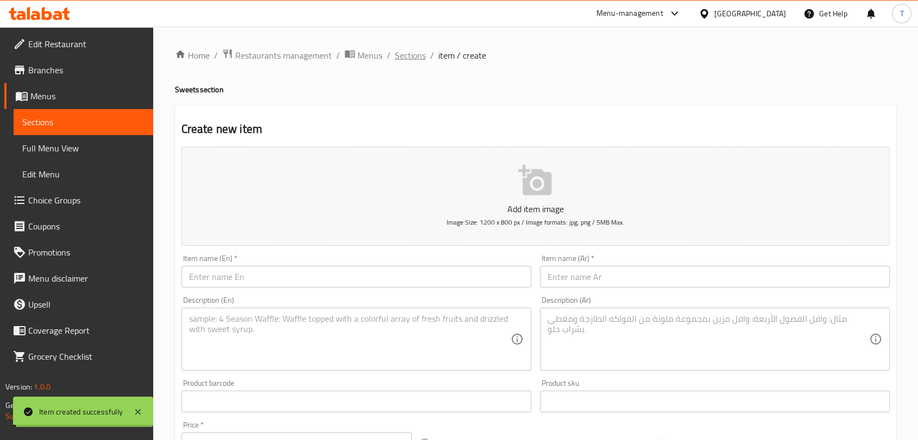
click at [412, 54] on span "Sections" at bounding box center [410, 55] width 31 height 13
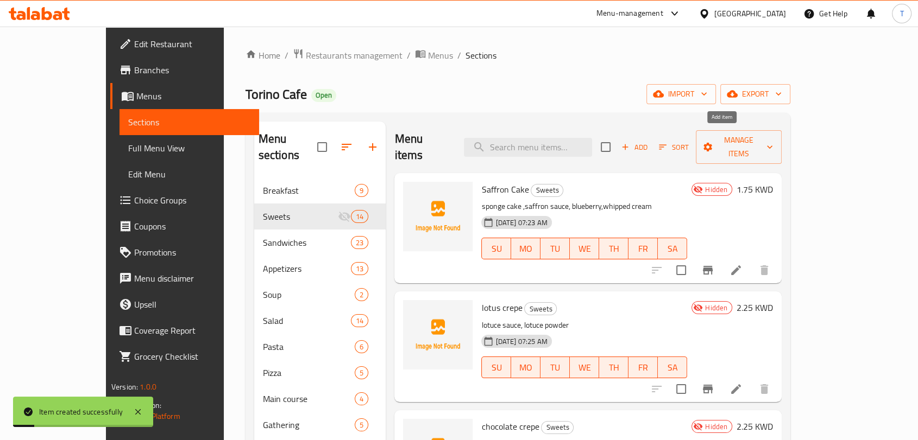
click at [652, 139] on button "Add" at bounding box center [634, 147] width 35 height 17
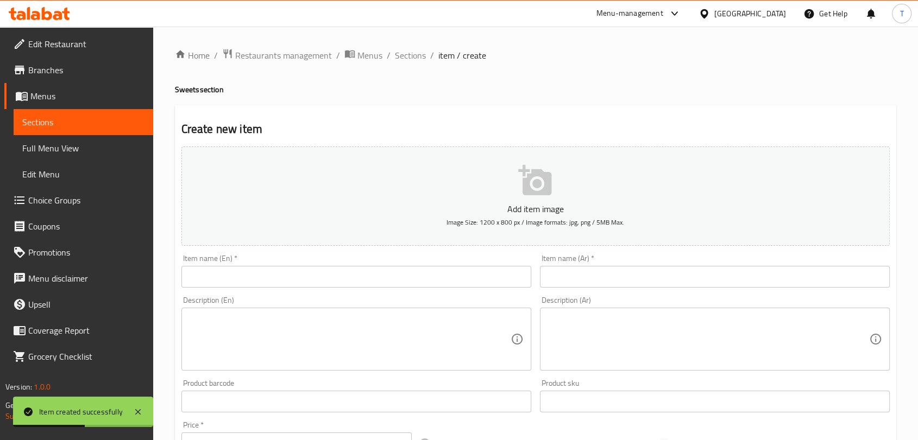
click at [394, 277] on input "text" at bounding box center [356, 277] width 350 height 22
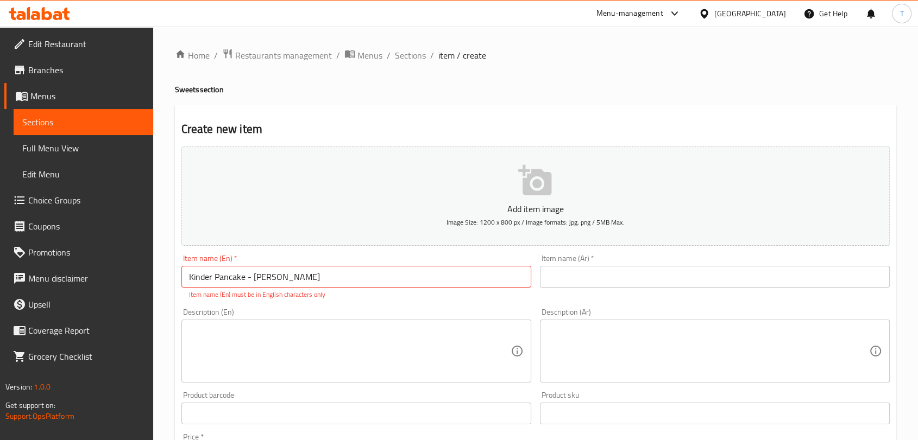
click at [217, 253] on div "Item name (En)   * Kinder Pancake - [PERSON_NAME] Item name (En) * Item name (E…" at bounding box center [356, 277] width 358 height 54
drag, startPoint x: 320, startPoint y: 281, endPoint x: 255, endPoint y: 277, distance: 65.2
click at [255, 277] on input "Kinder Pancake - [PERSON_NAME]" at bounding box center [356, 277] width 350 height 22
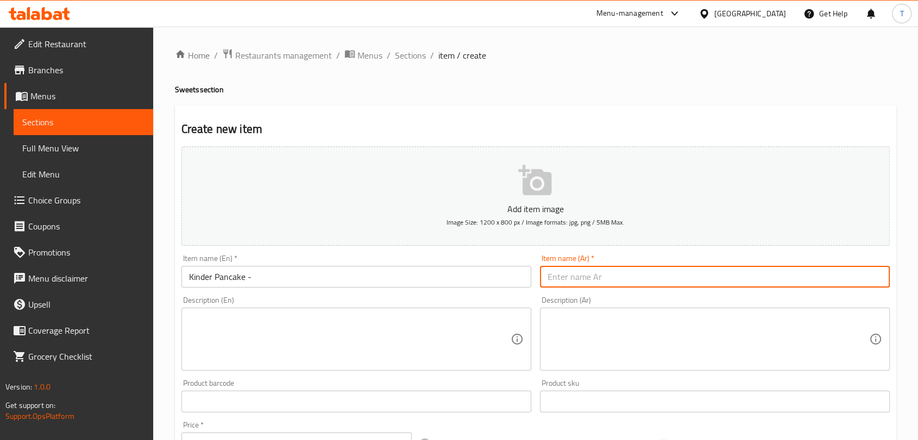
click at [647, 275] on input "text" at bounding box center [715, 277] width 350 height 22
click at [267, 280] on input "Kinder Pancake -" at bounding box center [356, 277] width 350 height 22
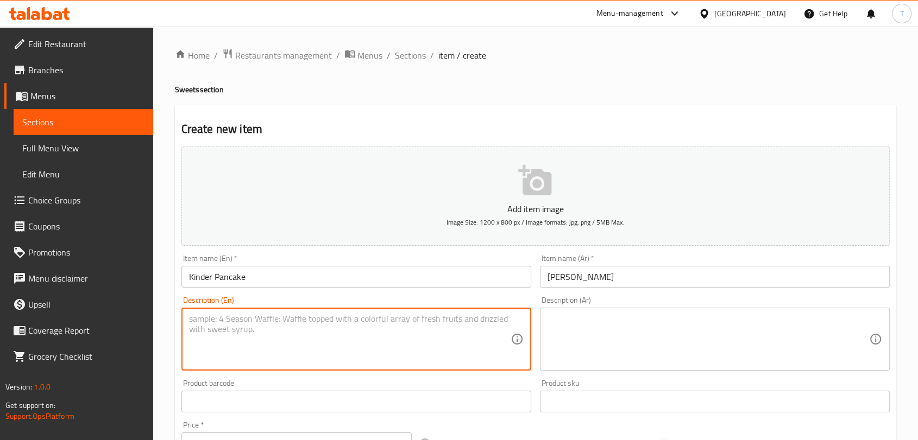
click at [265, 326] on textarea at bounding box center [349, 340] width 321 height 52
click at [561, 342] on textarea at bounding box center [707, 340] width 321 height 52
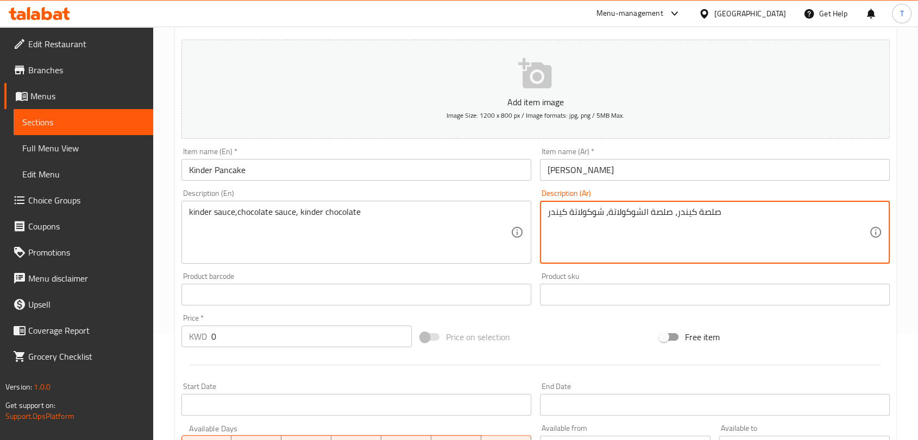
scroll to position [141, 0]
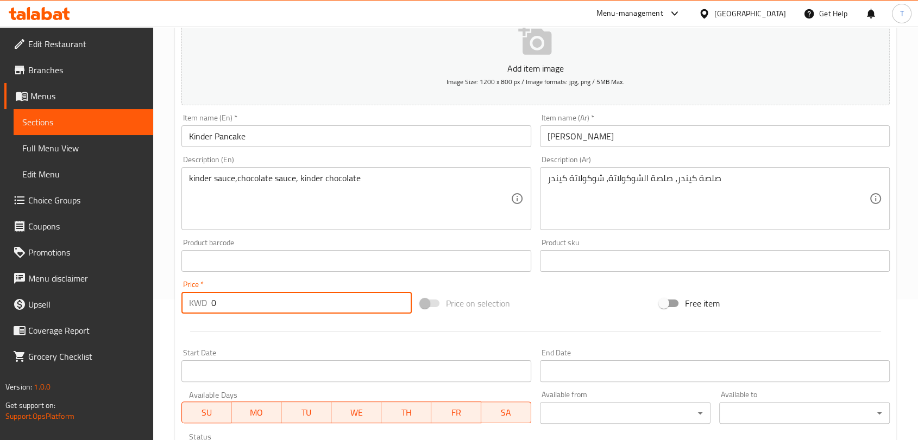
drag, startPoint x: 287, startPoint y: 307, endPoint x: 199, endPoint y: 299, distance: 87.8
click at [200, 300] on div "KWD 0 Price *" at bounding box center [296, 303] width 230 height 22
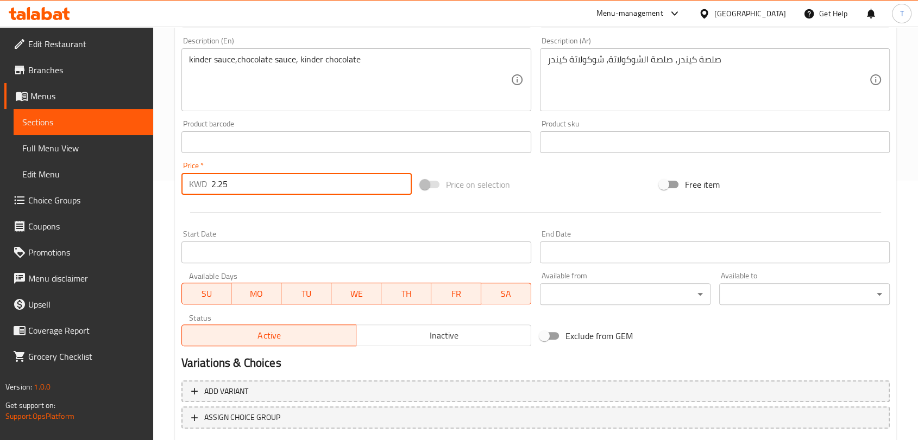
scroll to position [327, 0]
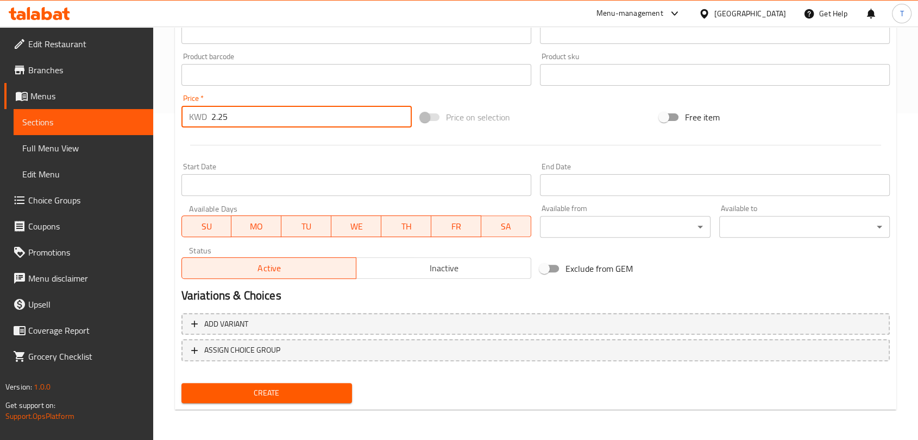
click at [378, 268] on span "Inactive" at bounding box center [444, 269] width 166 height 16
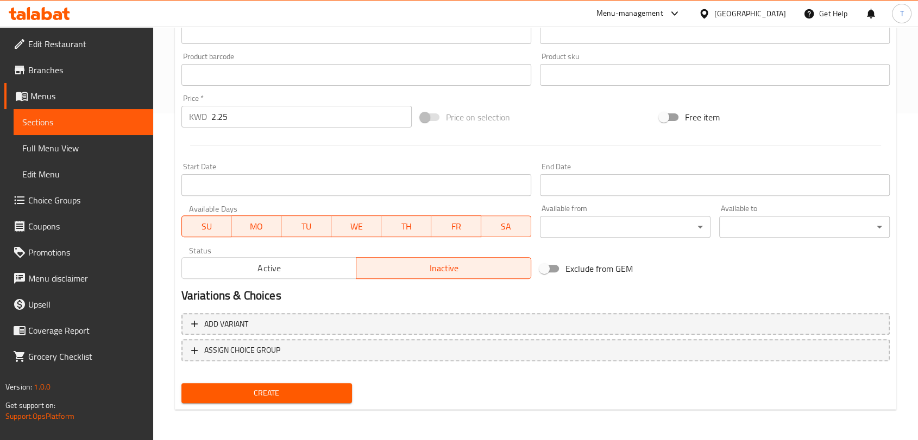
click at [313, 389] on span "Create" at bounding box center [266, 394] width 153 height 14
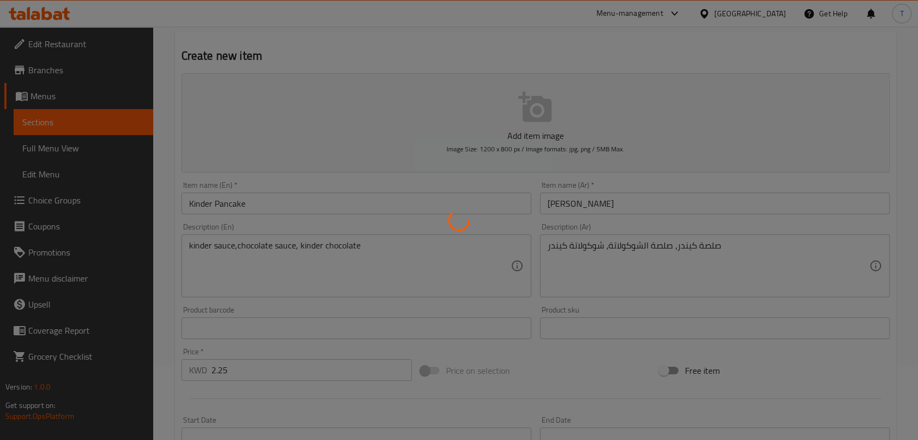
scroll to position [0, 0]
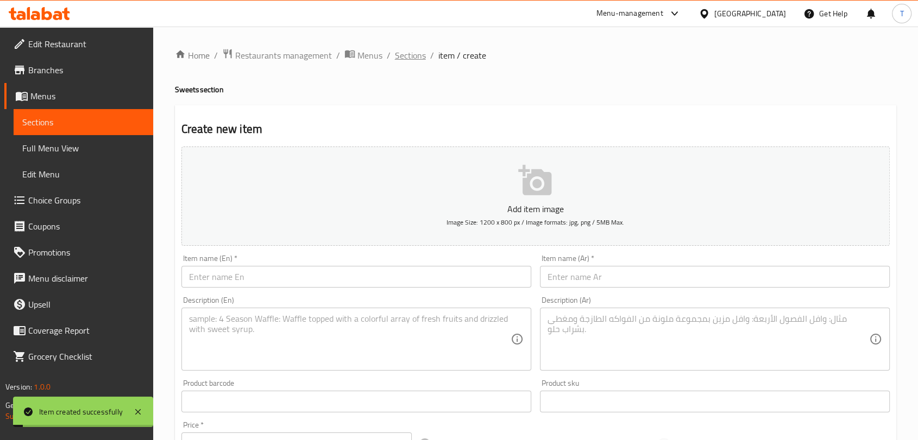
click at [410, 49] on span "Sections" at bounding box center [410, 55] width 31 height 13
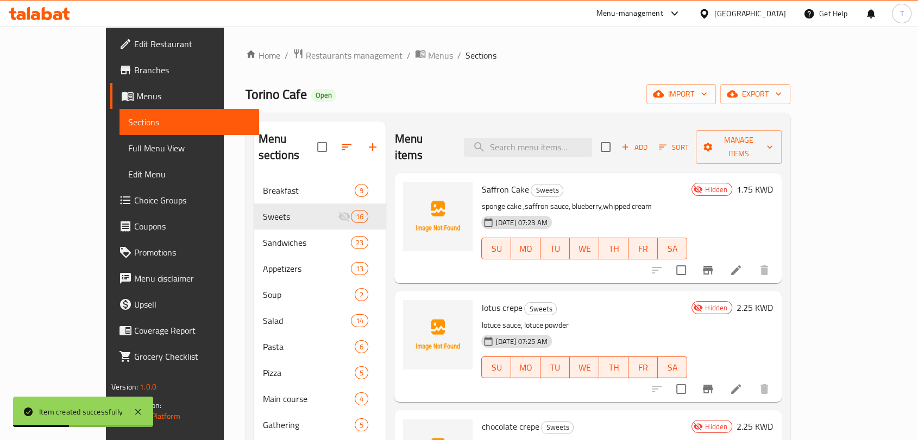
click at [649, 141] on span "Add" at bounding box center [634, 147] width 29 height 12
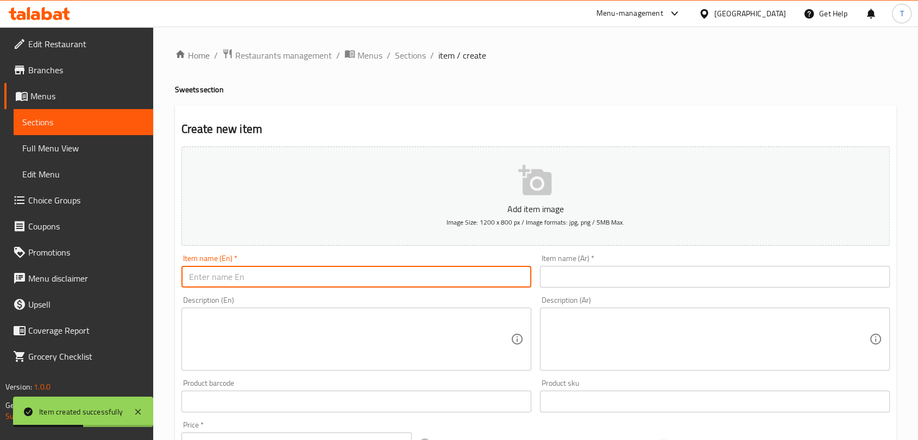
click at [450, 277] on input "text" at bounding box center [356, 277] width 350 height 22
drag, startPoint x: 324, startPoint y: 274, endPoint x: 248, endPoint y: 279, distance: 76.2
click at [248, 279] on input "lotus Pancake - لوتوس بانكيك" at bounding box center [356, 277] width 350 height 22
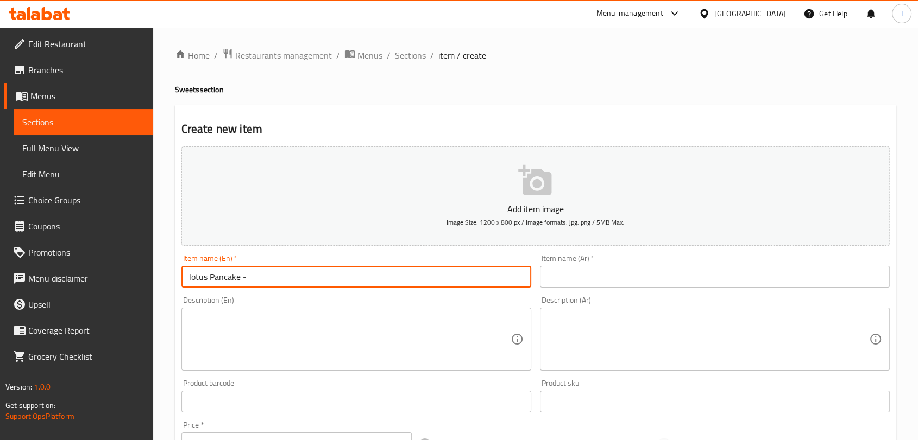
click at [602, 274] on input "text" at bounding box center [715, 277] width 350 height 22
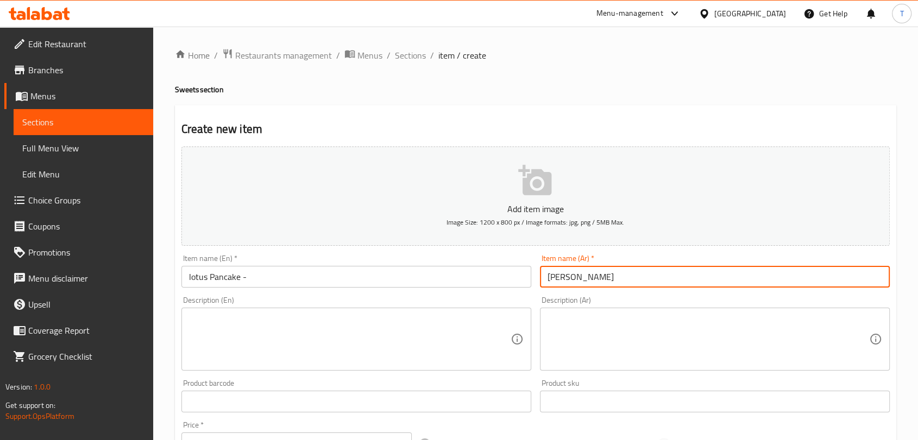
click at [278, 279] on input "lotus Pancake -" at bounding box center [356, 277] width 350 height 22
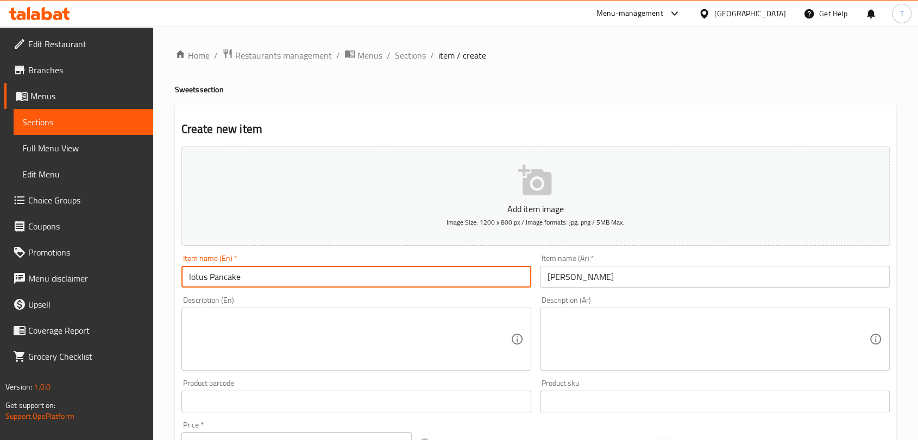
click at [286, 327] on textarea at bounding box center [349, 340] width 321 height 52
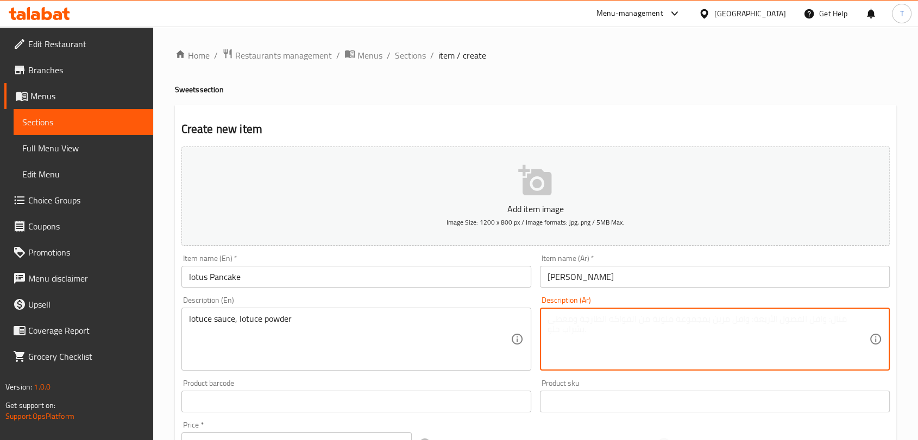
click at [552, 334] on textarea at bounding box center [707, 340] width 321 height 52
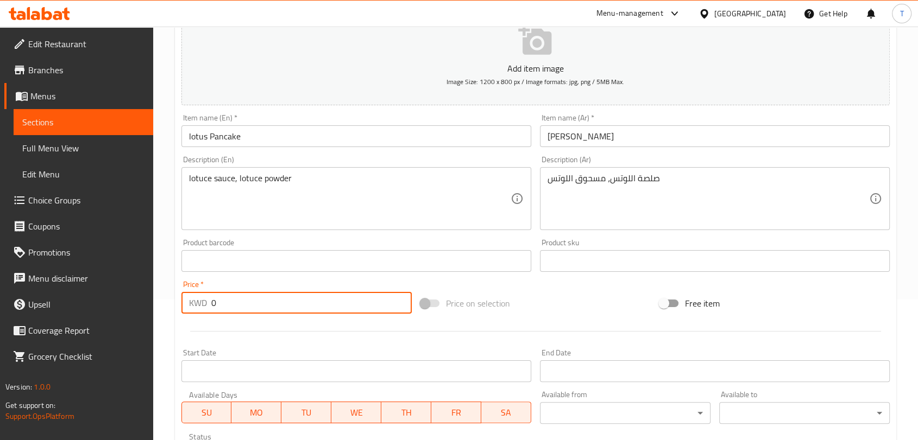
drag, startPoint x: 304, startPoint y: 307, endPoint x: 174, endPoint y: 317, distance: 130.1
click at [174, 317] on div "Home / Restaurants management / Menus / Sections / item / create Sweets section…" at bounding box center [535, 256] width 765 height 741
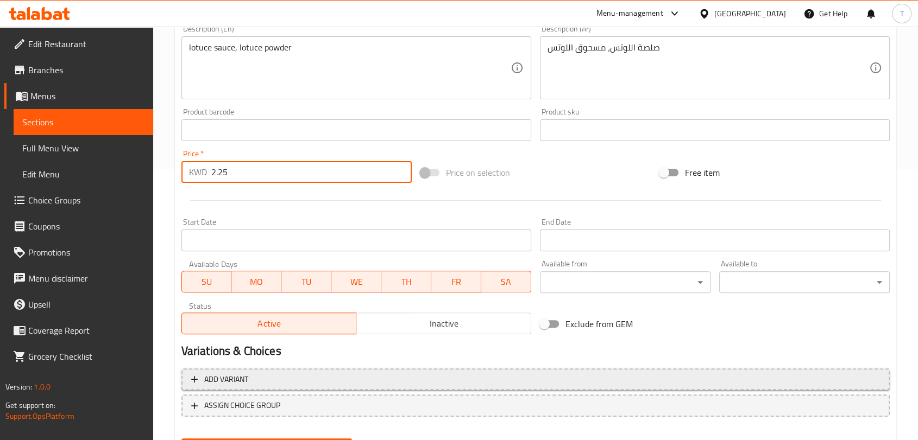
scroll to position [327, 0]
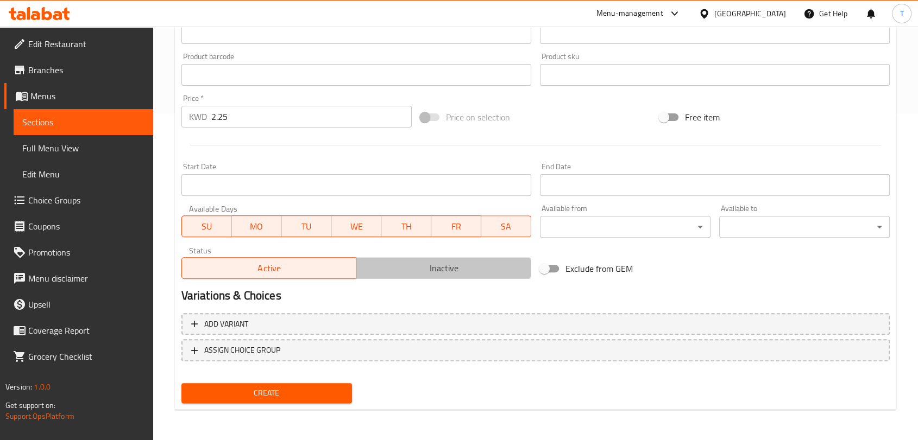
click at [405, 266] on span "Inactive" at bounding box center [444, 269] width 166 height 16
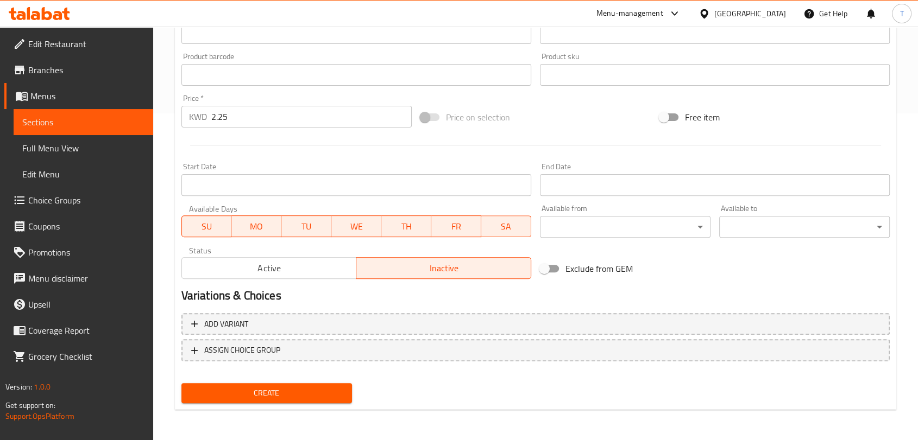
click at [343, 395] on button "Create" at bounding box center [266, 393] width 170 height 20
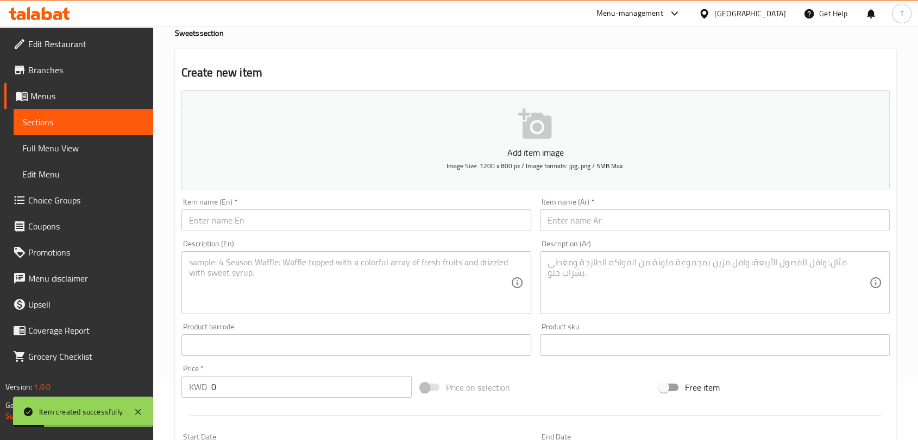
scroll to position [0, 0]
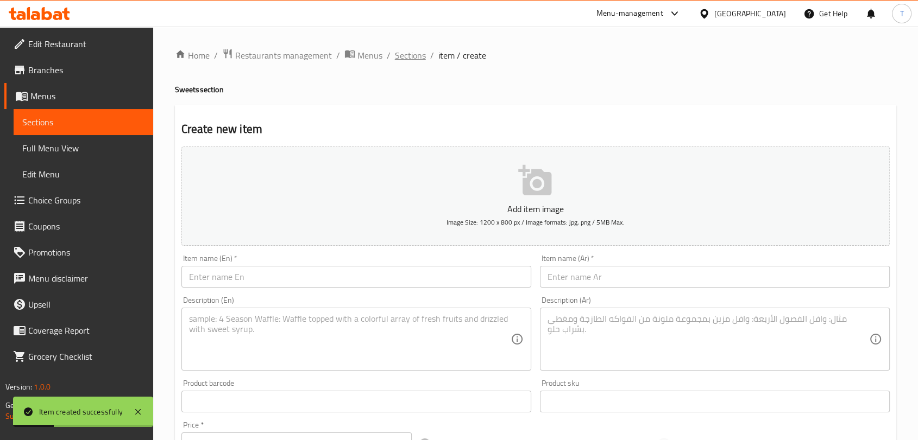
click at [424, 53] on span "Sections" at bounding box center [410, 55] width 31 height 13
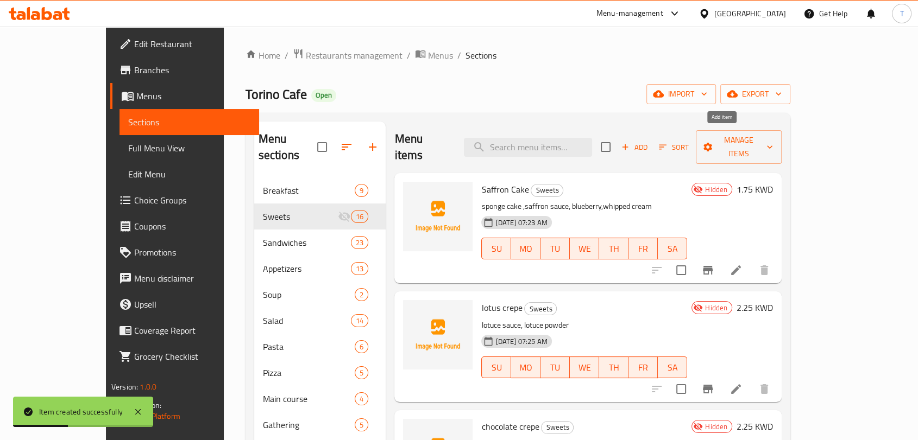
click at [649, 141] on span "Add" at bounding box center [634, 147] width 29 height 12
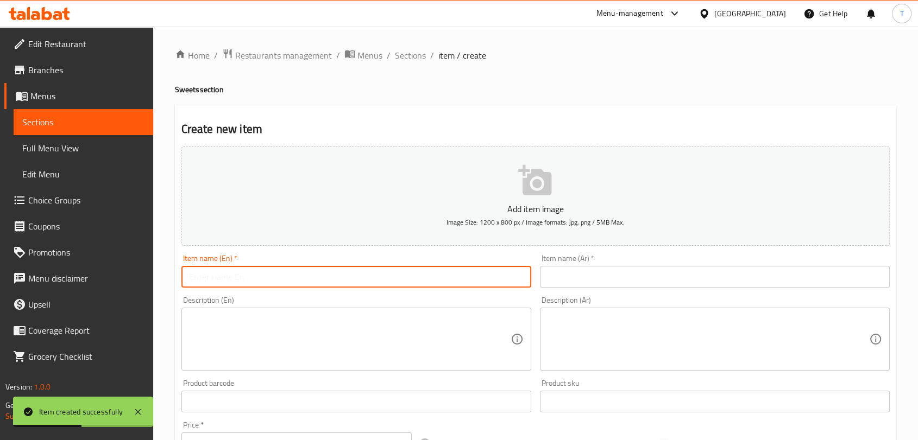
click at [459, 281] on input "text" at bounding box center [356, 277] width 350 height 22
drag, startPoint x: 321, startPoint y: 279, endPoint x: 265, endPoint y: 280, distance: 56.5
click at [265, 280] on input "Chocolate Pancake - شوكلت بانكيك" at bounding box center [356, 277] width 350 height 22
click at [584, 273] on input "text" at bounding box center [715, 277] width 350 height 22
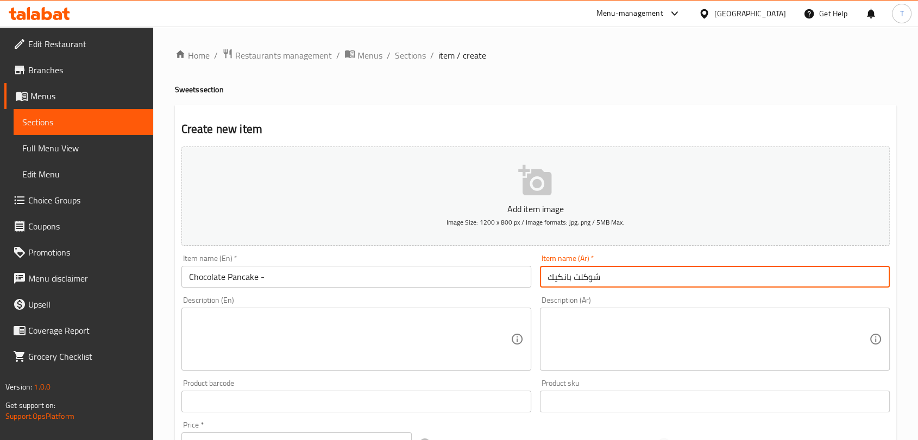
click at [305, 282] on input "Chocolate Pancake -" at bounding box center [356, 277] width 350 height 22
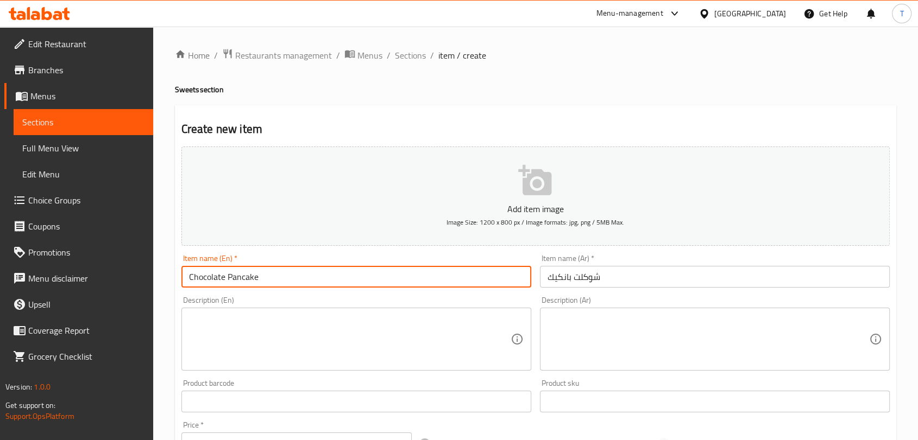
click at [273, 338] on textarea at bounding box center [349, 340] width 321 height 52
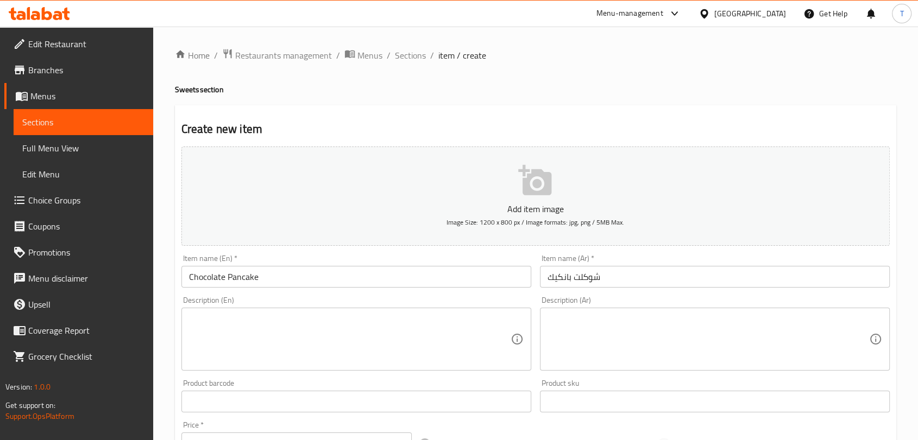
click at [274, 327] on textarea at bounding box center [349, 340] width 321 height 52
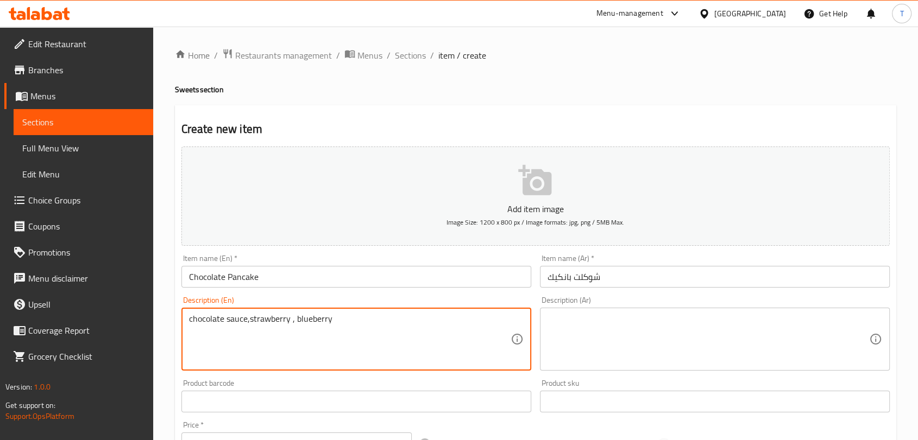
click at [578, 327] on textarea at bounding box center [707, 340] width 321 height 52
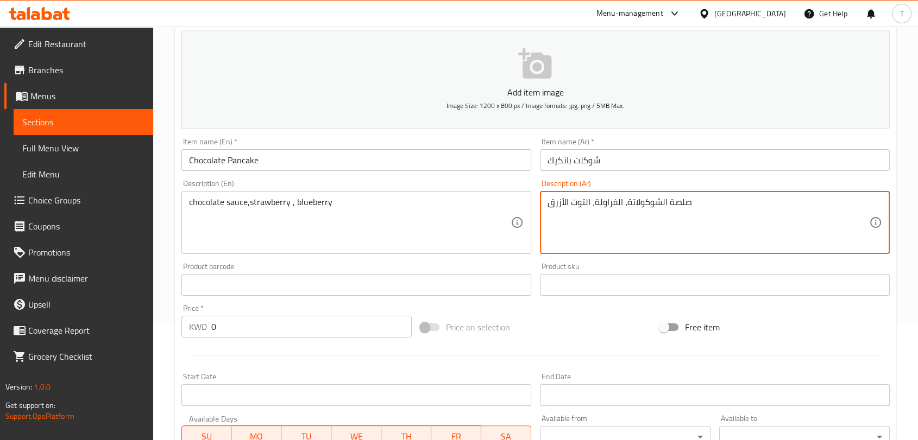
scroll to position [141, 0]
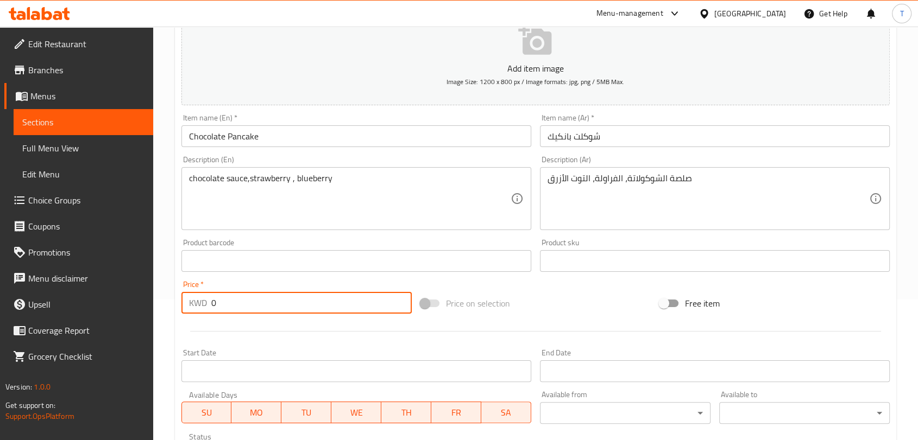
drag, startPoint x: 258, startPoint y: 301, endPoint x: 164, endPoint y: 309, distance: 94.8
click at [164, 309] on div "Home / Restaurants management / Menus / Sections / item / create Sweets section…" at bounding box center [535, 256] width 765 height 741
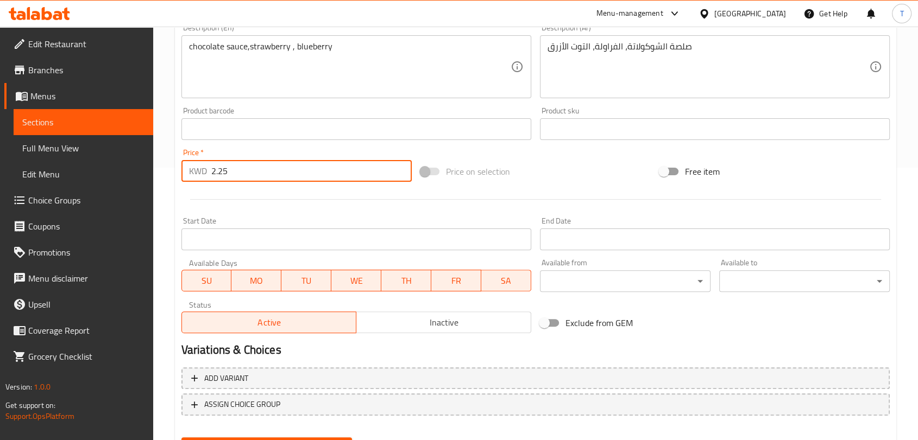
scroll to position [327, 0]
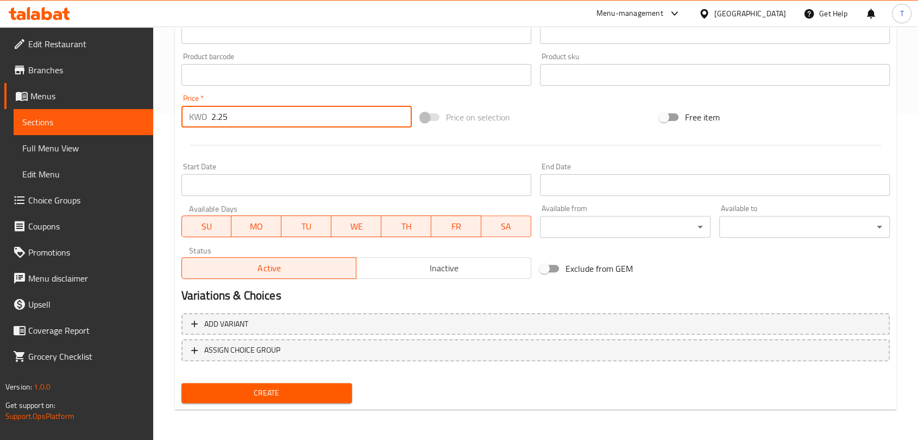
click at [404, 270] on span "Inactive" at bounding box center [444, 269] width 166 height 16
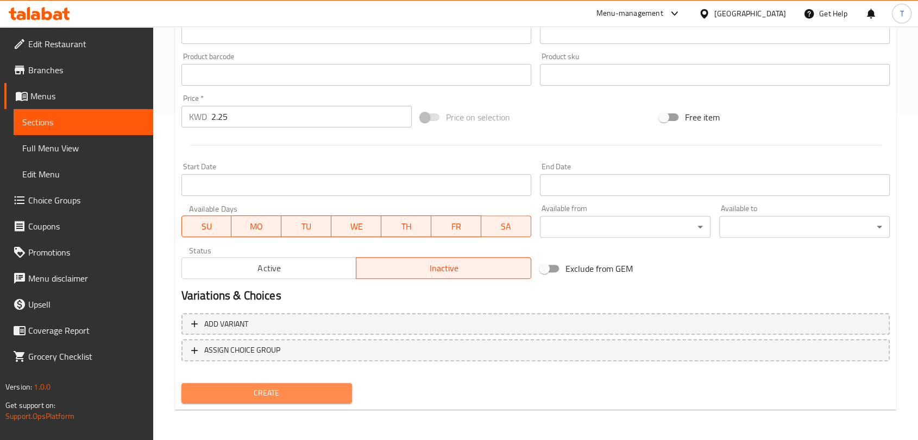
click at [313, 389] on span "Create" at bounding box center [266, 394] width 153 height 14
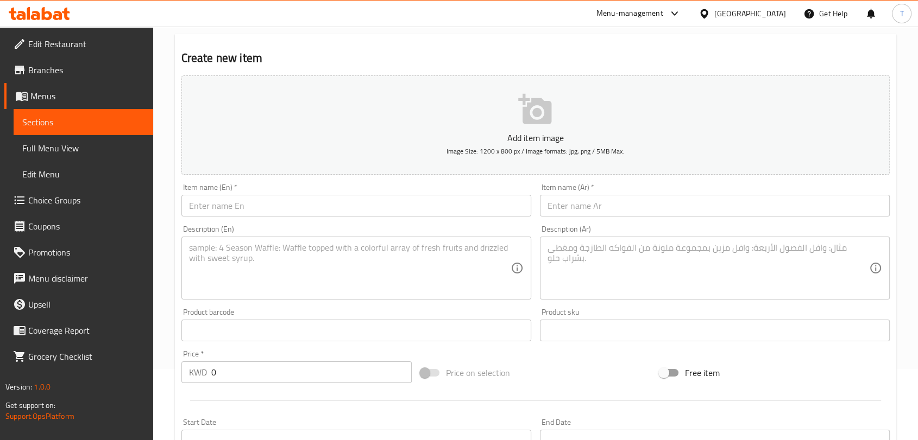
scroll to position [0, 0]
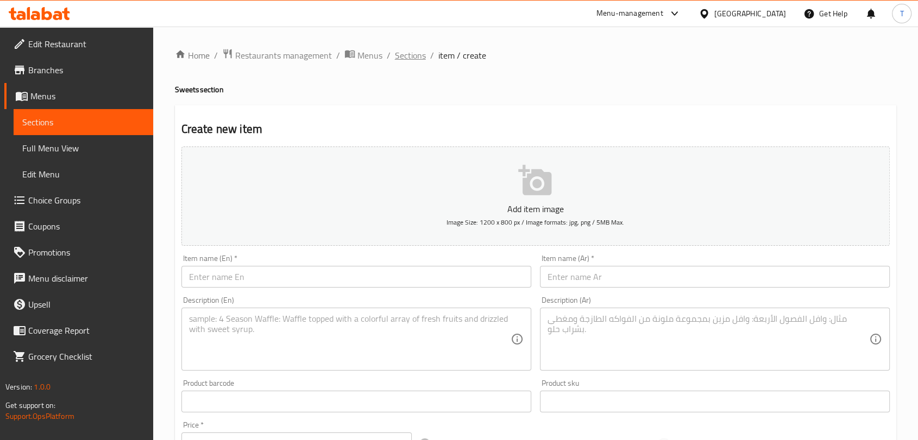
click at [416, 58] on span "Sections" at bounding box center [410, 55] width 31 height 13
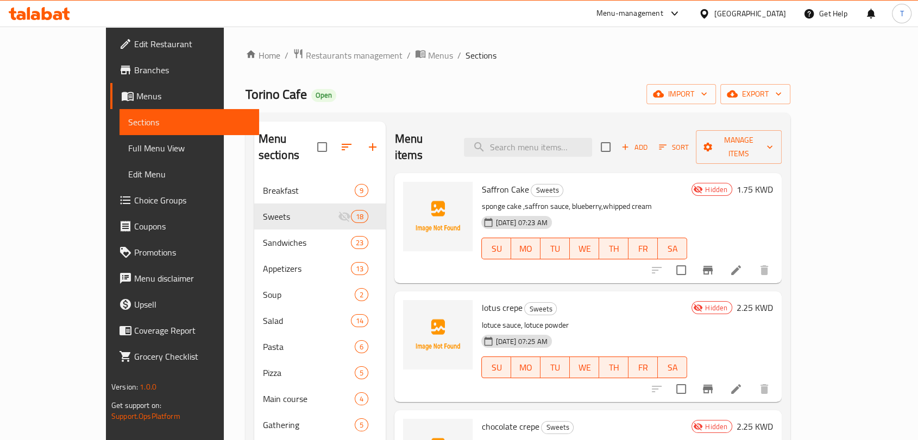
click at [649, 141] on span "Add" at bounding box center [634, 147] width 29 height 12
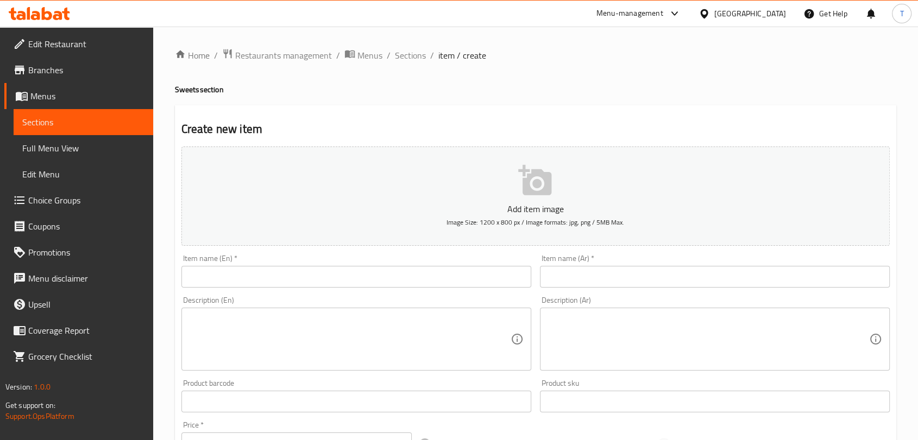
click at [433, 281] on input "text" at bounding box center [356, 277] width 350 height 22
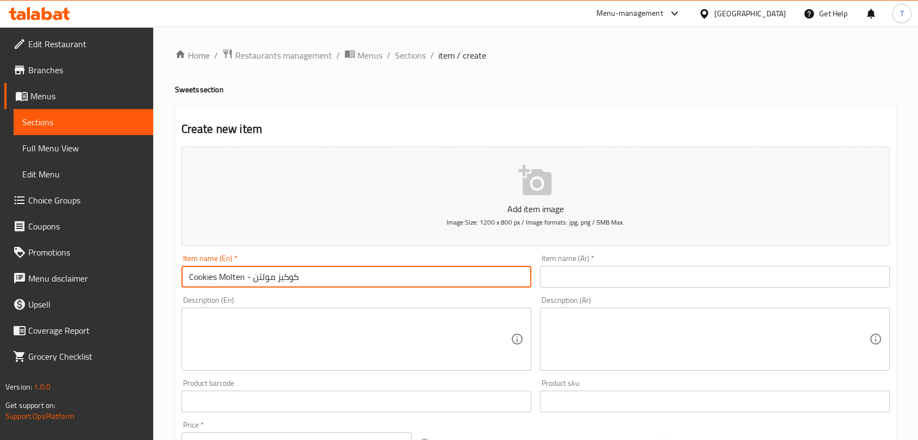
drag, startPoint x: 296, startPoint y: 282, endPoint x: 255, endPoint y: 283, distance: 41.3
click at [255, 283] on input "Cookies Molten - كوكيز مولتن" at bounding box center [356, 277] width 350 height 22
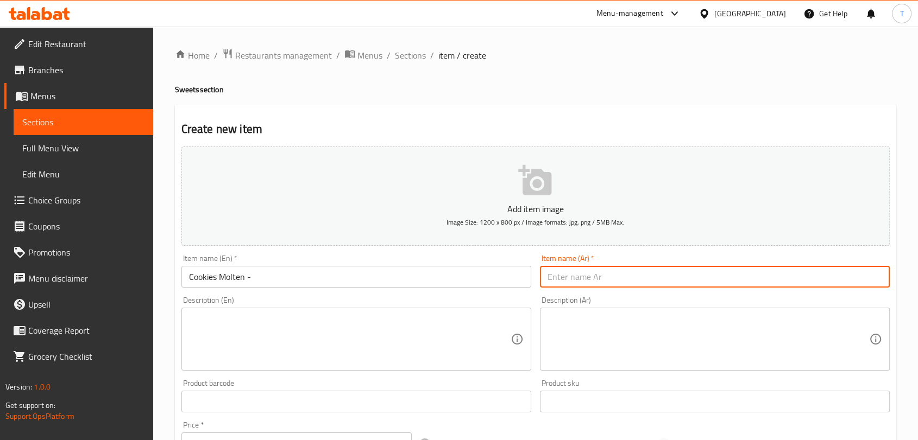
click at [558, 278] on input "text" at bounding box center [715, 277] width 350 height 22
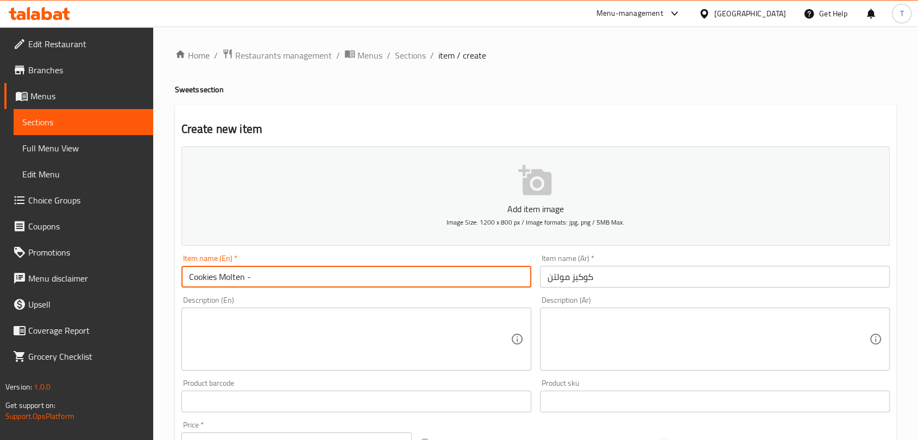
click at [302, 281] on input "Cookies Molten -" at bounding box center [356, 277] width 350 height 22
click at [331, 325] on textarea at bounding box center [349, 340] width 321 height 52
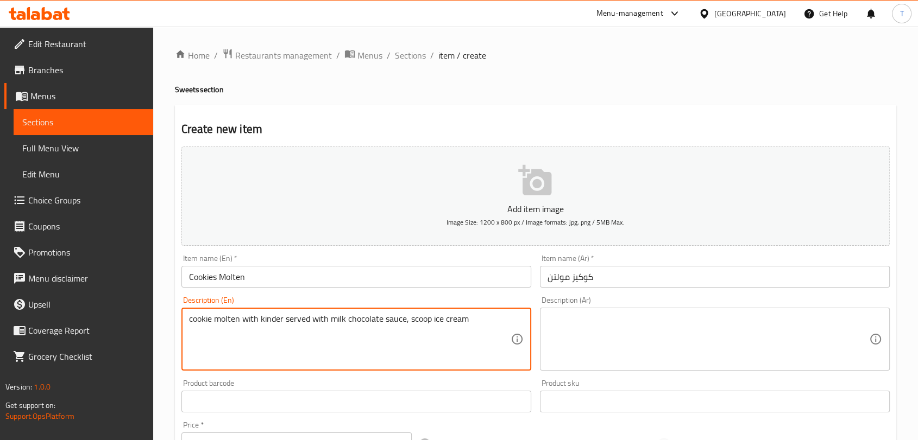
click at [572, 334] on textarea at bounding box center [707, 340] width 321 height 52
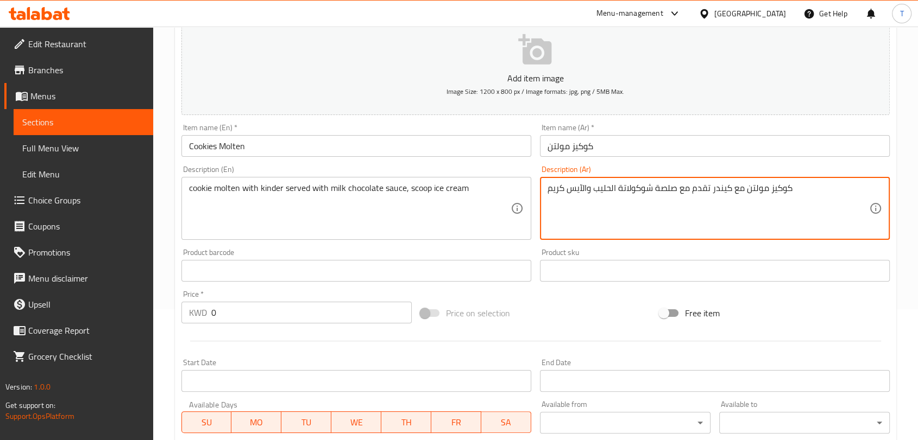
scroll to position [141, 0]
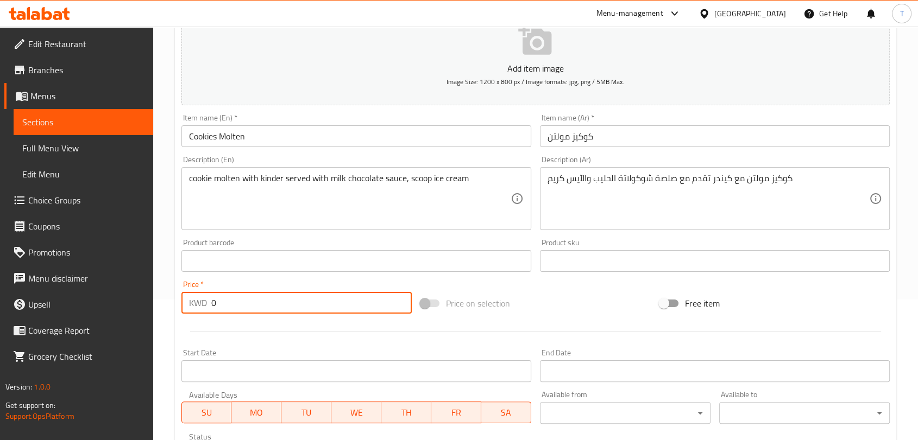
drag, startPoint x: 307, startPoint y: 303, endPoint x: 217, endPoint y: 310, distance: 90.4
click at [217, 310] on input "0" at bounding box center [311, 303] width 200 height 22
click at [171, 309] on div "Home / Restaurants management / Menus / Sections / item / create Sweets section…" at bounding box center [535, 256] width 765 height 741
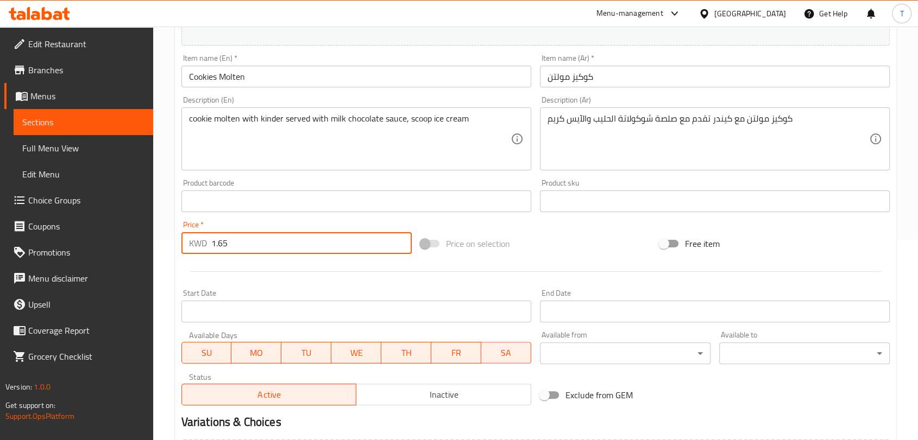
scroll to position [327, 0]
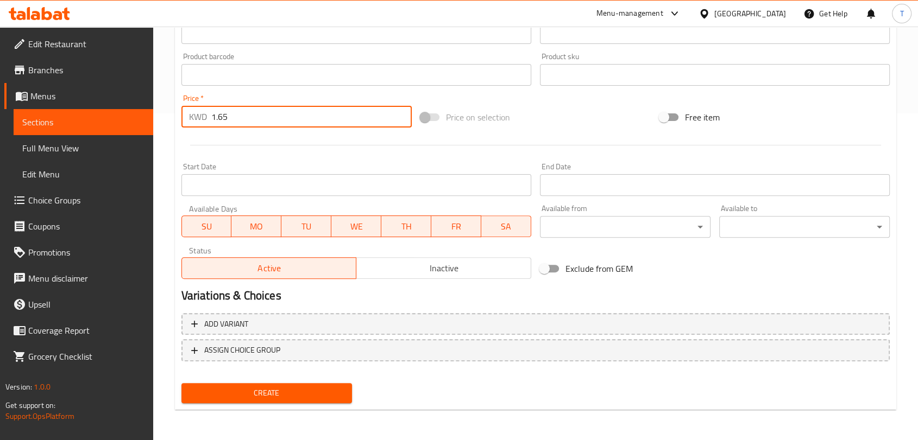
click at [422, 275] on span "Inactive" at bounding box center [444, 269] width 166 height 16
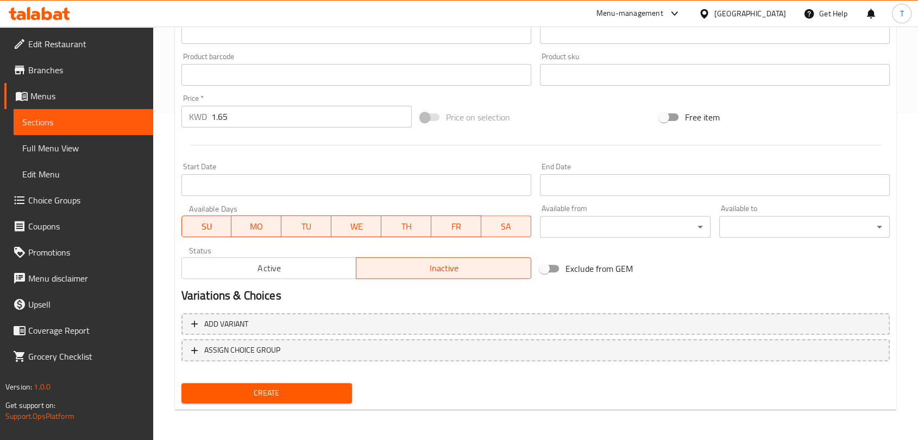
click at [331, 381] on div "Create" at bounding box center [266, 393] width 179 height 29
click at [336, 389] on span "Create" at bounding box center [266, 394] width 153 height 14
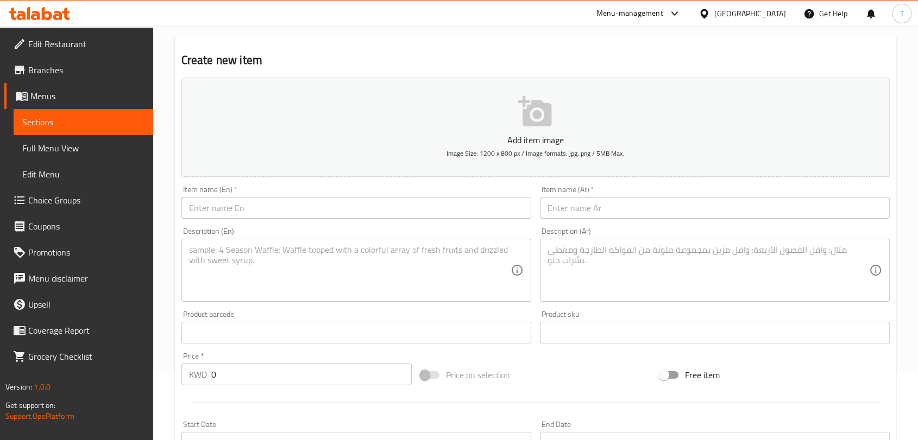
scroll to position [46, 0]
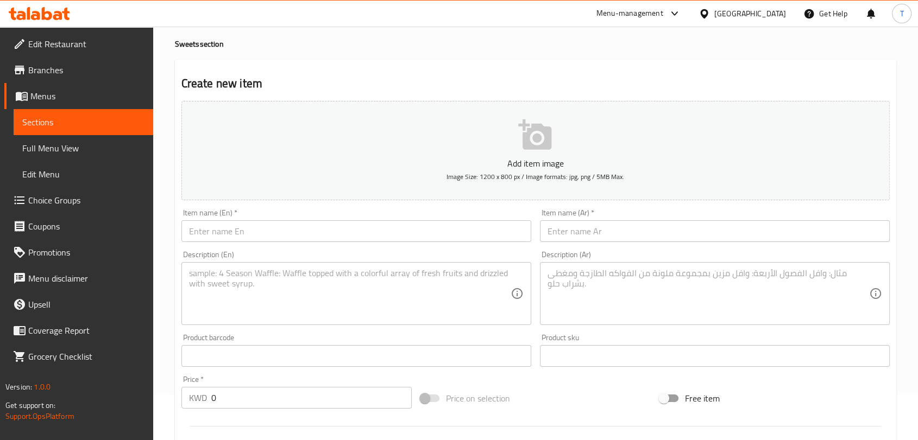
click at [307, 235] on input "text" at bounding box center [356, 231] width 350 height 22
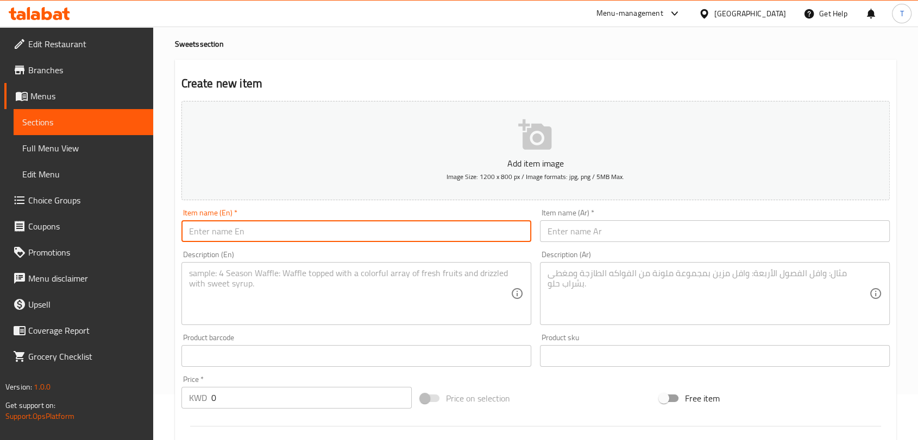
scroll to position [0, 0]
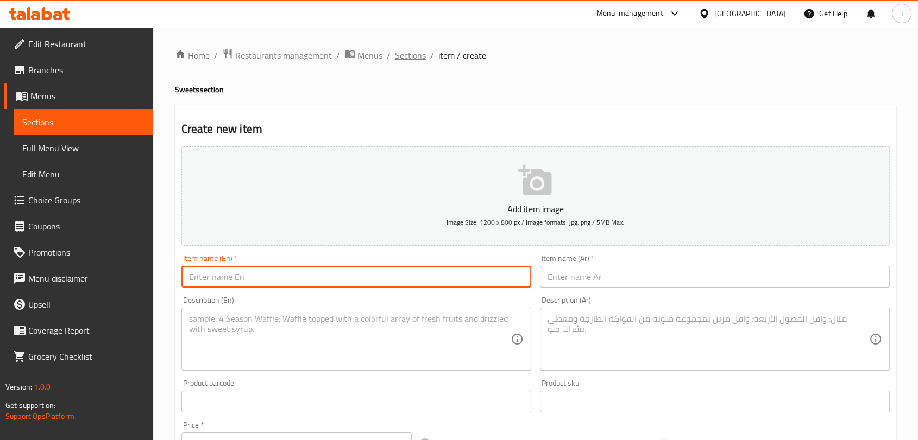
click at [410, 56] on span "Sections" at bounding box center [410, 55] width 31 height 13
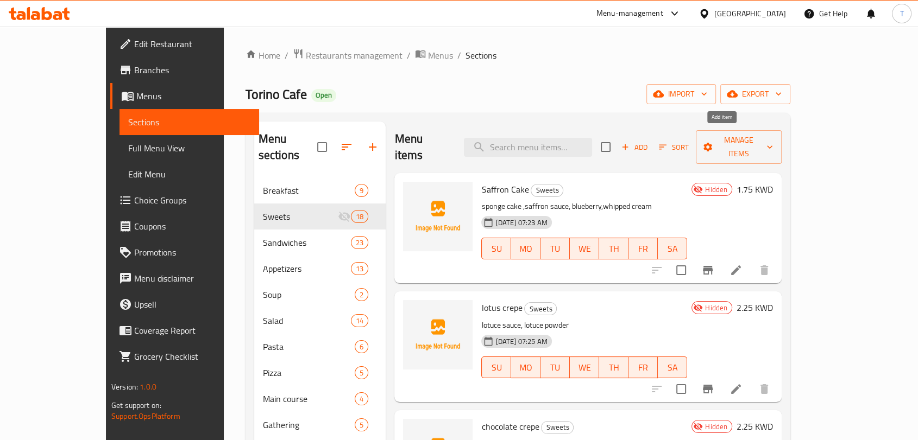
click at [649, 141] on span "Add" at bounding box center [634, 147] width 29 height 12
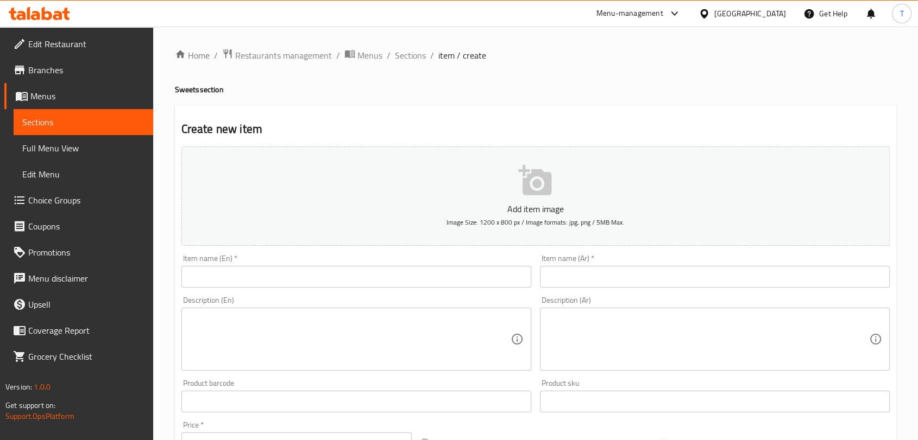
click at [455, 277] on input "text" at bounding box center [356, 277] width 350 height 22
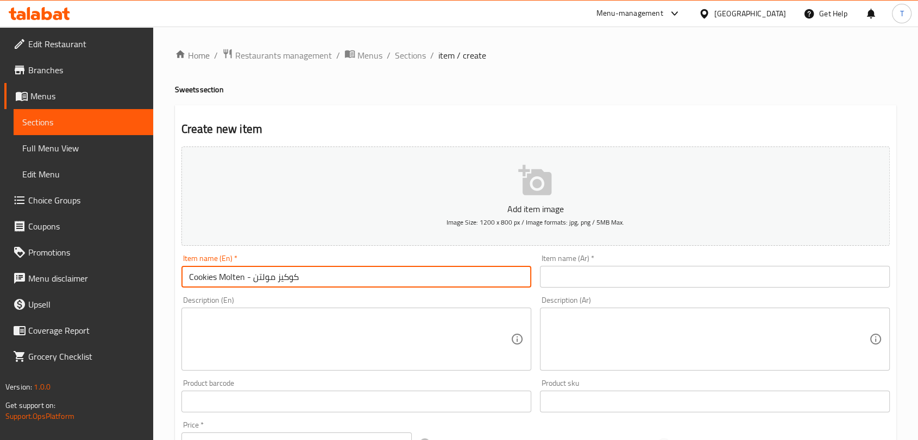
drag, startPoint x: 308, startPoint y: 279, endPoint x: 255, endPoint y: 281, distance: 53.8
click at [255, 281] on input "Cookies Molten - كوكيز مولتن" at bounding box center [356, 277] width 350 height 22
click at [547, 279] on input "text" at bounding box center [715, 277] width 350 height 22
click at [362, 275] on input "Cookies Molten -" at bounding box center [356, 277] width 350 height 22
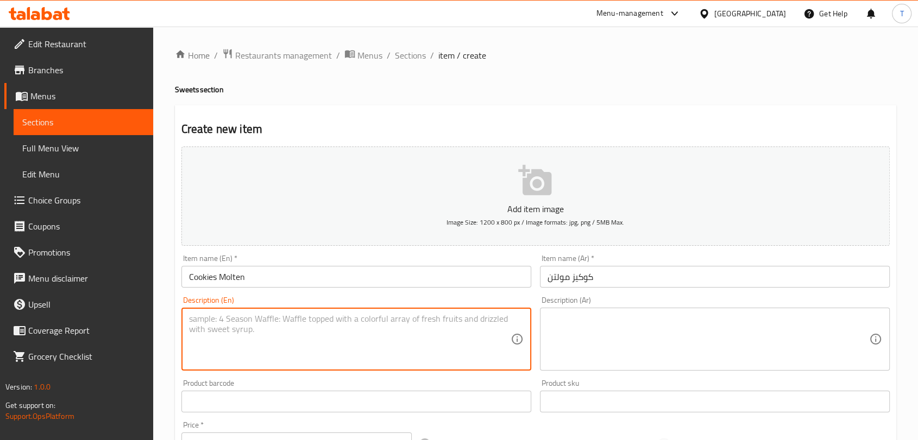
click at [363, 333] on textarea at bounding box center [349, 340] width 321 height 52
click at [560, 351] on textarea at bounding box center [707, 340] width 321 height 52
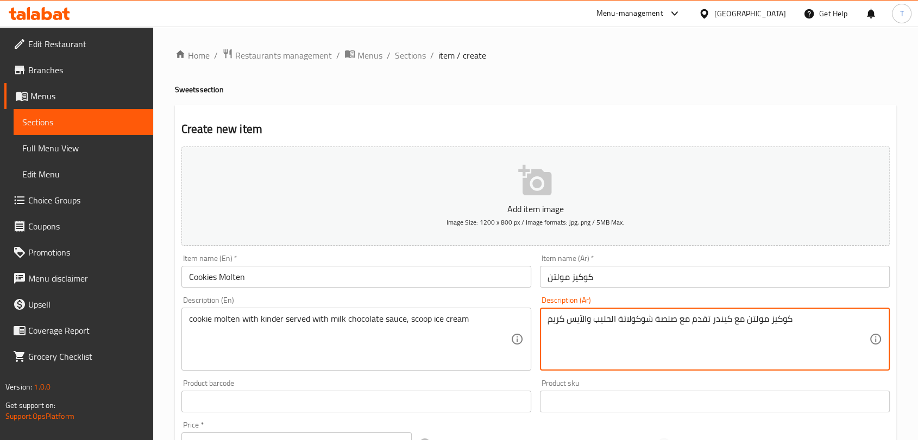
scroll to position [141, 0]
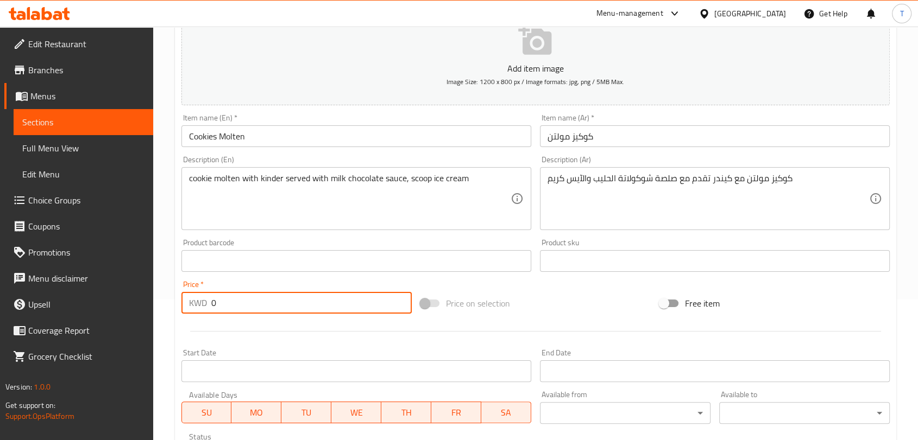
drag, startPoint x: 321, startPoint y: 314, endPoint x: 222, endPoint y: 306, distance: 99.7
click at [222, 306] on input "0" at bounding box center [311, 303] width 200 height 22
drag, startPoint x: 262, startPoint y: 294, endPoint x: 195, endPoint y: 296, distance: 66.3
click at [195, 296] on div "KWD 0 Price *" at bounding box center [296, 303] width 230 height 22
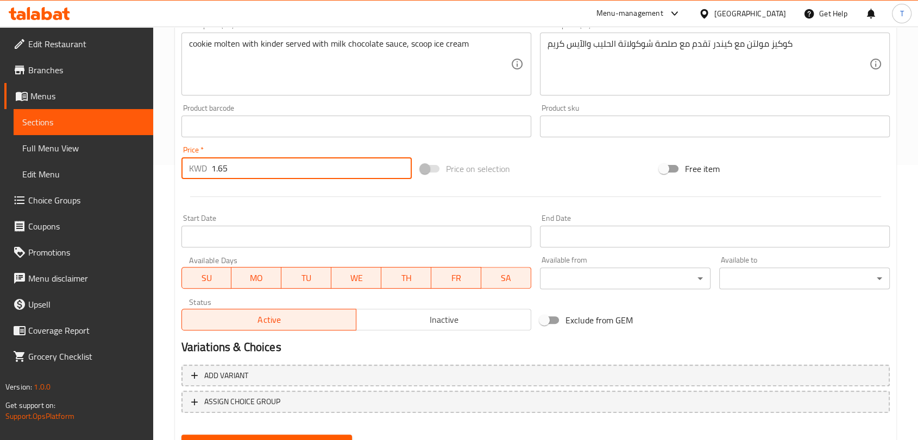
scroll to position [327, 0]
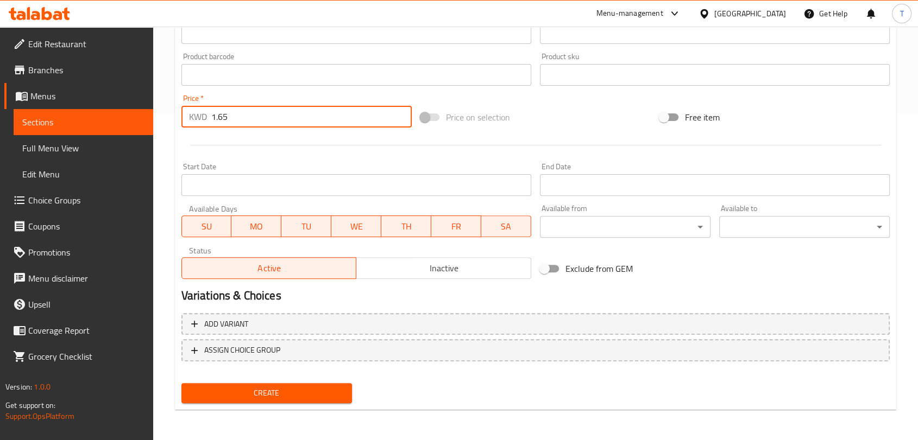
click at [434, 267] on span "Inactive" at bounding box center [444, 269] width 166 height 16
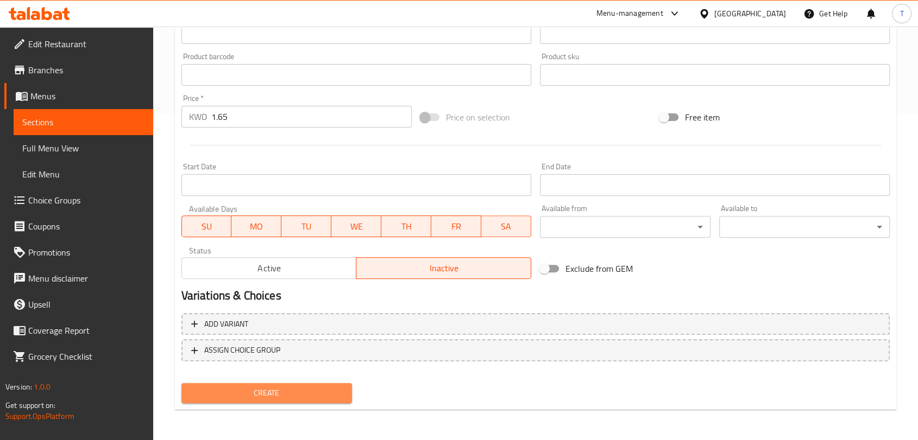
click at [280, 394] on span "Create" at bounding box center [266, 394] width 153 height 14
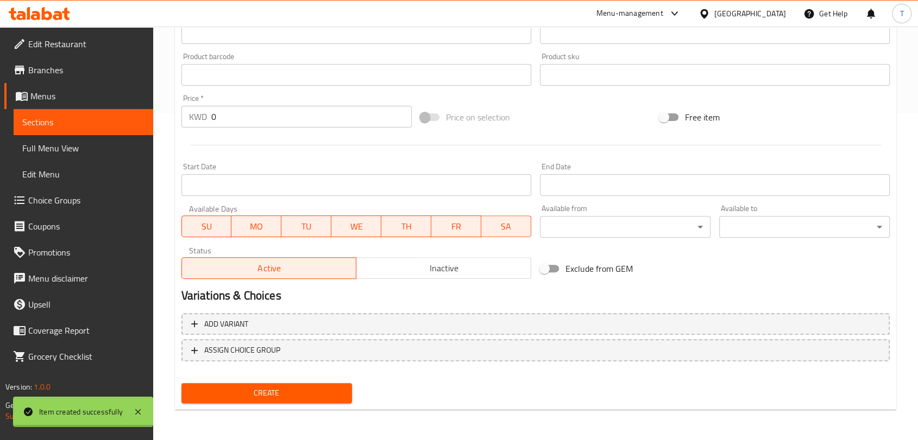
scroll to position [0, 0]
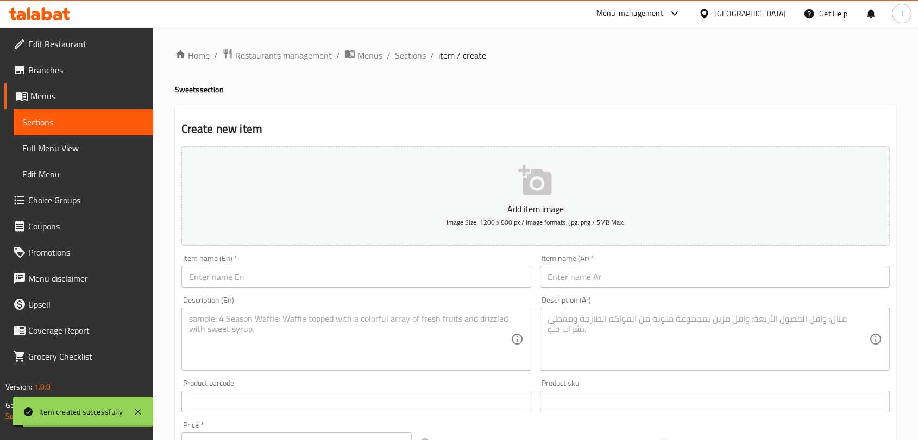
click at [405, 45] on div "Home / Restaurants management / Menus / Sections / item / create Sweets section…" at bounding box center [535, 397] width 765 height 741
click at [408, 54] on span "Sections" at bounding box center [410, 55] width 31 height 13
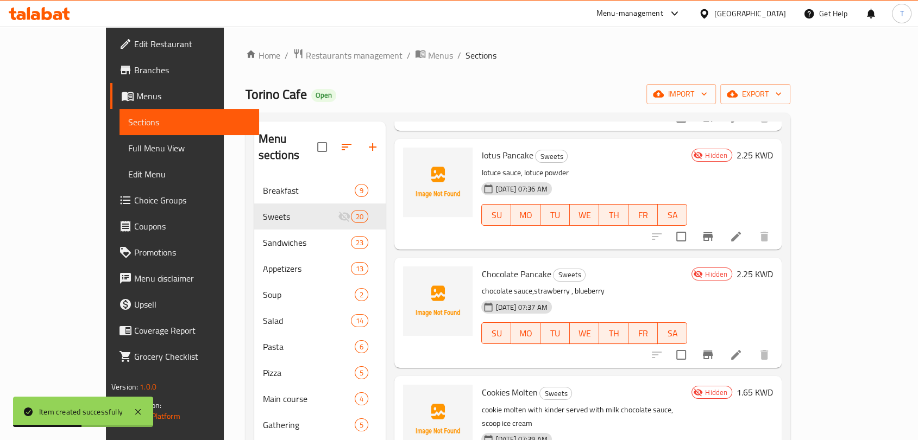
scroll to position [141, 0]
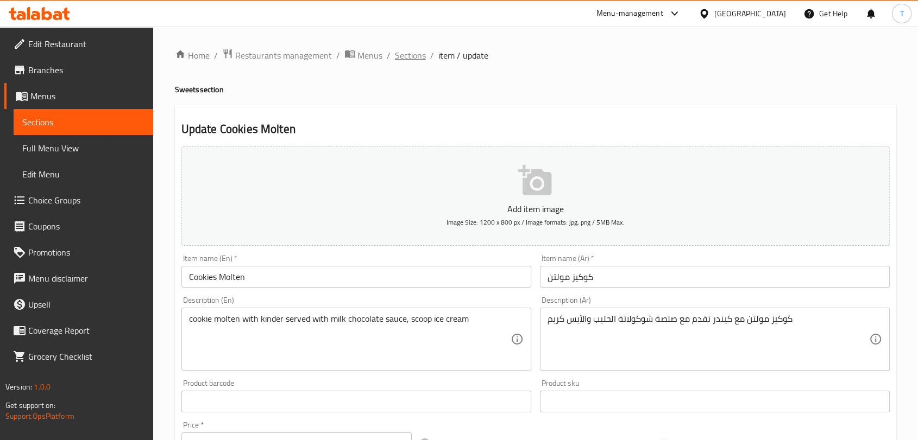
click at [405, 58] on span "Sections" at bounding box center [410, 55] width 31 height 13
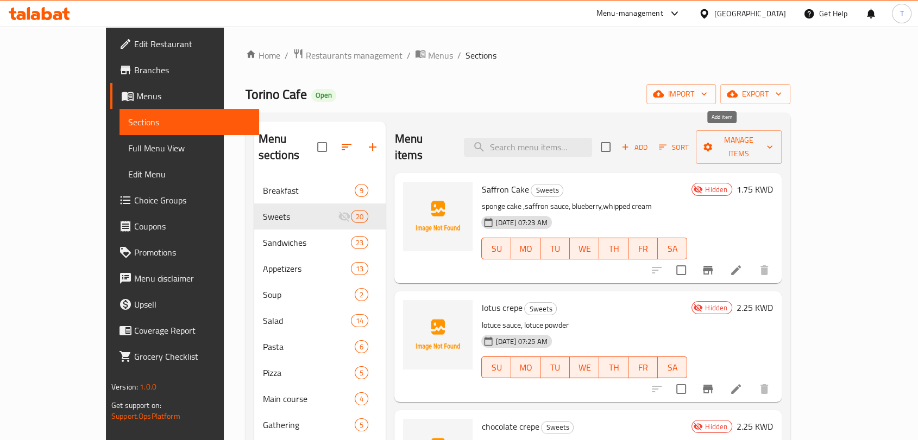
click at [649, 141] on span "Add" at bounding box center [634, 147] width 29 height 12
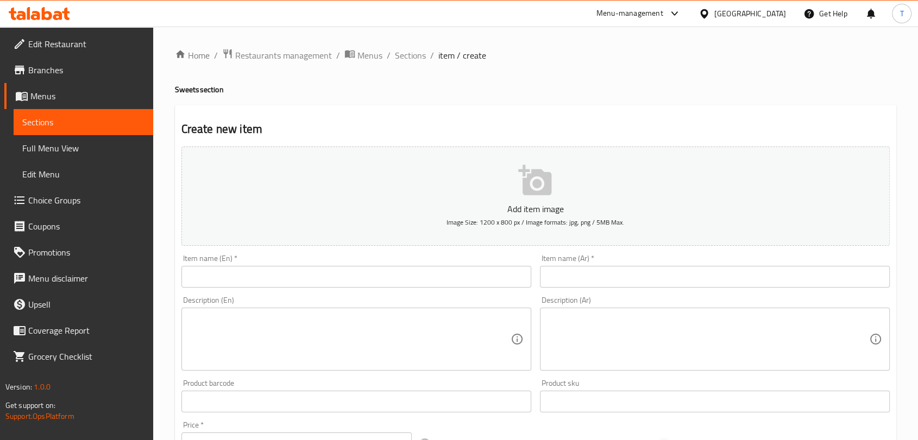
click at [295, 279] on input "text" at bounding box center [356, 277] width 350 height 22
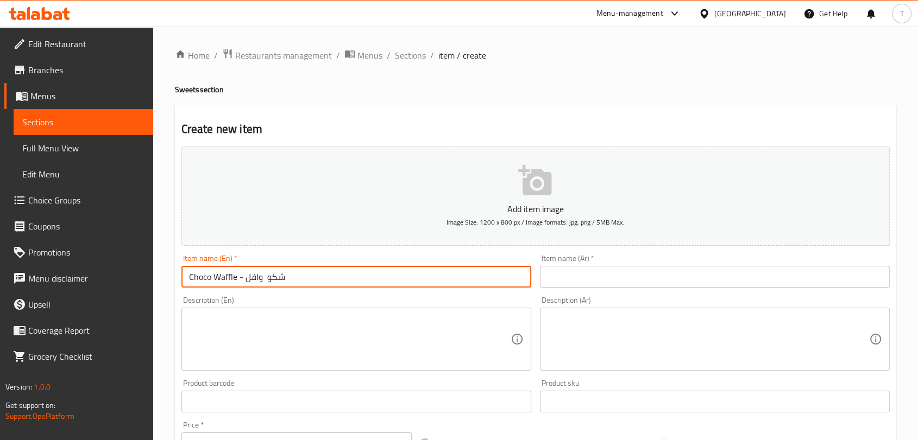
drag, startPoint x: 257, startPoint y: 279, endPoint x: 244, endPoint y: 279, distance: 13.6
click at [244, 279] on input "Choco Waffle - شكو وافل" at bounding box center [356, 277] width 350 height 22
click at [568, 270] on input "text" at bounding box center [715, 277] width 350 height 22
click at [323, 278] on input "Choco Waffle -" at bounding box center [356, 277] width 350 height 22
click at [289, 317] on textarea at bounding box center [349, 340] width 321 height 52
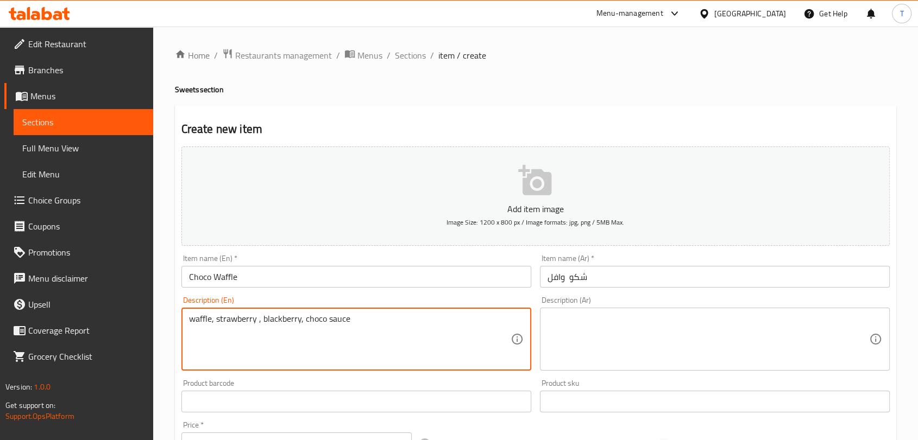
click at [613, 340] on textarea at bounding box center [707, 340] width 321 height 52
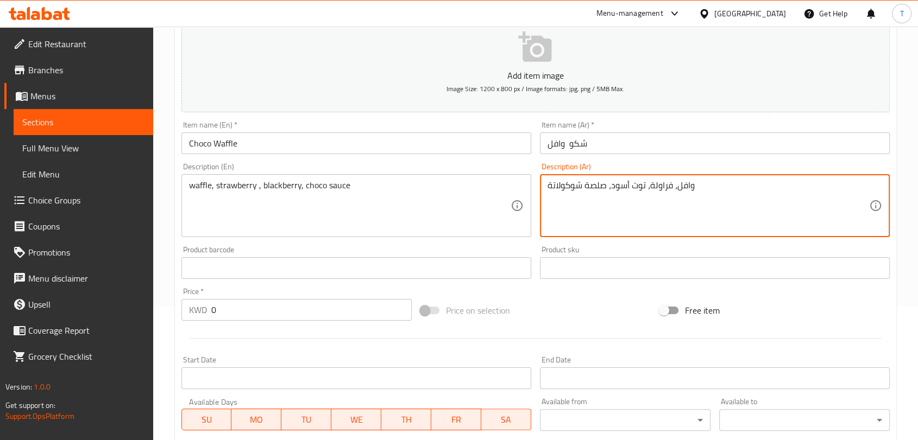
scroll to position [141, 0]
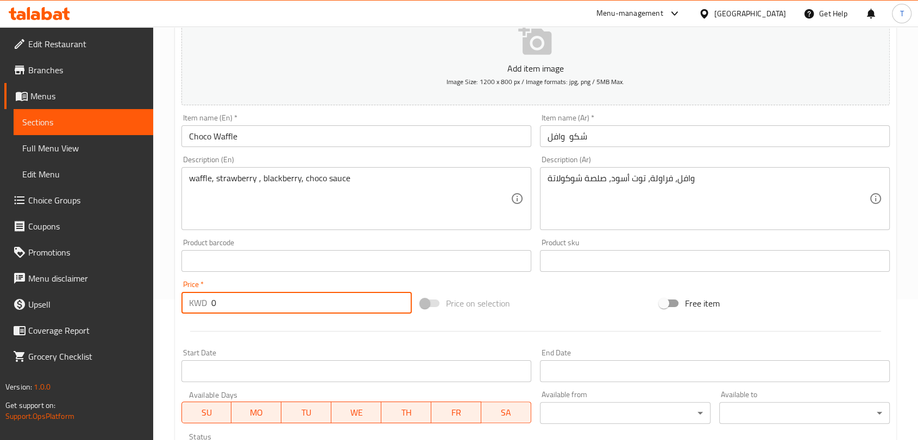
drag, startPoint x: 303, startPoint y: 300, endPoint x: 170, endPoint y: 302, distance: 132.5
click at [170, 302] on div "Home / Restaurants management / Menus / Sections / item / create Sweets section…" at bounding box center [535, 256] width 765 height 741
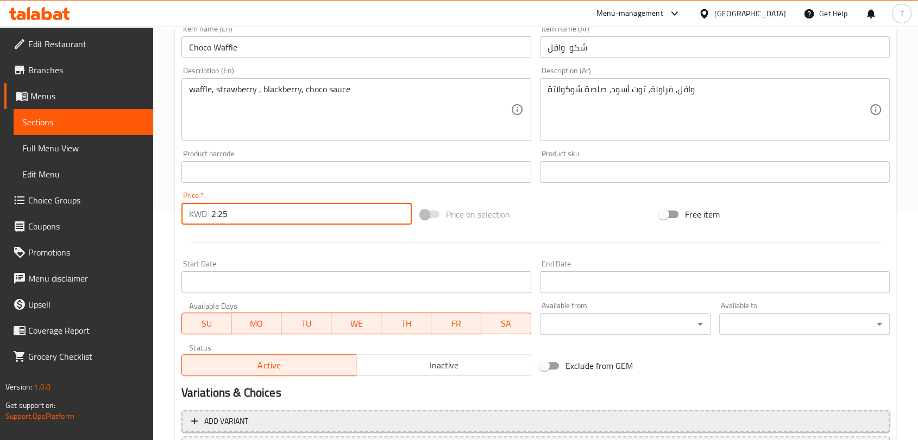
scroll to position [327, 0]
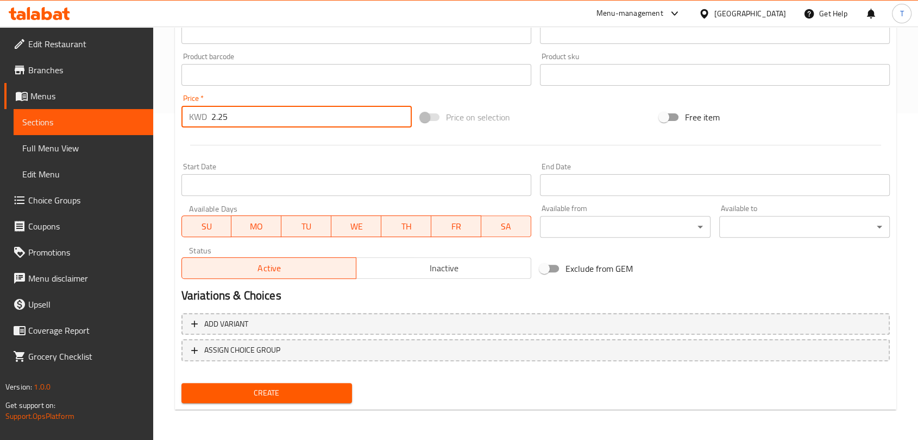
drag, startPoint x: 401, startPoint y: 263, endPoint x: 396, endPoint y: 268, distance: 7.3
click at [402, 263] on span "Inactive" at bounding box center [444, 269] width 166 height 16
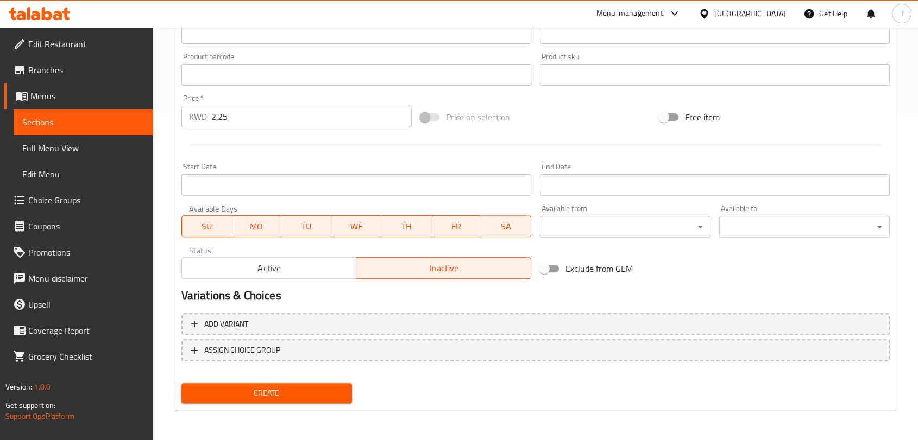
drag, startPoint x: 302, startPoint y: 386, endPoint x: 311, endPoint y: 365, distance: 23.1
click at [301, 387] on span "Create" at bounding box center [266, 394] width 153 height 14
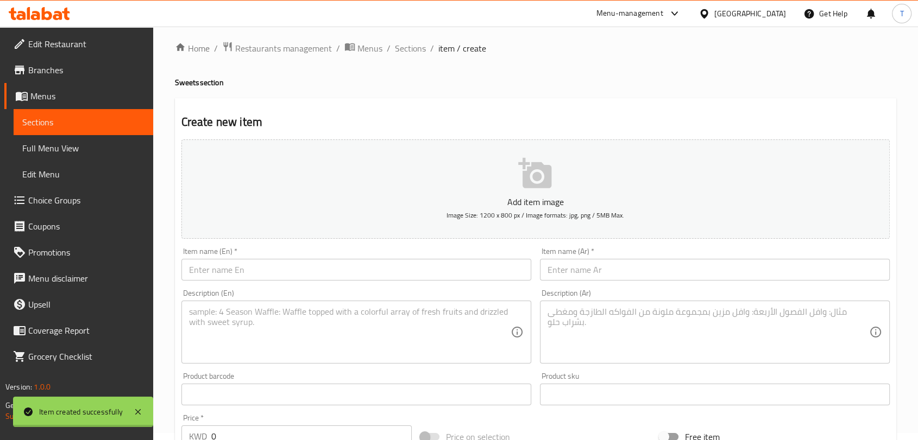
scroll to position [0, 0]
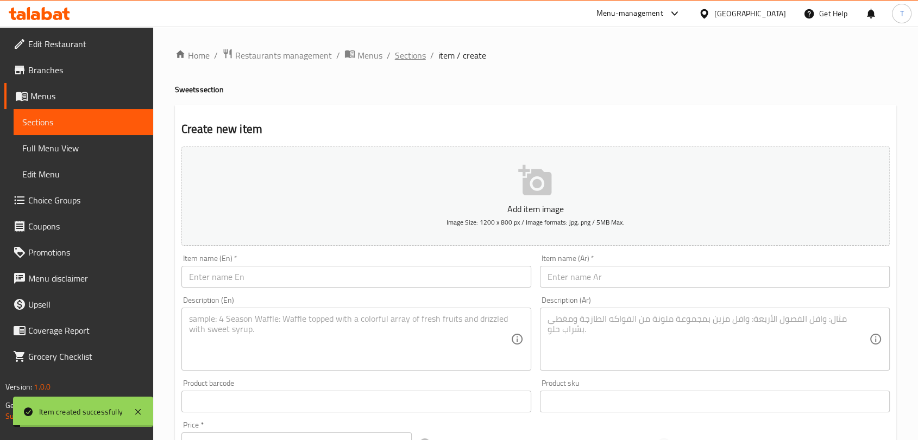
click at [405, 60] on span "Sections" at bounding box center [410, 55] width 31 height 13
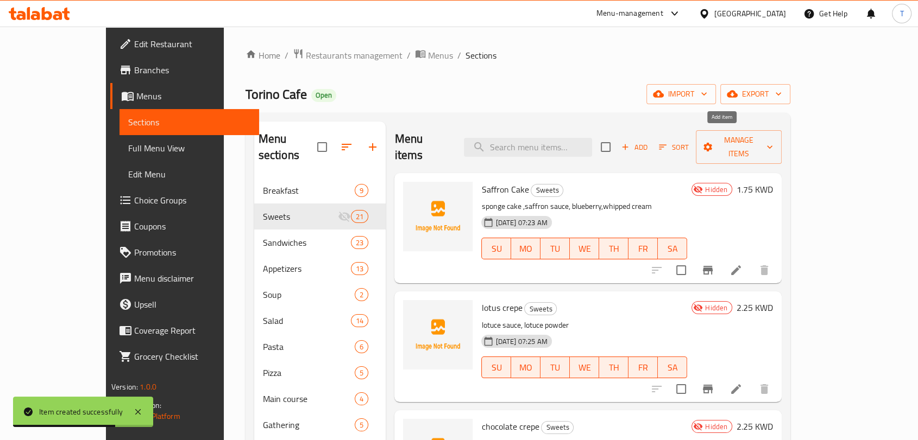
click at [649, 141] on span "Add" at bounding box center [634, 147] width 29 height 12
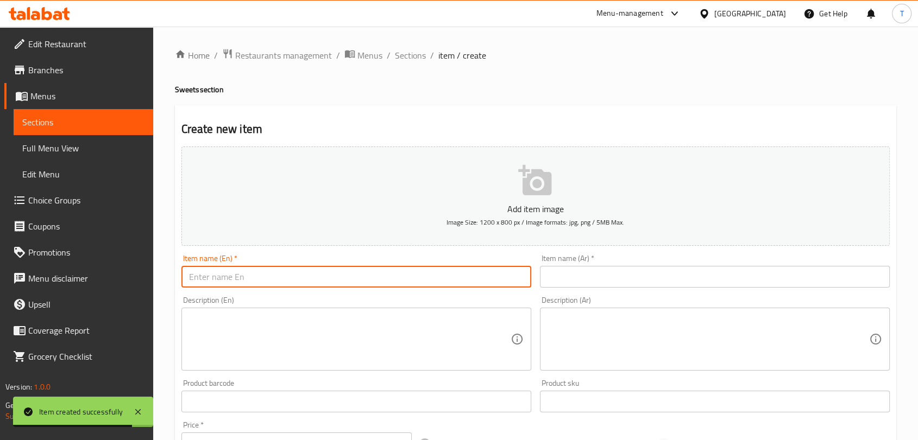
click at [466, 277] on input "text" at bounding box center [356, 277] width 350 height 22
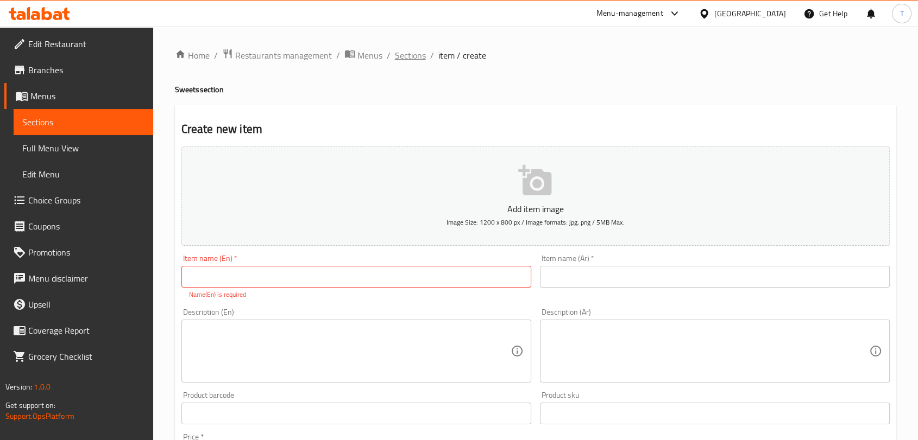
click at [412, 58] on span "Sections" at bounding box center [410, 55] width 31 height 13
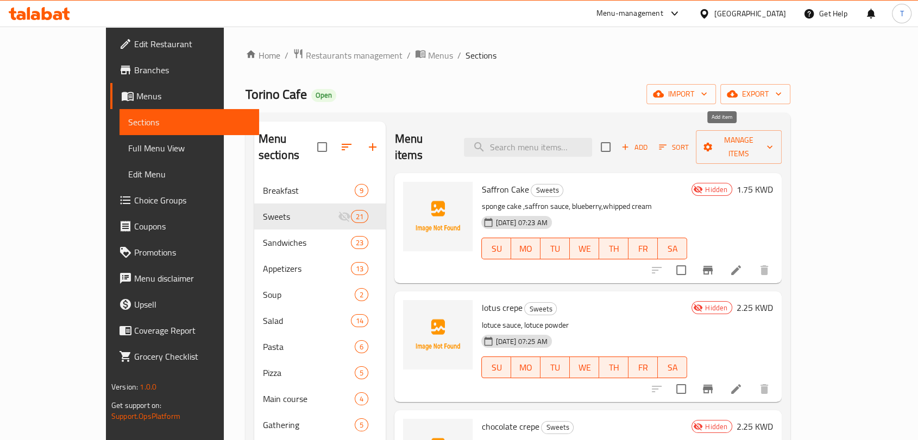
click at [649, 142] on span "Add" at bounding box center [634, 147] width 29 height 12
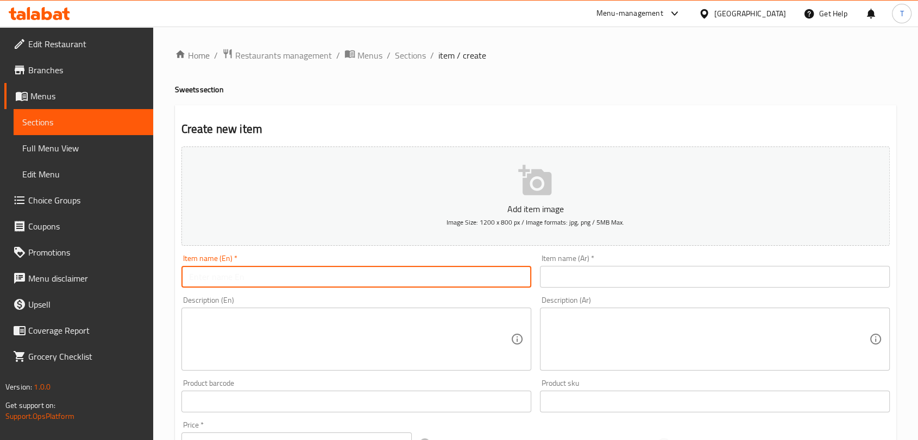
click at [418, 276] on input "text" at bounding box center [356, 277] width 350 height 22
drag, startPoint x: 226, startPoint y: 282, endPoint x: 235, endPoint y: 280, distance: 8.8
click at [235, 280] on input "Tiramissu - تيراميسو" at bounding box center [356, 277] width 350 height 22
click at [295, 278] on input "Tiramissu - تيراميسو" at bounding box center [356, 277] width 350 height 22
drag, startPoint x: 276, startPoint y: 282, endPoint x: 230, endPoint y: 280, distance: 46.2
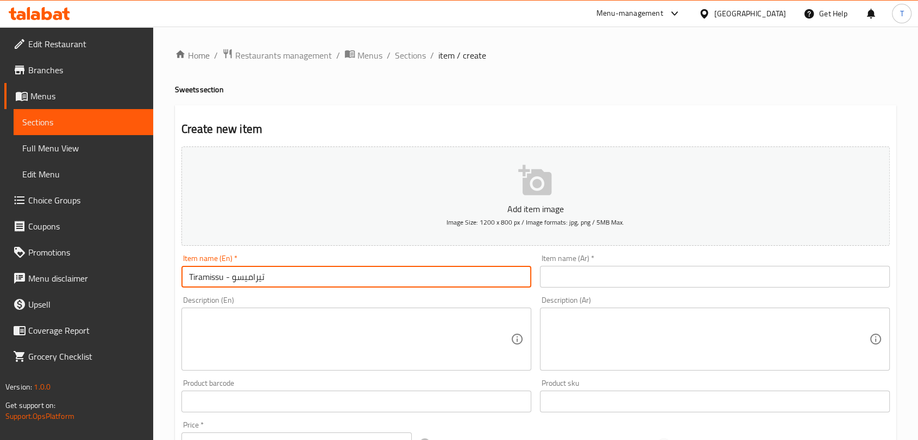
click at [230, 280] on input "Tiramissu - تيراميسو" at bounding box center [356, 277] width 350 height 22
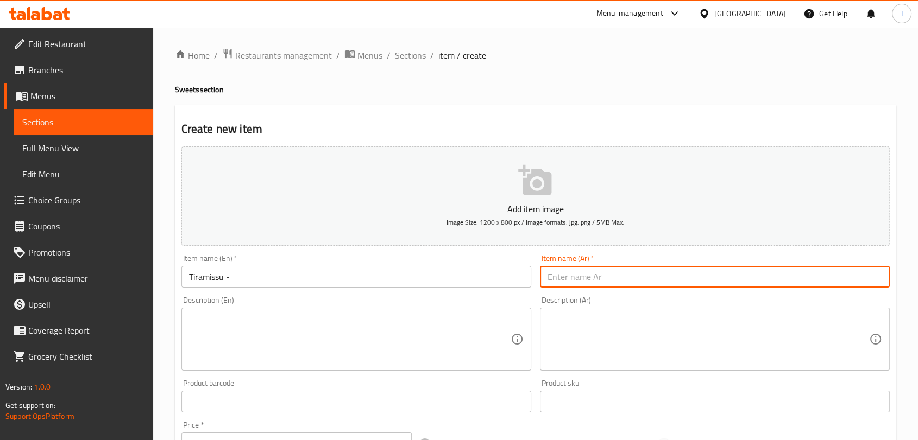
click at [576, 275] on input "text" at bounding box center [715, 277] width 350 height 22
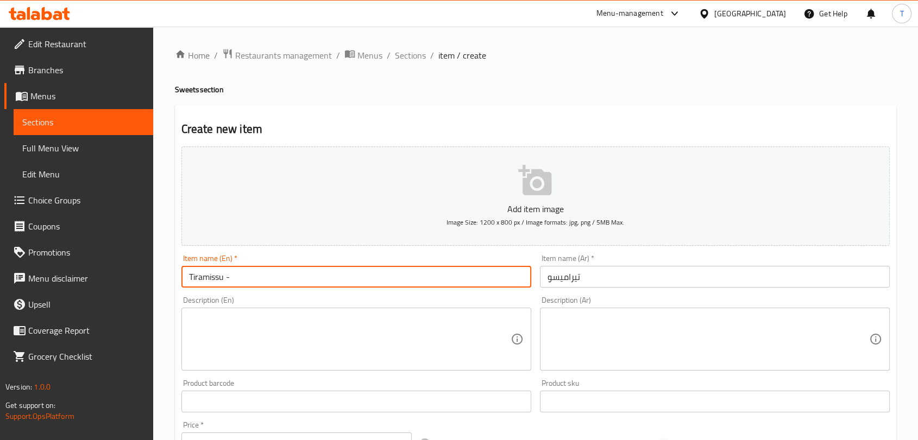
click at [334, 266] on input "Tiramissu -" at bounding box center [356, 277] width 350 height 22
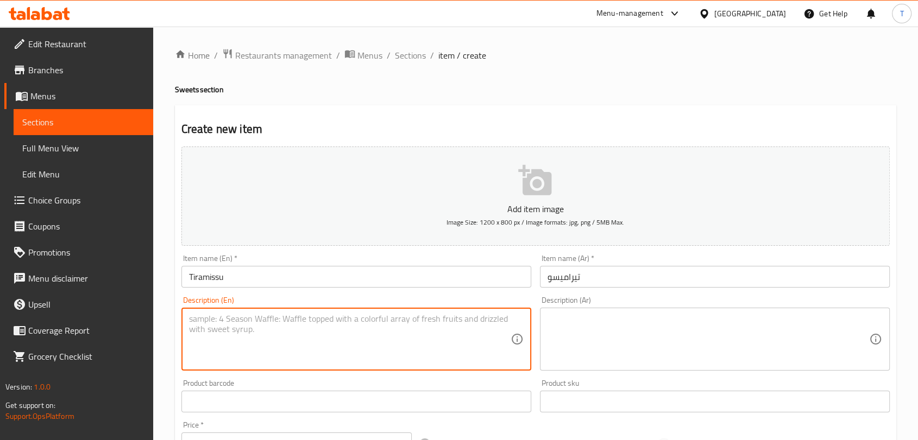
click at [415, 330] on textarea at bounding box center [349, 340] width 321 height 52
click at [567, 334] on textarea at bounding box center [707, 340] width 321 height 52
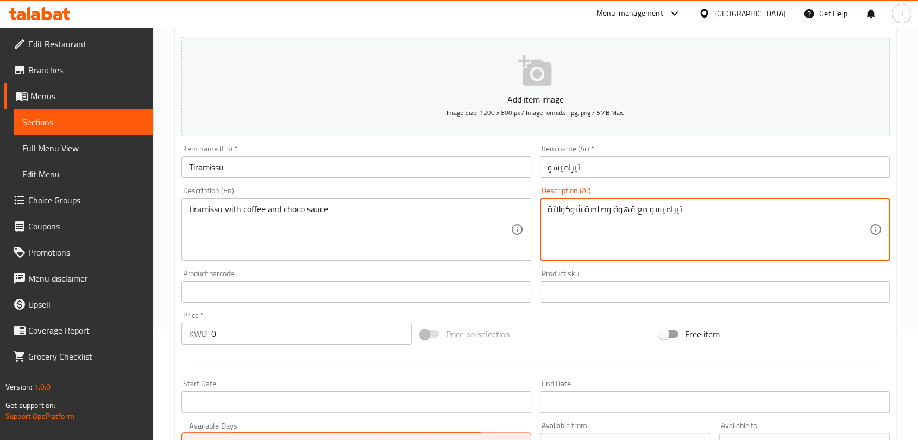
scroll to position [141, 0]
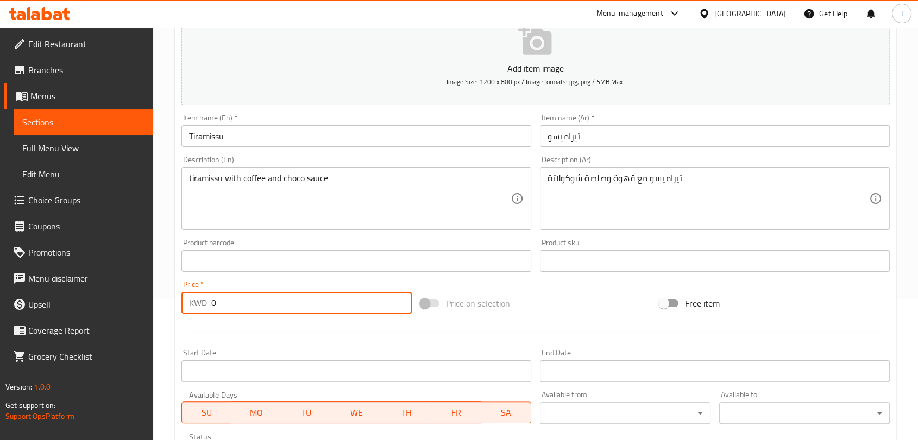
drag, startPoint x: 317, startPoint y: 303, endPoint x: 194, endPoint y: 302, distance: 122.7
click at [194, 302] on div "KWD 0 Price *" at bounding box center [296, 303] width 230 height 22
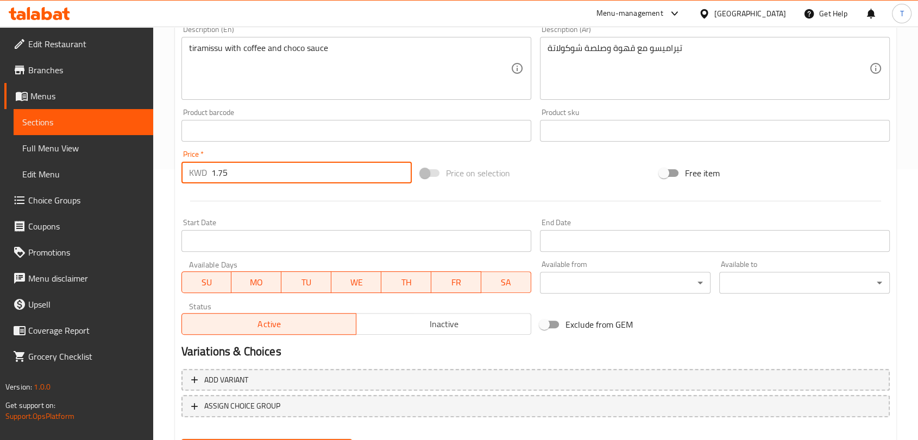
scroll to position [327, 0]
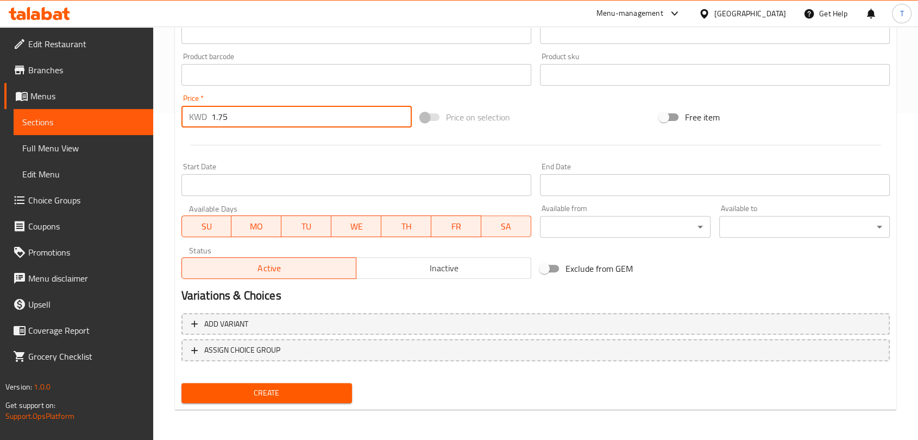
click at [374, 263] on span "Inactive" at bounding box center [444, 269] width 166 height 16
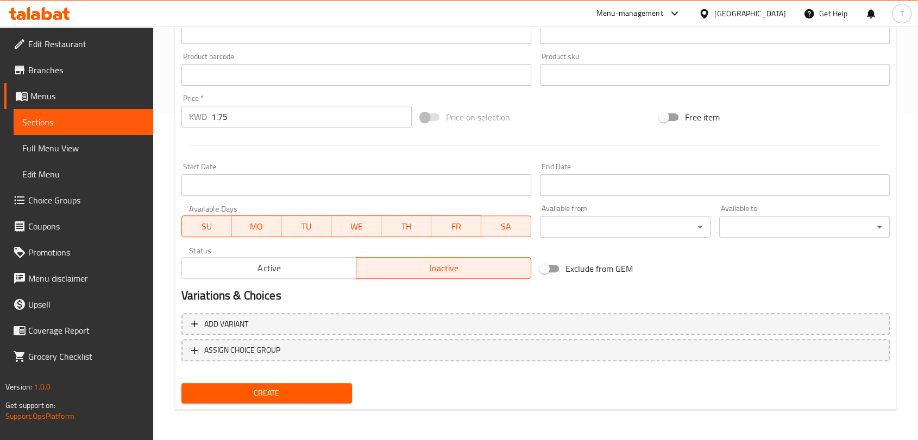
click at [331, 388] on span "Create" at bounding box center [266, 394] width 153 height 14
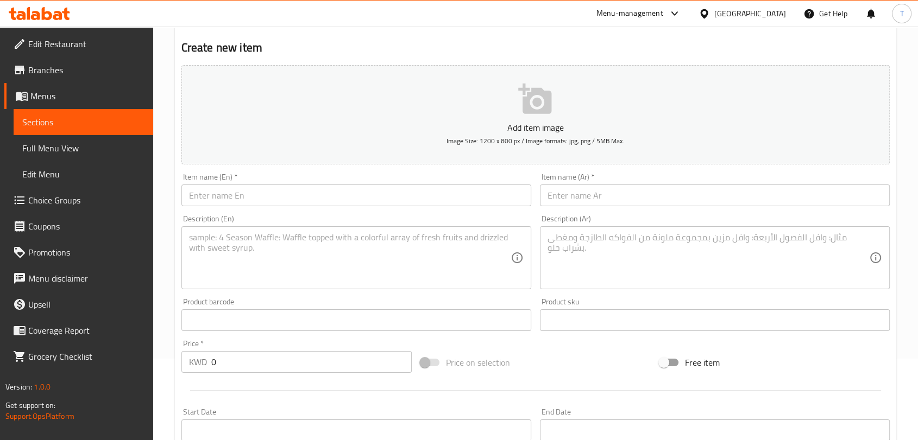
scroll to position [0, 0]
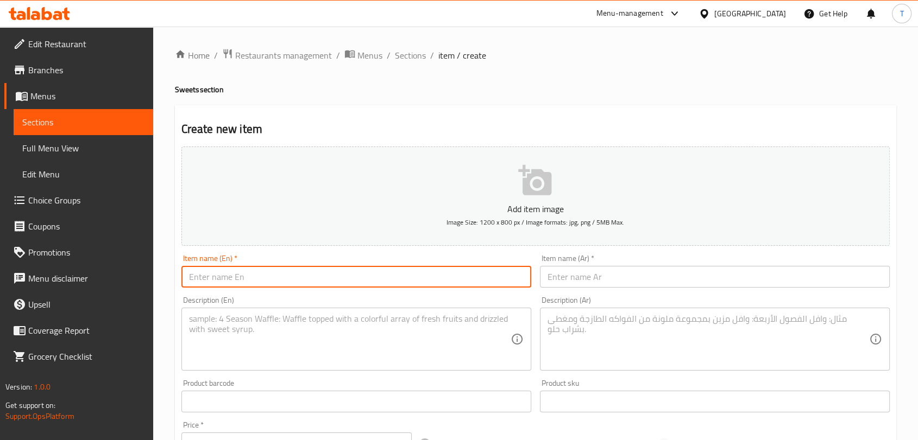
click at [357, 275] on input "text" at bounding box center [356, 277] width 350 height 22
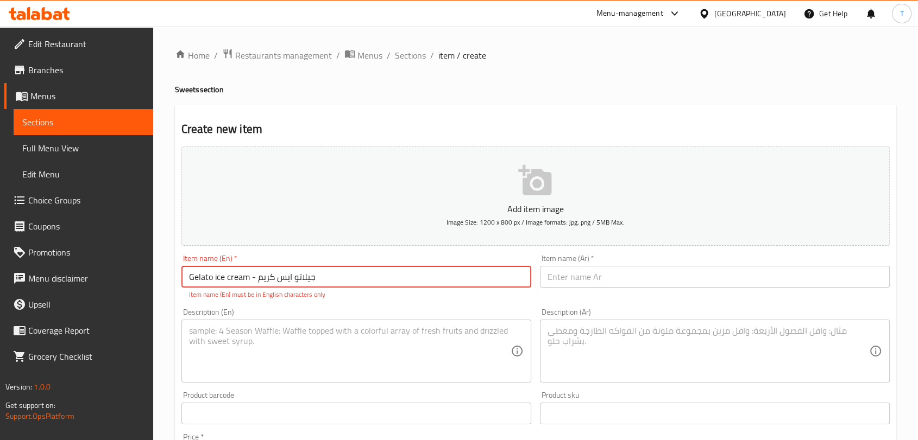
drag, startPoint x: 339, startPoint y: 280, endPoint x: 254, endPoint y: 279, distance: 85.8
click at [254, 279] on input "Gelato ice cream - جيلاتو ايس كريم" at bounding box center [356, 277] width 350 height 22
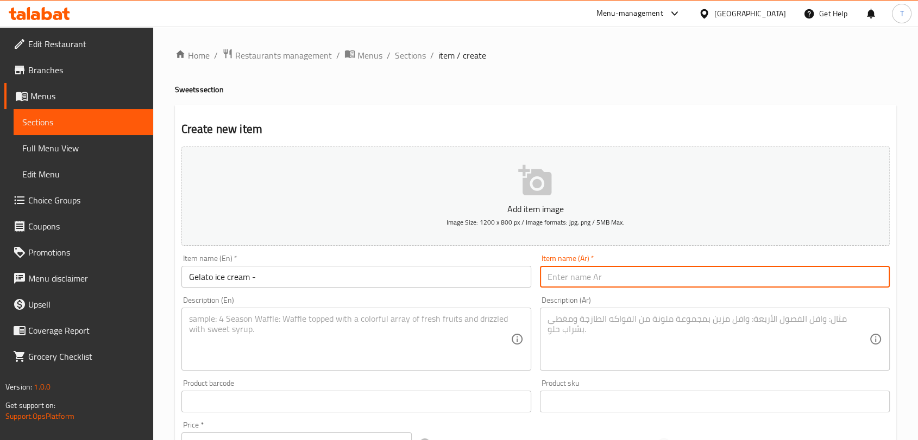
click at [580, 275] on input "text" at bounding box center [715, 277] width 350 height 22
click at [311, 281] on input "Gelato ice cream -" at bounding box center [356, 277] width 350 height 22
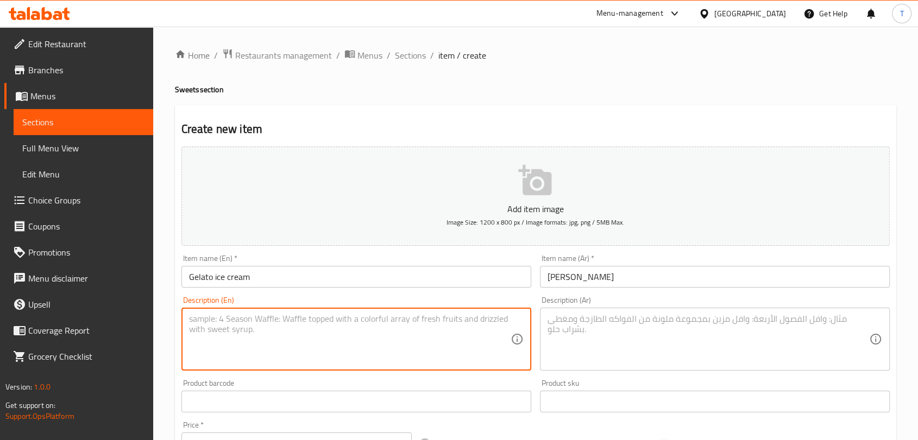
click at [311, 327] on textarea at bounding box center [349, 340] width 321 height 52
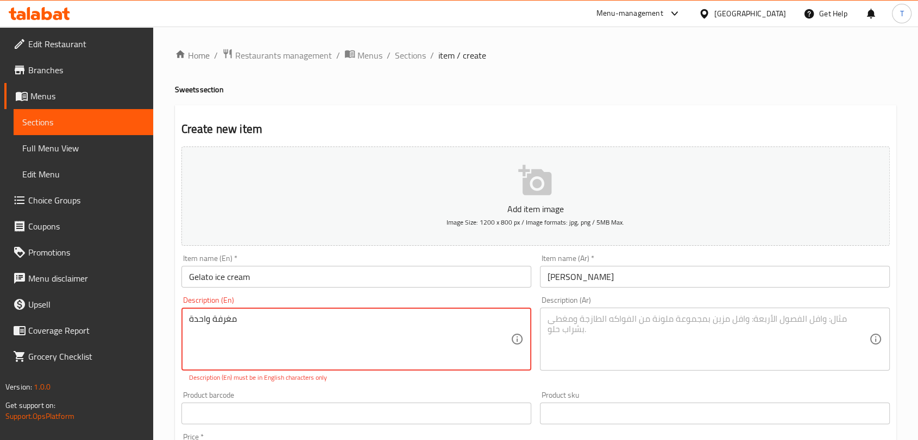
click at [337, 327] on textarea "مغرفة واحدة" at bounding box center [349, 340] width 321 height 52
click at [564, 330] on textarea at bounding box center [707, 340] width 321 height 52
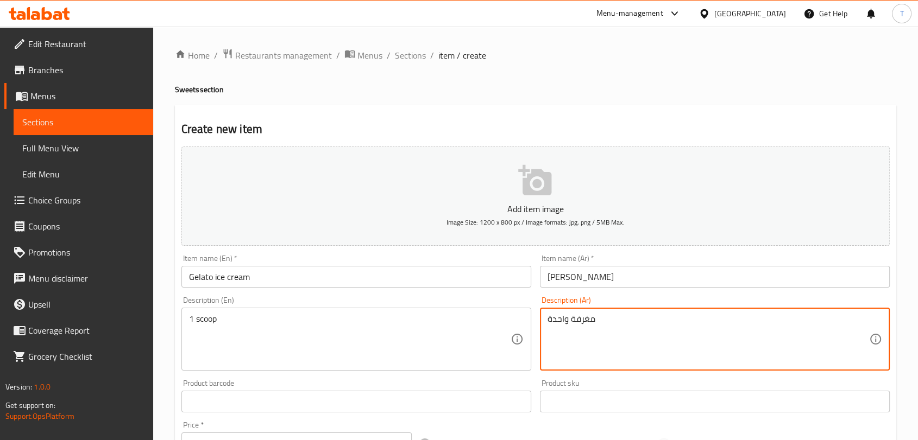
scroll to position [141, 0]
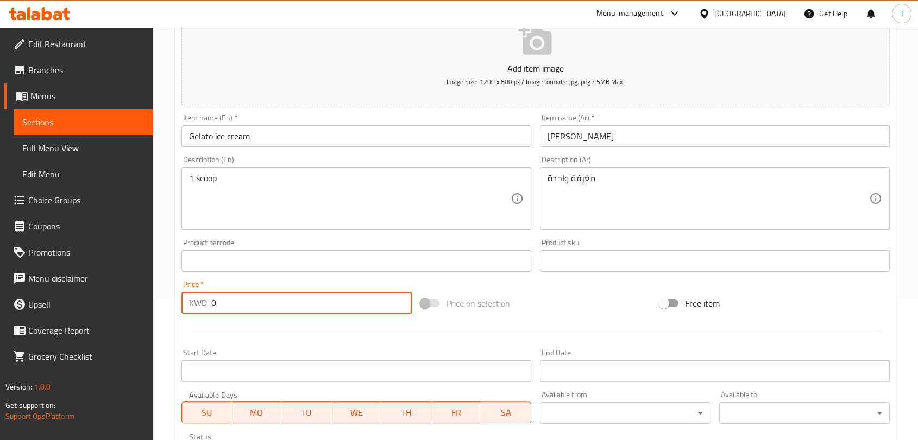
drag, startPoint x: 267, startPoint y: 313, endPoint x: 163, endPoint y: 309, distance: 103.2
click at [163, 310] on div "Home / Restaurants management / Menus / Sections / item / create Sweets section…" at bounding box center [535, 256] width 765 height 741
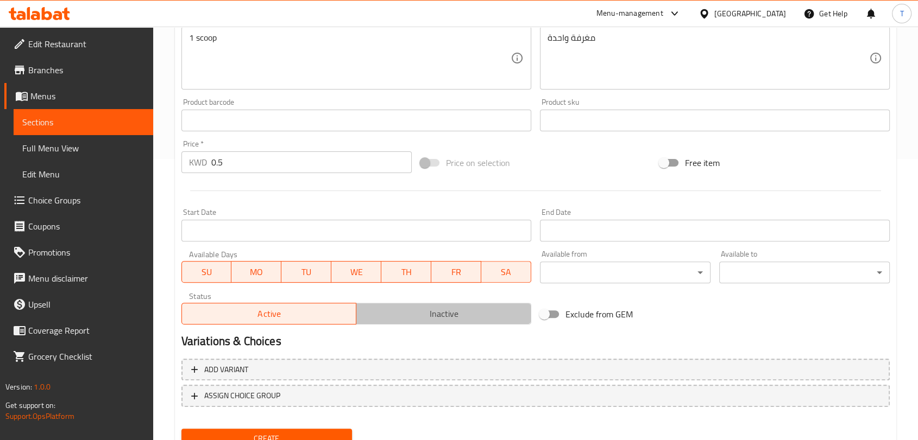
click at [369, 314] on span "Inactive" at bounding box center [444, 314] width 166 height 16
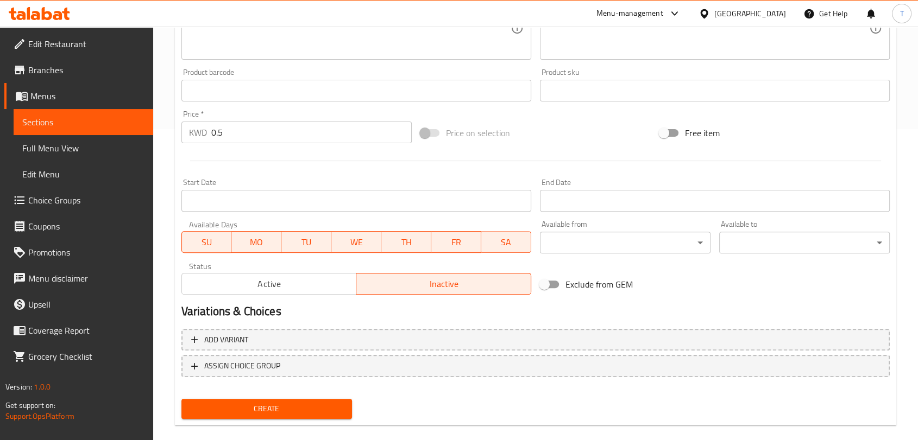
scroll to position [327, 0]
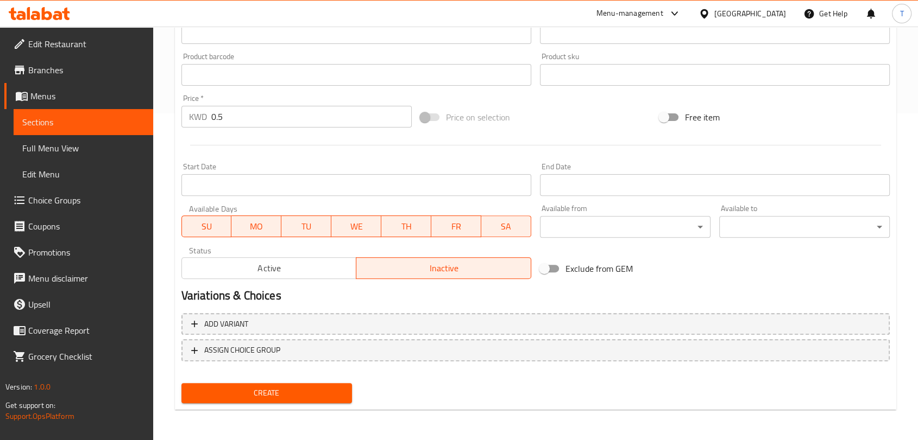
click at [297, 385] on button "Create" at bounding box center [266, 393] width 170 height 20
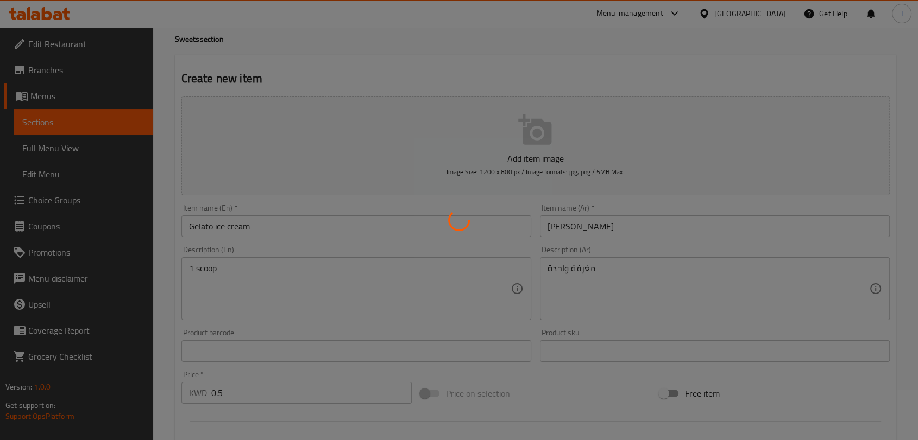
scroll to position [0, 0]
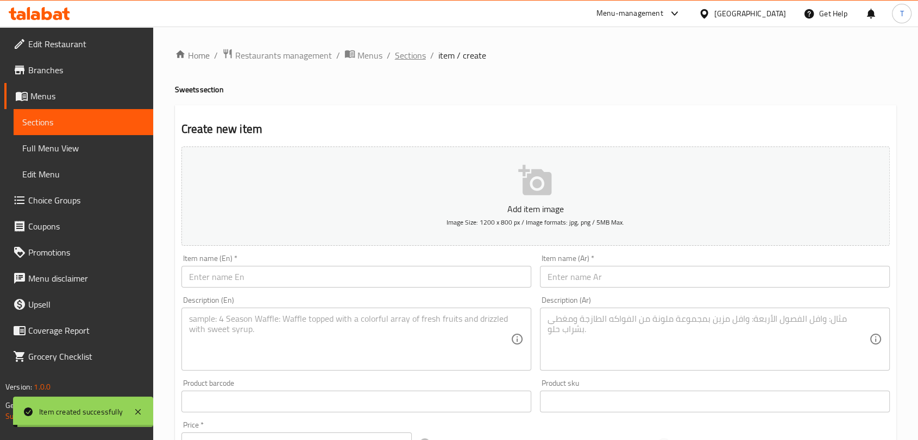
click at [411, 53] on span "Sections" at bounding box center [410, 55] width 31 height 13
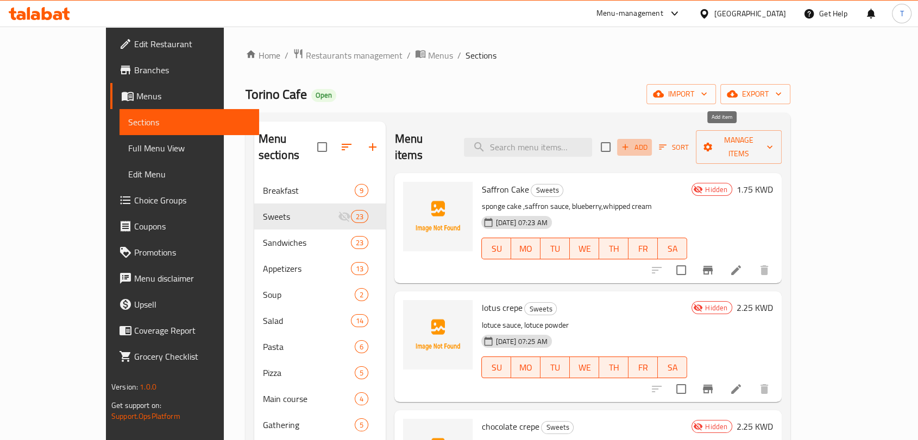
click at [652, 139] on button "Add" at bounding box center [634, 147] width 35 height 17
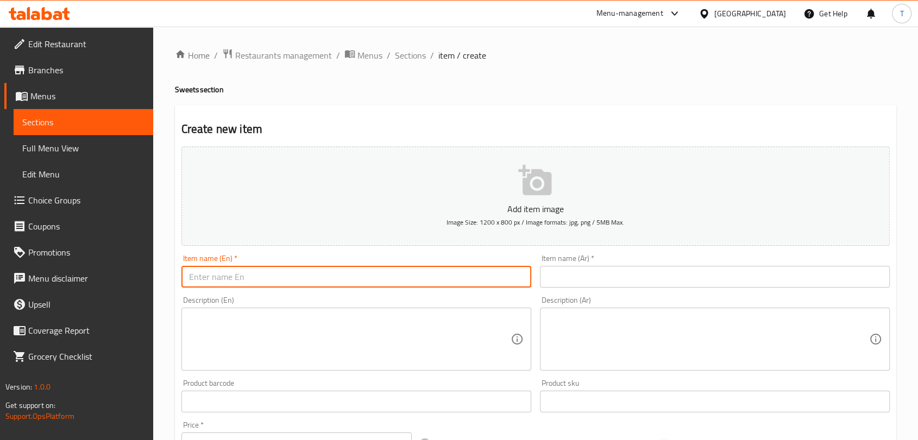
click at [456, 275] on input "text" at bounding box center [356, 277] width 350 height 22
drag, startPoint x: 339, startPoint y: 279, endPoint x: 266, endPoint y: 281, distance: 73.9
click at [266, 281] on input "Special Torino cake - سبيشل تورينو كيك" at bounding box center [356, 277] width 350 height 22
click at [584, 278] on input "text" at bounding box center [715, 277] width 350 height 22
click at [400, 279] on input "Special Torino cake -" at bounding box center [356, 277] width 350 height 22
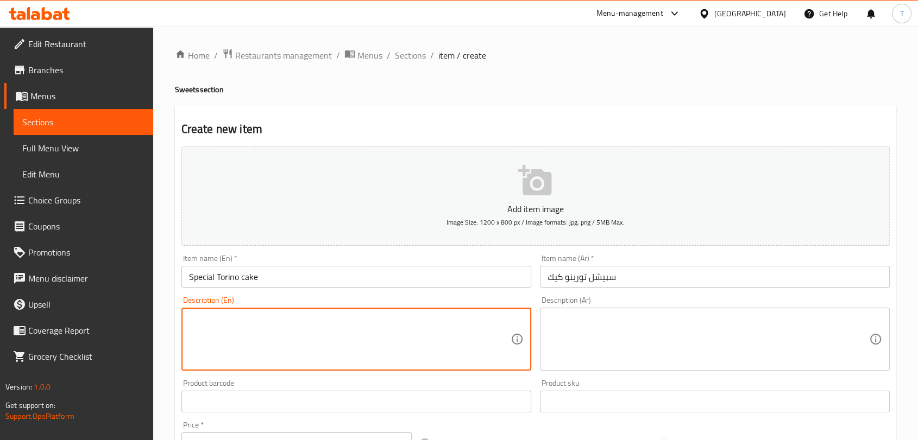
click at [397, 321] on textarea at bounding box center [349, 340] width 321 height 52
click at [583, 307] on div "Description (Ar) Description (Ar)" at bounding box center [715, 333] width 350 height 74
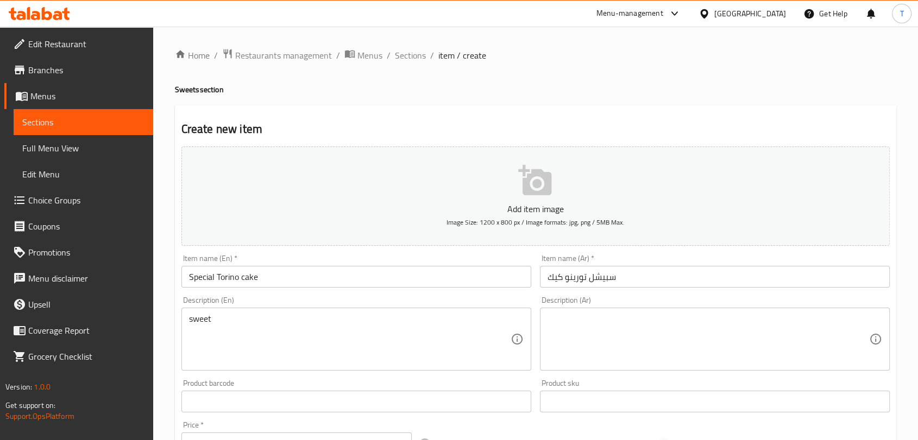
click at [591, 323] on textarea at bounding box center [707, 340] width 321 height 52
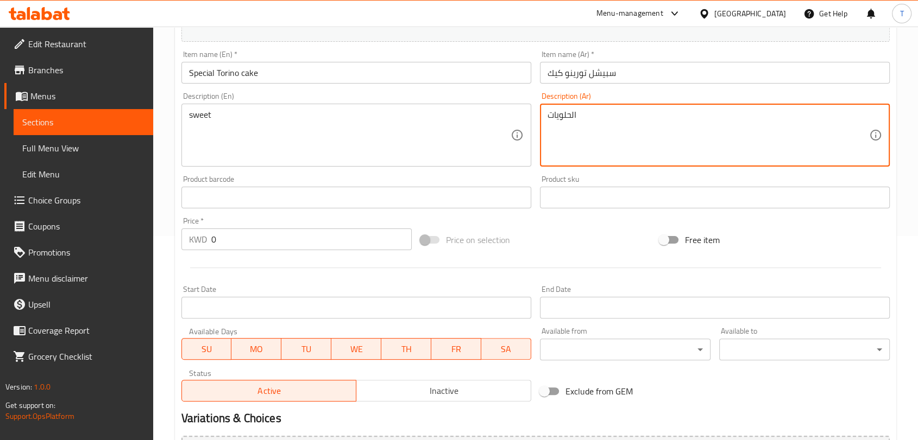
scroll to position [281, 0]
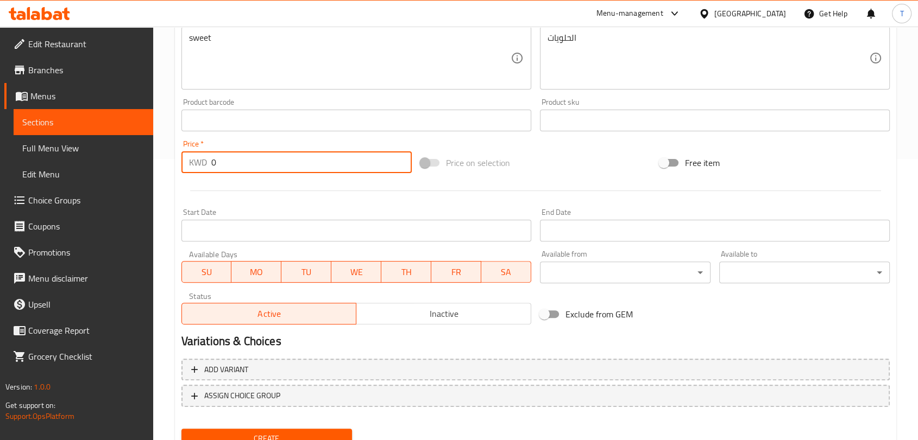
drag, startPoint x: 248, startPoint y: 162, endPoint x: 188, endPoint y: 169, distance: 59.6
click at [188, 169] on div "KWD 0 Price *" at bounding box center [296, 162] width 230 height 22
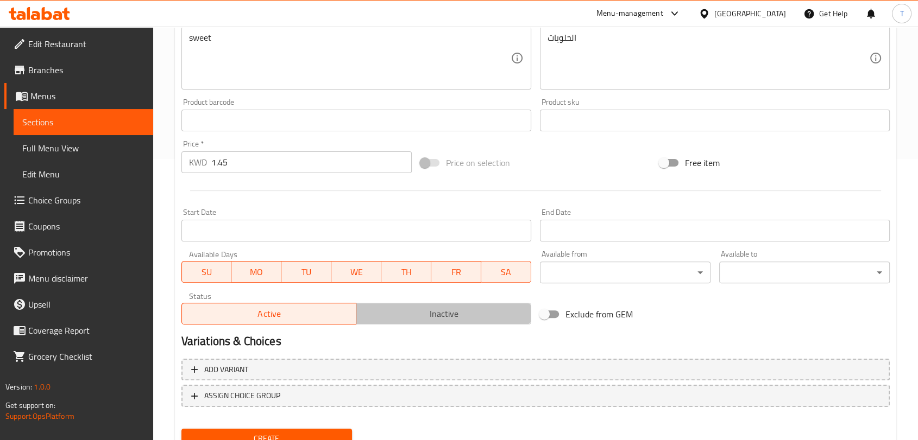
drag, startPoint x: 421, startPoint y: 317, endPoint x: 414, endPoint y: 317, distance: 6.5
click at [421, 317] on span "Inactive" at bounding box center [444, 314] width 166 height 16
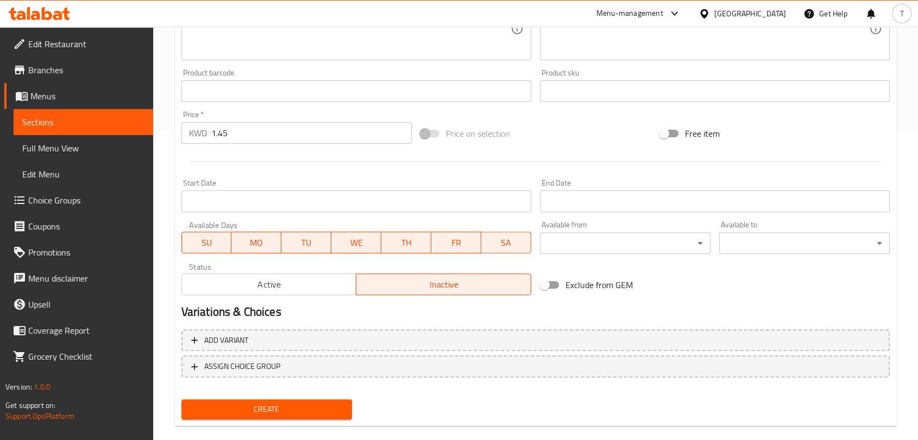
scroll to position [327, 0]
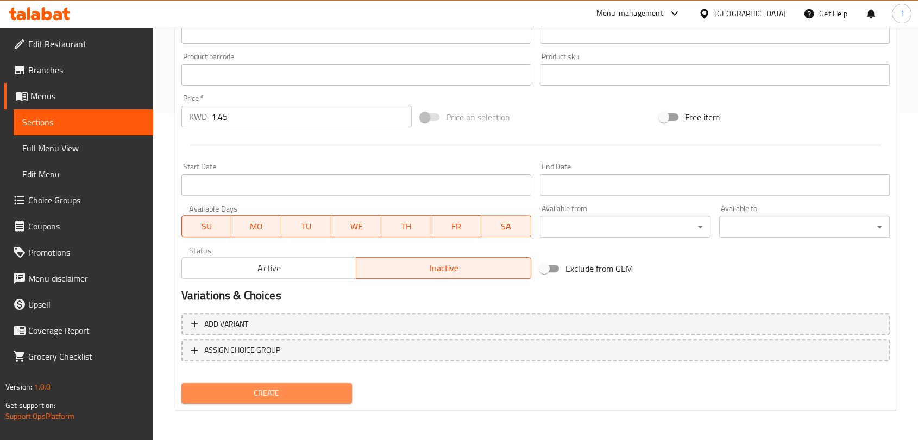
click at [305, 398] on span "Create" at bounding box center [266, 394] width 153 height 14
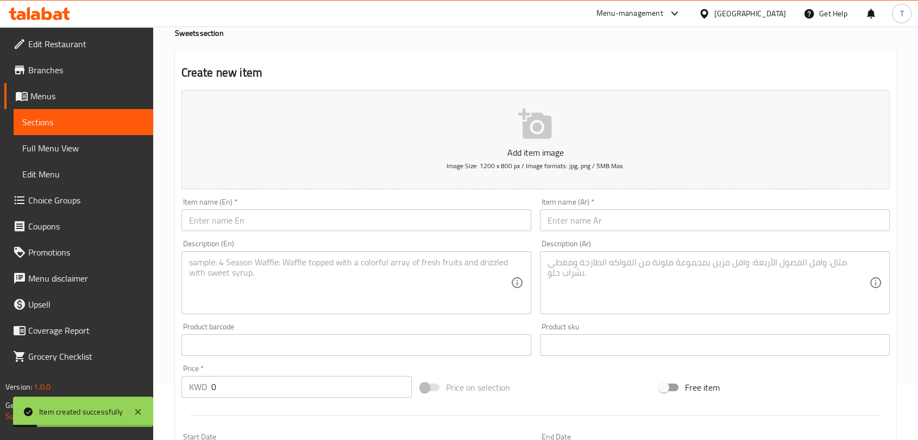
scroll to position [0, 0]
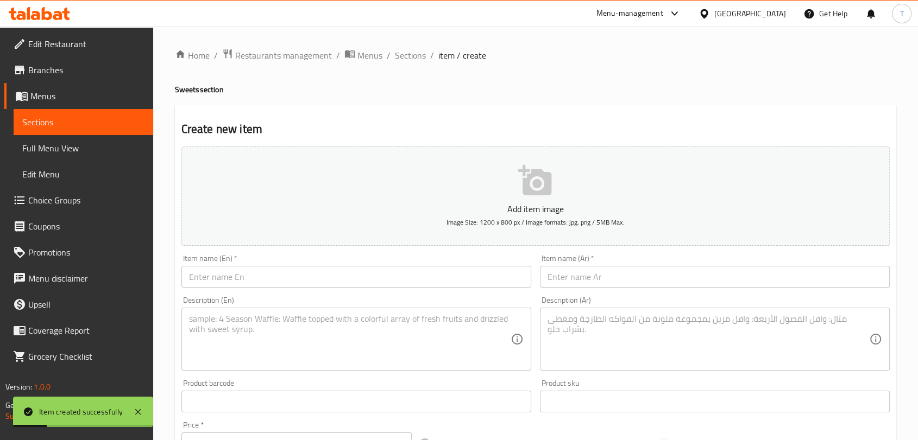
drag, startPoint x: 420, startPoint y: 51, endPoint x: 482, endPoint y: 84, distance: 69.5
click at [420, 51] on span "Sections" at bounding box center [410, 55] width 31 height 13
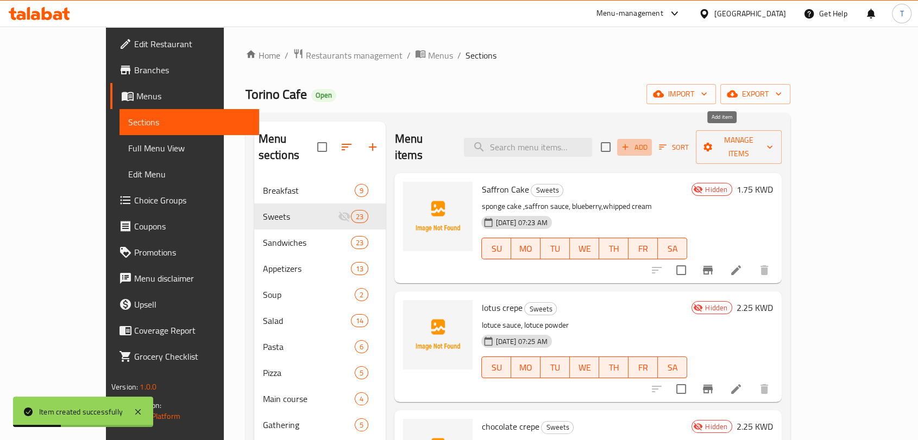
click at [649, 141] on span "Add" at bounding box center [634, 147] width 29 height 12
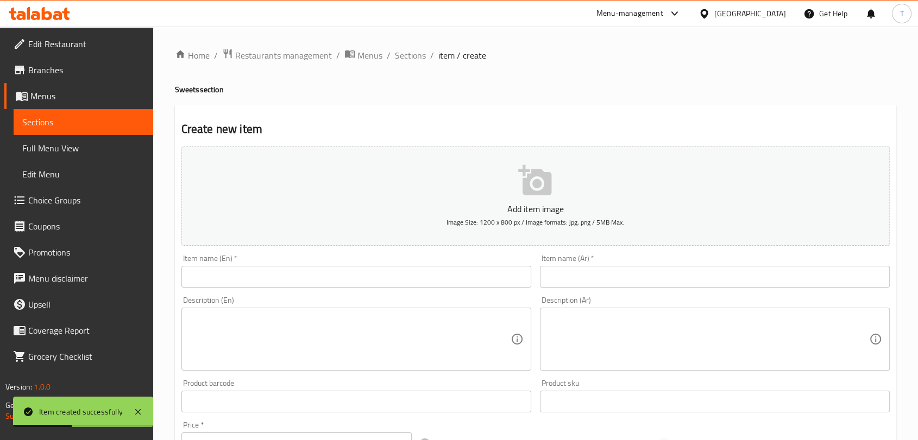
click at [339, 282] on input "text" at bounding box center [356, 277] width 350 height 22
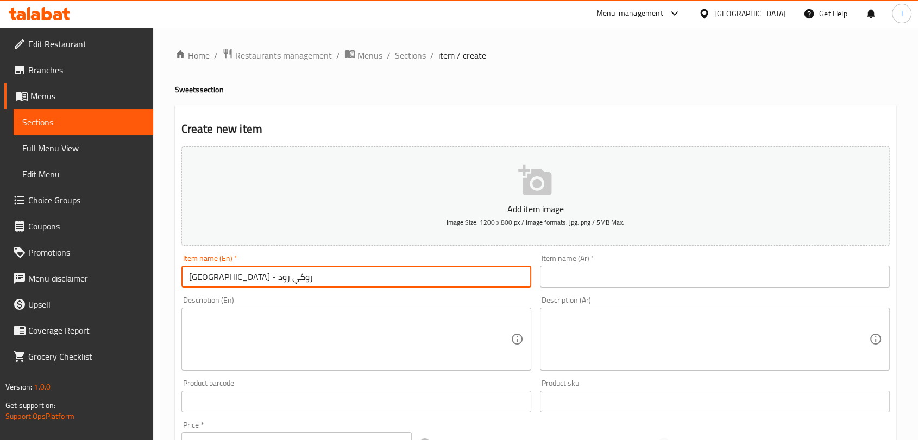
drag, startPoint x: 328, startPoint y: 284, endPoint x: 239, endPoint y: 283, distance: 89.6
click at [239, 283] on input "[GEOGRAPHIC_DATA] - روكي رود" at bounding box center [356, 277] width 350 height 22
click at [610, 269] on input "text" at bounding box center [715, 277] width 350 height 22
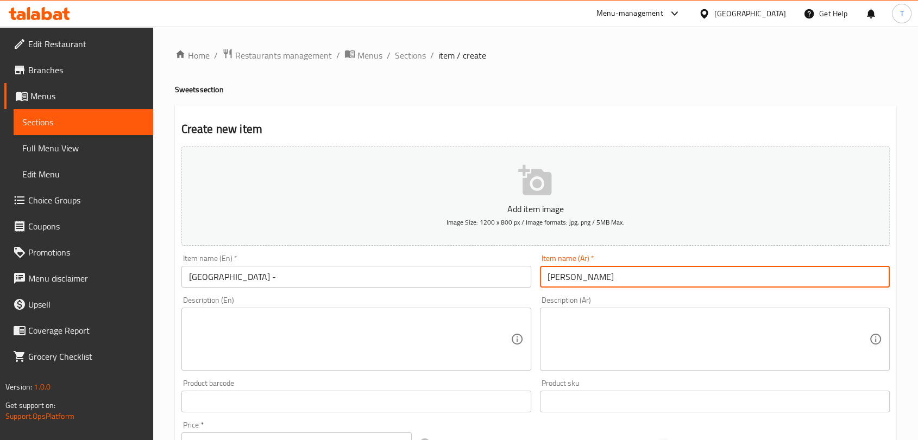
click at [334, 285] on input "[GEOGRAPHIC_DATA] -" at bounding box center [356, 277] width 350 height 22
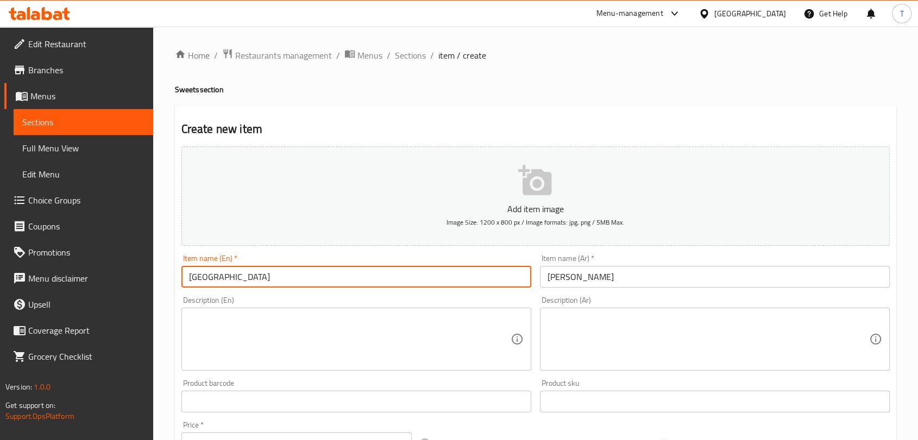
click at [278, 334] on textarea at bounding box center [349, 340] width 321 height 52
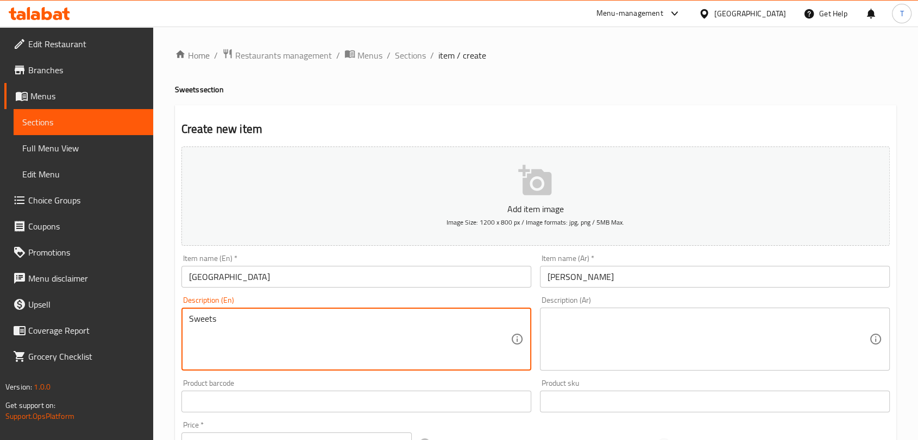
drag, startPoint x: 596, startPoint y: 317, endPoint x: 599, endPoint y: 327, distance: 11.0
click at [598, 320] on textarea at bounding box center [707, 340] width 321 height 52
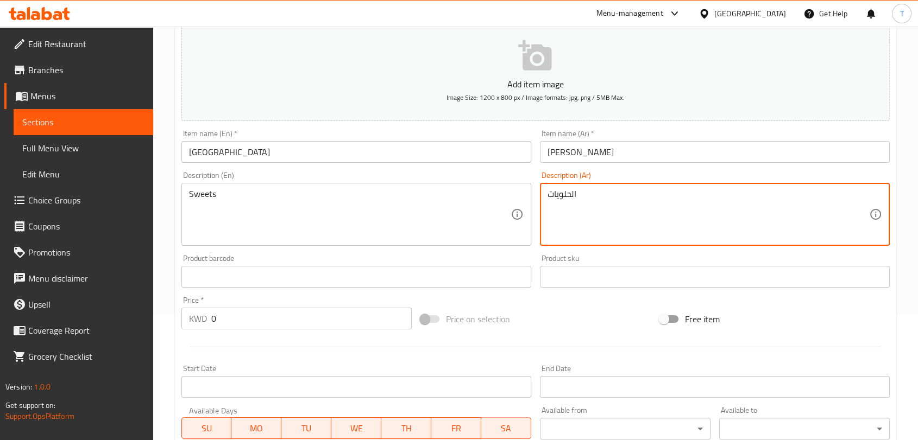
scroll to position [141, 0]
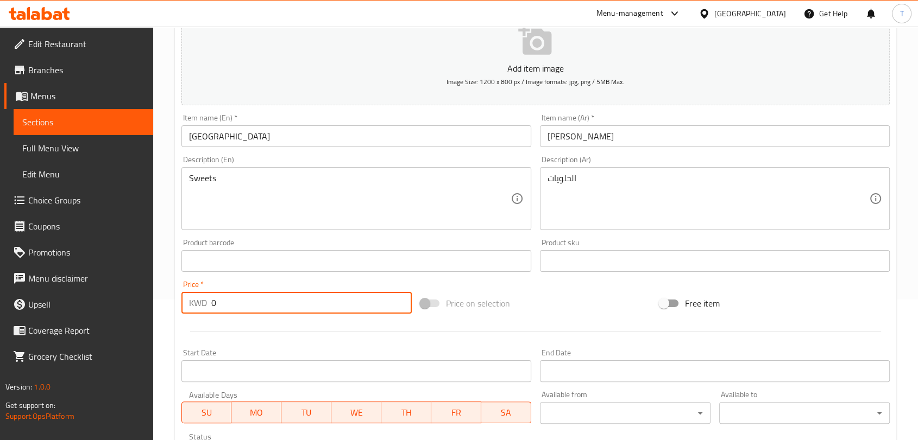
drag, startPoint x: 280, startPoint y: 309, endPoint x: 208, endPoint y: 302, distance: 72.6
click at [209, 302] on div "KWD 0 Price *" at bounding box center [296, 303] width 230 height 22
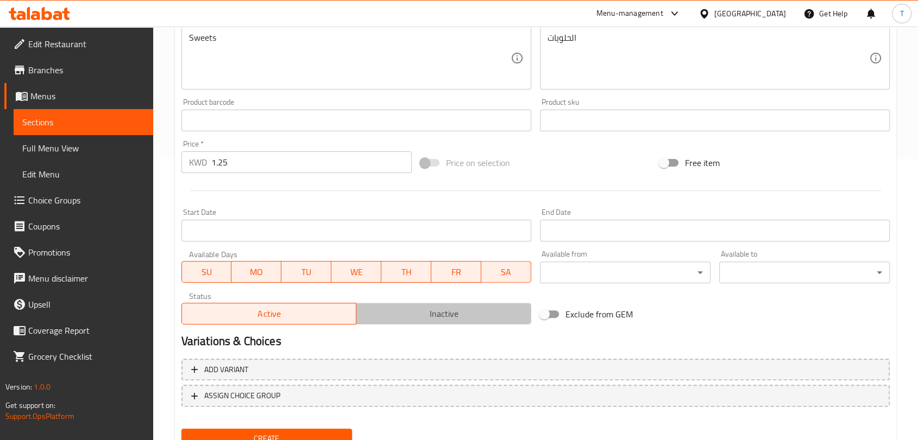
click at [406, 312] on span "Inactive" at bounding box center [444, 314] width 166 height 16
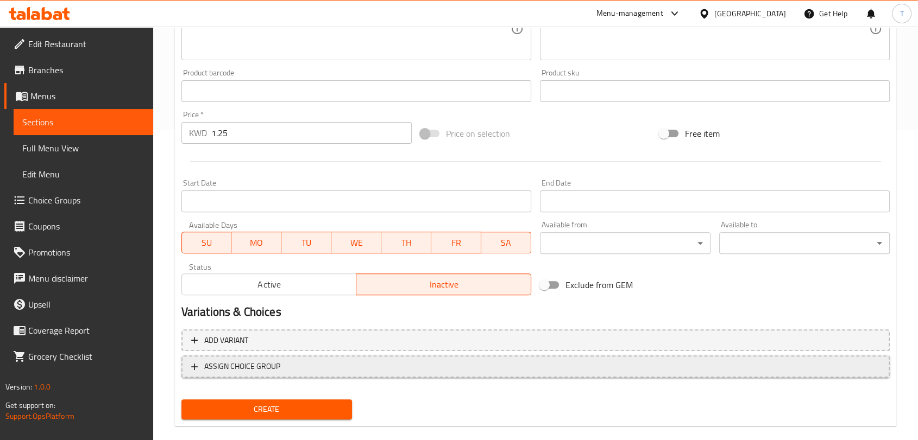
scroll to position [327, 0]
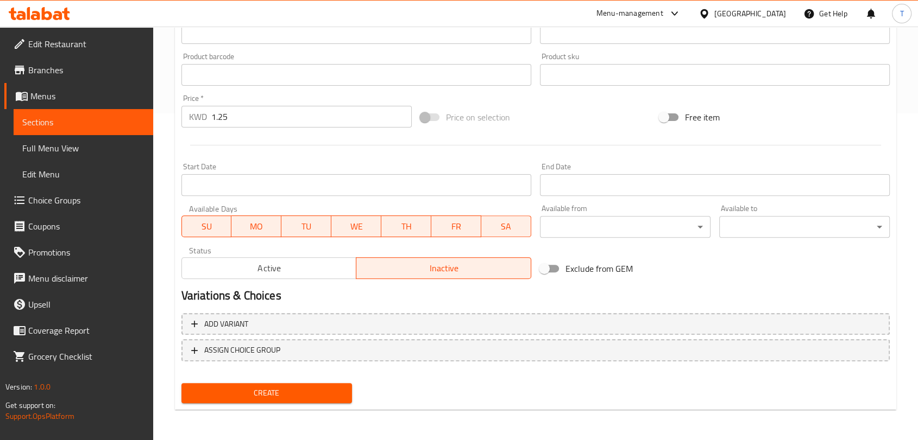
click at [282, 388] on span "Create" at bounding box center [266, 394] width 153 height 14
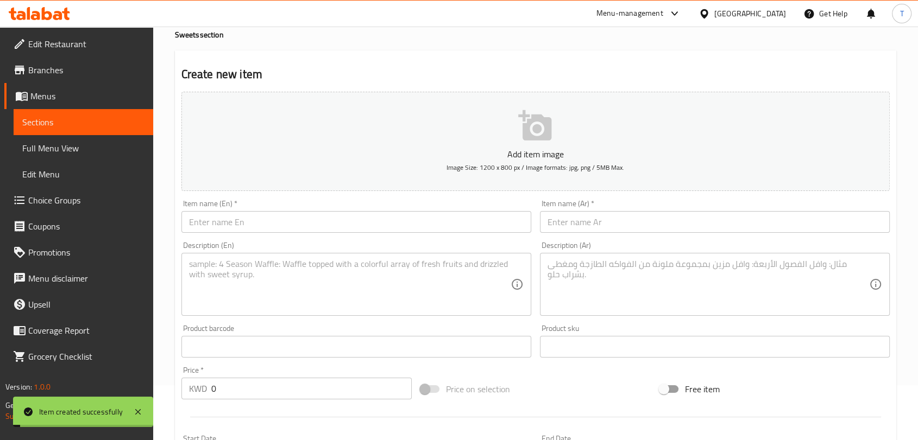
scroll to position [0, 0]
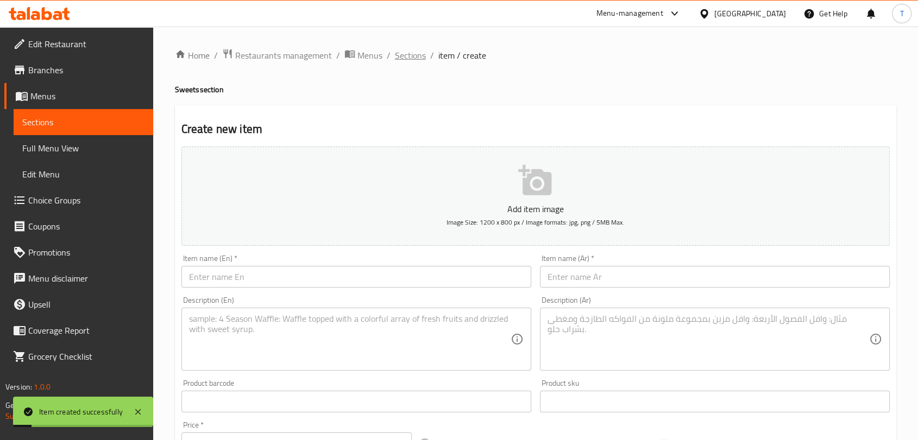
click at [407, 57] on span "Sections" at bounding box center [410, 55] width 31 height 13
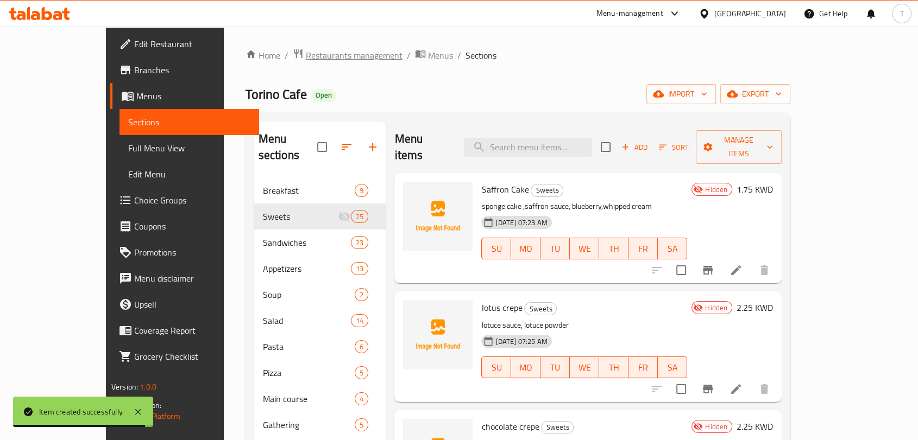
click at [306, 54] on span "Restaurants management" at bounding box center [354, 55] width 97 height 13
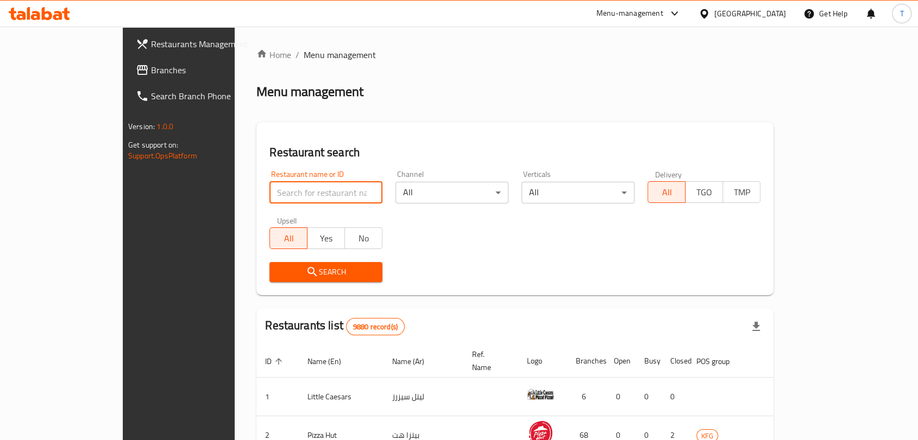
click at [299, 186] on input "search" at bounding box center [325, 193] width 113 height 22
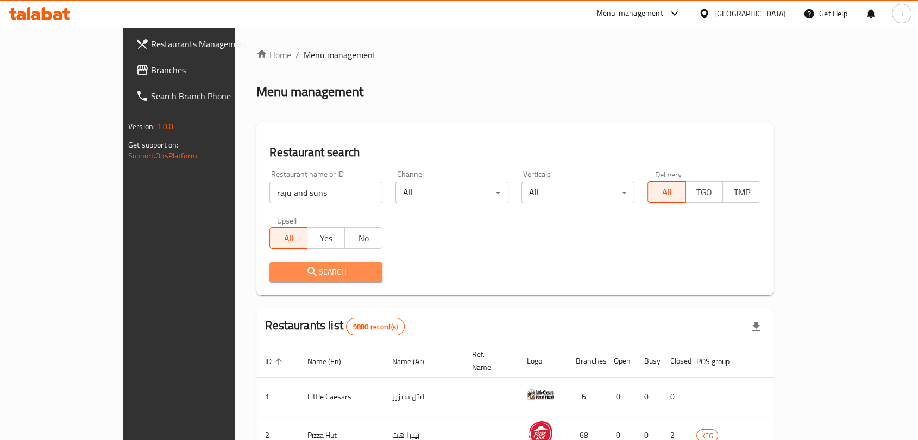
click at [294, 270] on span "Search" at bounding box center [326, 273] width 96 height 14
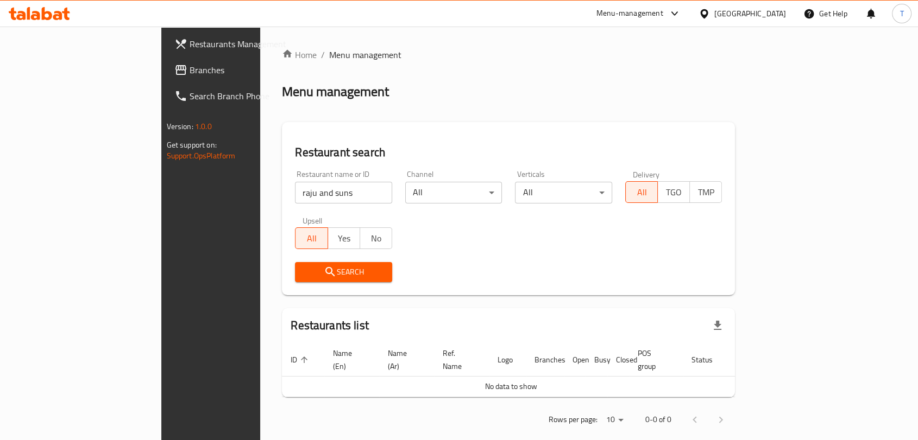
click at [319, 264] on button "Search" at bounding box center [343, 272] width 97 height 20
click at [295, 188] on input "raju and suns" at bounding box center [343, 193] width 97 height 22
click button "Search" at bounding box center [343, 272] width 97 height 20
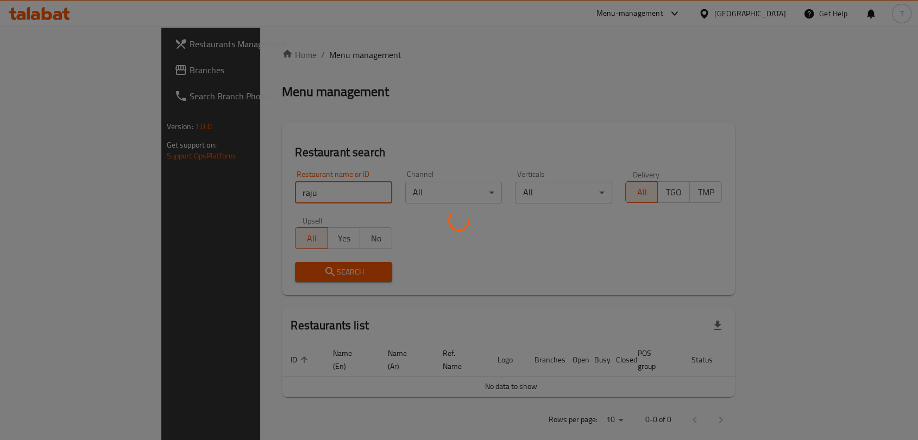
click button "Search" at bounding box center [343, 272] width 97 height 20
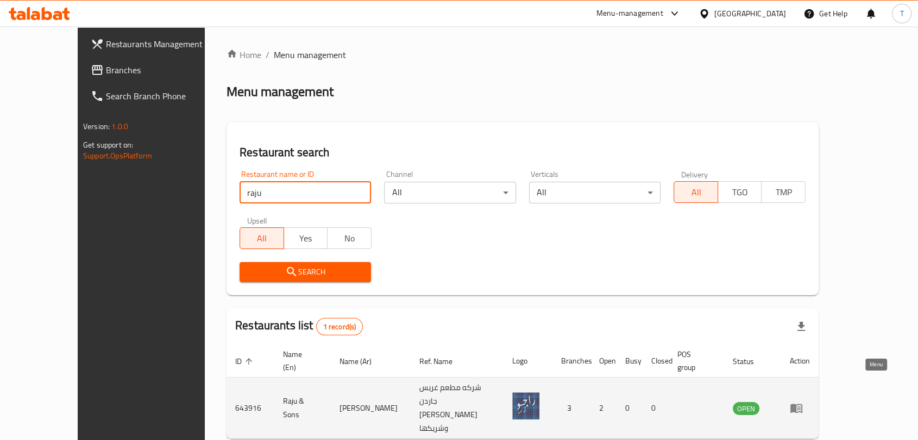
click at [810, 402] on link "enhanced table" at bounding box center [799, 408] width 20 height 13
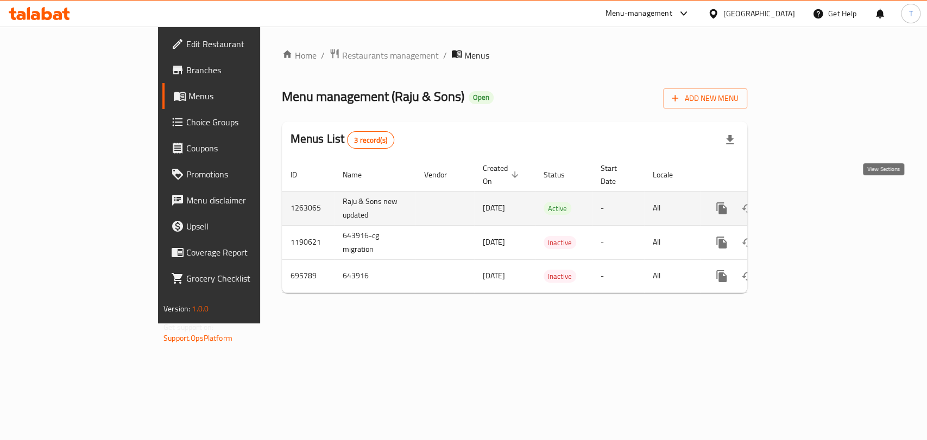
click at [813, 203] on link "enhanced table" at bounding box center [800, 208] width 26 height 26
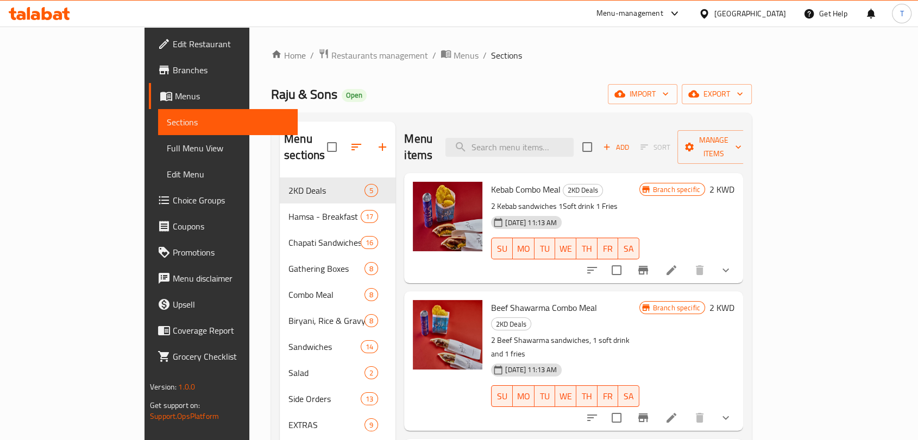
scroll to position [180, 0]
